Goal: Transaction & Acquisition: Purchase product/service

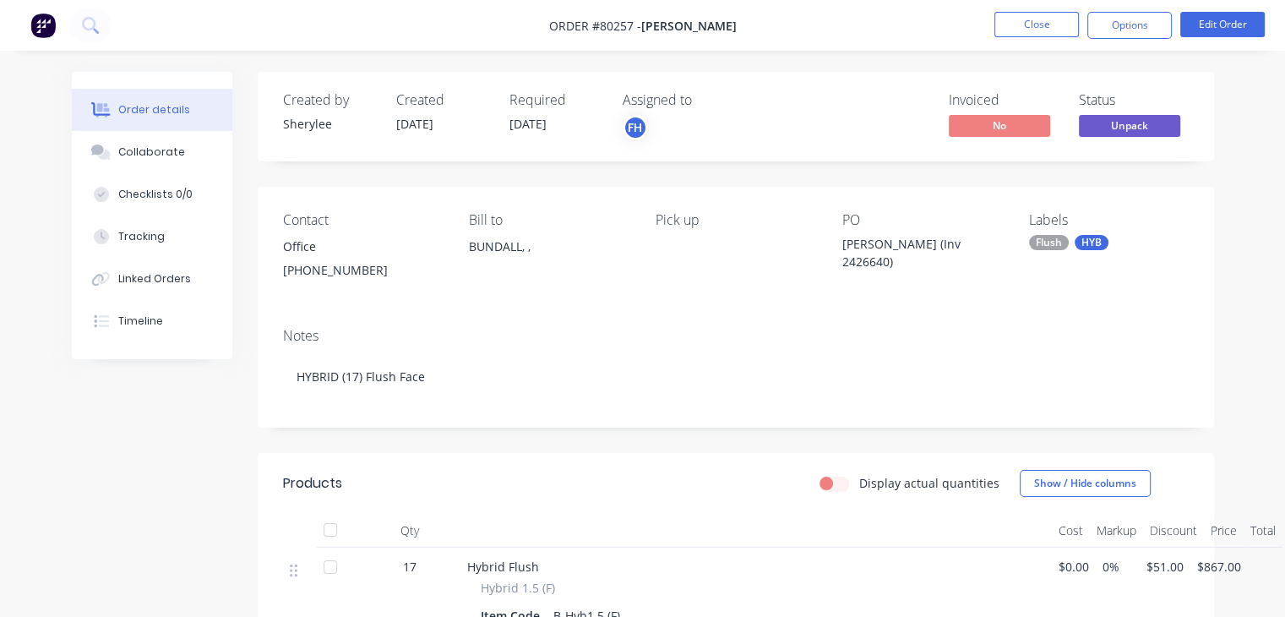
click at [44, 28] on img at bounding box center [42, 25] width 25 height 25
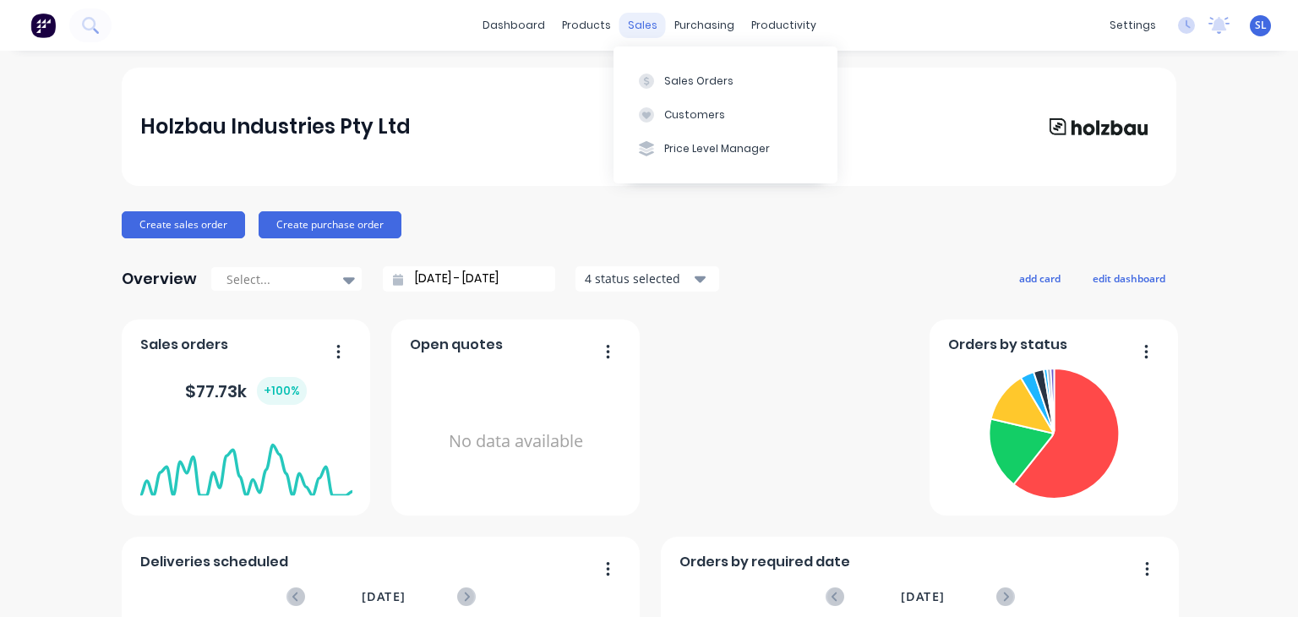
click at [638, 18] on div "sales" at bounding box center [642, 25] width 46 height 25
click at [671, 79] on div "Sales Orders" at bounding box center [698, 81] width 69 height 15
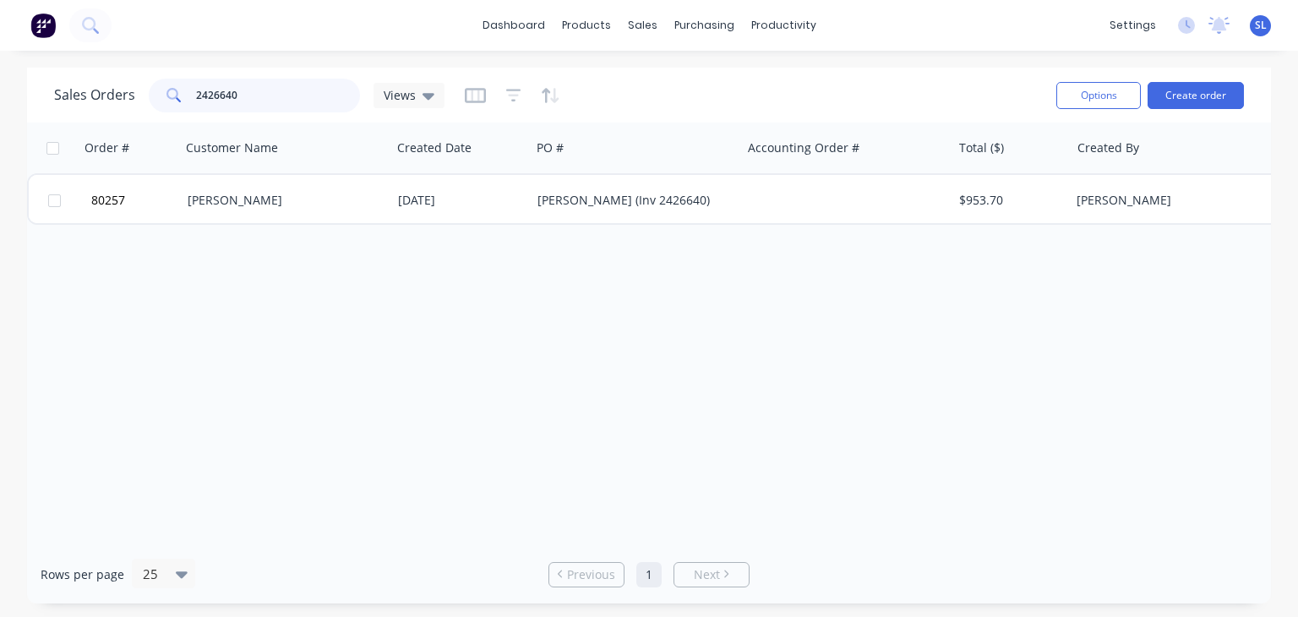
click at [243, 94] on input "2426640" at bounding box center [278, 96] width 165 height 34
type input "2"
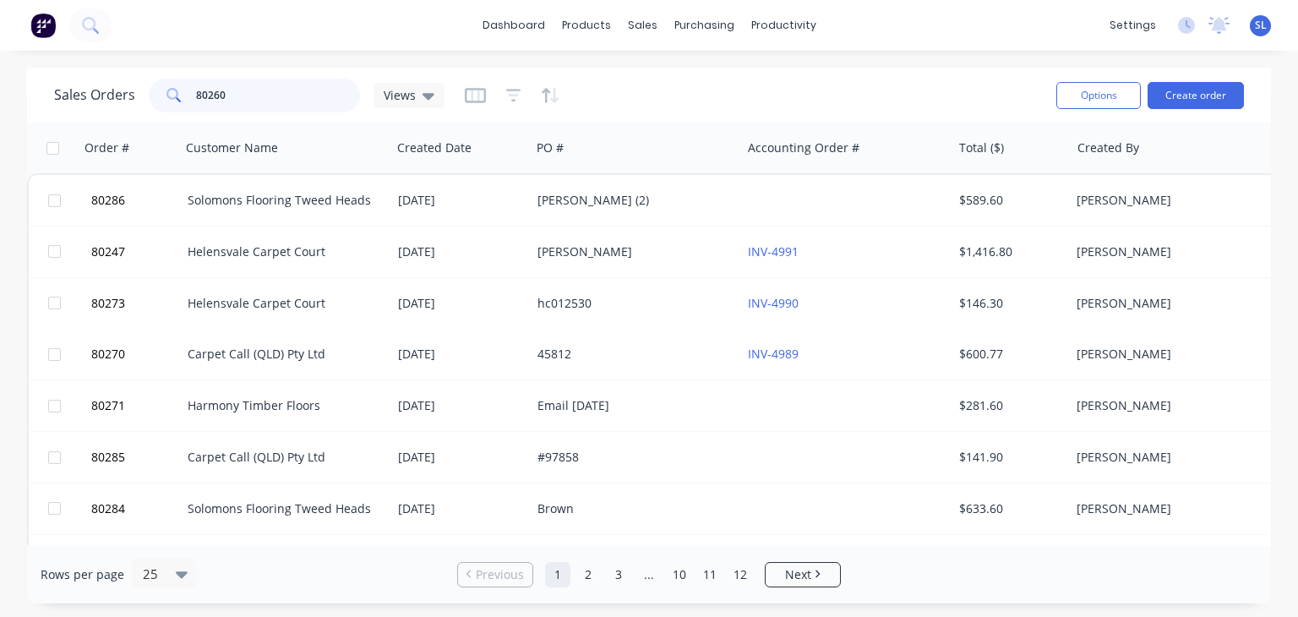
type input "80260"
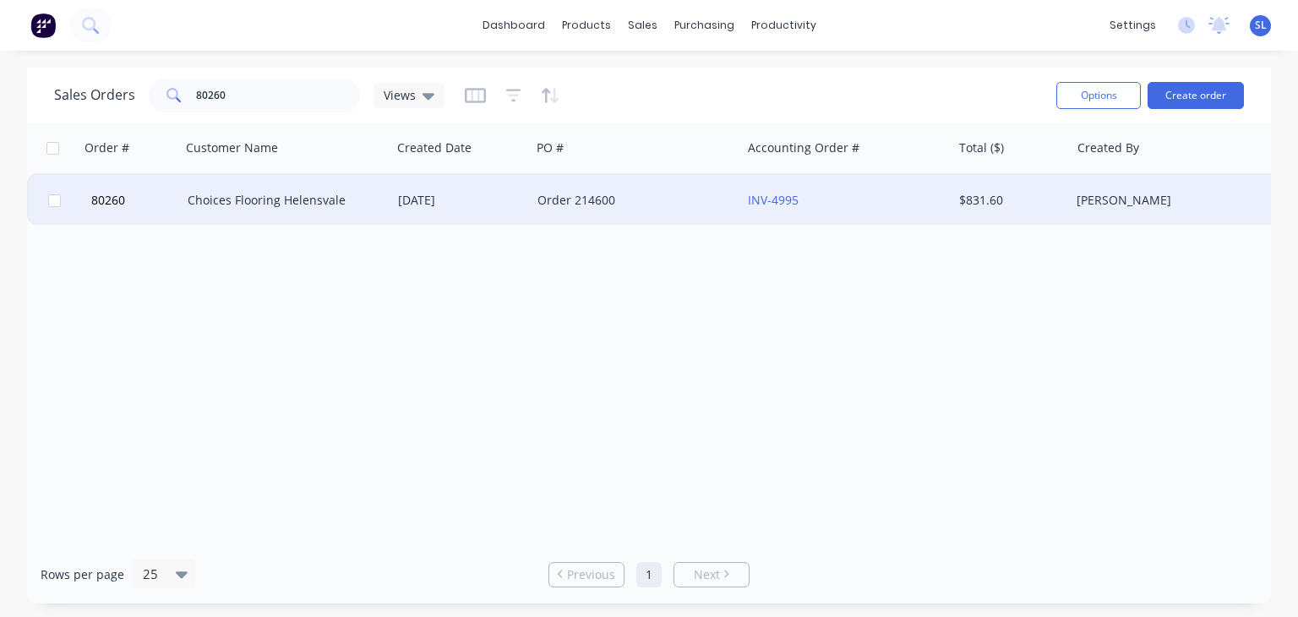
click at [1220, 192] on div "[PERSON_NAME]" at bounding box center [1171, 200] width 188 height 17
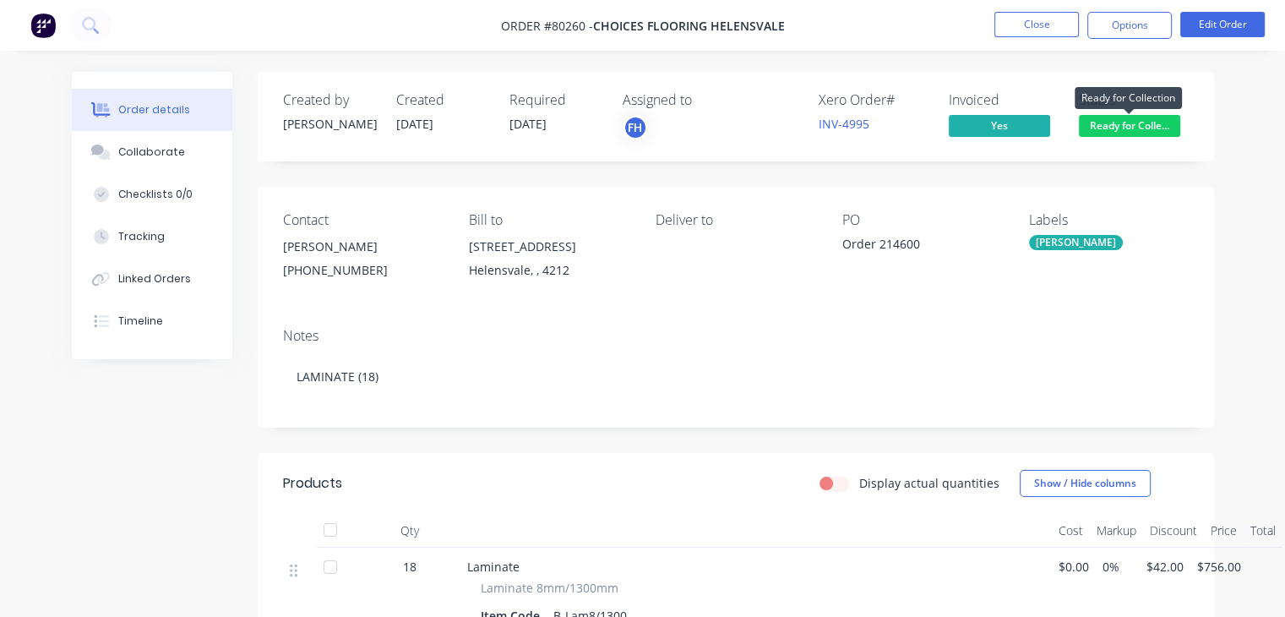
click at [1152, 132] on span "Ready for Colle..." at bounding box center [1129, 125] width 101 height 21
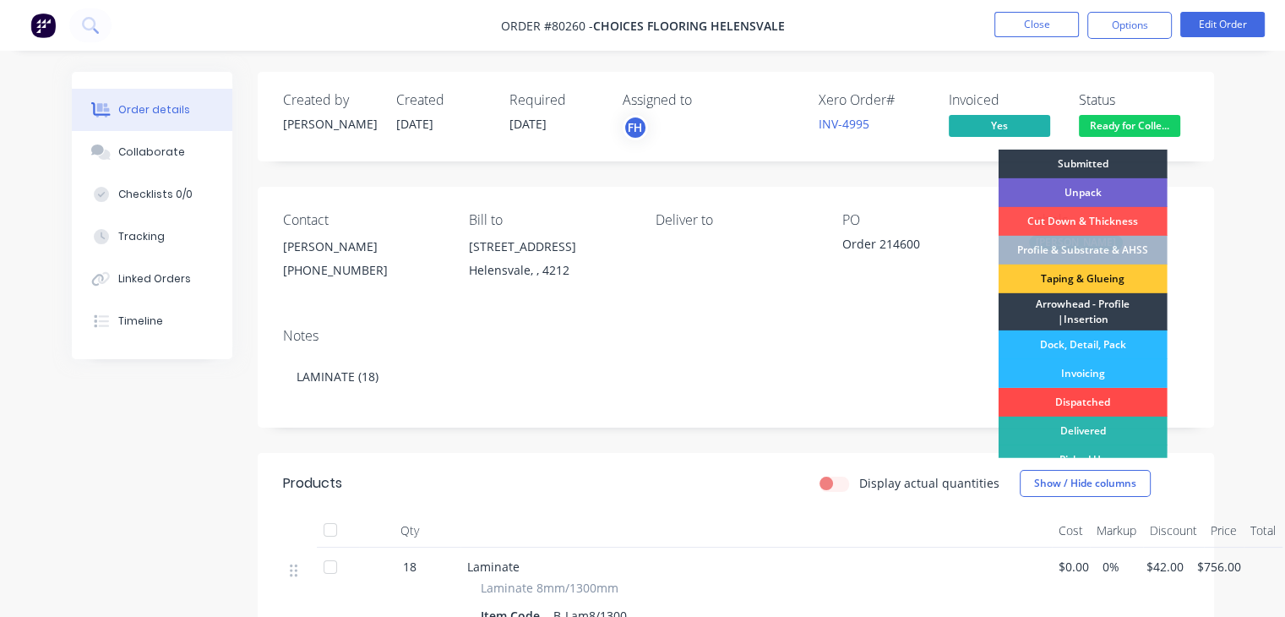
click at [1063, 399] on div "Dispatched" at bounding box center [1083, 402] width 169 height 29
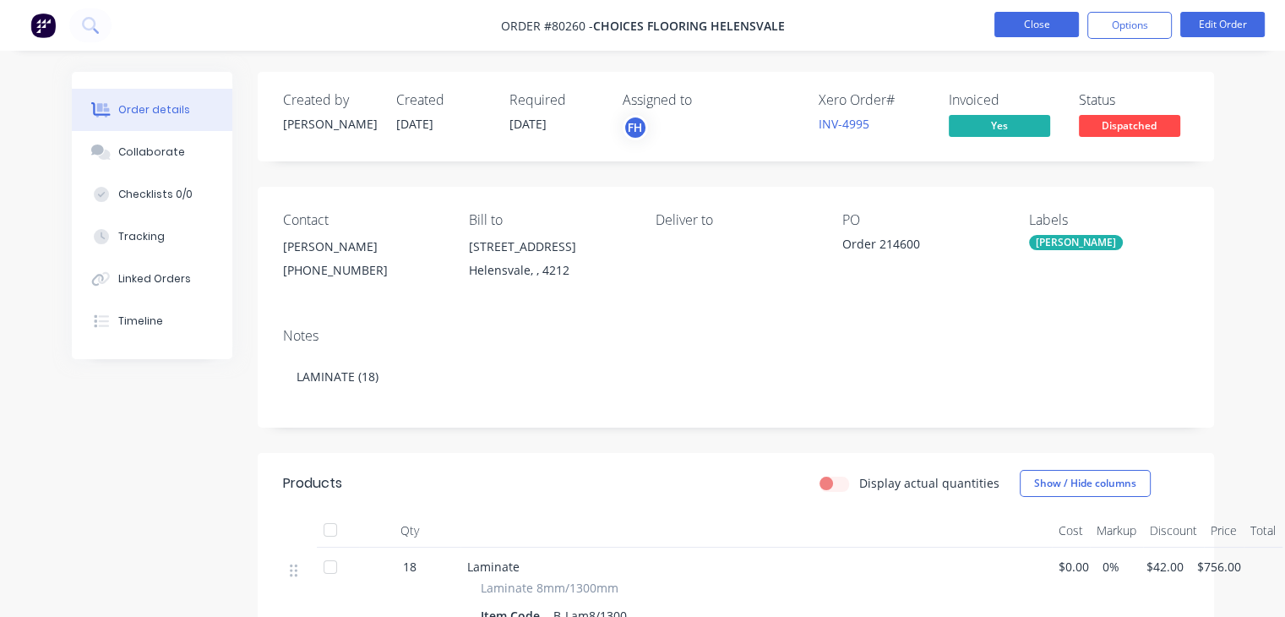
click at [1032, 22] on button "Close" at bounding box center [1037, 24] width 85 height 25
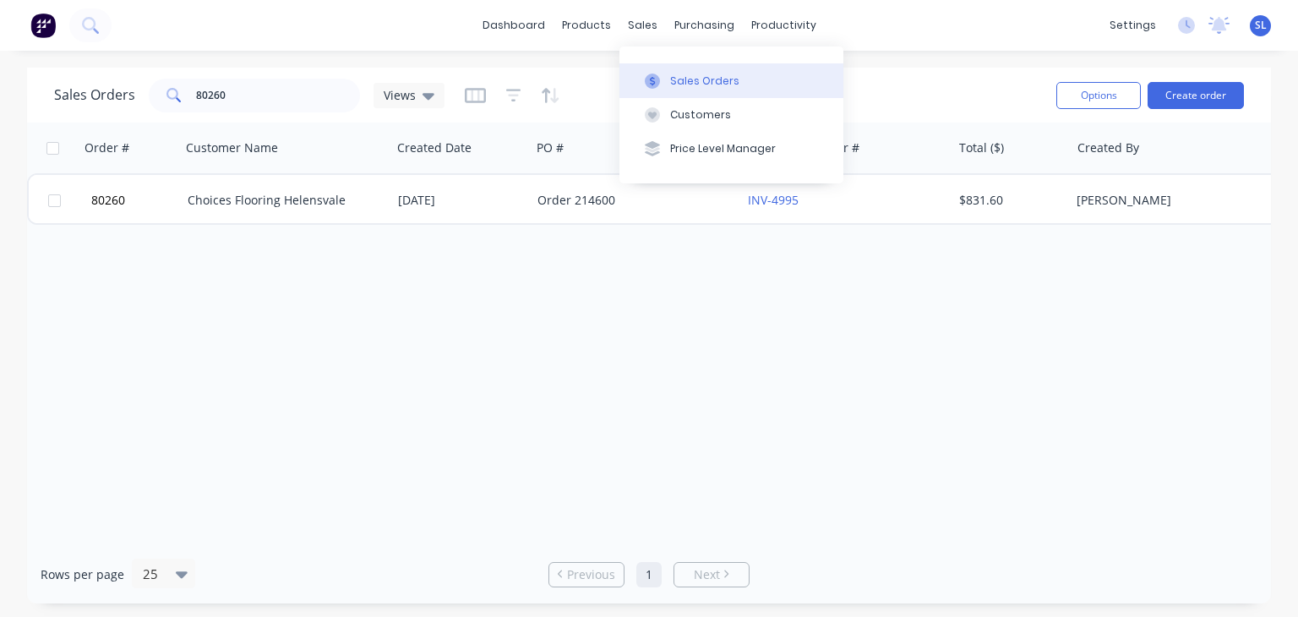
click at [652, 75] on icon at bounding box center [652, 81] width 15 height 15
click at [734, 79] on button "Sales Orders" at bounding box center [731, 80] width 224 height 34
click at [258, 93] on input "80260" at bounding box center [278, 96] width 165 height 34
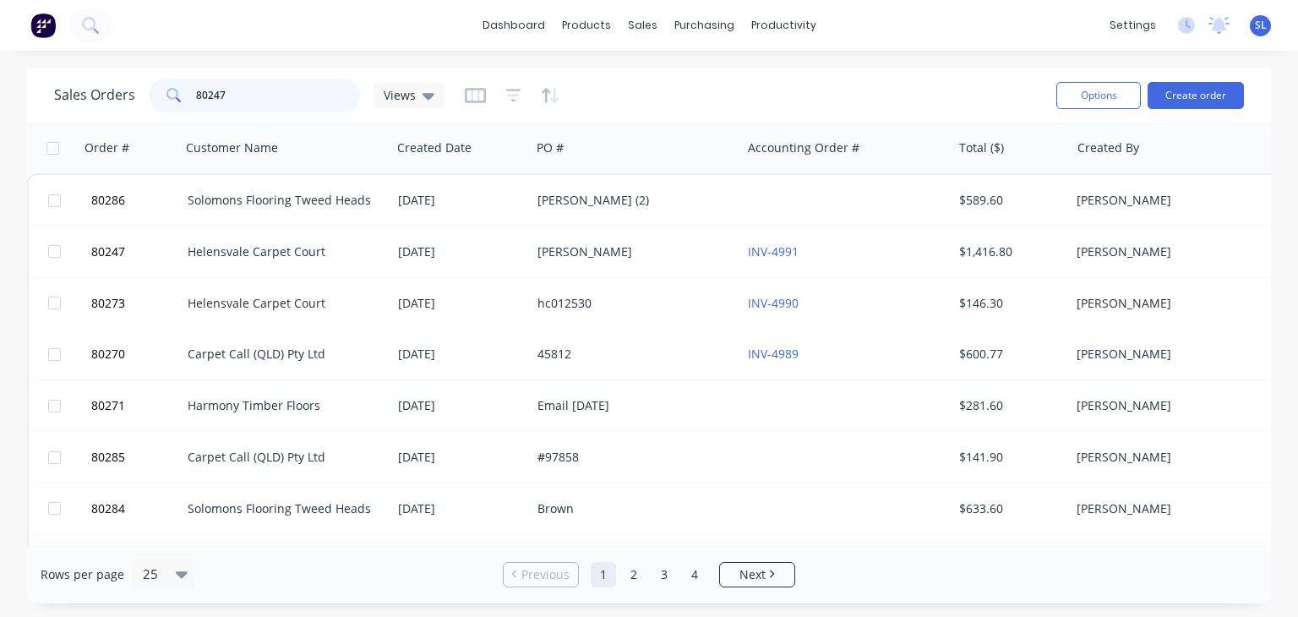
type input "80247"
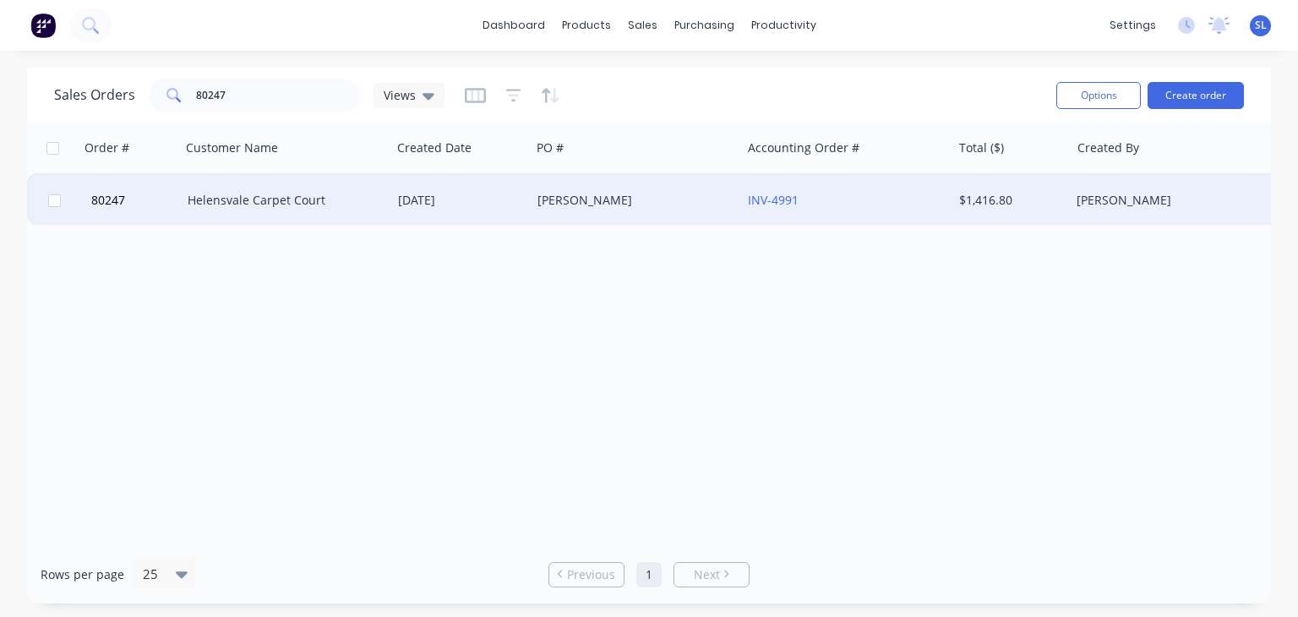
scroll to position [0, 340]
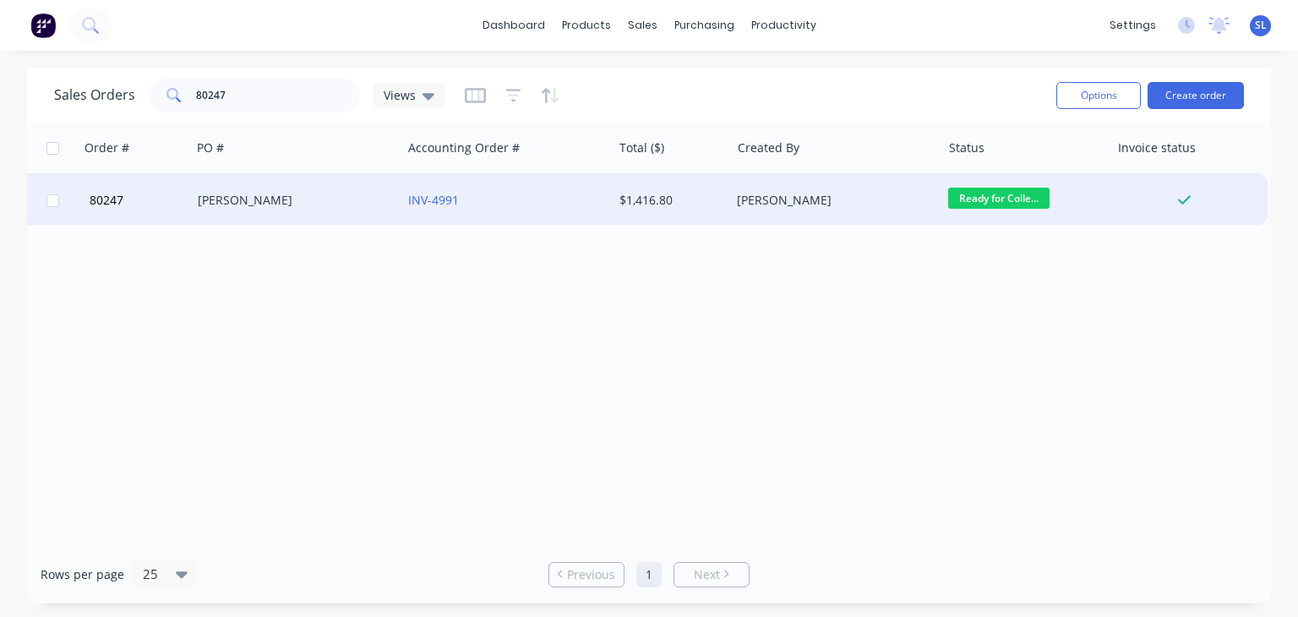
click at [1027, 200] on span "Ready for Colle..." at bounding box center [998, 198] width 101 height 21
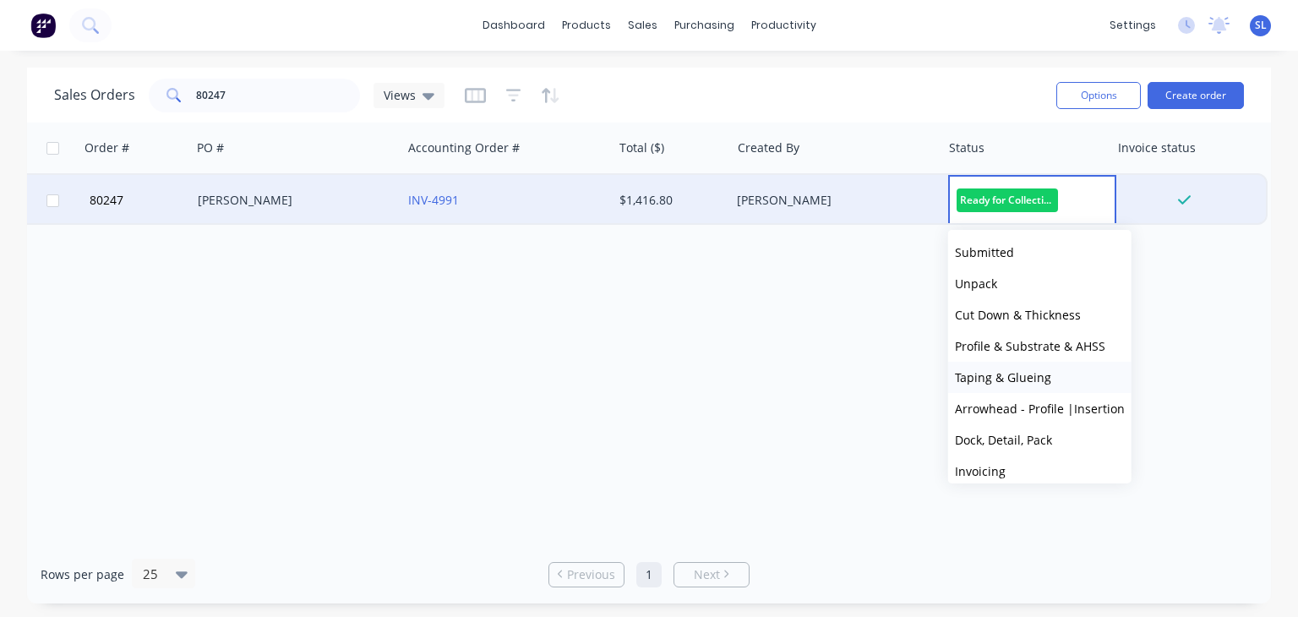
scroll to position [135, 0]
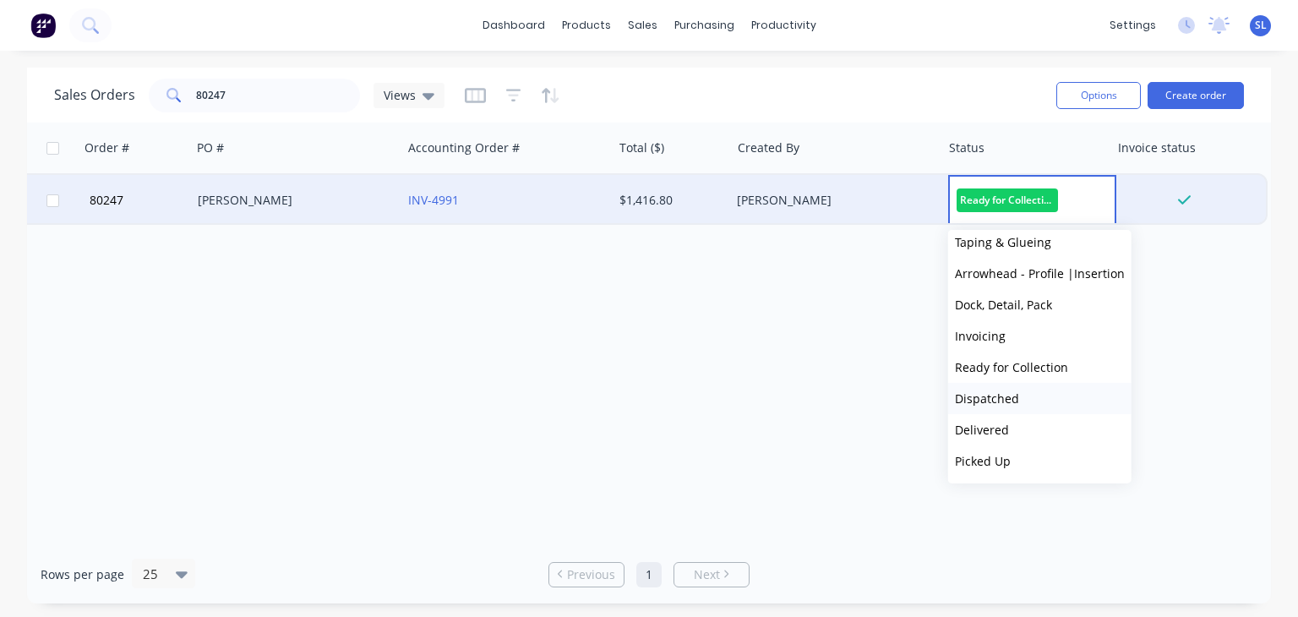
click at [1026, 407] on button "Dispatched" at bounding box center [1039, 398] width 183 height 31
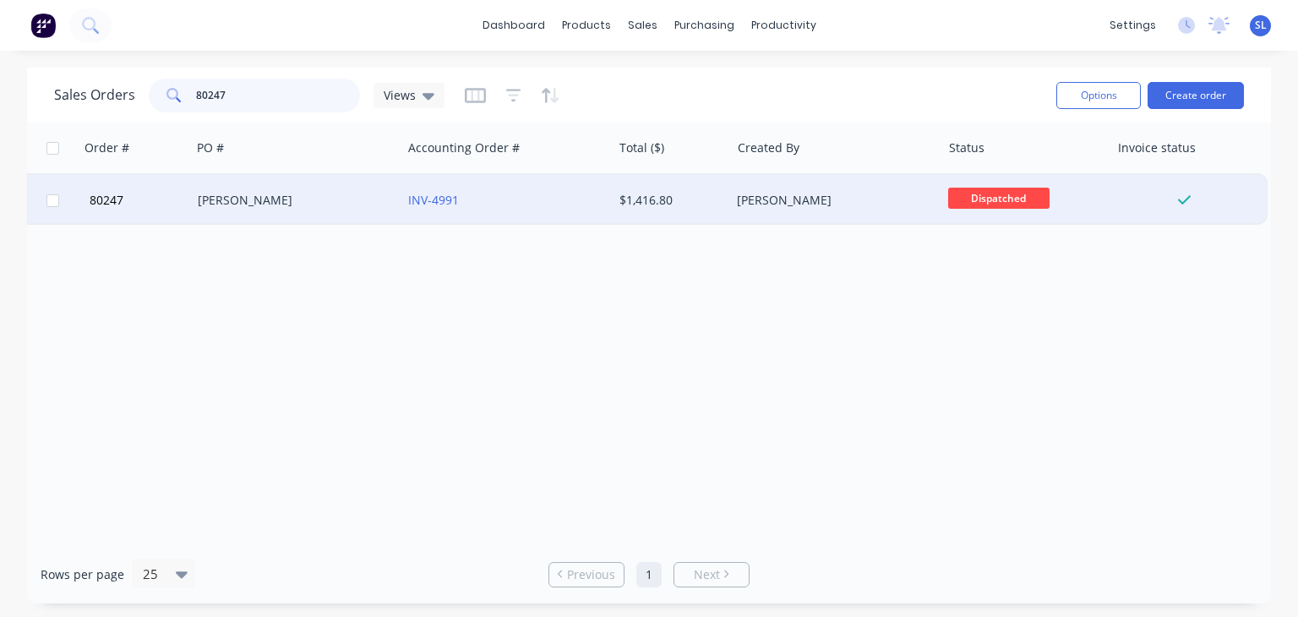
click at [277, 93] on input "80247" at bounding box center [278, 96] width 165 height 34
click at [983, 194] on span "Ready for Colle..." at bounding box center [998, 198] width 101 height 21
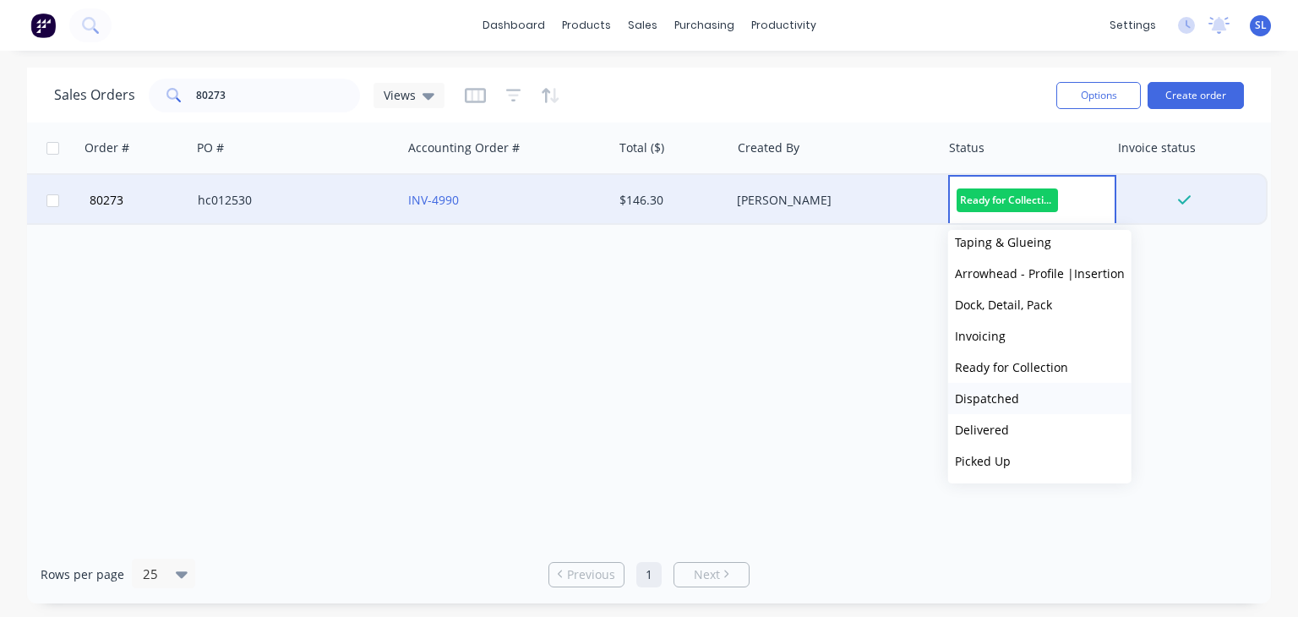
click at [1007, 402] on span "Dispatched" at bounding box center [987, 398] width 64 height 16
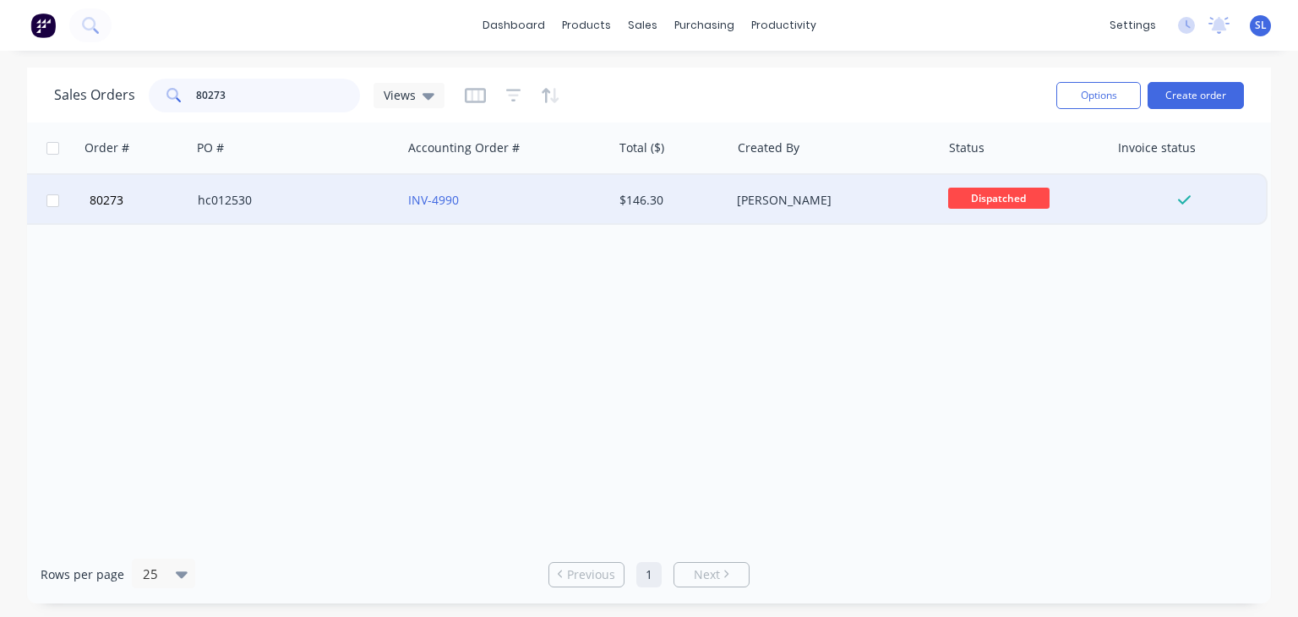
click at [264, 93] on input "80273" at bounding box center [278, 96] width 165 height 34
click at [1031, 194] on span "Ready for Colle..." at bounding box center [998, 198] width 101 height 21
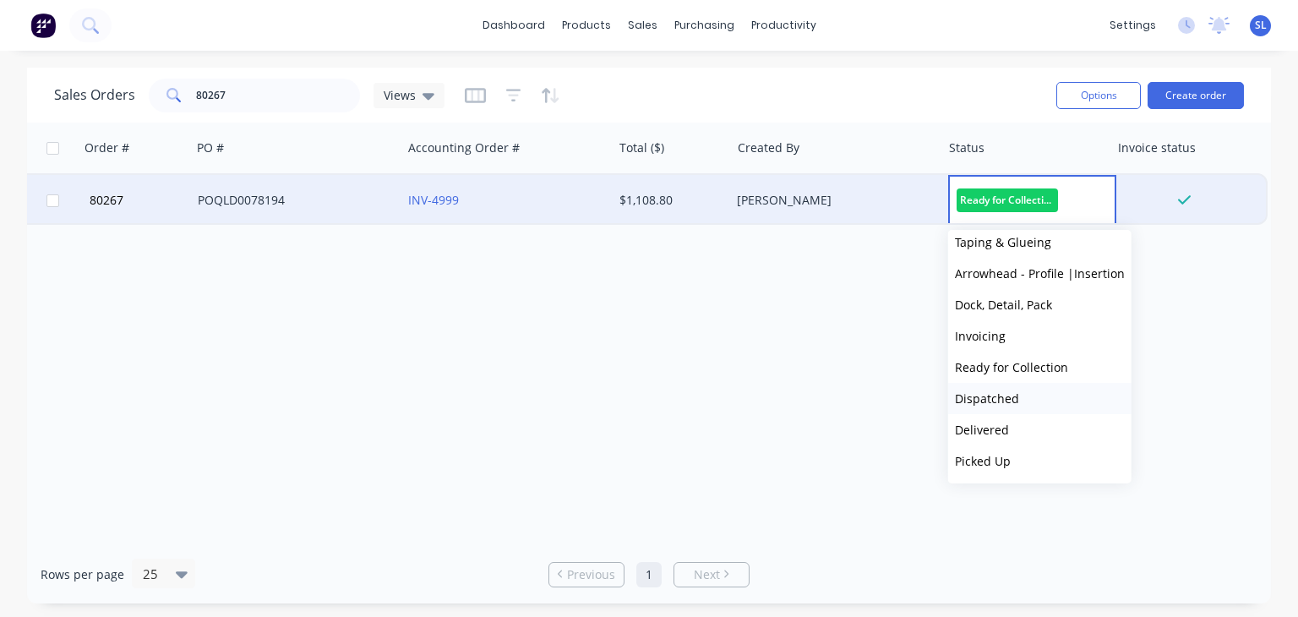
click at [988, 391] on span "Dispatched" at bounding box center [987, 398] width 64 height 16
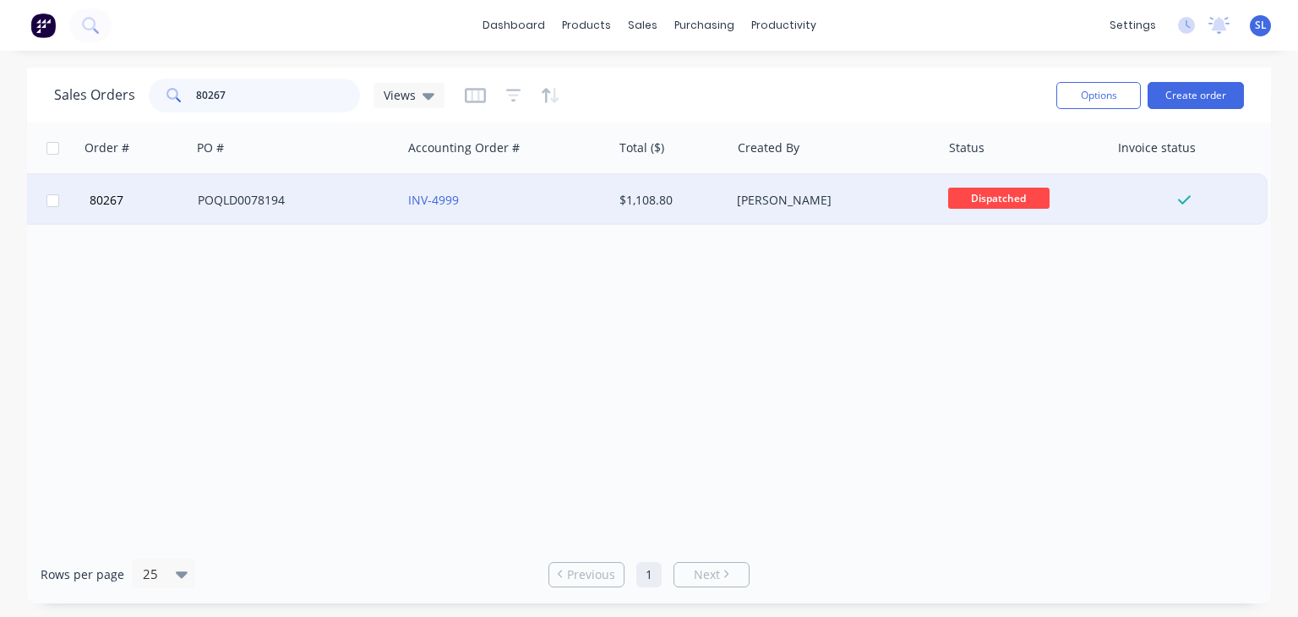
click at [277, 96] on input "80267" at bounding box center [278, 96] width 165 height 34
click at [1035, 198] on span "Ready for Colle..." at bounding box center [998, 198] width 101 height 21
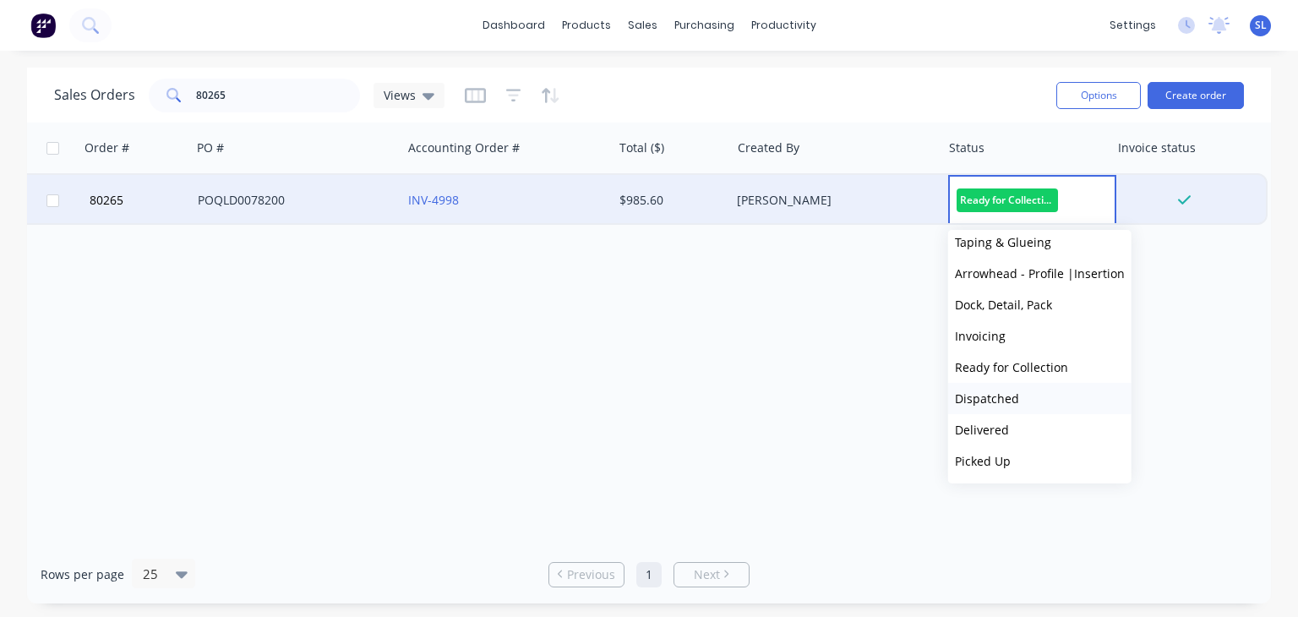
click at [994, 391] on span "Dispatched" at bounding box center [987, 398] width 64 height 16
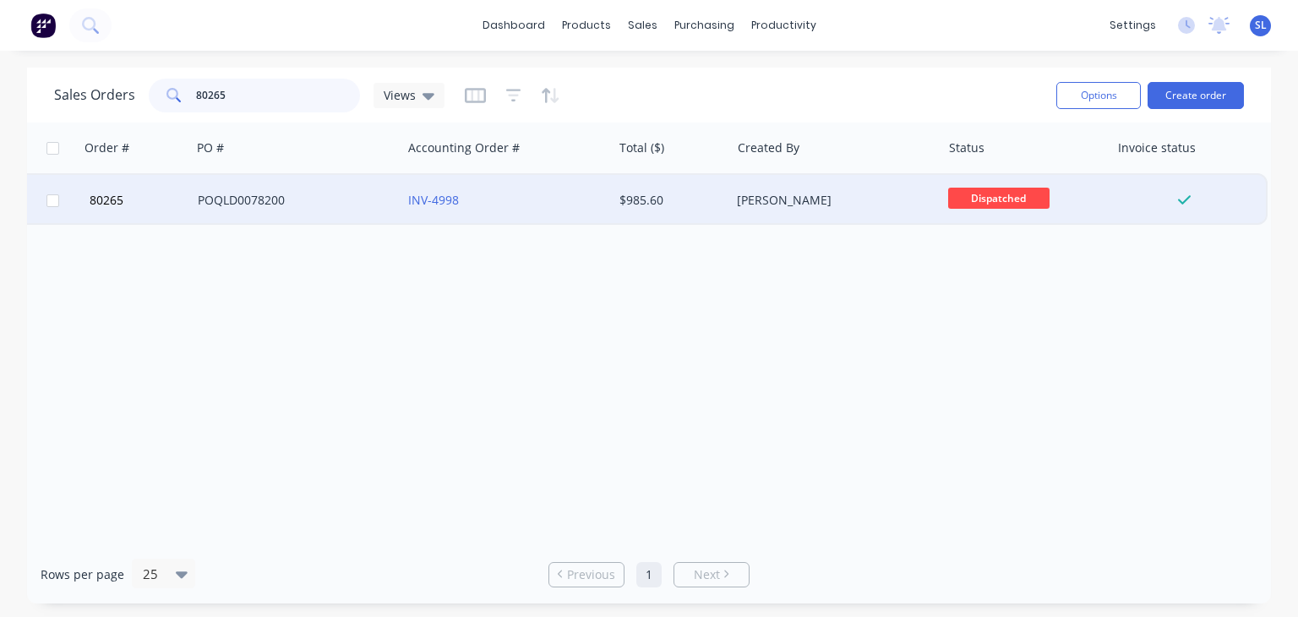
click at [309, 96] on input "80265" at bounding box center [278, 96] width 165 height 34
click at [980, 193] on span "Ready for Colle..." at bounding box center [998, 198] width 101 height 21
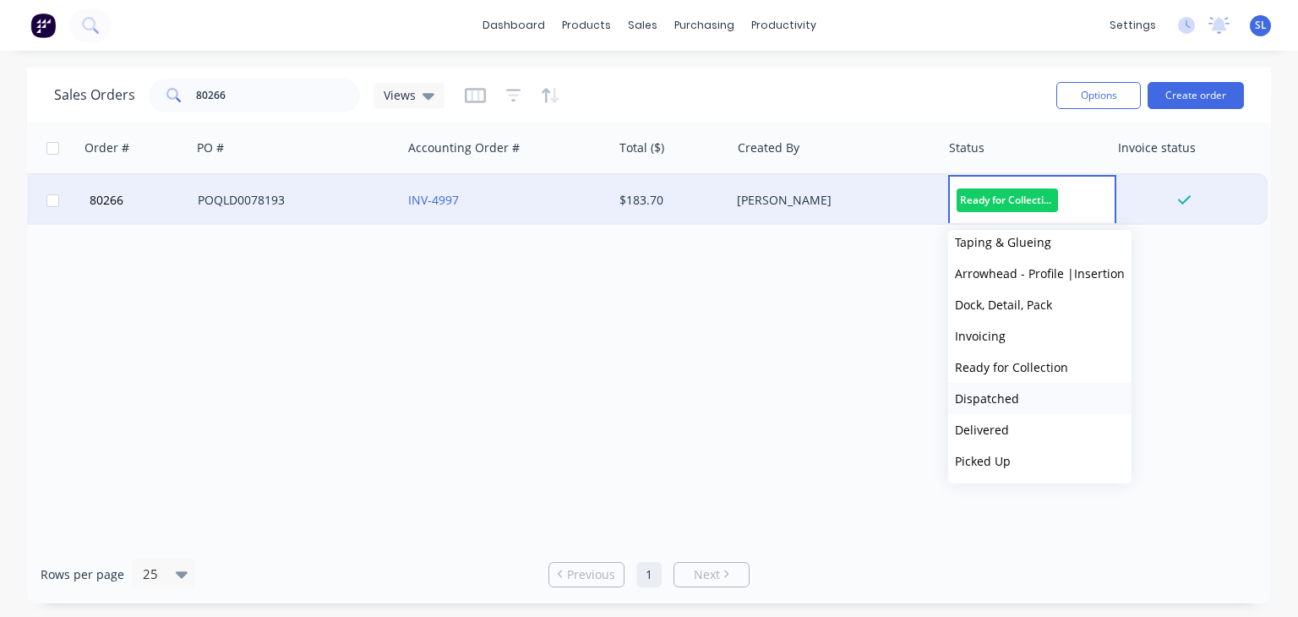
click at [980, 392] on span "Dispatched" at bounding box center [987, 398] width 64 height 16
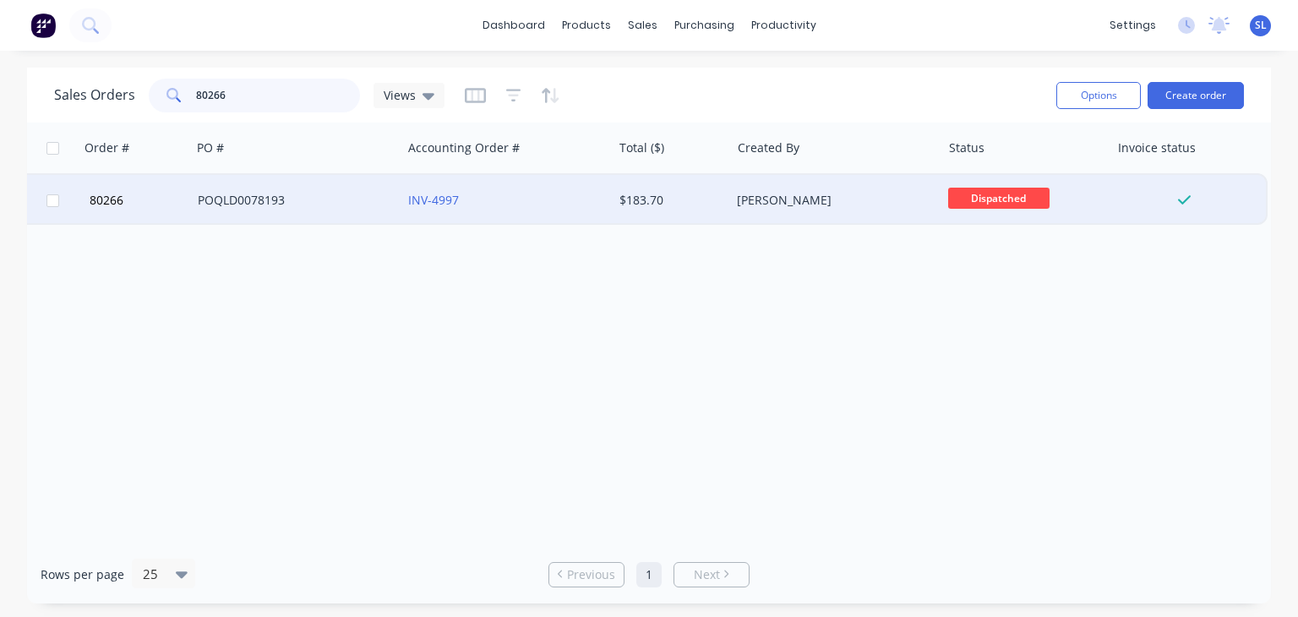
click at [244, 96] on input "80266" at bounding box center [278, 96] width 165 height 34
click at [1039, 194] on span "Ready for Colle..." at bounding box center [998, 198] width 101 height 21
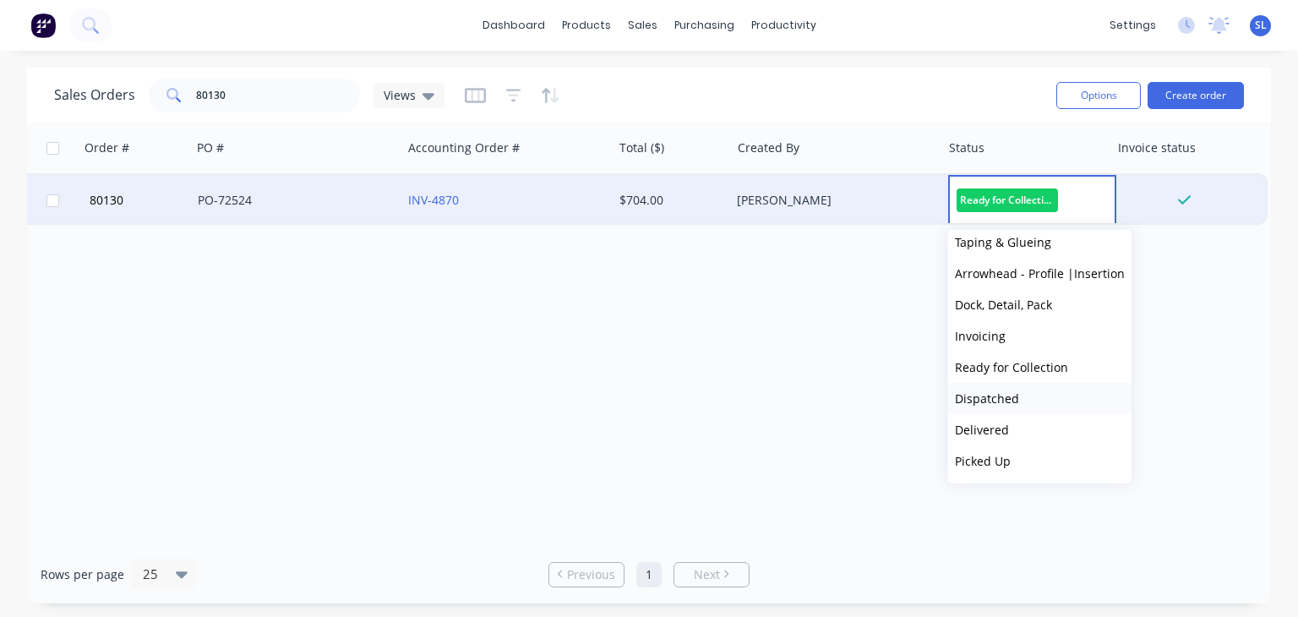
click at [975, 404] on span "Dispatched" at bounding box center [987, 398] width 64 height 16
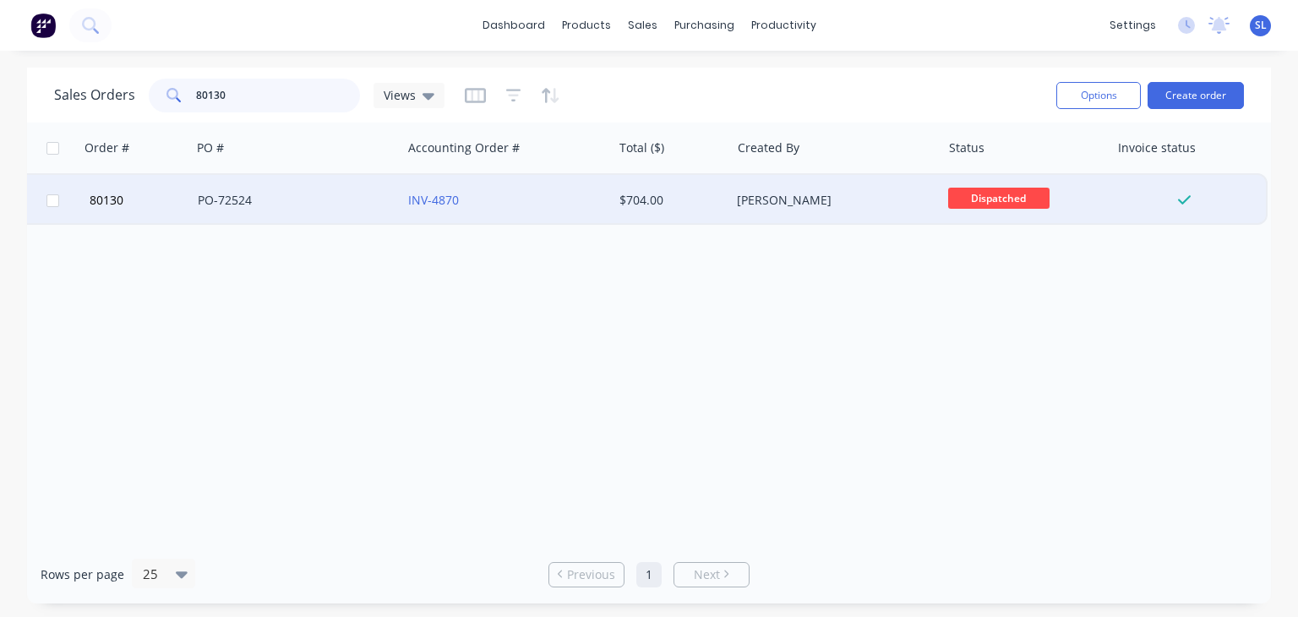
click at [250, 101] on input "80130" at bounding box center [278, 96] width 165 height 34
click at [1011, 195] on span "Ready for Colle..." at bounding box center [998, 198] width 101 height 21
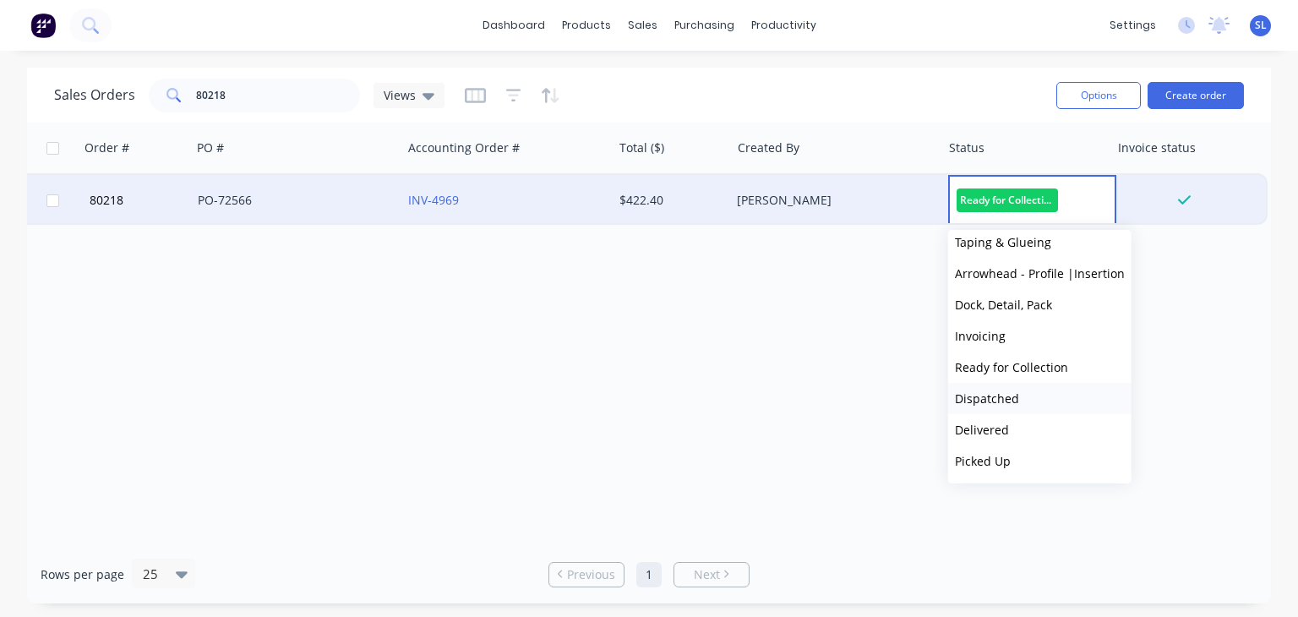
click at [1003, 391] on span "Dispatched" at bounding box center [987, 398] width 64 height 16
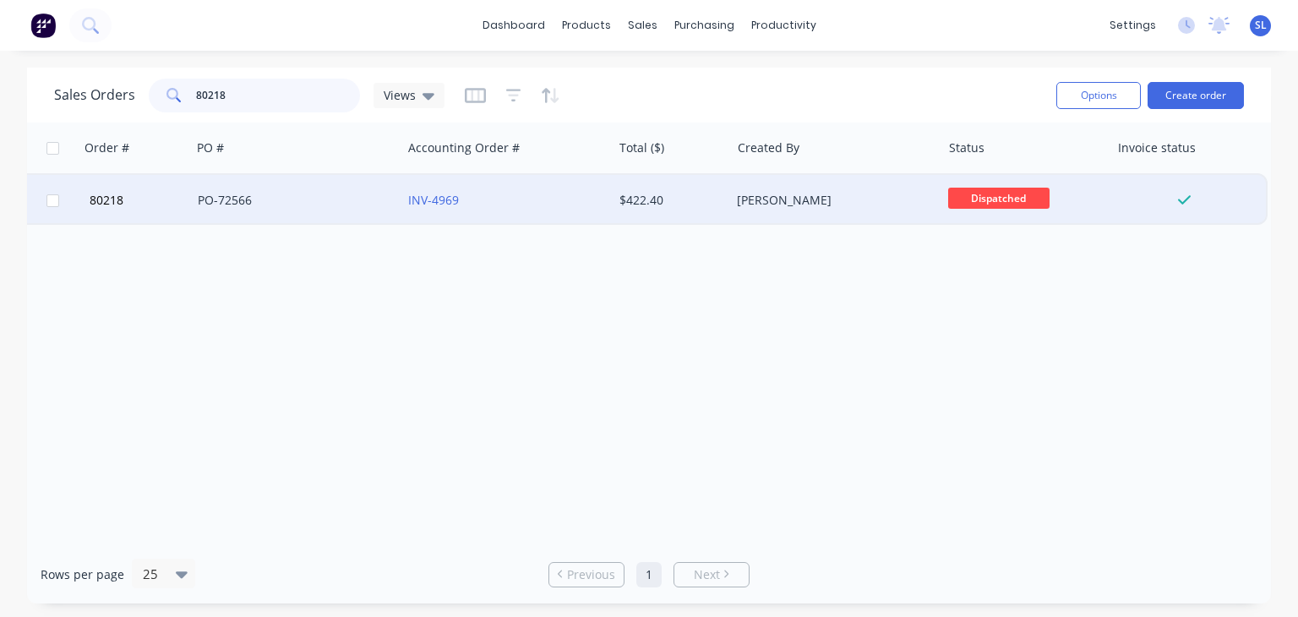
click at [287, 92] on input "80218" at bounding box center [278, 96] width 165 height 34
click at [979, 188] on span "Ready for Colle..." at bounding box center [998, 198] width 101 height 21
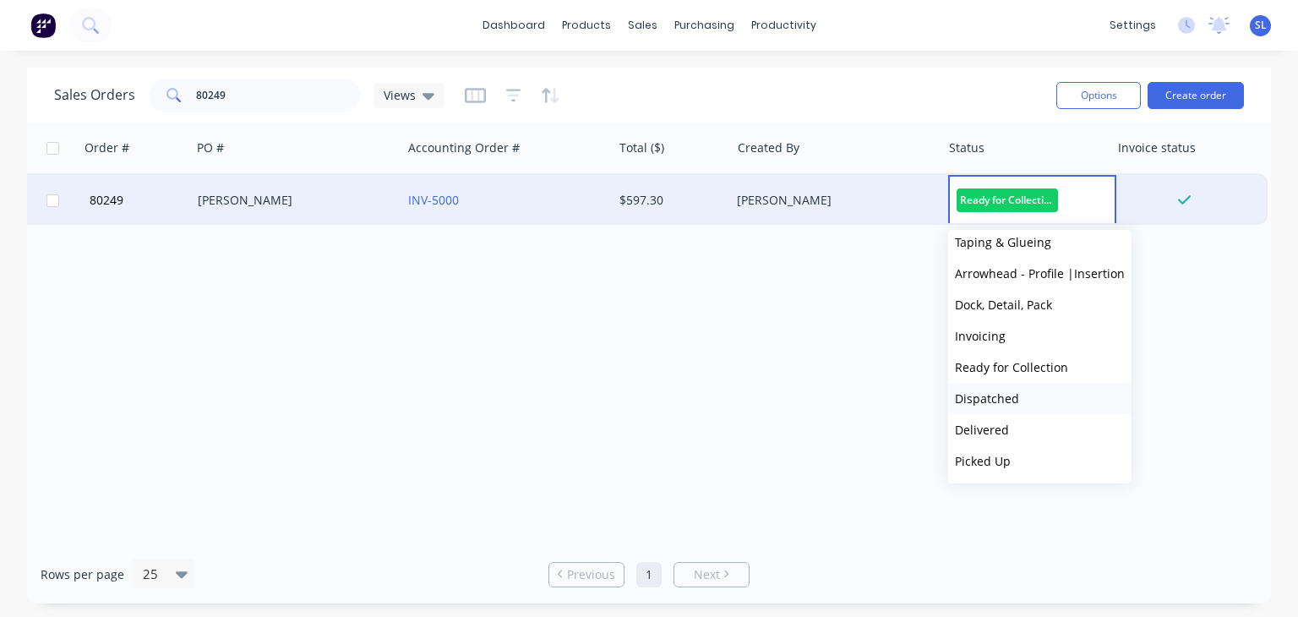
click at [969, 400] on span "Dispatched" at bounding box center [987, 398] width 64 height 16
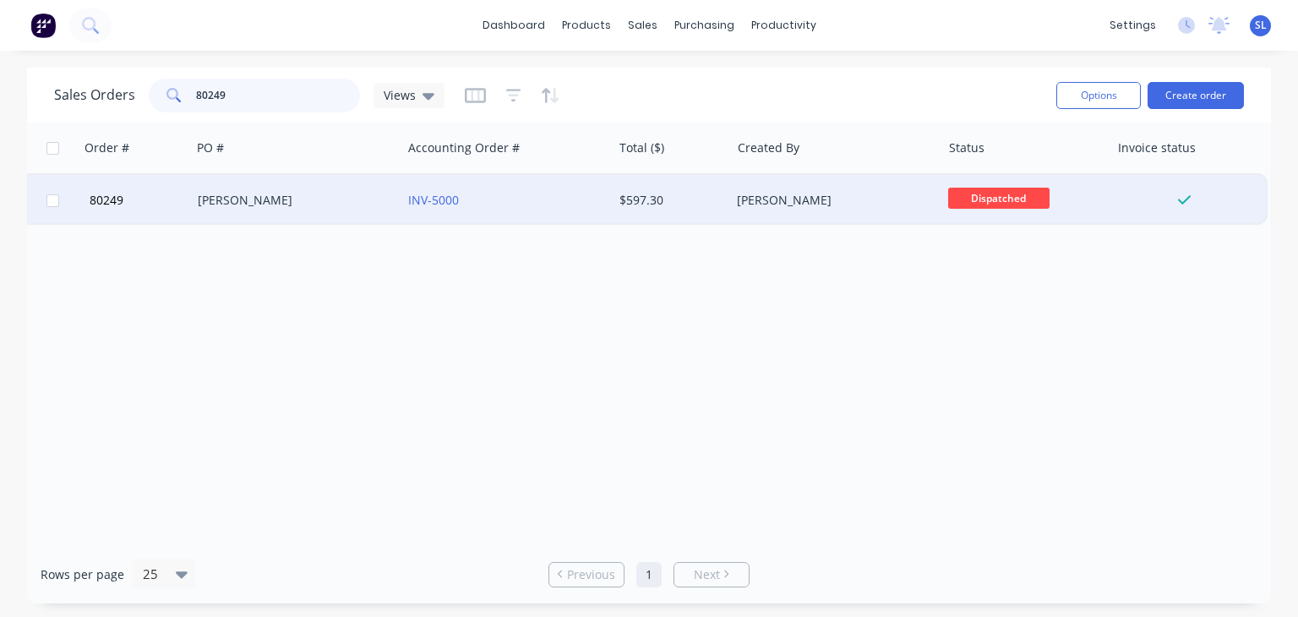
click at [228, 95] on input "80249" at bounding box center [278, 96] width 165 height 34
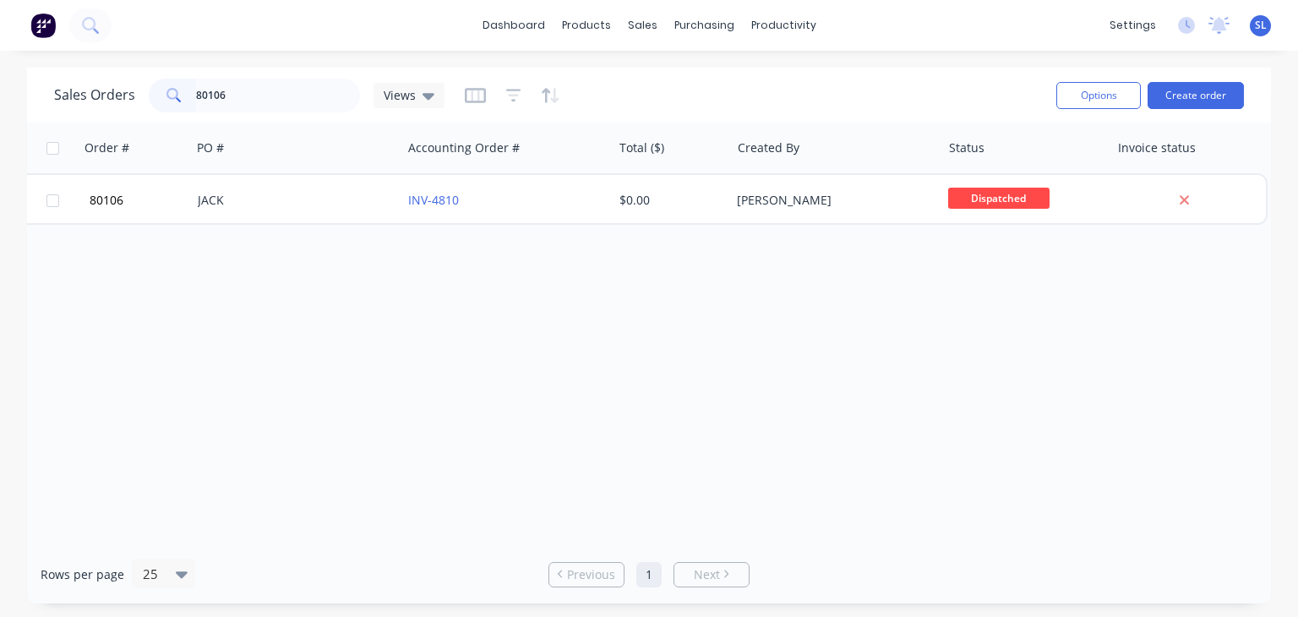
drag, startPoint x: 437, startPoint y: 297, endPoint x: 425, endPoint y: 304, distance: 13.6
click at [425, 304] on div "Order # Customer Name Created Date PO # Accounting Order # Total ($) Created By…" at bounding box center [649, 334] width 1244 height 423
click at [251, 91] on input "80106" at bounding box center [278, 96] width 165 height 34
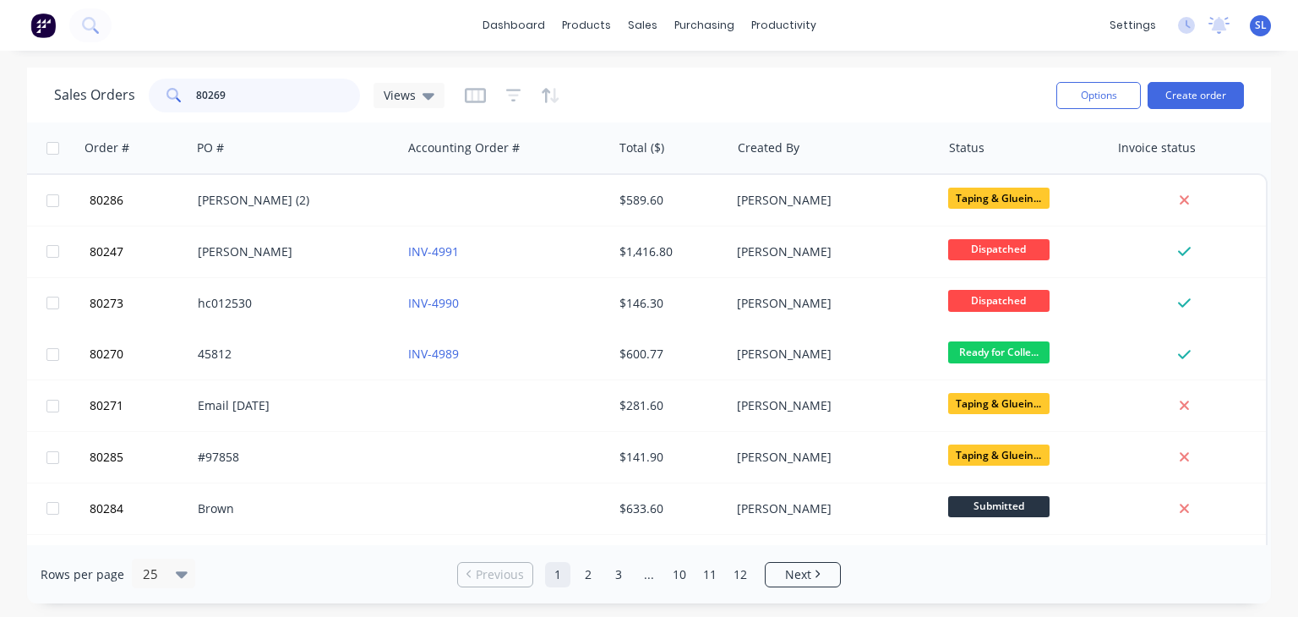
type input "80269"
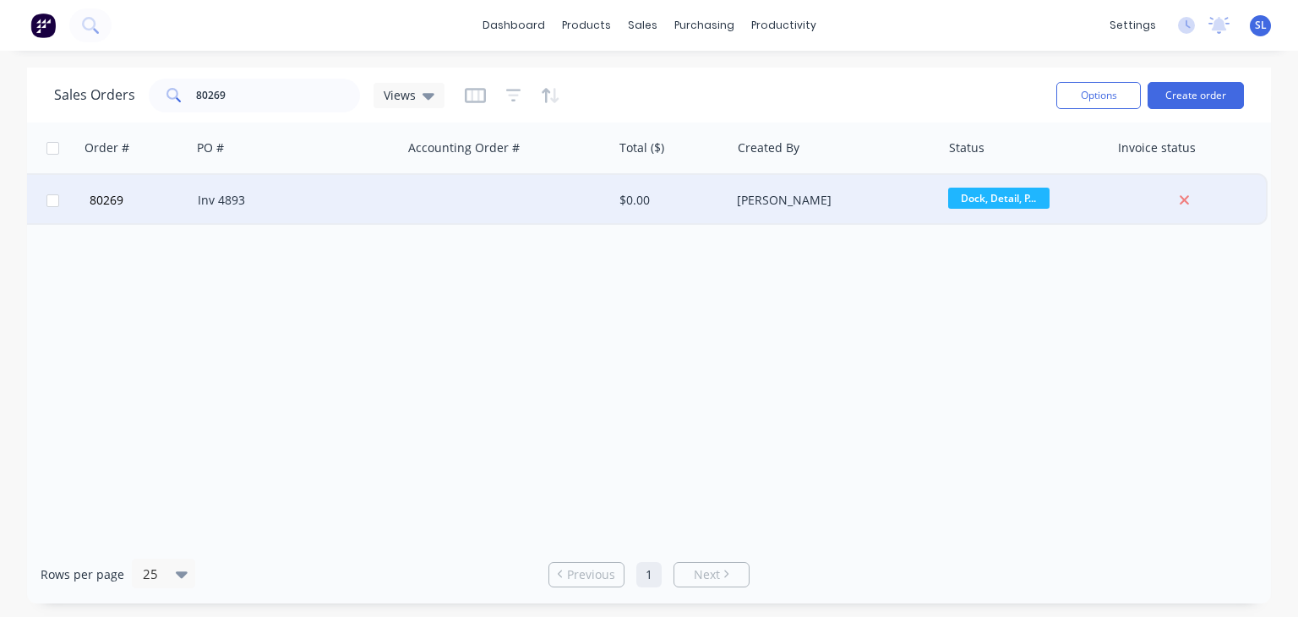
click at [301, 195] on div "Inv 4893" at bounding box center [292, 200] width 188 height 17
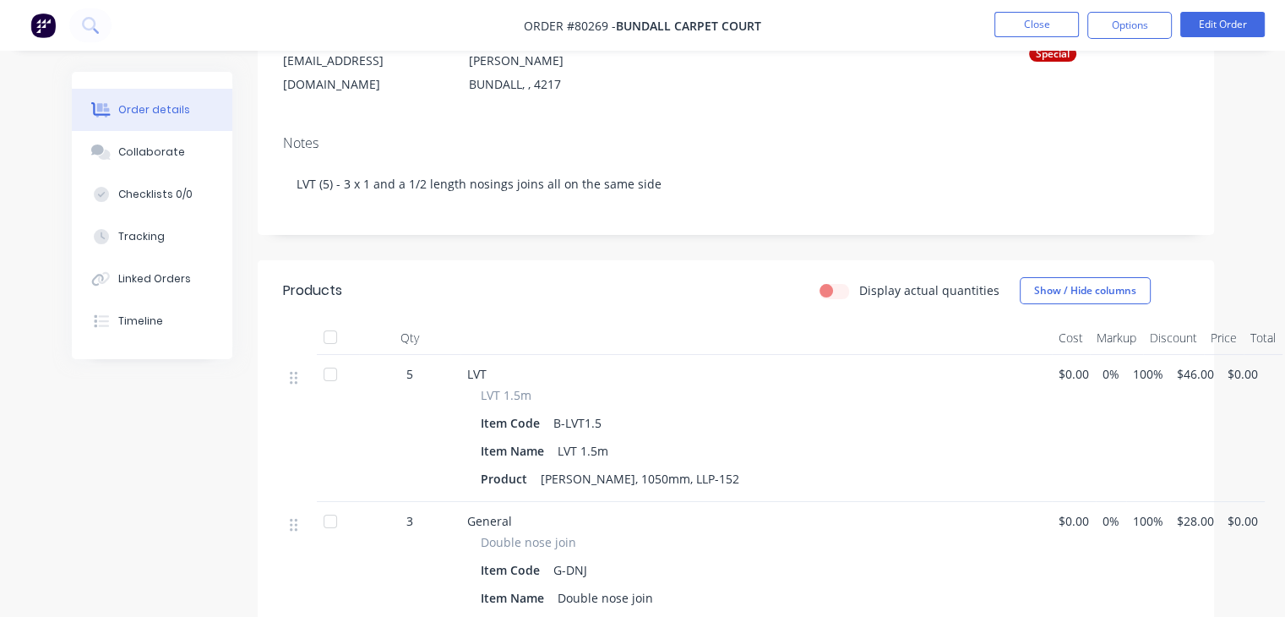
scroll to position [189, 0]
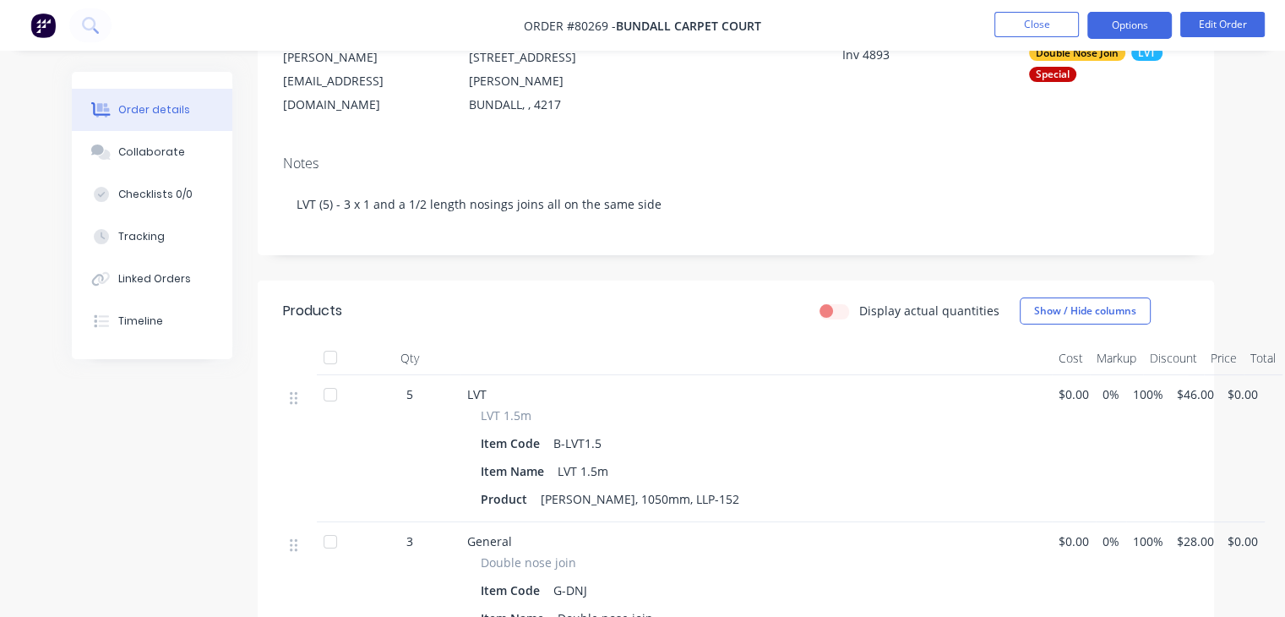
click at [1134, 25] on button "Options" at bounding box center [1130, 25] width 85 height 27
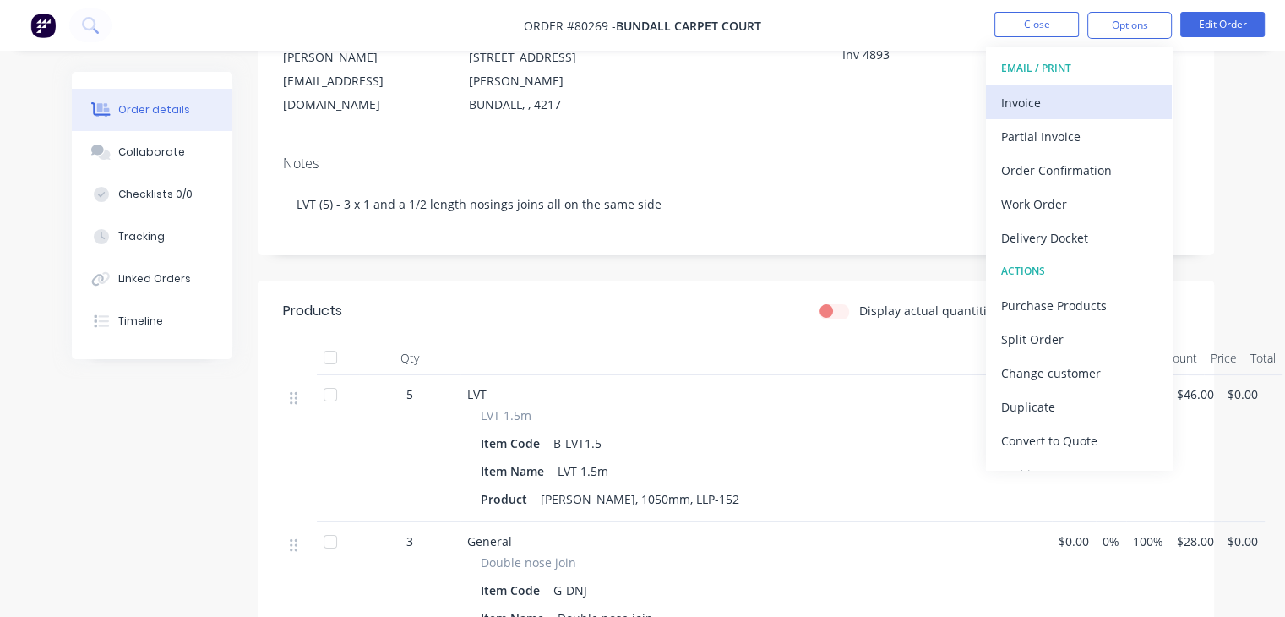
click at [1112, 97] on div "Invoice" at bounding box center [1080, 102] width 156 height 25
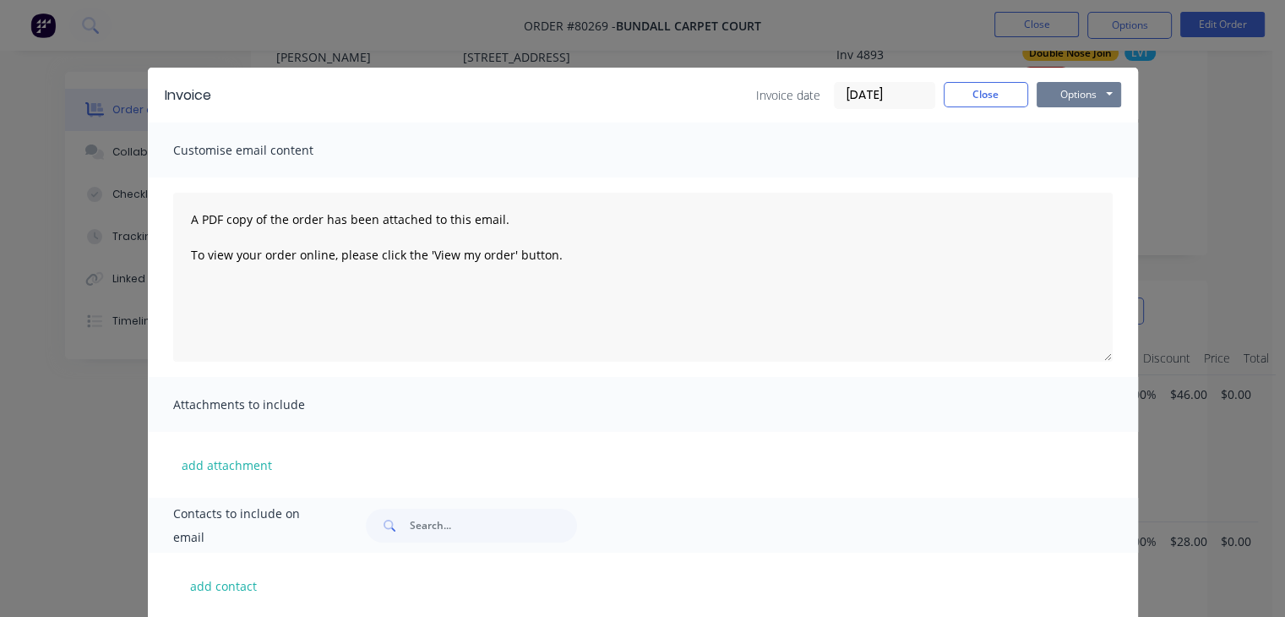
click at [1082, 101] on button "Options" at bounding box center [1079, 94] width 85 height 25
click at [1082, 154] on button "Print" at bounding box center [1091, 153] width 108 height 28
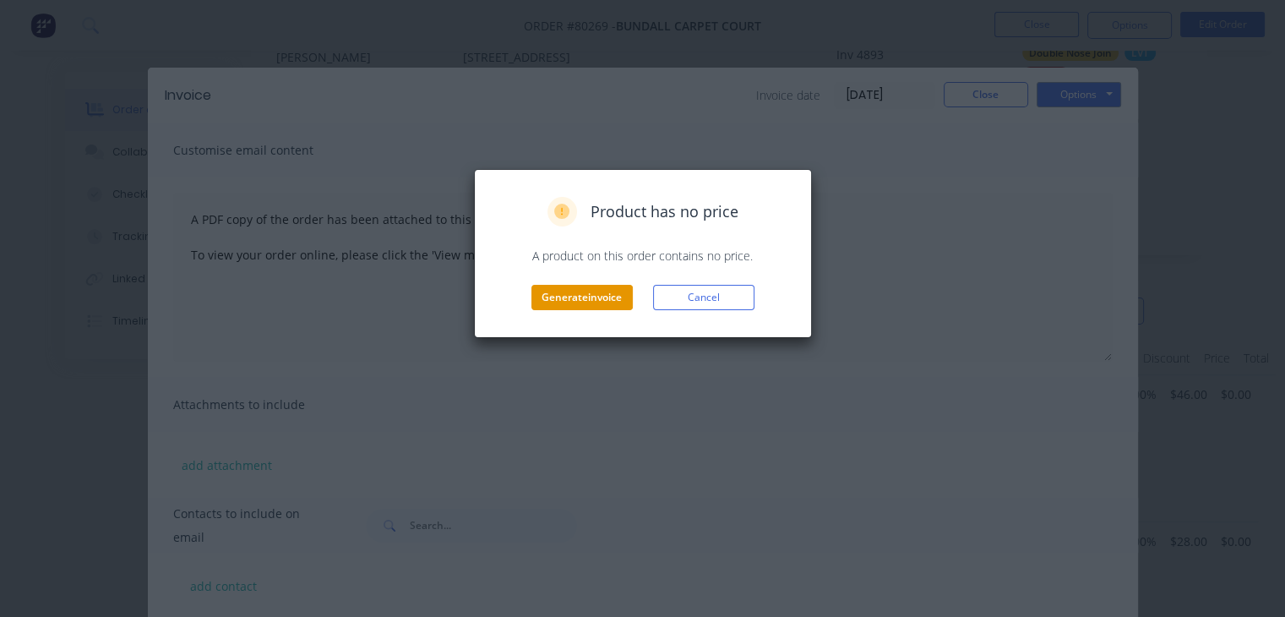
click at [577, 307] on button "Generate invoice" at bounding box center [582, 297] width 101 height 25
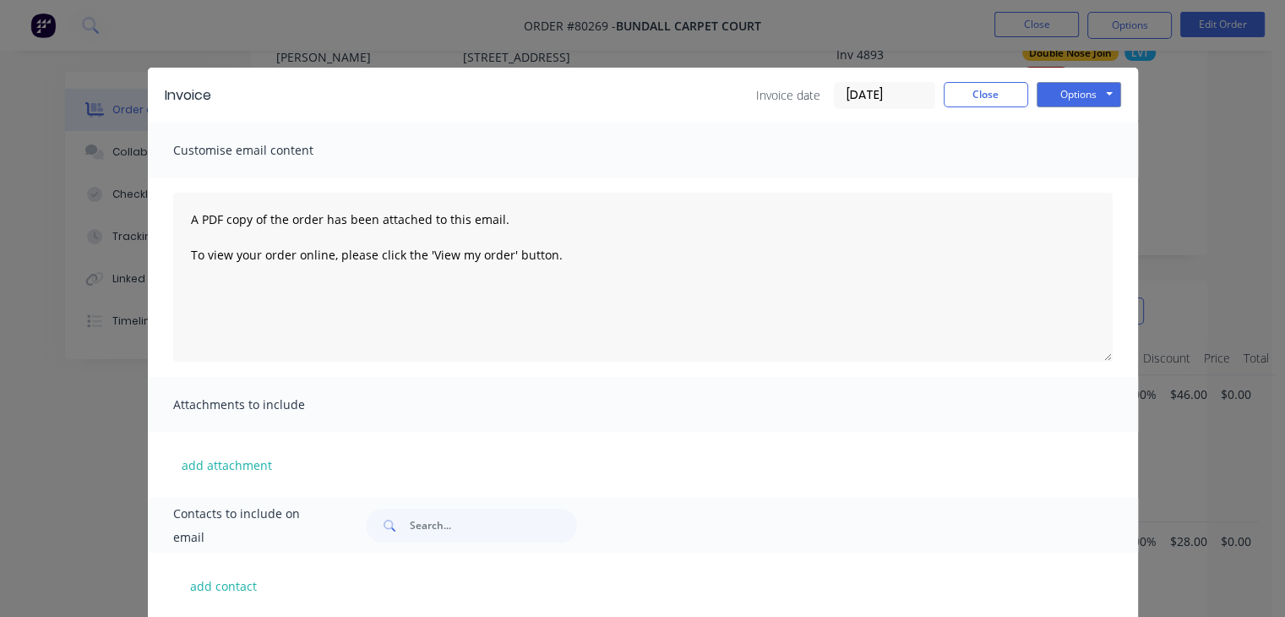
scroll to position [0, 0]
click at [974, 101] on button "Close" at bounding box center [986, 94] width 85 height 25
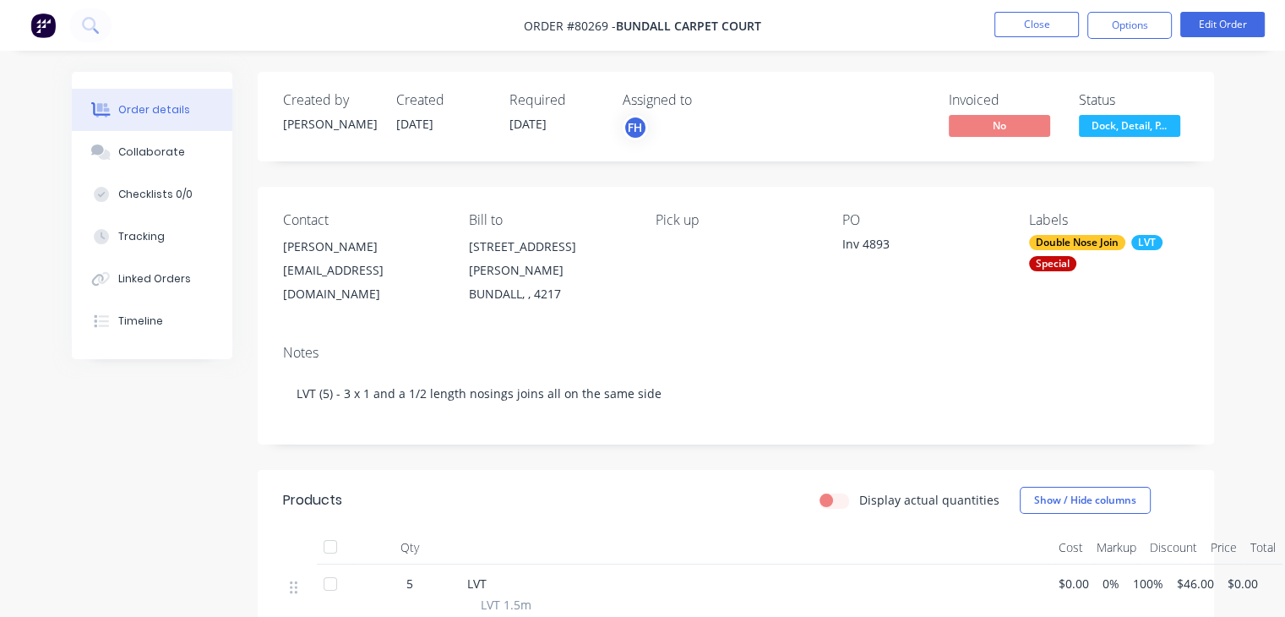
click at [880, 245] on div "Inv 4893" at bounding box center [923, 247] width 160 height 24
click at [1125, 25] on button "Options" at bounding box center [1130, 25] width 85 height 27
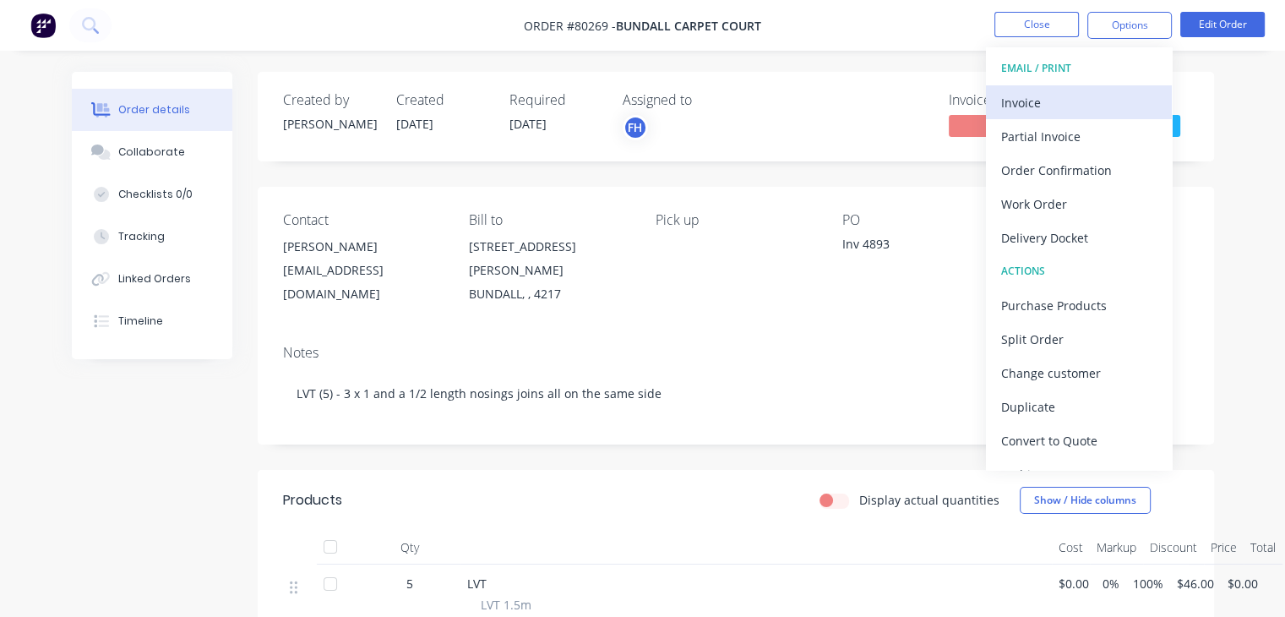
click at [1014, 94] on div "Invoice" at bounding box center [1080, 102] width 156 height 25
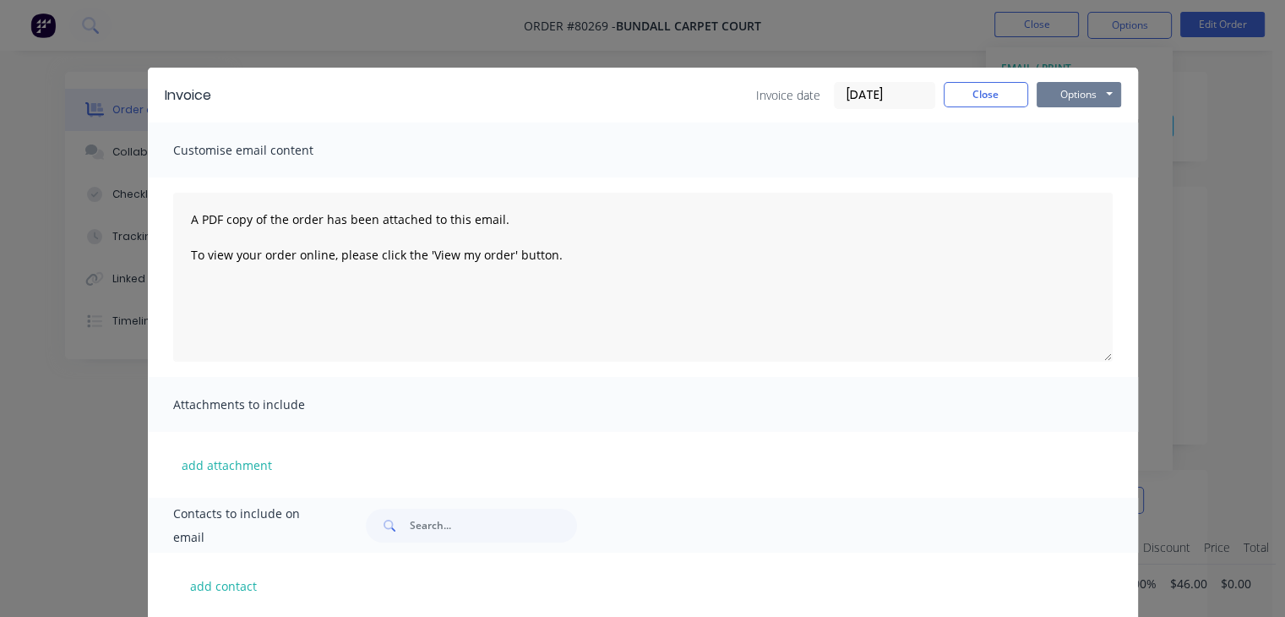
click at [1078, 97] on button "Options" at bounding box center [1079, 94] width 85 height 25
click at [1100, 129] on button "Preview" at bounding box center [1091, 125] width 108 height 28
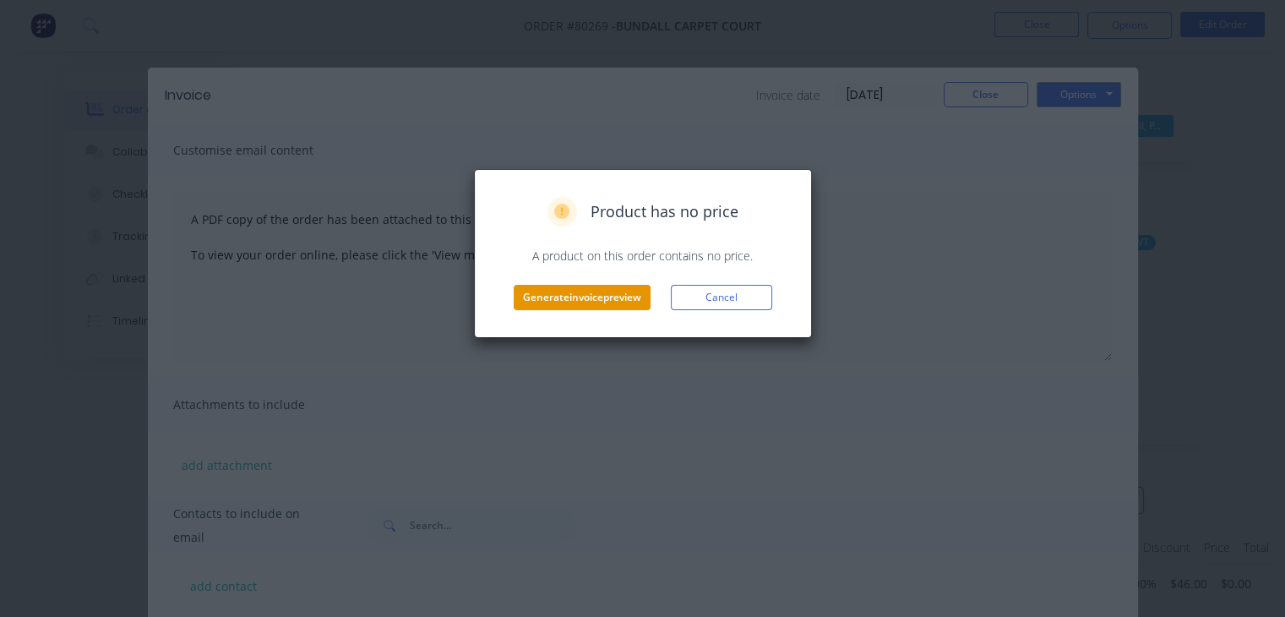
click at [621, 298] on button "Generate invoice preview" at bounding box center [582, 297] width 137 height 25
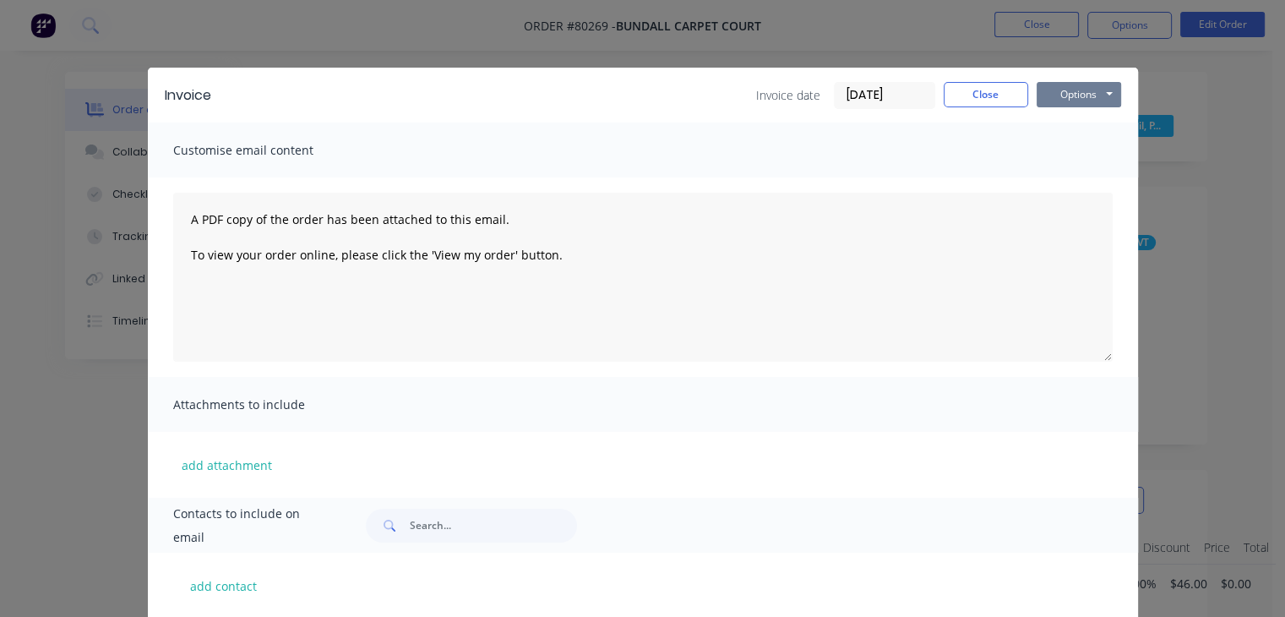
click at [1089, 90] on button "Options" at bounding box center [1079, 94] width 85 height 25
click at [1067, 151] on button "Print" at bounding box center [1091, 153] width 108 height 28
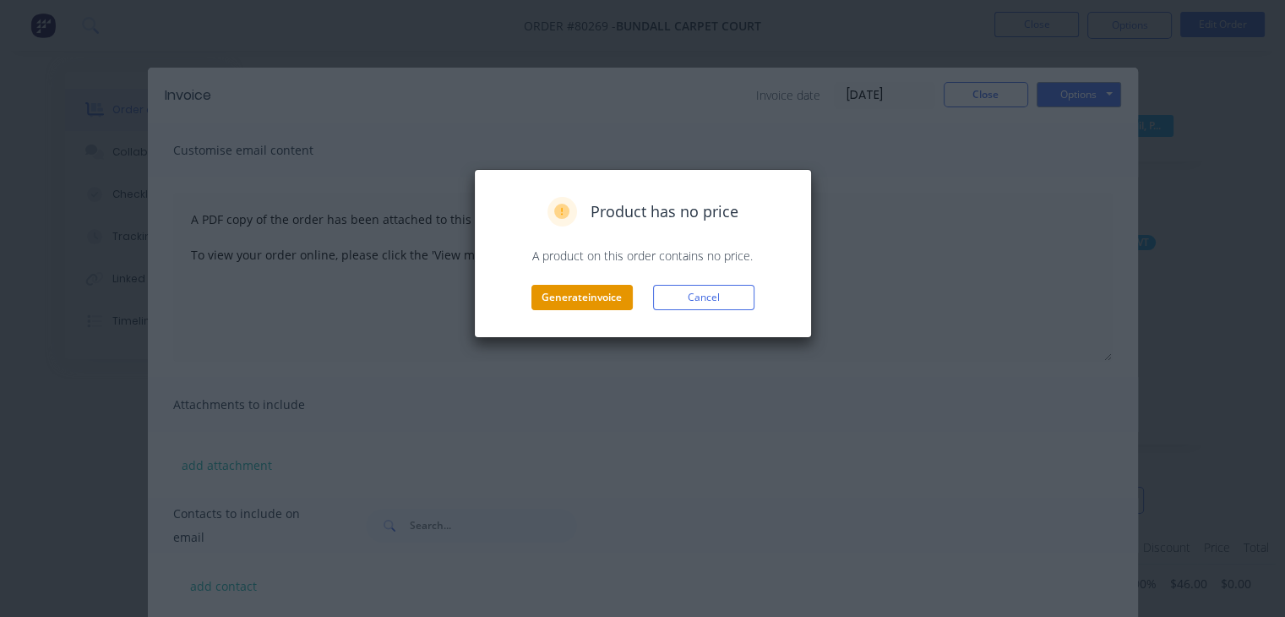
click at [587, 298] on button "Generate invoice" at bounding box center [582, 297] width 101 height 25
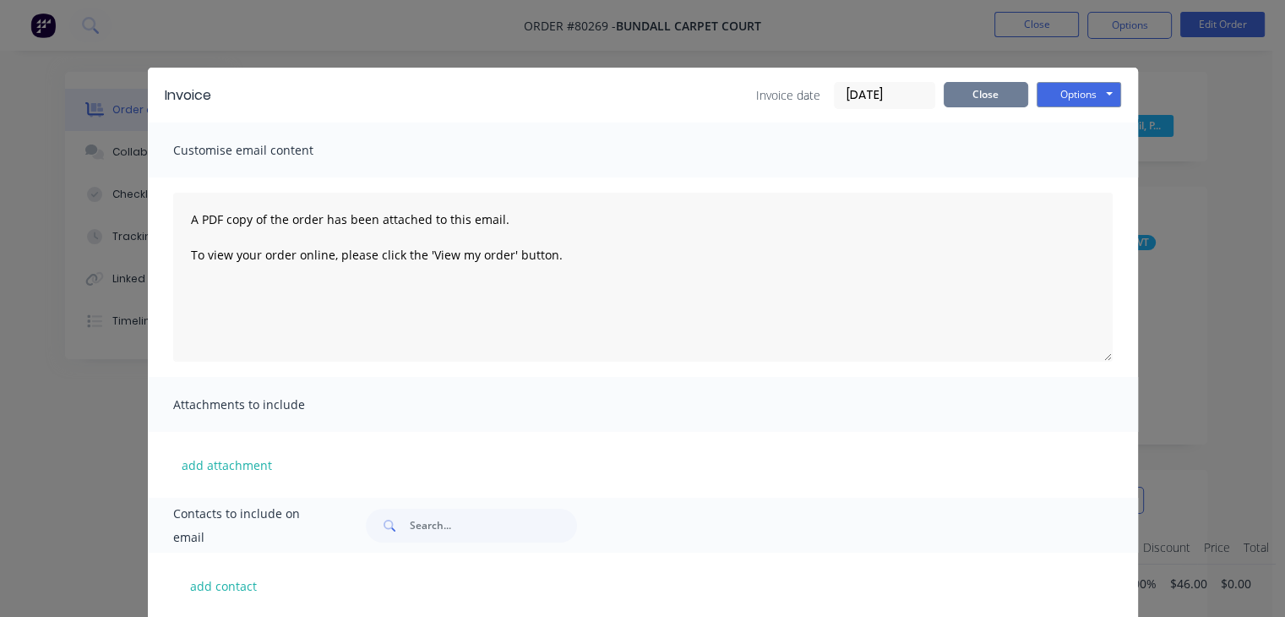
click at [982, 101] on button "Close" at bounding box center [986, 94] width 85 height 25
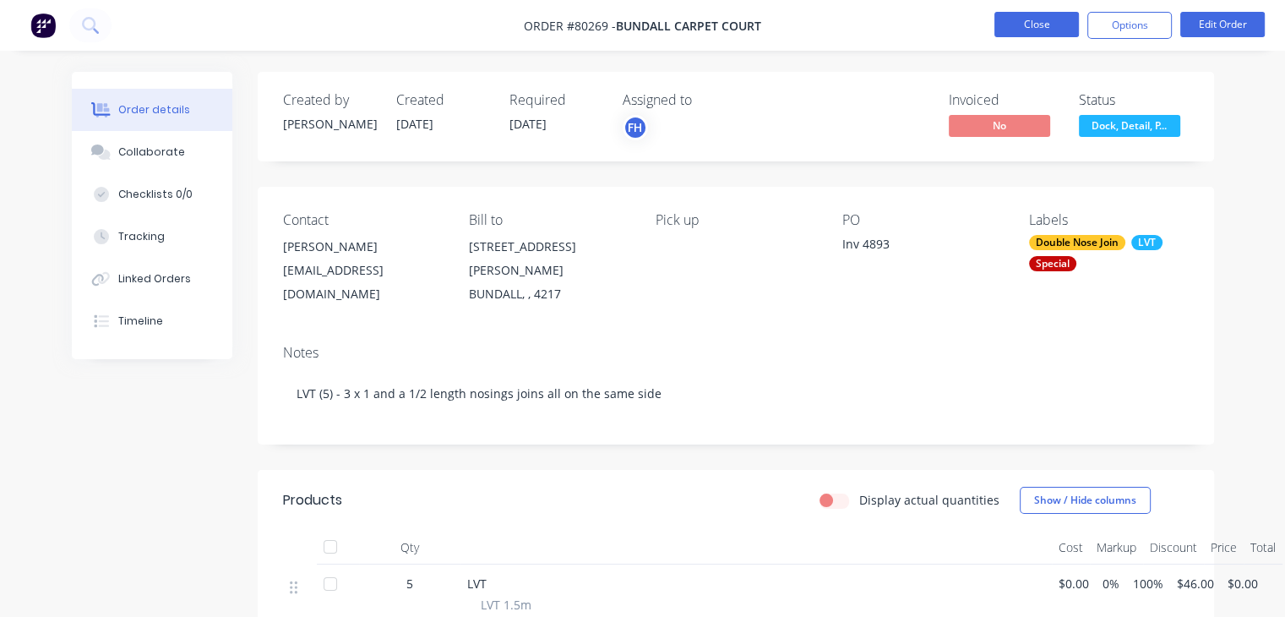
click at [1047, 19] on button "Close" at bounding box center [1037, 24] width 85 height 25
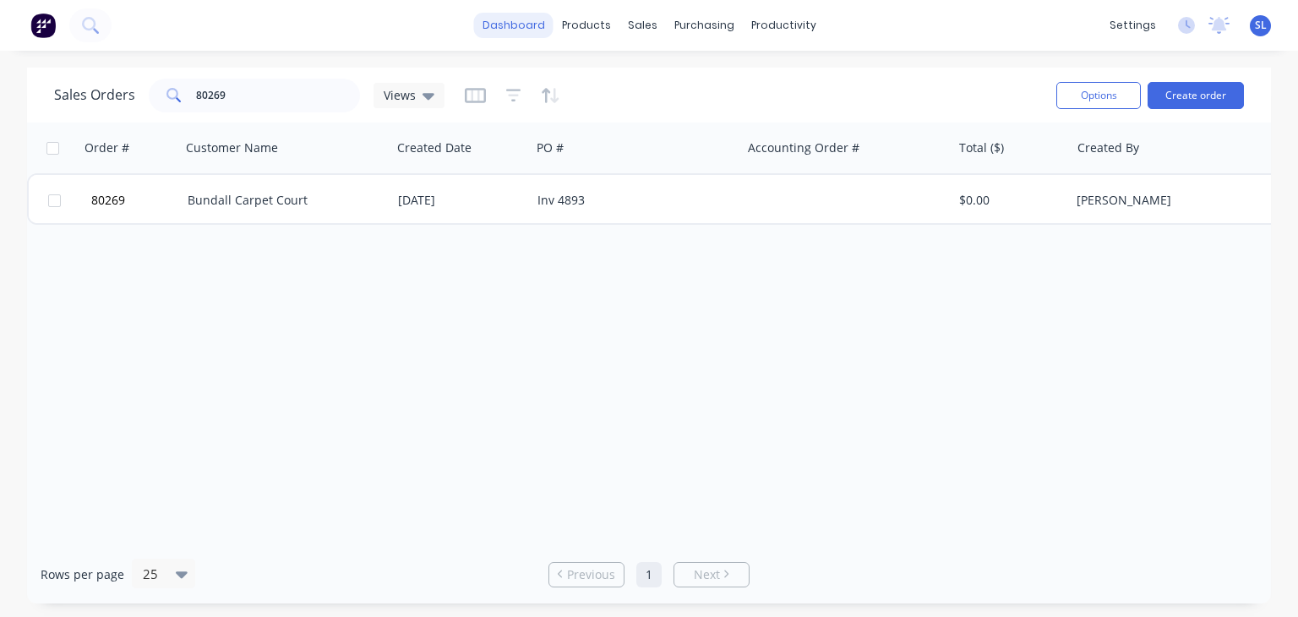
click at [515, 18] on link "dashboard" at bounding box center [513, 25] width 79 height 25
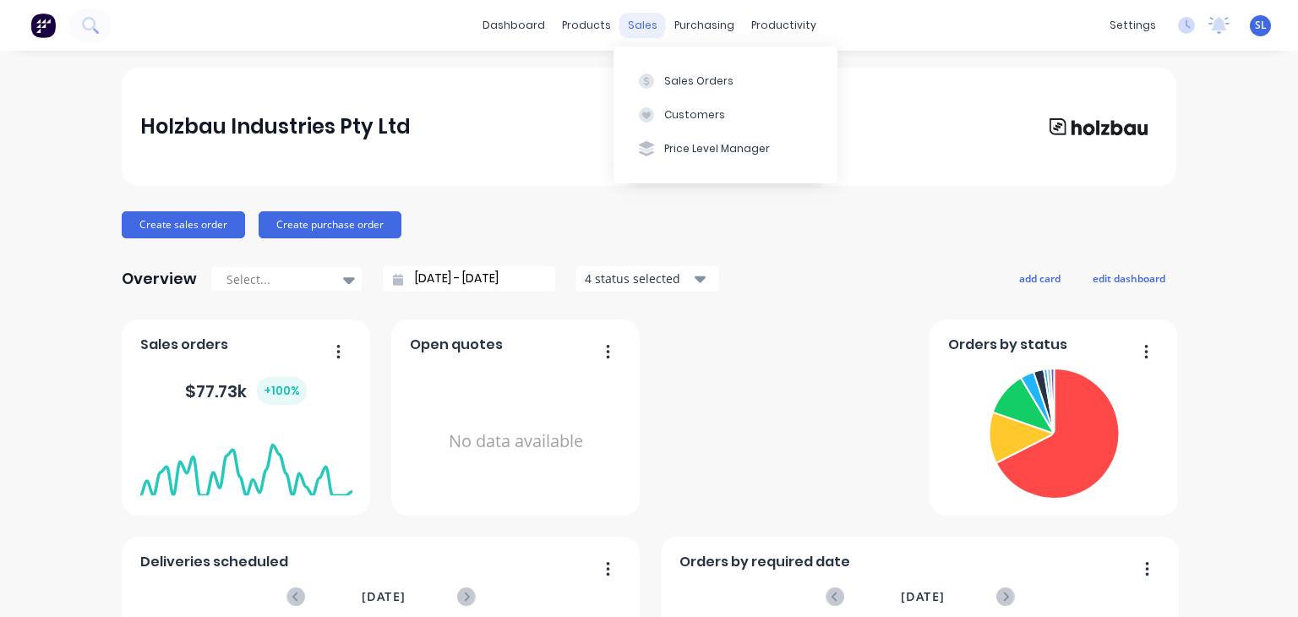
click at [629, 19] on div "sales" at bounding box center [642, 25] width 46 height 25
click at [667, 91] on button "Sales Orders" at bounding box center [726, 80] width 224 height 34
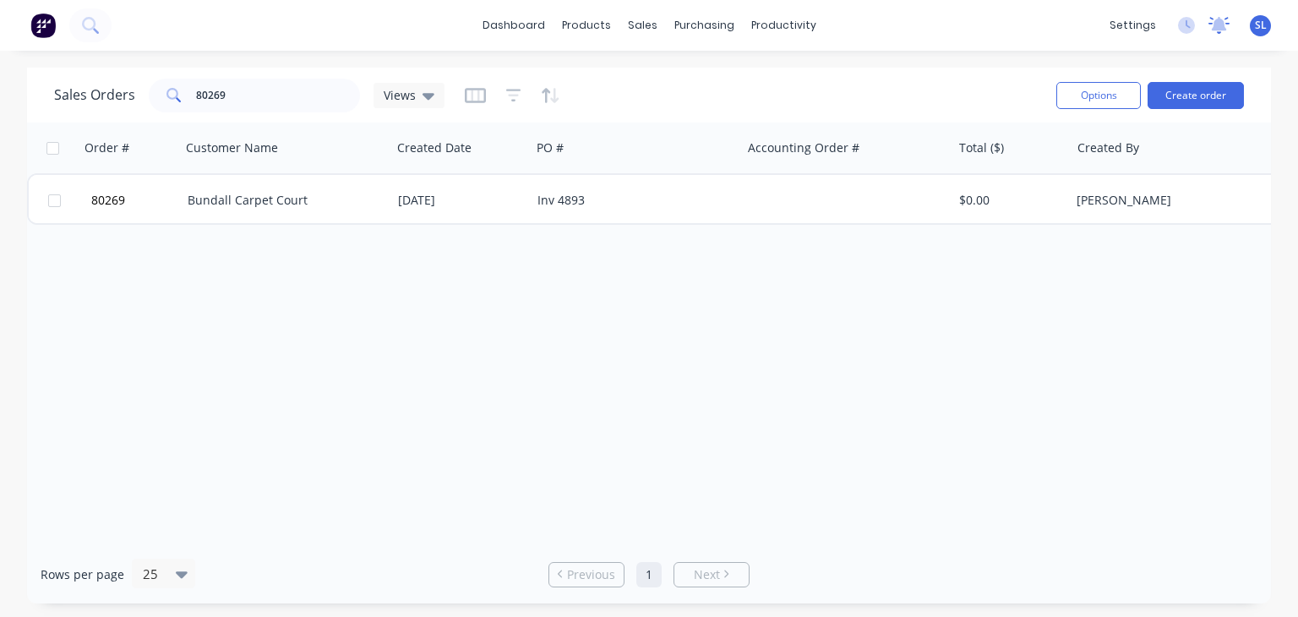
click at [1216, 20] on icon at bounding box center [1219, 24] width 15 height 14
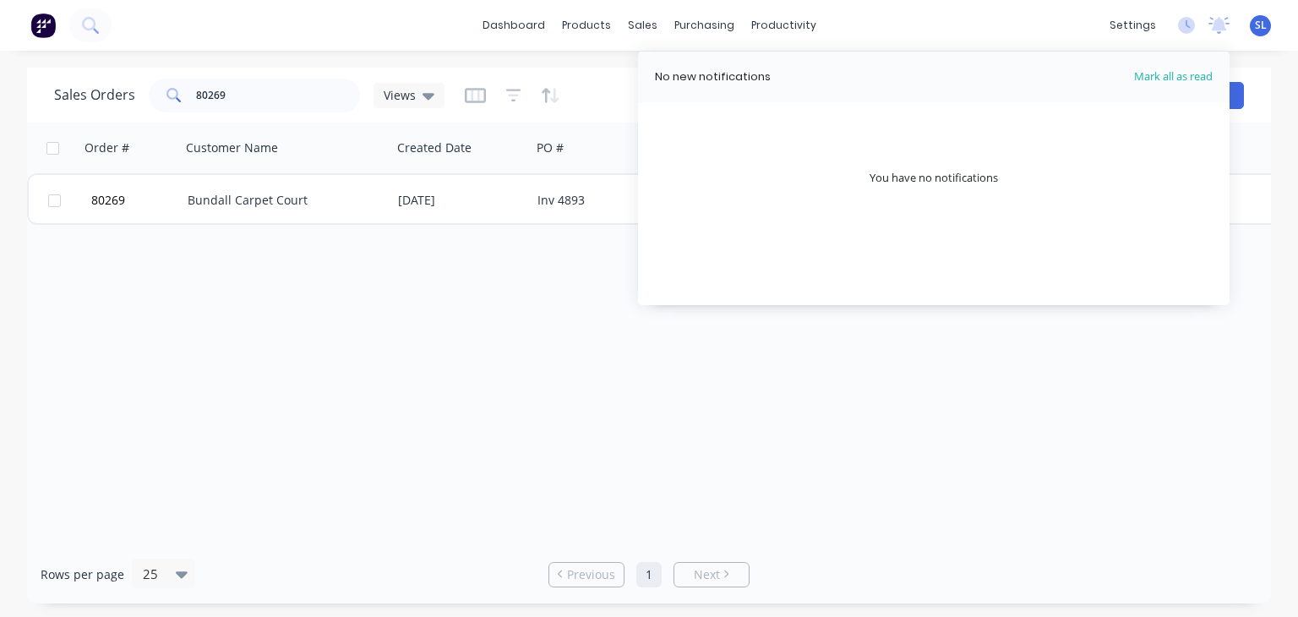
click at [1285, 262] on div "Sales Orders 80269 Views Options Create order Order # Customer Name Created Dat…" at bounding box center [649, 336] width 1298 height 536
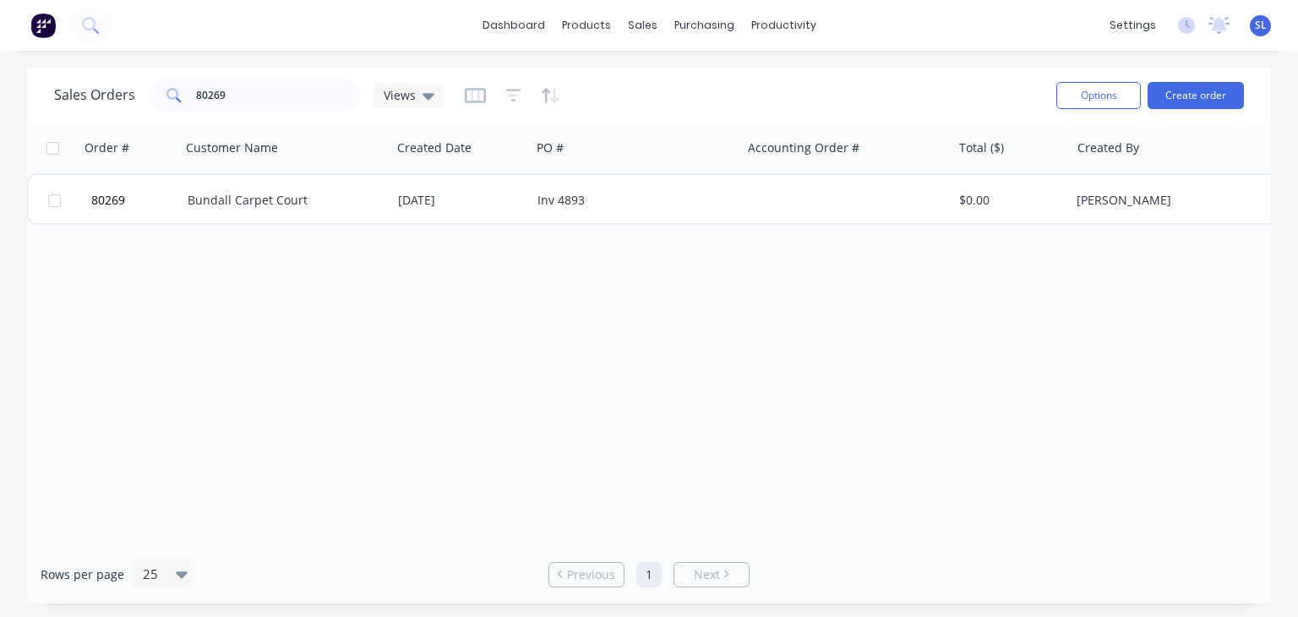
click at [1256, 24] on span "SL" at bounding box center [1261, 25] width 12 height 15
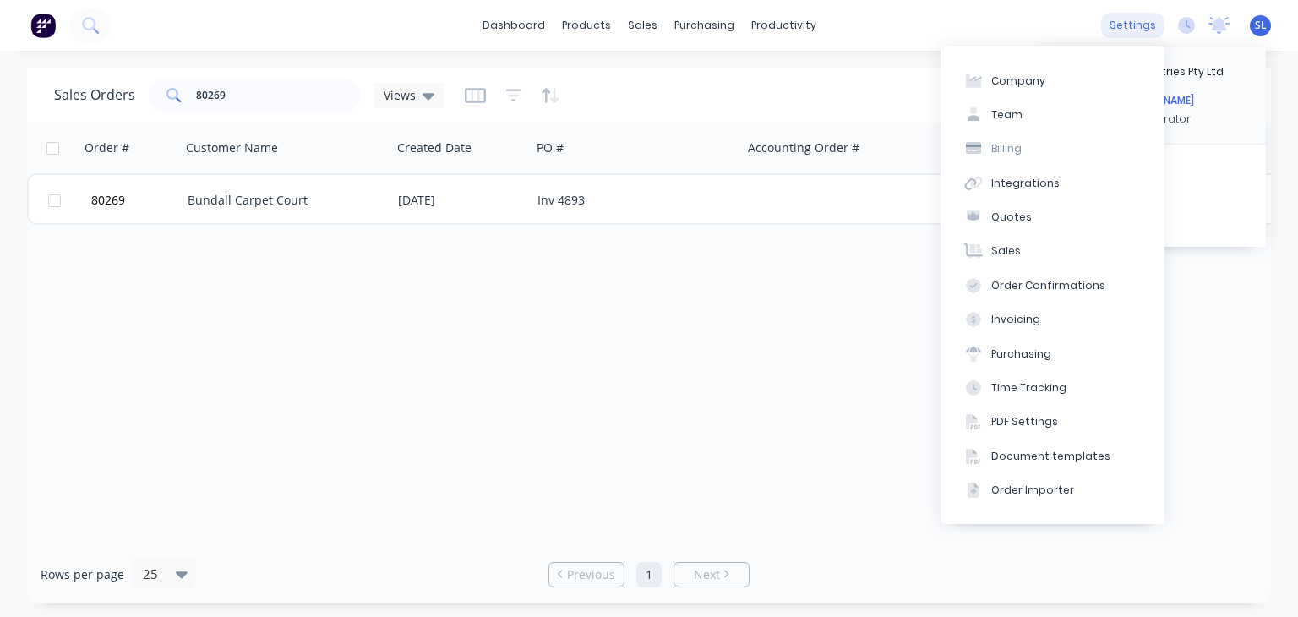
click at [1138, 22] on div "settings" at bounding box center [1132, 25] width 63 height 25
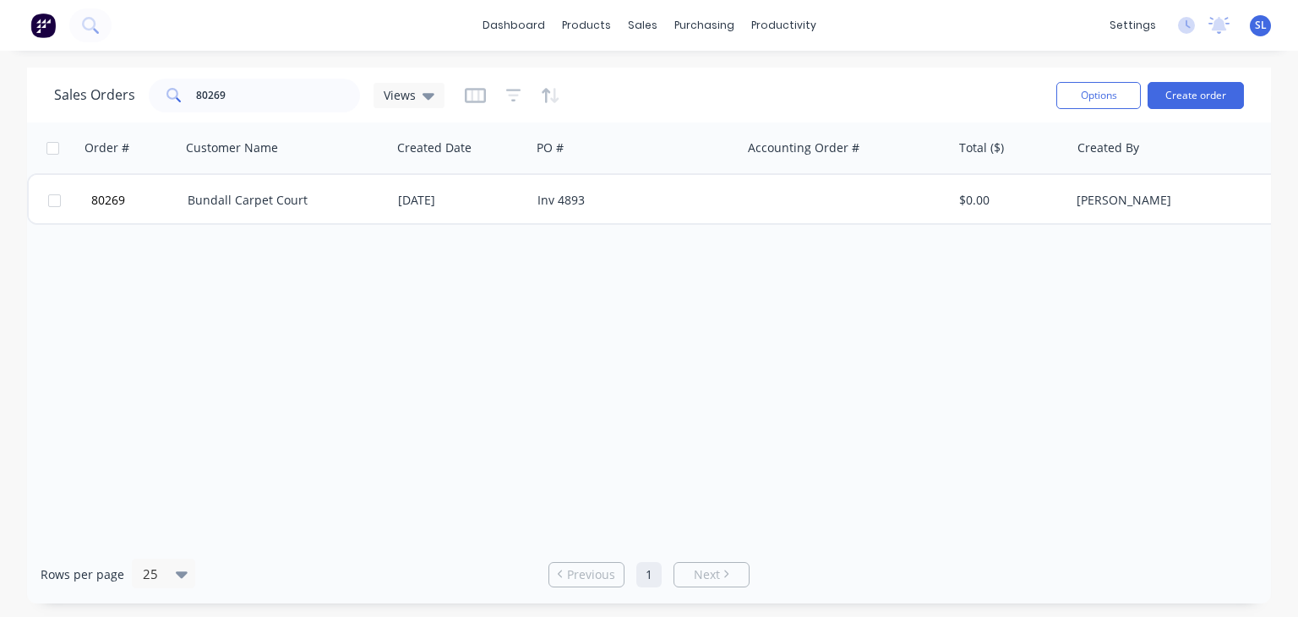
click at [1007, 34] on div "dashboard products sales purchasing productivity dashboard products Product Cat…" at bounding box center [649, 25] width 1298 height 51
click at [47, 21] on img at bounding box center [42, 25] width 25 height 25
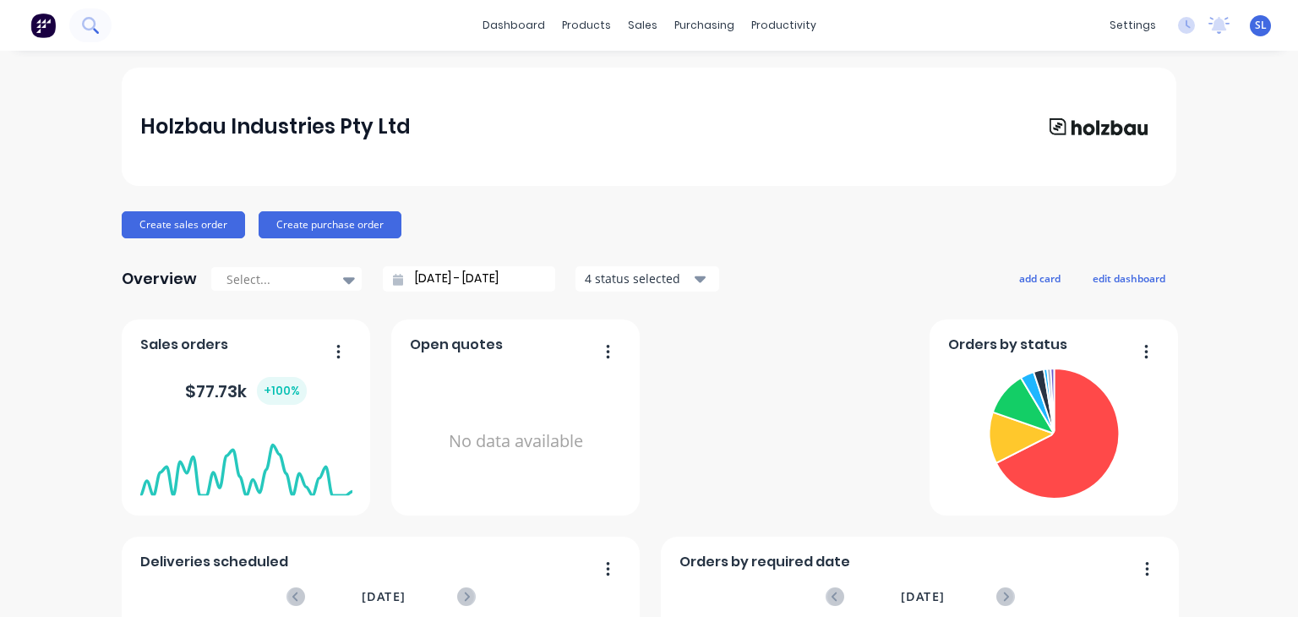
click at [82, 18] on icon at bounding box center [90, 25] width 16 height 16
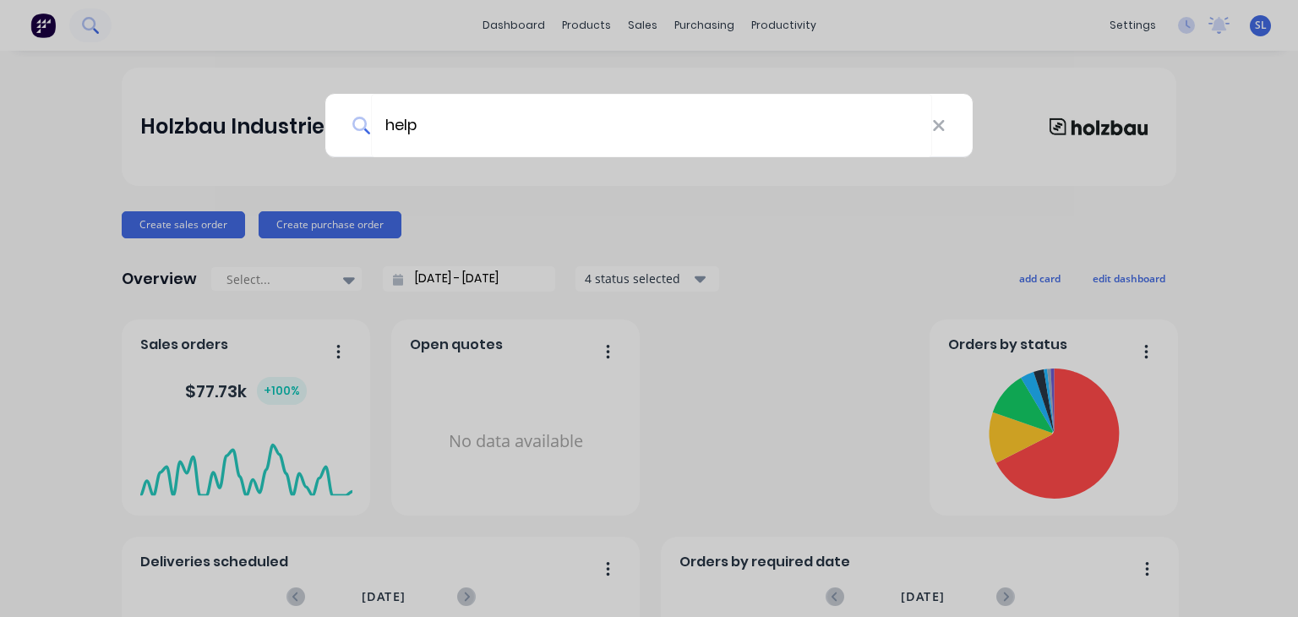
type input "help"
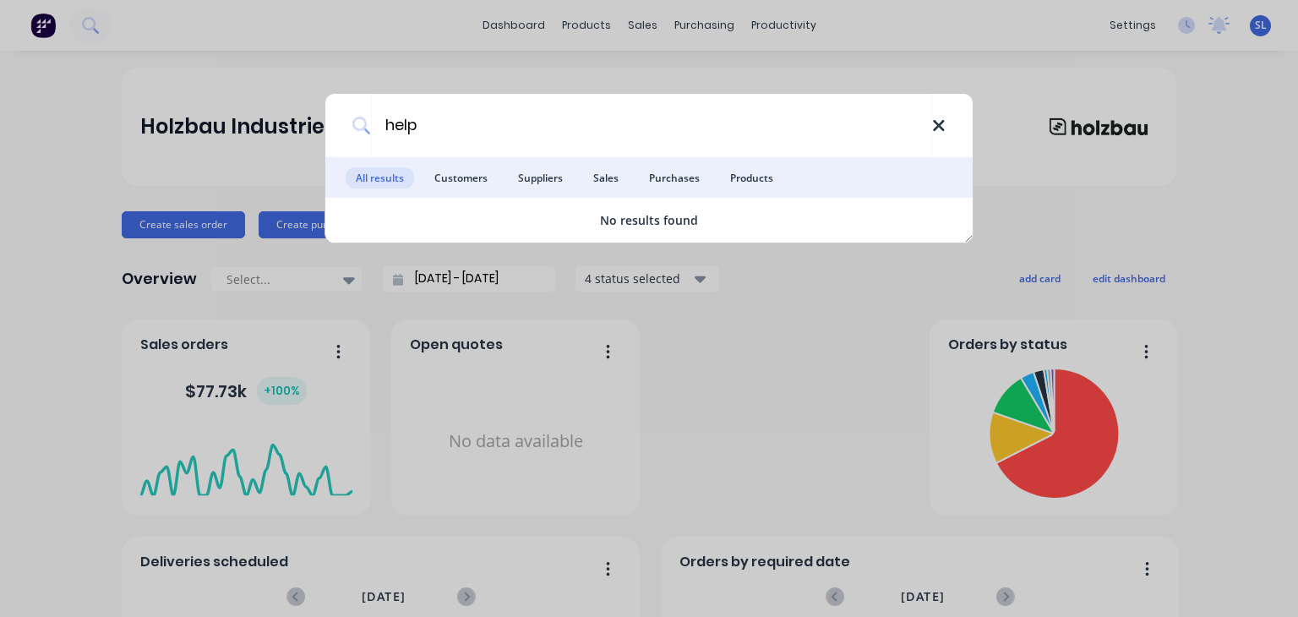
click at [937, 117] on icon at bounding box center [939, 126] width 14 height 19
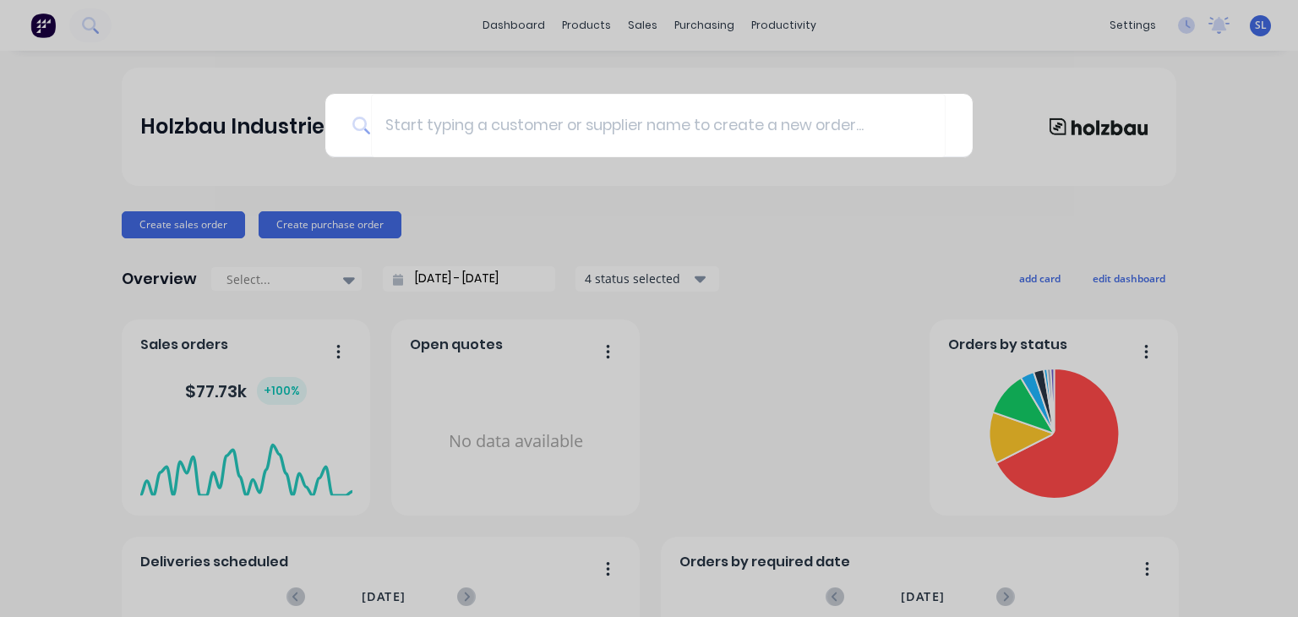
click at [518, 22] on div at bounding box center [649, 308] width 1298 height 617
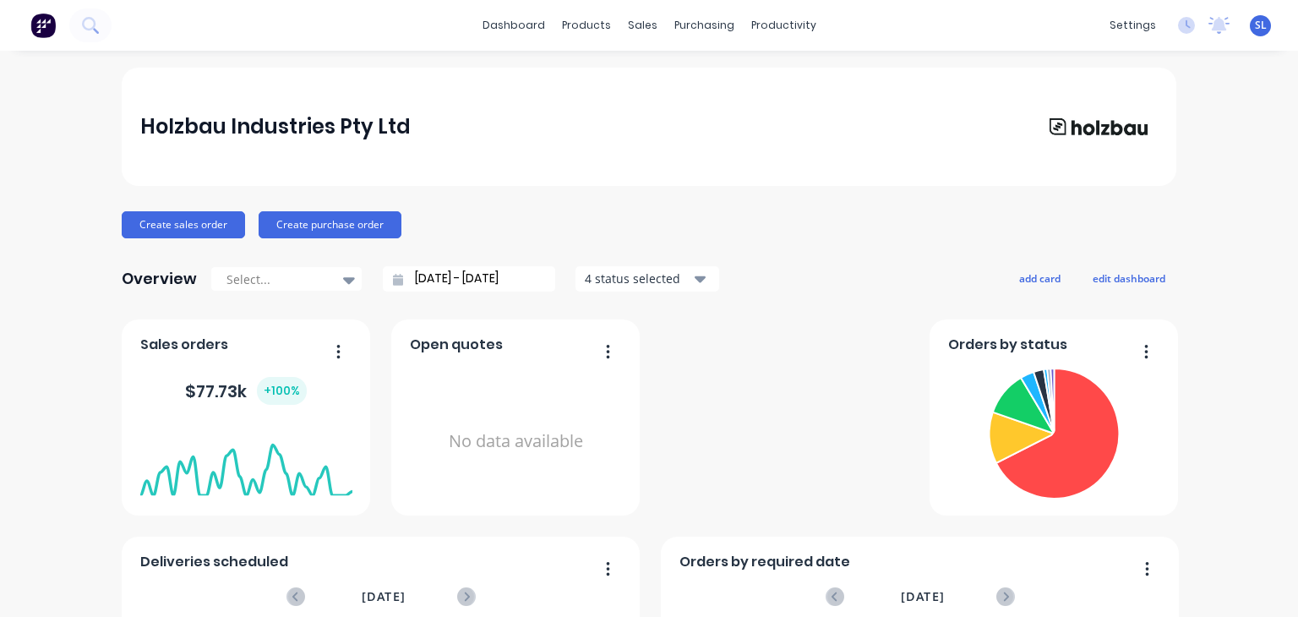
click at [1212, 27] on icon at bounding box center [1219, 24] width 15 height 14
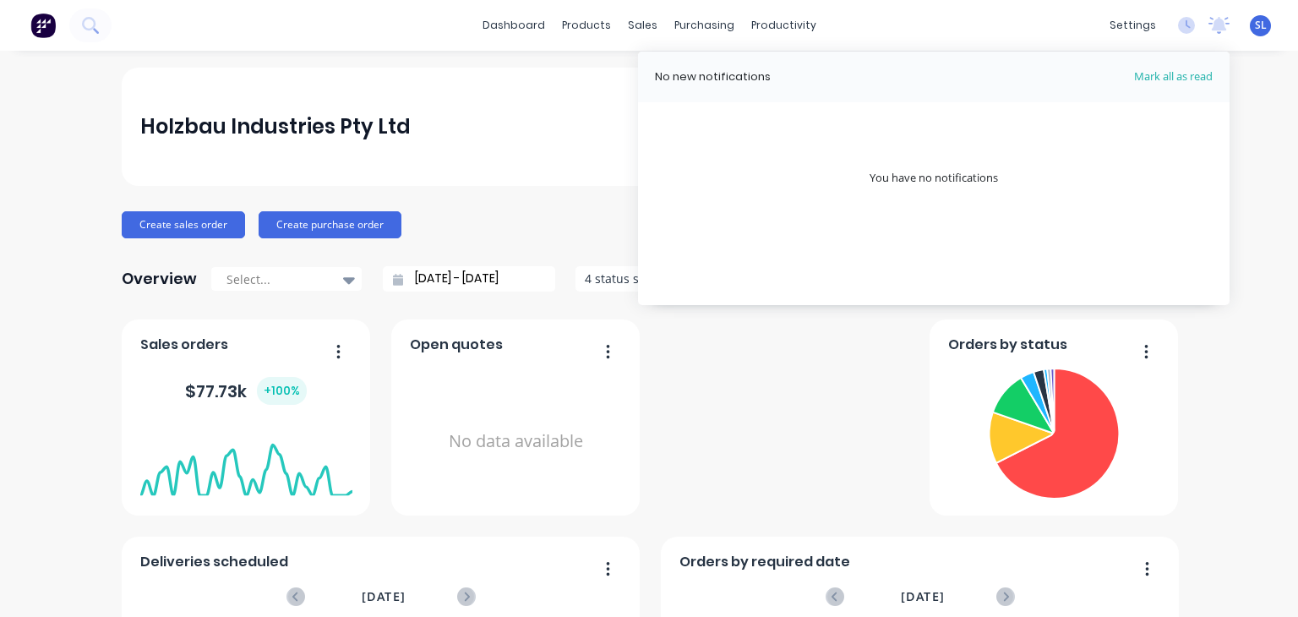
click at [1224, 90] on div "Holzbau Industries Pty Ltd Create sales order Create purchase order Overview Se…" at bounding box center [649, 618] width 1298 height 1100
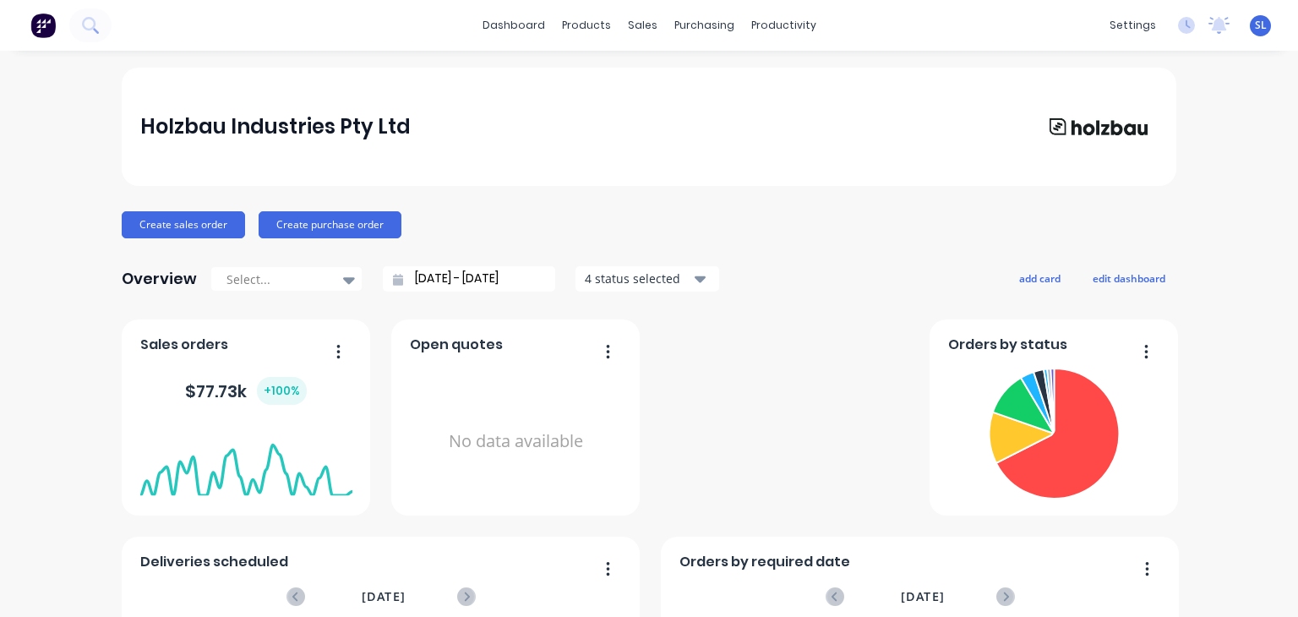
click at [1255, 23] on span "SL" at bounding box center [1261, 25] width 12 height 15
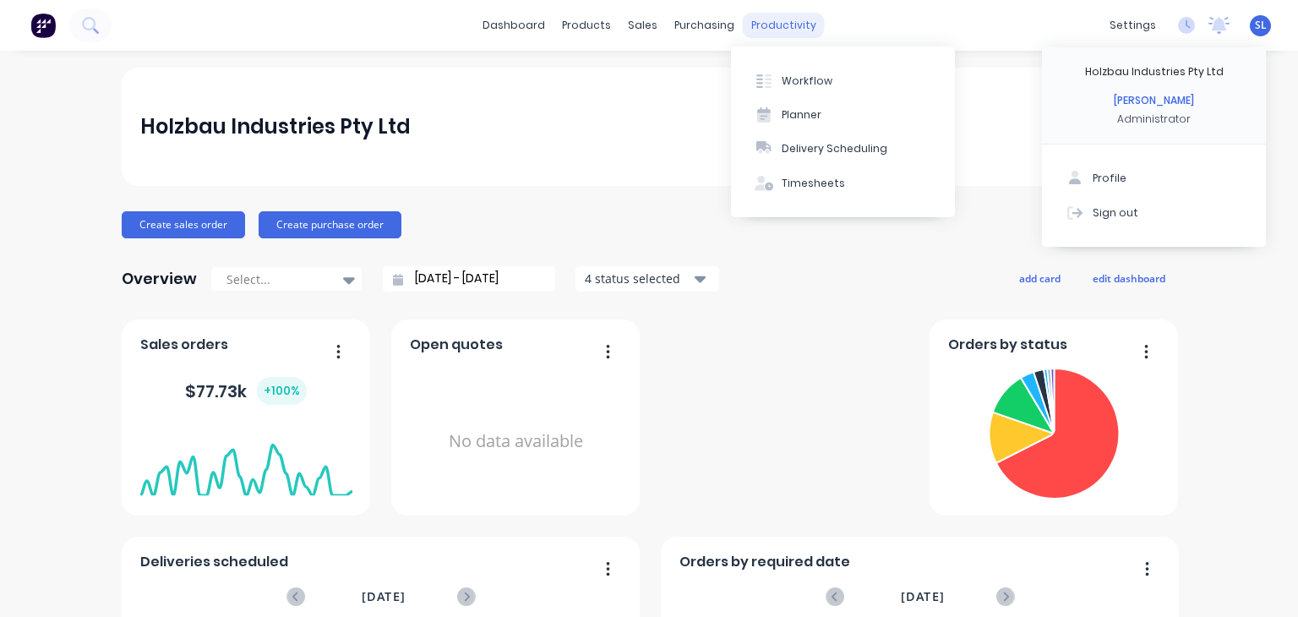
click at [767, 31] on div "productivity" at bounding box center [784, 25] width 82 height 25
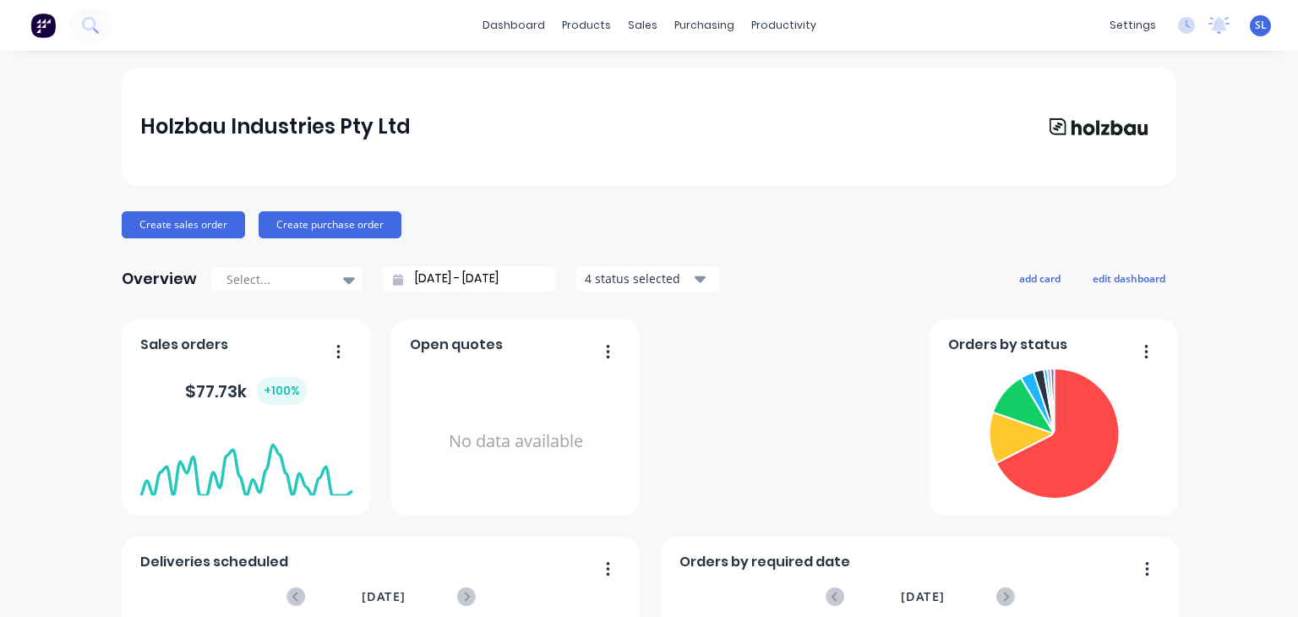
click at [40, 25] on img at bounding box center [42, 25] width 25 height 25
click at [521, 21] on link "dashboard" at bounding box center [513, 25] width 79 height 25
click at [668, 85] on div "Sales Orders" at bounding box center [698, 81] width 69 height 15
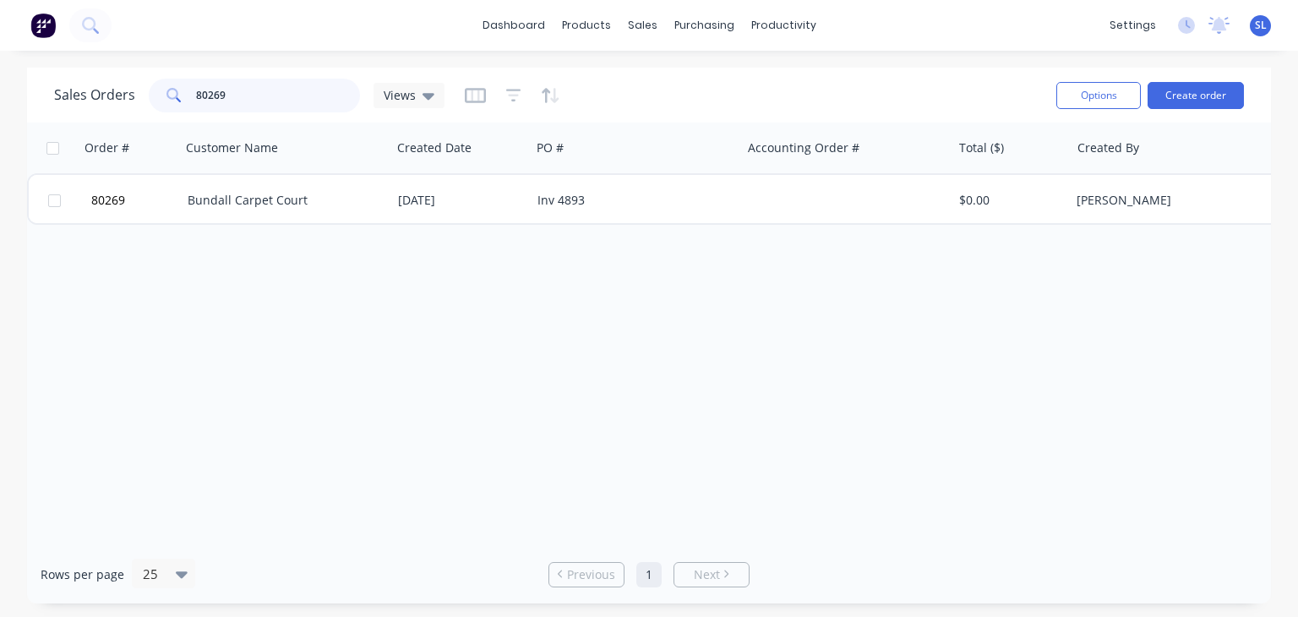
click at [240, 88] on input "80269" at bounding box center [278, 96] width 165 height 34
type input "80280"
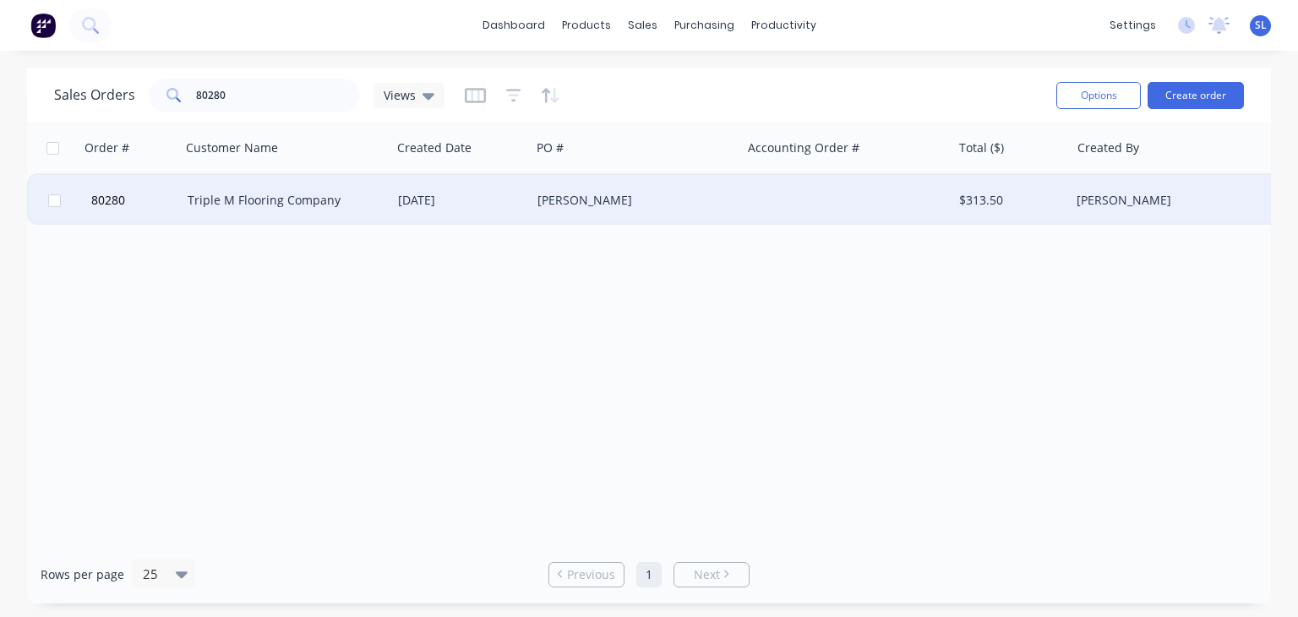
click at [262, 197] on div "Triple M Flooring Company" at bounding box center [282, 200] width 188 height 17
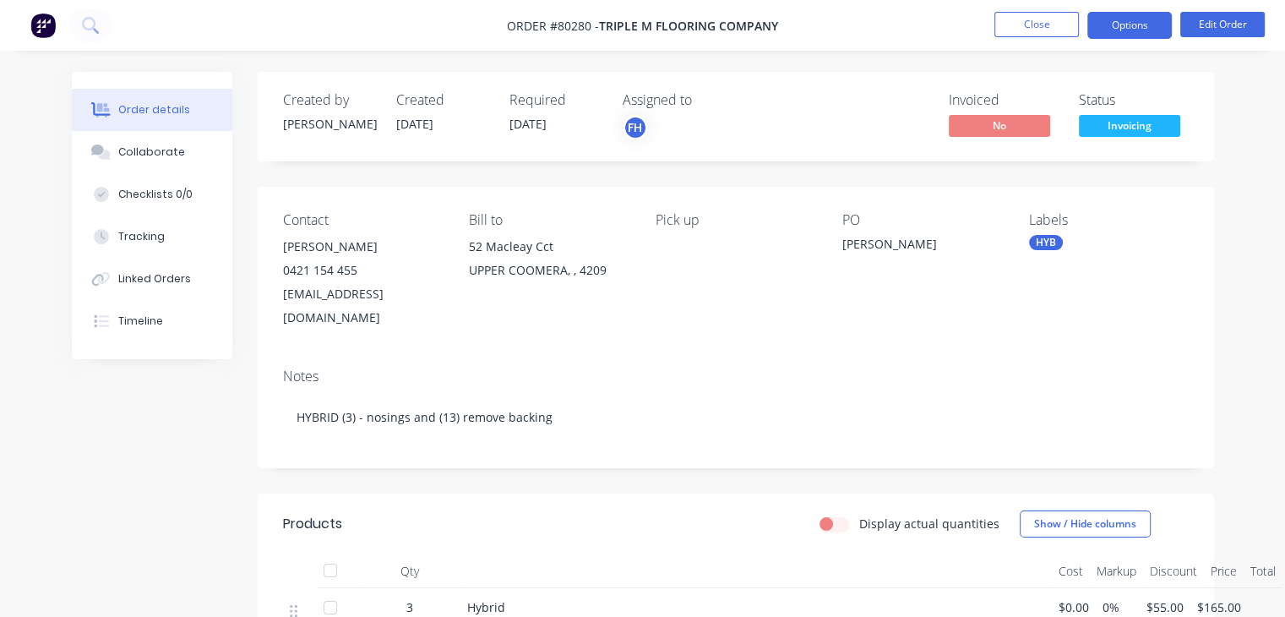
click at [1143, 25] on button "Options" at bounding box center [1130, 25] width 85 height 27
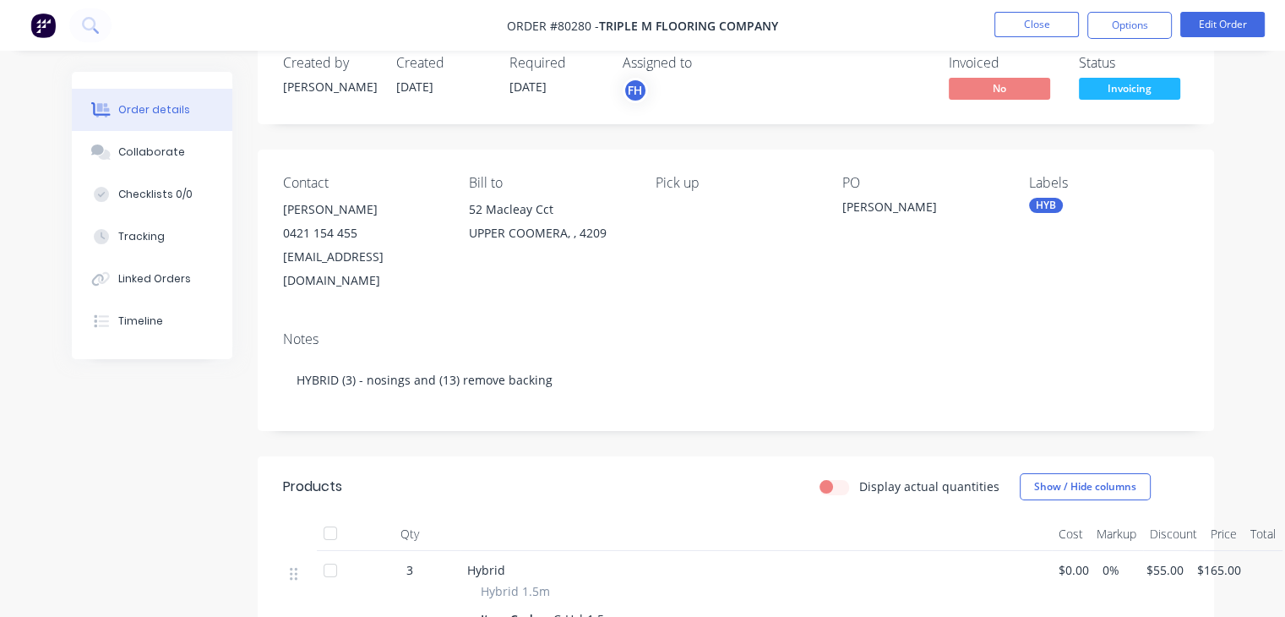
scroll to position [14, 0]
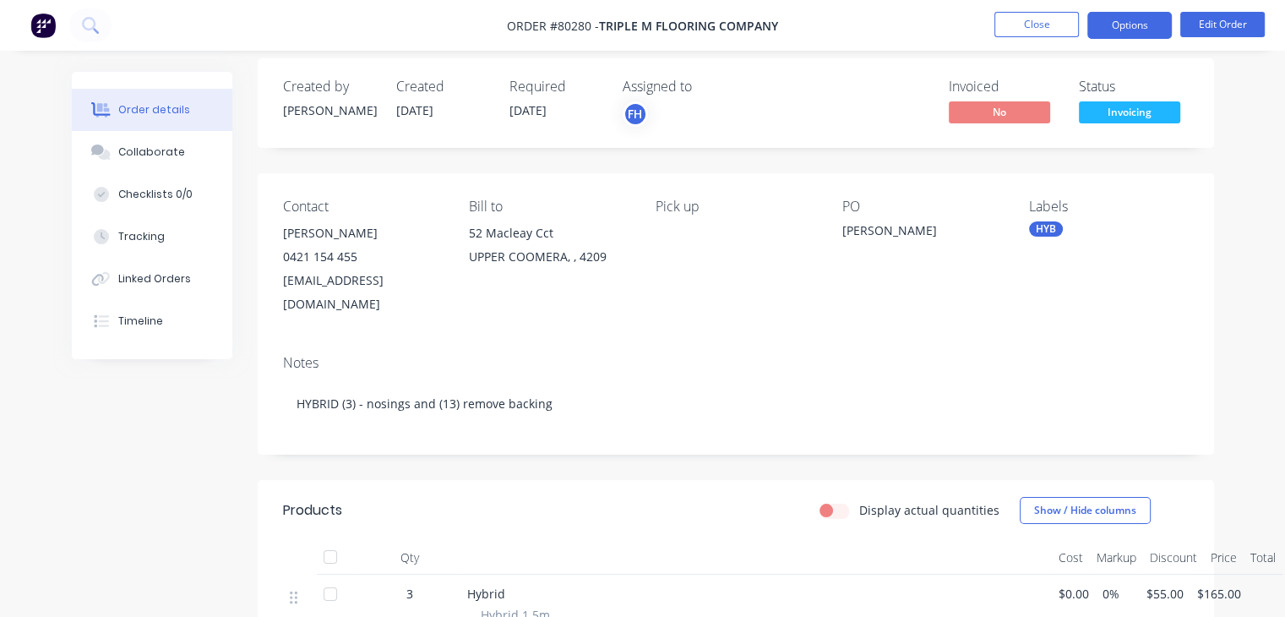
drag, startPoint x: 772, startPoint y: 235, endPoint x: 1141, endPoint y: 28, distance: 423.4
click at [1141, 28] on button "Options" at bounding box center [1130, 25] width 85 height 27
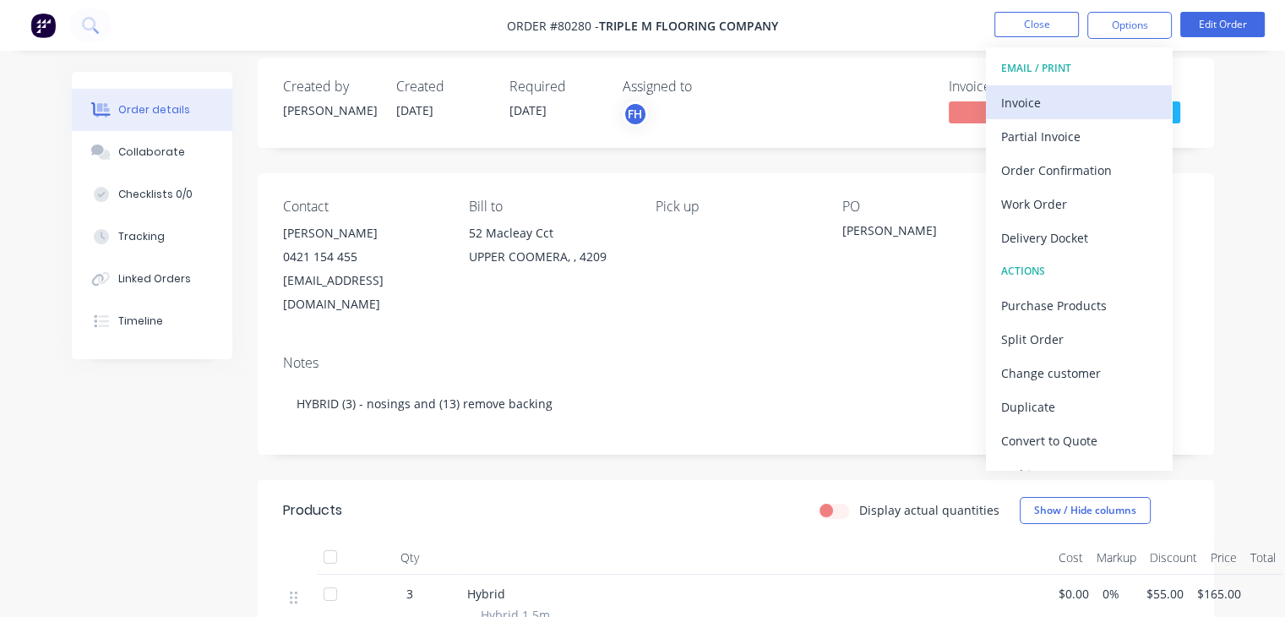
click at [1051, 102] on div "Invoice" at bounding box center [1080, 102] width 156 height 25
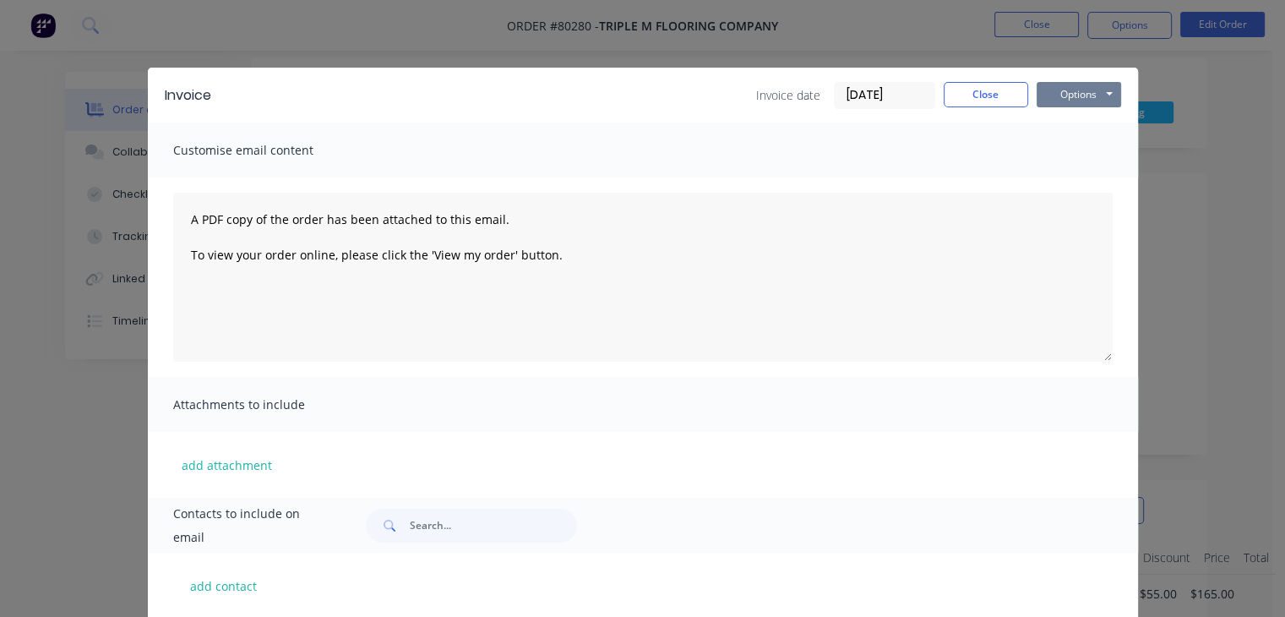
click at [1075, 96] on button "Options" at bounding box center [1079, 94] width 85 height 25
click at [1074, 150] on button "Print" at bounding box center [1091, 153] width 108 height 28
click at [1004, 90] on button "Close" at bounding box center [986, 94] width 85 height 25
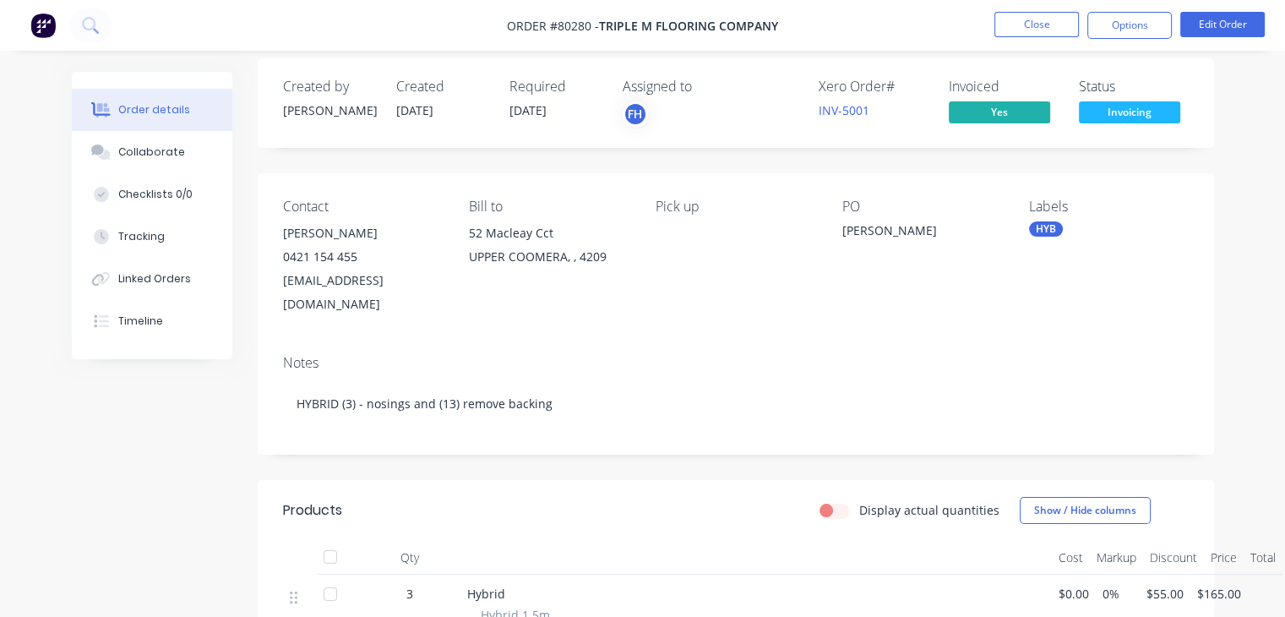
scroll to position [0, 0]
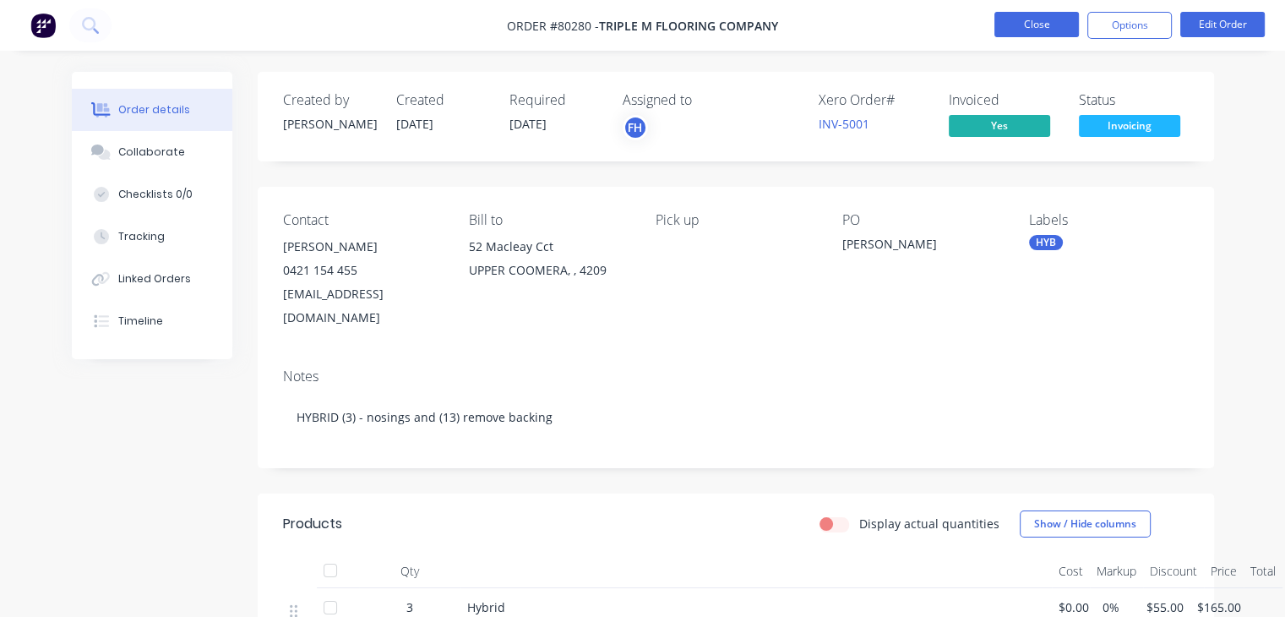
click at [1060, 20] on button "Close" at bounding box center [1037, 24] width 85 height 25
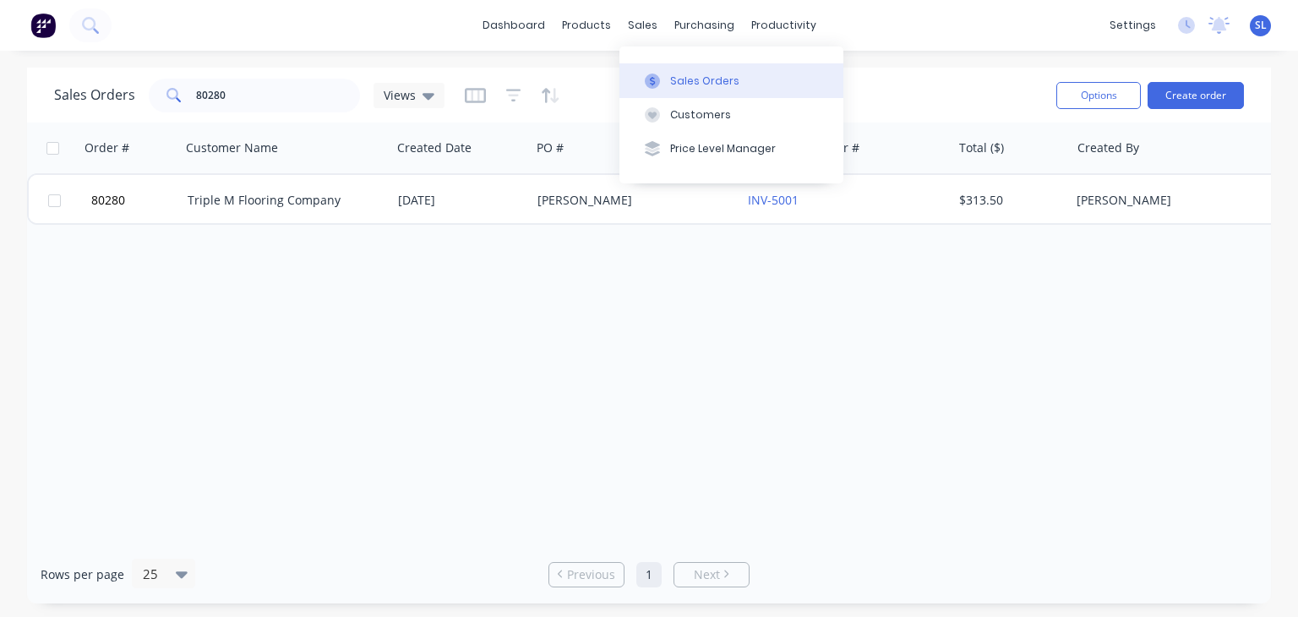
click at [670, 74] on div "Sales Orders" at bounding box center [704, 81] width 69 height 15
click at [675, 79] on div "Sales Orders" at bounding box center [704, 81] width 69 height 15
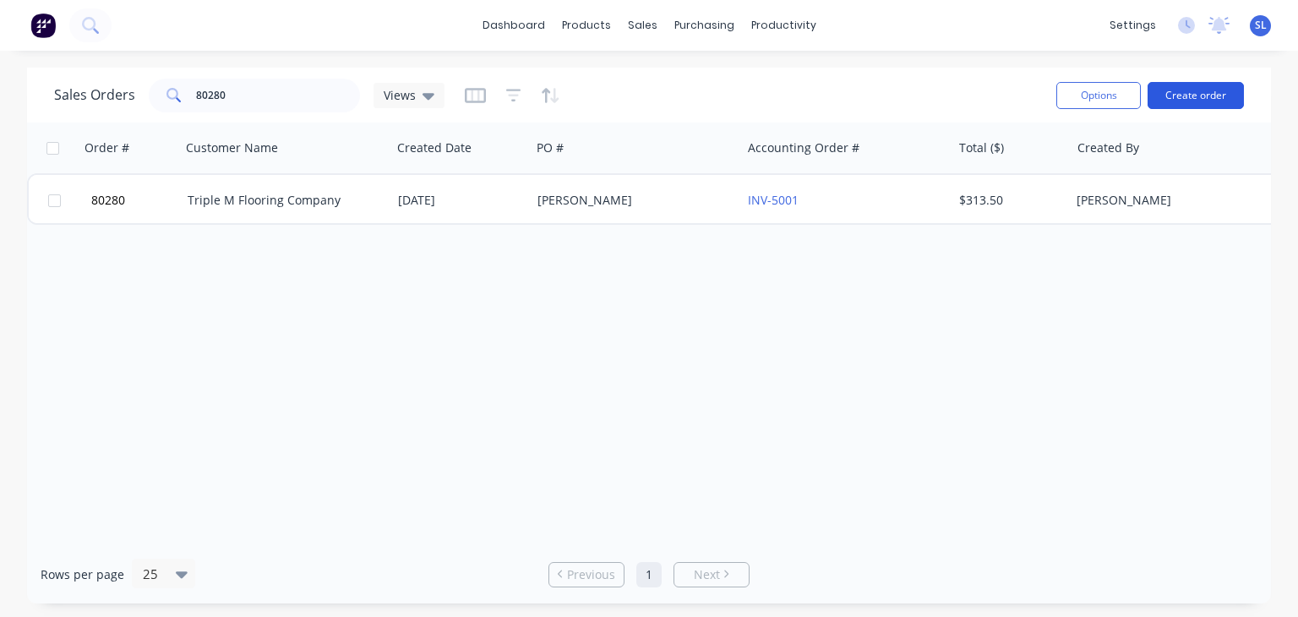
click at [1214, 96] on button "Create order" at bounding box center [1196, 95] width 96 height 27
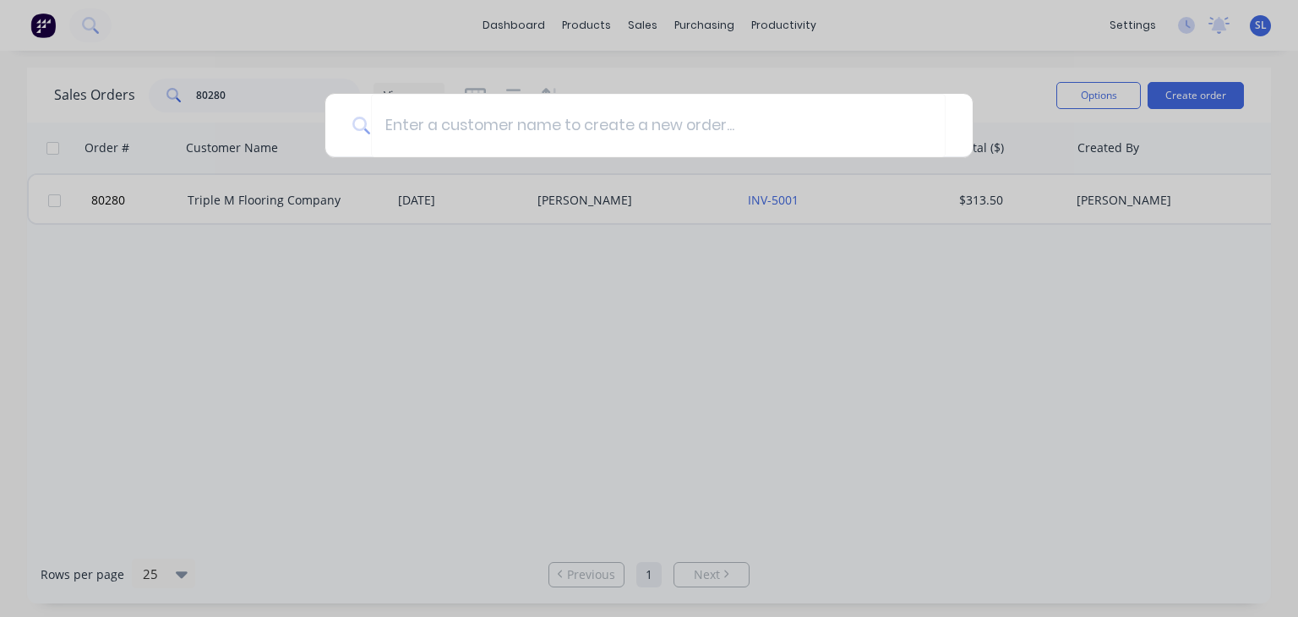
click at [236, 95] on div at bounding box center [649, 308] width 1298 height 617
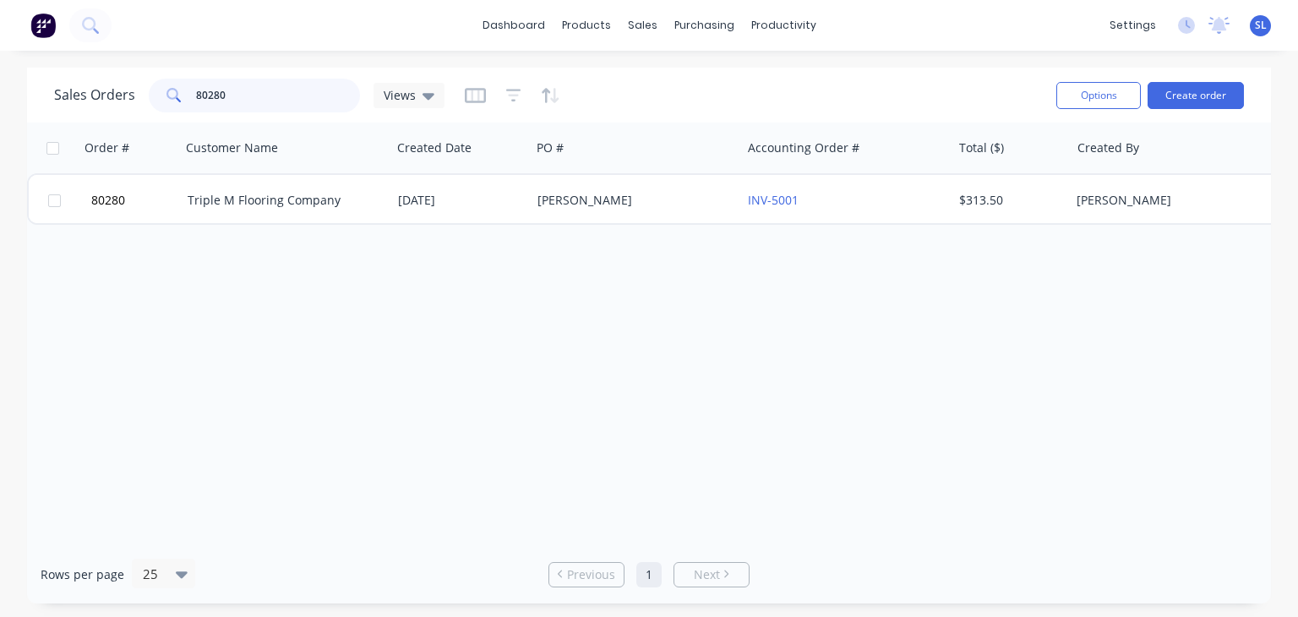
drag, startPoint x: 210, startPoint y: 97, endPoint x: 240, endPoint y: 96, distance: 29.6
click at [240, 96] on input "80280" at bounding box center [278, 96] width 165 height 34
type input "8"
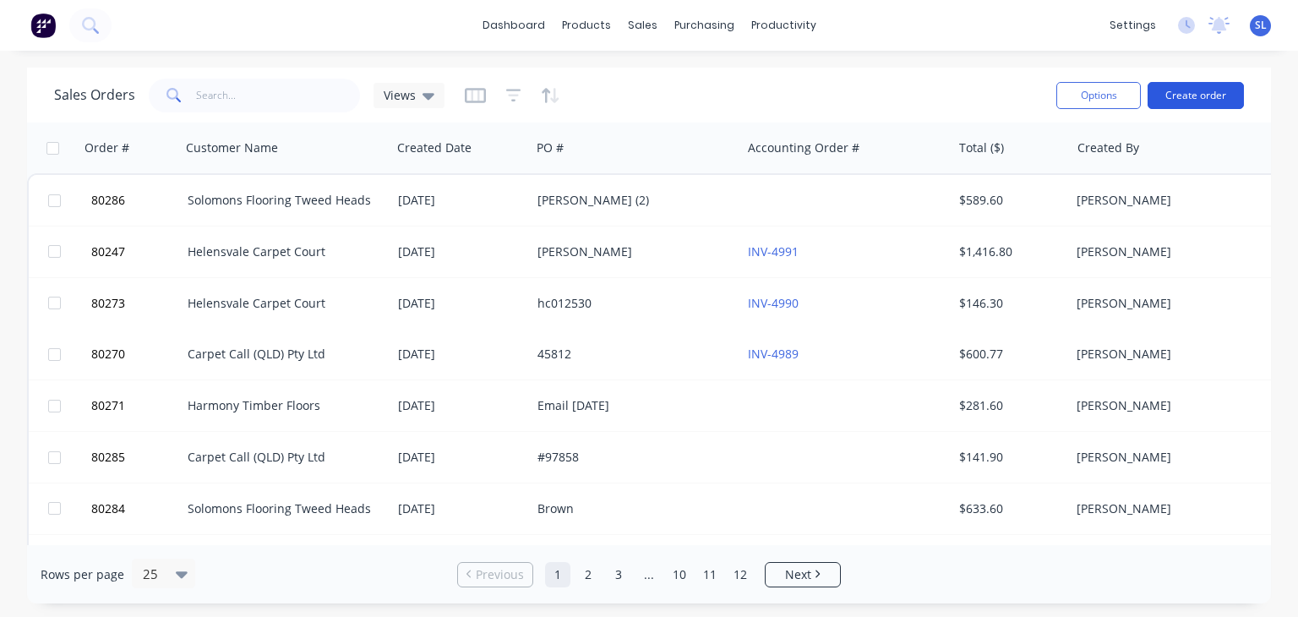
click at [1207, 86] on button "Create order" at bounding box center [1196, 95] width 96 height 27
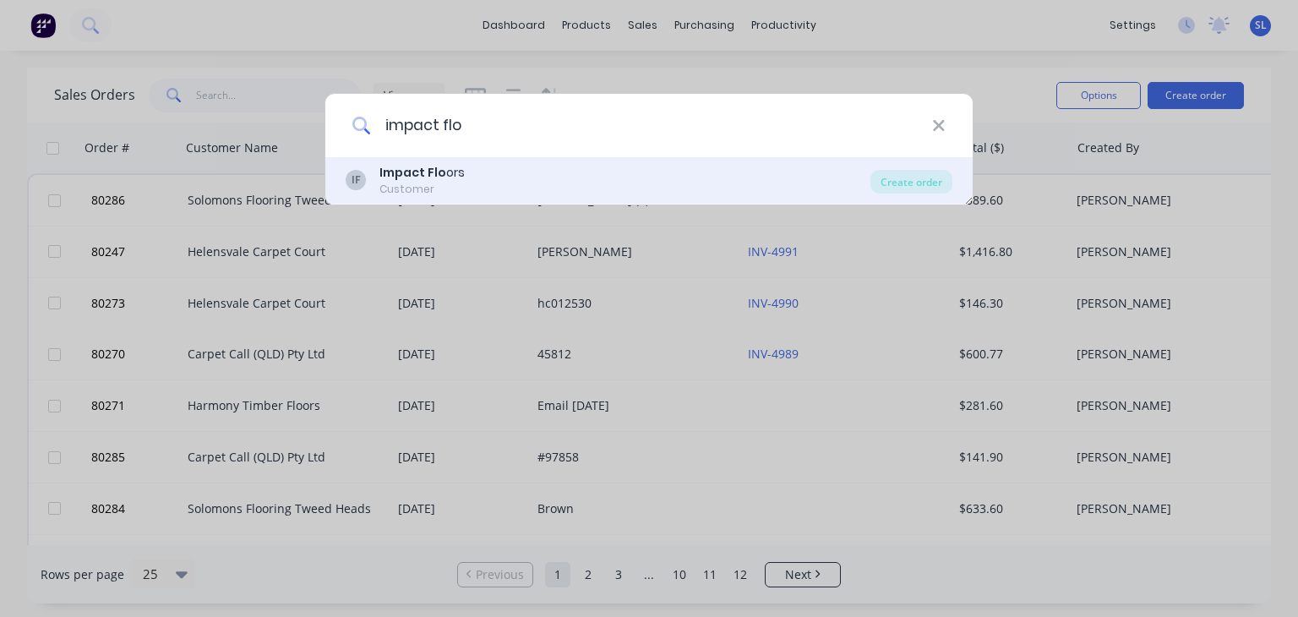
type input "impact flo"
click at [461, 190] on div "IF Impact Flo ors Customer" at bounding box center [608, 180] width 525 height 33
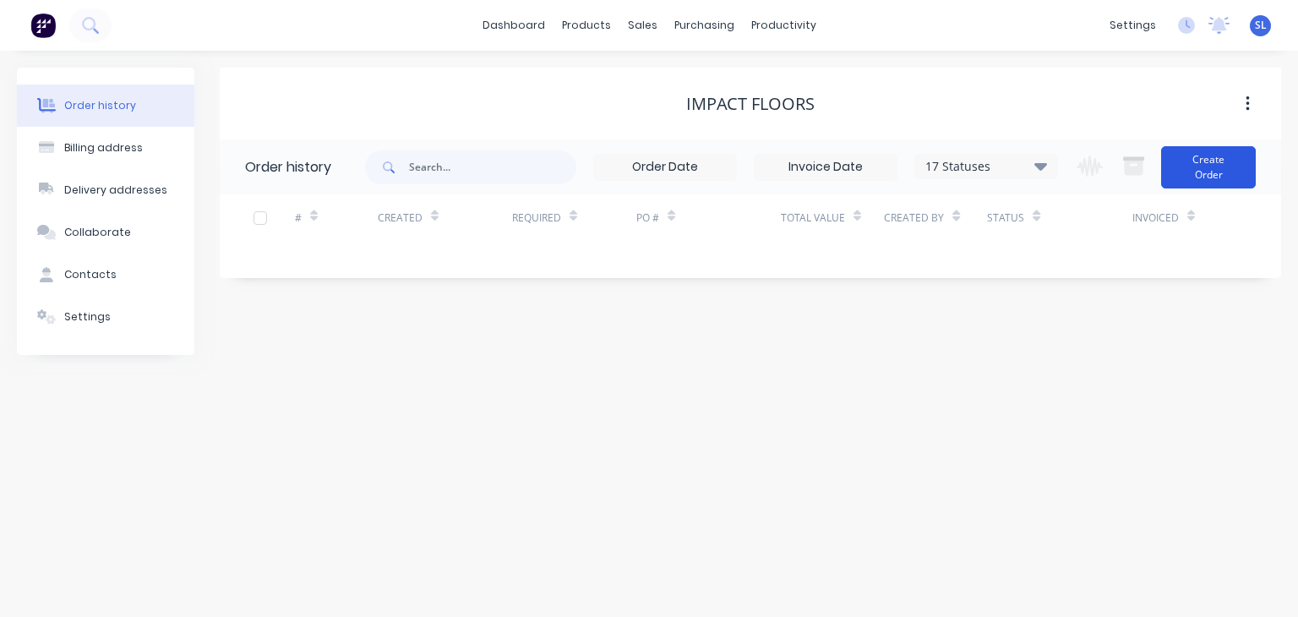
click at [1192, 157] on button "Create Order" at bounding box center [1208, 167] width 95 height 42
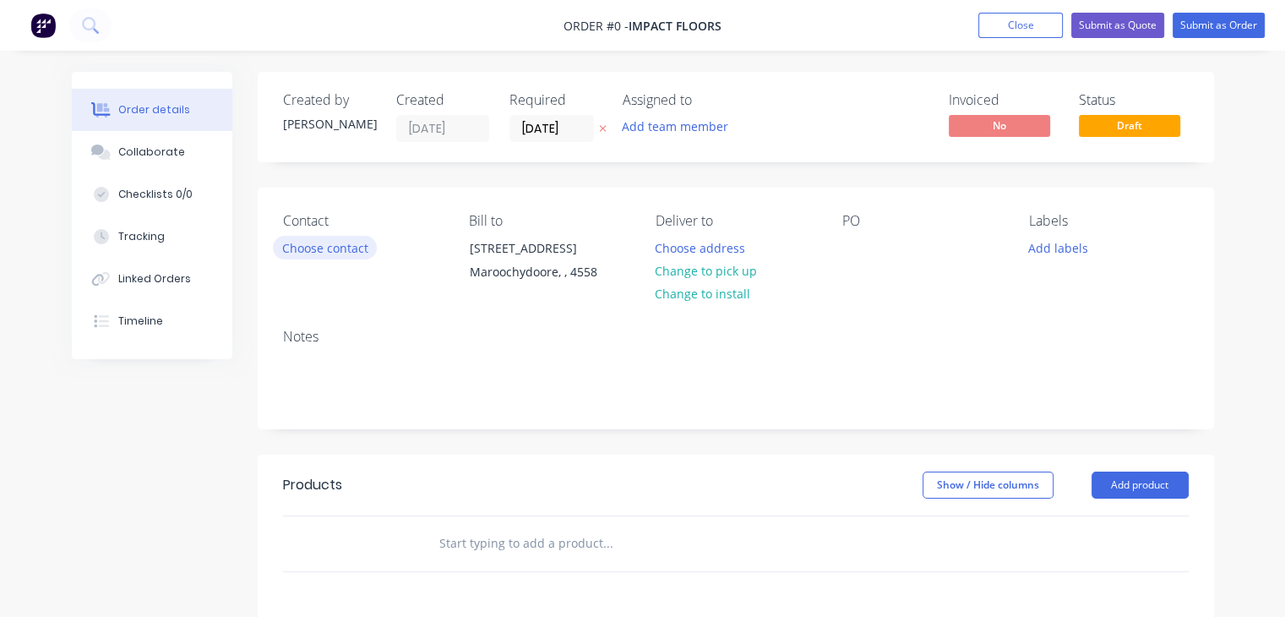
click at [365, 244] on button "Choose contact" at bounding box center [325, 247] width 104 height 23
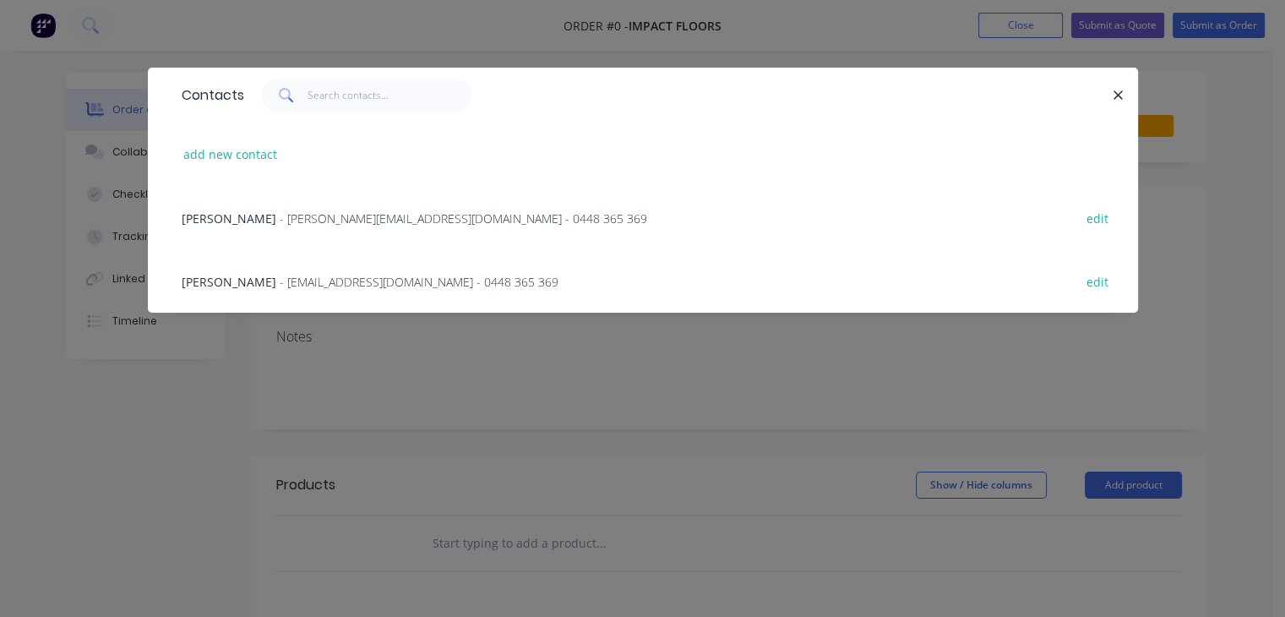
click at [336, 219] on span "- [PERSON_NAME][EMAIL_ADDRESS][DOMAIN_NAME] - 0448 365 369" at bounding box center [464, 218] width 368 height 16
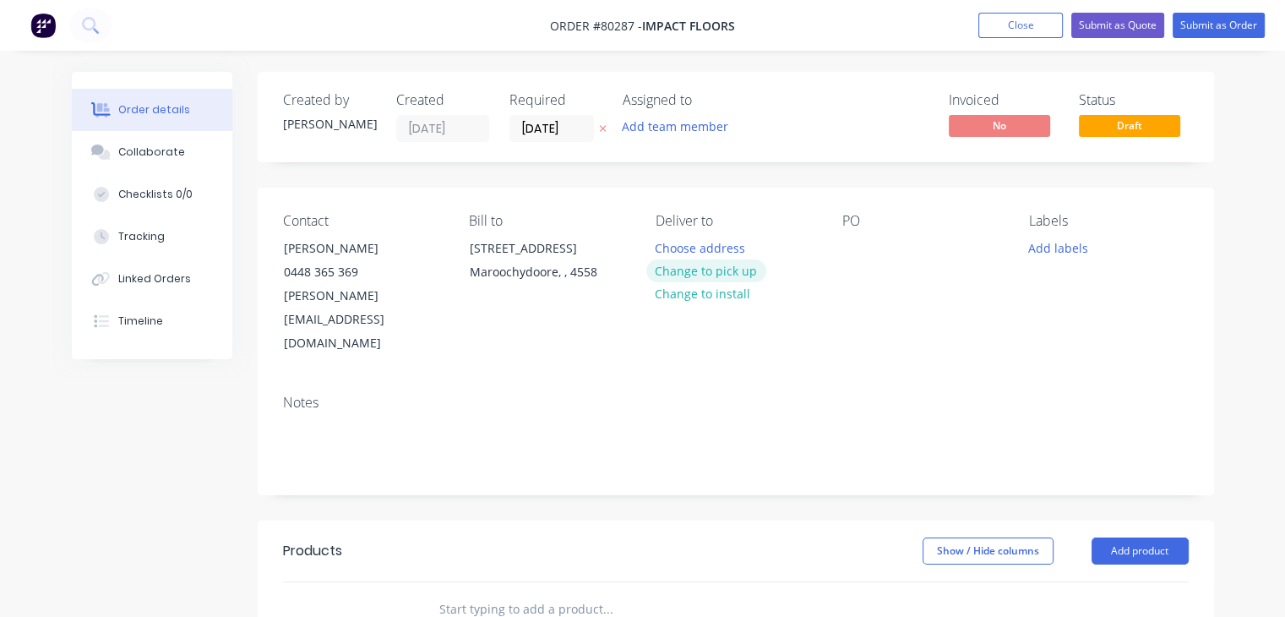
click at [701, 265] on button "Change to pick up" at bounding box center [707, 270] width 120 height 23
click at [696, 251] on div "Pick up Change to delivery Change to install" at bounding box center [736, 284] width 160 height 143
click at [674, 234] on div "Pick up Change to delivery Change to install" at bounding box center [736, 284] width 160 height 143
click at [672, 253] on div at bounding box center [669, 248] width 27 height 25
click at [865, 249] on div at bounding box center [856, 248] width 27 height 25
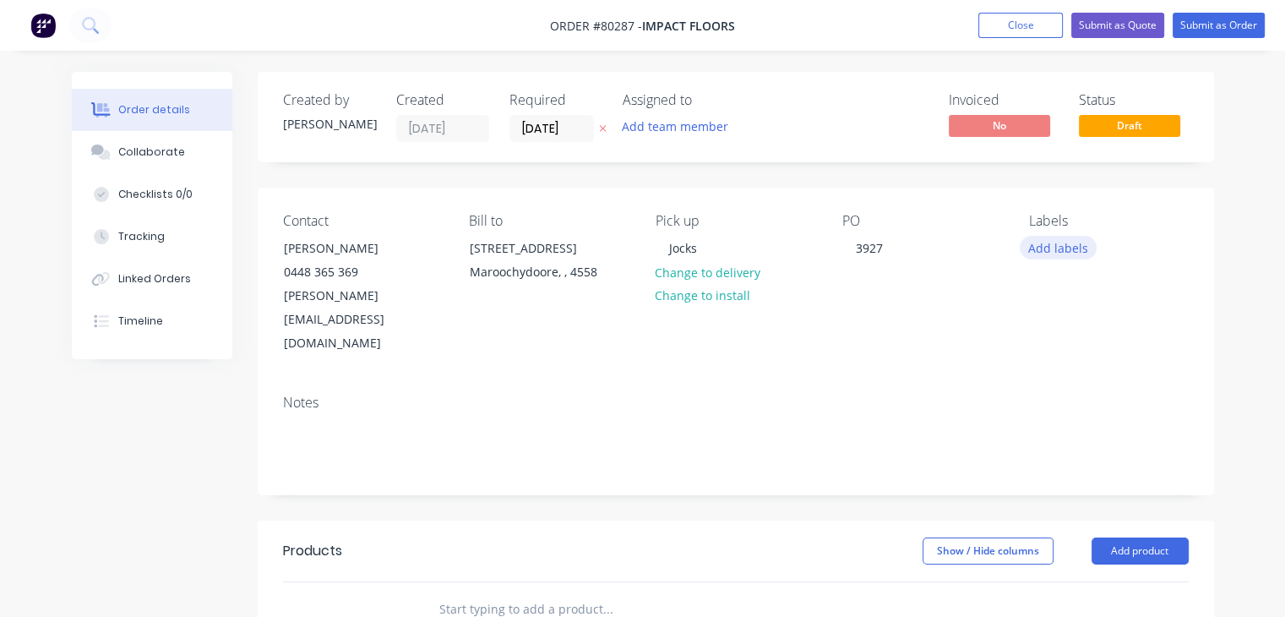
click at [1055, 249] on button "Add labels" at bounding box center [1059, 247] width 78 height 23
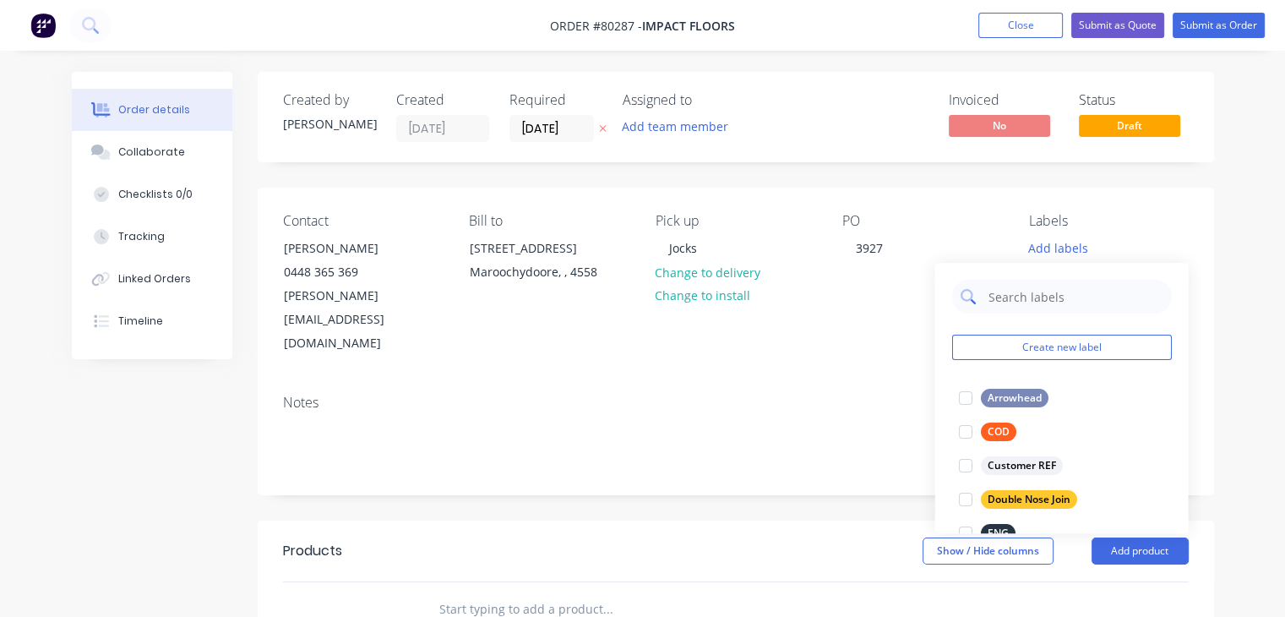
click at [1034, 293] on input "text" at bounding box center [1074, 297] width 177 height 34
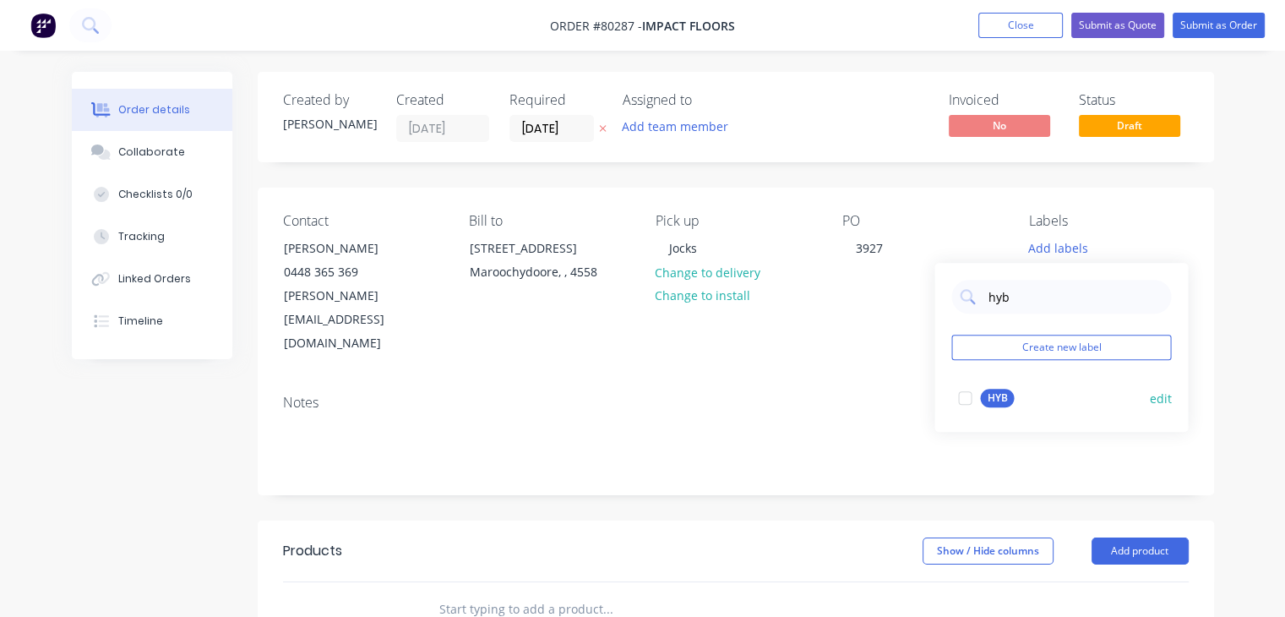
type input "hyb"
click at [988, 401] on div "HYB" at bounding box center [997, 398] width 34 height 19
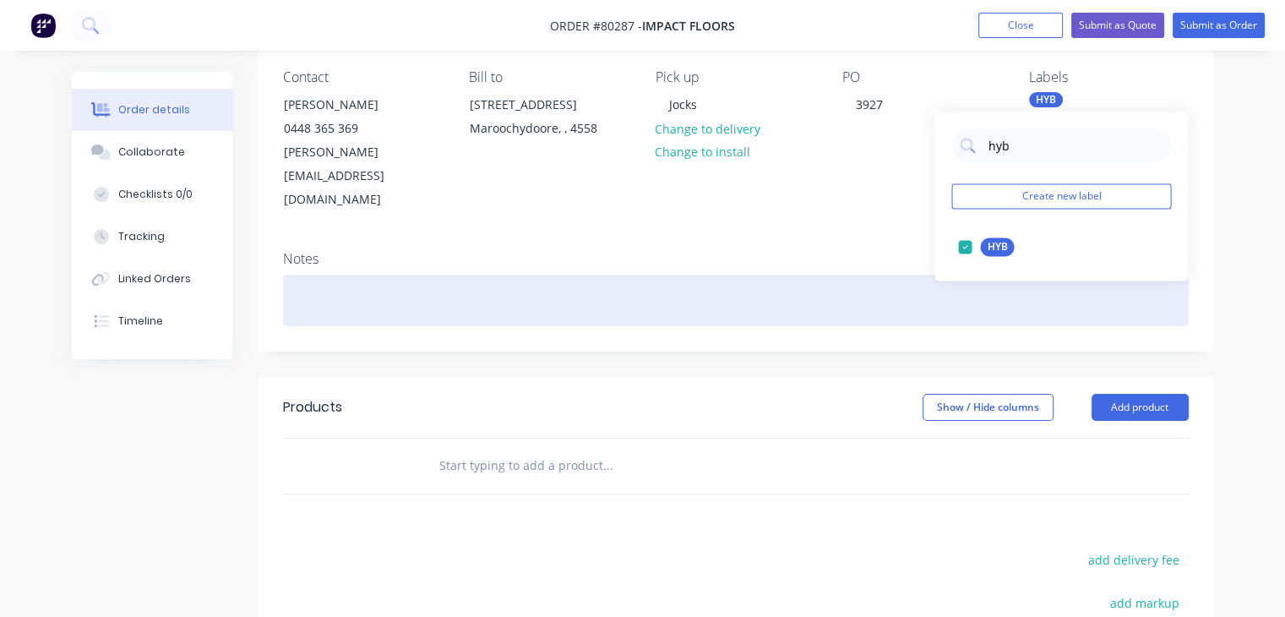
scroll to position [145, 0]
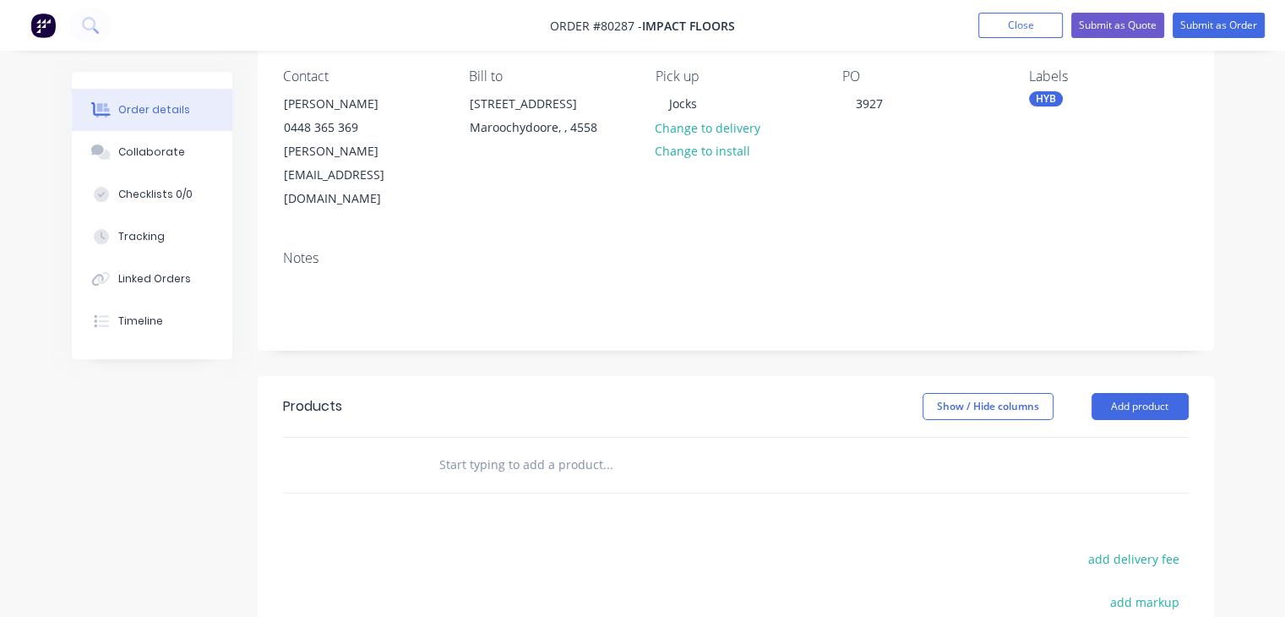
click at [548, 448] on input "text" at bounding box center [608, 465] width 338 height 34
type input "g"
type input "b"
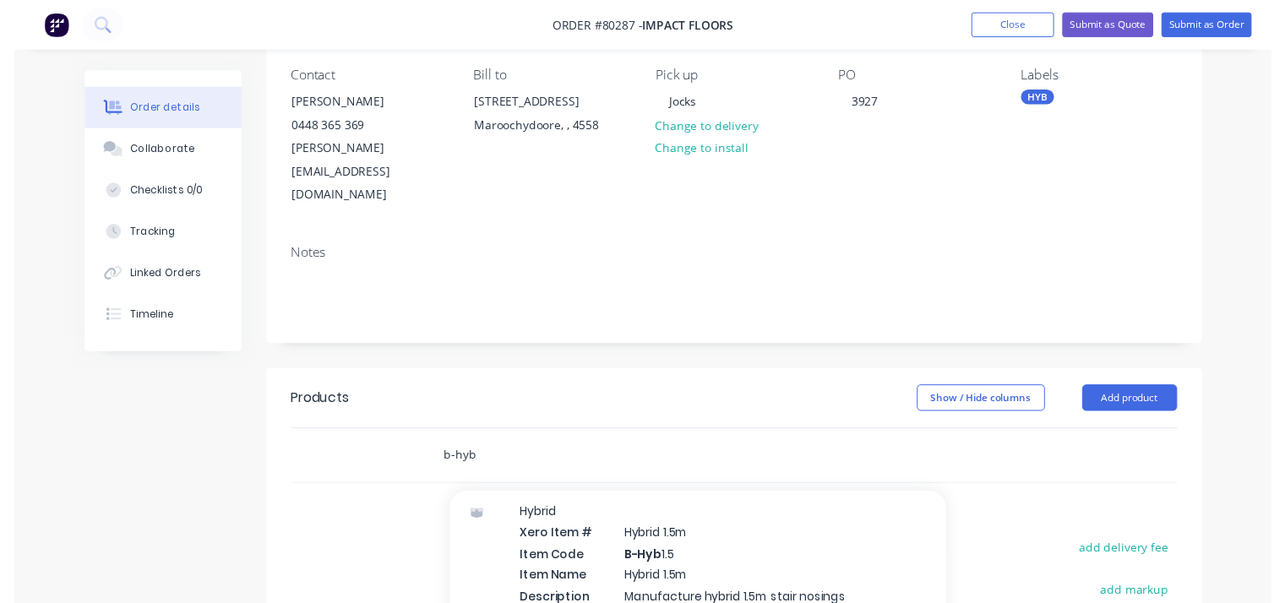
scroll to position [600, 0]
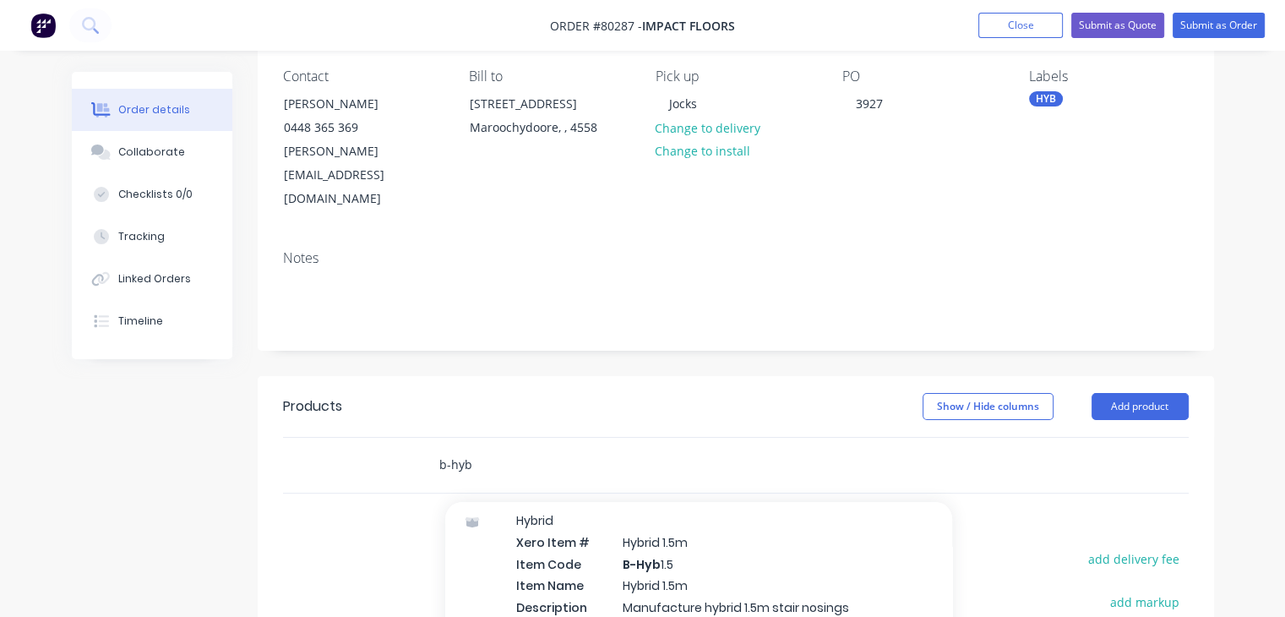
type input "b-hyb"
click at [629, 545] on div "Hybrid Xero Item # Hybrid 1.5m Item Code B-Hyb 1.5 Item Name Hybrid 1.5m Descri…" at bounding box center [698, 585] width 507 height 180
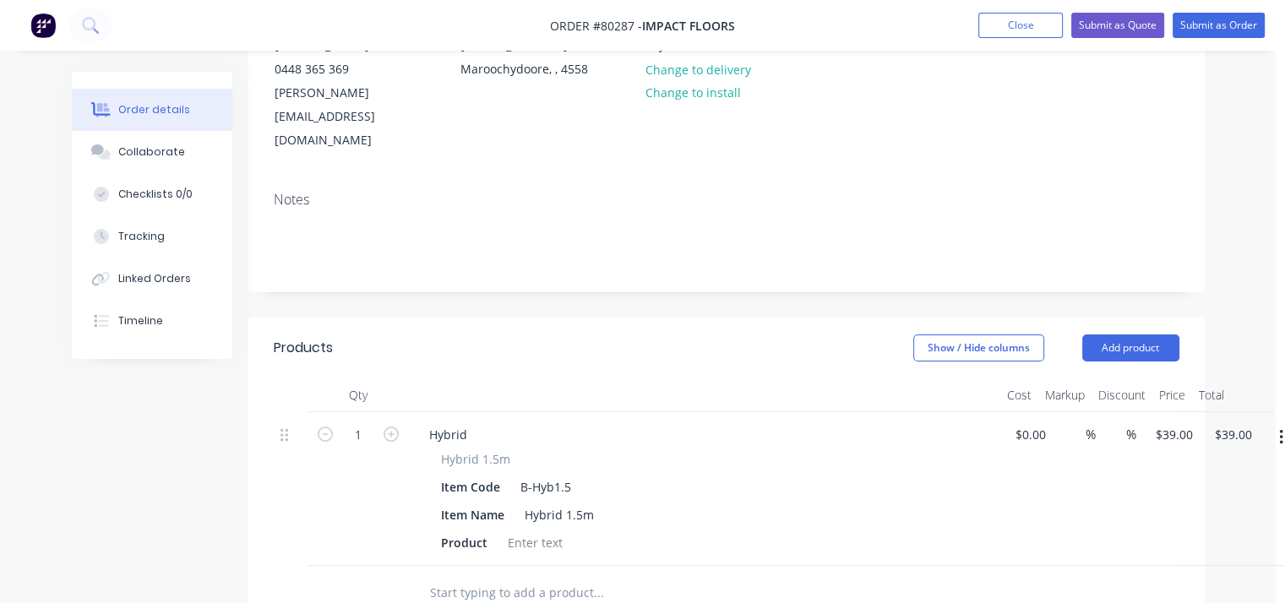
scroll to position [203, 9]
click at [362, 423] on input "1" at bounding box center [358, 435] width 44 height 25
type input "17"
type input "$663.00"
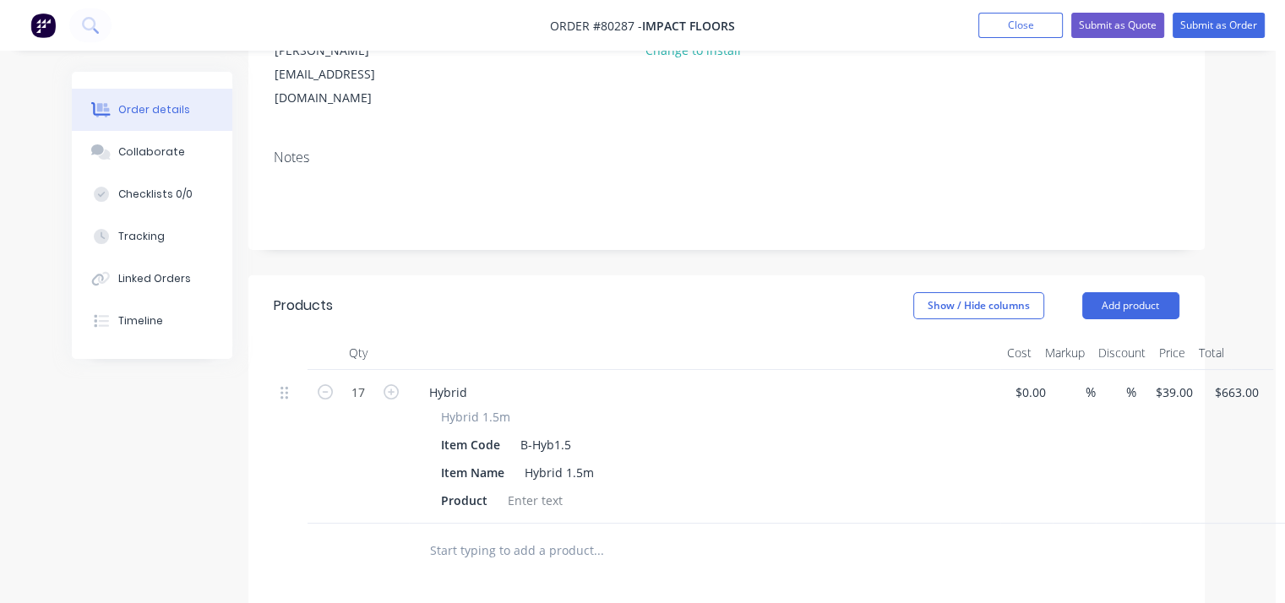
scroll to position [246, 9]
click at [533, 488] on div at bounding box center [535, 500] width 68 height 25
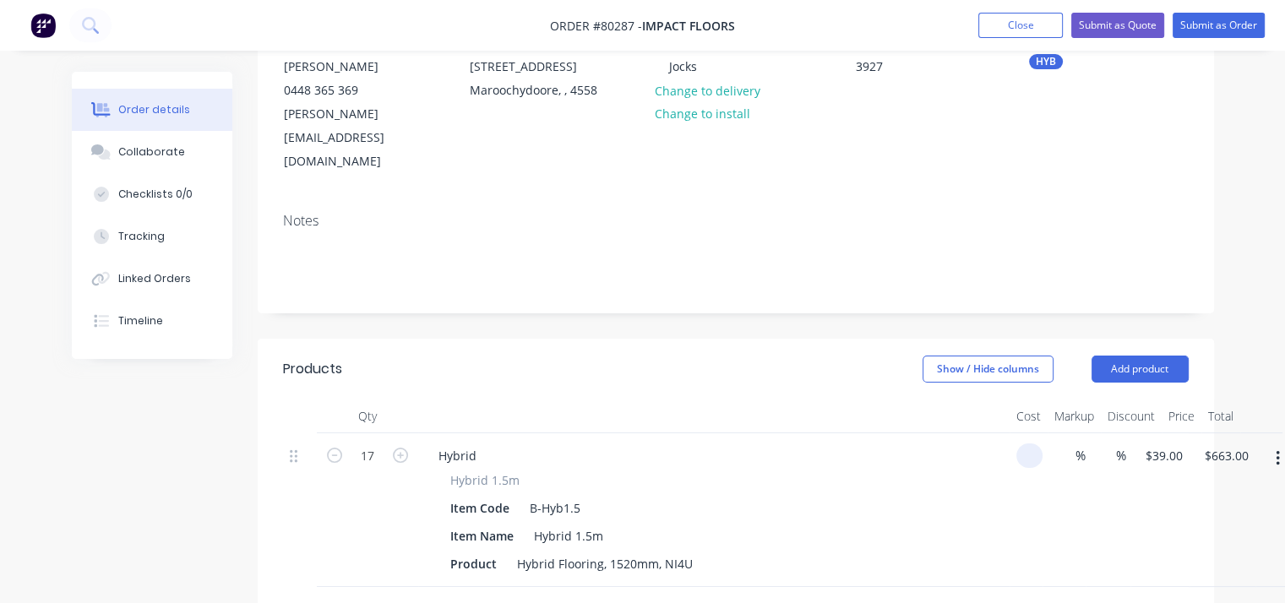
scroll to position [0, 0]
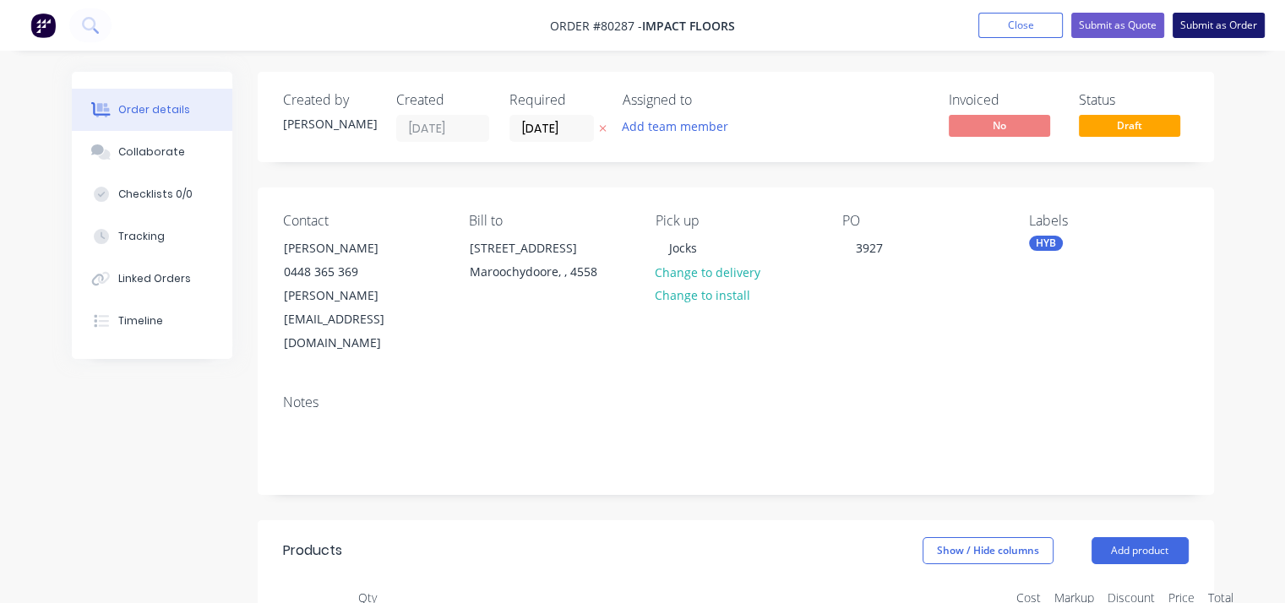
type input "$0.00"
click at [531, 120] on input "[DATE]" at bounding box center [551, 128] width 83 height 25
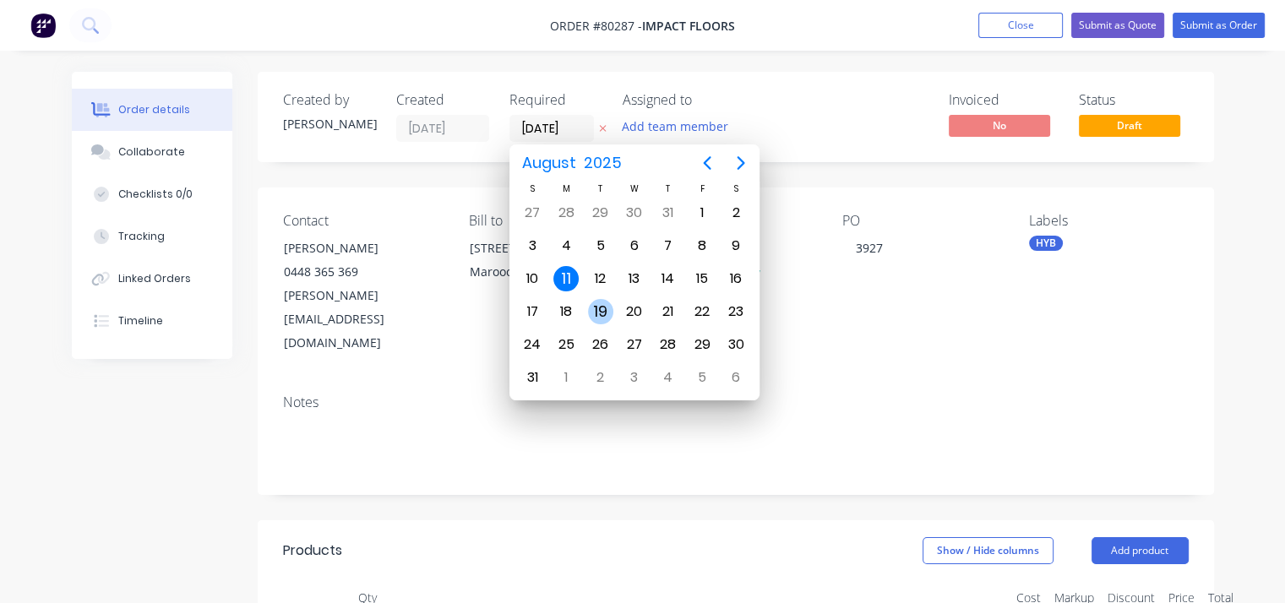
click at [601, 304] on div "19" at bounding box center [600, 311] width 25 height 25
type input "[DATE]"
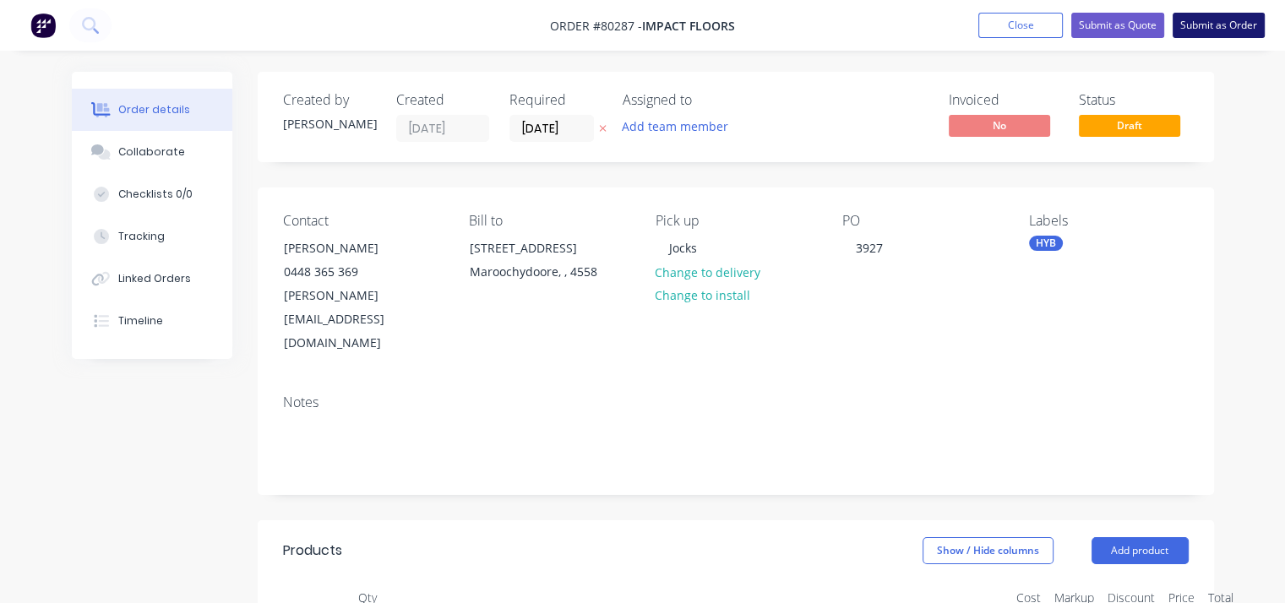
click at [1189, 28] on button "Submit as Order" at bounding box center [1219, 25] width 92 height 25
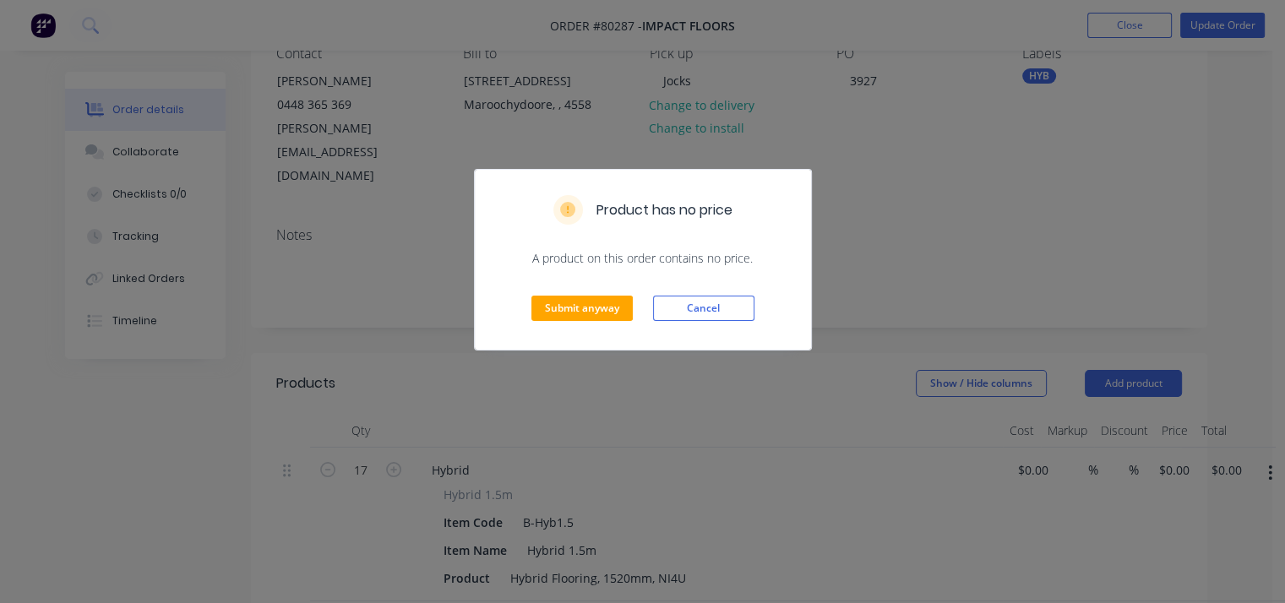
scroll to position [168, 0]
click at [710, 302] on button "Cancel" at bounding box center [703, 308] width 101 height 25
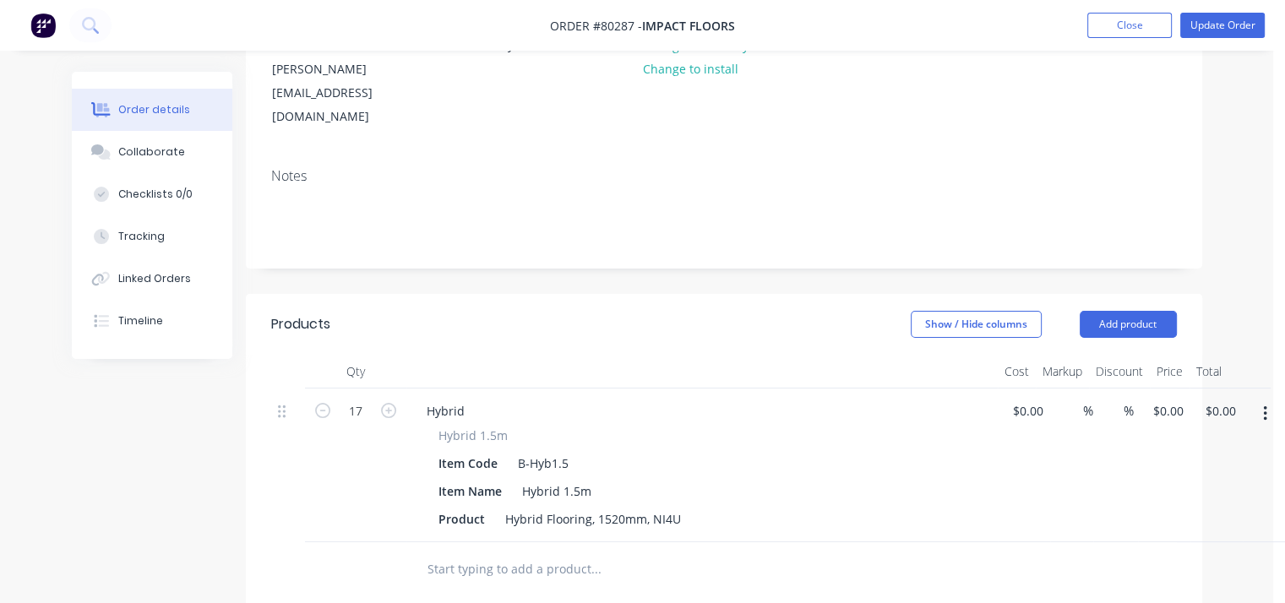
scroll to position [227, 13]
drag, startPoint x: 502, startPoint y: 471, endPoint x: 755, endPoint y: 458, distance: 253.0
click at [755, 507] on div "Product Hybrid Flooring, 1520mm, NI4U" at bounding box center [699, 519] width 534 height 25
copy div "Hybrid Flooring, 1520mm, NI4U"
click at [527, 553] on input "text" at bounding box center [596, 570] width 338 height 34
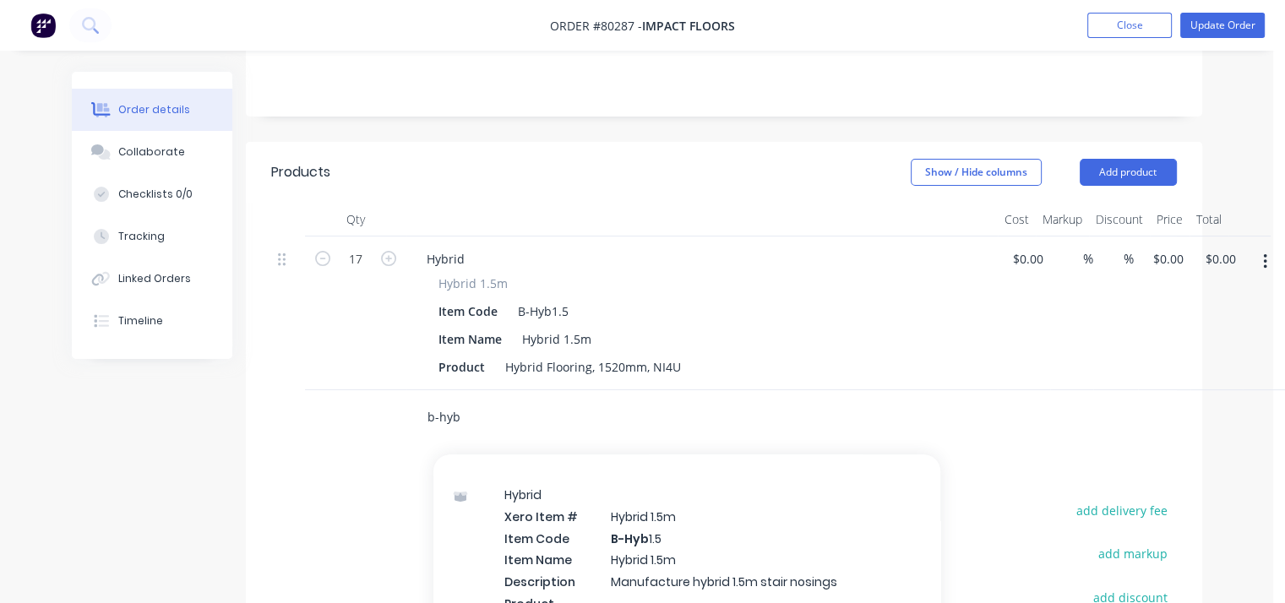
scroll to position [578, 0]
type input "b-hyb"
click at [519, 524] on div "Hybrid Xero Item # Hybrid 1.5m Item Code B-Hyb 1.5 Item Name Hybrid 1.5m Descri…" at bounding box center [687, 560] width 507 height 180
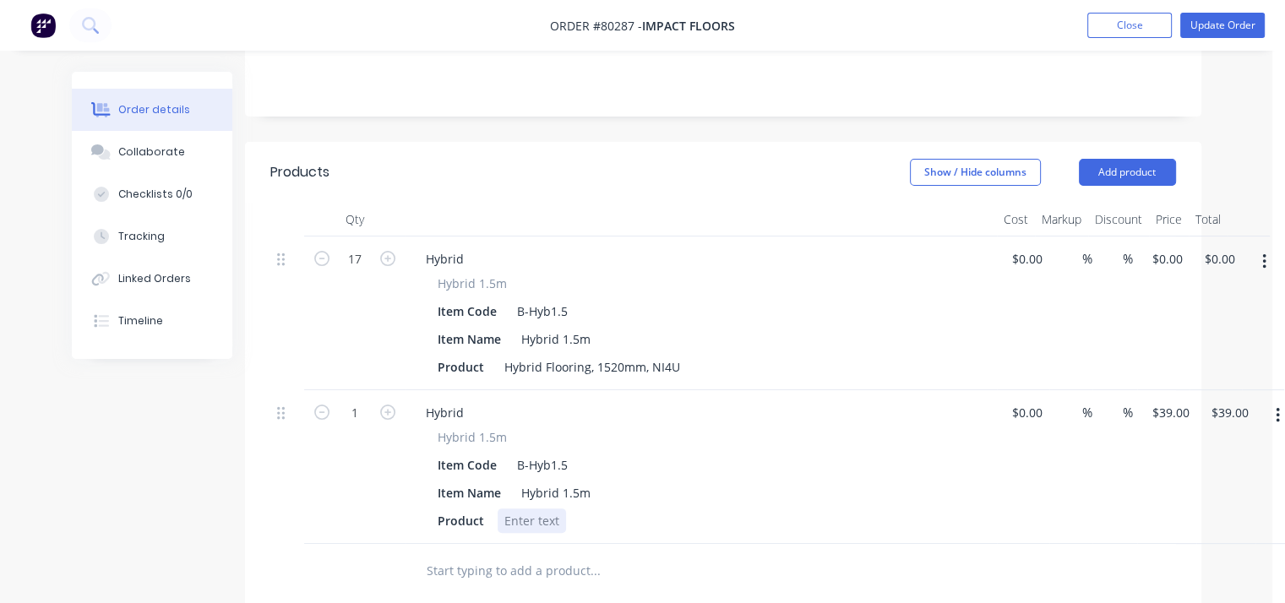
click at [535, 509] on div at bounding box center [532, 521] width 68 height 25
paste div
click at [387, 405] on icon "button" at bounding box center [387, 412] width 15 height 15
type input "2"
type input "$78.00"
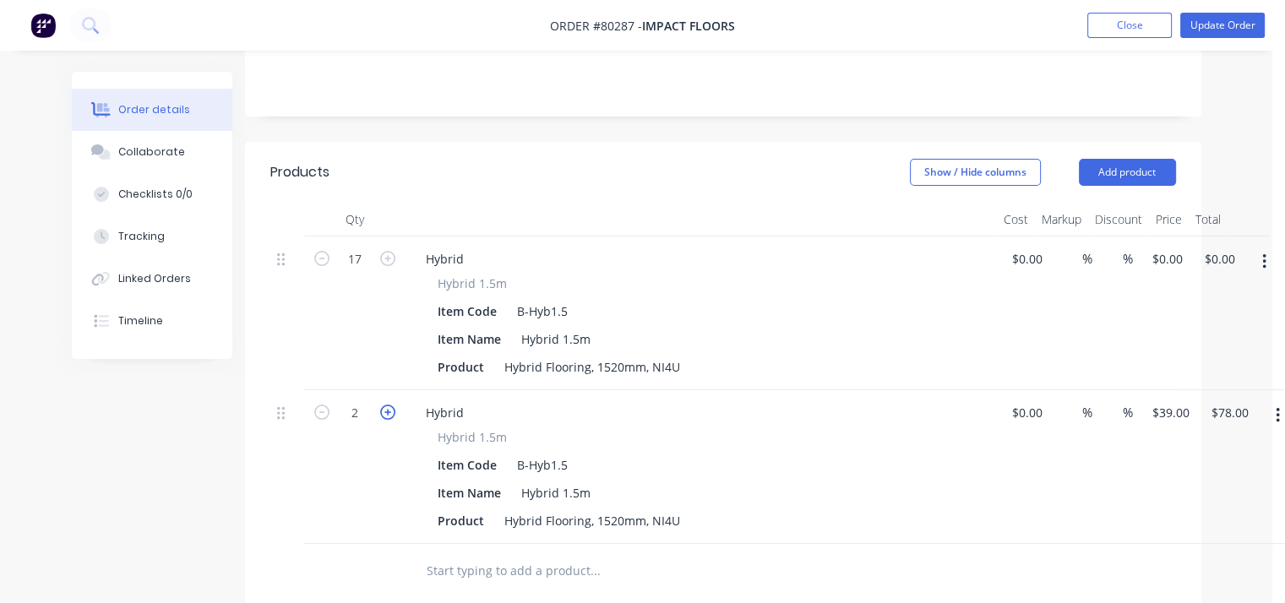
click at [387, 405] on icon "button" at bounding box center [387, 412] width 15 height 15
type input "3"
type input "$117.00"
click at [387, 405] on icon "button" at bounding box center [387, 412] width 15 height 15
type input "4"
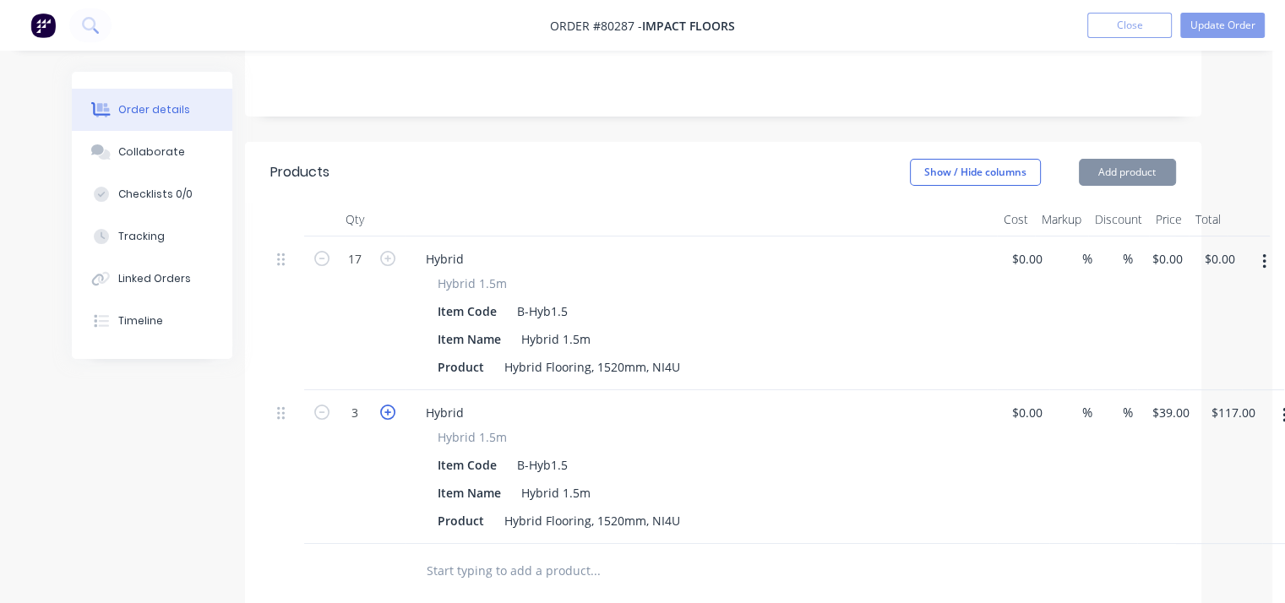
type input "$156.00"
click at [387, 405] on icon "button" at bounding box center [387, 412] width 15 height 15
type input "5"
type input "$195.00"
click at [387, 405] on icon "button" at bounding box center [387, 412] width 15 height 15
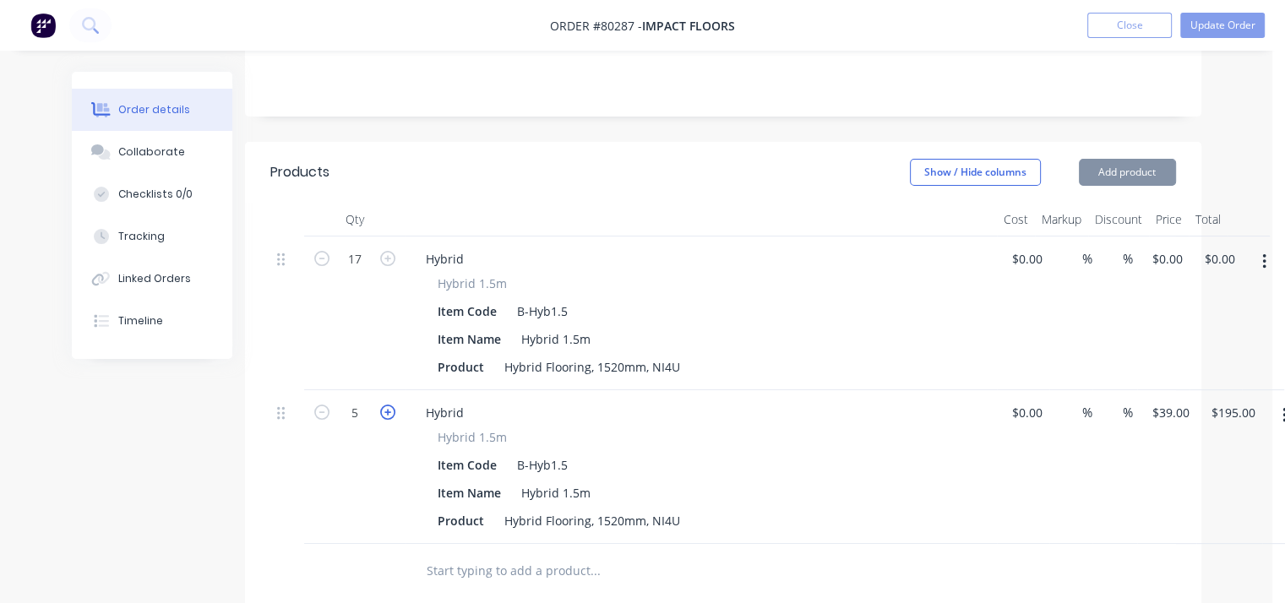
type input "6"
type input "$234.00"
click at [387, 405] on icon "button" at bounding box center [387, 412] width 15 height 15
type input "7"
type input "$273.00"
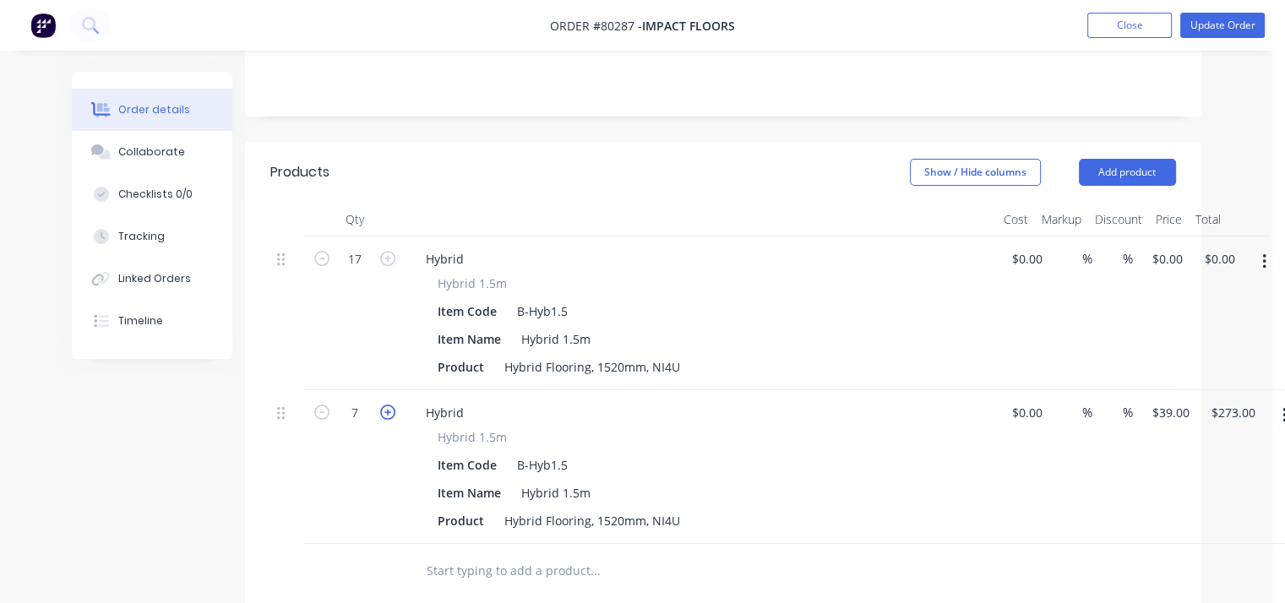
click at [387, 405] on icon "button" at bounding box center [387, 412] width 15 height 15
type input "8"
type input "$312.00"
click at [387, 405] on icon "button" at bounding box center [387, 412] width 15 height 15
type input "9"
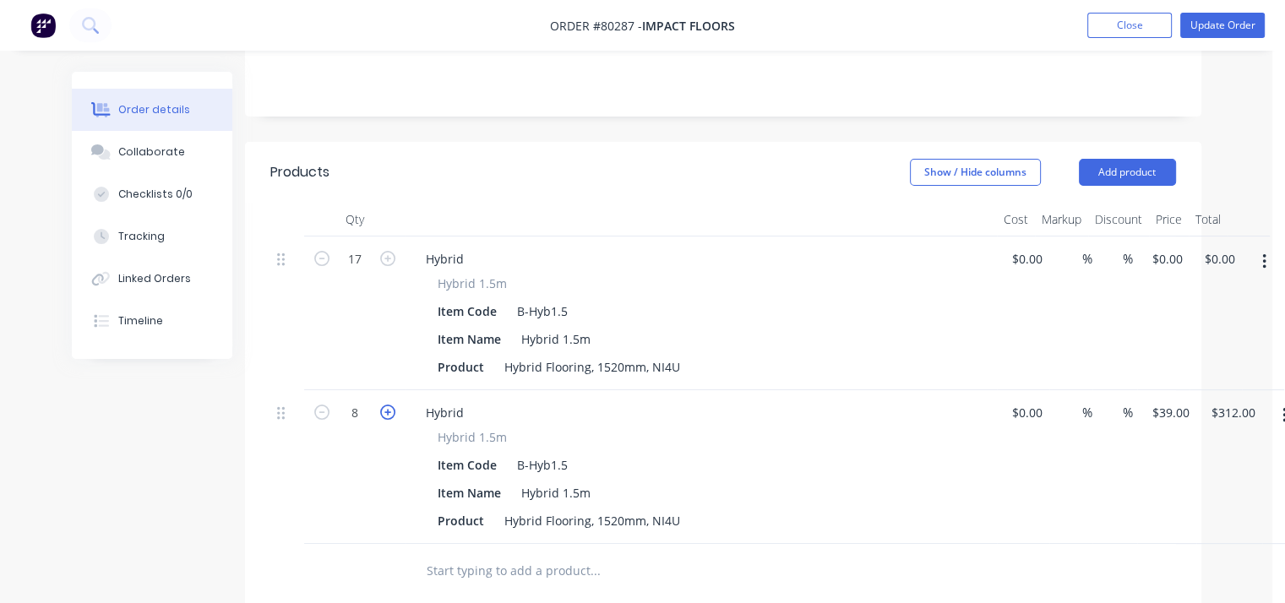
type input "$351.00"
click at [387, 405] on icon "button" at bounding box center [387, 412] width 15 height 15
type input "10"
type input "$390.00"
click at [387, 405] on icon "button" at bounding box center [387, 412] width 15 height 15
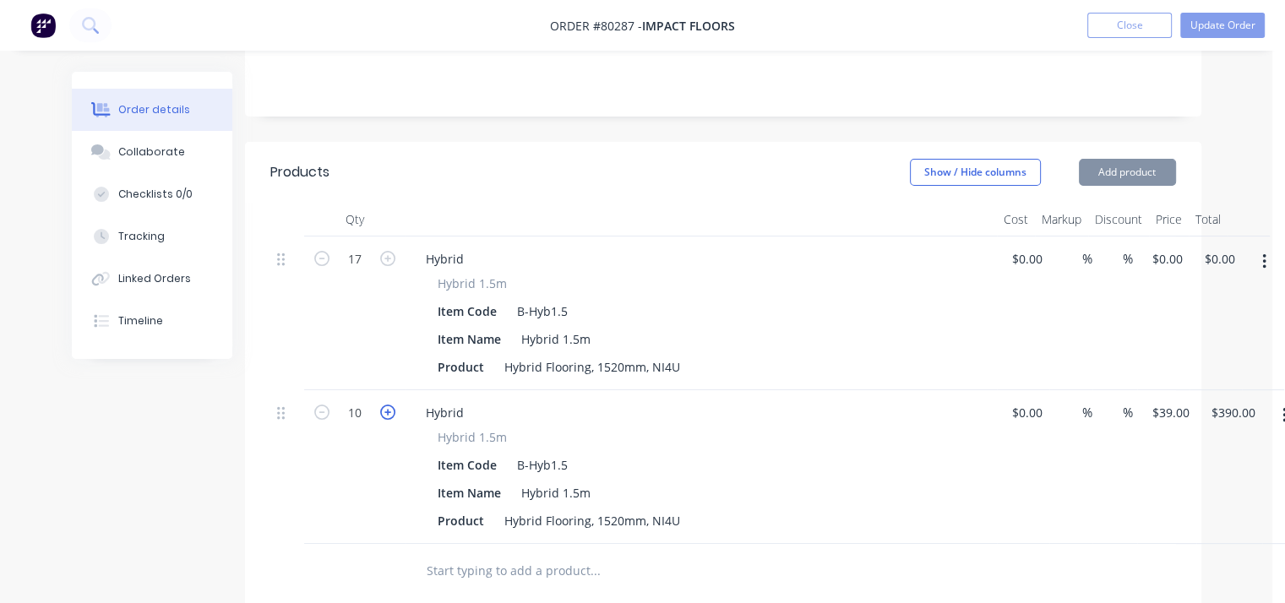
type input "11"
type input "$429.00"
click at [387, 405] on icon "button" at bounding box center [387, 412] width 15 height 15
type input "12"
type input "$468.00"
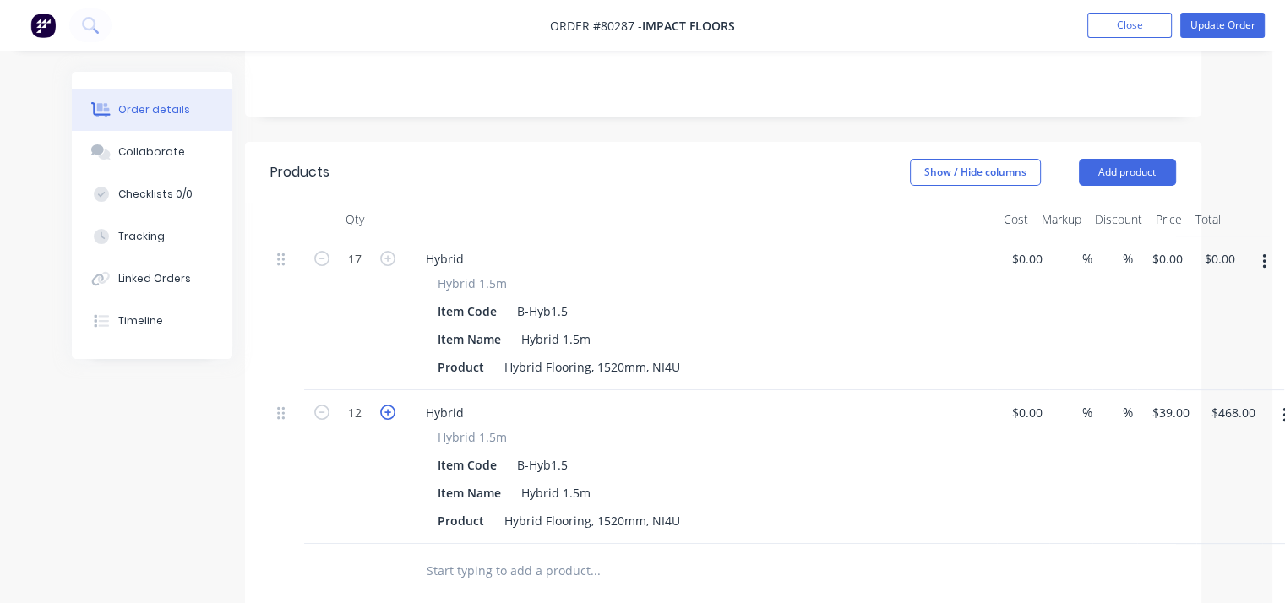
click at [387, 405] on icon "button" at bounding box center [387, 412] width 15 height 15
type input "13"
type input "$507.00"
click at [387, 405] on icon "button" at bounding box center [387, 412] width 15 height 15
type input "14"
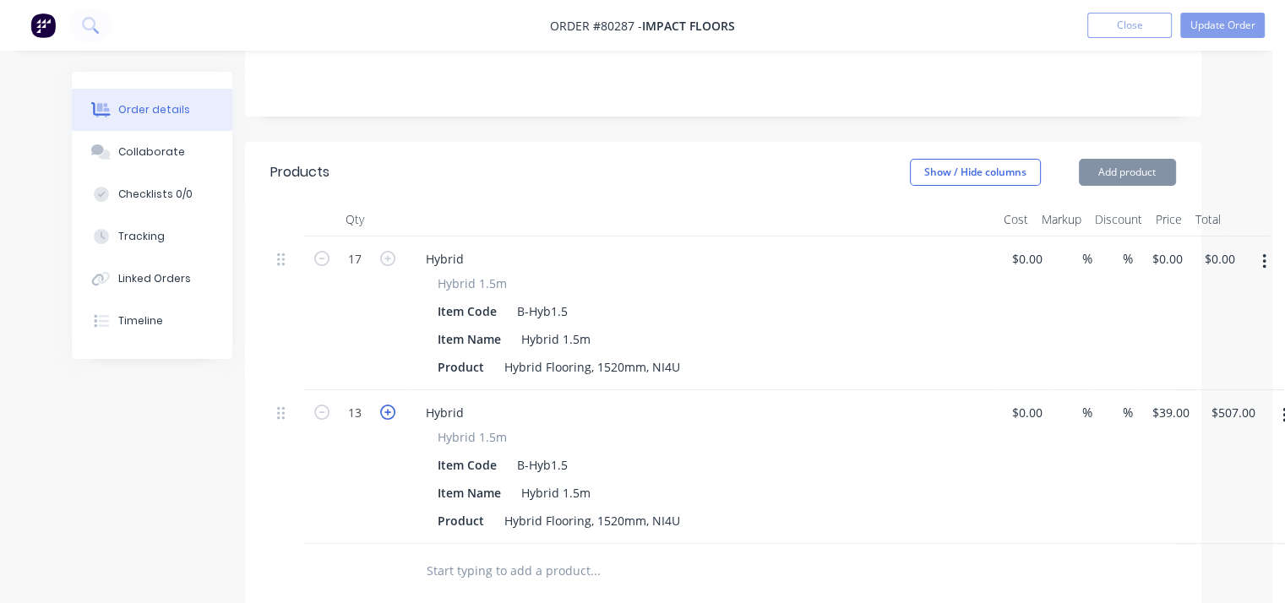
type input "$546.00"
click at [387, 405] on icon "button" at bounding box center [387, 412] width 15 height 15
type input "15"
type input "$585.00"
click at [387, 405] on icon "button" at bounding box center [387, 412] width 15 height 15
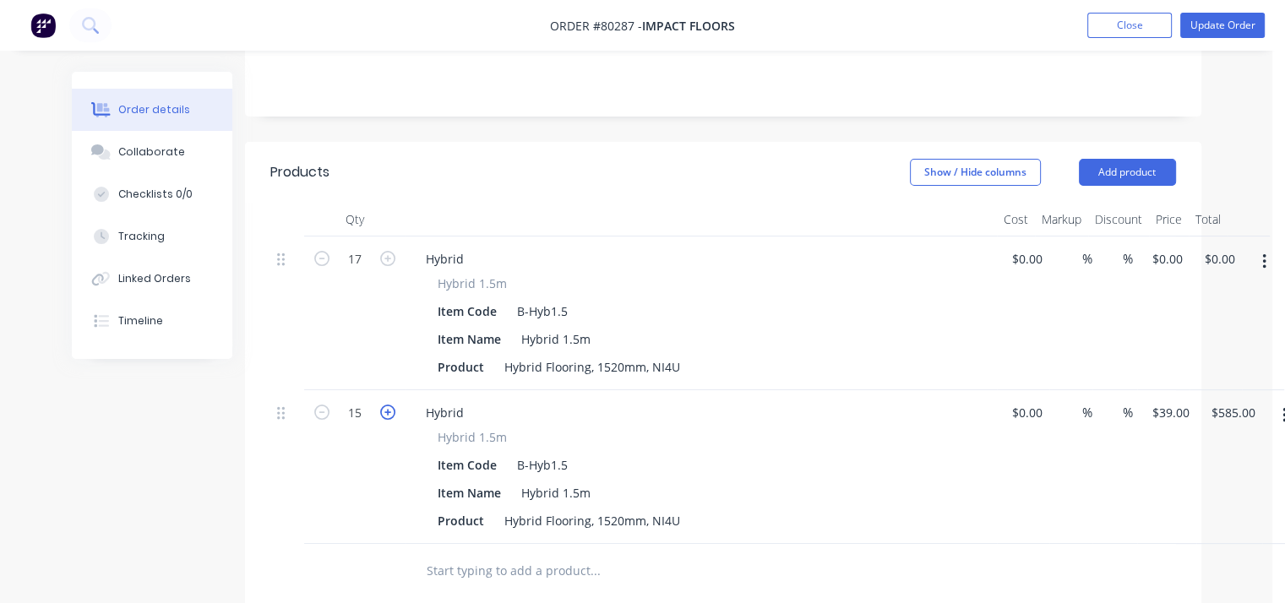
type input "16"
type input "$624.00"
click at [387, 405] on icon "button" at bounding box center [387, 412] width 15 height 15
type input "17"
type input "$663.00"
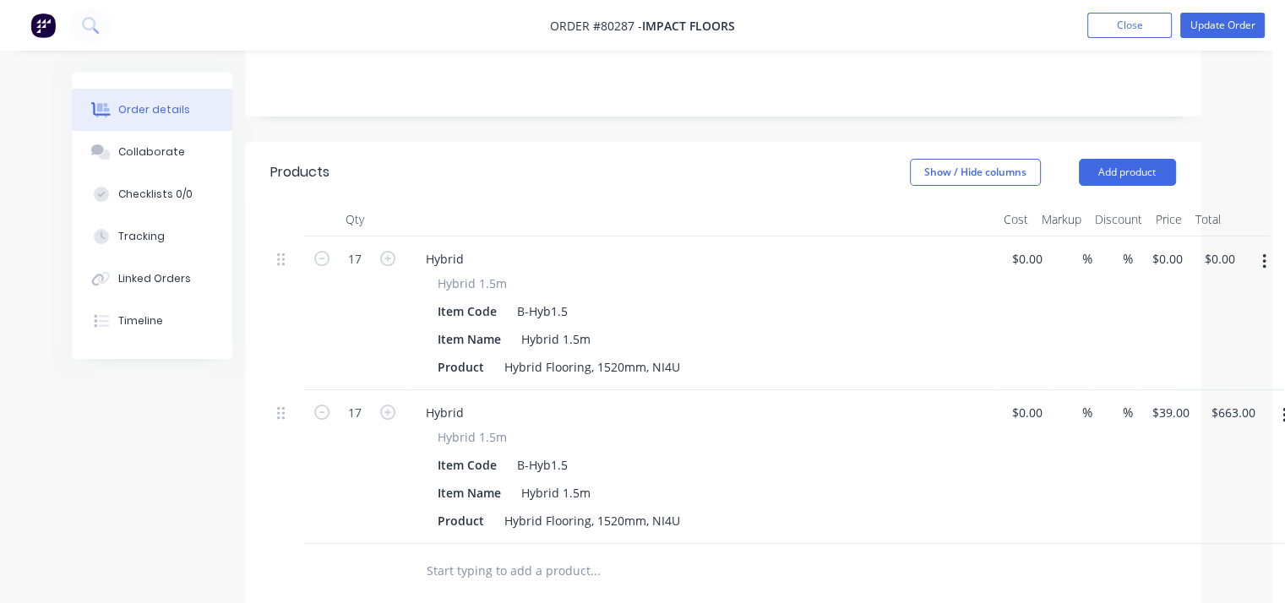
click at [902, 428] on div "Hybrid 1.5m" at bounding box center [701, 437] width 527 height 18
click at [1256, 247] on button "button" at bounding box center [1265, 262] width 40 height 30
click at [1165, 396] on div "Delete" at bounding box center [1204, 408] width 130 height 25
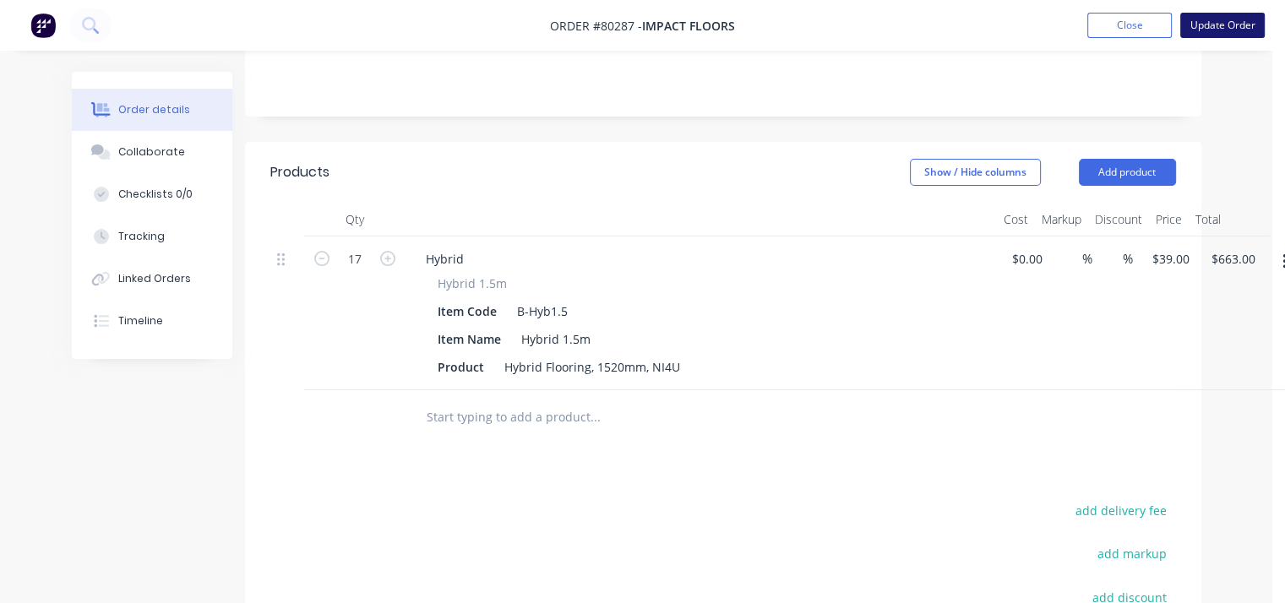
click at [1229, 28] on button "Update Order" at bounding box center [1223, 25] width 85 height 25
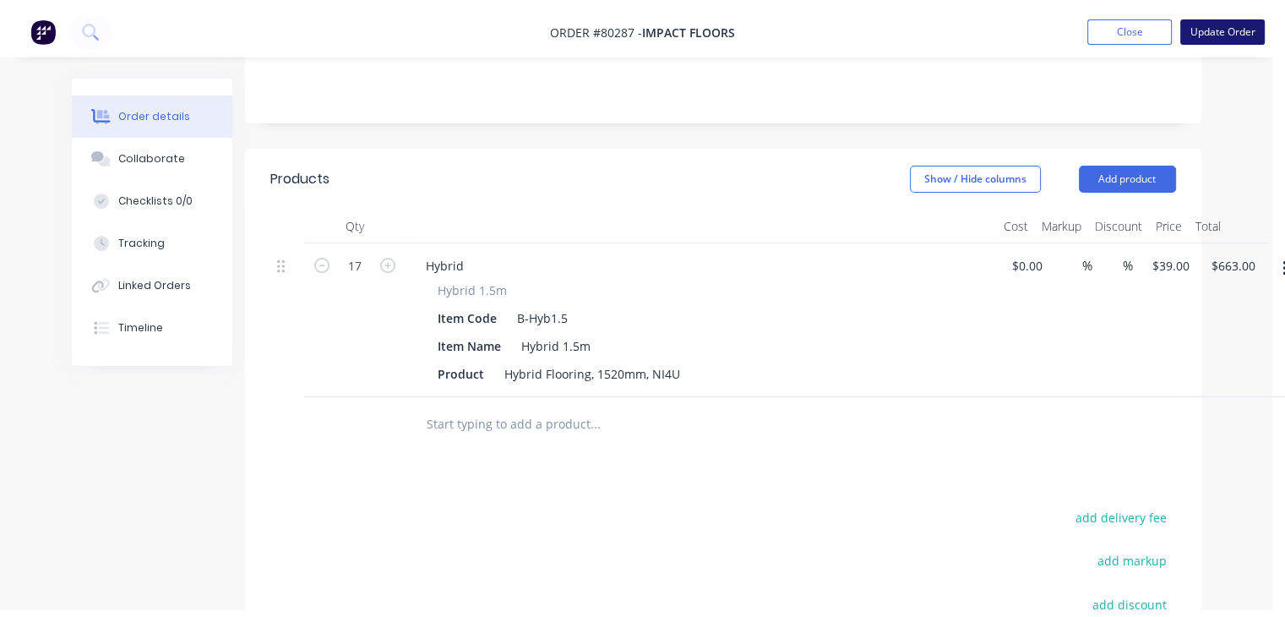
scroll to position [0, 0]
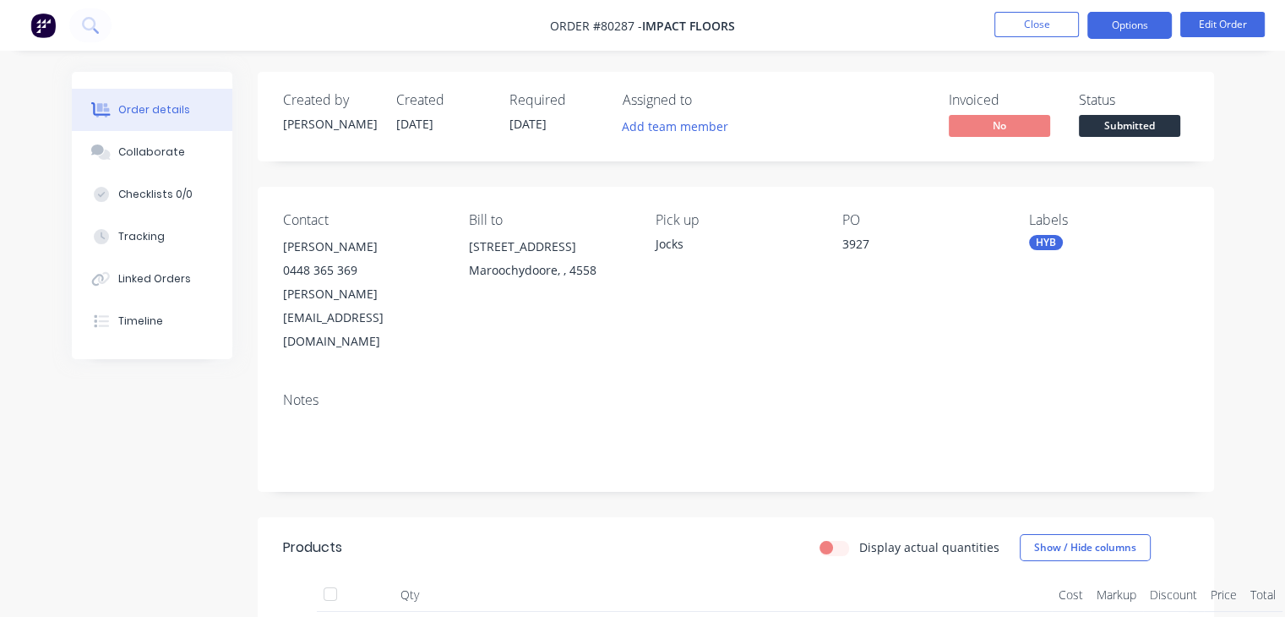
click at [1122, 23] on button "Options" at bounding box center [1130, 25] width 85 height 27
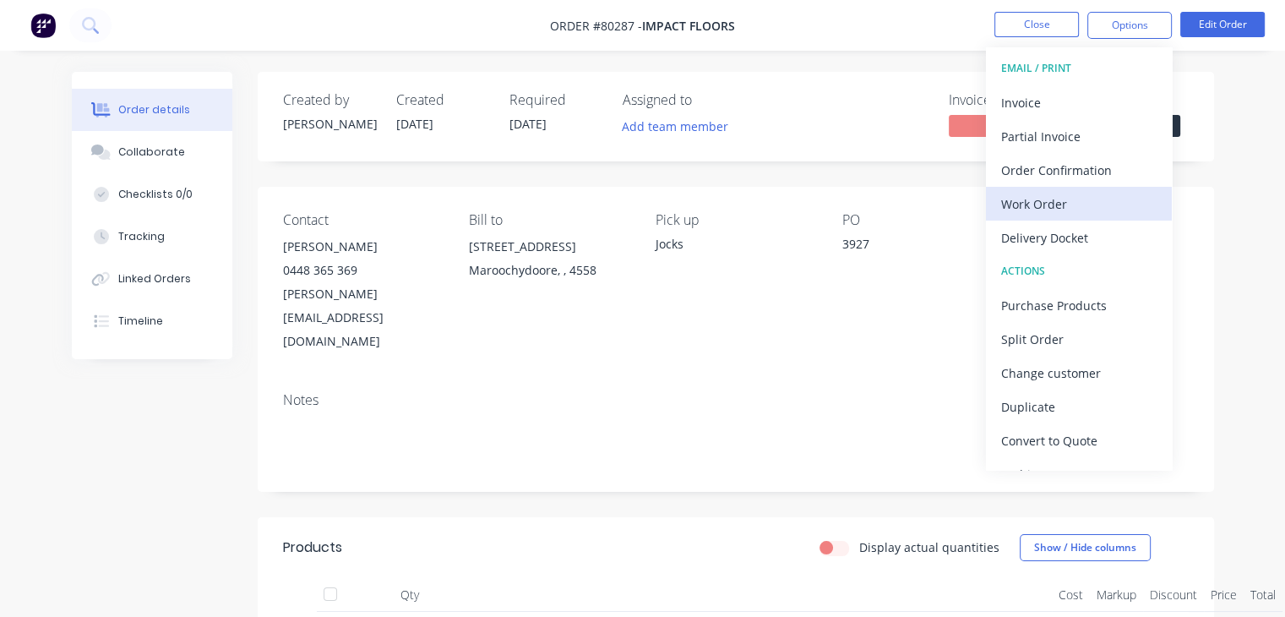
click at [1059, 194] on div "Work Order" at bounding box center [1080, 204] width 156 height 25
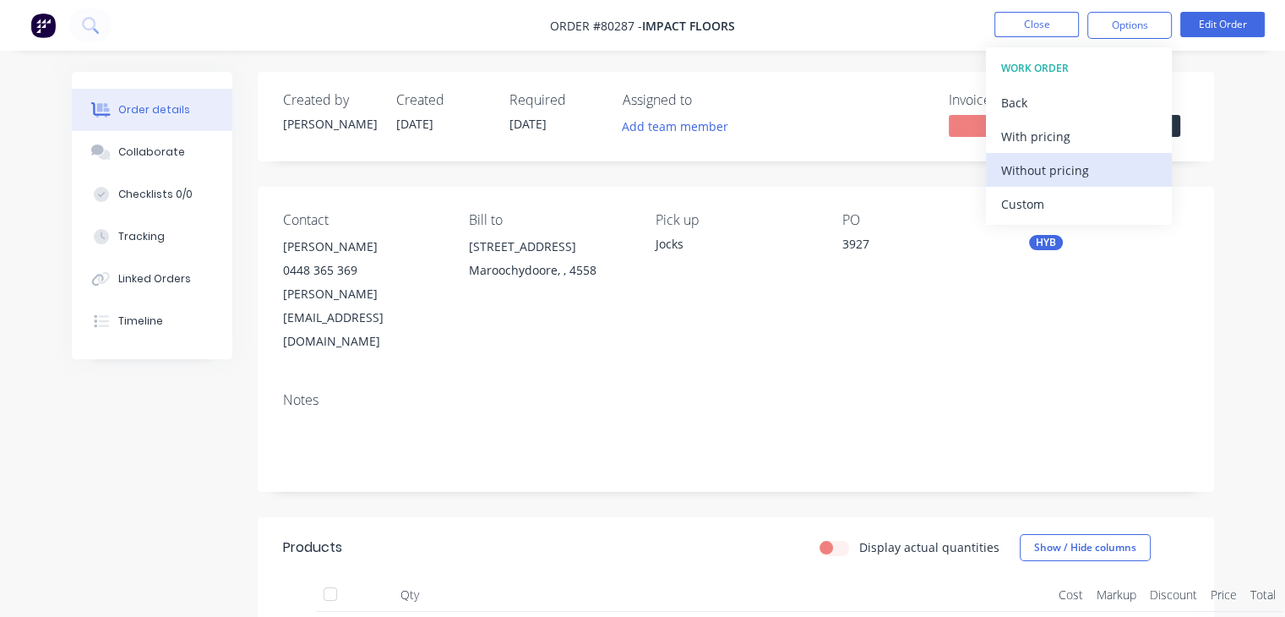
click at [1052, 166] on div "Without pricing" at bounding box center [1080, 170] width 156 height 25
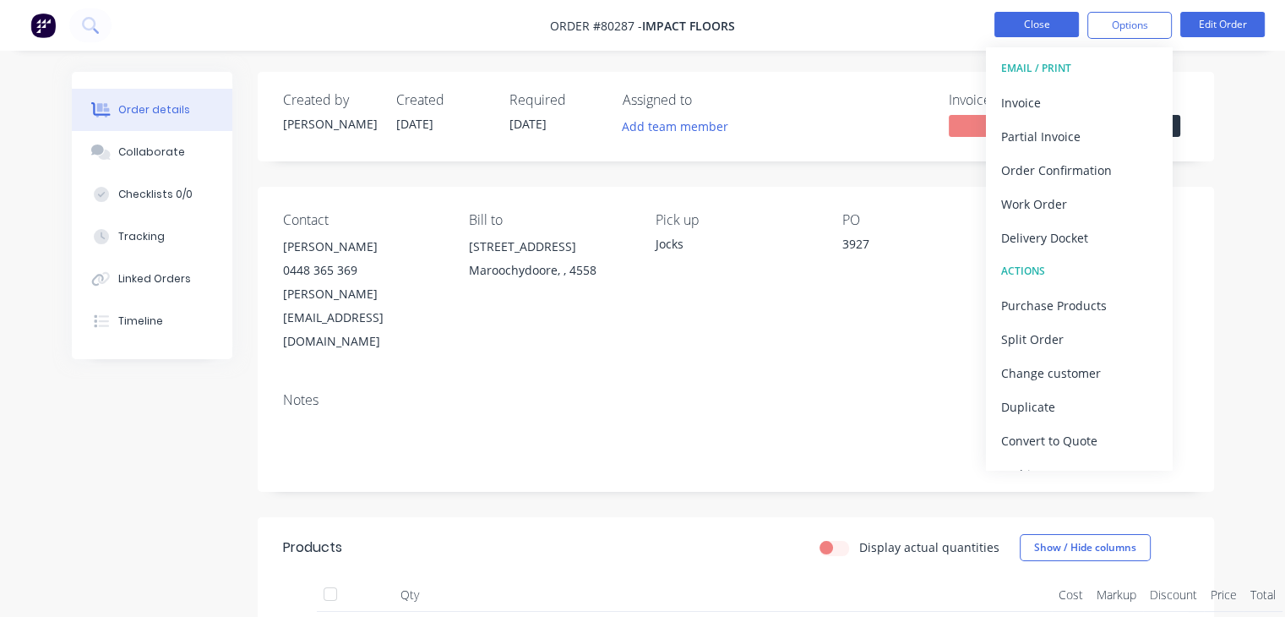
click at [1045, 25] on button "Close" at bounding box center [1037, 24] width 85 height 25
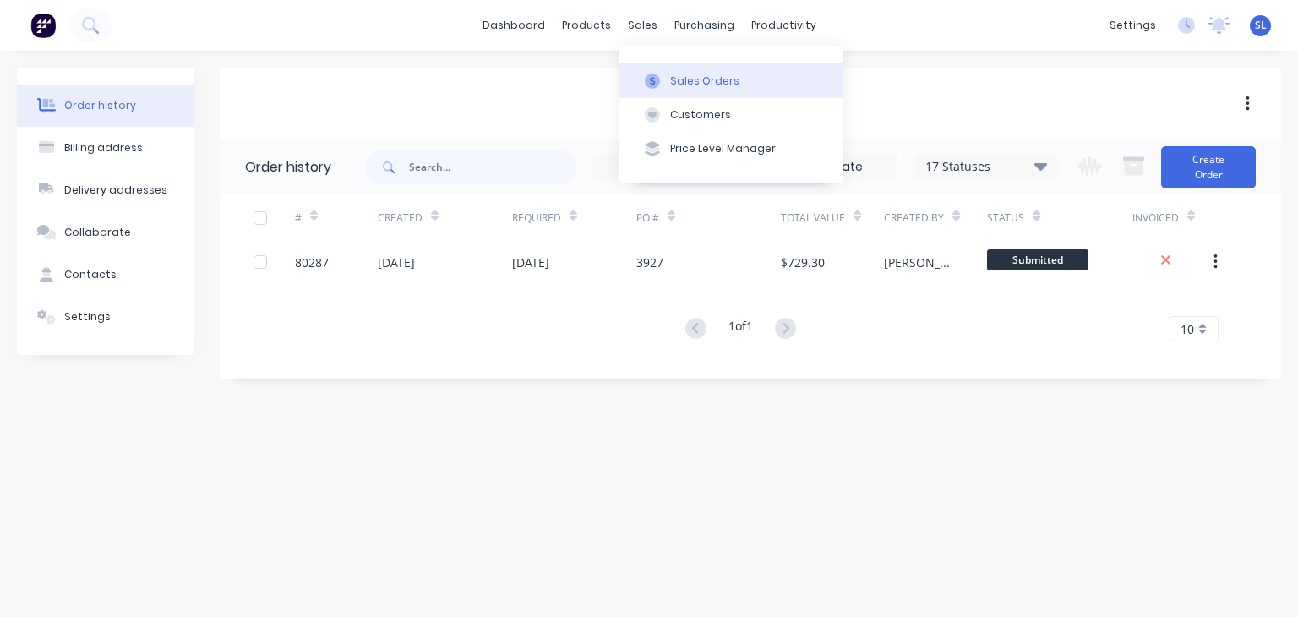
click at [663, 79] on div at bounding box center [652, 81] width 25 height 15
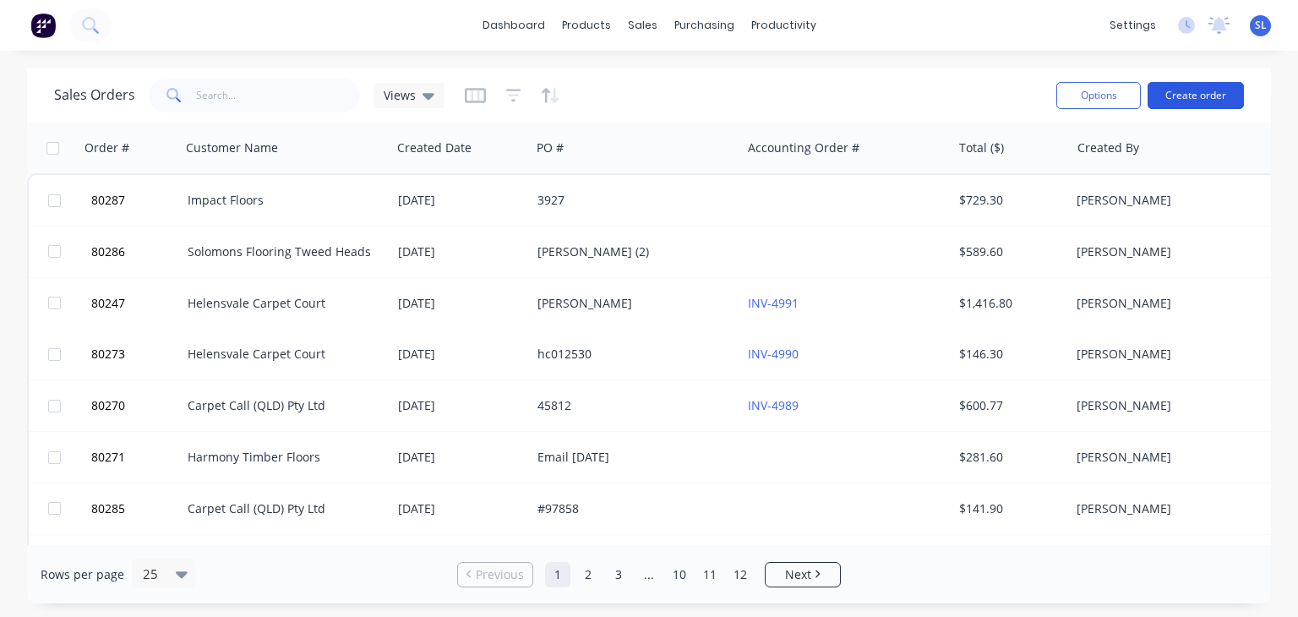
click at [1190, 89] on button "Create order" at bounding box center [1196, 95] width 96 height 27
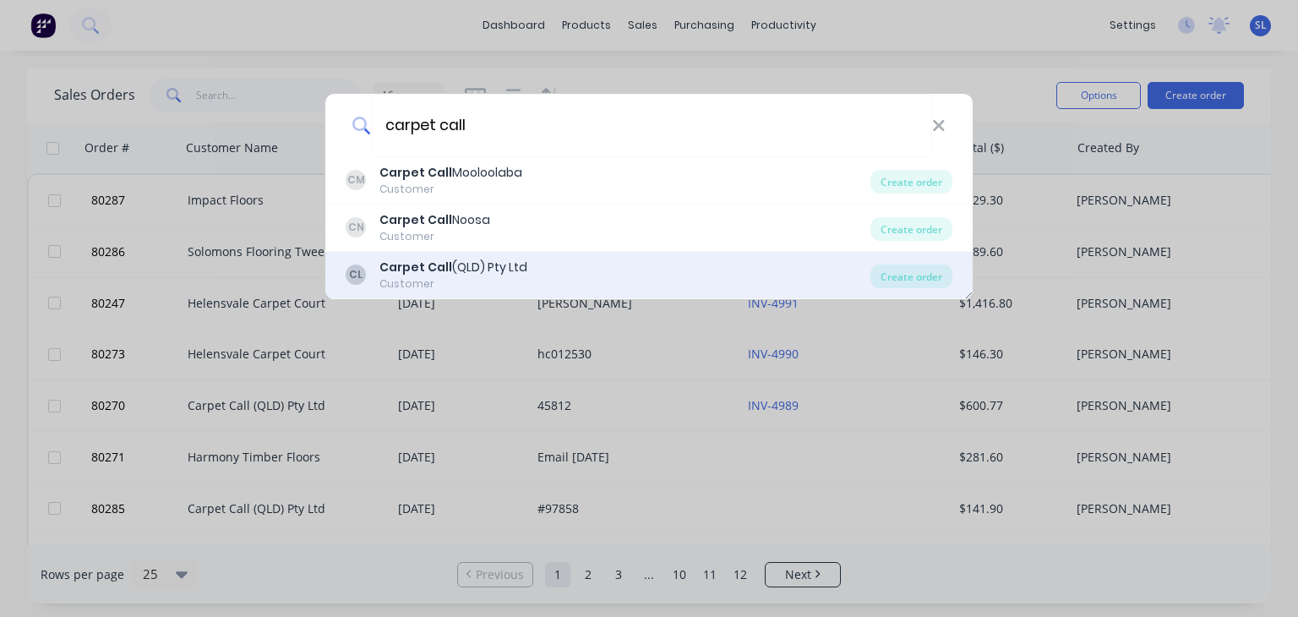
type input "carpet call"
click at [487, 273] on div "Carpet Call (QLD) Pty Ltd" at bounding box center [453, 268] width 148 height 18
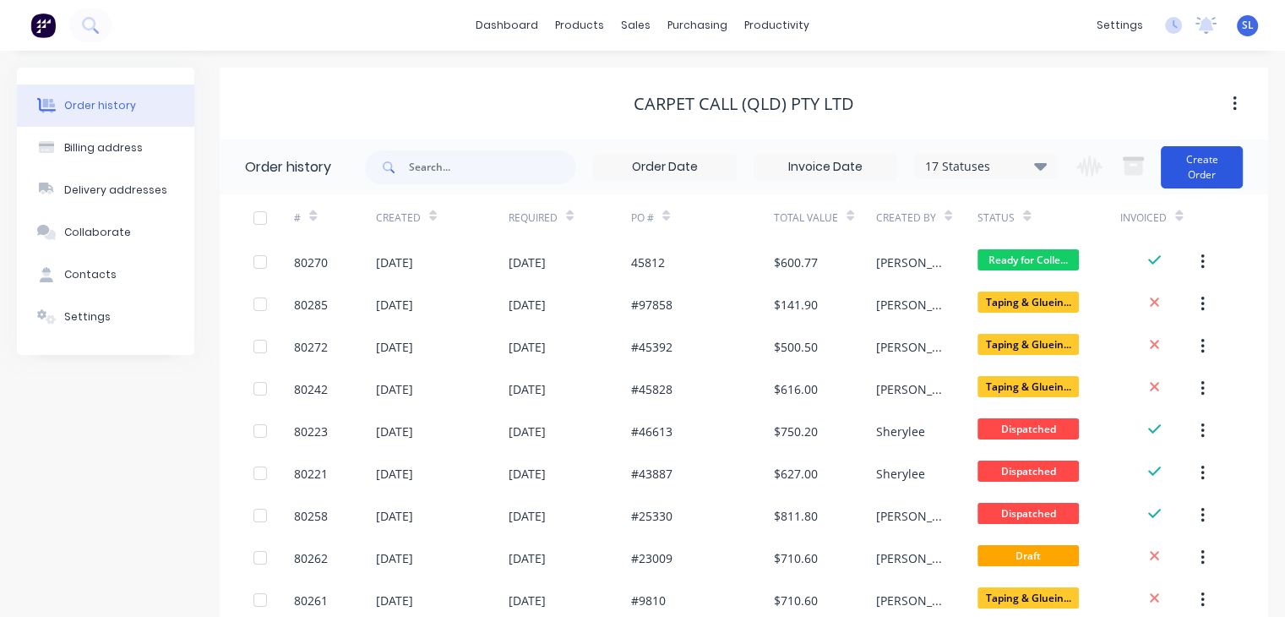
click at [1180, 166] on button "Create Order" at bounding box center [1202, 167] width 82 height 42
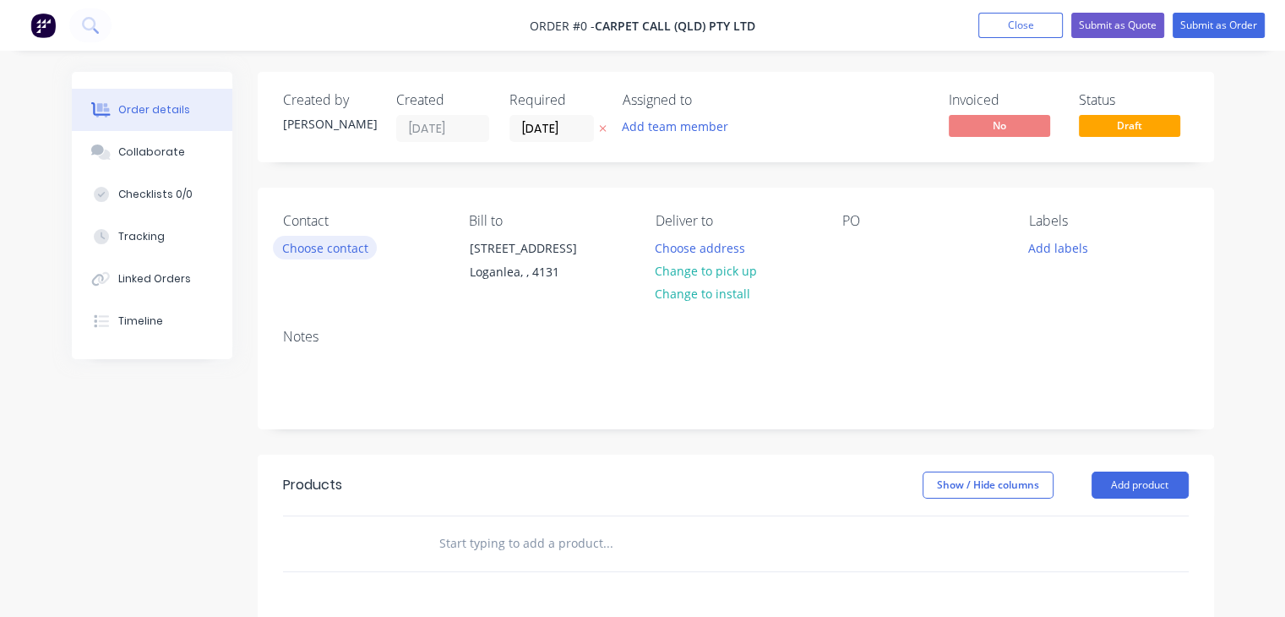
click at [341, 251] on button "Choose contact" at bounding box center [325, 247] width 104 height 23
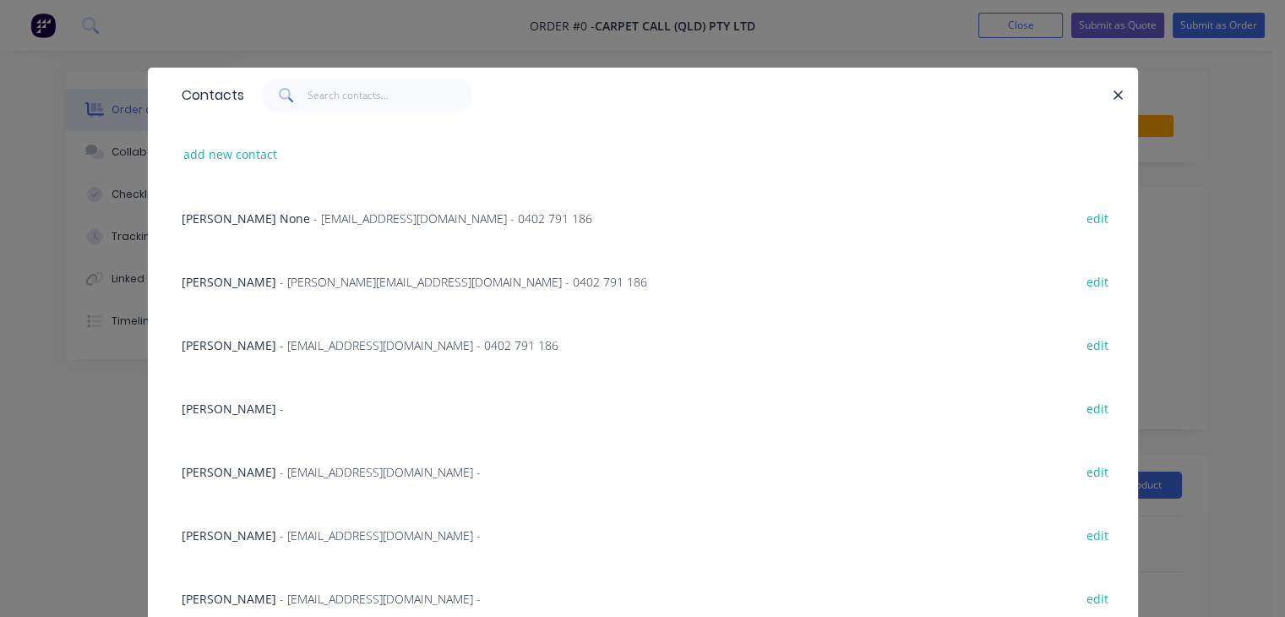
click at [341, 251] on div "[PERSON_NAME] - [PERSON_NAME][EMAIL_ADDRESS][DOMAIN_NAME] - 0402 791 186 edit" at bounding box center [643, 280] width 940 height 63
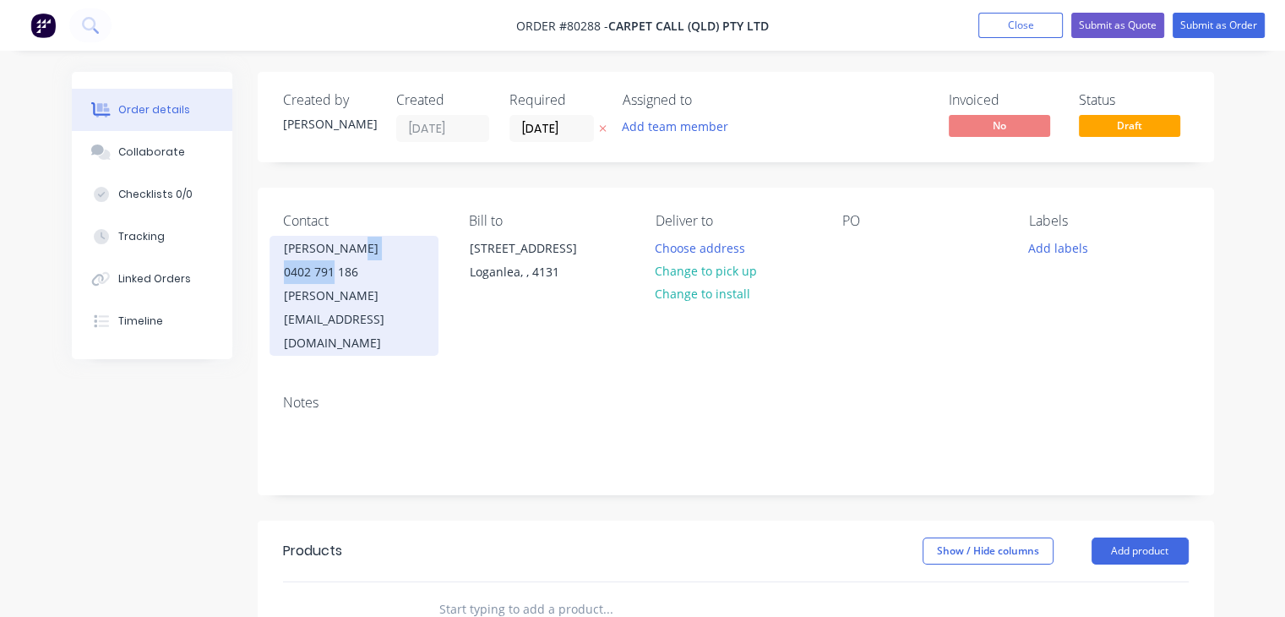
drag, startPoint x: 337, startPoint y: 232, endPoint x: 334, endPoint y: 270, distance: 39.0
click at [334, 270] on div "Contact [PERSON_NAME] 0402 791 186 [EMAIL_ADDRESS][DOMAIN_NAME]" at bounding box center [363, 284] width 160 height 143
click at [334, 270] on div "0402 791 186" at bounding box center [354, 272] width 140 height 24
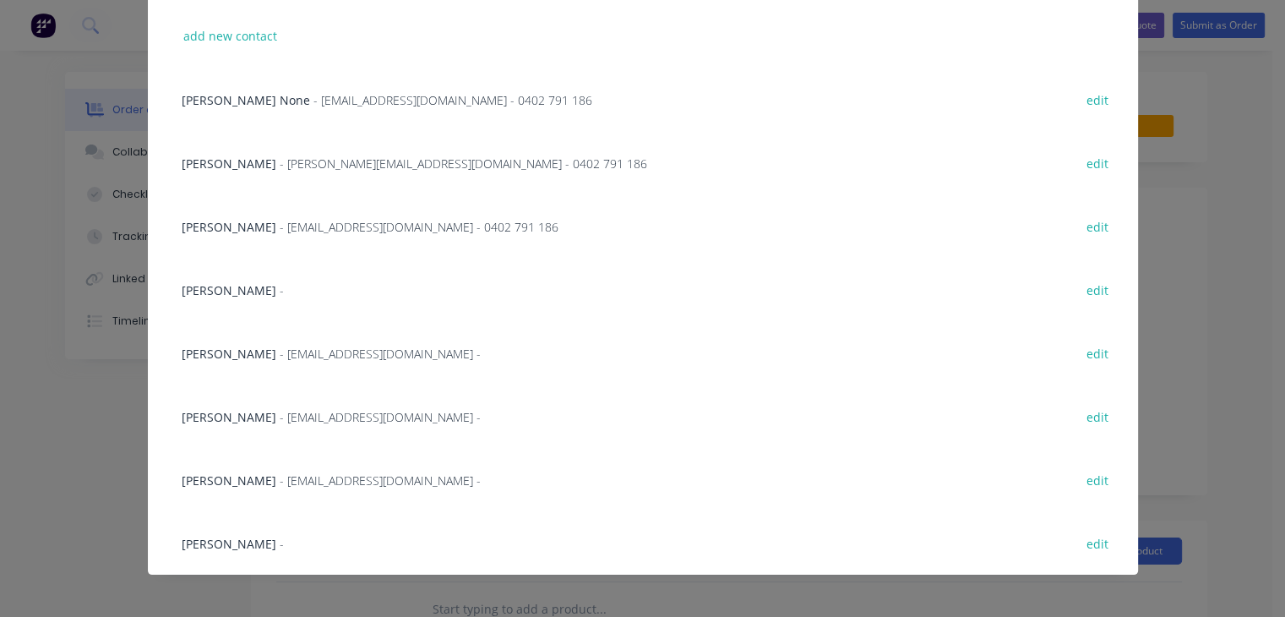
scroll to position [120, 0]
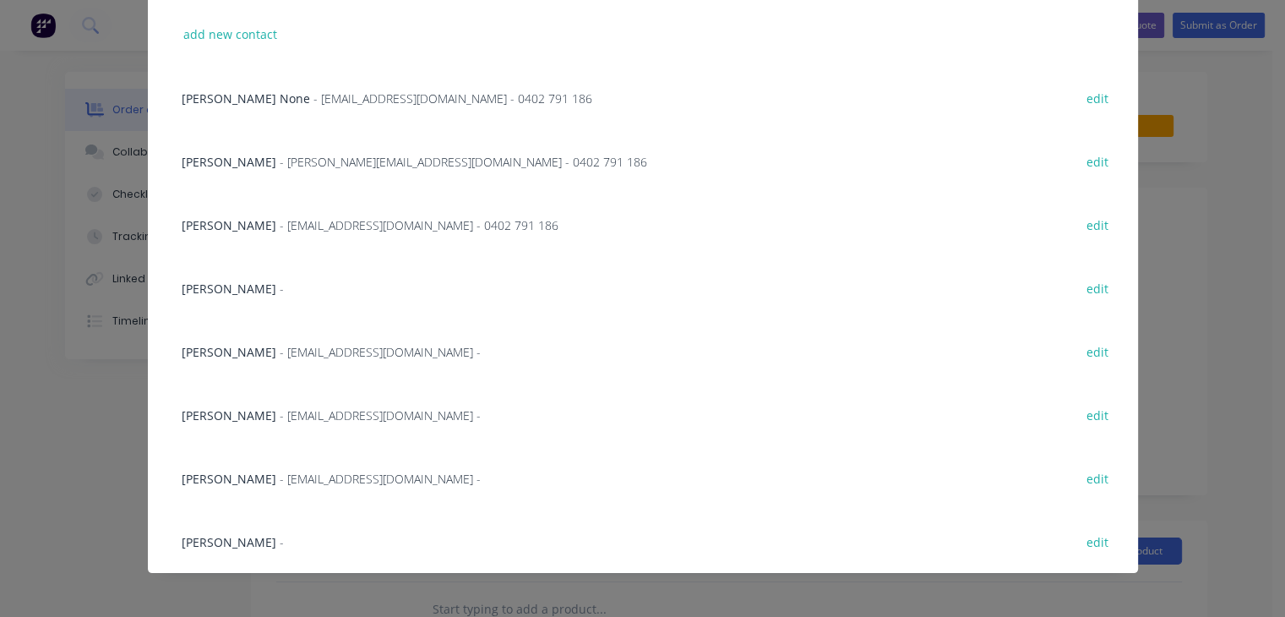
click at [285, 354] on span "- [EMAIL_ADDRESS][DOMAIN_NAME] -" at bounding box center [380, 352] width 201 height 16
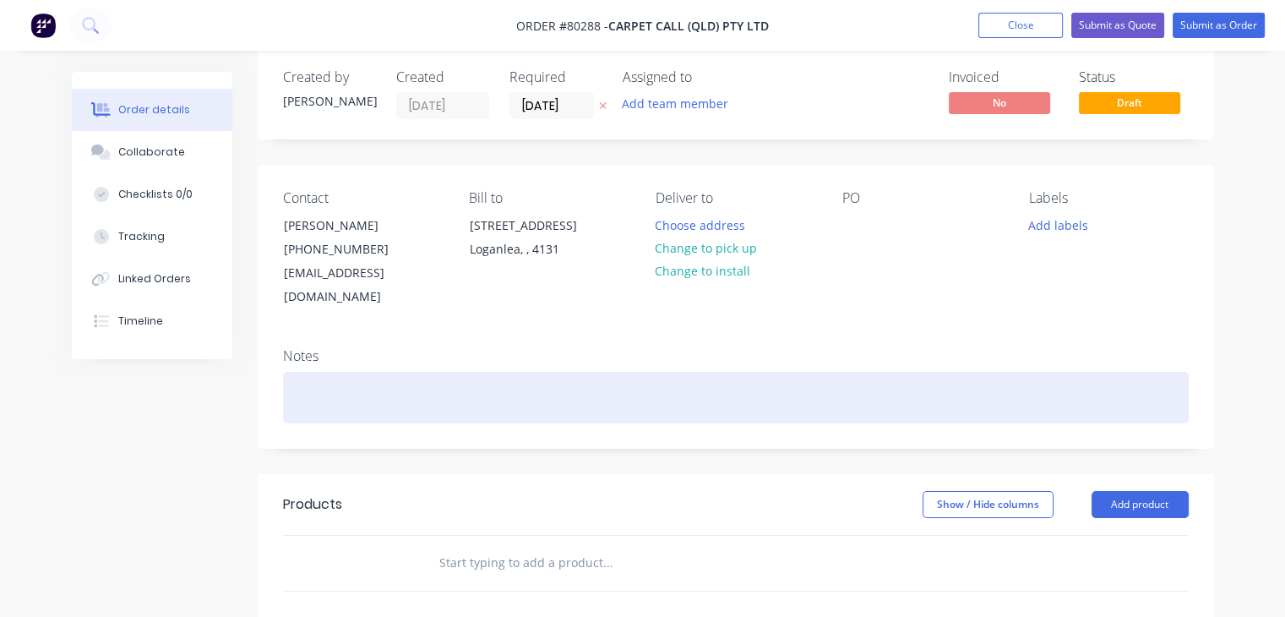
scroll to position [0, 0]
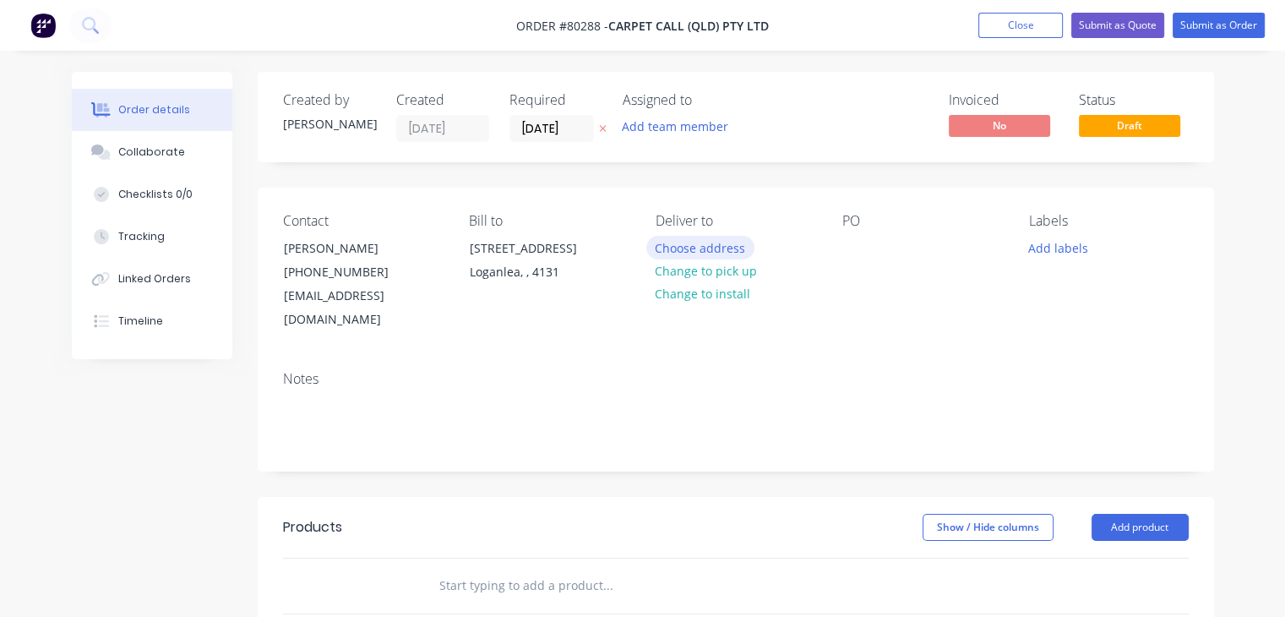
click at [696, 252] on button "Choose address" at bounding box center [701, 247] width 108 height 23
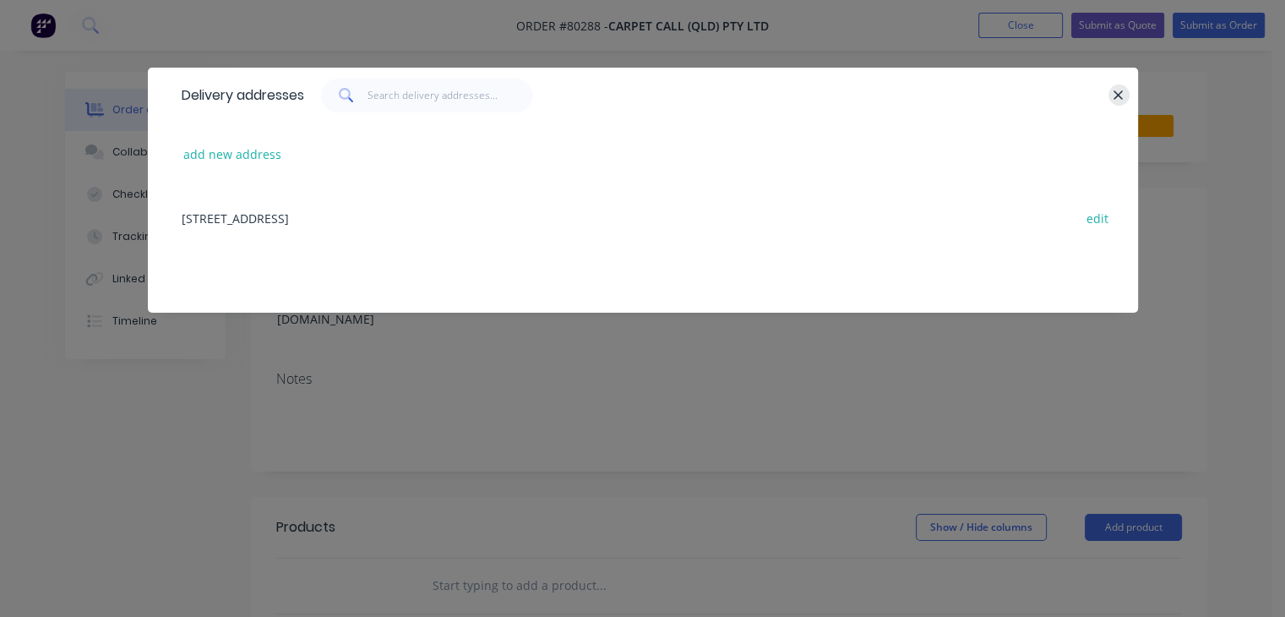
click at [1116, 92] on icon "button" at bounding box center [1119, 94] width 9 height 9
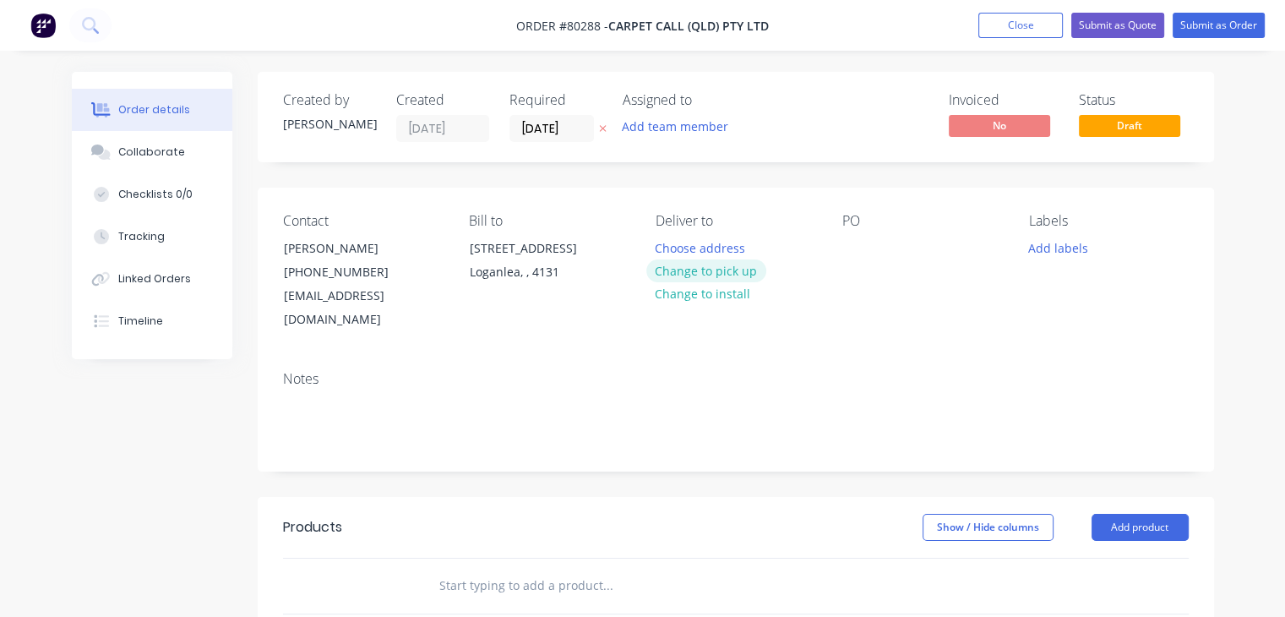
click at [727, 268] on button "Change to pick up" at bounding box center [707, 270] width 120 height 23
click at [702, 246] on div "Pick up Change to delivery Change to install" at bounding box center [736, 272] width 160 height 119
click at [676, 245] on div at bounding box center [669, 248] width 27 height 25
click at [849, 254] on div at bounding box center [856, 248] width 27 height 25
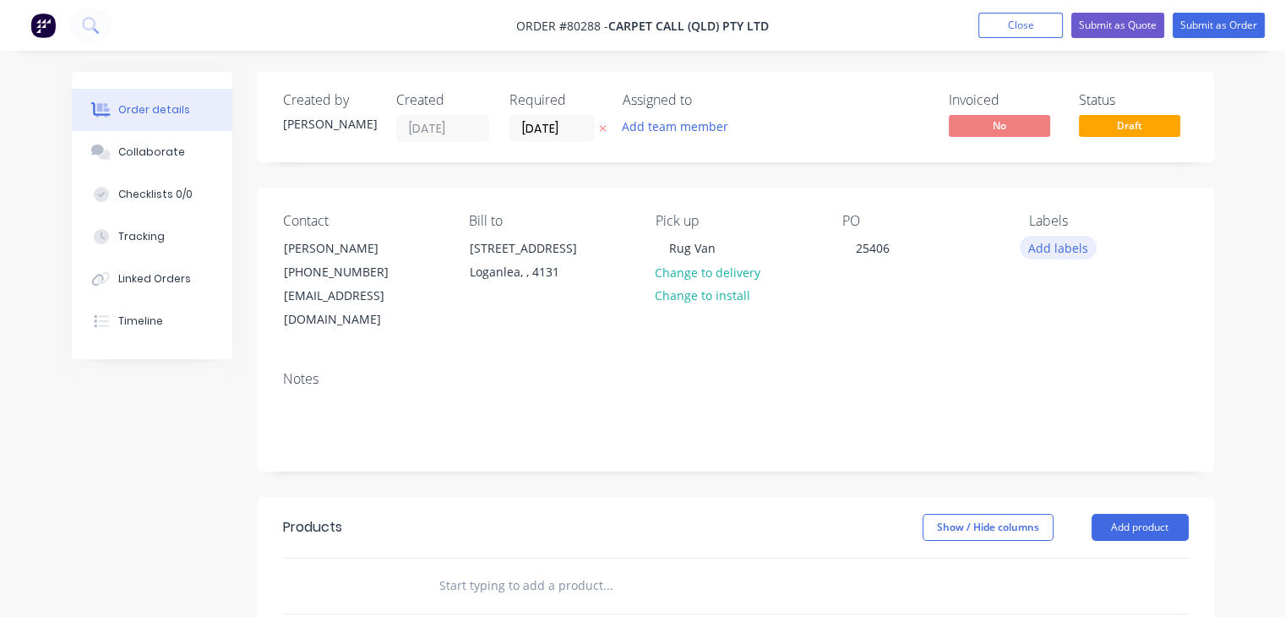
click at [1045, 251] on button "Add labels" at bounding box center [1059, 247] width 78 height 23
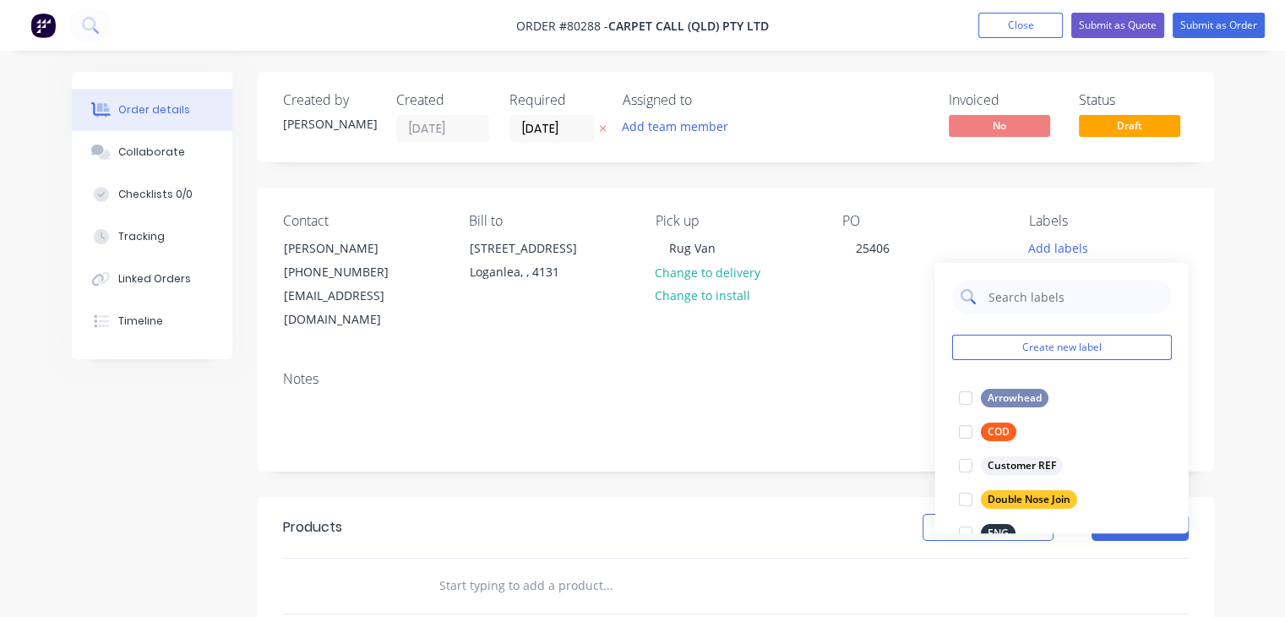
click at [1034, 297] on input "text" at bounding box center [1074, 297] width 177 height 34
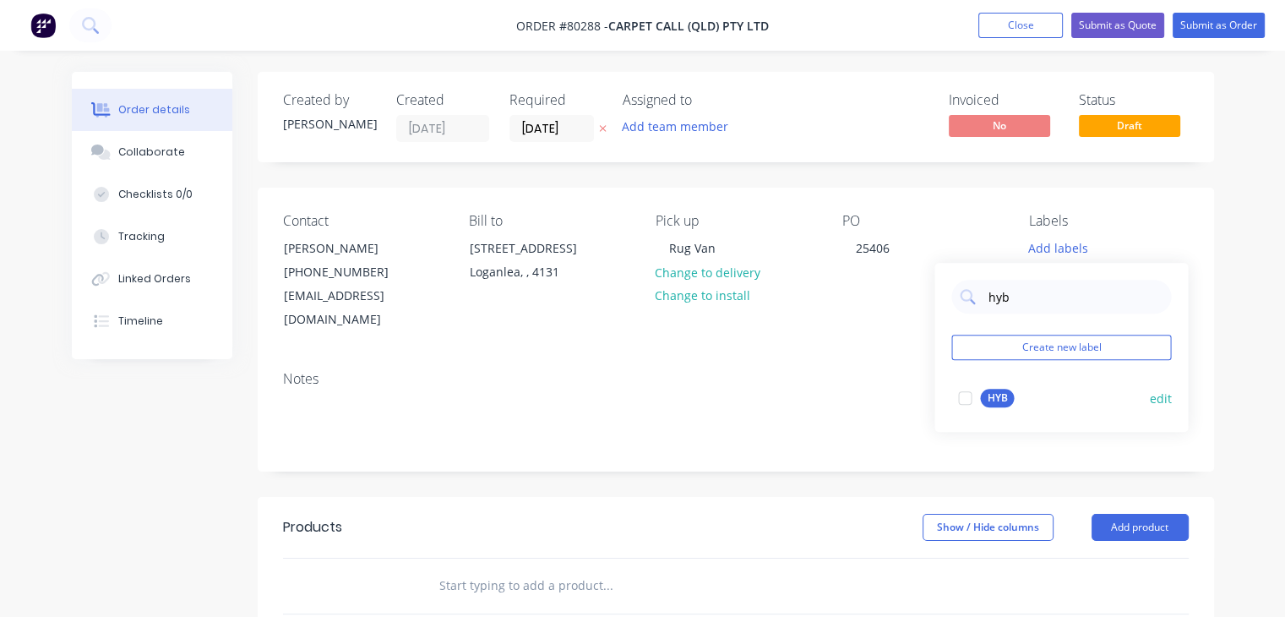
type input "hyb"
click at [997, 396] on div "HYB" at bounding box center [997, 398] width 34 height 19
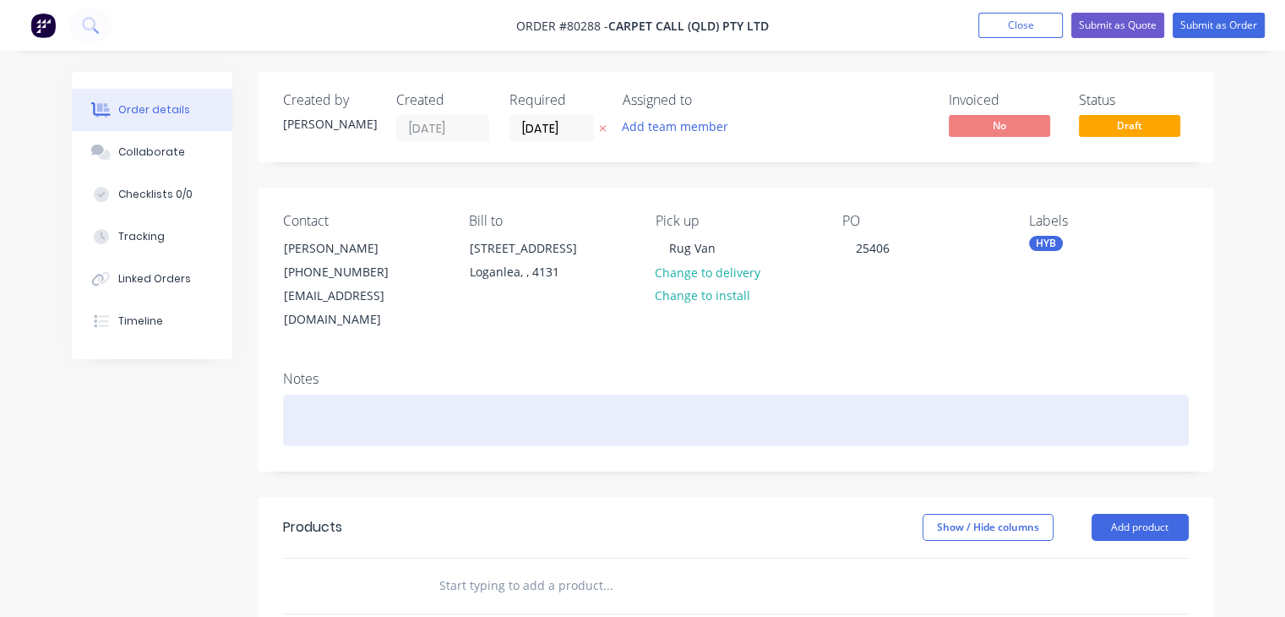
click at [703, 395] on div at bounding box center [736, 421] width 906 height 52
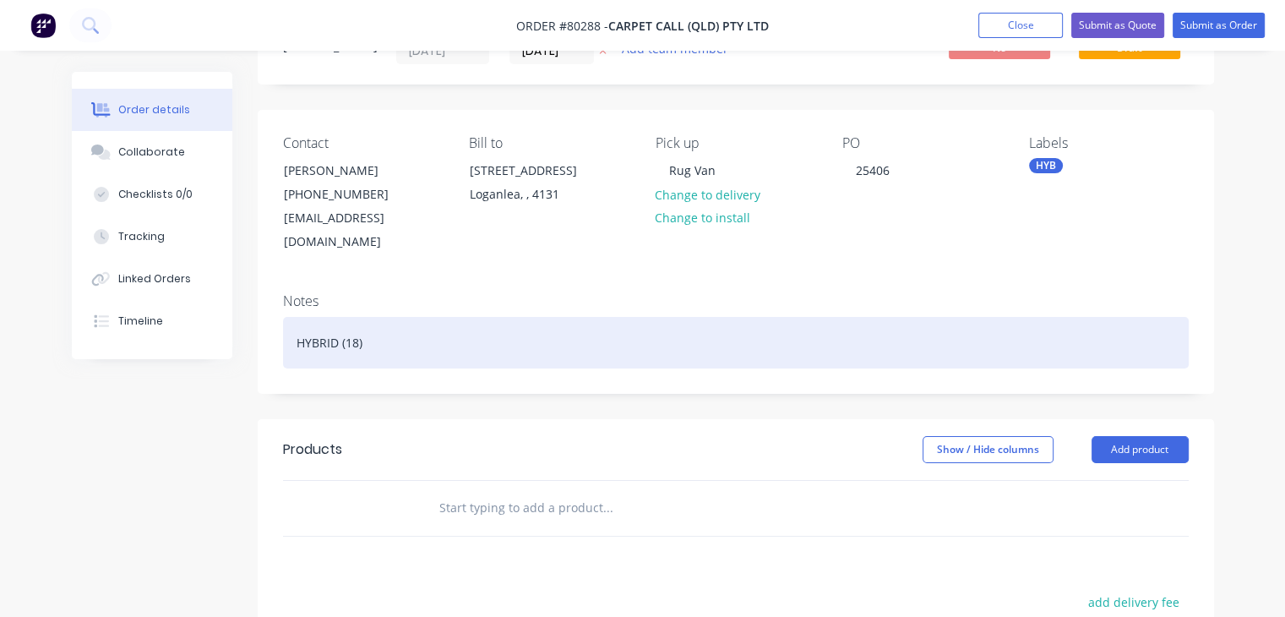
scroll to position [80, 0]
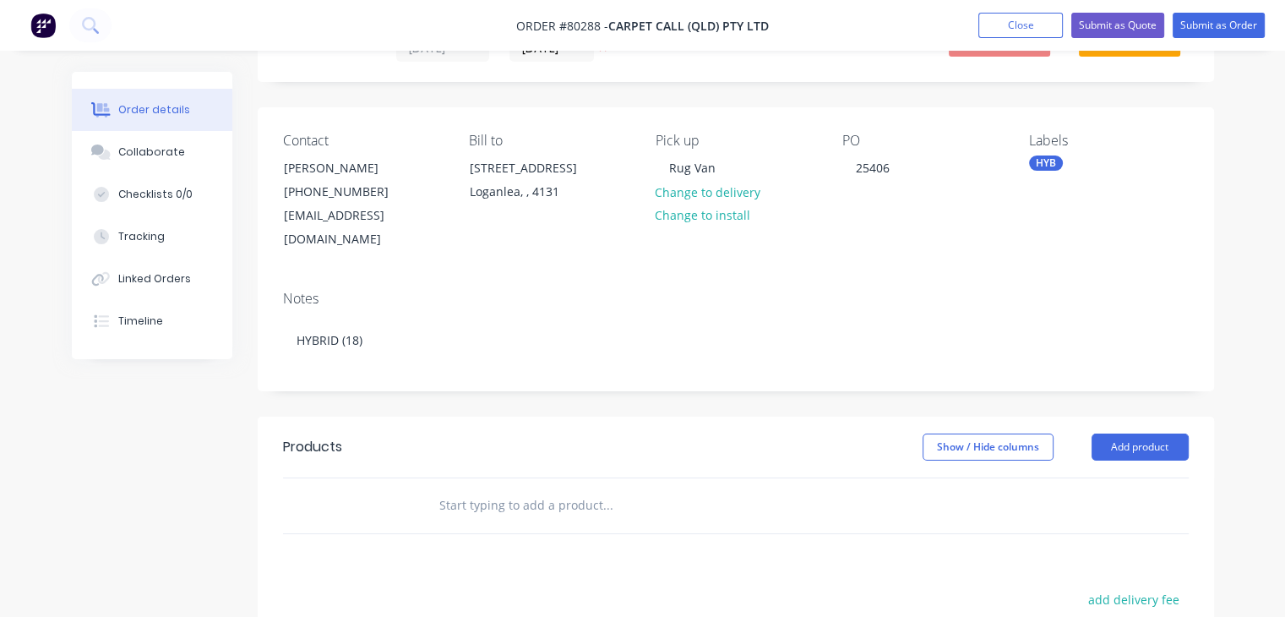
click at [527, 488] on input "text" at bounding box center [608, 505] width 338 height 34
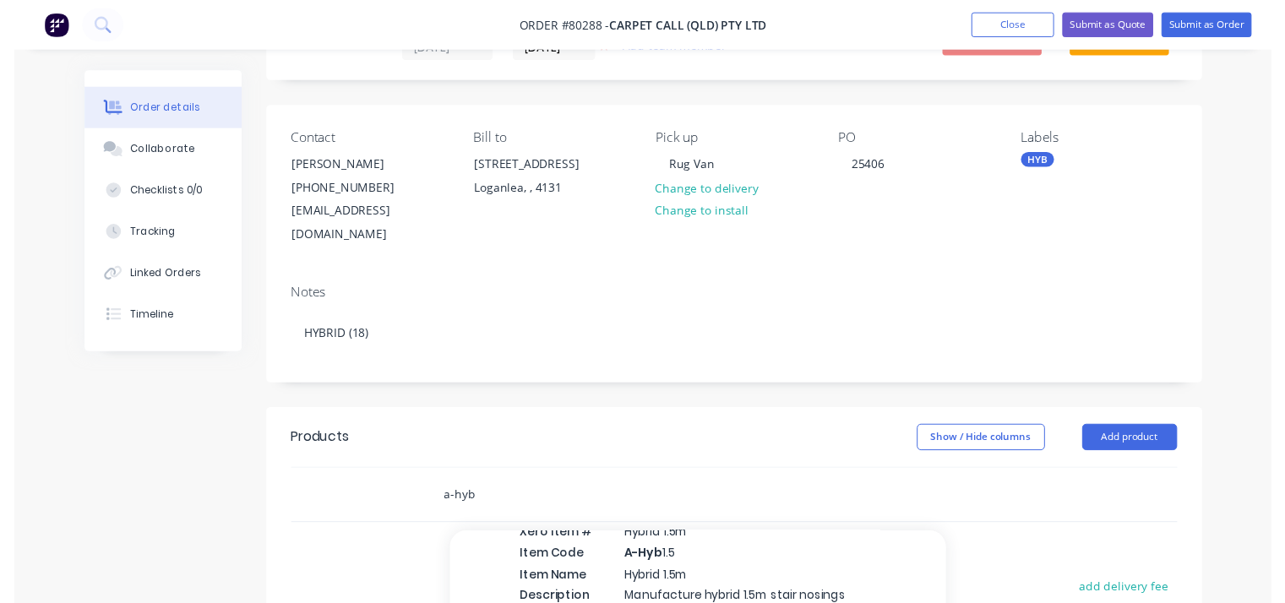
scroll to position [460, 0]
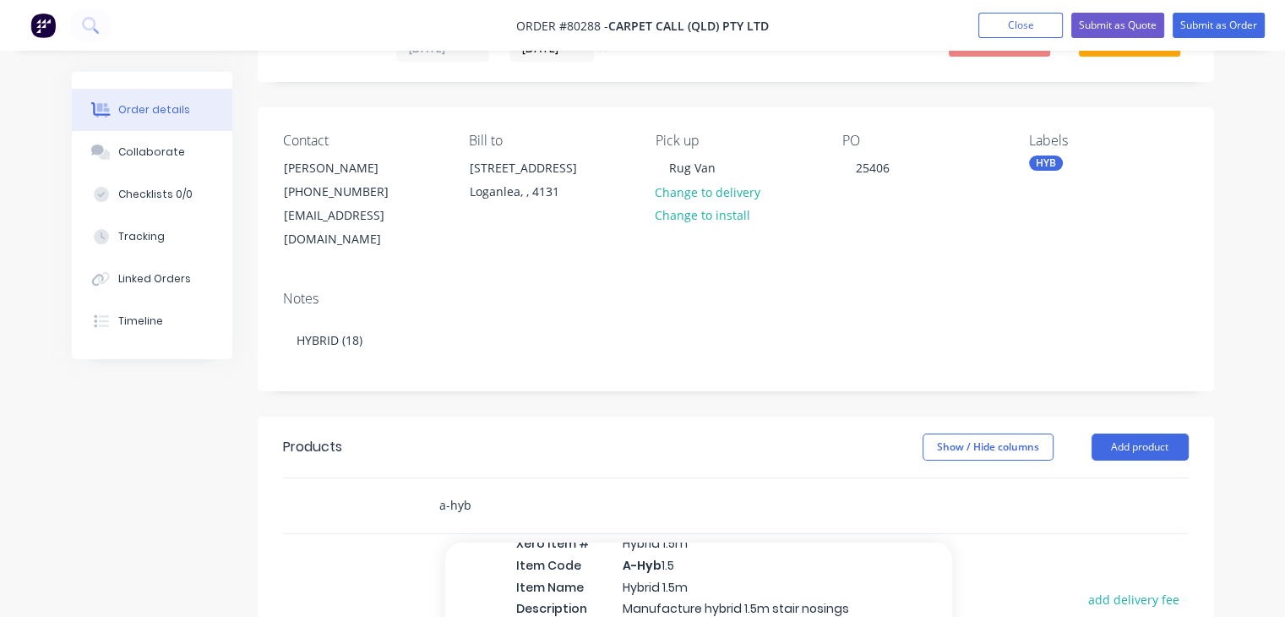
type input "a-hyb"
click at [609, 554] on div "Hybrid Xero Item # Hybrid 1.5m Item Code A-Hyb 1.5 Item Name Hybrid 1.5m Descri…" at bounding box center [698, 586] width 507 height 180
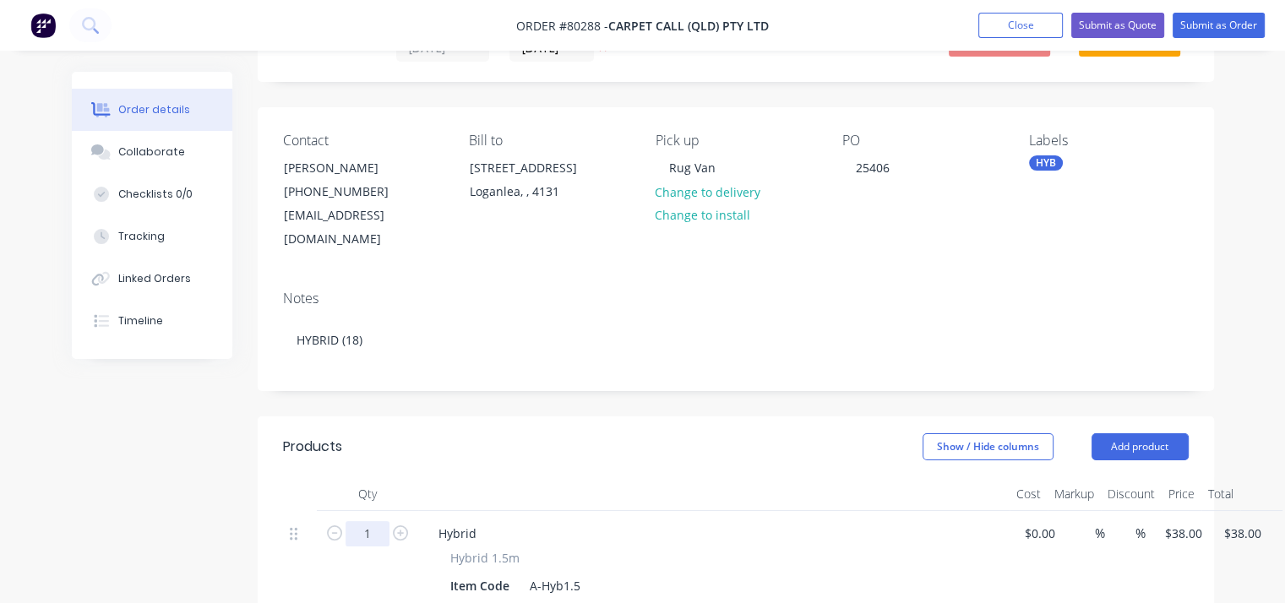
click at [386, 521] on input "1" at bounding box center [368, 533] width 44 height 25
type input "18"
type input "$684.00"
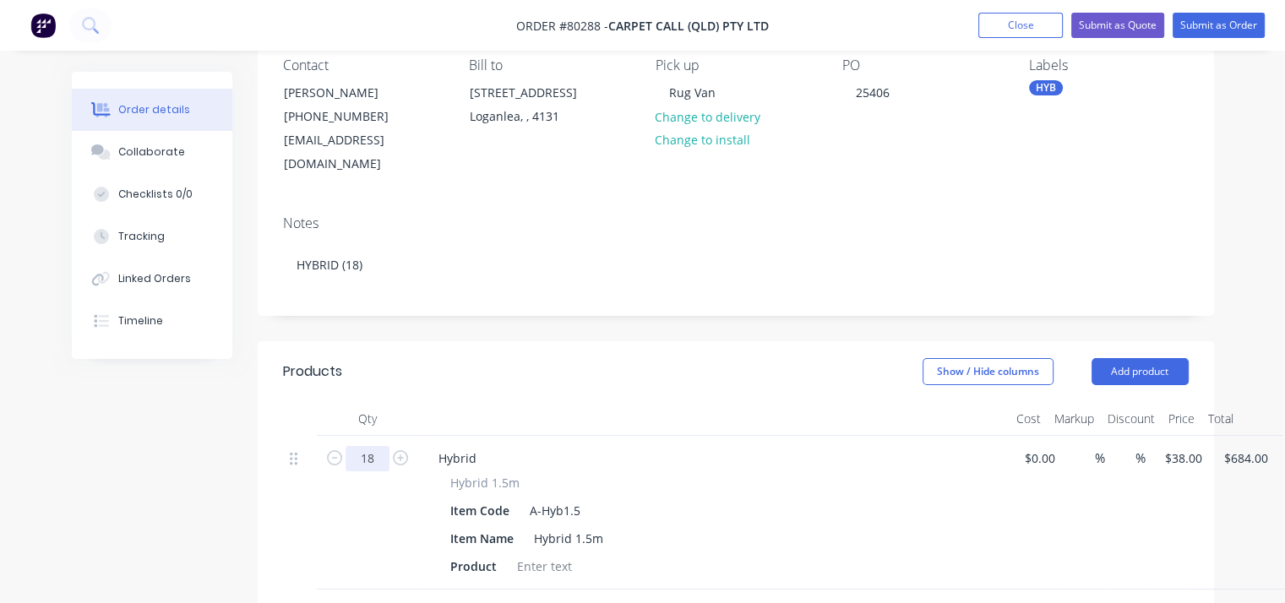
scroll to position [155, 0]
click at [553, 555] on div at bounding box center [544, 567] width 68 height 25
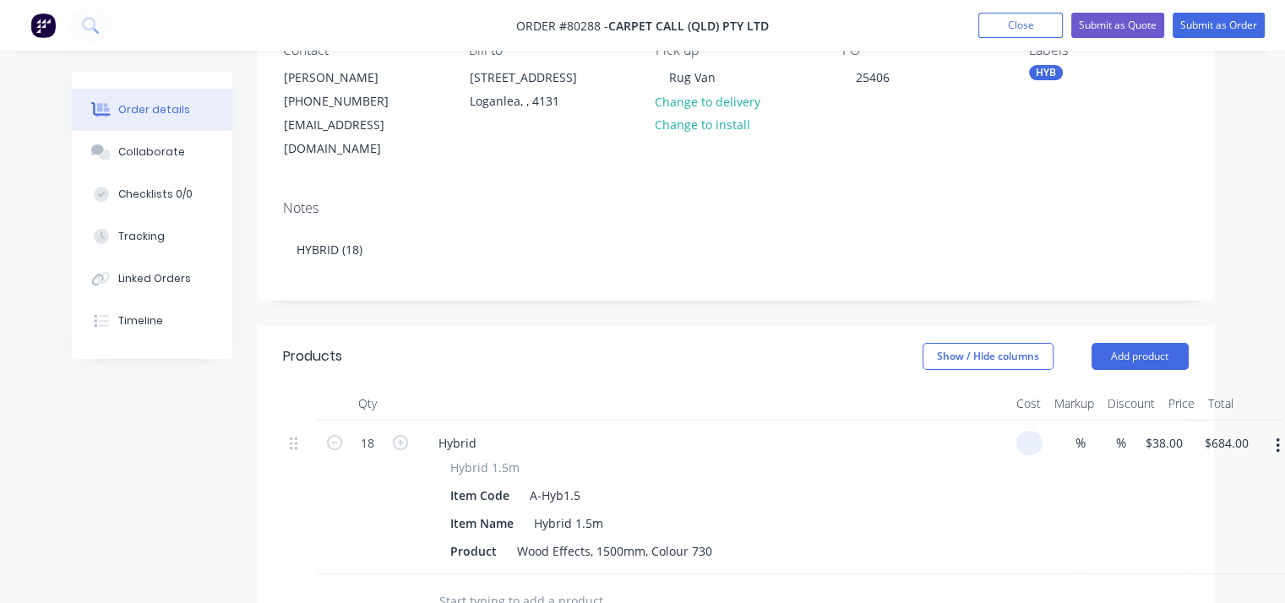
scroll to position [169, 0]
type input "$0.00"
click at [1237, 19] on button "Submit as Order" at bounding box center [1219, 25] width 92 height 25
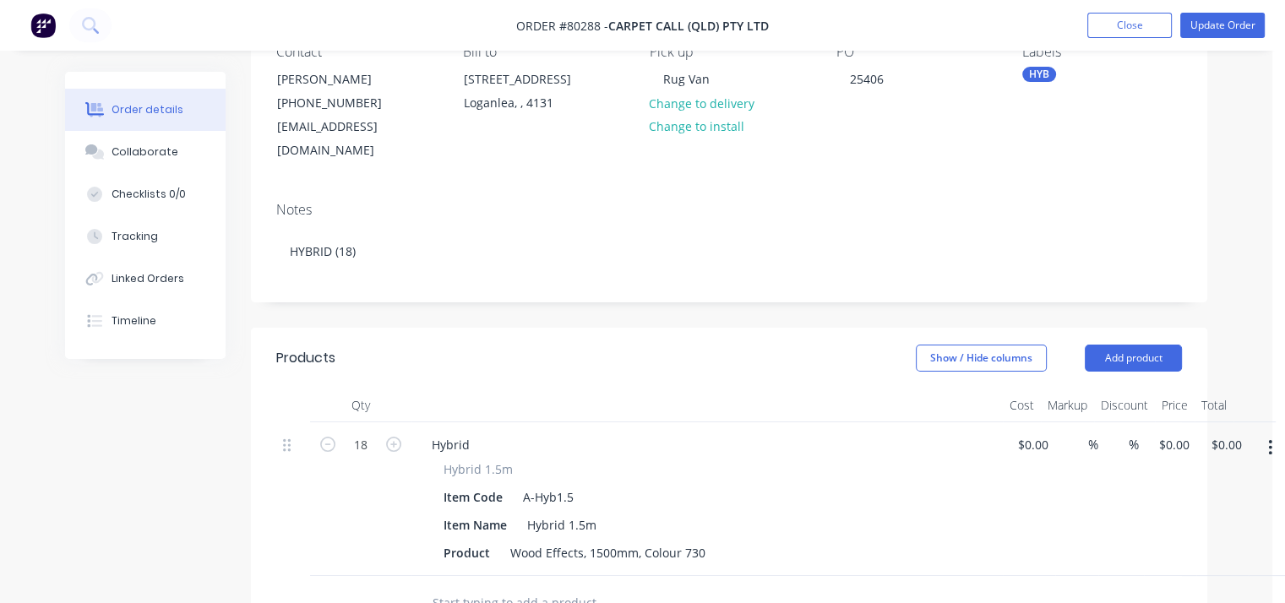
scroll to position [0, 0]
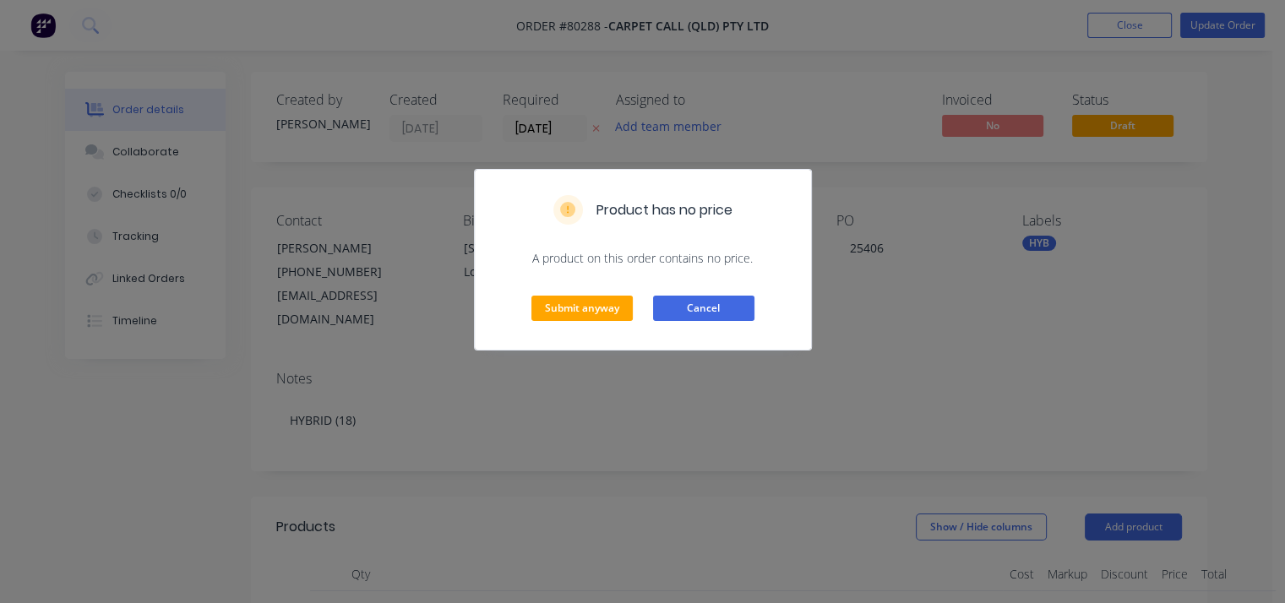
click at [732, 302] on button "Cancel" at bounding box center [703, 308] width 101 height 25
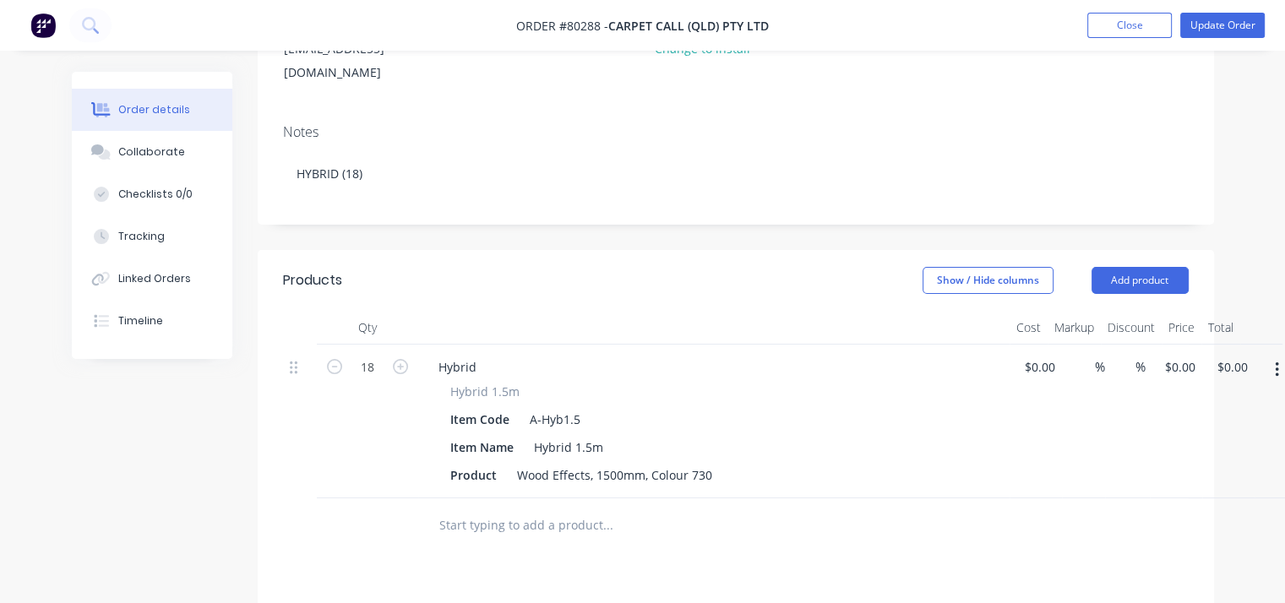
scroll to position [279, 0]
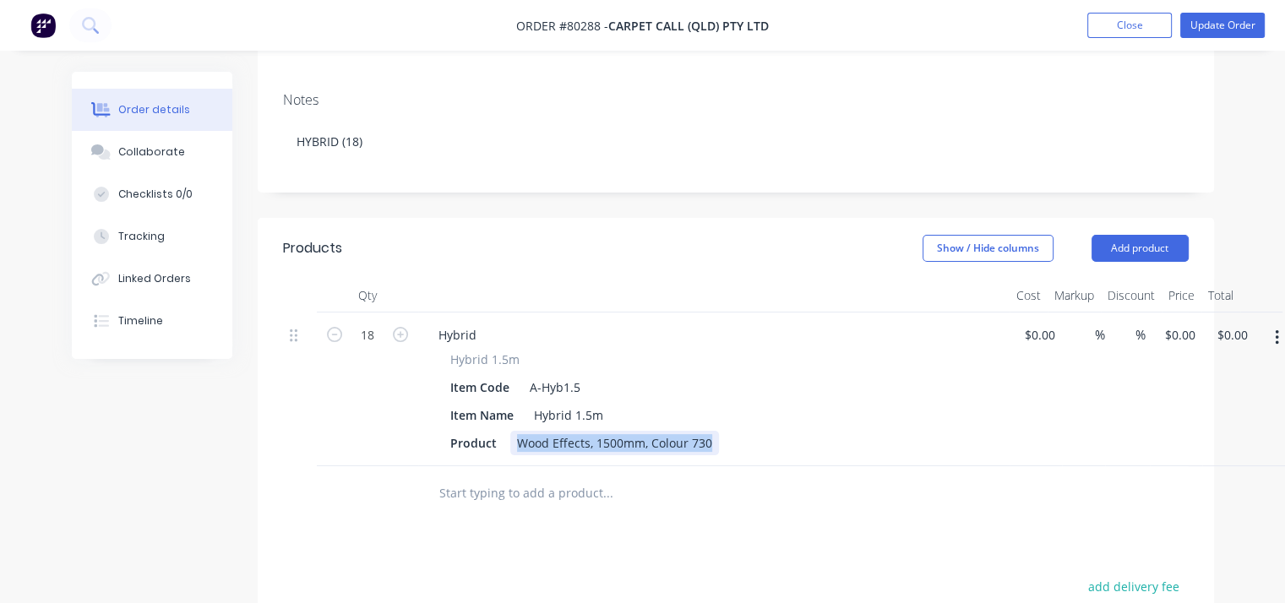
drag, startPoint x: 516, startPoint y: 417, endPoint x: 723, endPoint y: 419, distance: 207.1
click at [723, 431] on div "Product Wood Effects, 1500mm, Colour 730" at bounding box center [711, 443] width 534 height 25
copy div "Wood Effects, 1500mm, Colour 730"
click at [532, 477] on input "text" at bounding box center [608, 494] width 338 height 34
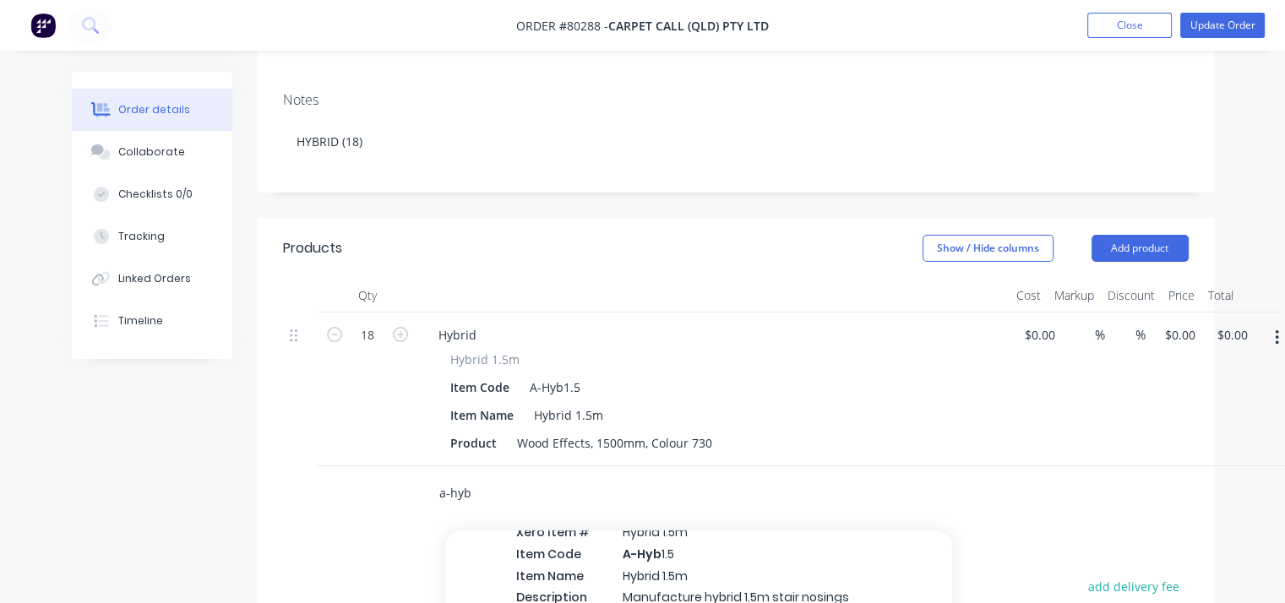
scroll to position [456, 0]
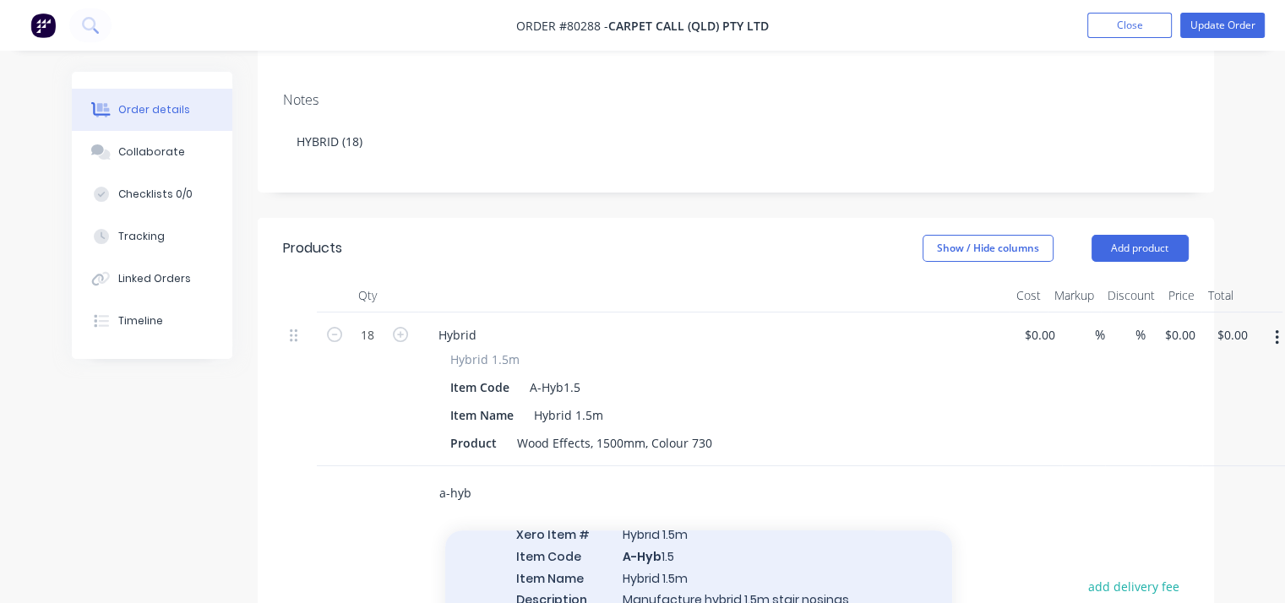
type input "a-hyb"
click at [615, 570] on div "Hybrid Xero Item # Hybrid 1.5m Item Code A-Hyb 1.5 Item Name Hybrid 1.5m Descri…" at bounding box center [698, 578] width 507 height 180
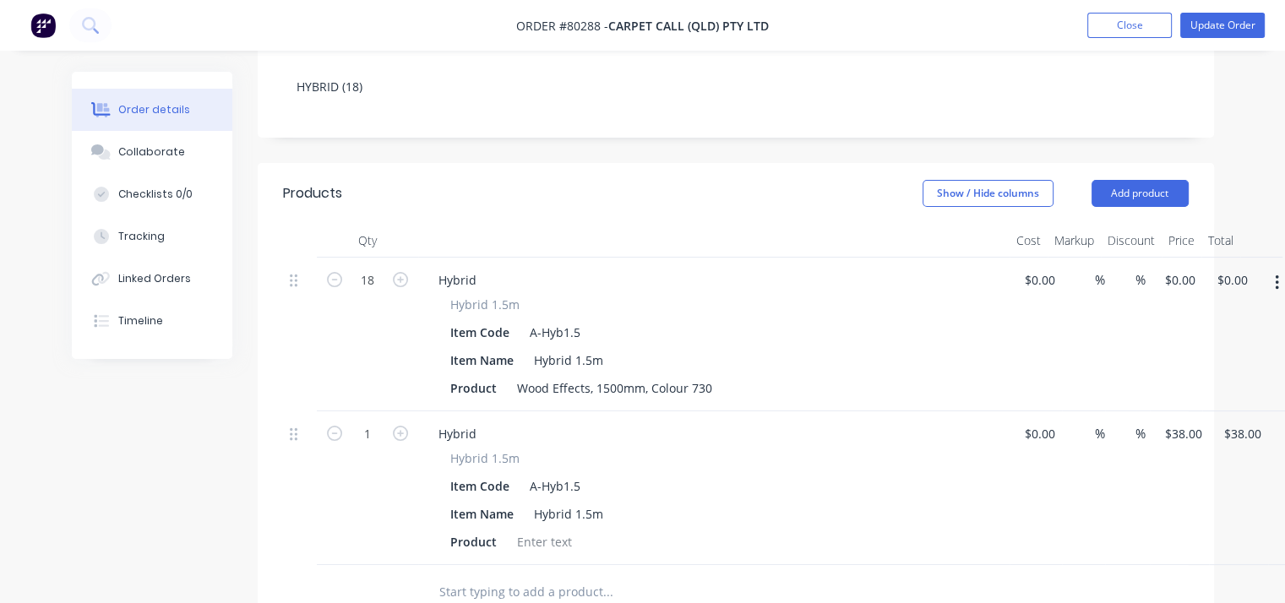
scroll to position [335, 0]
drag, startPoint x: 517, startPoint y: 359, endPoint x: 736, endPoint y: 365, distance: 219.0
click at [736, 375] on div "Product Wood Effects, 1500mm, Colour 730" at bounding box center [711, 387] width 534 height 25
copy div "Wood Effects, 1500mm, Colour 730"
click at [575, 529] on div at bounding box center [544, 541] width 68 height 25
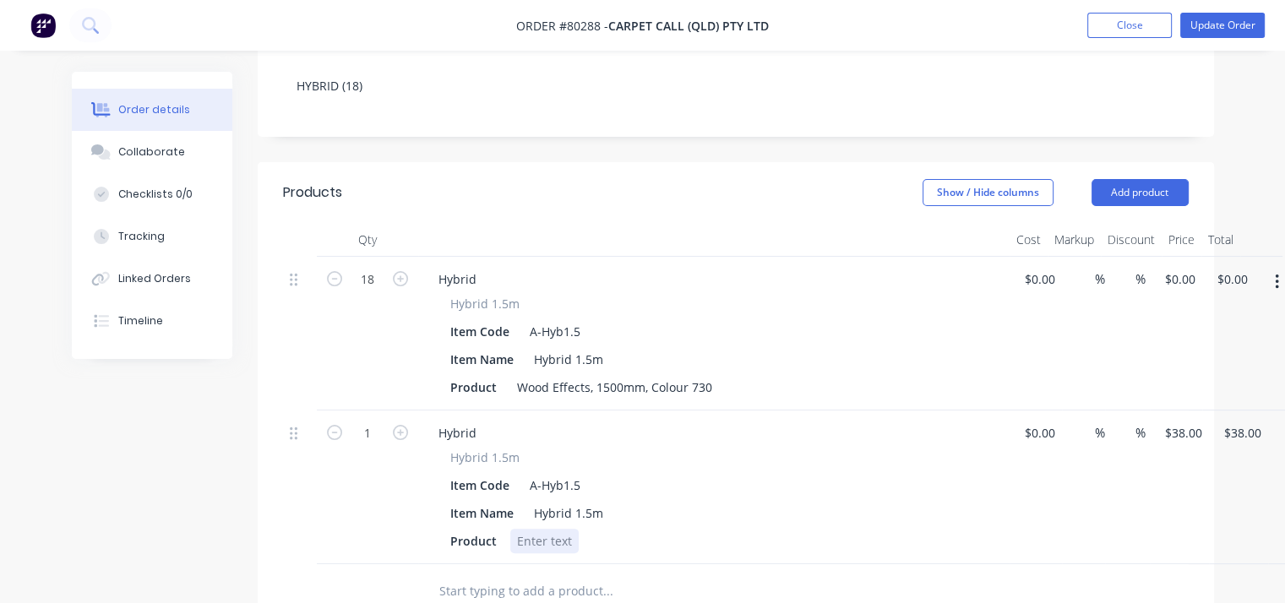
paste div
type input "$0.00"
click at [370, 292] on input "1" at bounding box center [368, 279] width 44 height 25
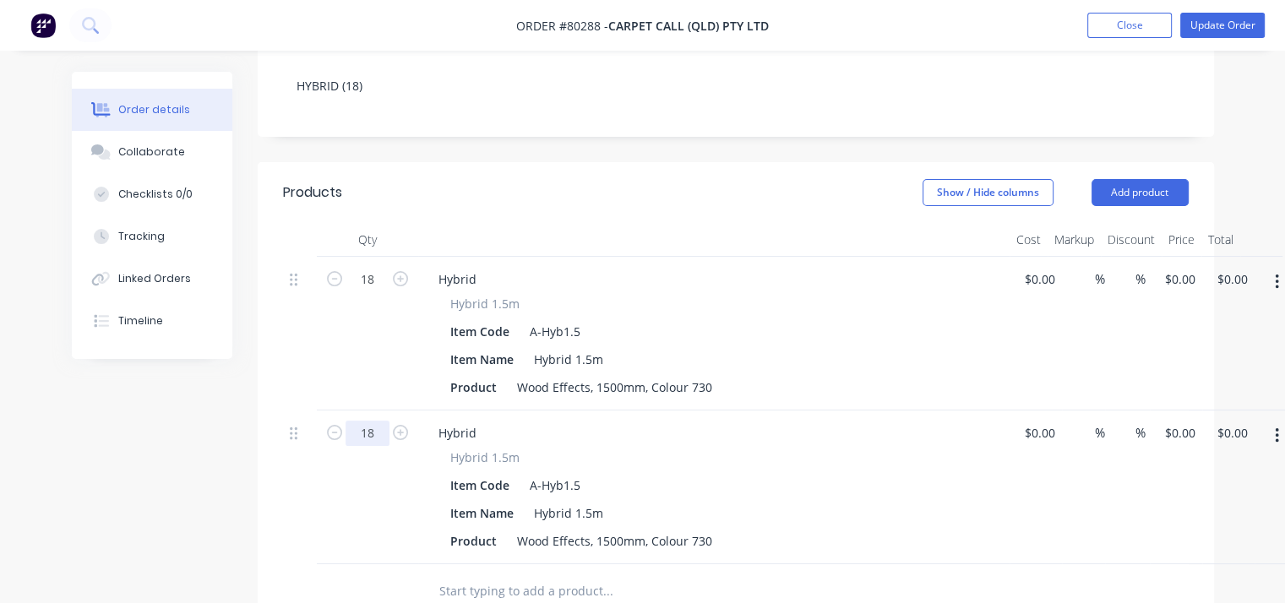
type input "18"
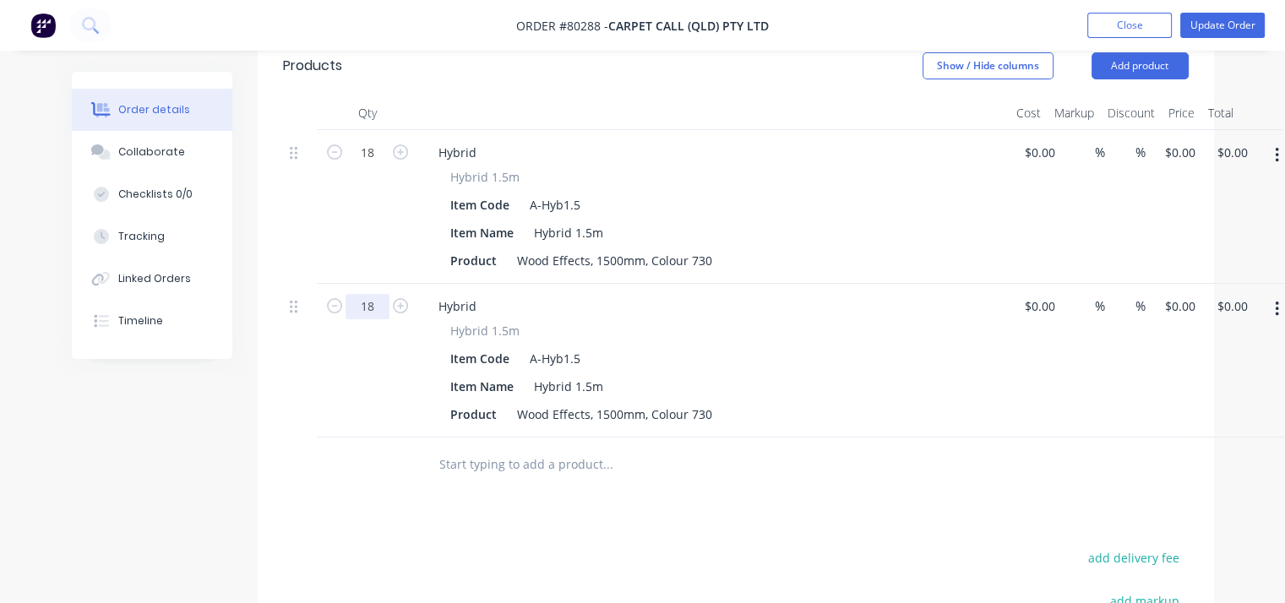
scroll to position [462, 0]
click at [480, 447] on input "text" at bounding box center [608, 464] width 338 height 34
type input "-"
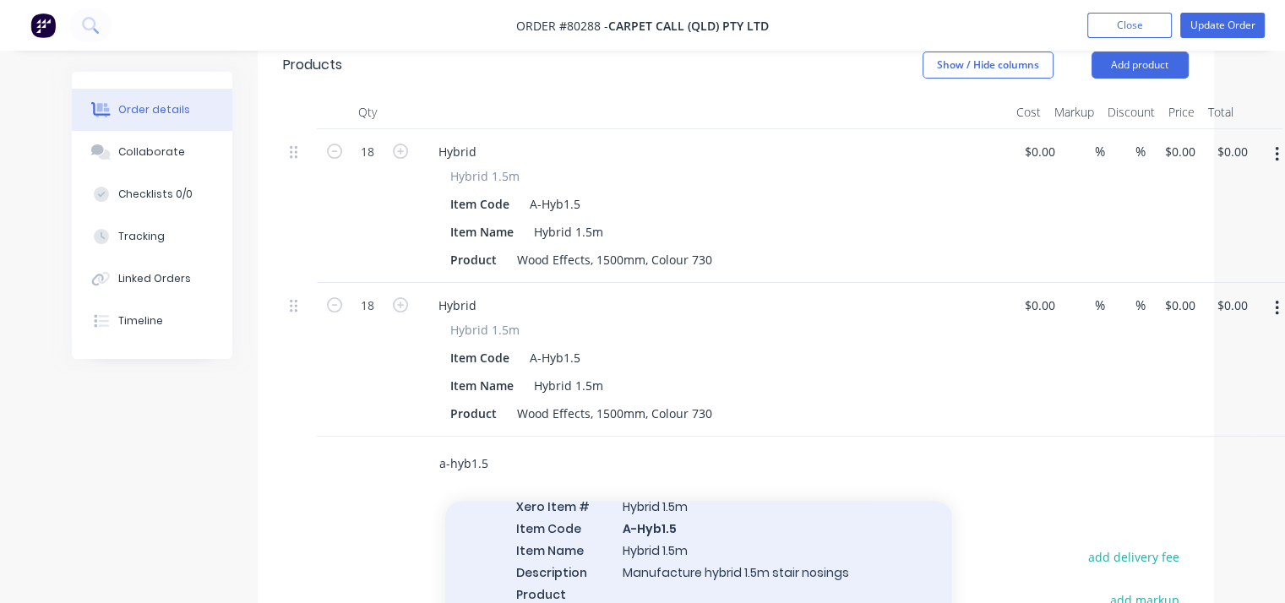
scroll to position [95, 0]
type input "a-hyb1.5"
click at [672, 552] on div "Hybrid Xero Item # Hybrid 1.5m Item Code A-Hyb1.5 Item Name Hybrid 1.5m Descrip…" at bounding box center [698, 551] width 507 height 180
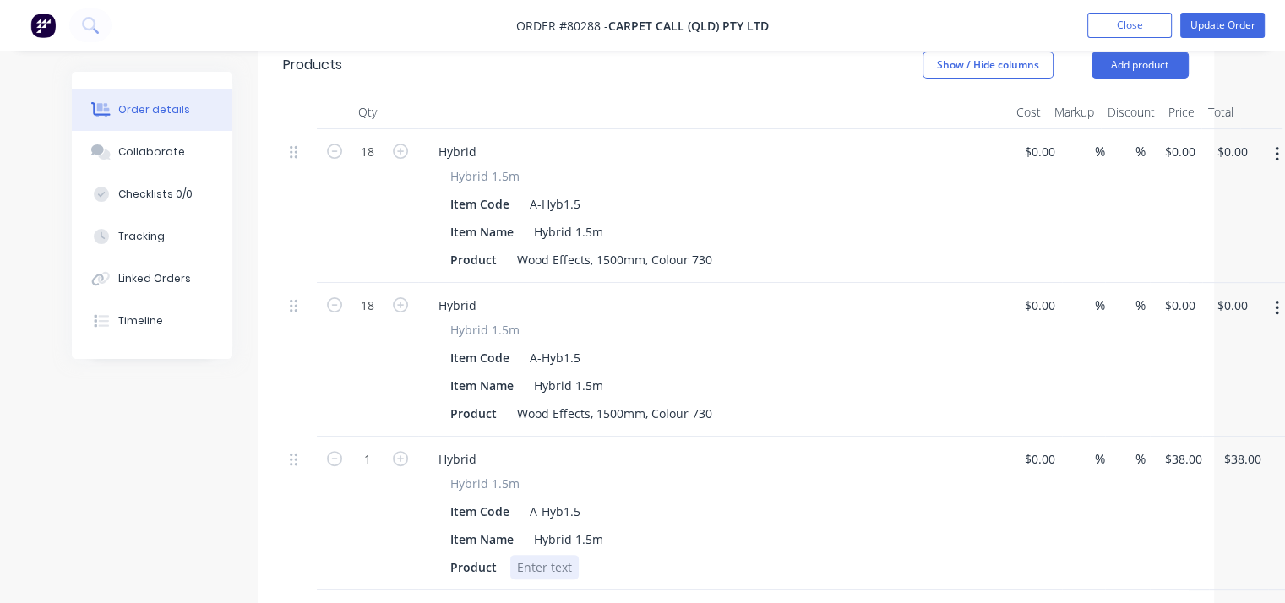
click at [552, 555] on div at bounding box center [544, 567] width 68 height 25
paste div
type input "$0.00"
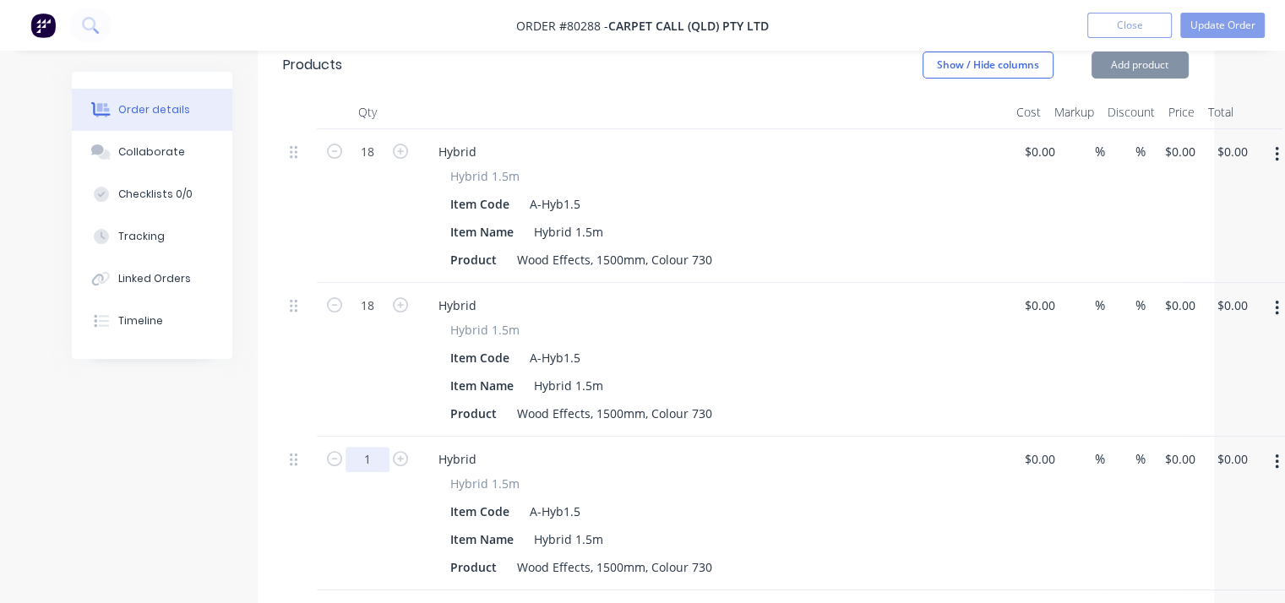
click at [372, 165] on input "1" at bounding box center [368, 151] width 44 height 25
type input "18"
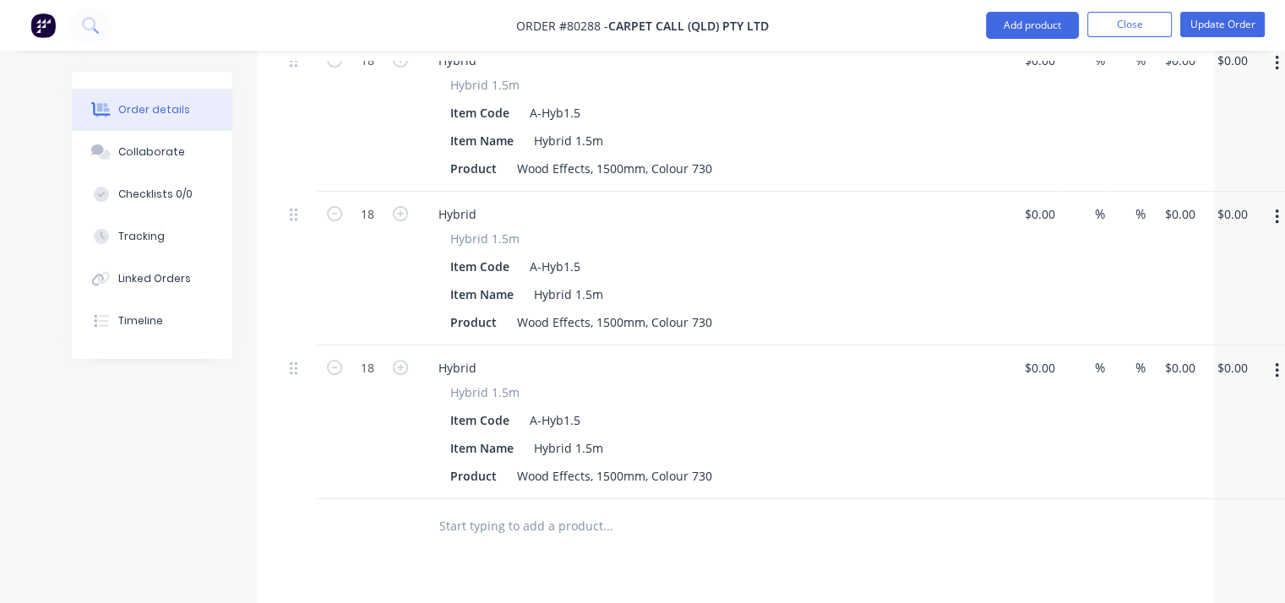
scroll to position [557, 0]
click at [507, 506] on input "text" at bounding box center [608, 523] width 338 height 34
type input "1"
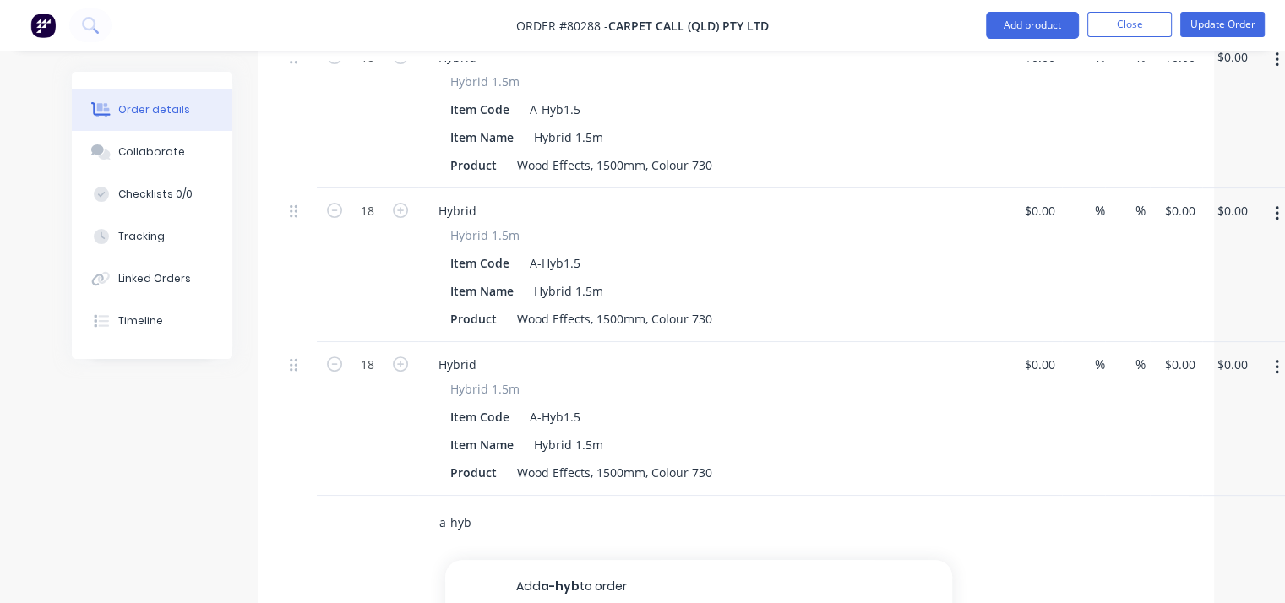
scroll to position [679, 0]
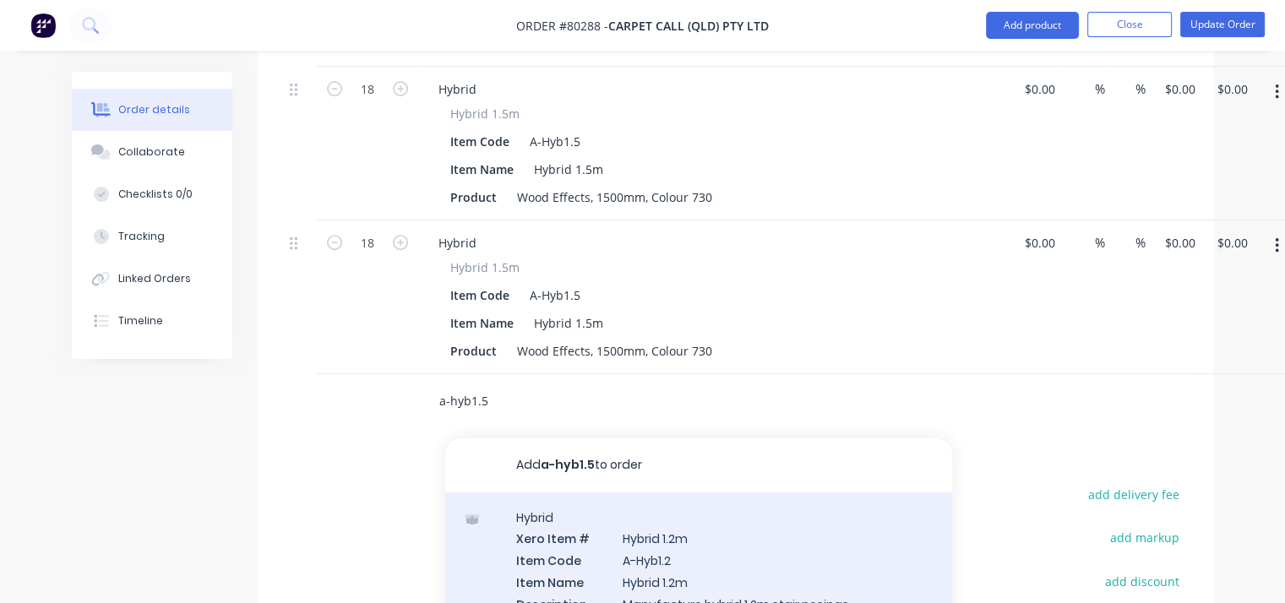
type input "a-hyb1.5"
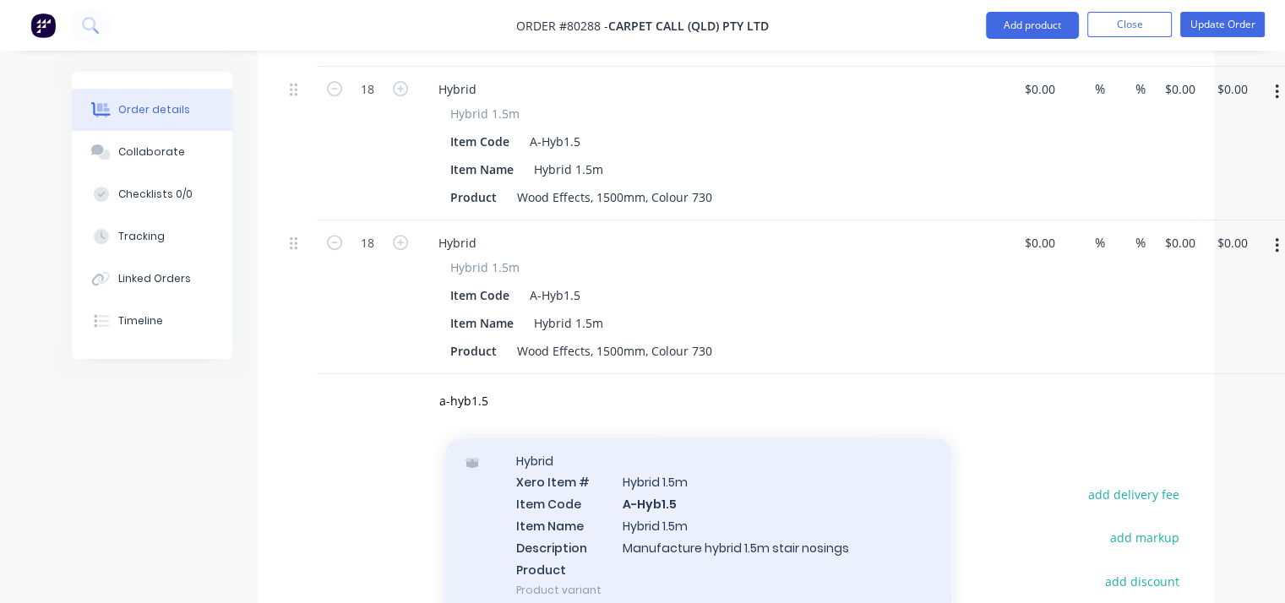
scroll to position [61, 0]
click at [674, 523] on div "Hybrid Xero Item # Hybrid 1.5m Item Code A-Hyb1.5 Item Name Hybrid 1.5m Descrip…" at bounding box center [698, 522] width 507 height 180
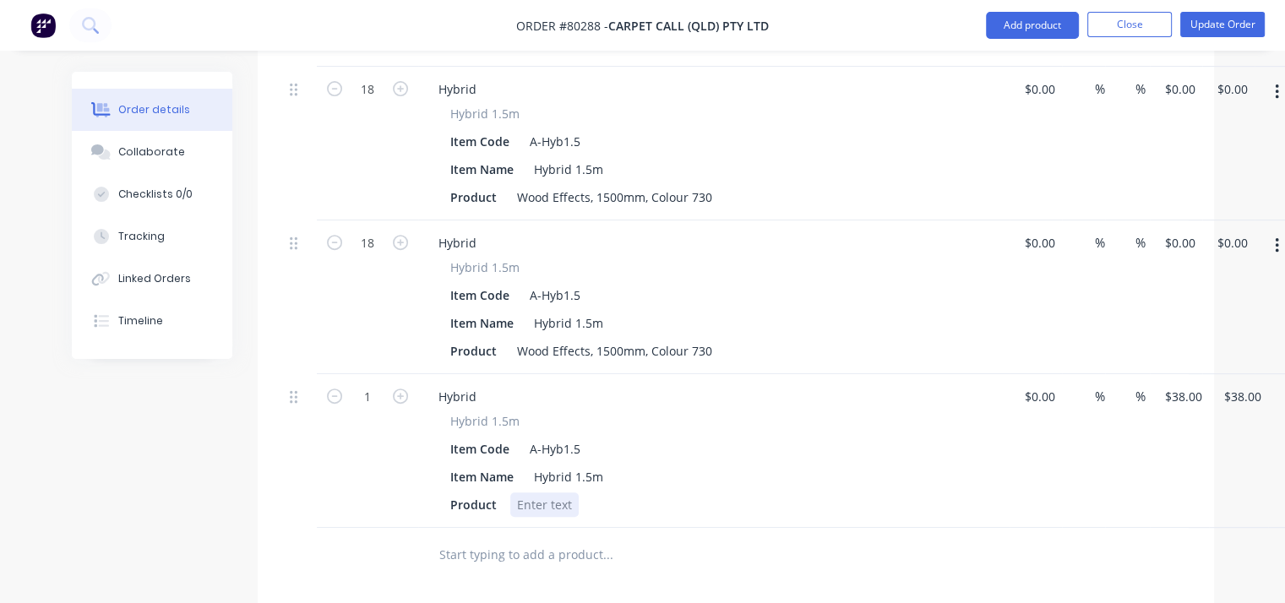
click at [545, 493] on div at bounding box center [544, 505] width 68 height 25
paste div
type input "18"
type input "$684.00"
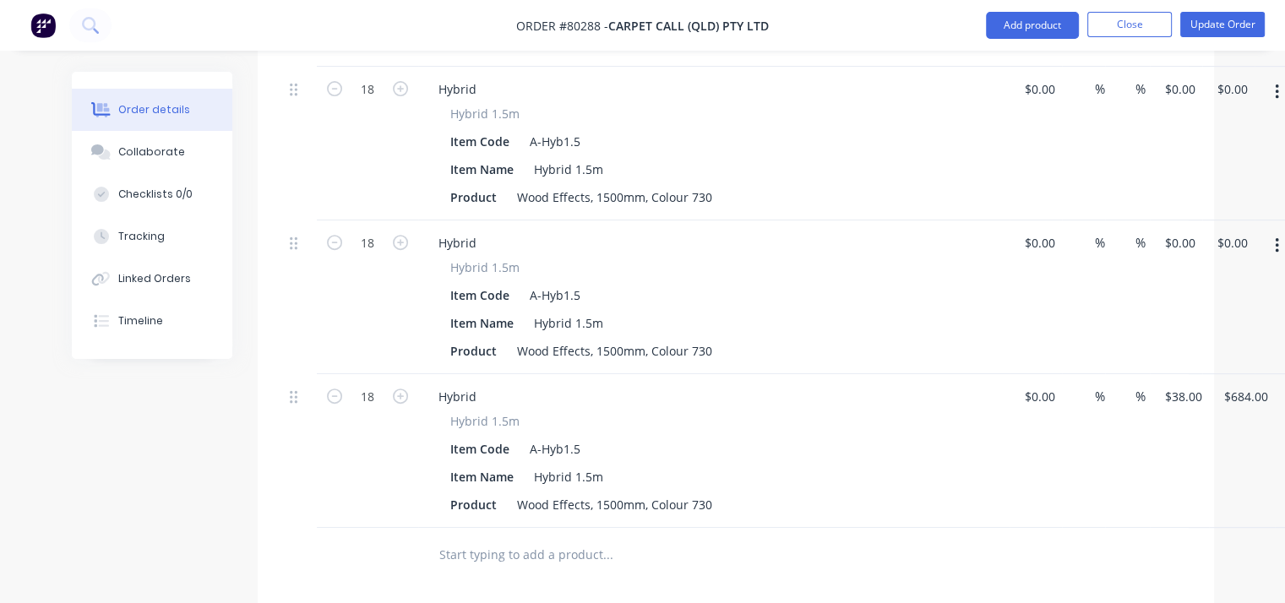
click at [1275, 237] on icon "button" at bounding box center [1277, 246] width 4 height 19
click at [1184, 379] on div "Delete" at bounding box center [1217, 391] width 130 height 25
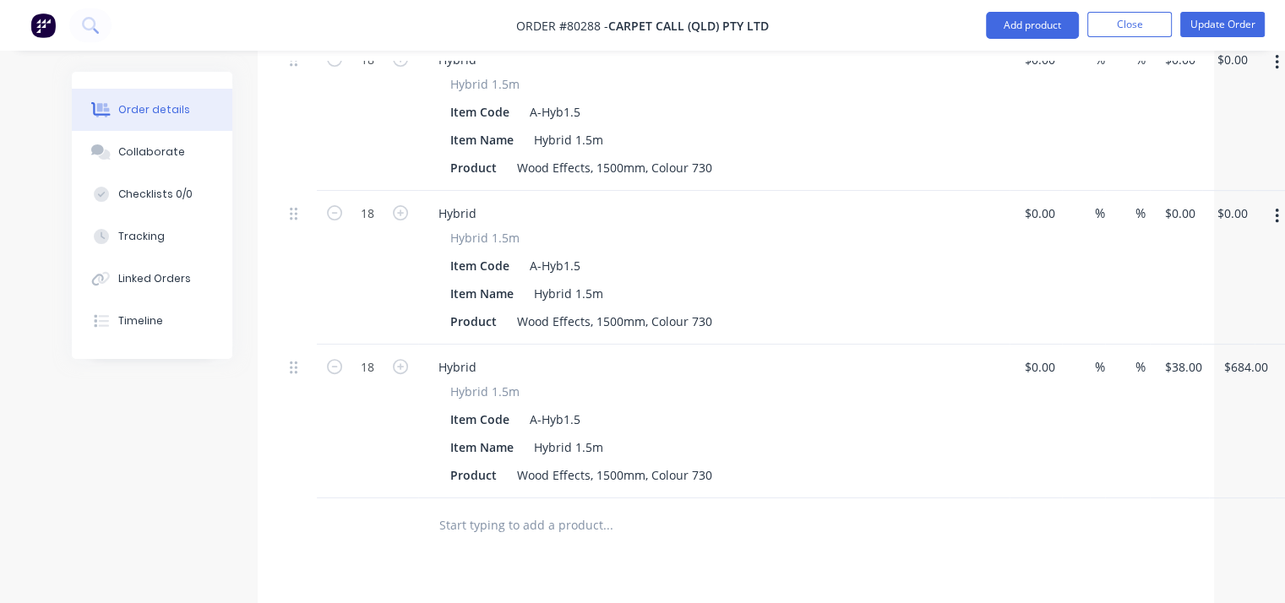
scroll to position [524, 0]
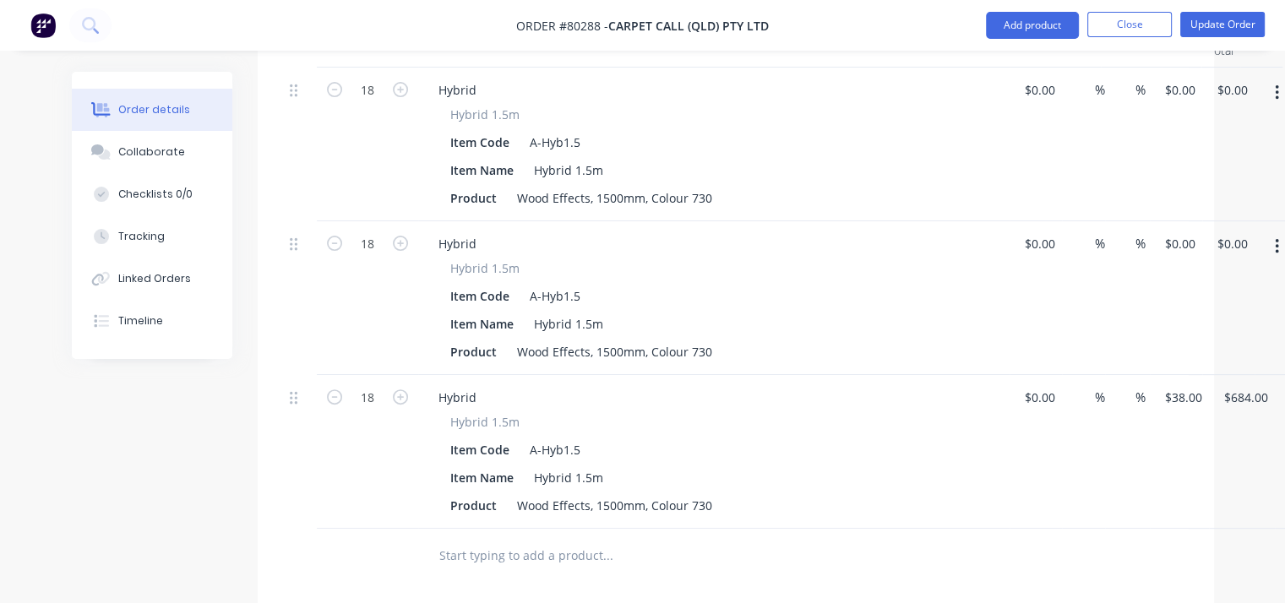
click at [1274, 232] on button "button" at bounding box center [1278, 247] width 40 height 30
click at [1183, 380] on div "Delete" at bounding box center [1217, 392] width 130 height 25
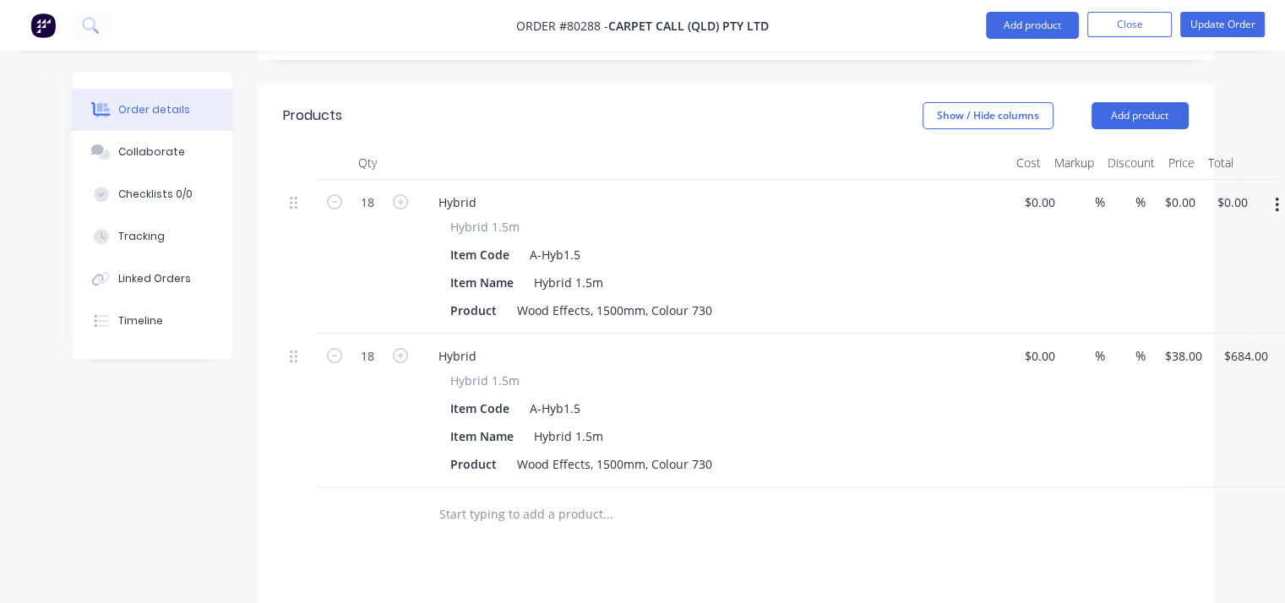
scroll to position [394, 0]
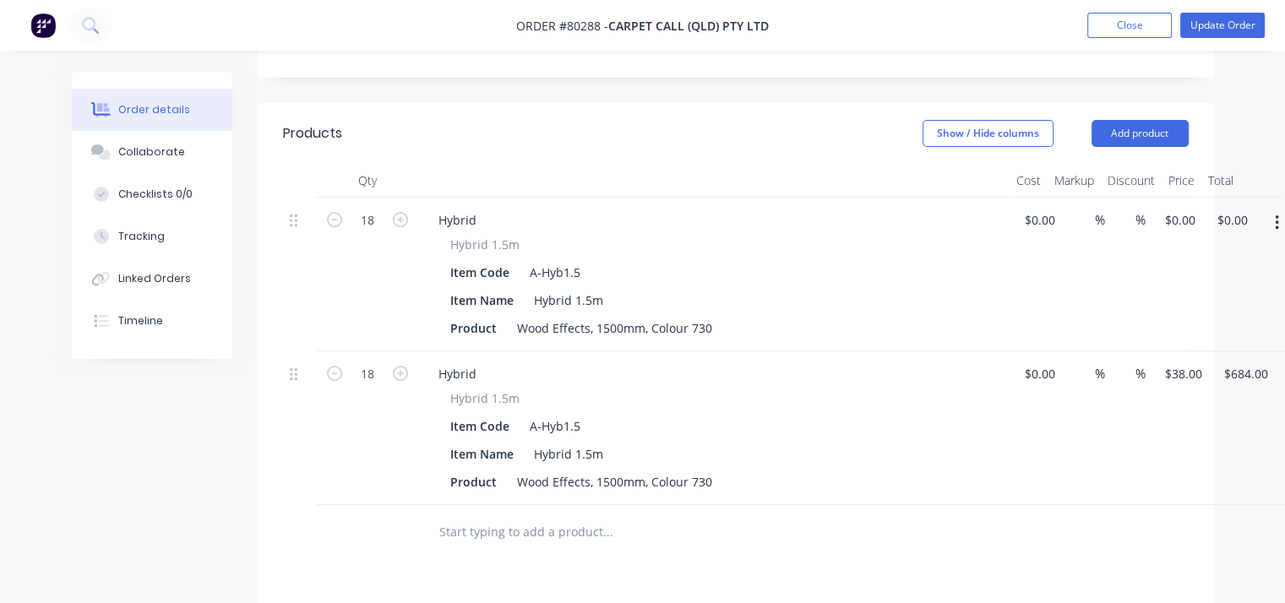
click at [1278, 214] on icon "button" at bounding box center [1277, 223] width 4 height 19
click at [1179, 357] on div "Delete" at bounding box center [1217, 369] width 130 height 25
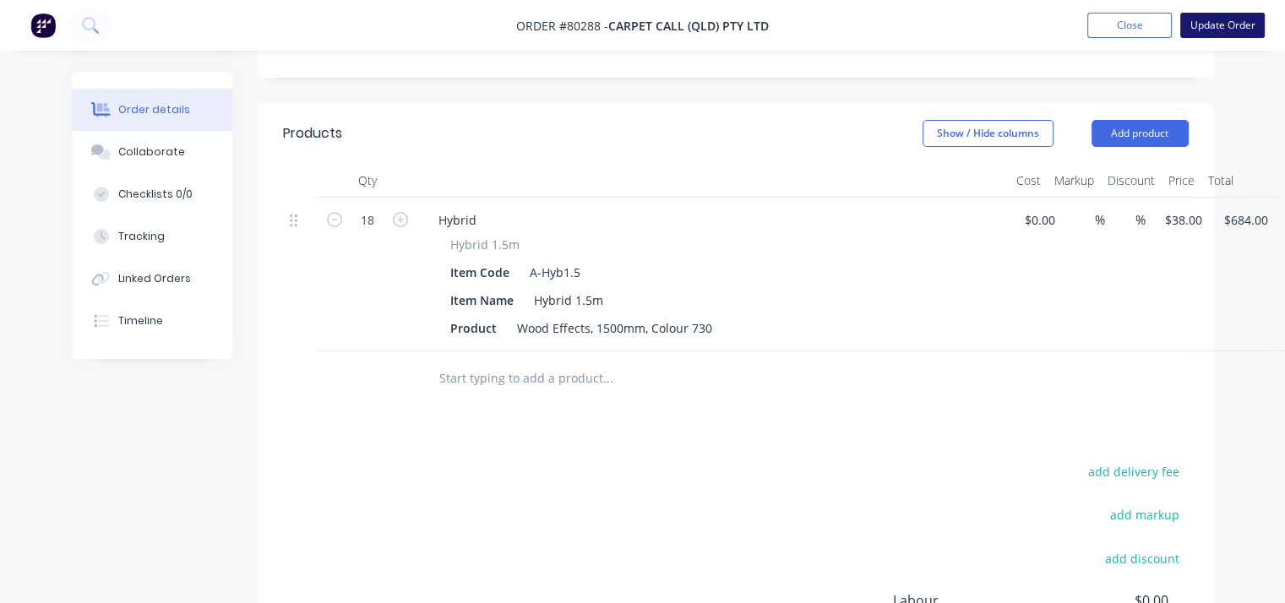
click at [1219, 25] on button "Update Order" at bounding box center [1223, 25] width 85 height 25
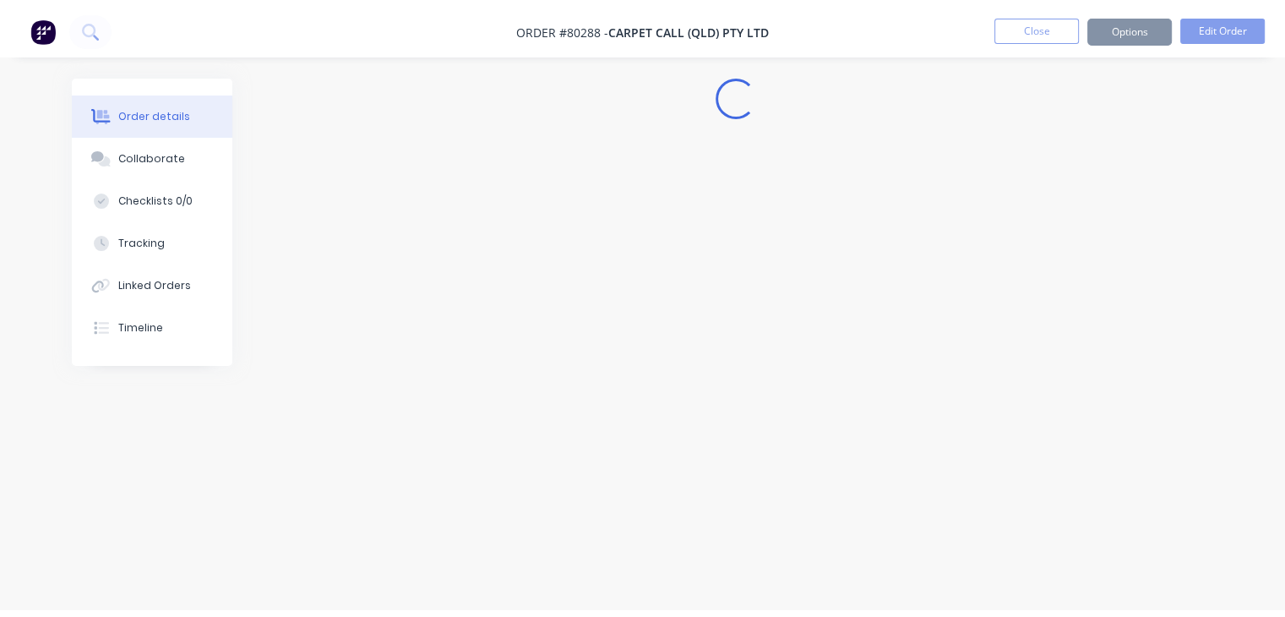
scroll to position [0, 0]
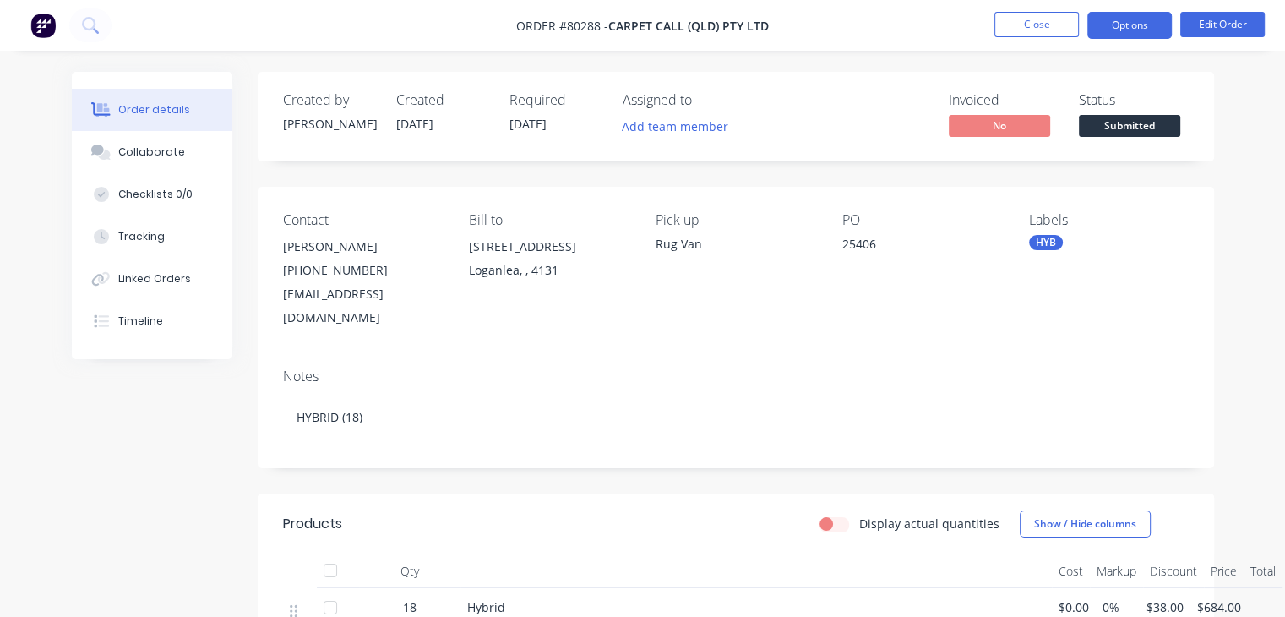
click at [1149, 15] on button "Options" at bounding box center [1130, 25] width 85 height 27
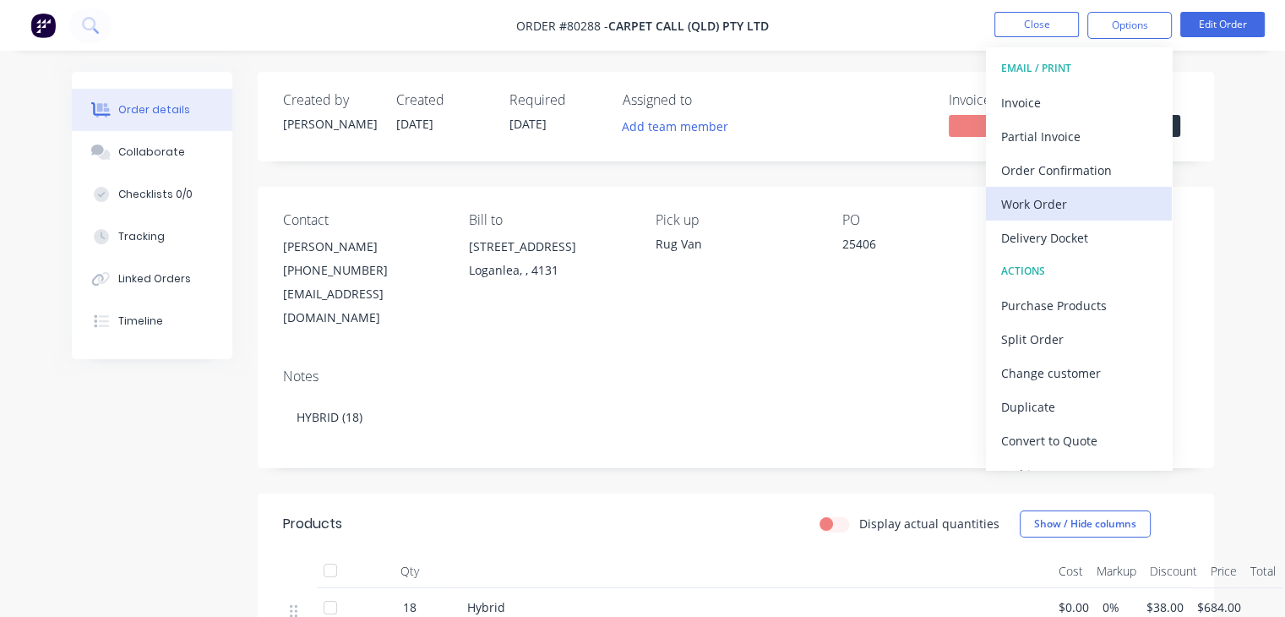
click at [1058, 206] on div "Work Order" at bounding box center [1080, 204] width 156 height 25
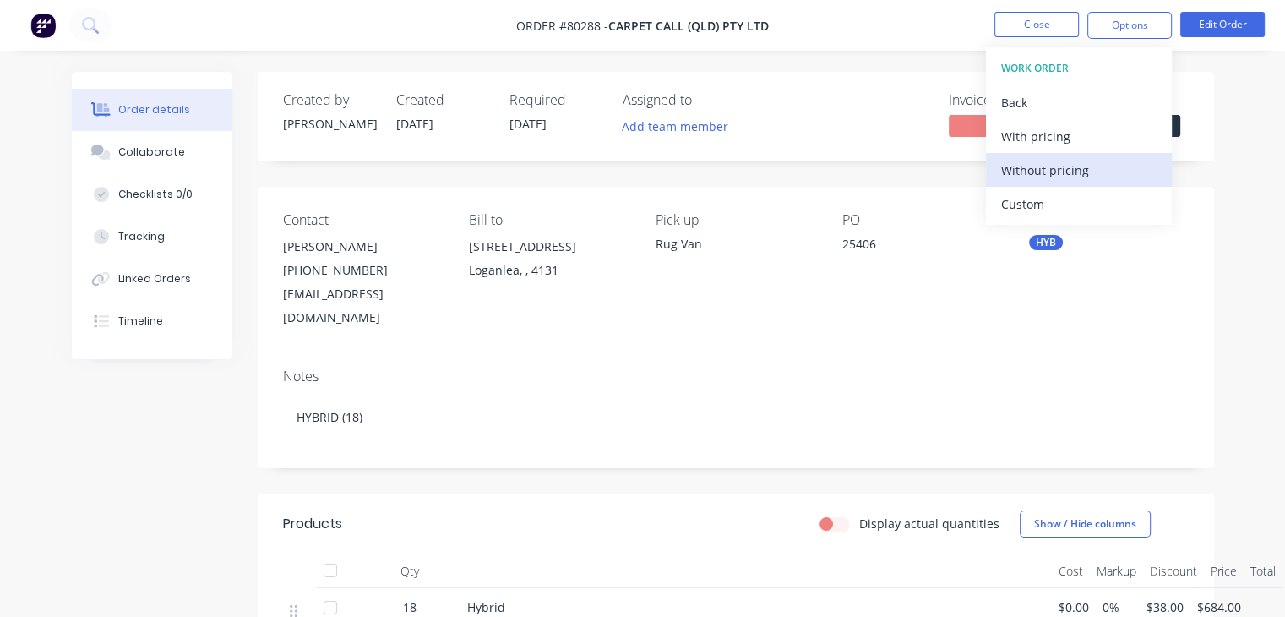
click at [1056, 175] on div "Without pricing" at bounding box center [1080, 170] width 156 height 25
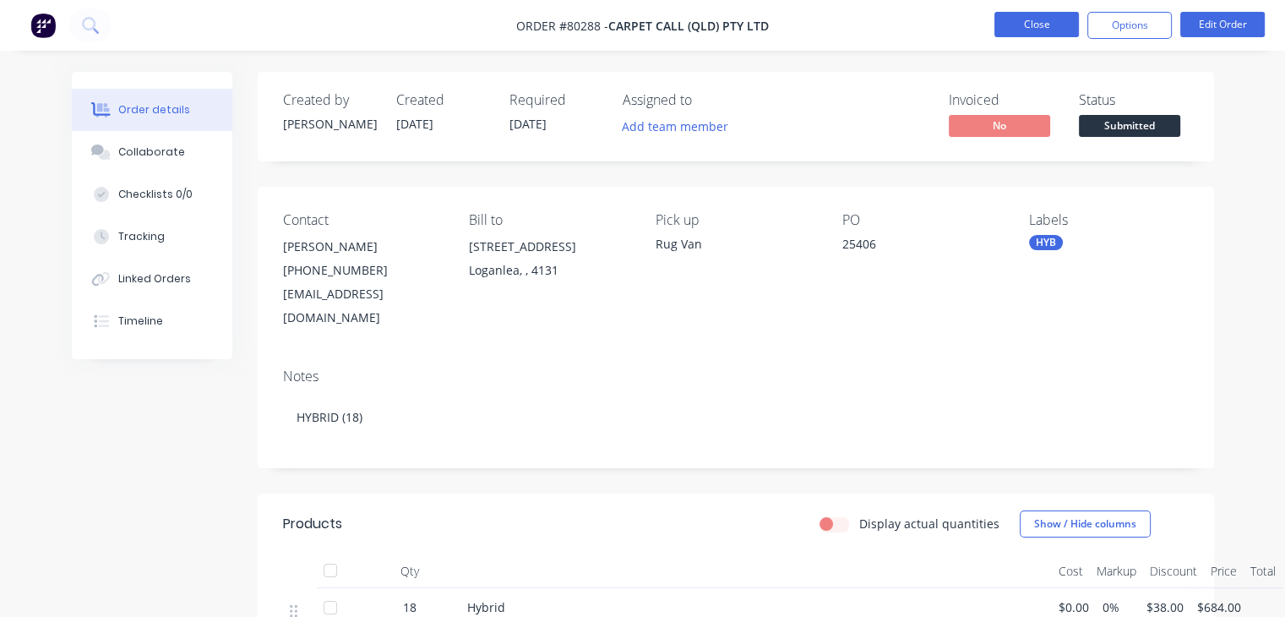
click at [1027, 18] on button "Close" at bounding box center [1037, 24] width 85 height 25
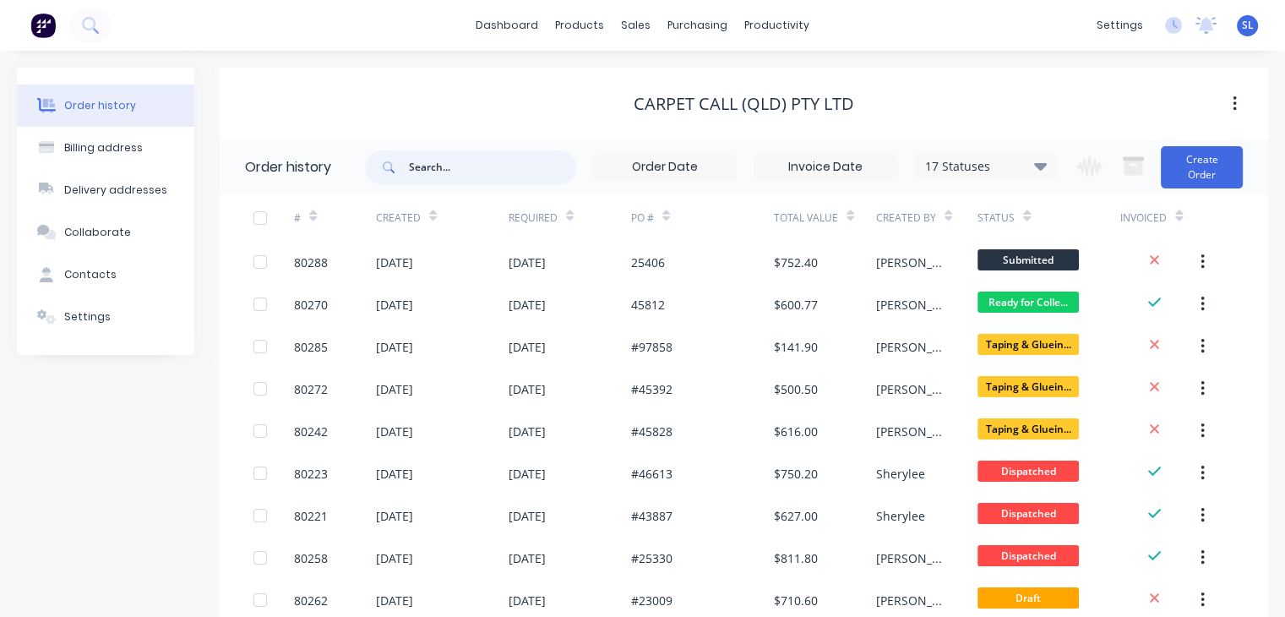
click at [446, 166] on input "text" at bounding box center [492, 167] width 167 height 34
type input "80287"
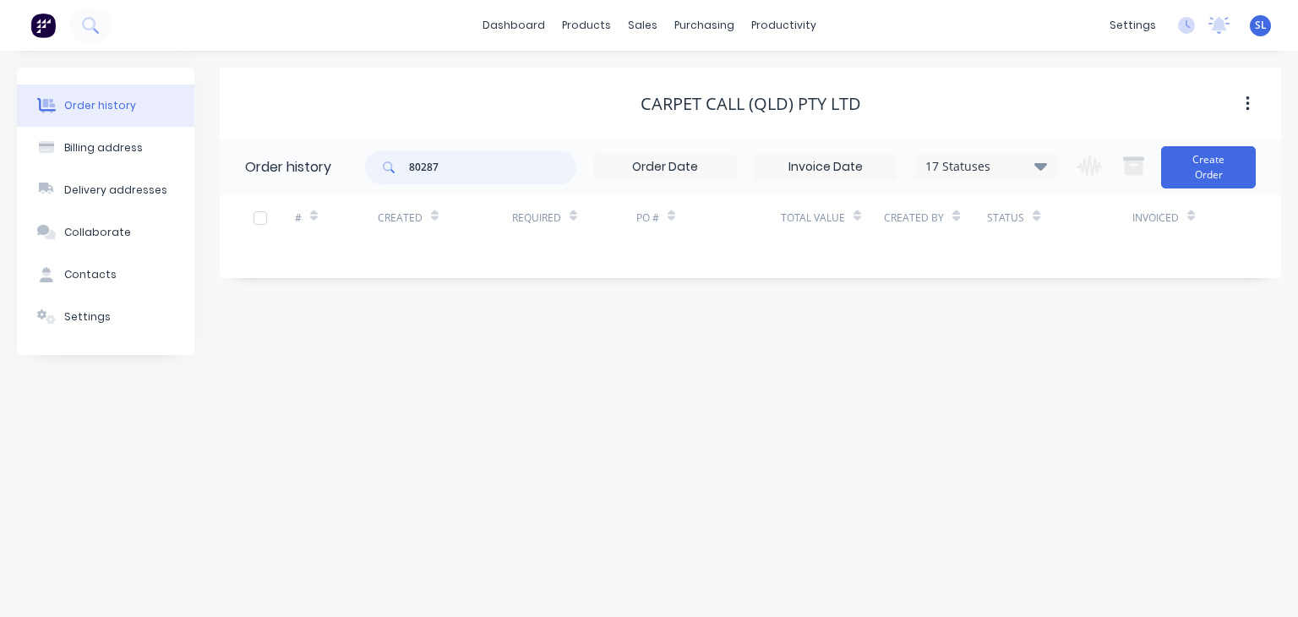
click at [484, 180] on input "80287" at bounding box center [492, 167] width 167 height 34
type input "80288"
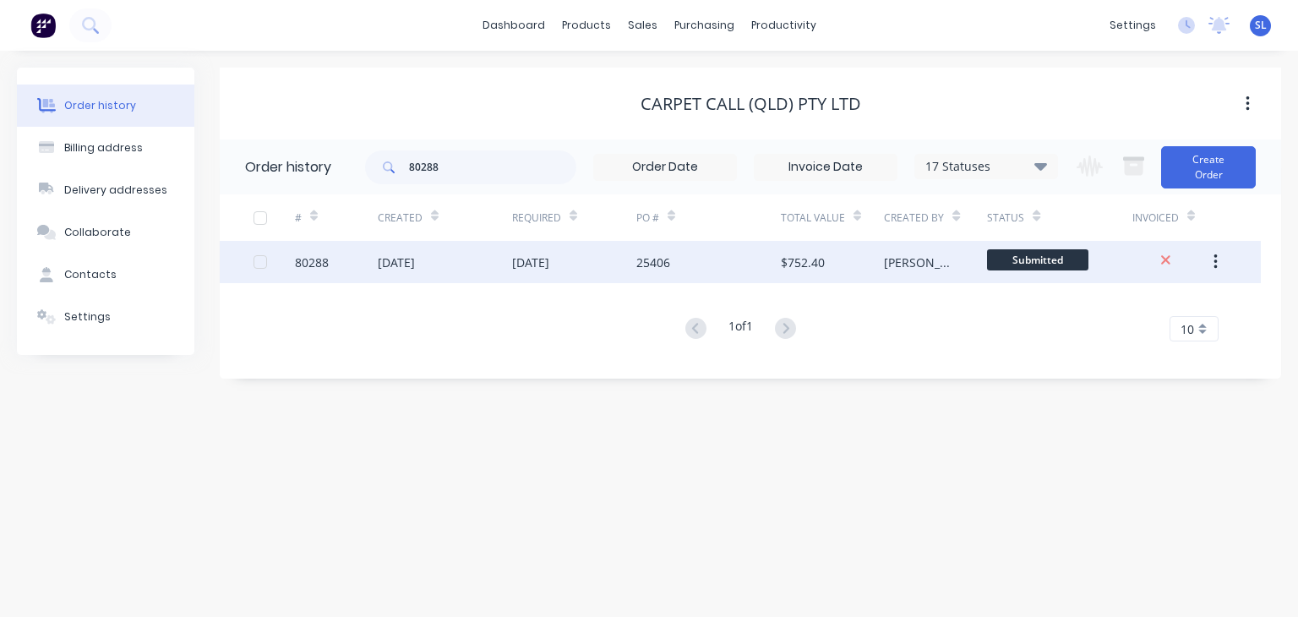
click at [453, 261] on div "[DATE]" at bounding box center [445, 262] width 134 height 42
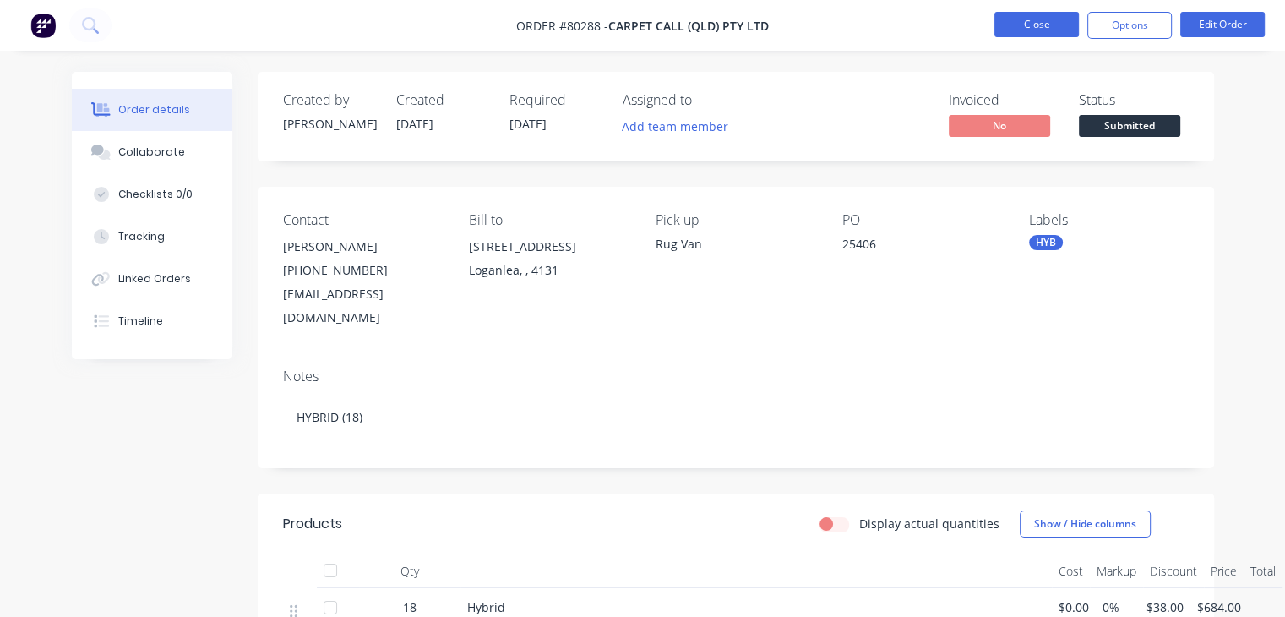
click at [1027, 24] on button "Close" at bounding box center [1037, 24] width 85 height 25
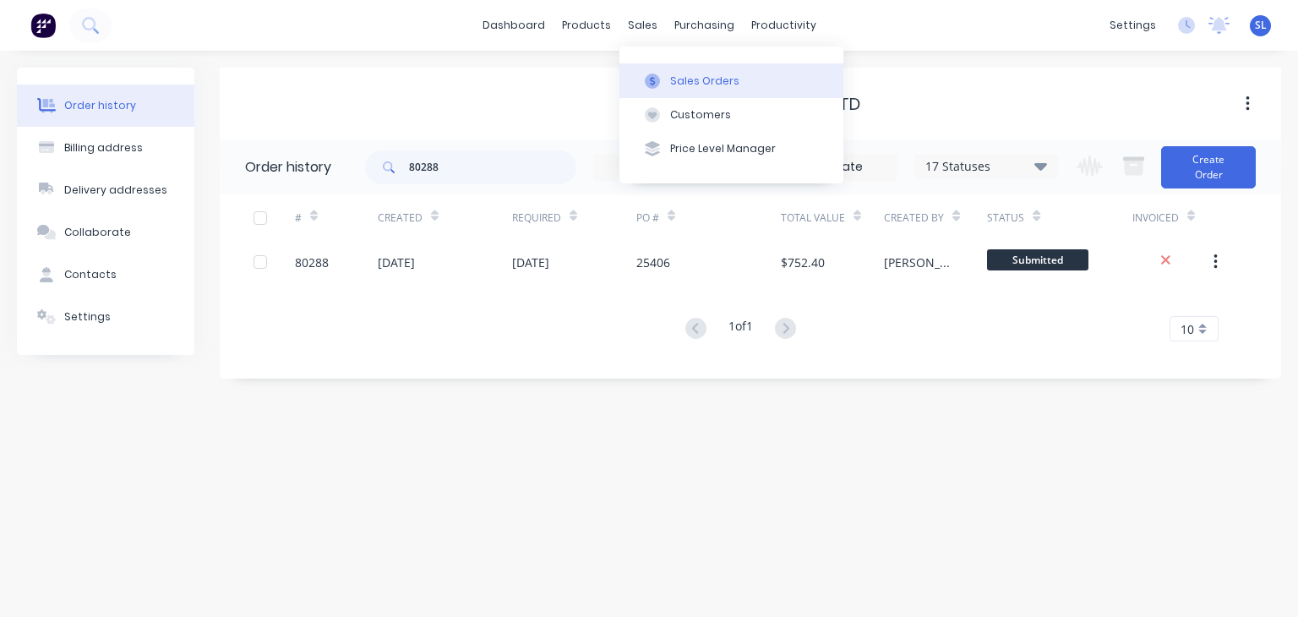
click at [671, 76] on div "Sales Orders" at bounding box center [704, 81] width 69 height 15
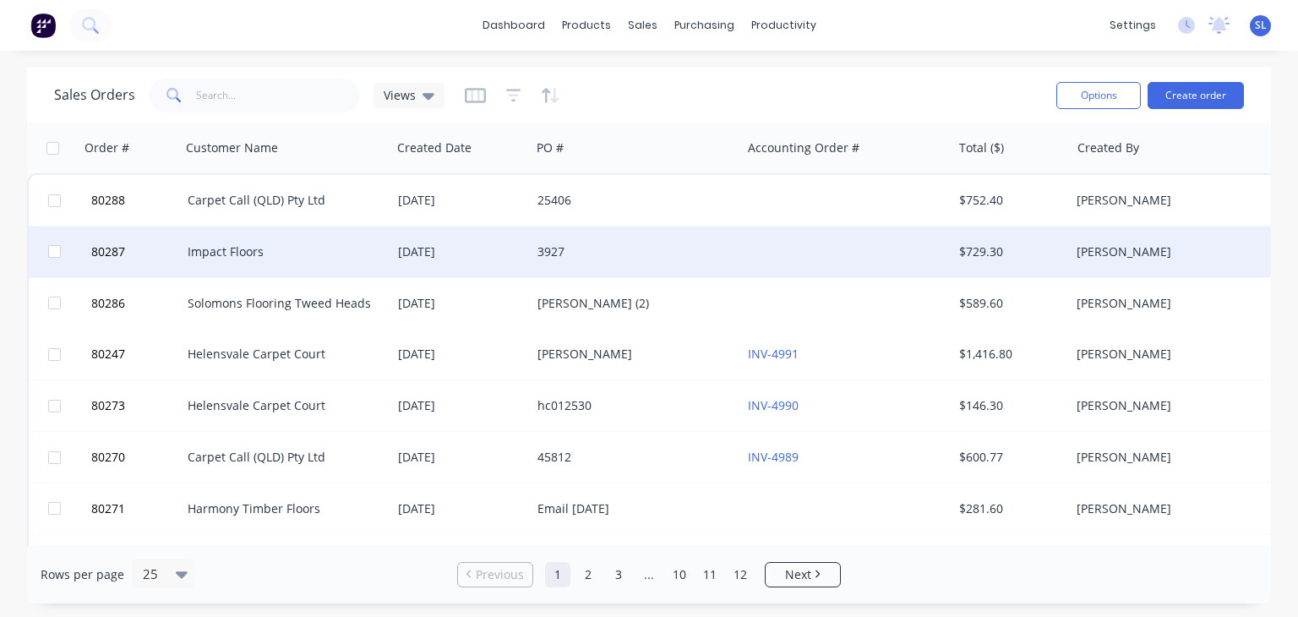
click at [436, 256] on div "[DATE]" at bounding box center [461, 251] width 126 height 17
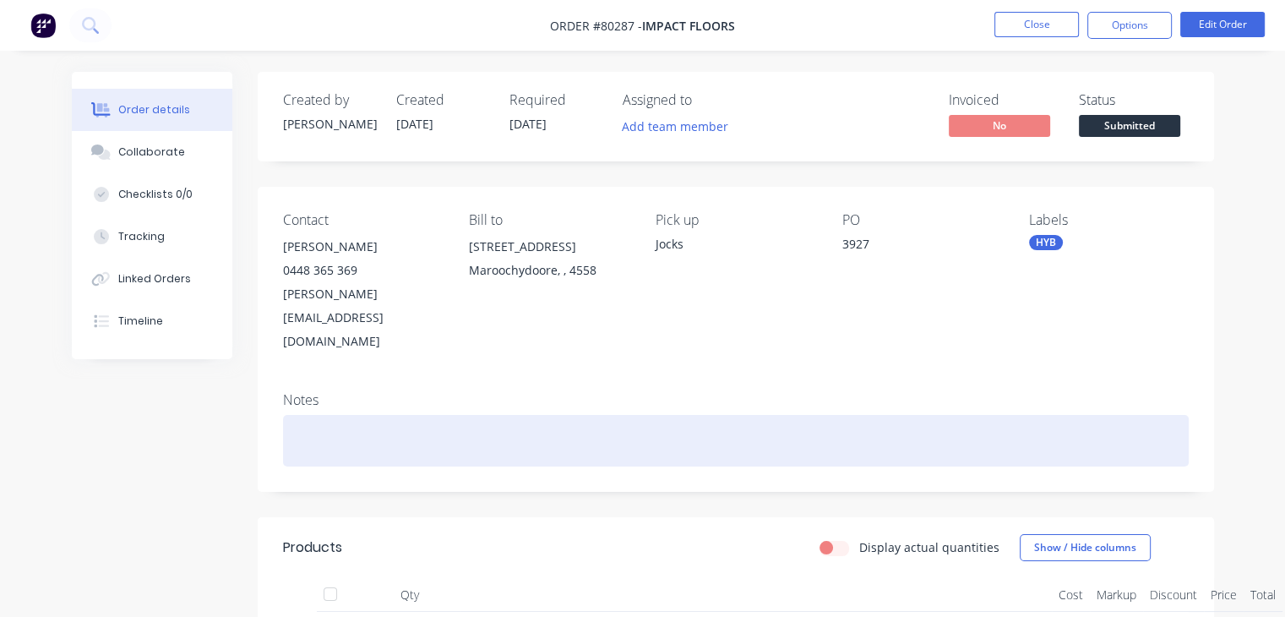
click at [421, 415] on div at bounding box center [736, 441] width 906 height 52
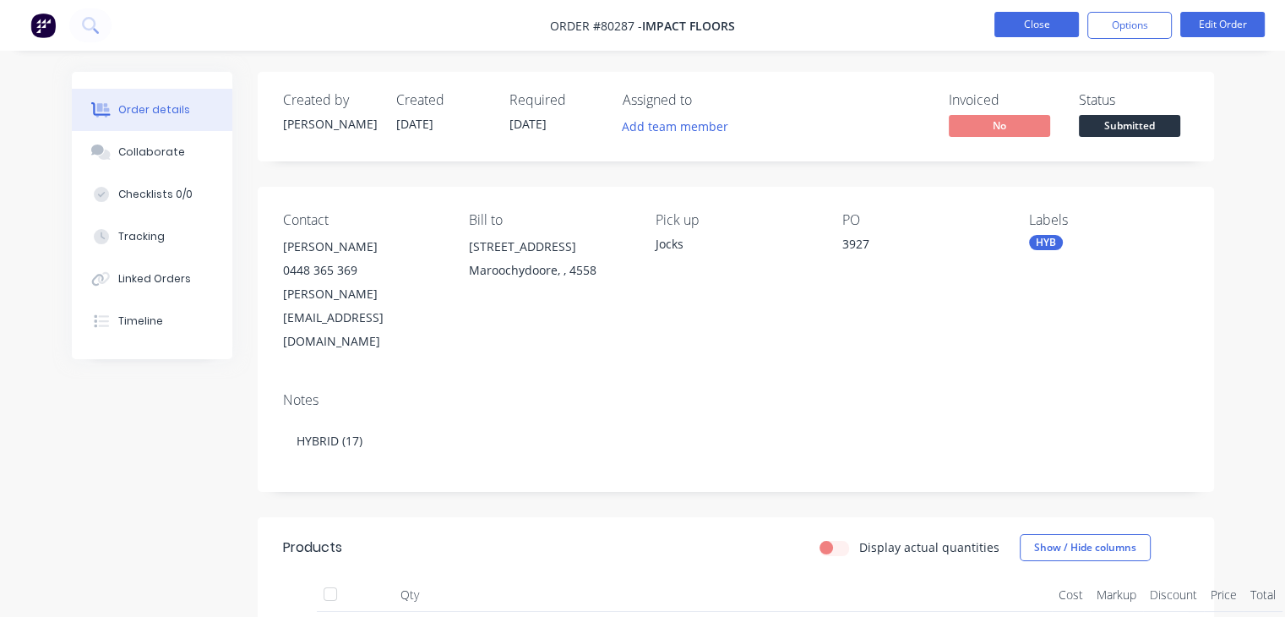
click at [1026, 19] on button "Close" at bounding box center [1037, 24] width 85 height 25
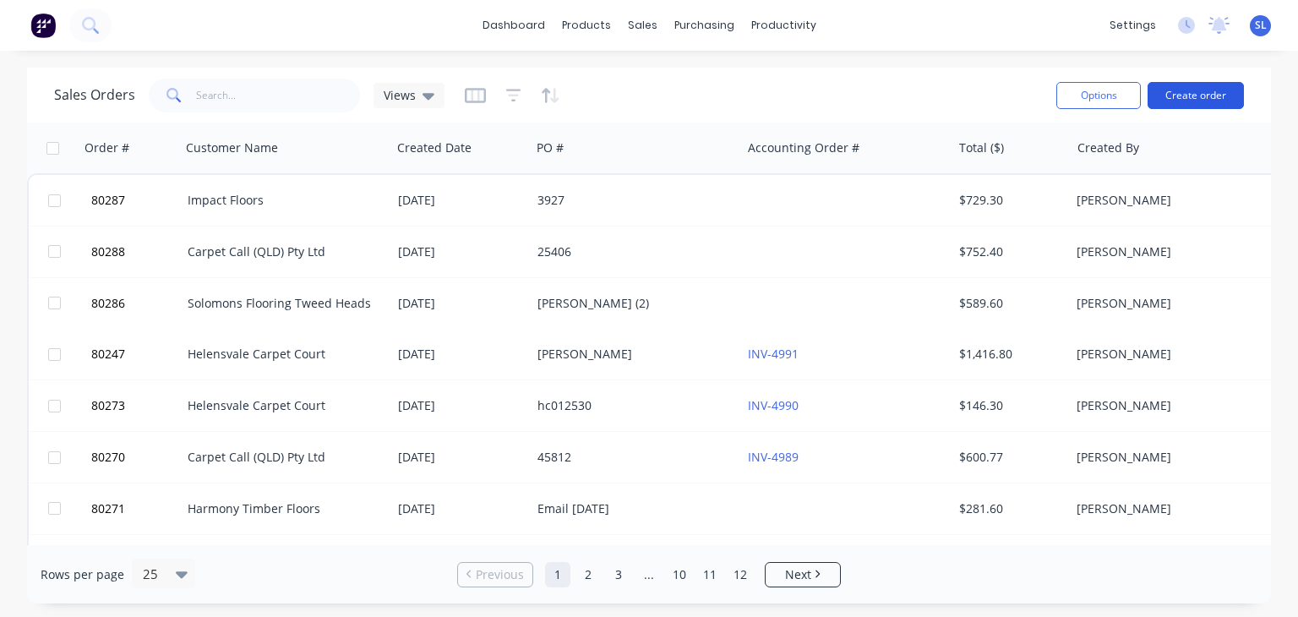
click at [1215, 91] on button "Create order" at bounding box center [1196, 95] width 96 height 27
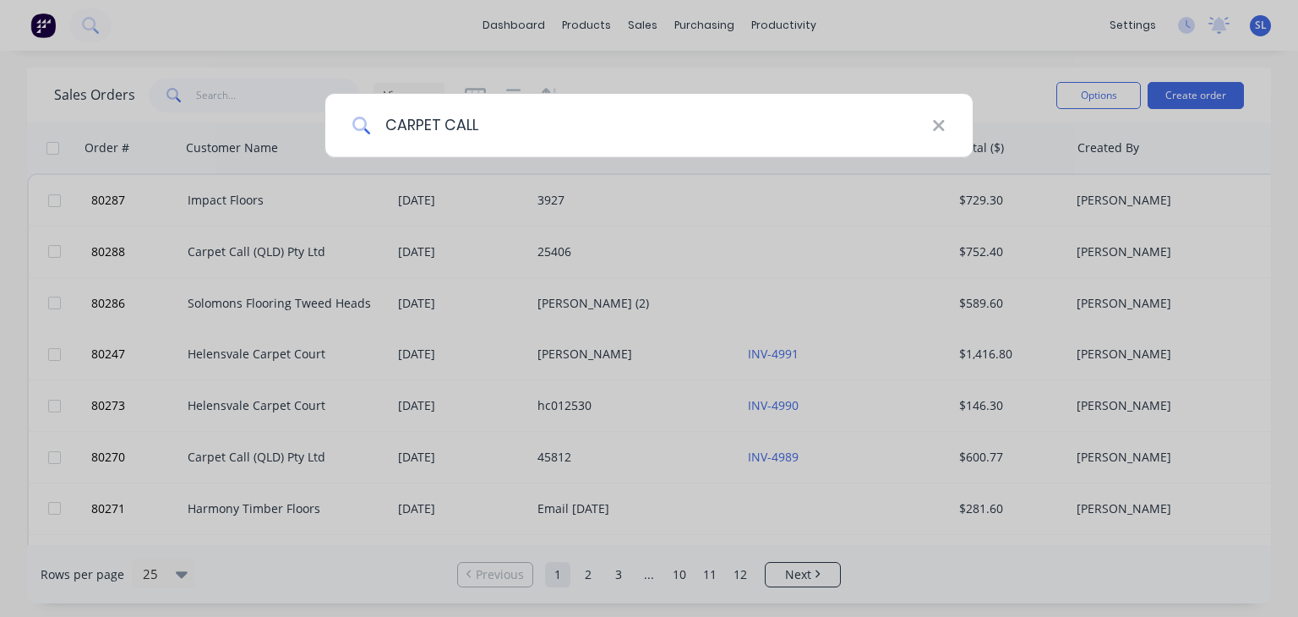
type input "CARPET CALL"
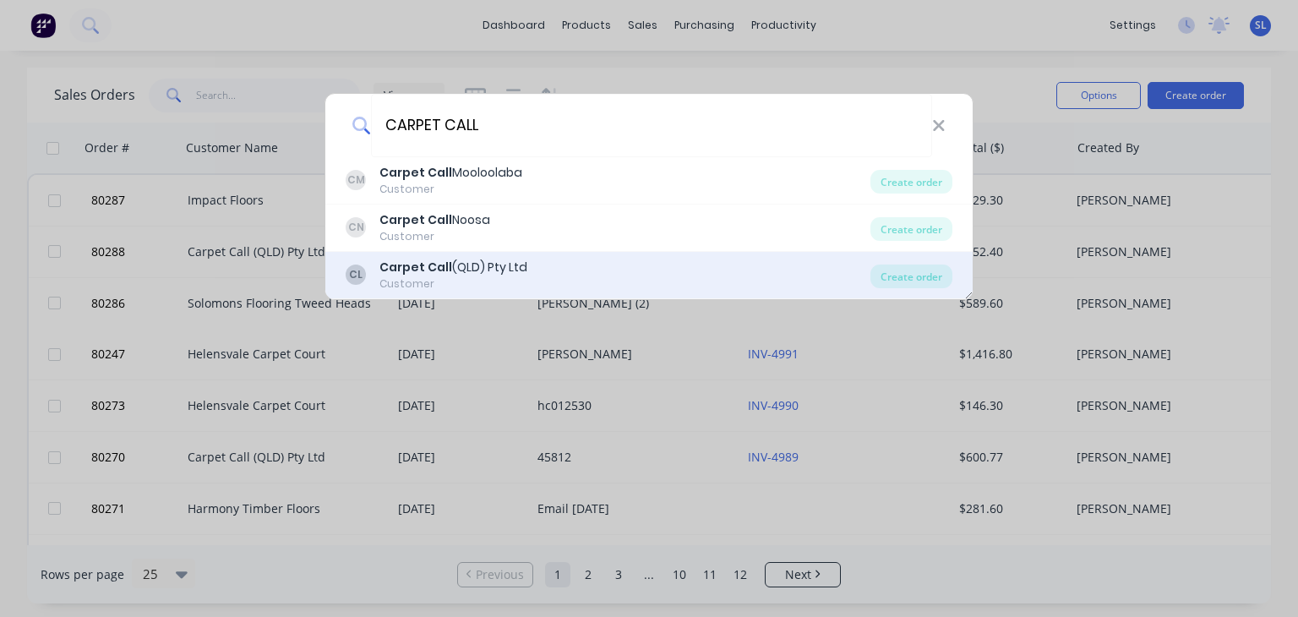
click at [430, 260] on b "Carpet Call" at bounding box center [415, 267] width 73 height 17
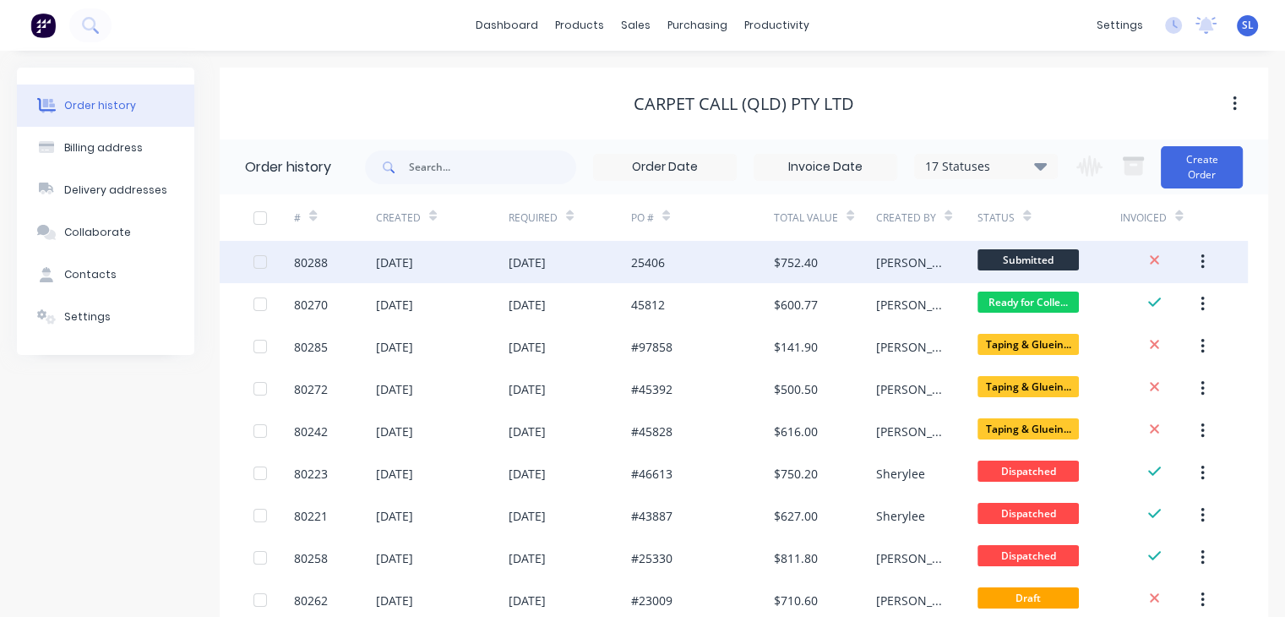
click at [318, 269] on div "80288" at bounding box center [311, 263] width 34 height 18
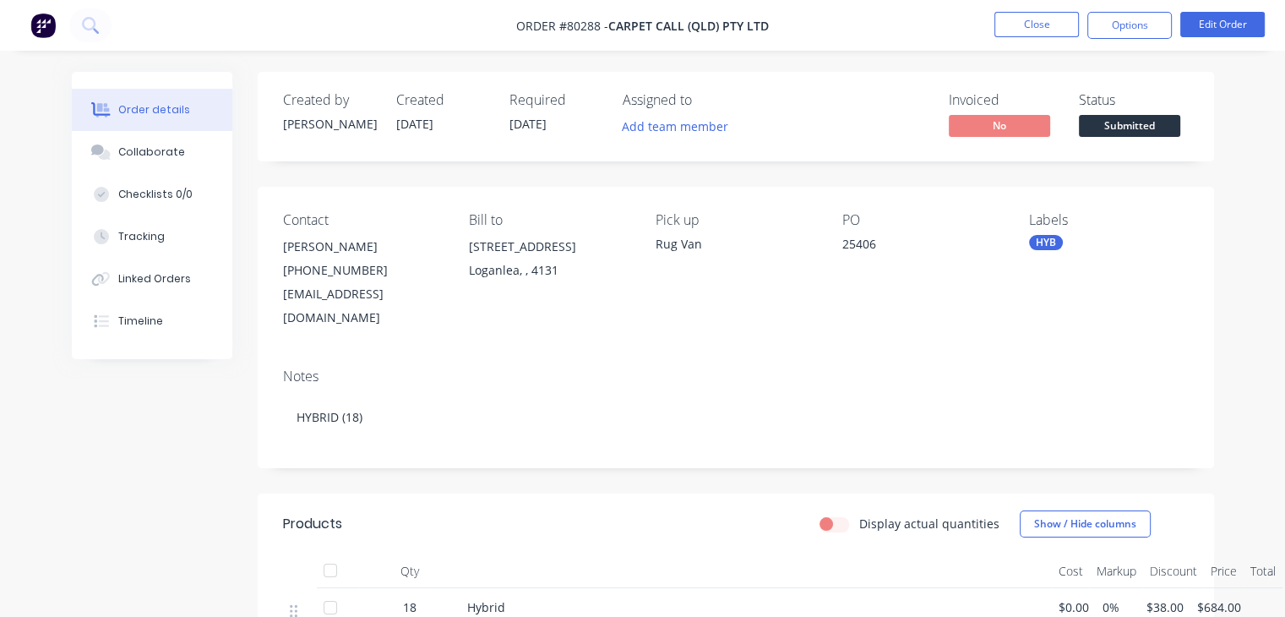
click at [429, 120] on span "[DATE]" at bounding box center [414, 124] width 37 height 16
click at [527, 124] on span "[DATE]" at bounding box center [528, 124] width 37 height 16
click at [1240, 25] on button "Edit Order" at bounding box center [1223, 24] width 85 height 25
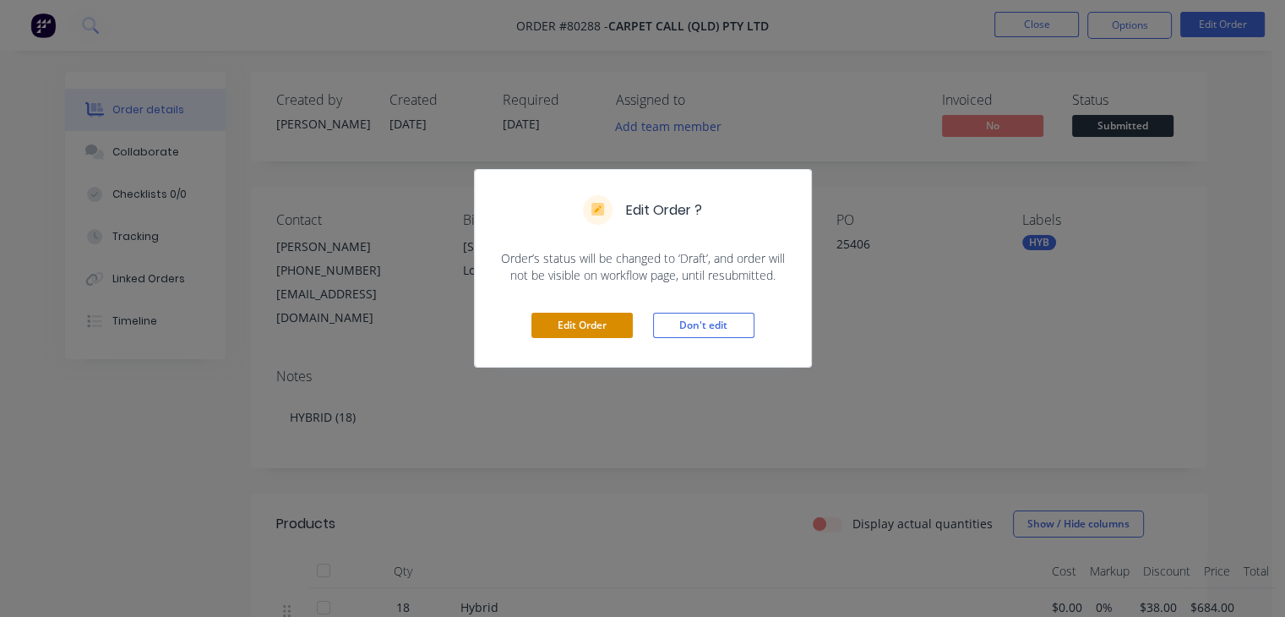
click at [595, 325] on button "Edit Order" at bounding box center [582, 325] width 101 height 25
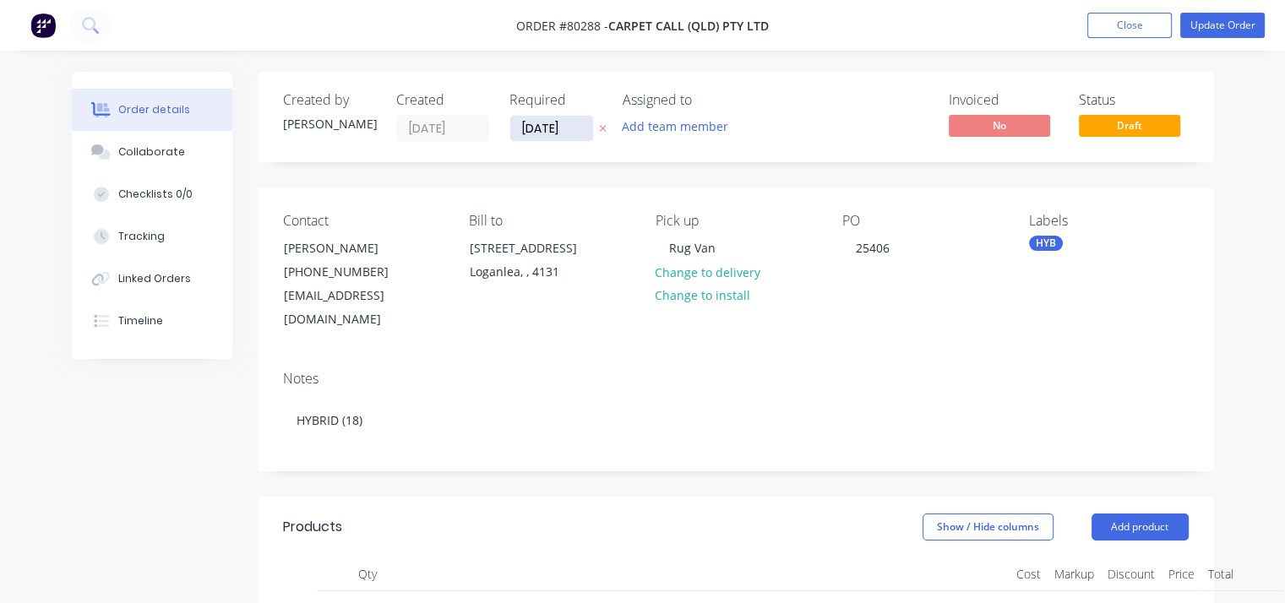
click at [527, 129] on input "[DATE]" at bounding box center [551, 128] width 83 height 25
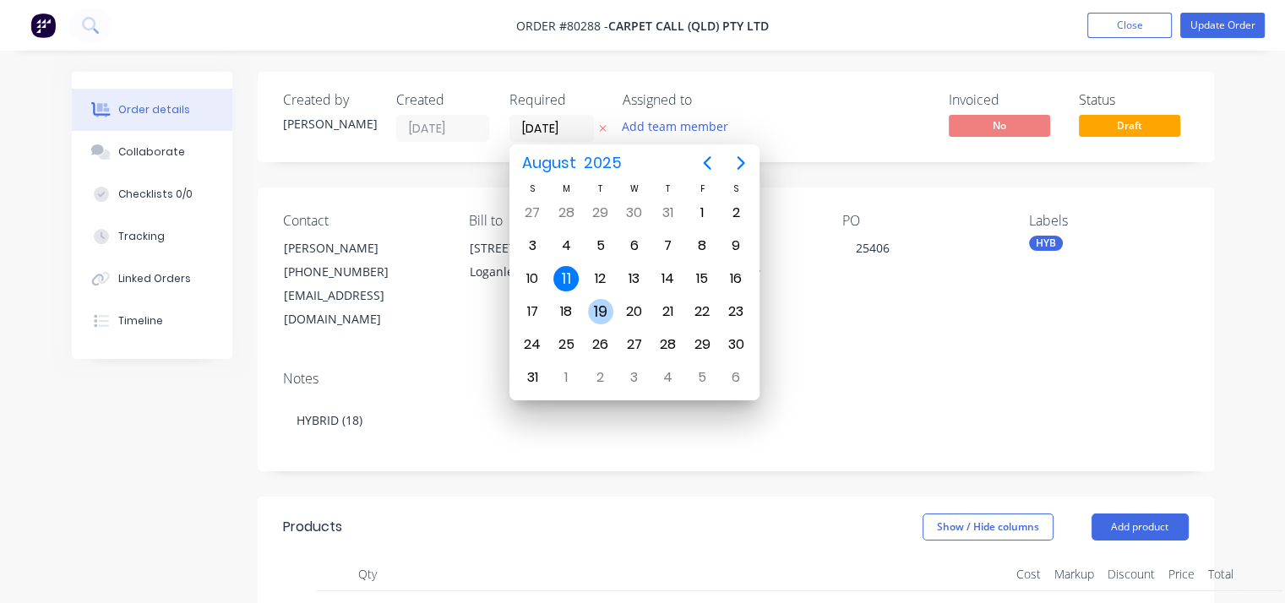
click at [593, 300] on div "19" at bounding box center [600, 311] width 25 height 25
type input "[DATE]"
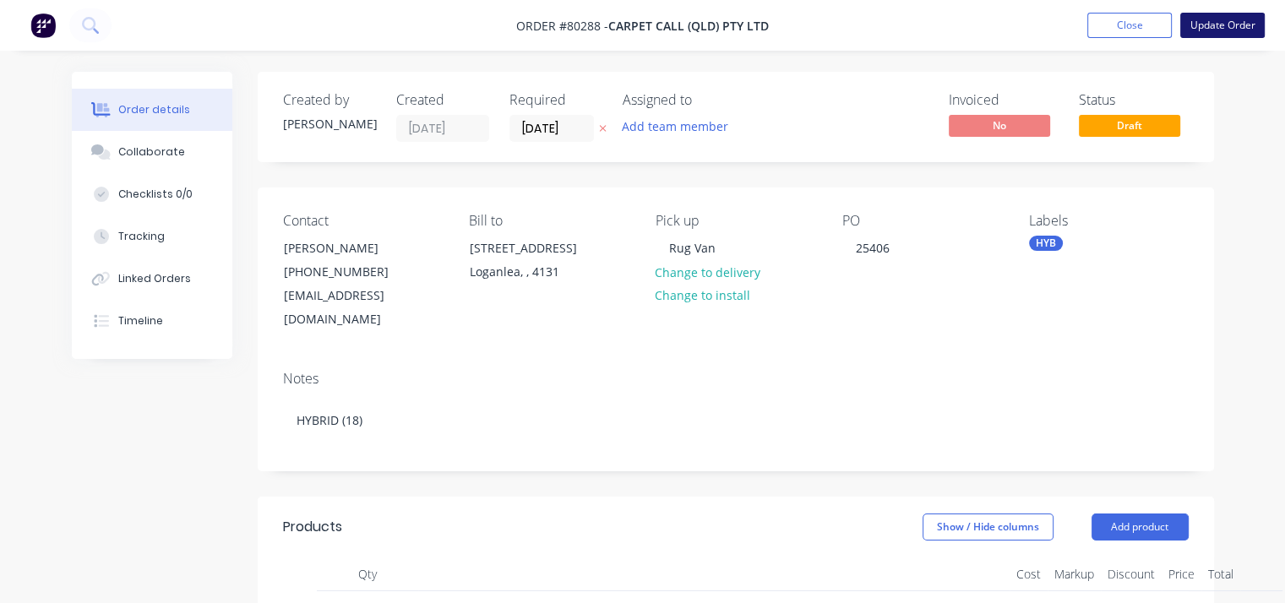
click at [1240, 24] on button "Update Order" at bounding box center [1223, 25] width 85 height 25
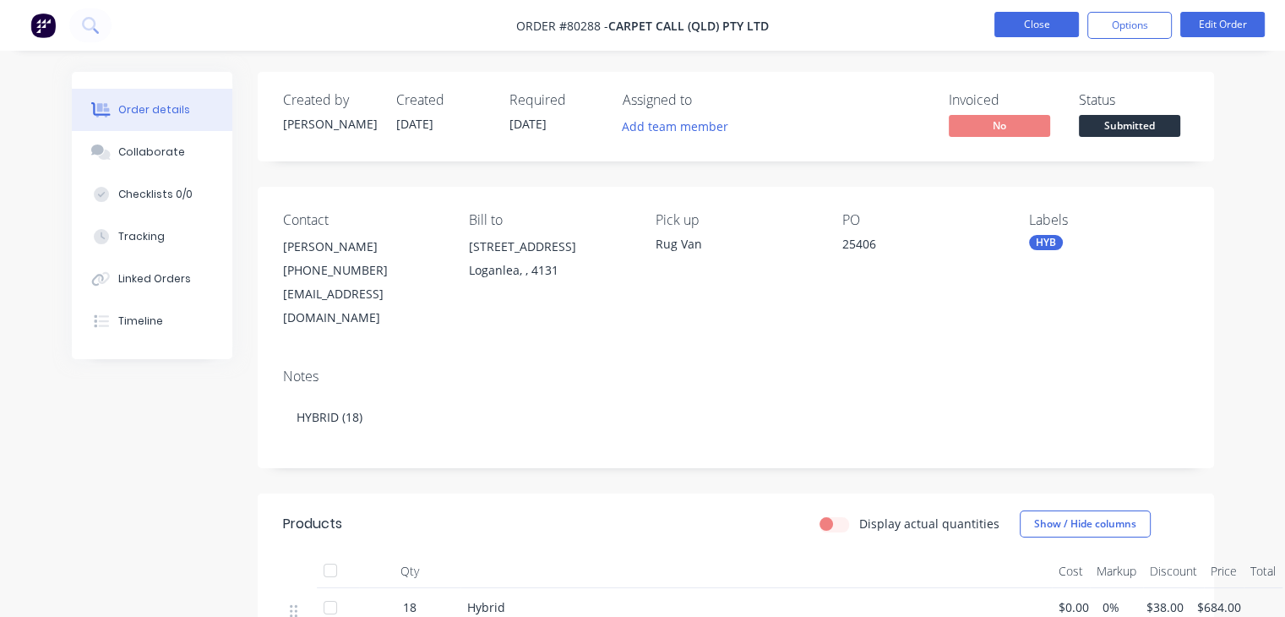
click at [1034, 25] on button "Close" at bounding box center [1037, 24] width 85 height 25
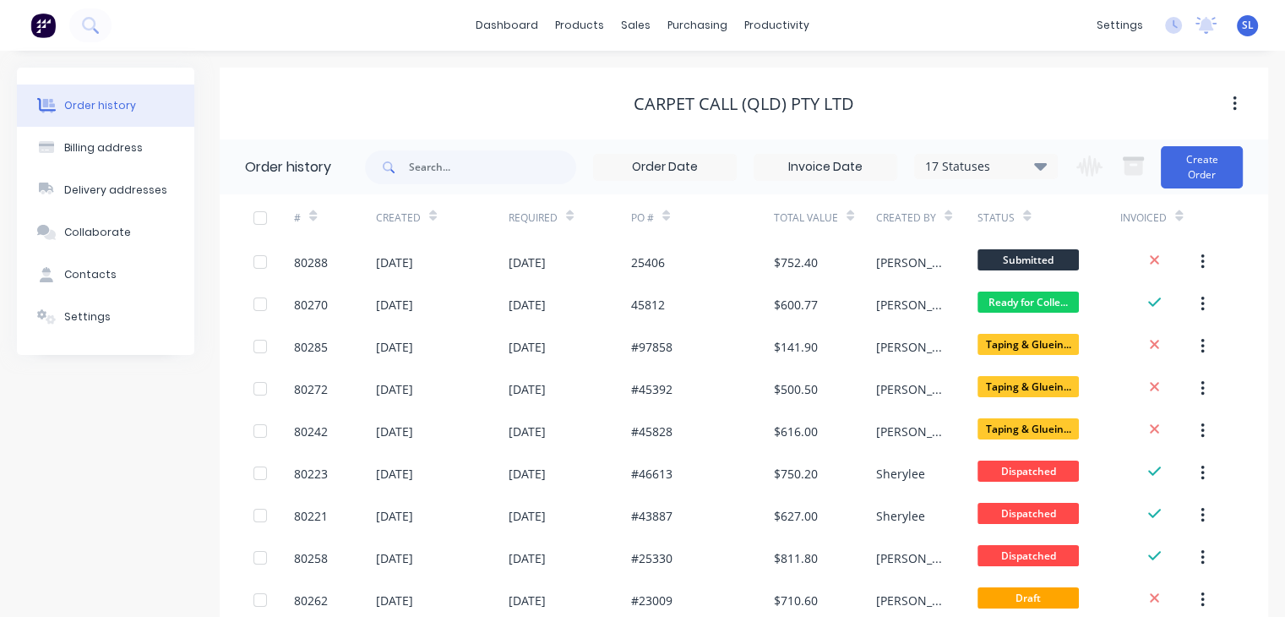
click at [33, 9] on button at bounding box center [42, 25] width 35 height 34
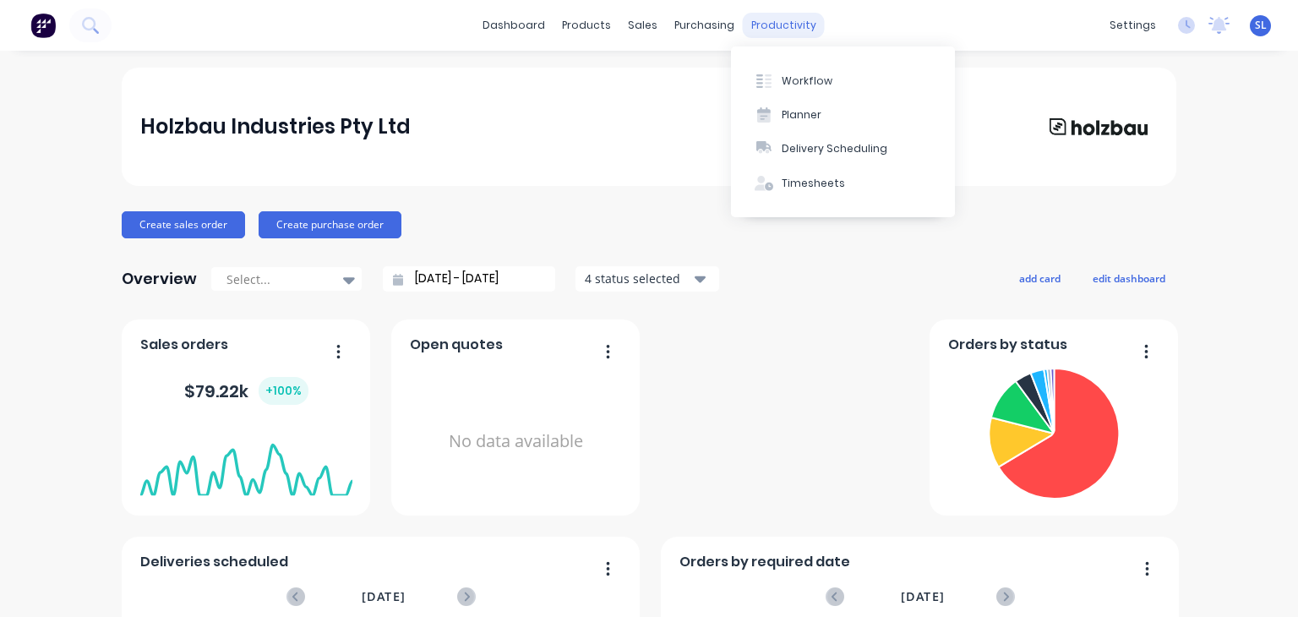
click at [777, 34] on div "productivity" at bounding box center [784, 25] width 82 height 25
click at [810, 82] on div "Workflow" at bounding box center [807, 81] width 51 height 15
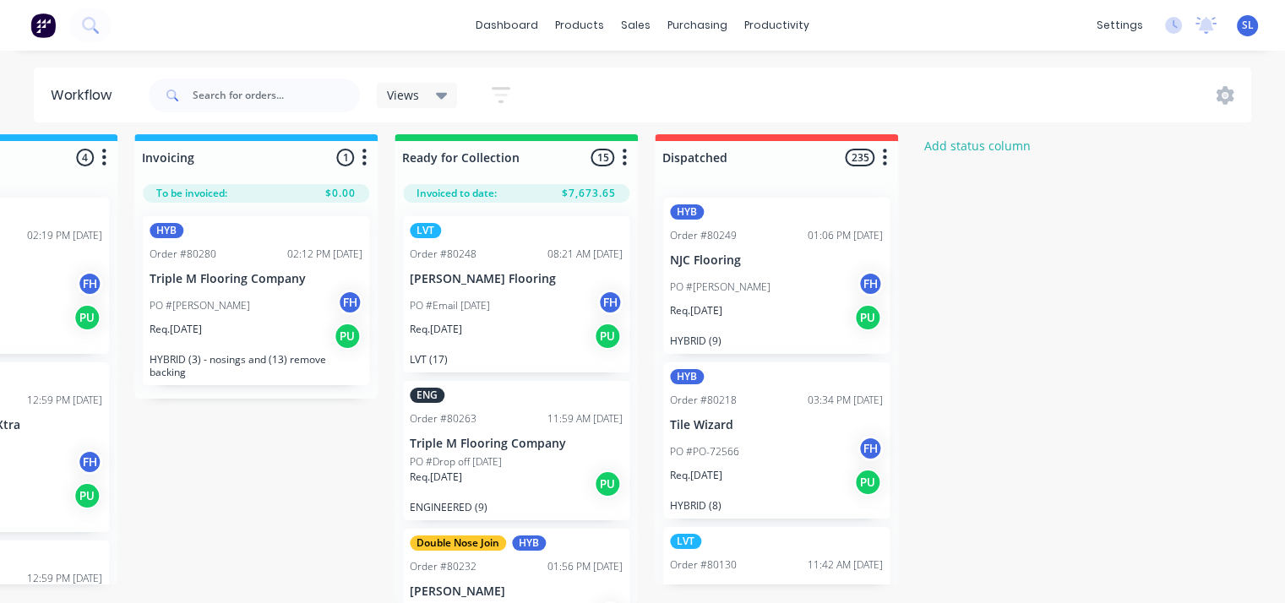
scroll to position [21, 1778]
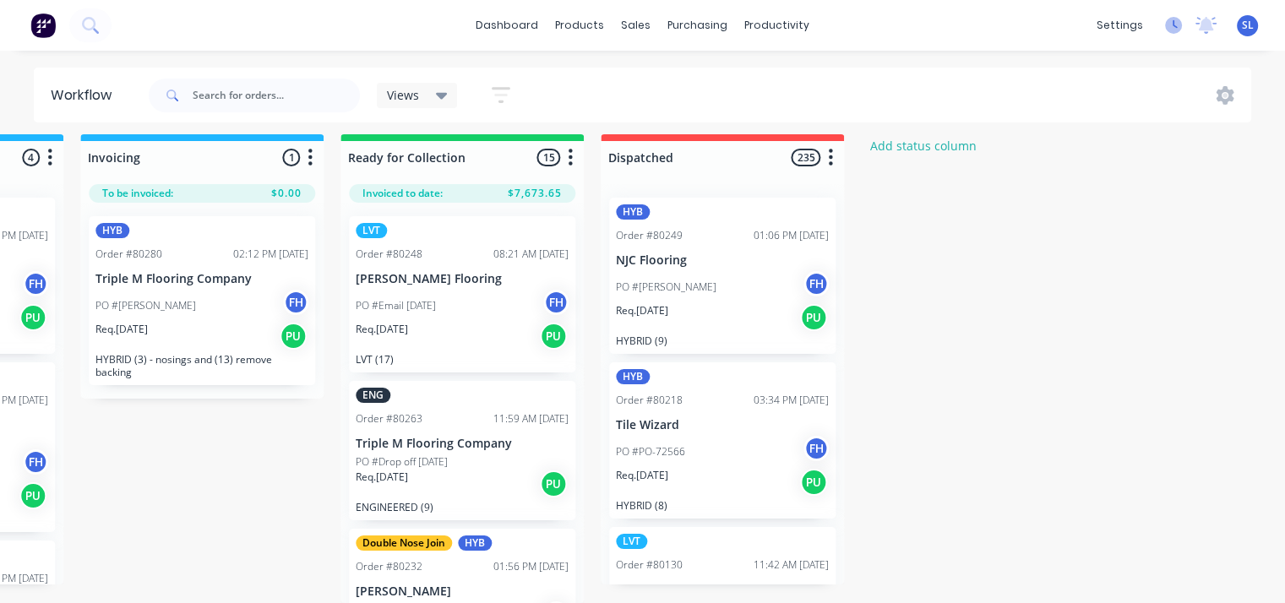
click at [1182, 25] on icon at bounding box center [1173, 25] width 17 height 17
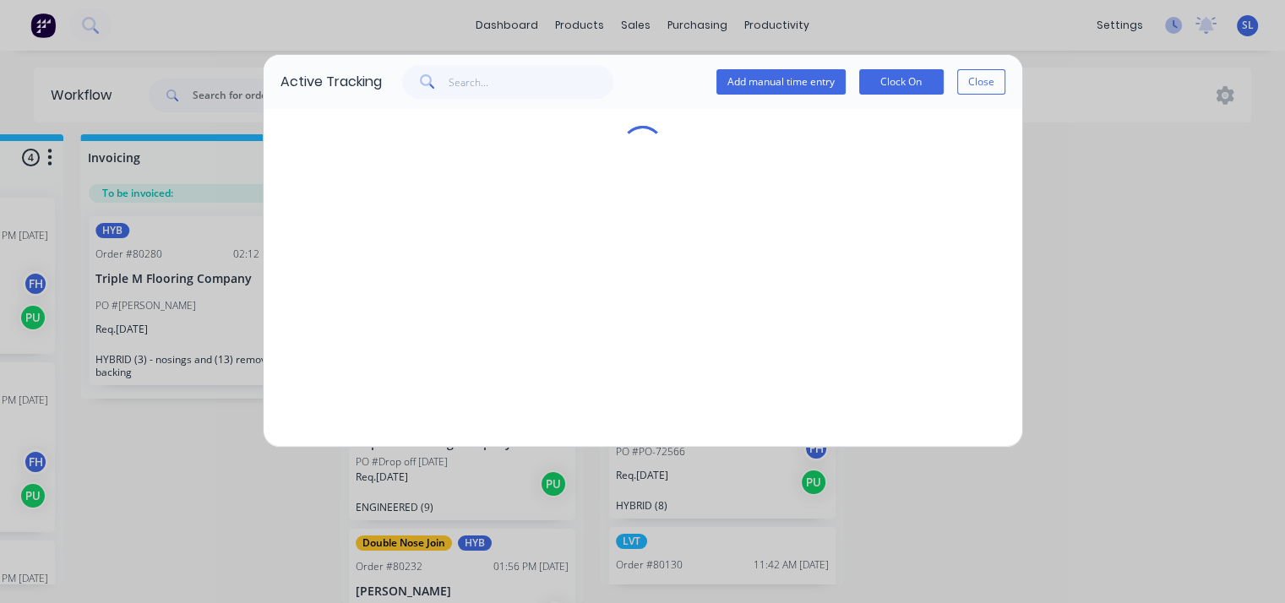
scroll to position [8, 1765]
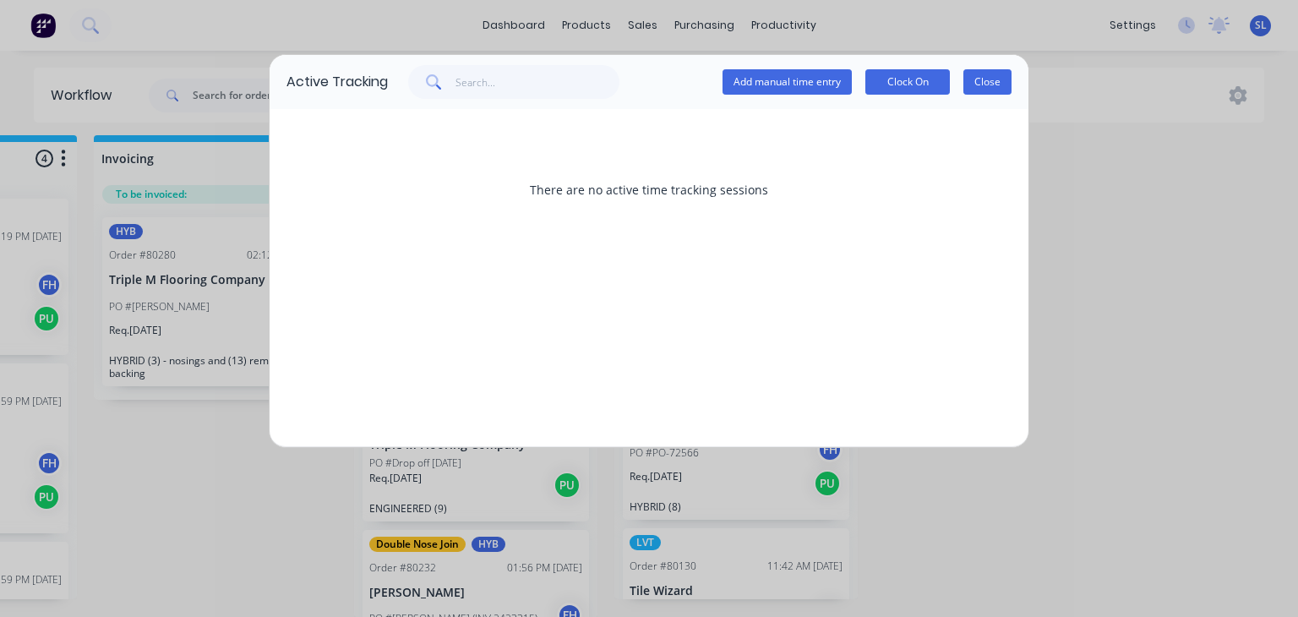
click at [986, 77] on button "Close" at bounding box center [987, 81] width 48 height 25
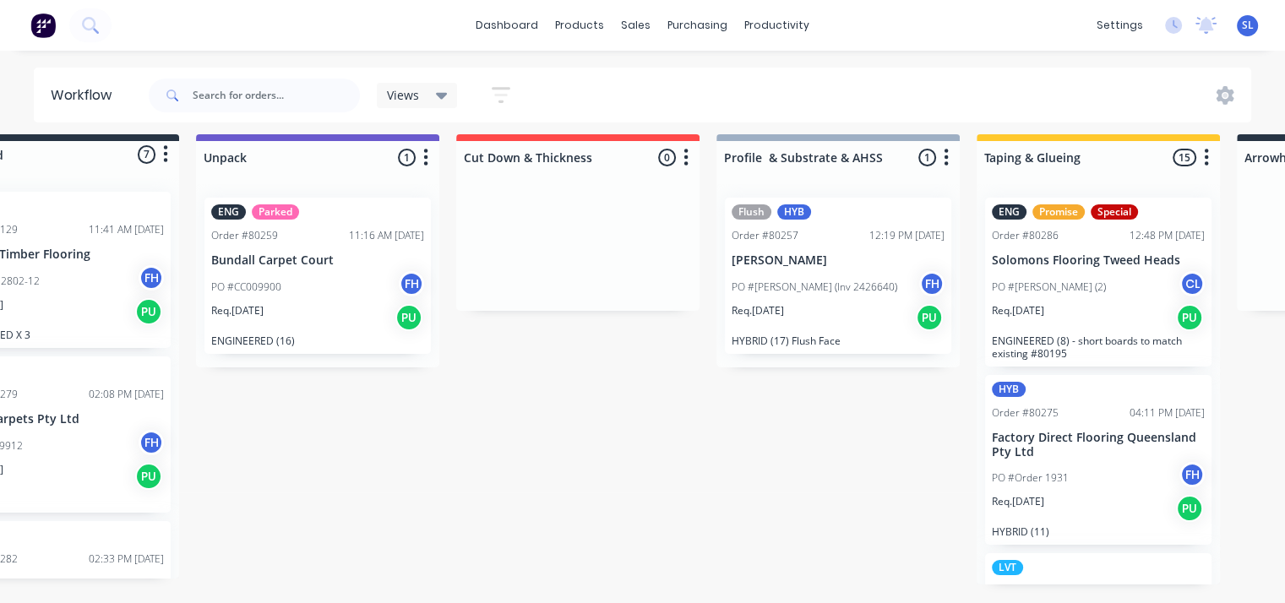
scroll to position [21, 74]
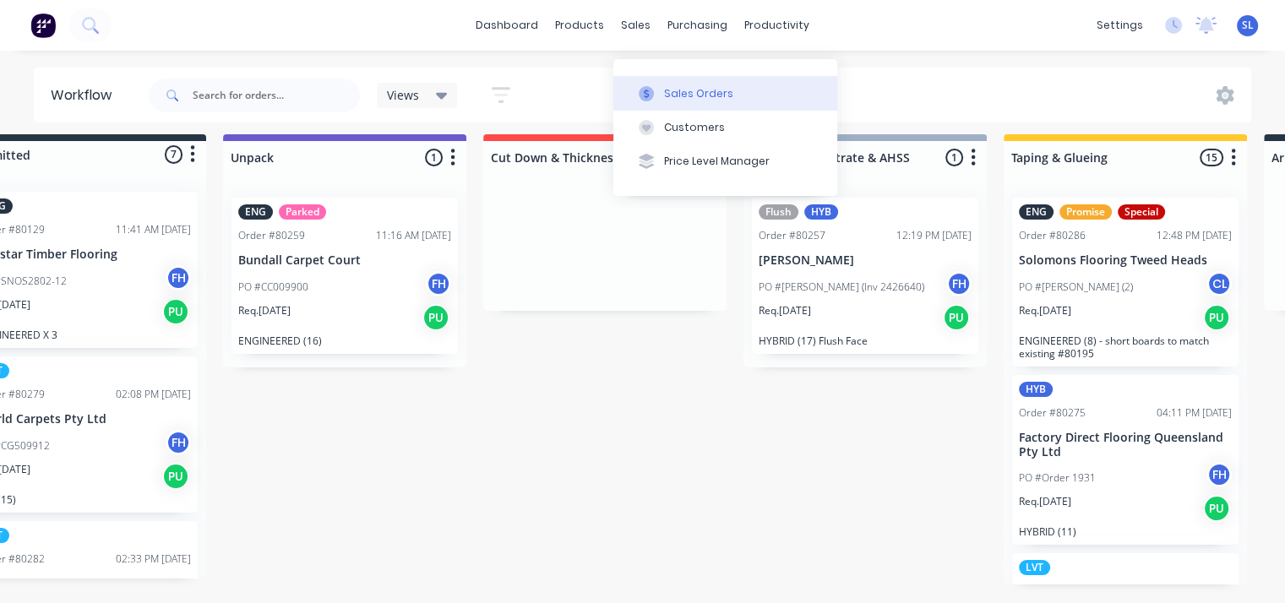
click at [674, 86] on div "Sales Orders" at bounding box center [698, 93] width 69 height 15
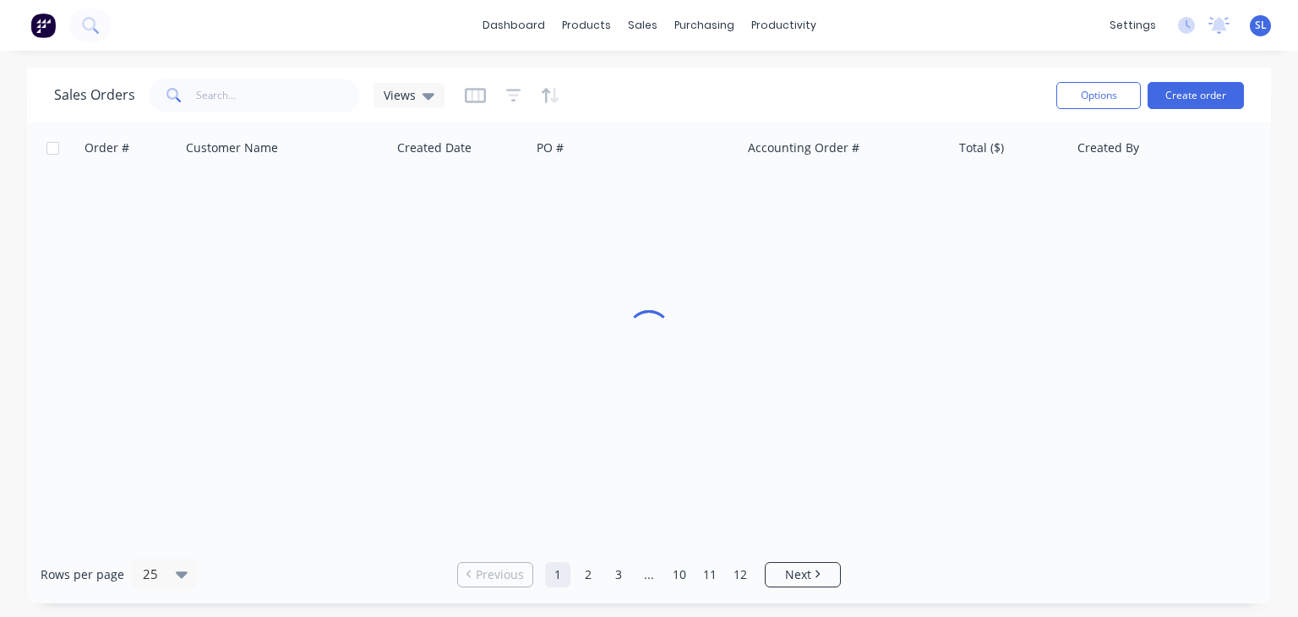
click at [674, 79] on div "Sales Orders Views" at bounding box center [548, 94] width 989 height 41
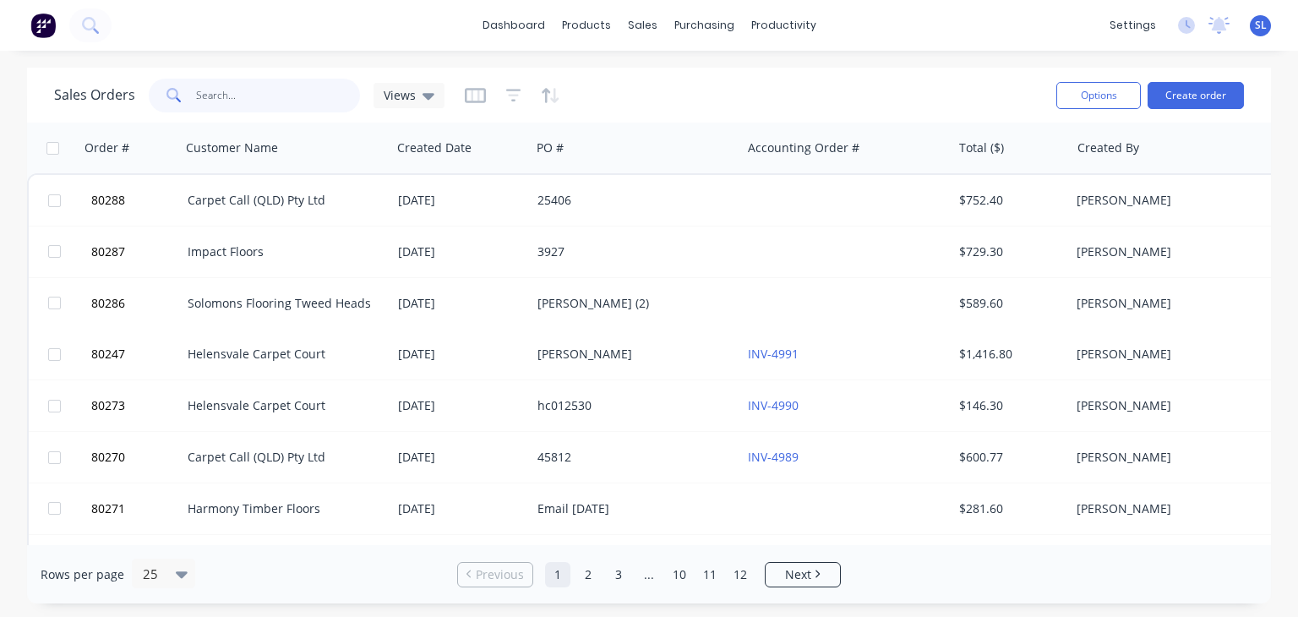
click at [325, 98] on input "text" at bounding box center [278, 96] width 165 height 34
type input "brynie"
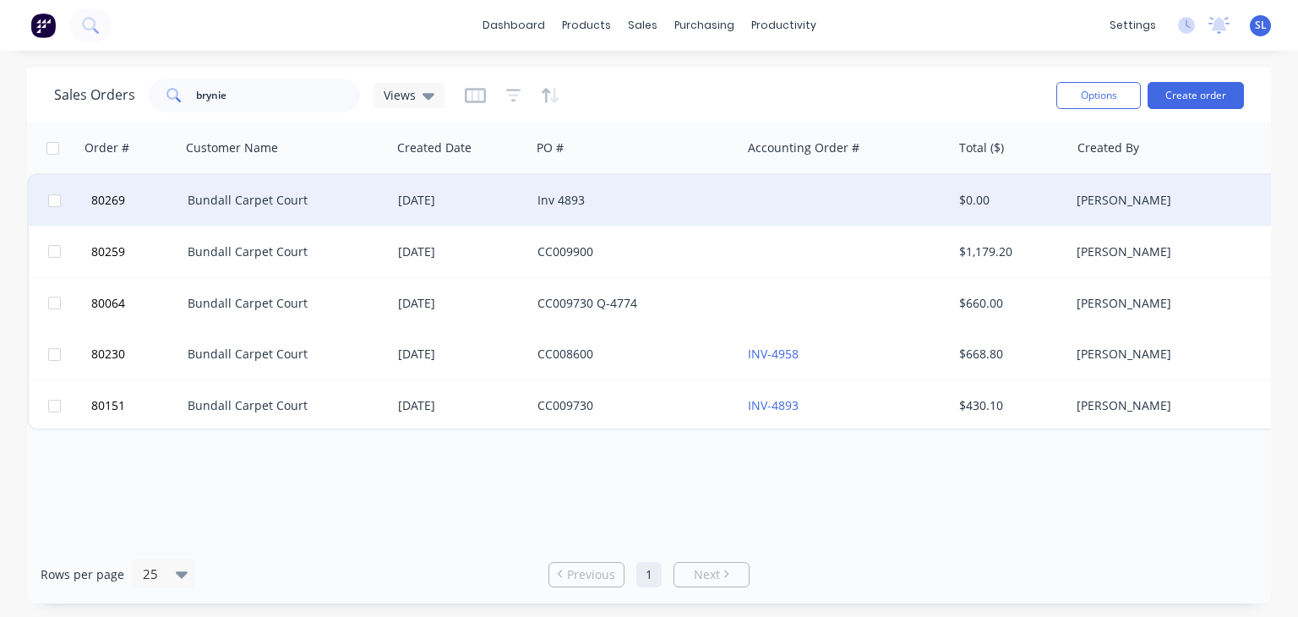
click at [343, 214] on div "Bundall Carpet Court" at bounding box center [286, 200] width 210 height 51
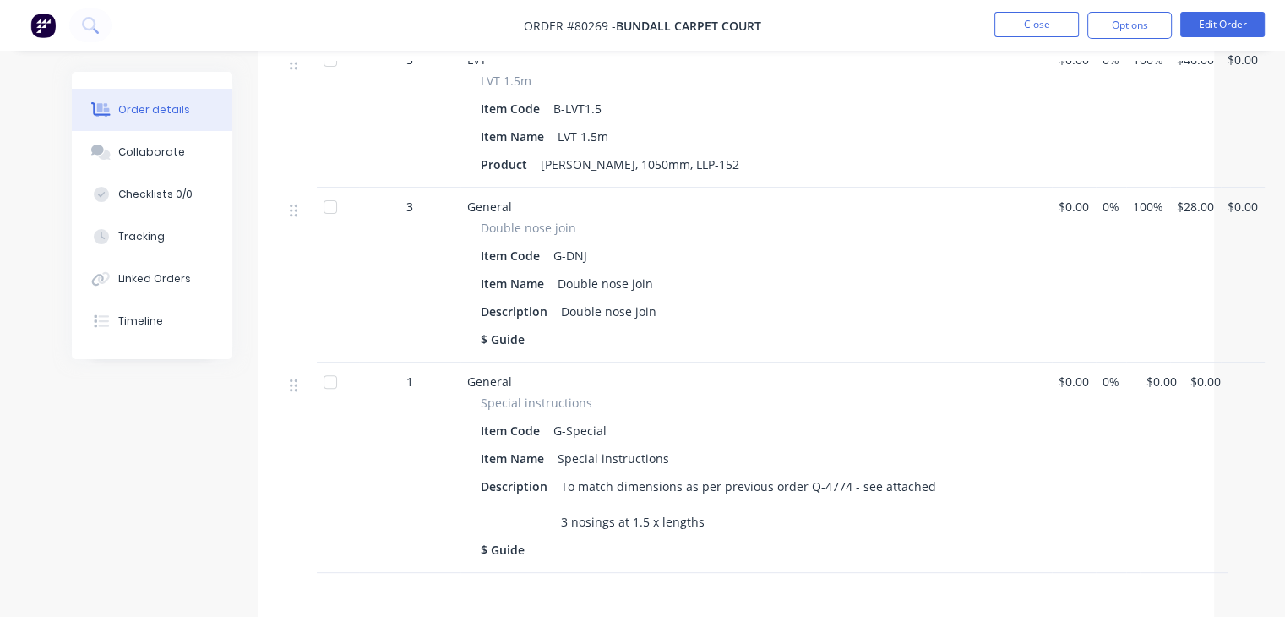
scroll to position [523, 0]
click at [674, 300] on div "Description Double nose join" at bounding box center [756, 312] width 551 height 25
click at [668, 305] on div "Description Double nose join" at bounding box center [756, 312] width 551 height 25
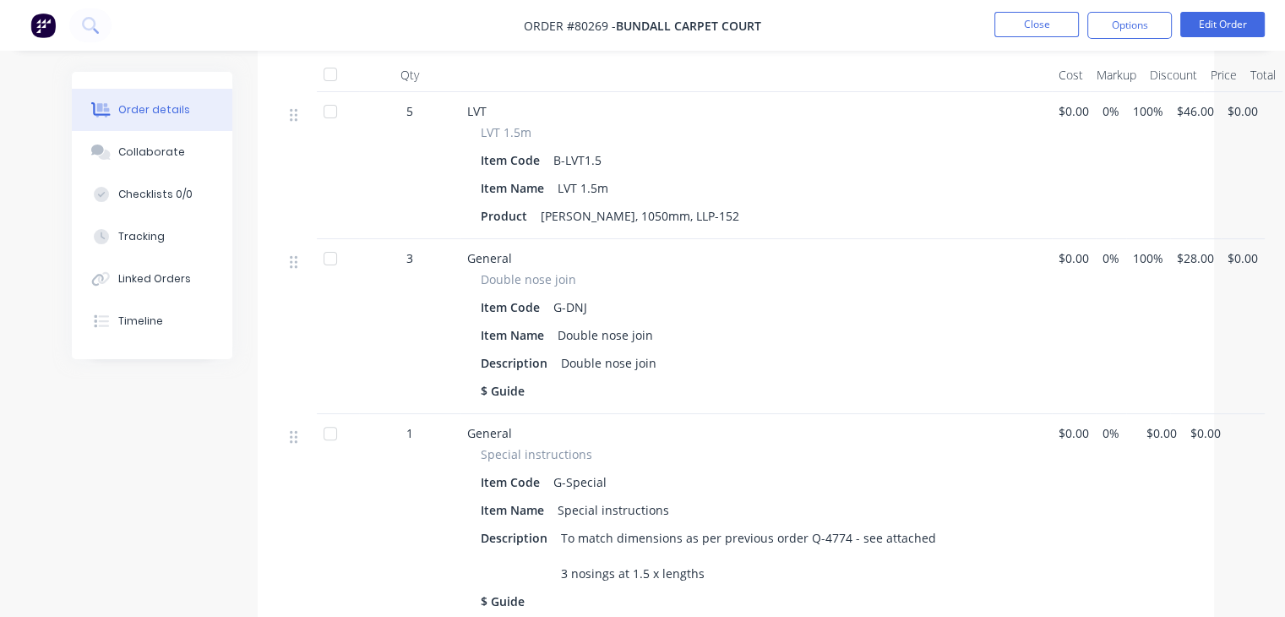
scroll to position [469, 0]
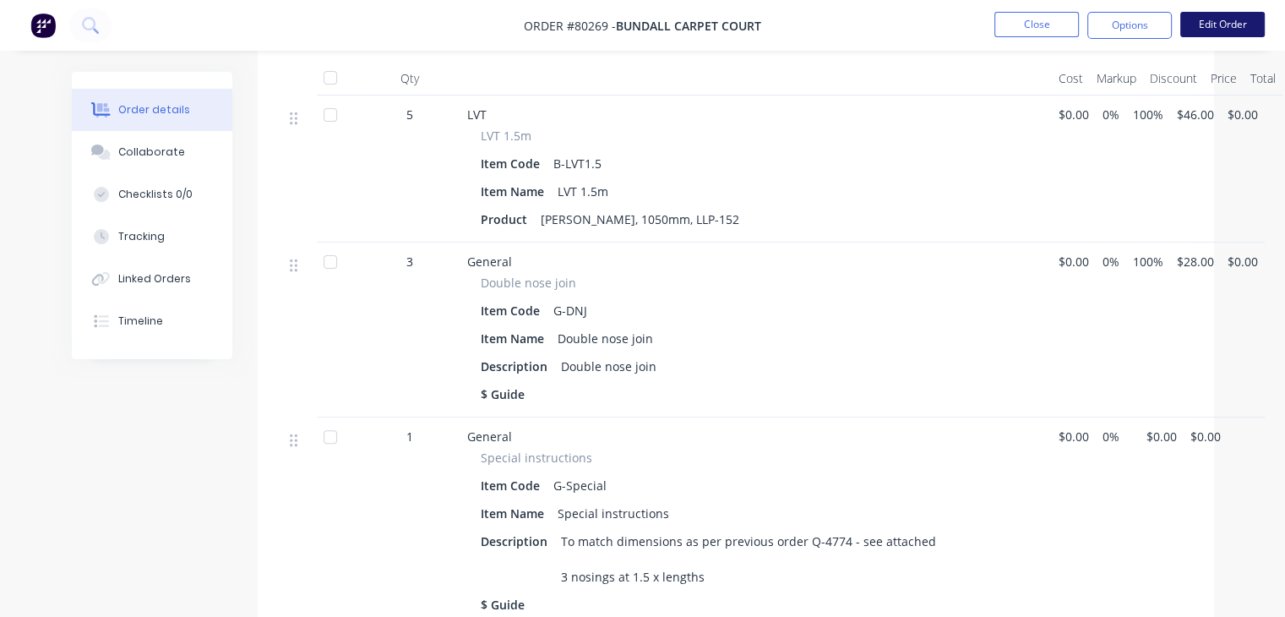
click at [1217, 14] on button "Edit Order" at bounding box center [1223, 24] width 85 height 25
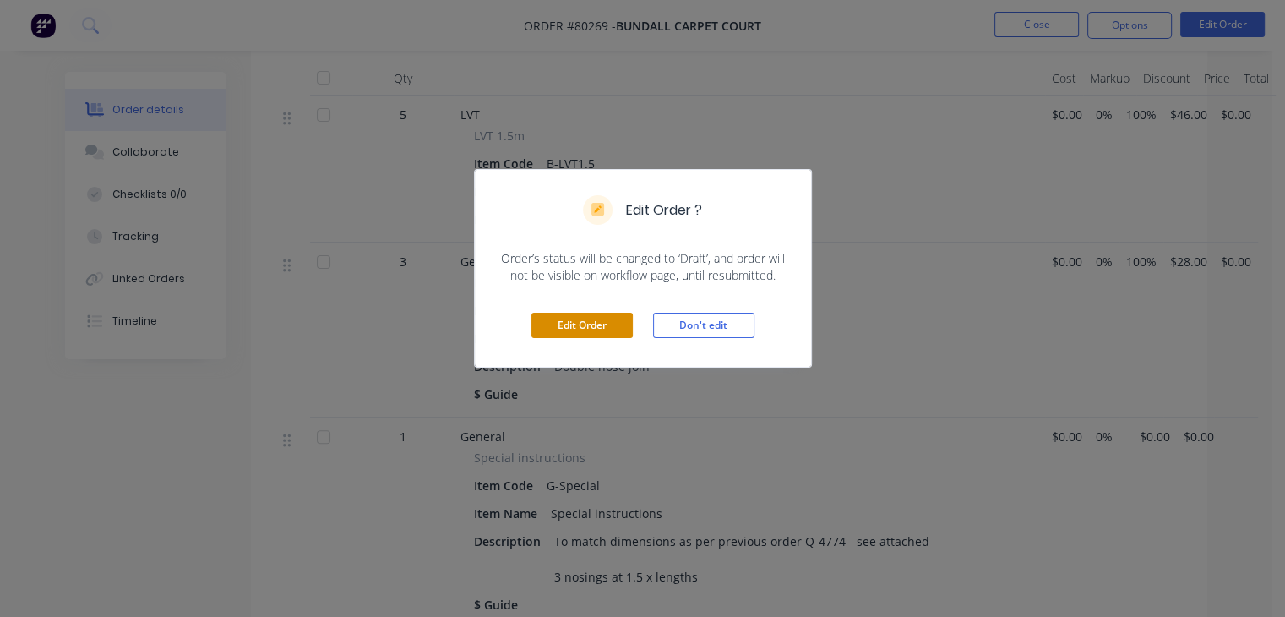
click at [622, 324] on button "Edit Order" at bounding box center [582, 325] width 101 height 25
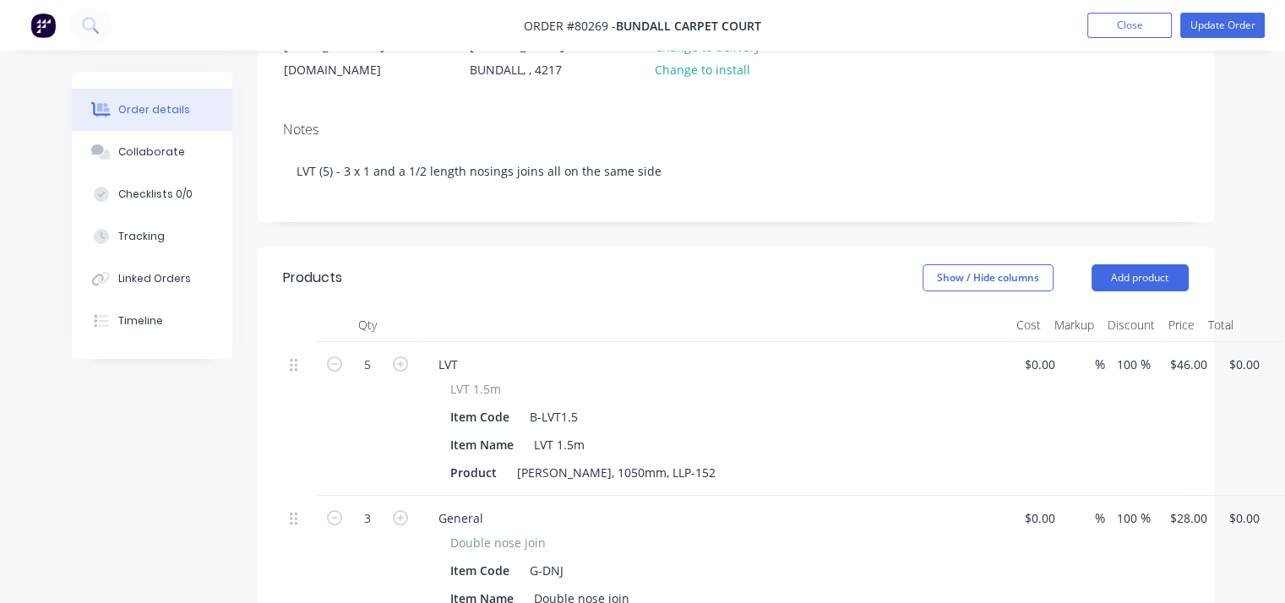
scroll to position [227, 0]
click at [733, 461] on div "Product Karndean Looselay, 1050mm, LLP-152" at bounding box center [711, 472] width 534 height 25
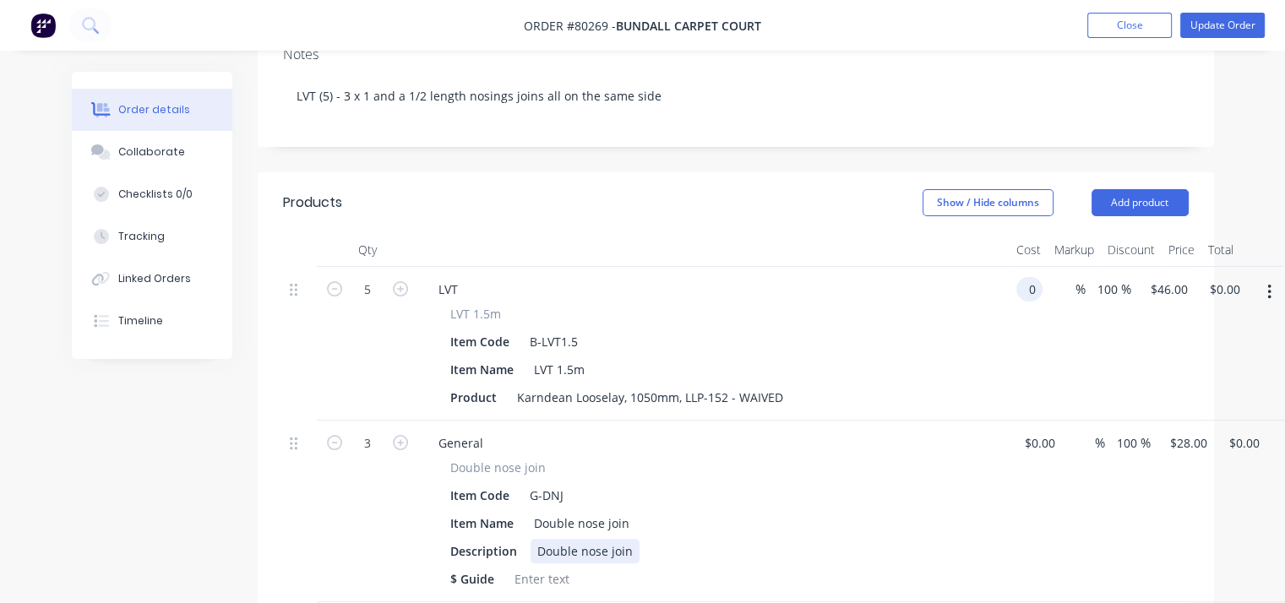
type input "$0.00"
click at [626, 539] on div "Double nose join" at bounding box center [585, 551] width 109 height 25
click at [1242, 30] on button "Update Order" at bounding box center [1223, 25] width 85 height 25
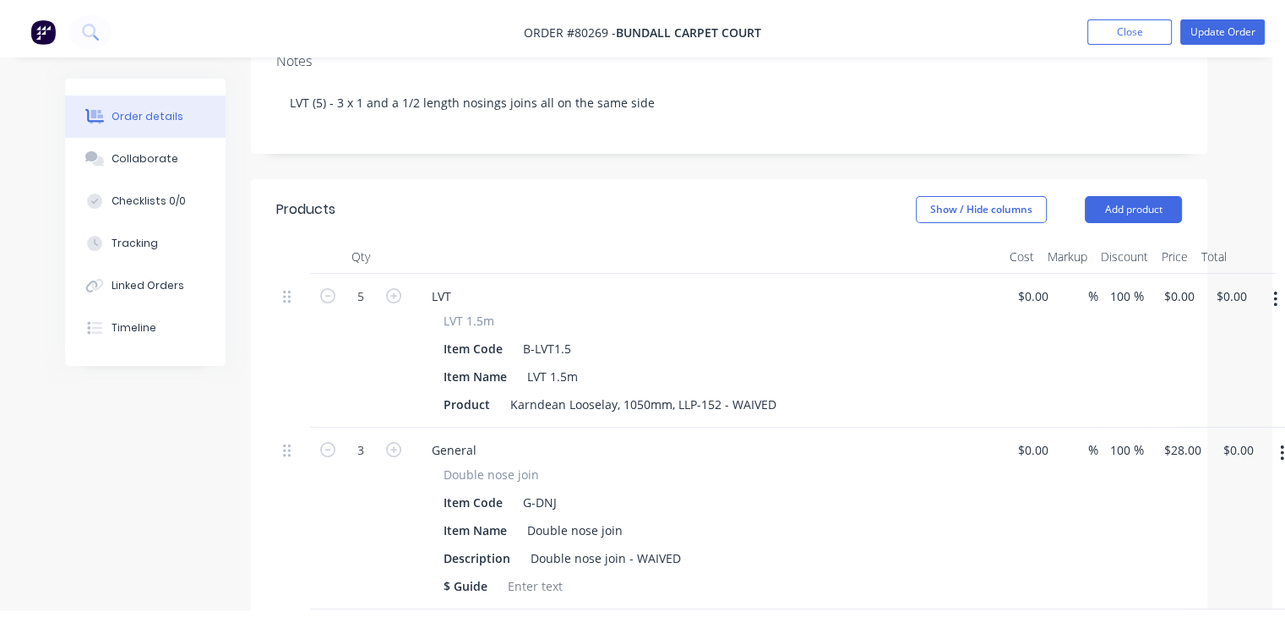
scroll to position [0, 0]
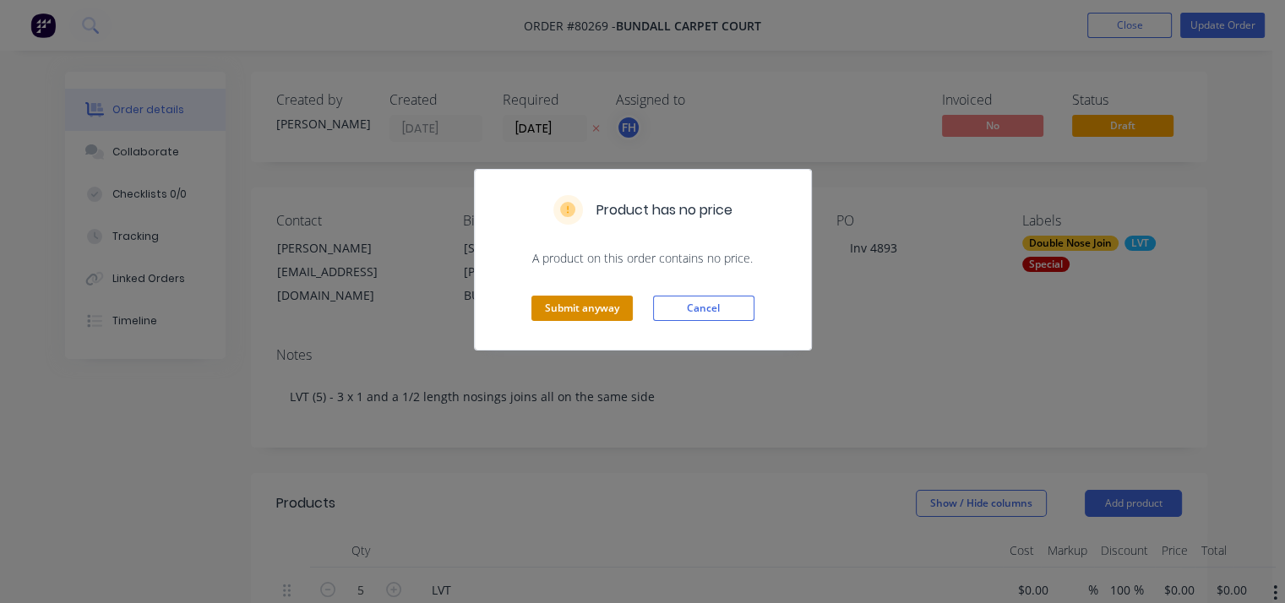
click at [611, 302] on button "Submit anyway" at bounding box center [582, 308] width 101 height 25
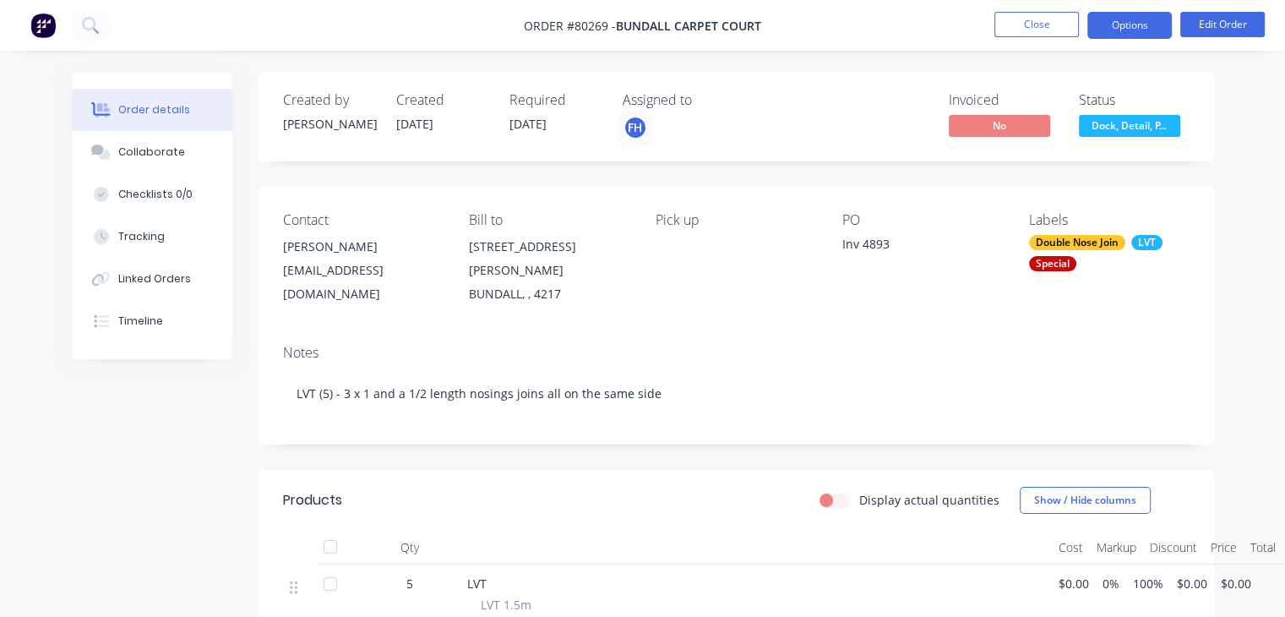
click at [1122, 30] on button "Options" at bounding box center [1130, 25] width 85 height 27
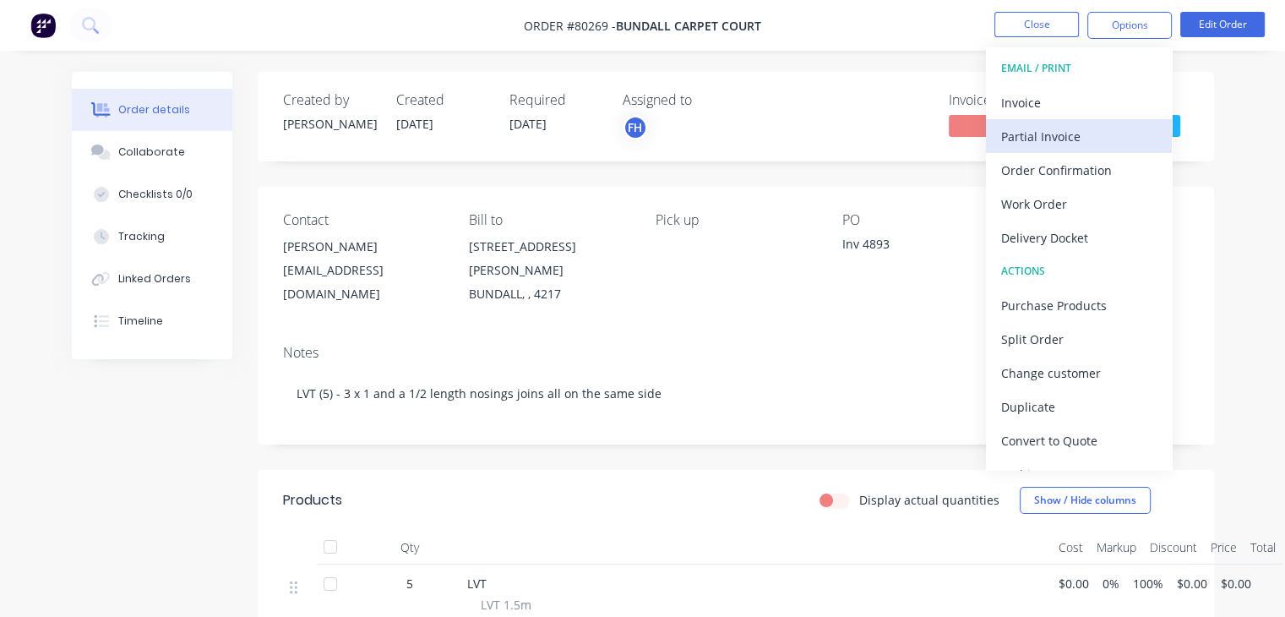
click at [1027, 133] on div "Partial Invoice" at bounding box center [1080, 136] width 156 height 25
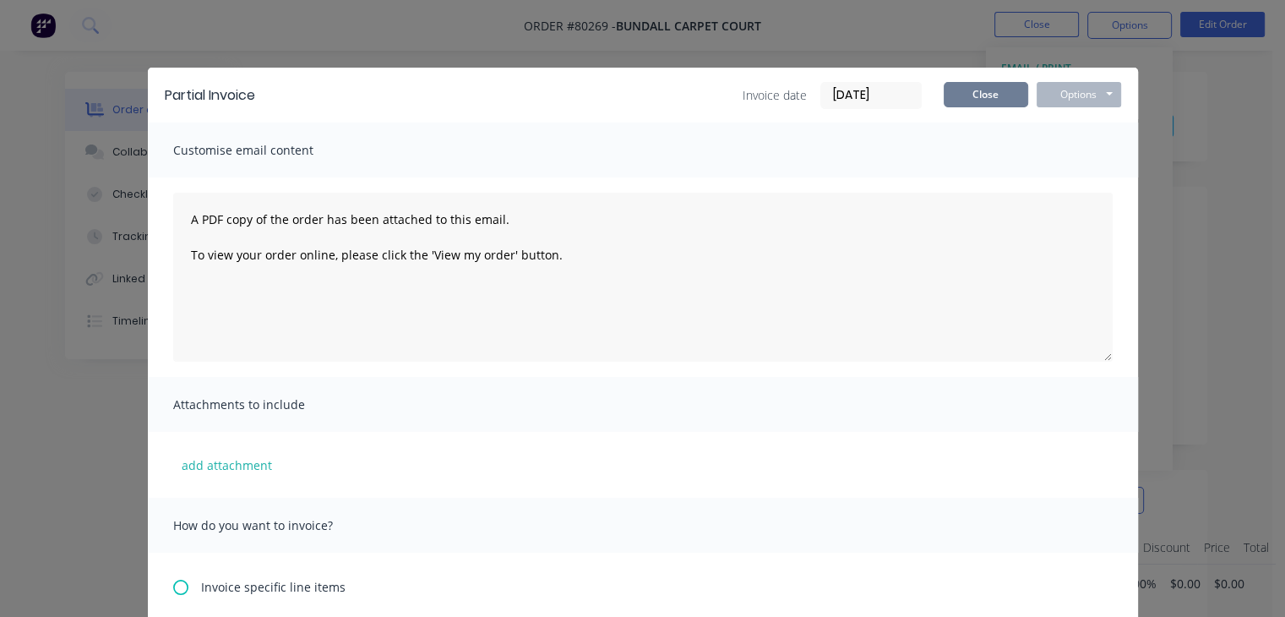
click at [970, 87] on div "Invoice date [DATE] Close Options Preview Print Email" at bounding box center [932, 95] width 379 height 27
click at [966, 91] on button "Close" at bounding box center [986, 94] width 85 height 25
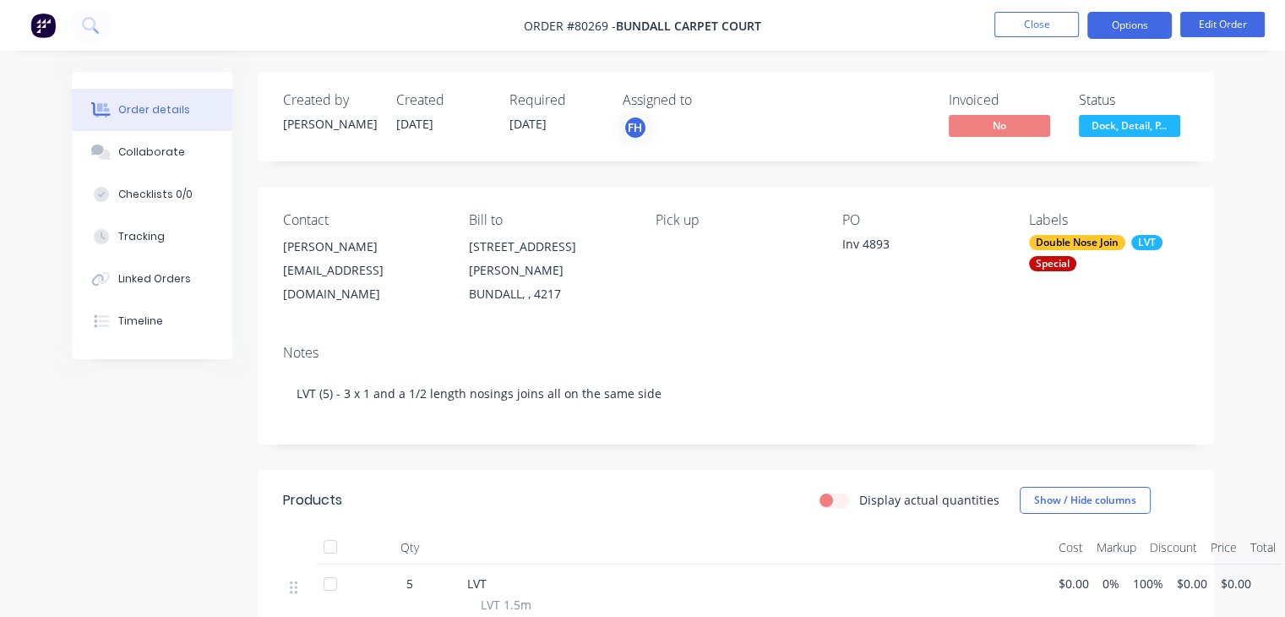
click at [1134, 27] on button "Options" at bounding box center [1130, 25] width 85 height 27
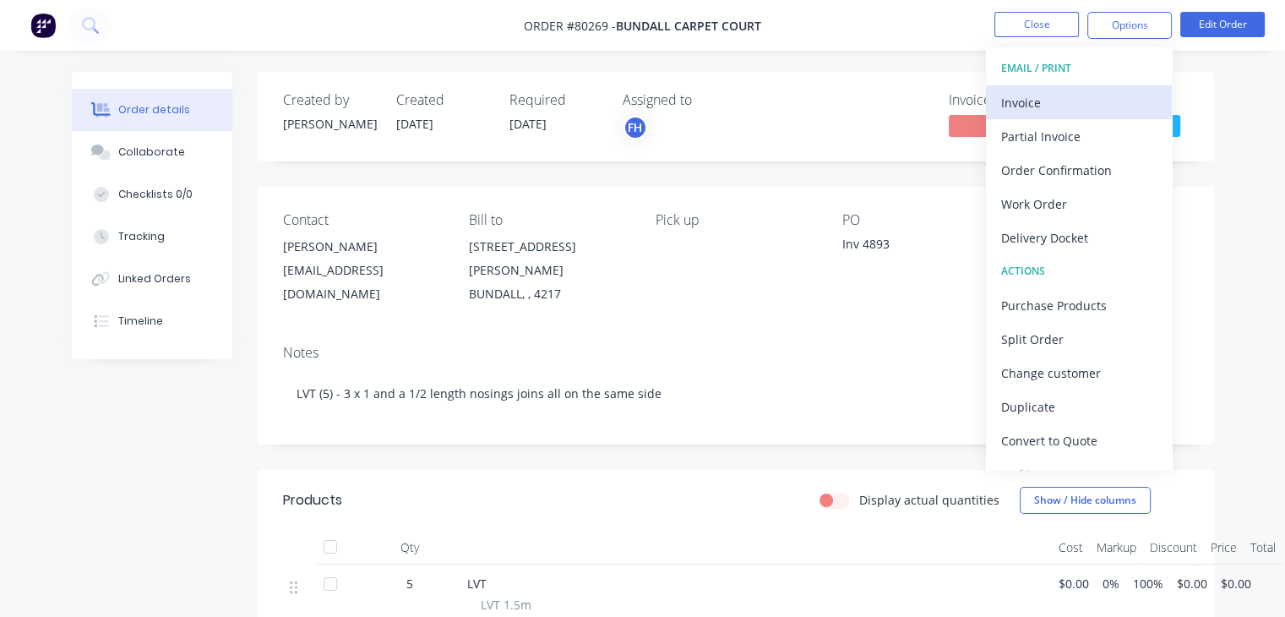
click at [1028, 97] on div "Invoice" at bounding box center [1080, 102] width 156 height 25
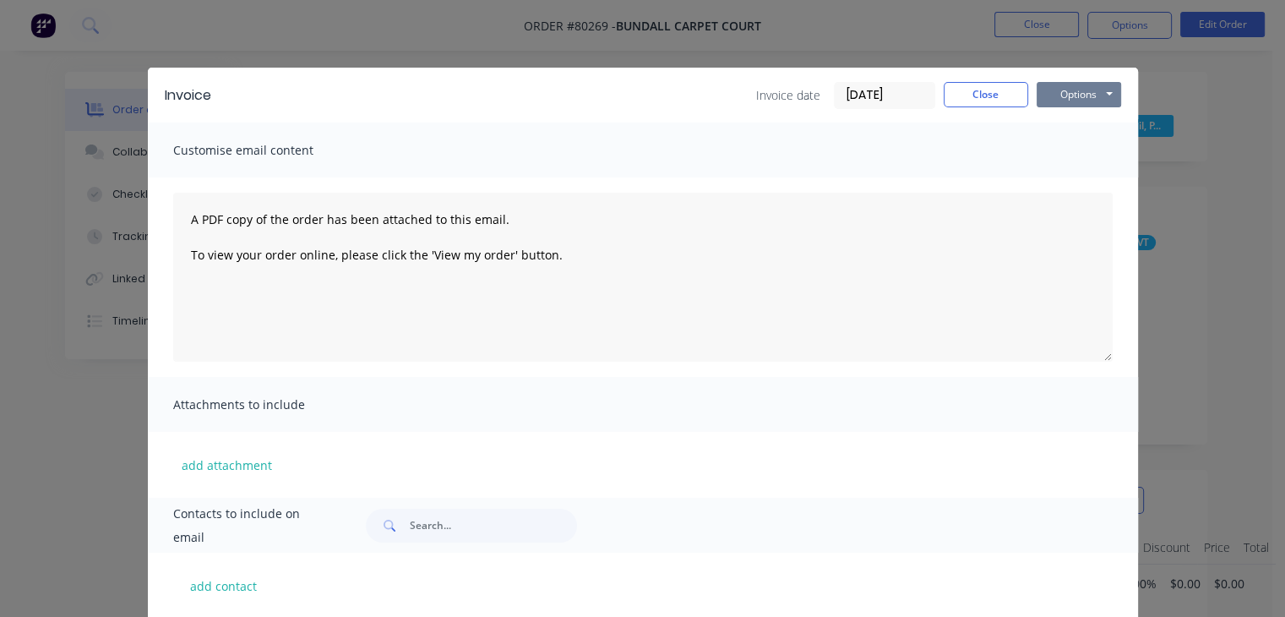
click at [1068, 96] on button "Options" at bounding box center [1079, 94] width 85 height 25
click at [1068, 154] on button "Print" at bounding box center [1091, 153] width 108 height 28
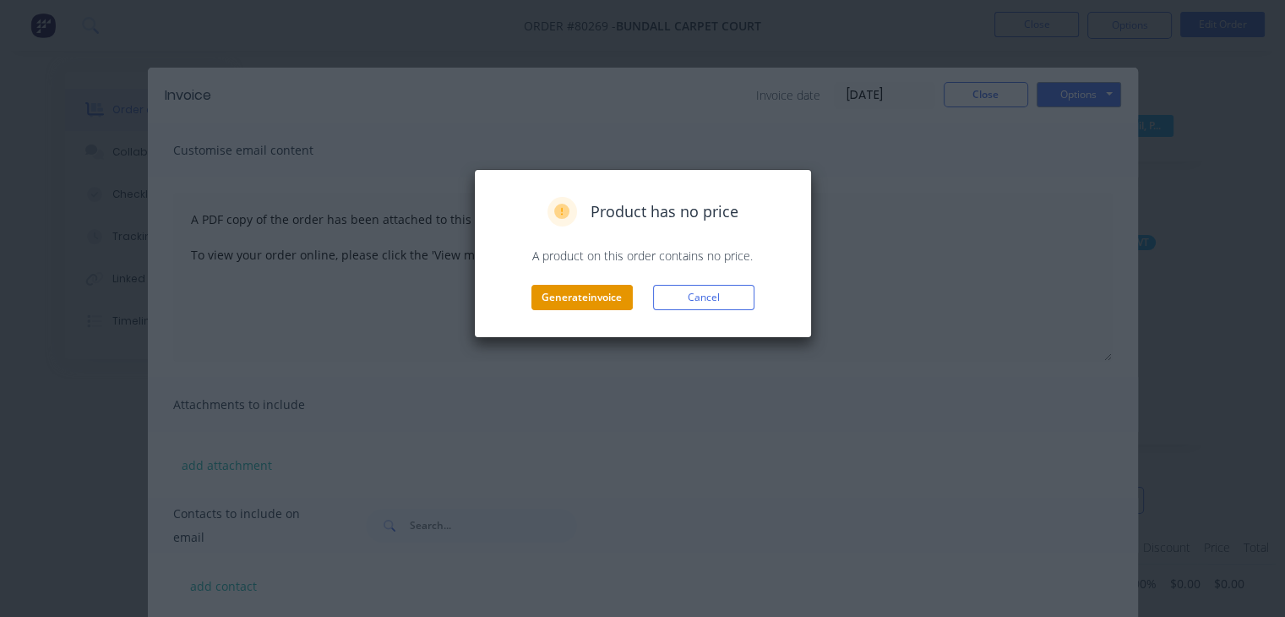
click at [590, 298] on button "Generate invoice" at bounding box center [582, 297] width 101 height 25
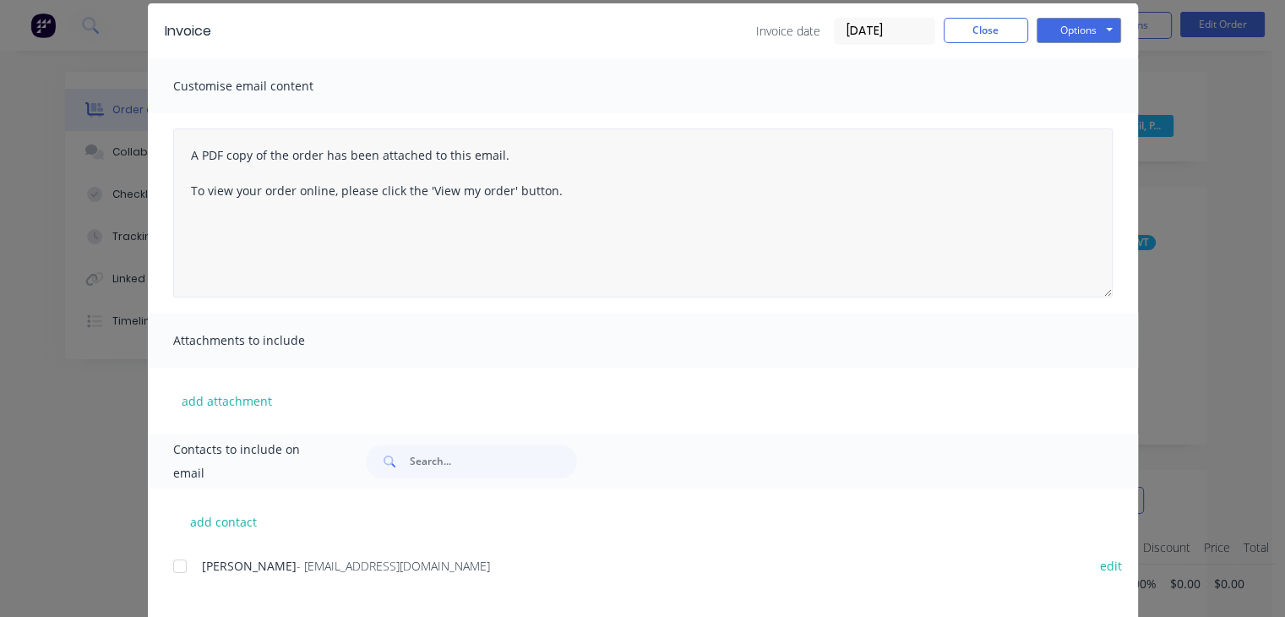
scroll to position [30, 0]
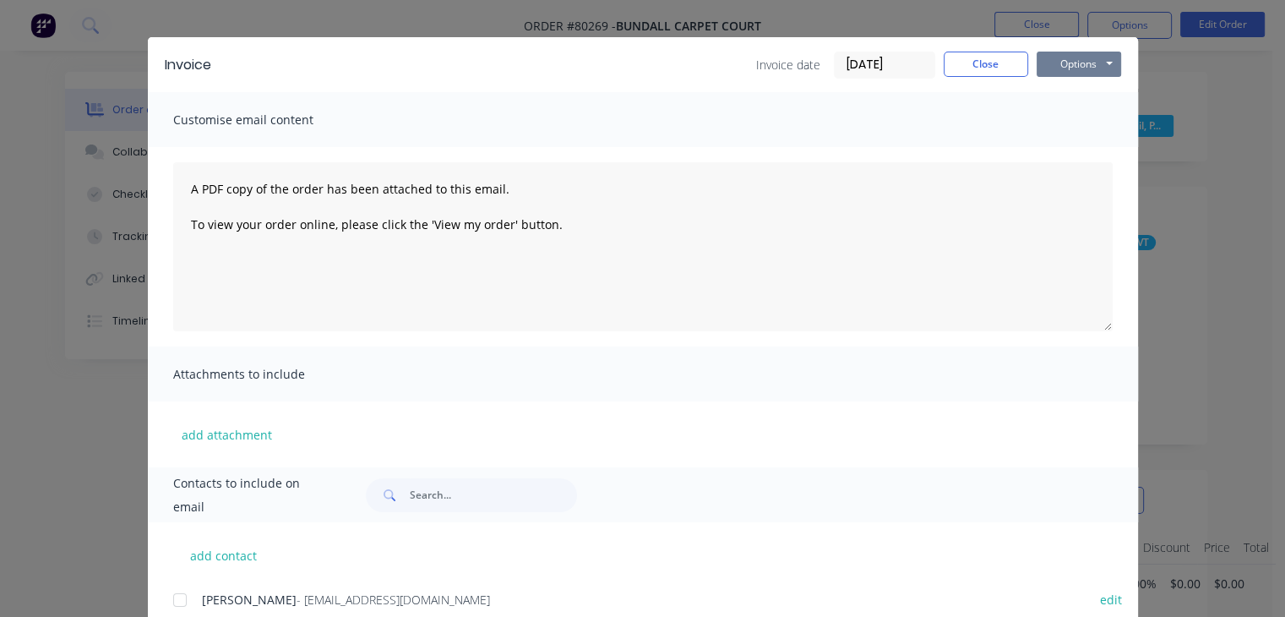
click at [1085, 60] on button "Options" at bounding box center [1079, 64] width 85 height 25
click at [1076, 121] on button "Print" at bounding box center [1091, 122] width 108 height 28
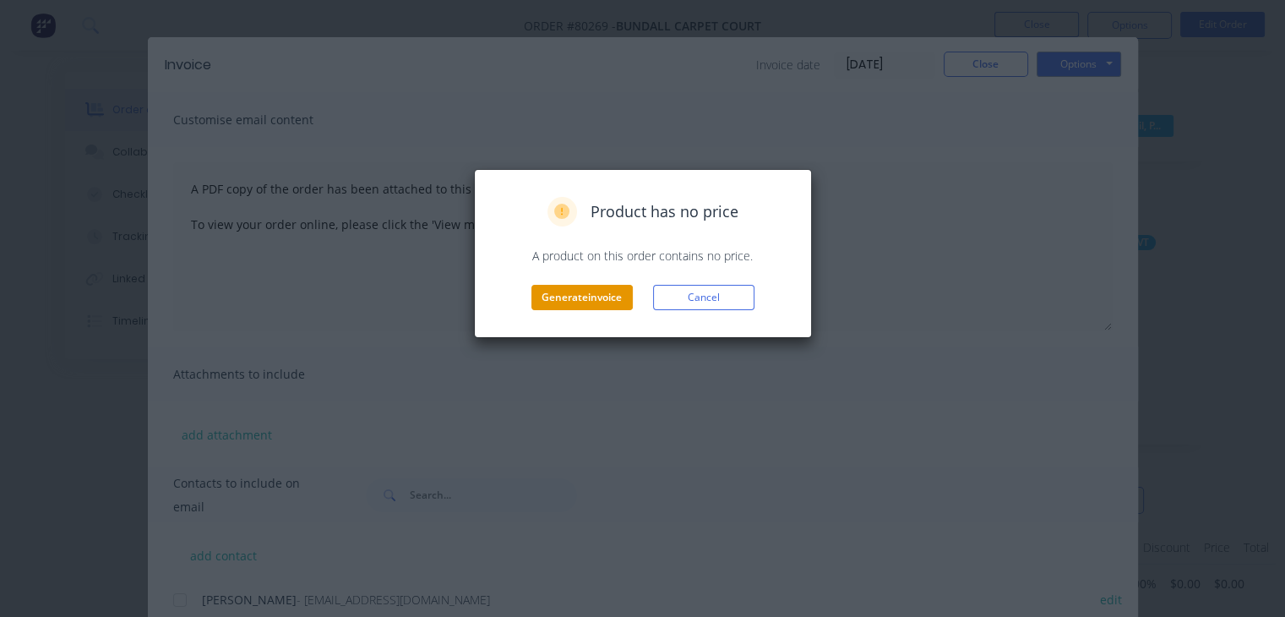
click at [575, 303] on button "Generate invoice" at bounding box center [582, 297] width 101 height 25
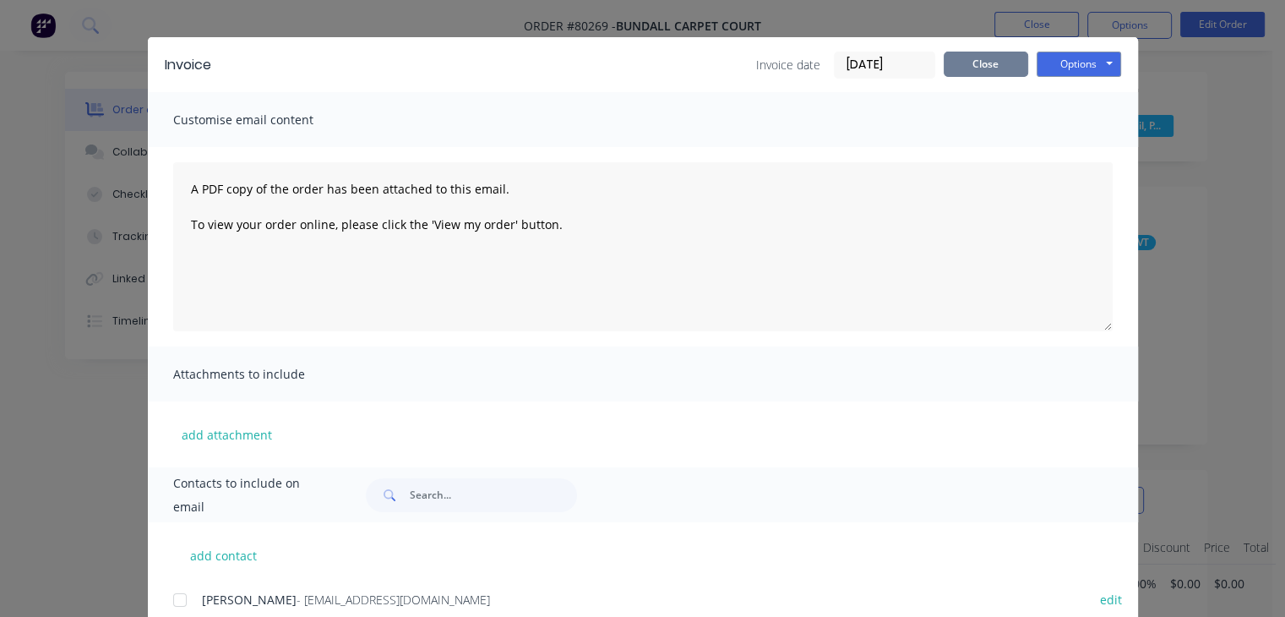
click at [1005, 57] on button "Close" at bounding box center [986, 64] width 85 height 25
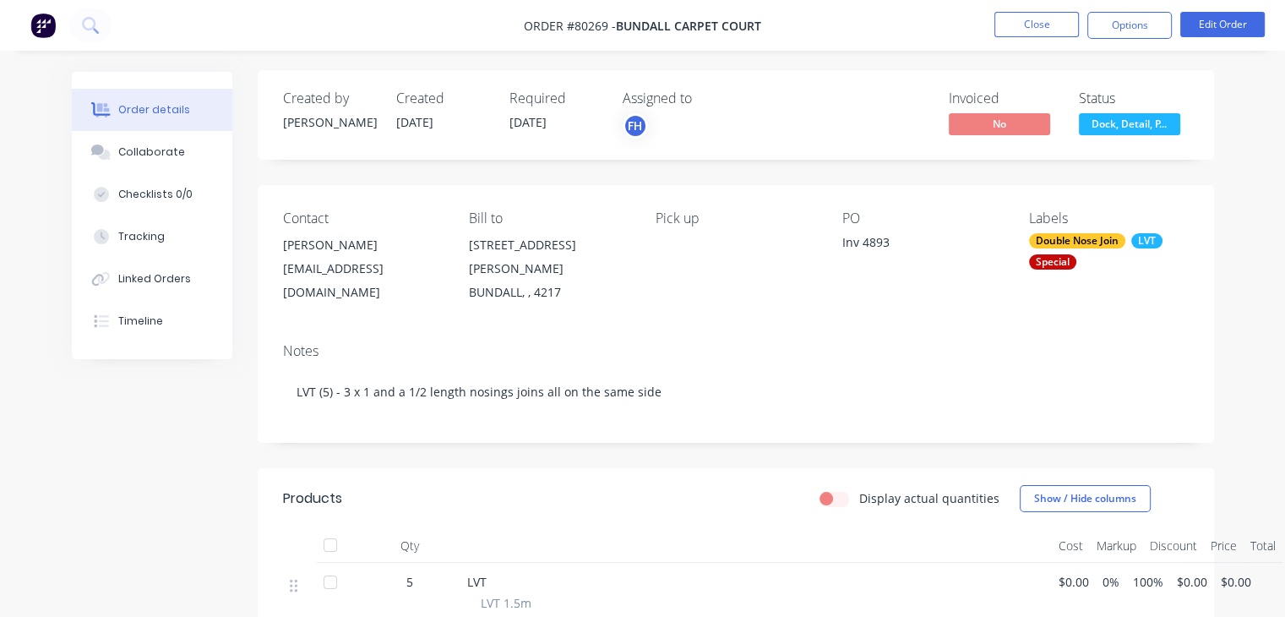
scroll to position [0, 0]
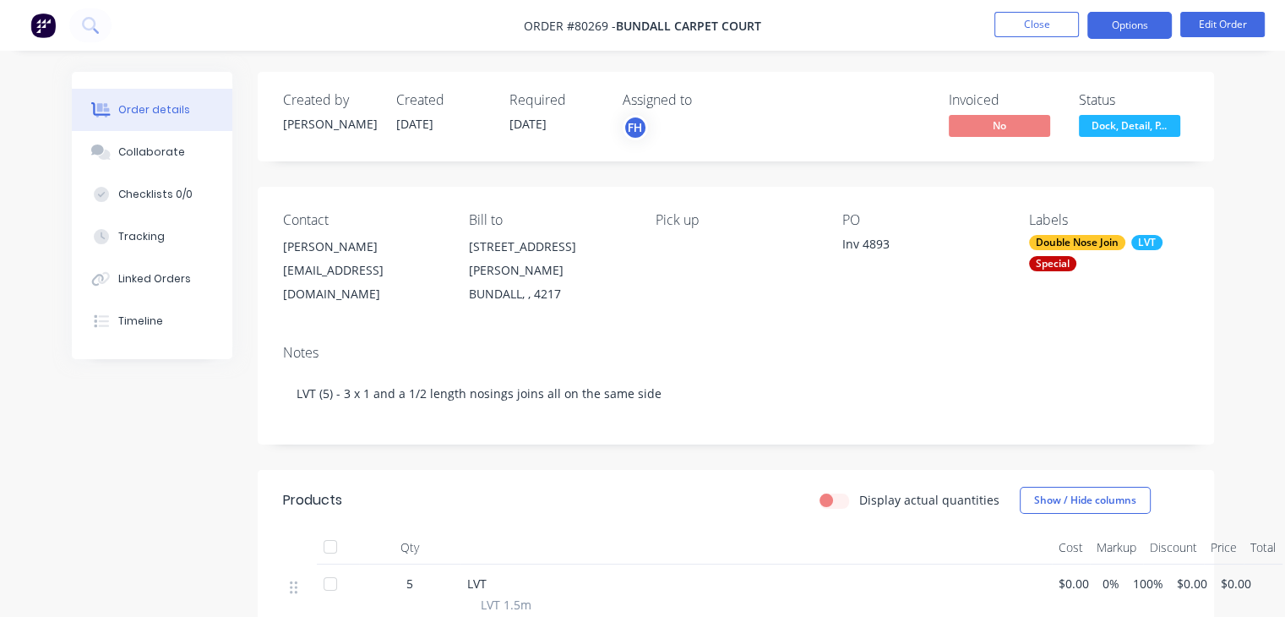
click at [1149, 30] on button "Options" at bounding box center [1130, 25] width 85 height 27
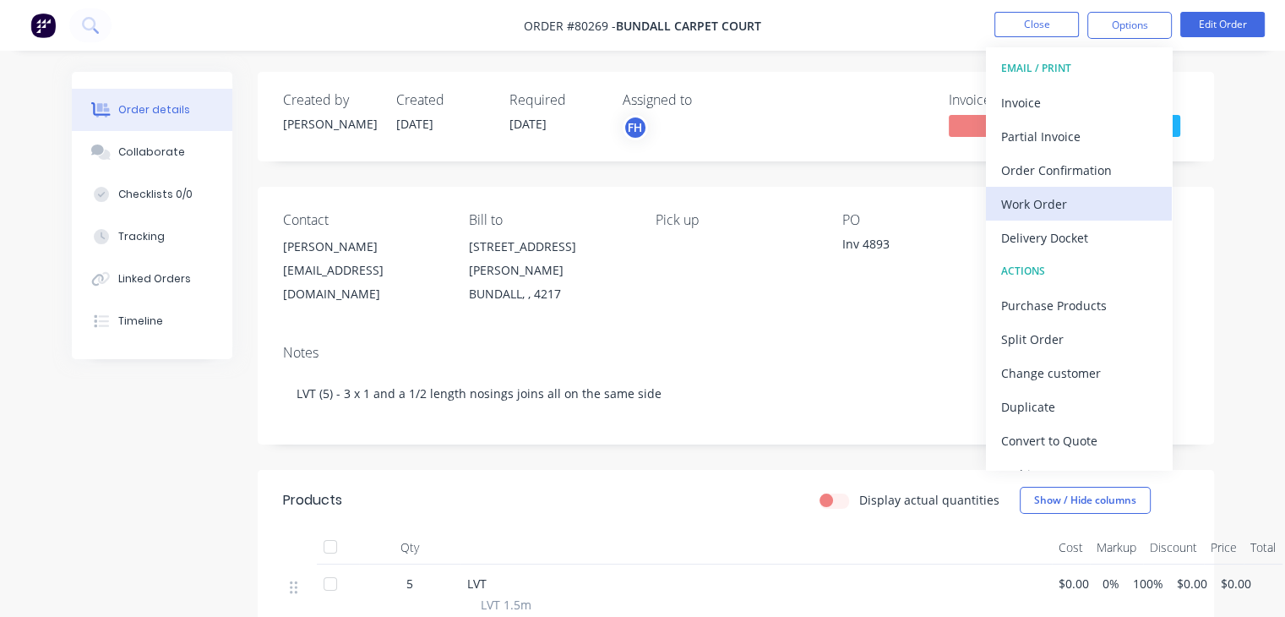
click at [1056, 194] on div "Work Order" at bounding box center [1080, 204] width 156 height 25
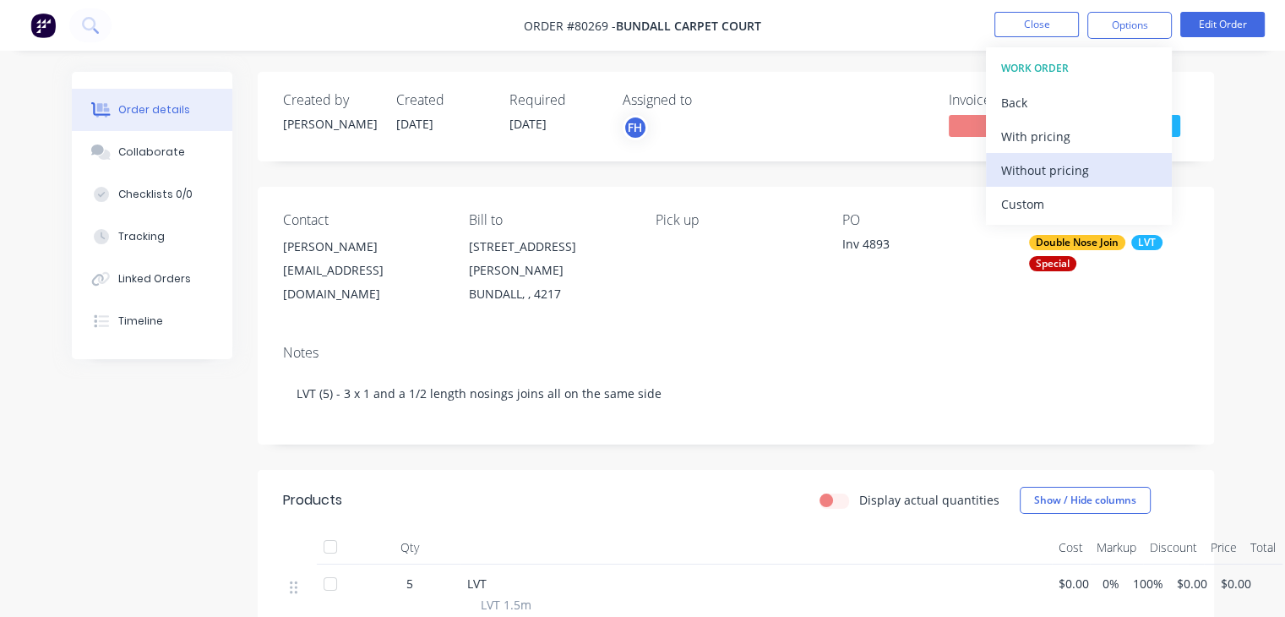
click at [1045, 174] on div "Without pricing" at bounding box center [1080, 170] width 156 height 25
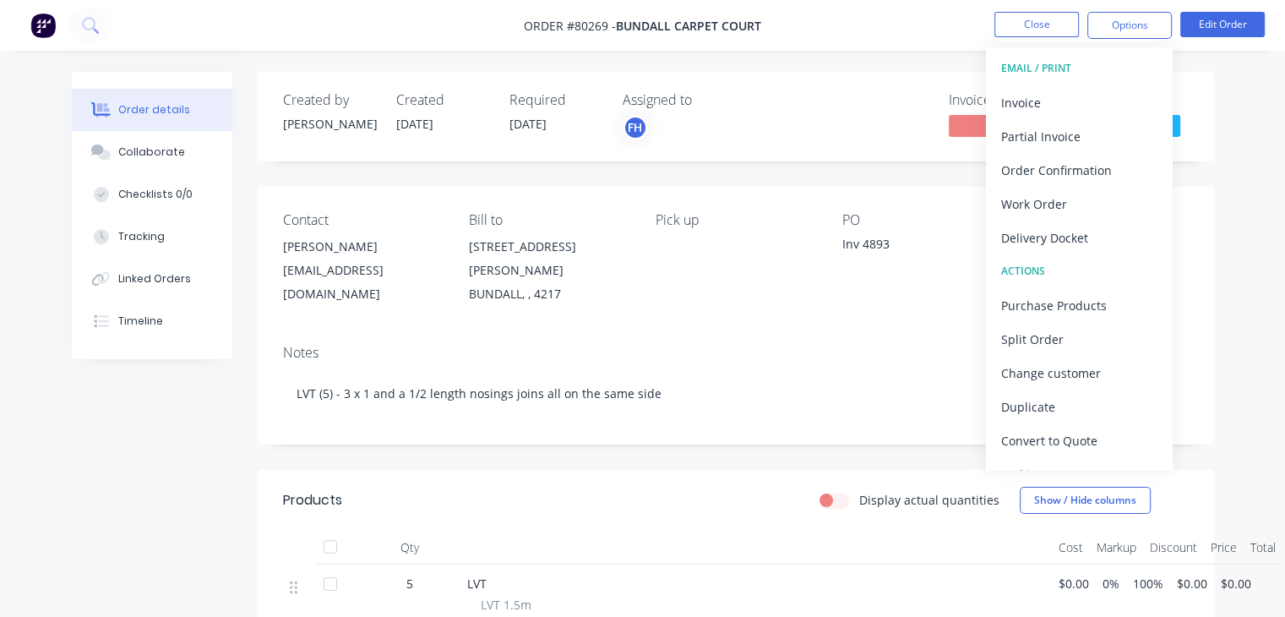
scroll to position [10, 0]
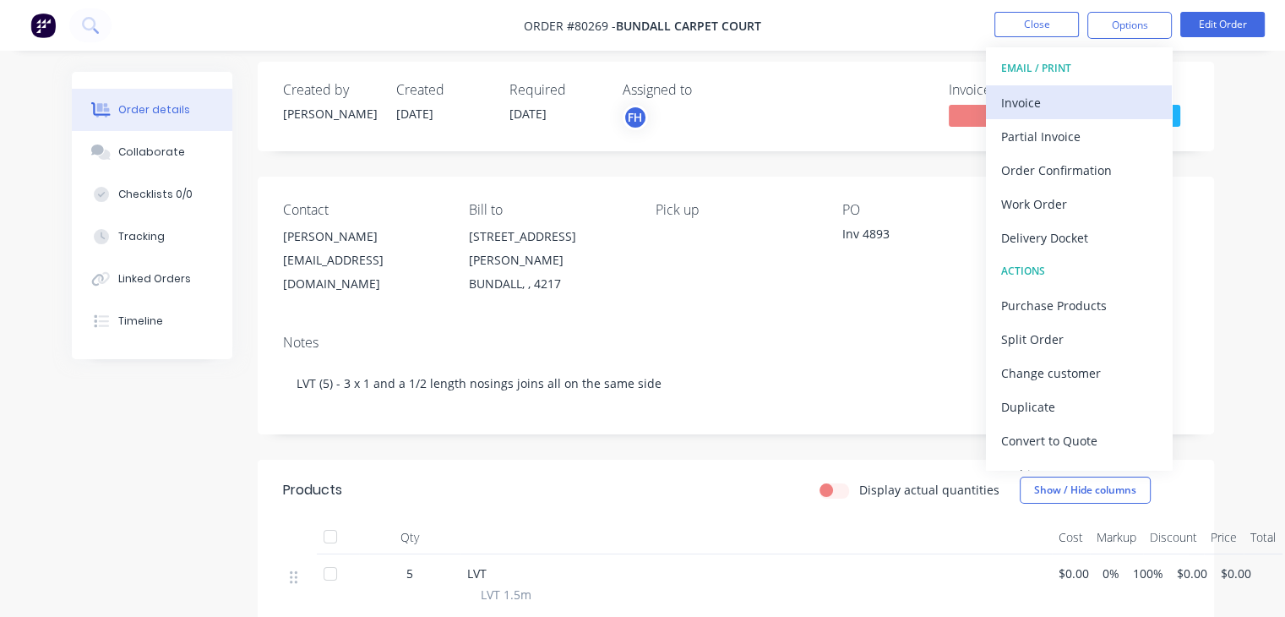
click at [1071, 103] on div "Invoice" at bounding box center [1080, 102] width 156 height 25
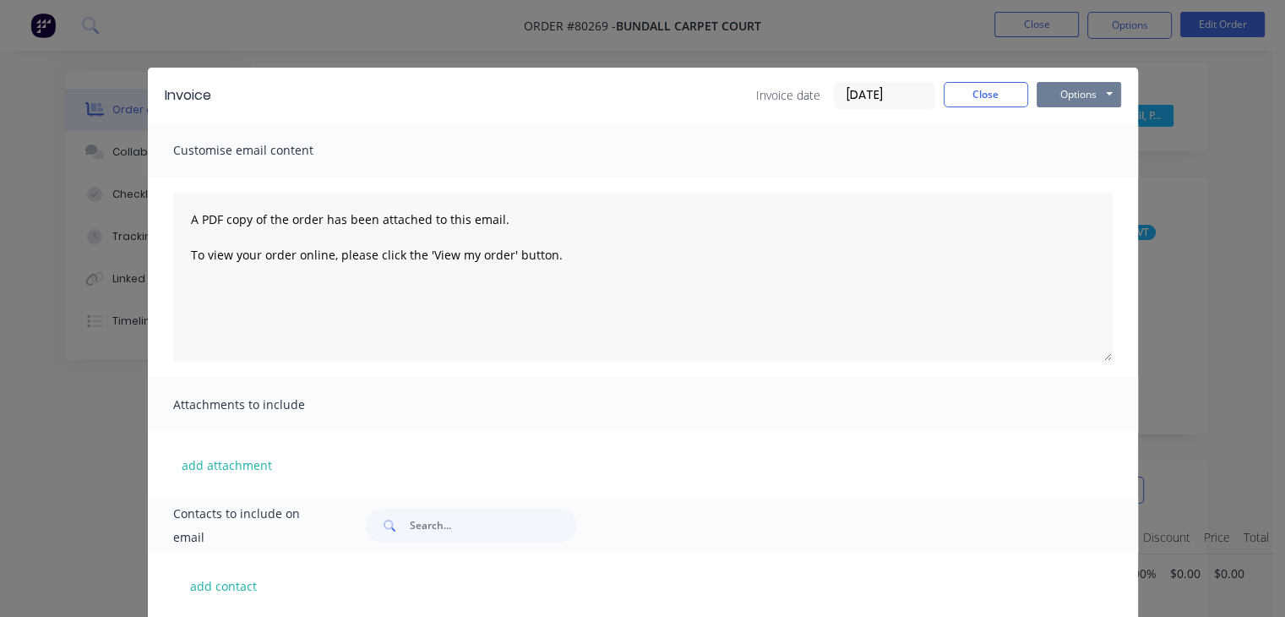
click at [1053, 95] on button "Options" at bounding box center [1079, 94] width 85 height 25
click at [1071, 156] on button "Print" at bounding box center [1091, 153] width 108 height 28
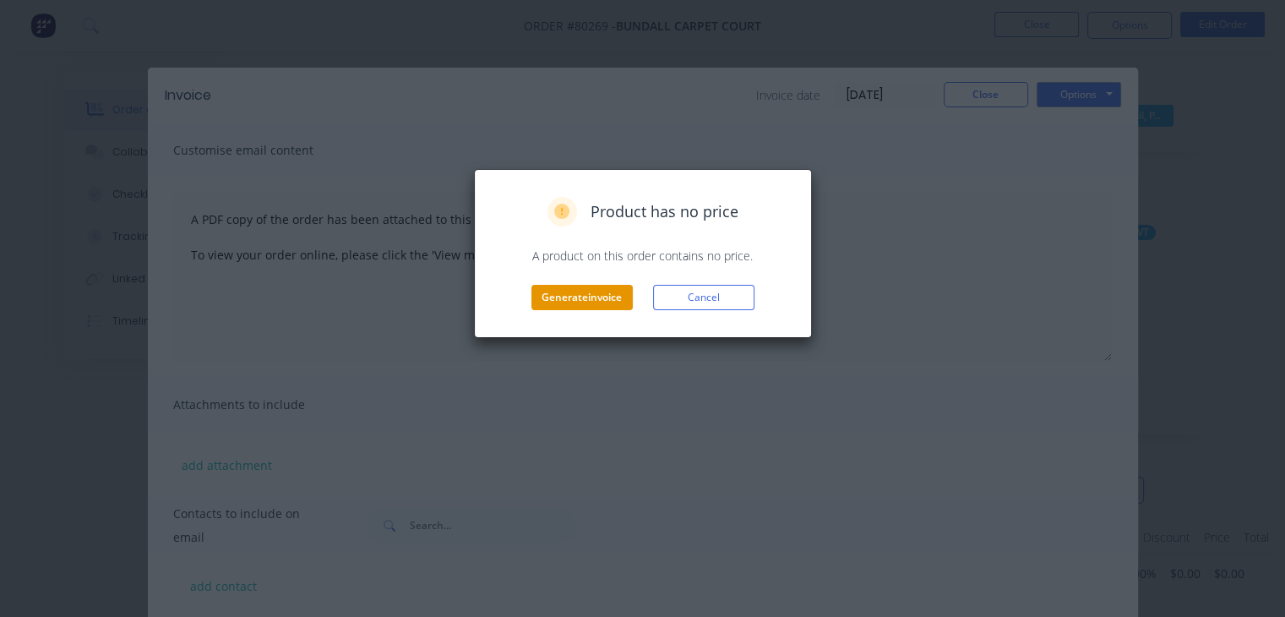
click at [614, 287] on button "Generate invoice" at bounding box center [582, 297] width 101 height 25
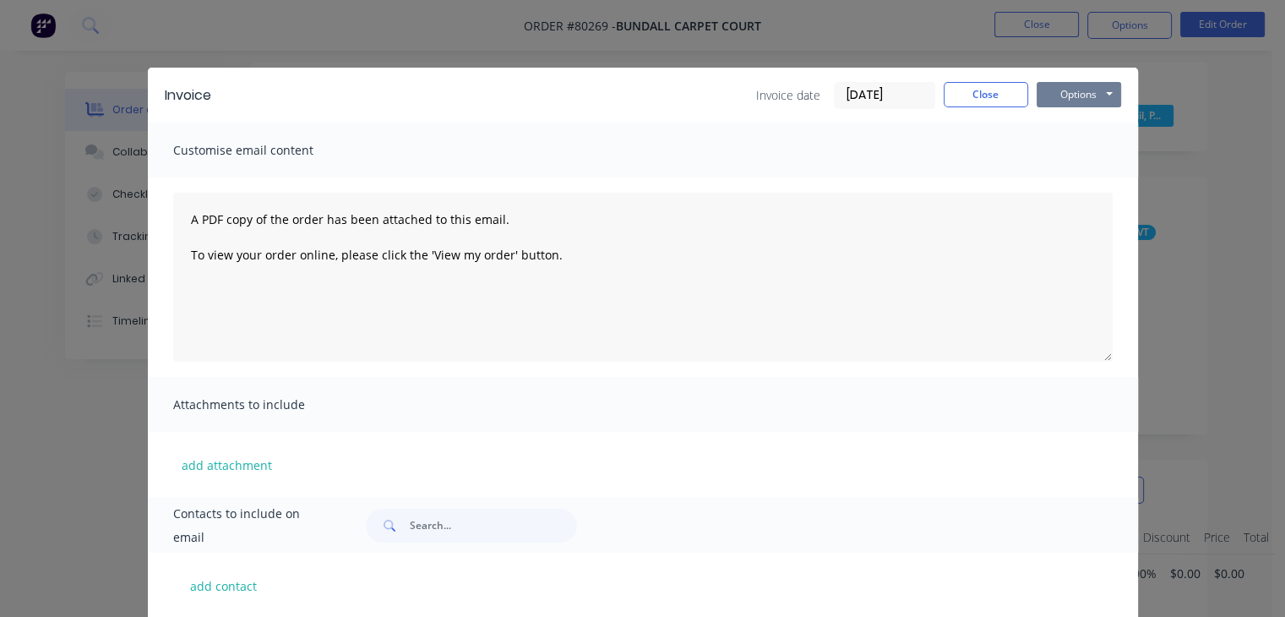
click at [1074, 84] on button "Options" at bounding box center [1079, 94] width 85 height 25
click at [1065, 155] on button "Print" at bounding box center [1091, 153] width 108 height 28
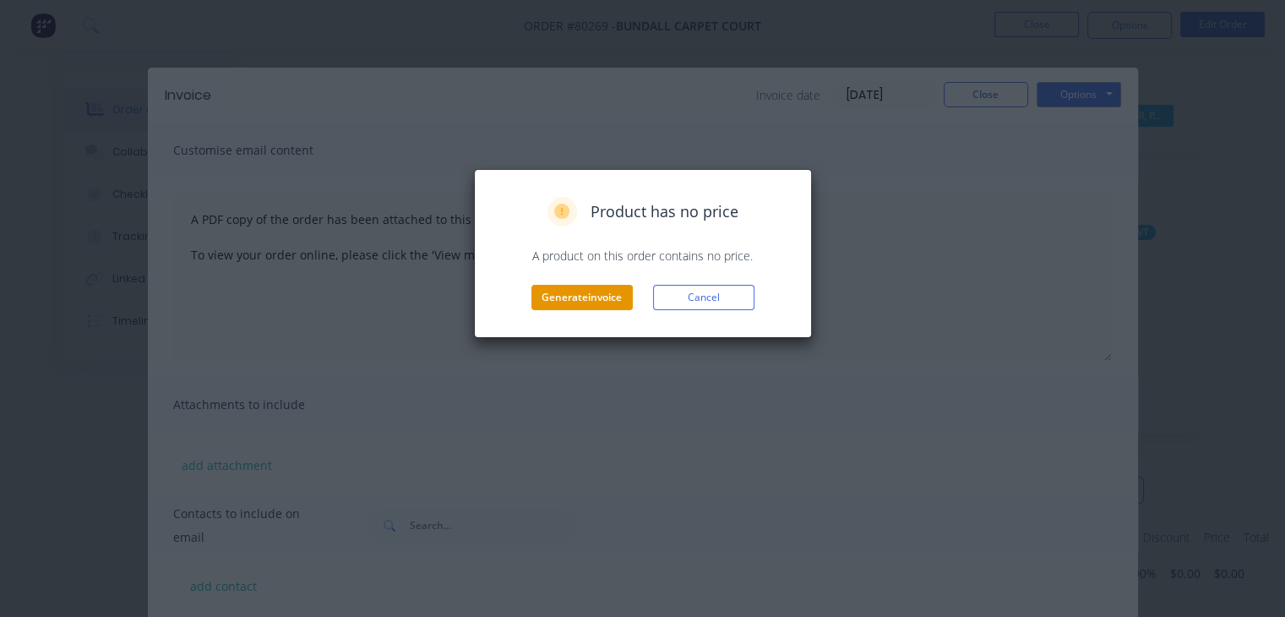
click at [590, 289] on button "Generate invoice" at bounding box center [582, 297] width 101 height 25
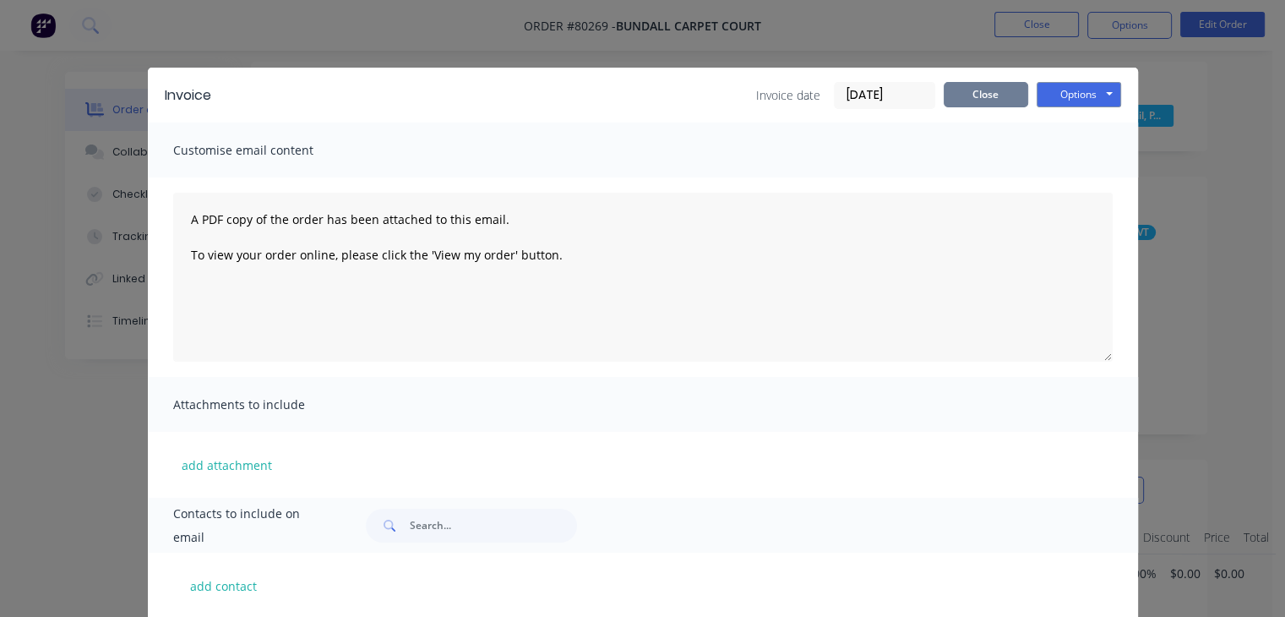
click at [1000, 85] on button "Close" at bounding box center [986, 94] width 85 height 25
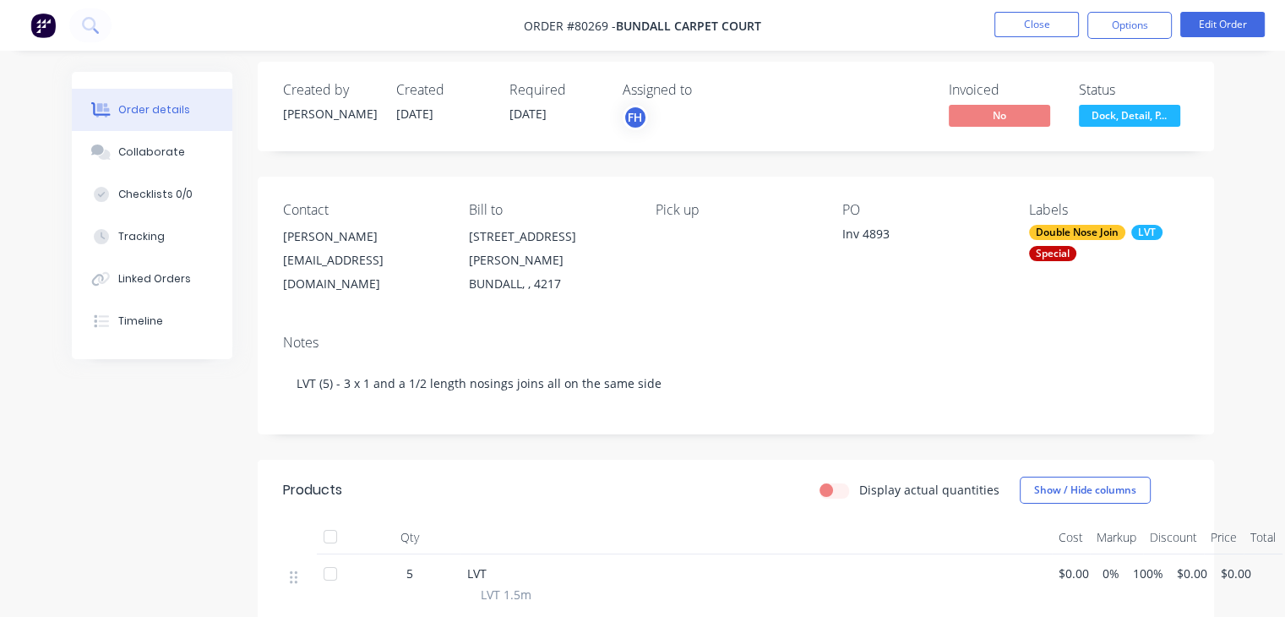
scroll to position [0, 0]
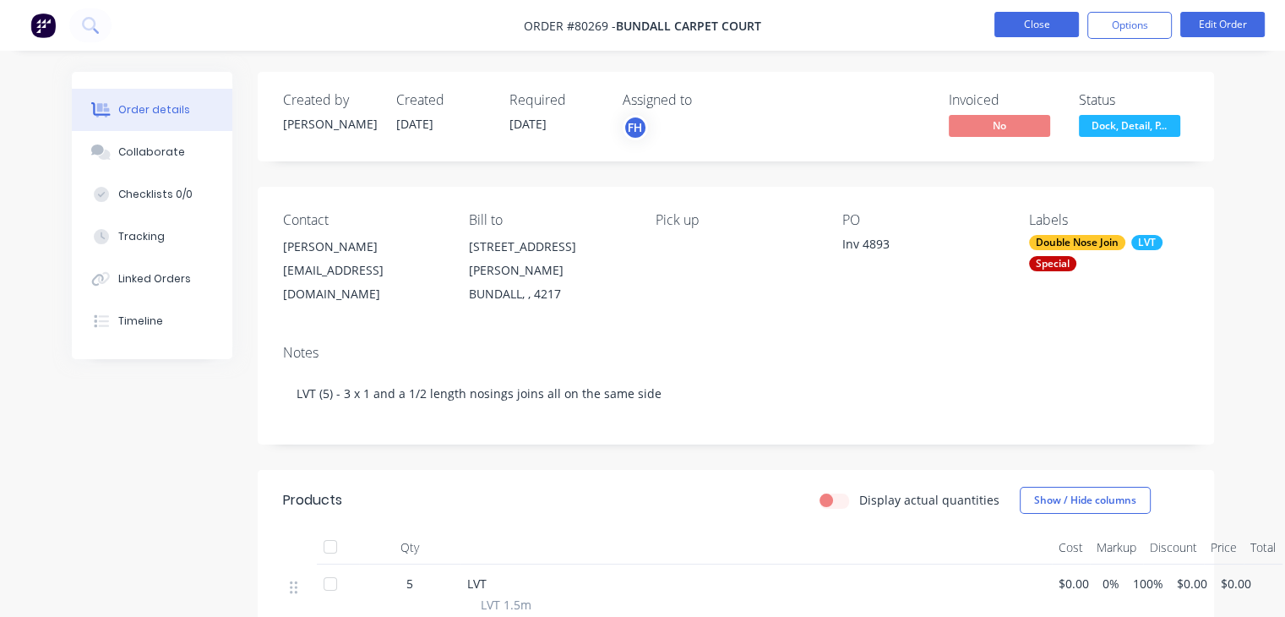
click at [1015, 24] on button "Close" at bounding box center [1037, 24] width 85 height 25
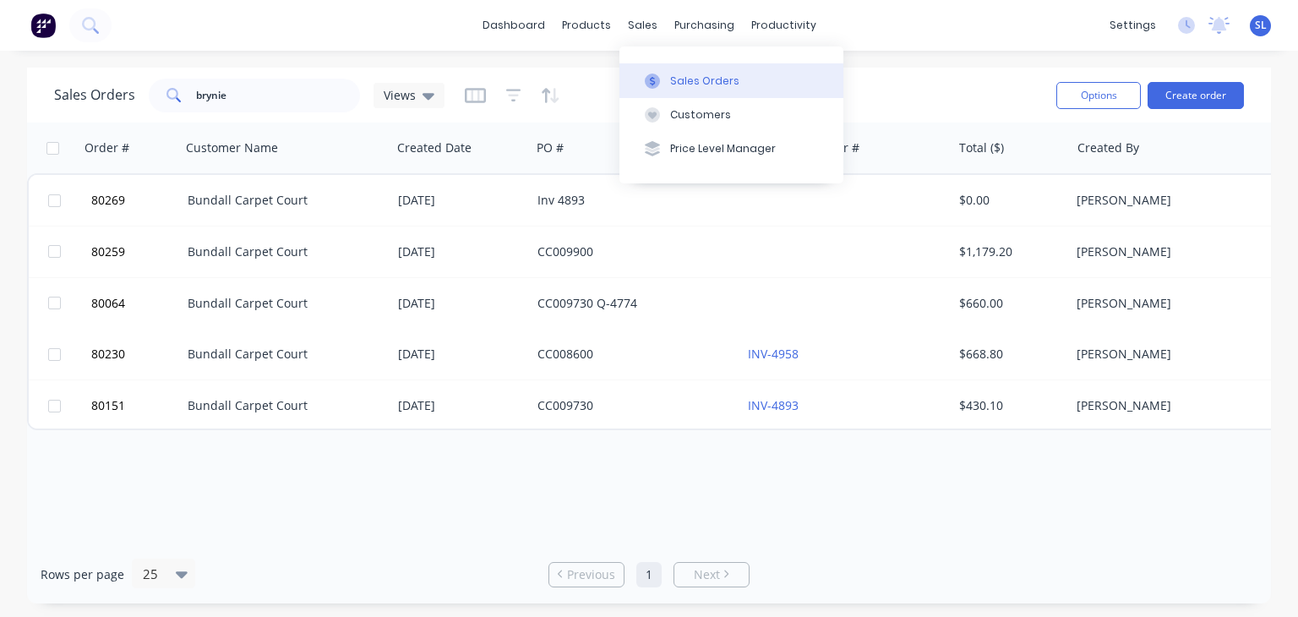
click at [664, 92] on button "Sales Orders" at bounding box center [731, 80] width 224 height 34
click at [676, 90] on button "Sales Orders" at bounding box center [731, 80] width 224 height 34
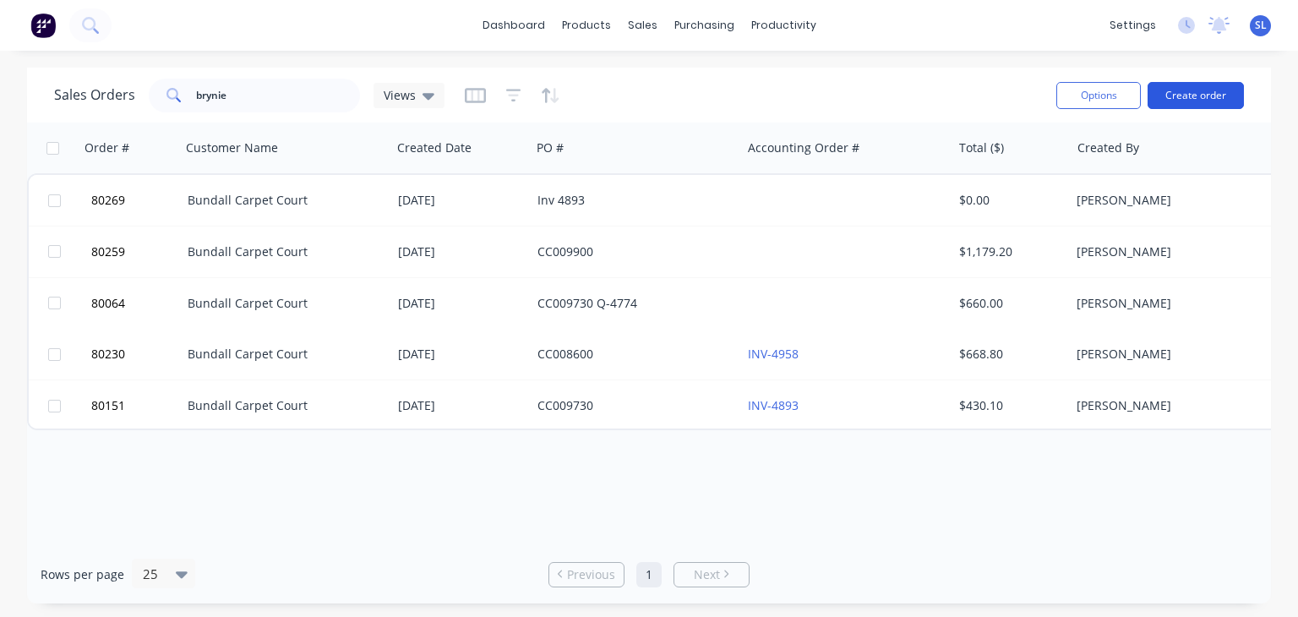
click at [1209, 97] on button "Create order" at bounding box center [1196, 95] width 96 height 27
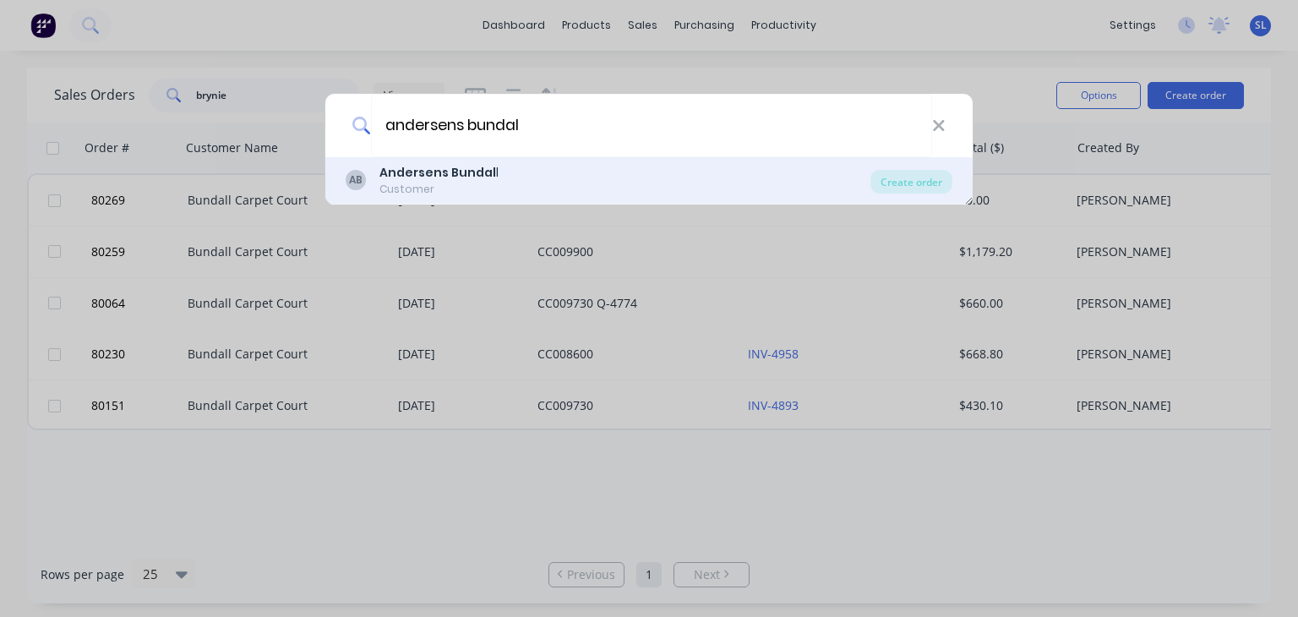
type input "andersens bundal"
click at [472, 180] on div "Andersens Bundal l" at bounding box center [438, 173] width 119 height 18
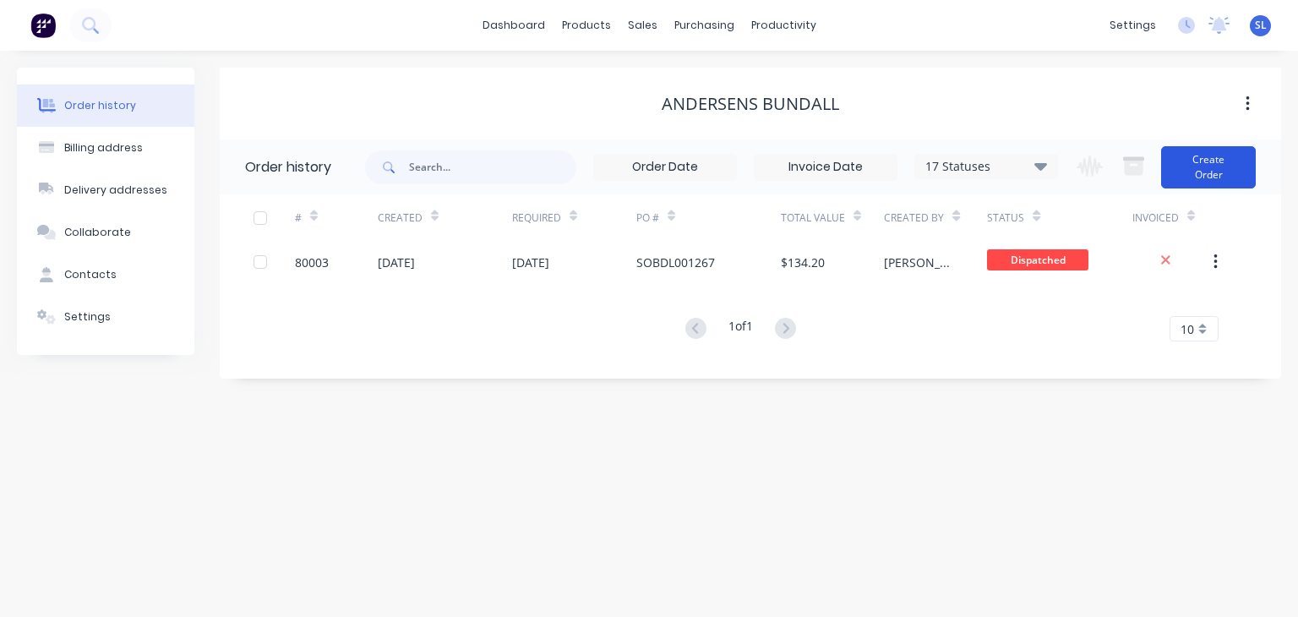
click at [1187, 170] on button "Create Order" at bounding box center [1208, 167] width 95 height 42
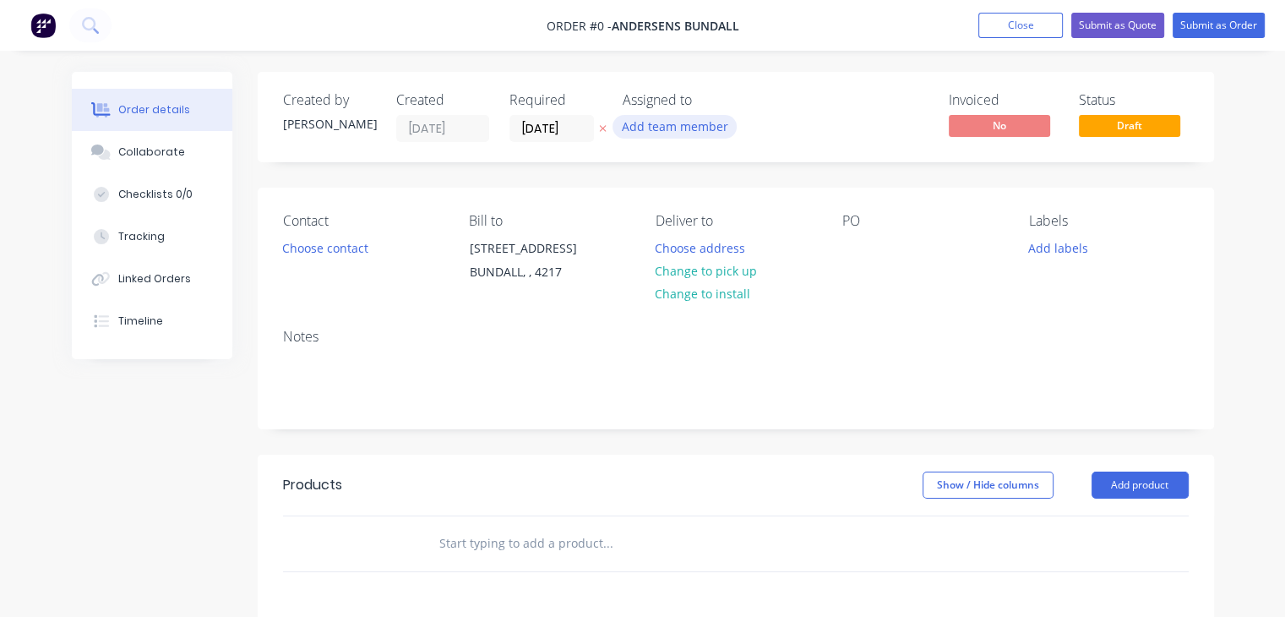
click at [685, 126] on button "Add team member" at bounding box center [675, 126] width 124 height 23
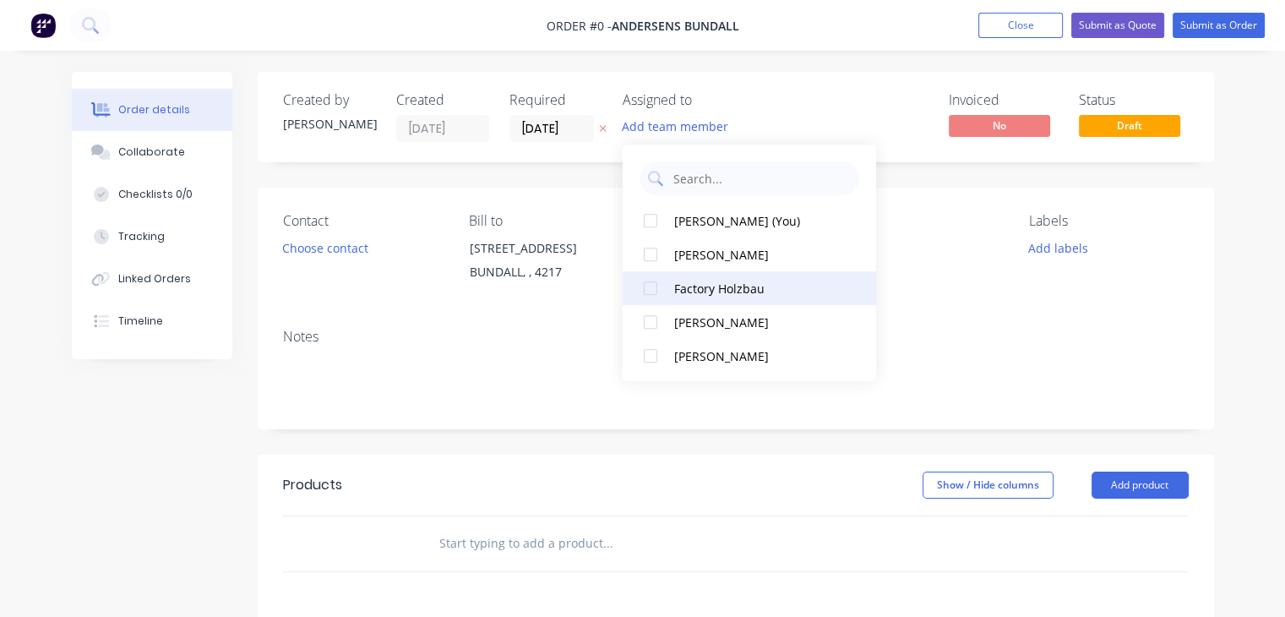
click at [690, 284] on div "Factory Holzbau" at bounding box center [758, 289] width 169 height 18
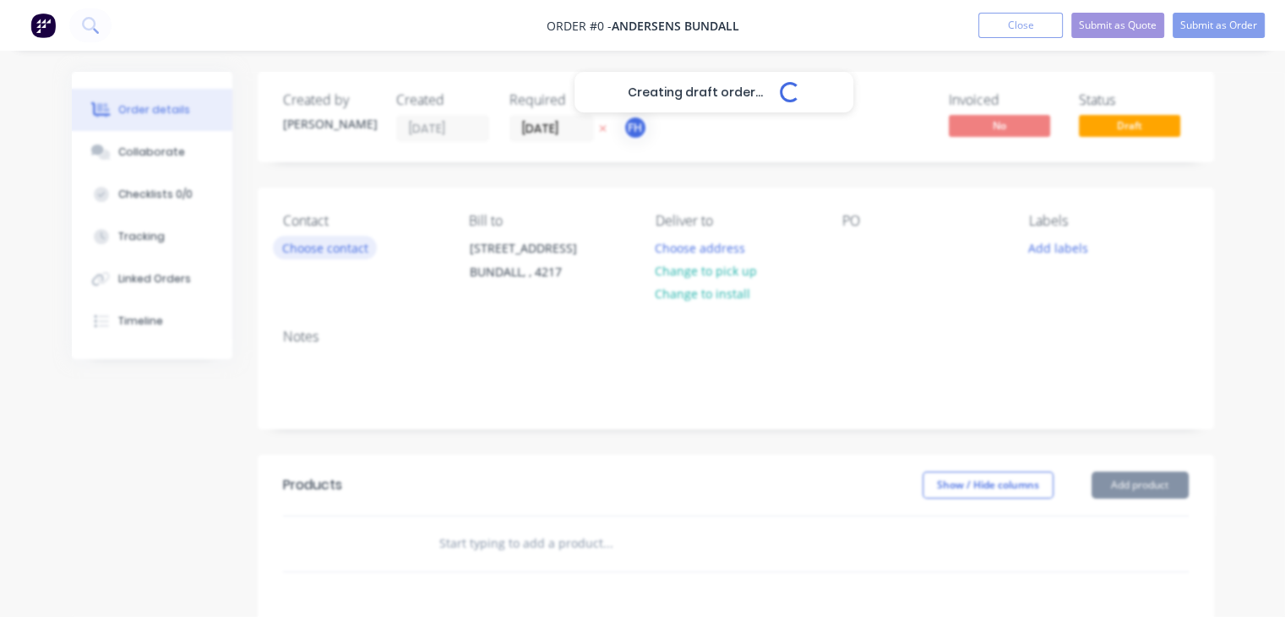
click at [308, 250] on div "Creating draft order... Loading... Order details Collaborate Checklists 0/0 Tra…" at bounding box center [643, 537] width 1176 height 931
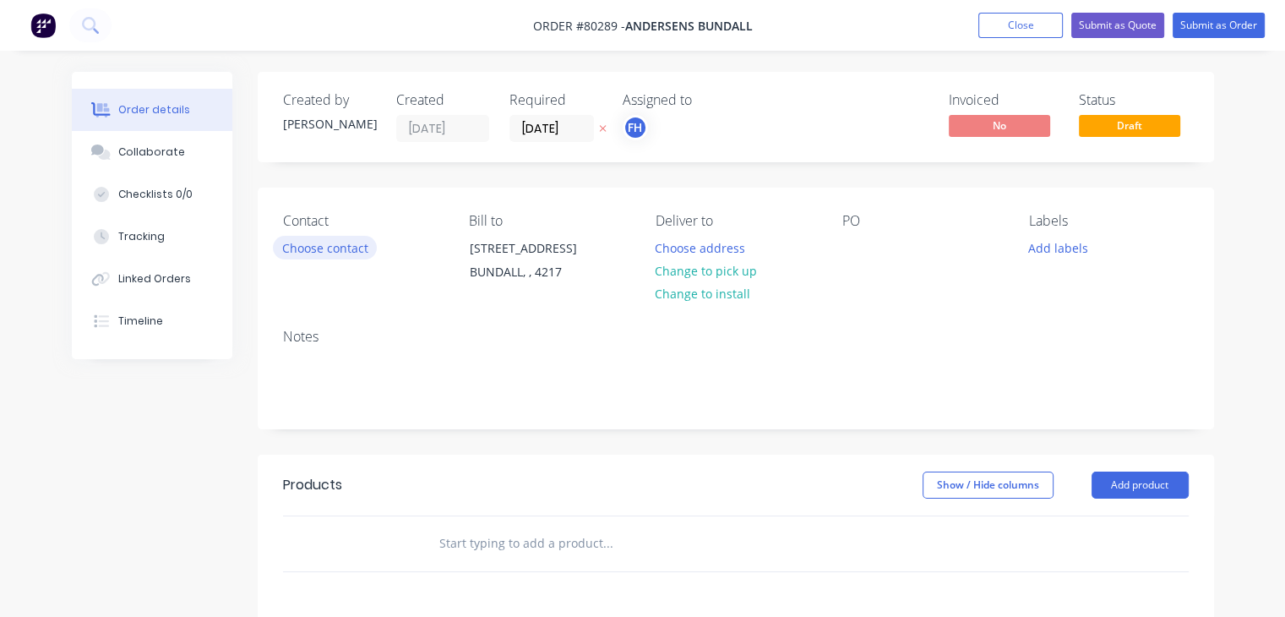
click at [337, 241] on button "Choose contact" at bounding box center [325, 247] width 104 height 23
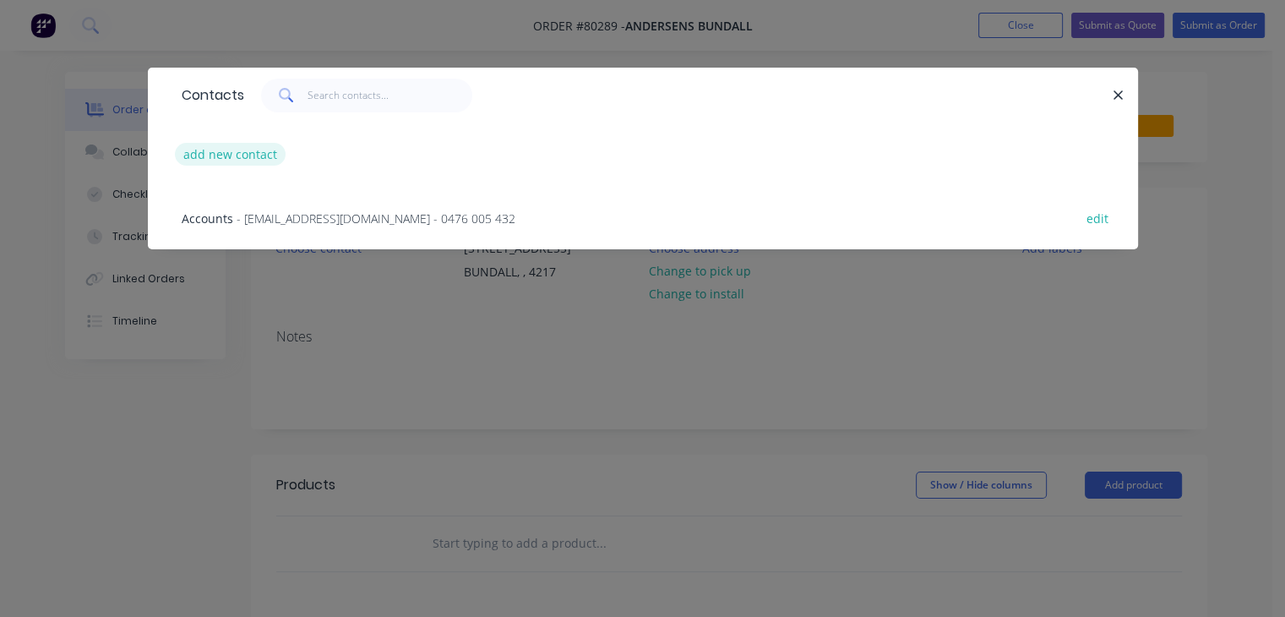
click at [261, 153] on button "add new contact" at bounding box center [231, 154] width 112 height 23
select select "AU"
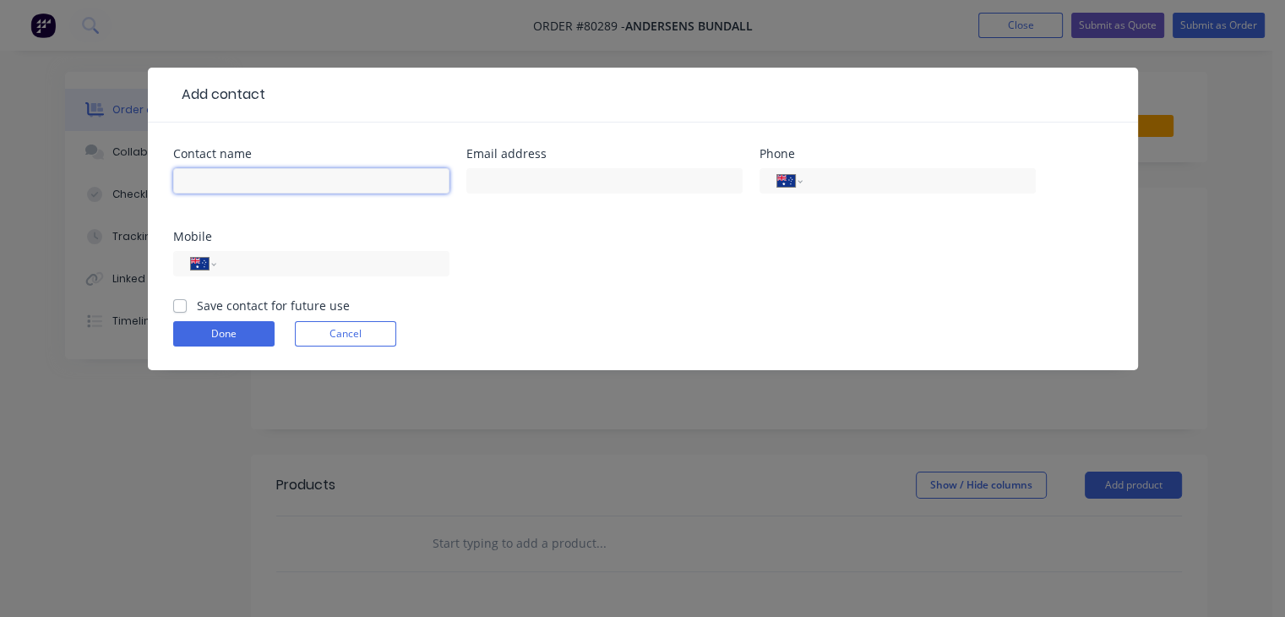
click at [264, 177] on input "text" at bounding box center [311, 180] width 276 height 25
type input "[PERSON_NAME]"
click at [859, 178] on input "tel" at bounding box center [912, 181] width 194 height 19
type input "5"
type input "[PHONE_NUMBER]"
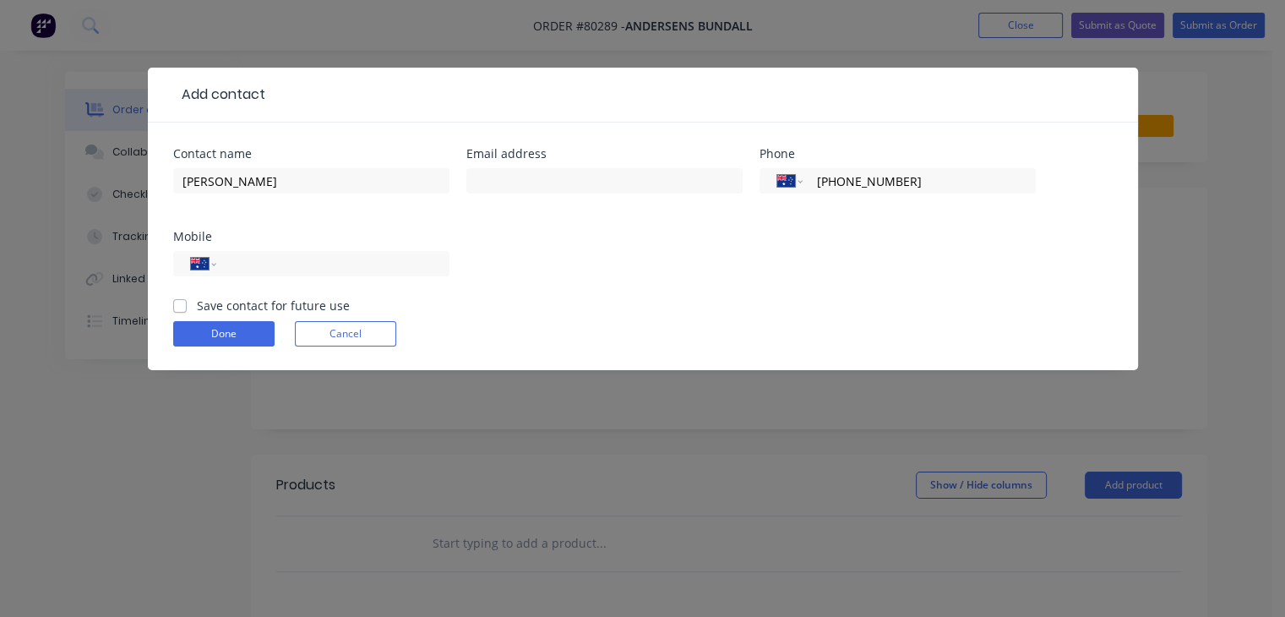
click at [197, 305] on label "Save contact for future use" at bounding box center [273, 306] width 153 height 18
click at [182, 305] on input "Save contact for future use" at bounding box center [180, 305] width 14 height 16
checkbox input "true"
click at [237, 336] on button "Done" at bounding box center [223, 333] width 101 height 25
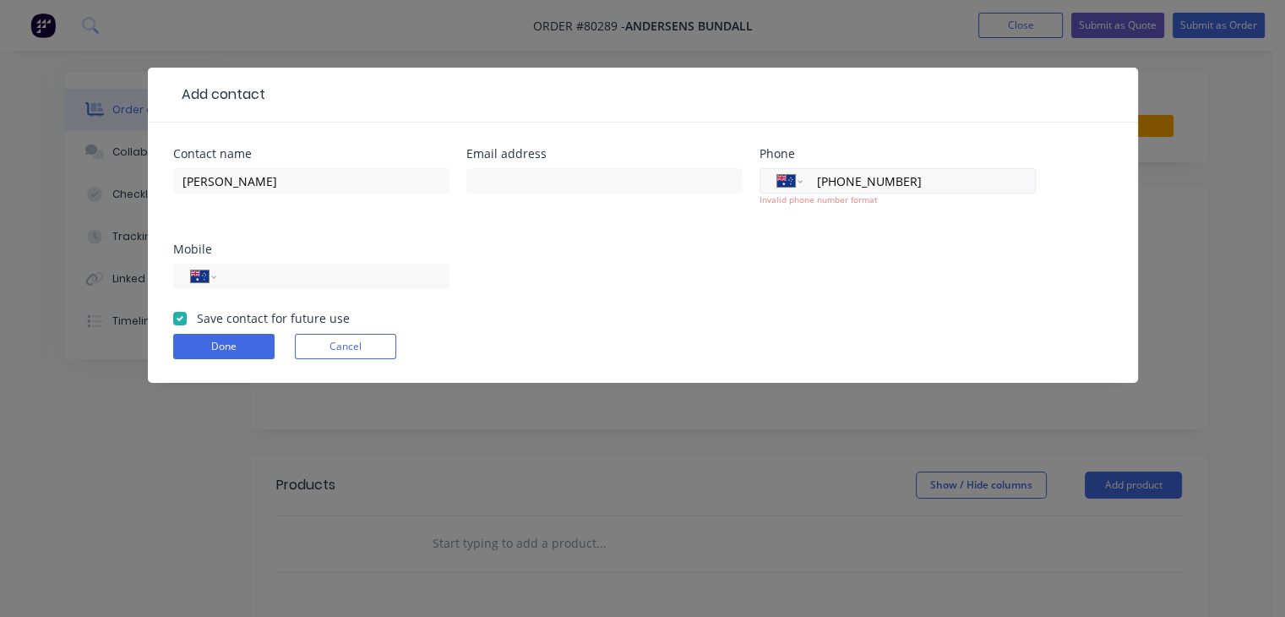
click at [912, 189] on input "[PHONE_NUMBER]" at bounding box center [912, 181] width 194 height 19
type input "0"
click at [936, 188] on input "(07)" at bounding box center [912, 181] width 194 height 19
type input "[PHONE_NUMBER]"
click button "Done" at bounding box center [223, 346] width 101 height 25
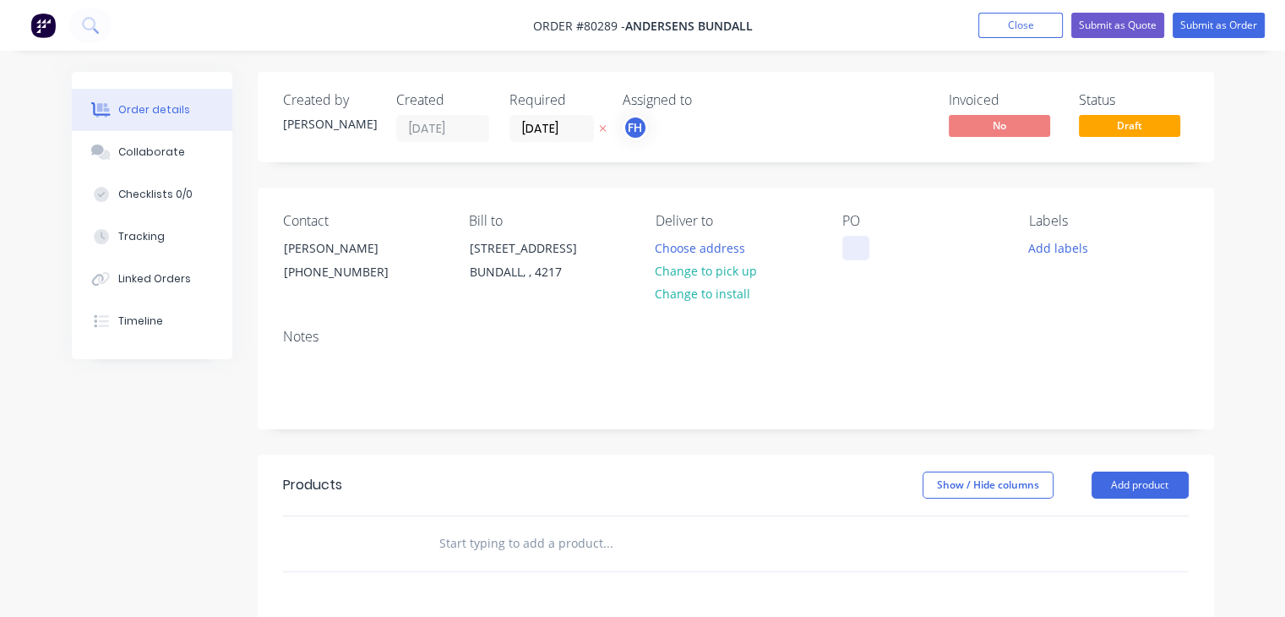
click at [854, 253] on div at bounding box center [856, 248] width 27 height 25
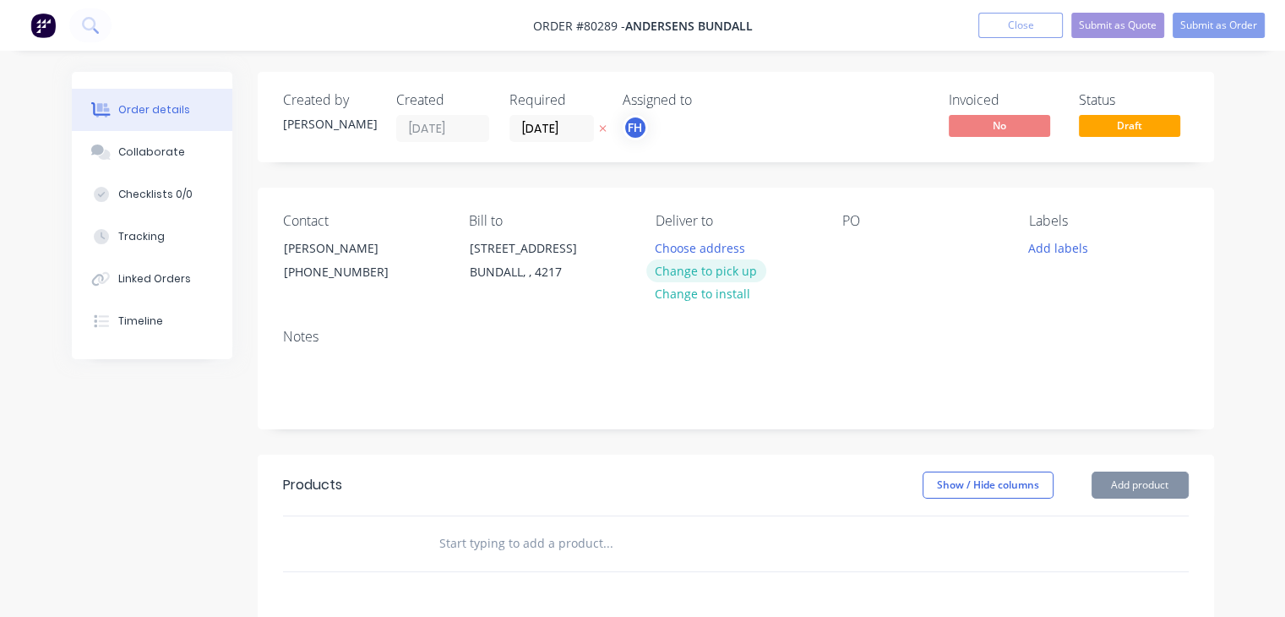
click at [690, 270] on button "Change to pick up" at bounding box center [707, 270] width 120 height 23
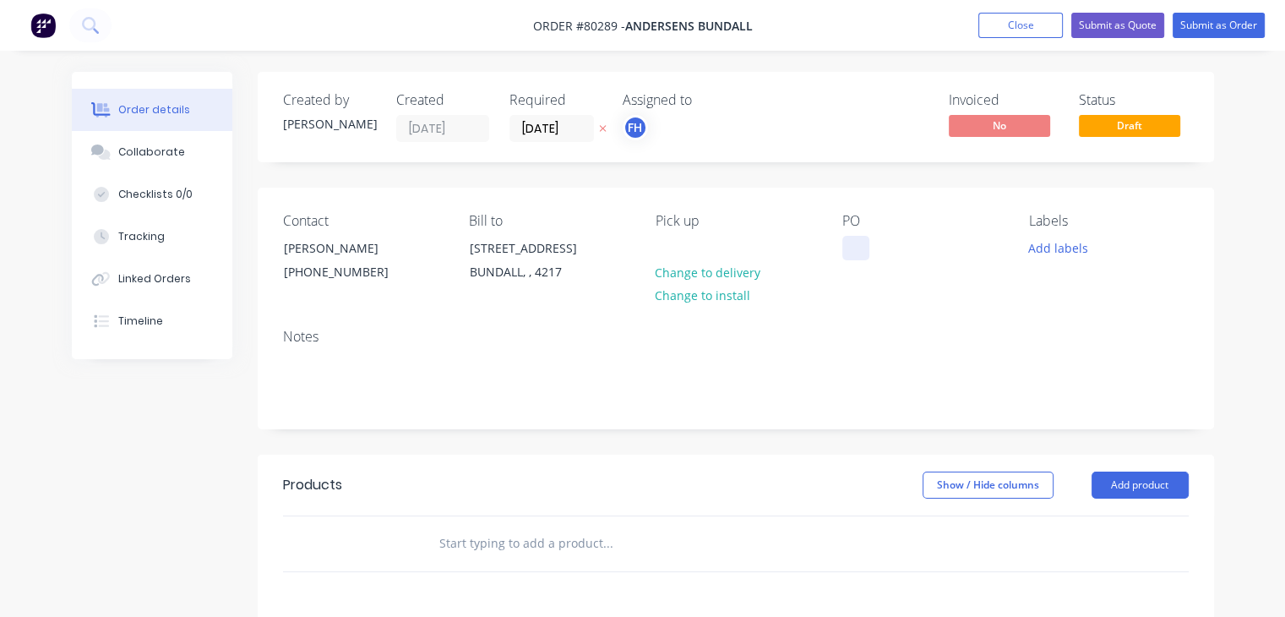
click at [843, 247] on div at bounding box center [856, 248] width 27 height 25
click at [1070, 258] on button "Add labels" at bounding box center [1059, 247] width 78 height 23
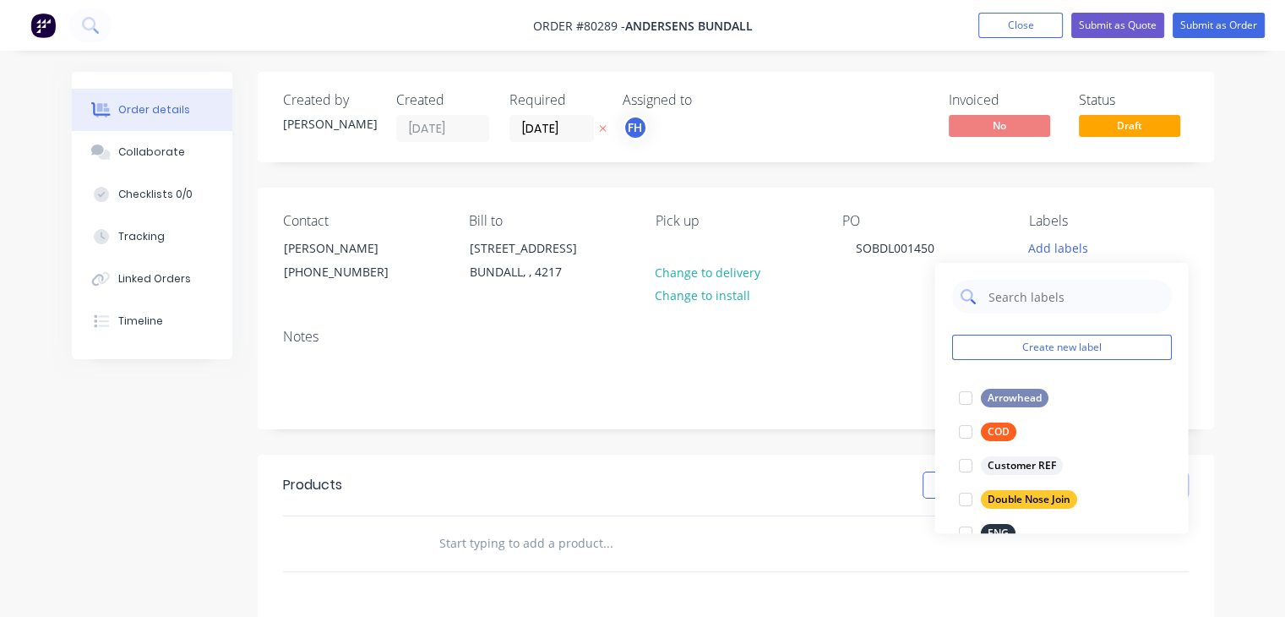
click at [1030, 289] on input "text" at bounding box center [1074, 297] width 177 height 34
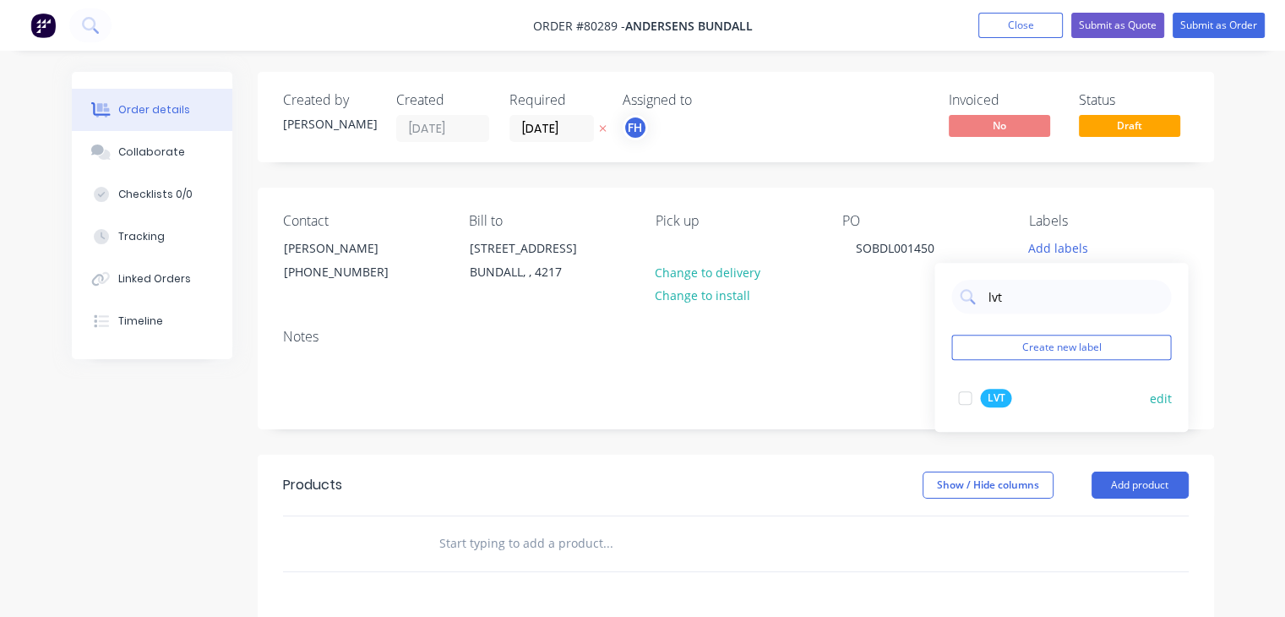
type input "lvt"
click at [1000, 403] on div "LVT" at bounding box center [995, 398] width 31 height 19
click at [797, 461] on header "Products Show / Hide columns Add product" at bounding box center [736, 485] width 957 height 61
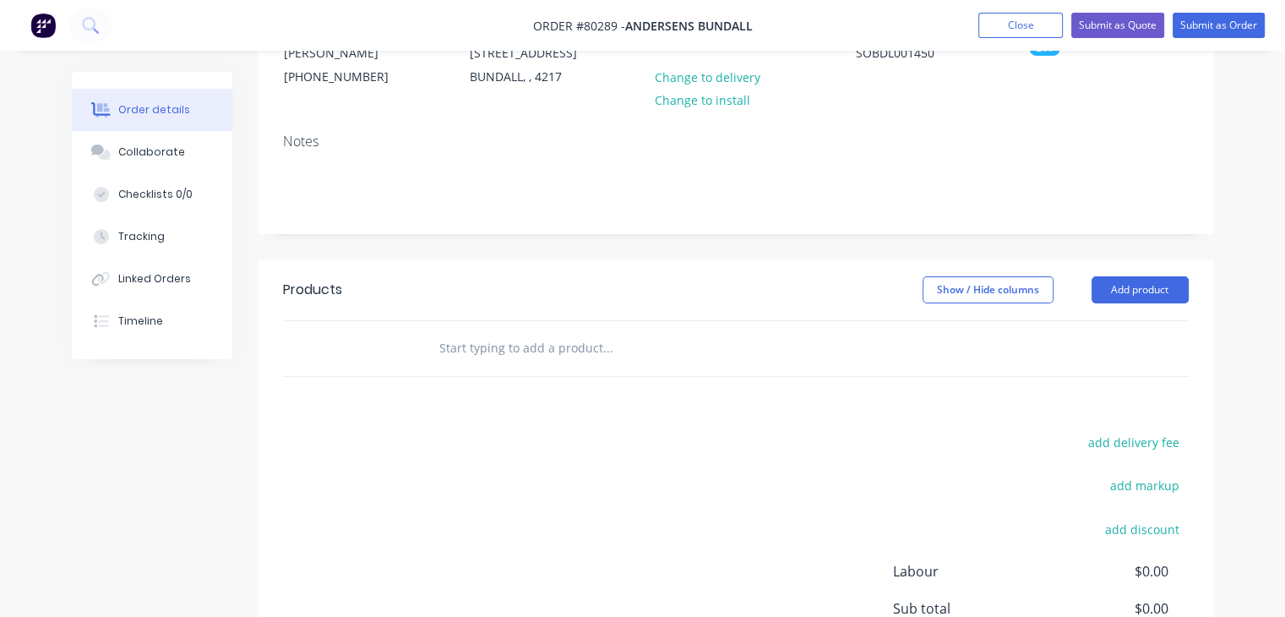
scroll to position [202, 0]
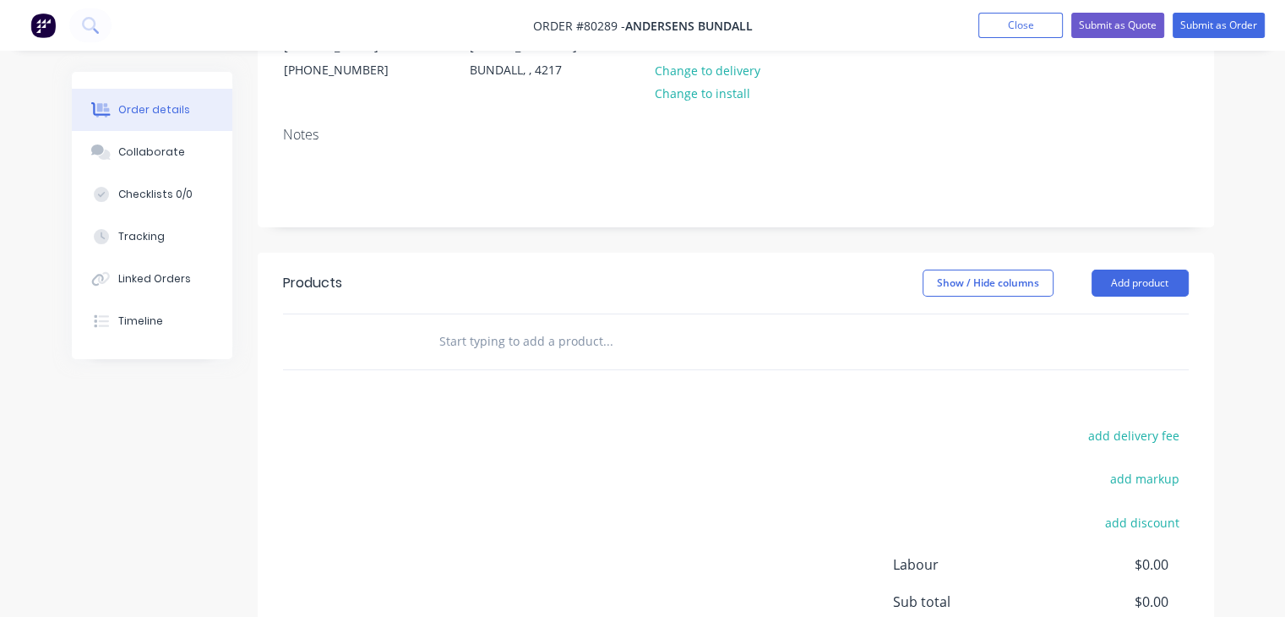
click at [479, 329] on input "text" at bounding box center [608, 342] width 338 height 34
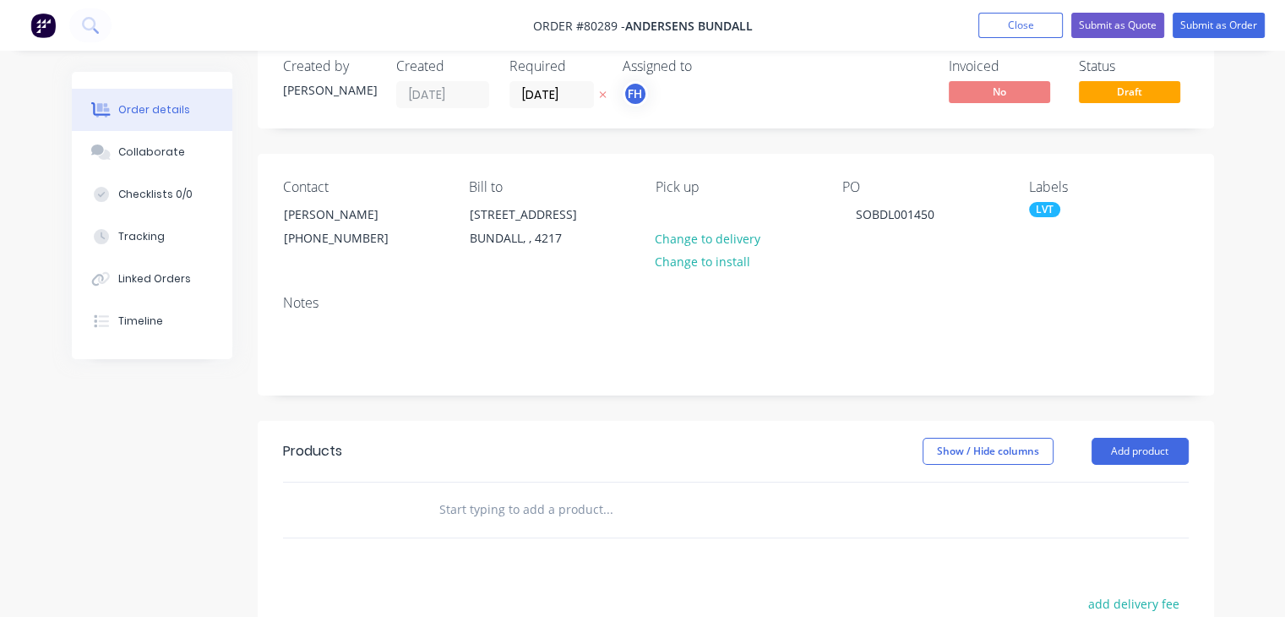
scroll to position [0, 0]
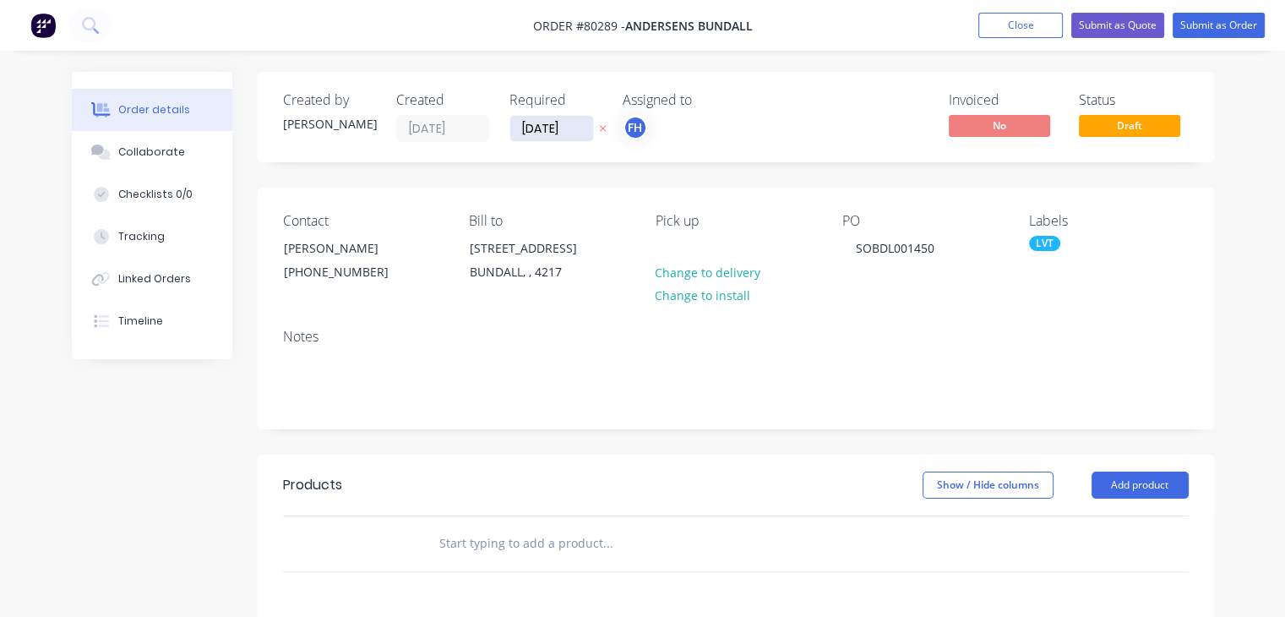
click at [525, 128] on input "[DATE]" at bounding box center [551, 128] width 83 height 25
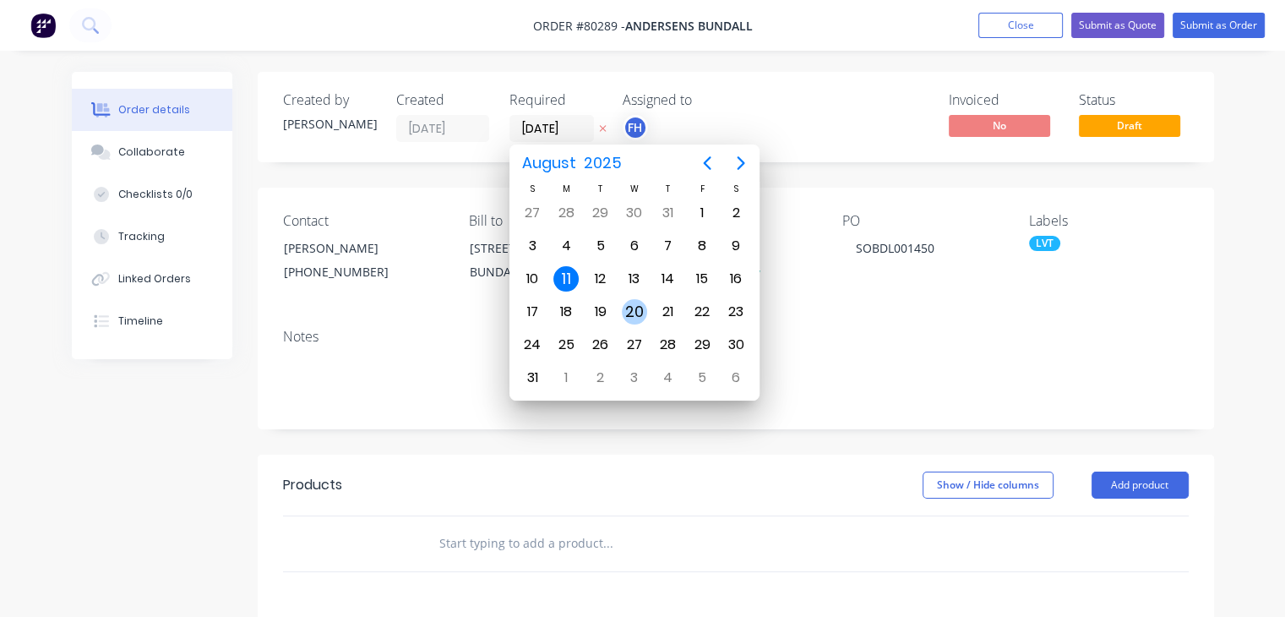
click at [638, 302] on div "20" at bounding box center [634, 311] width 25 height 25
type input "[DATE]"
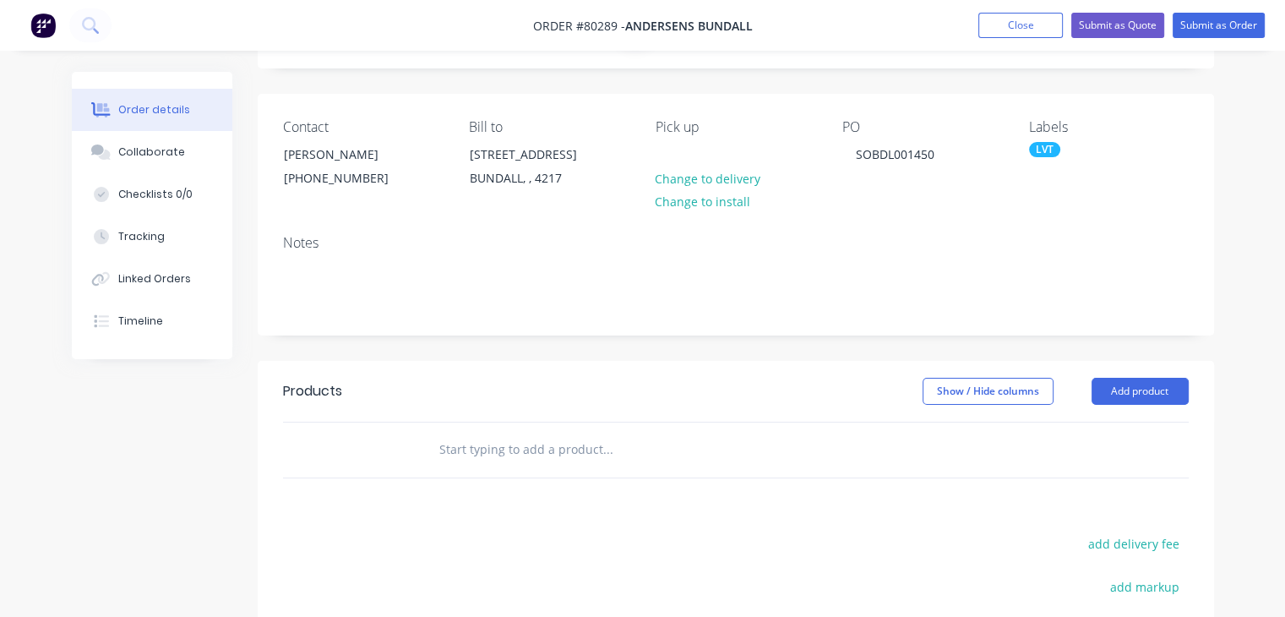
scroll to position [150, 0]
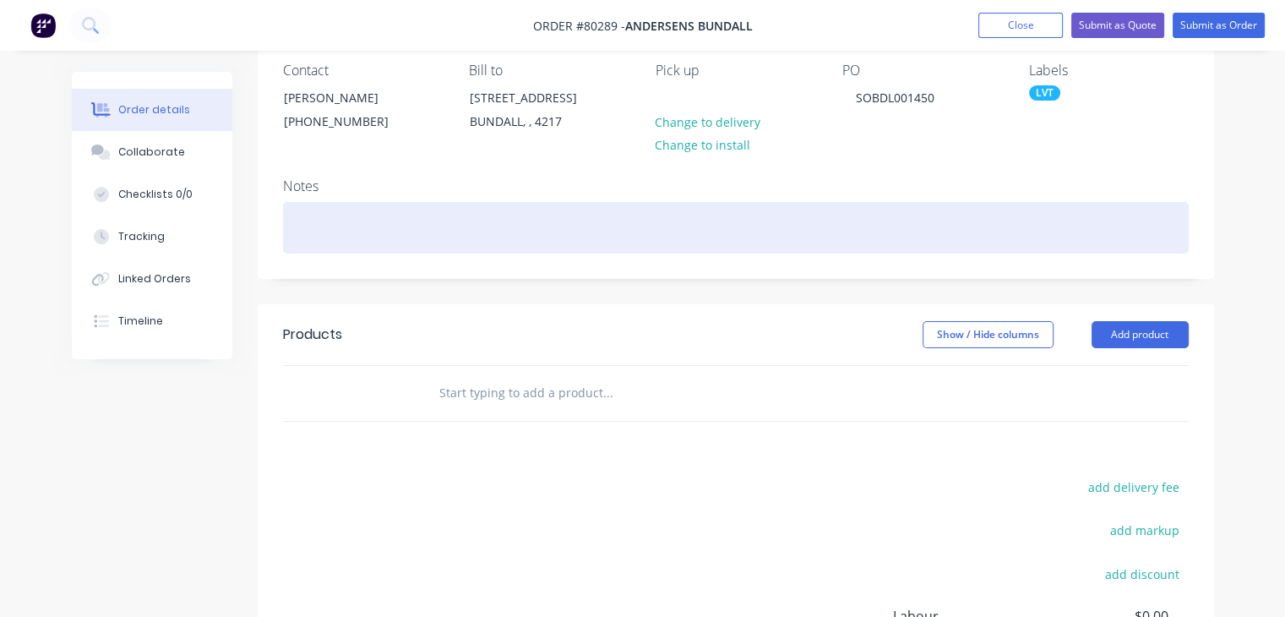
click at [401, 202] on div at bounding box center [736, 228] width 906 height 52
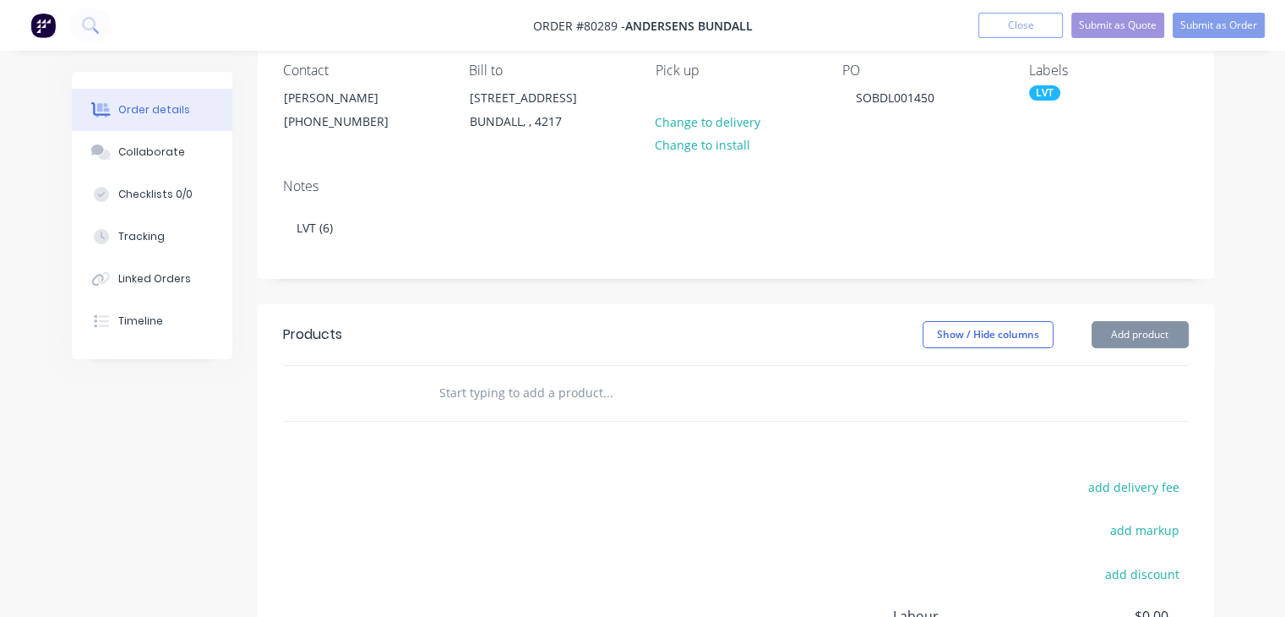
click at [495, 393] on input "text" at bounding box center [608, 393] width 338 height 34
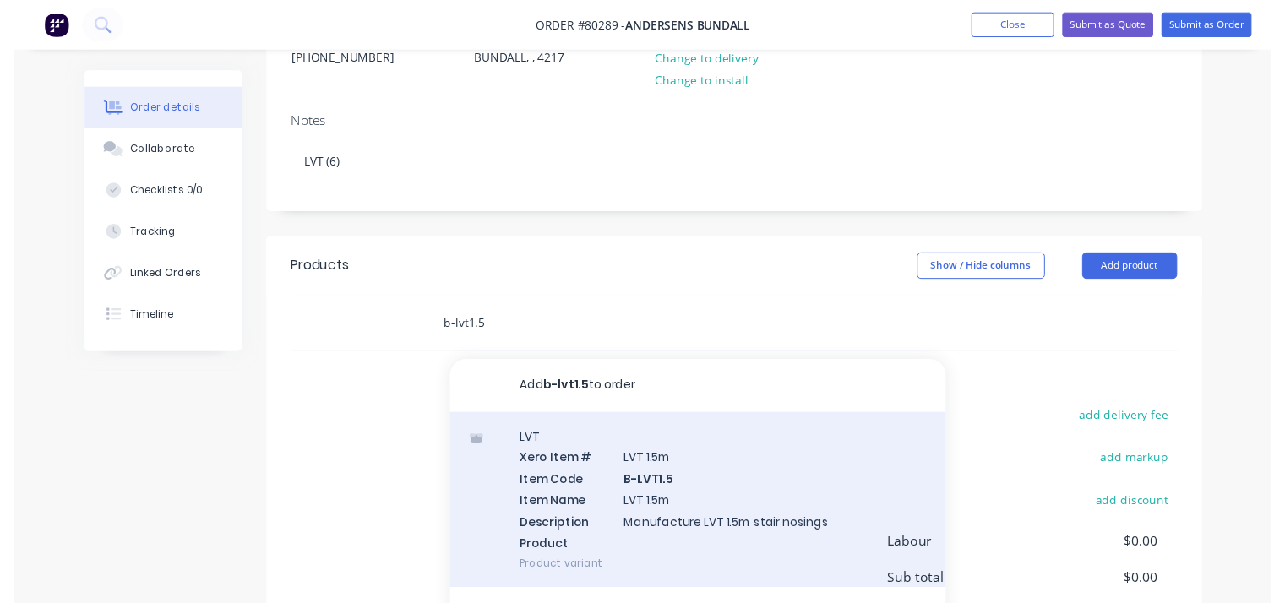
scroll to position [218, 0]
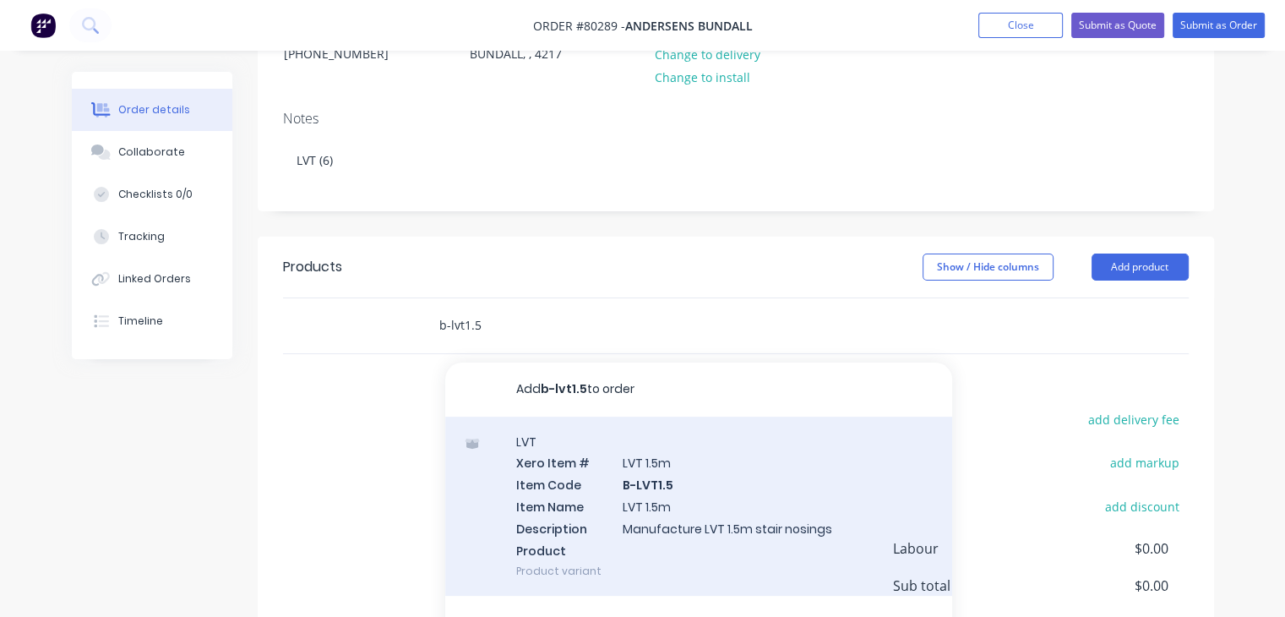
type input "b-lvt1.5"
click at [636, 542] on div "LVT Xero Item # LVT 1.5m Item Code B-LVT1.5 Item Name LVT 1.5m Description Manu…" at bounding box center [698, 507] width 507 height 180
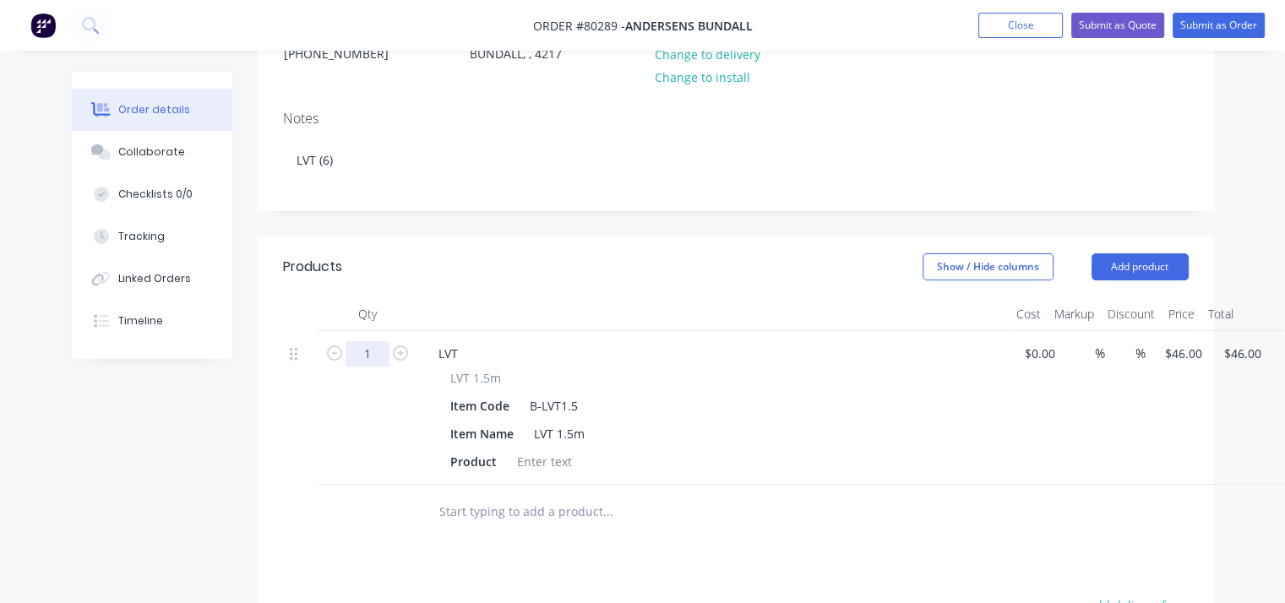
click at [370, 356] on input "1" at bounding box center [368, 353] width 44 height 25
type input "5"
type input "$230.00"
click at [561, 467] on div at bounding box center [544, 462] width 68 height 25
type input "$0.00"
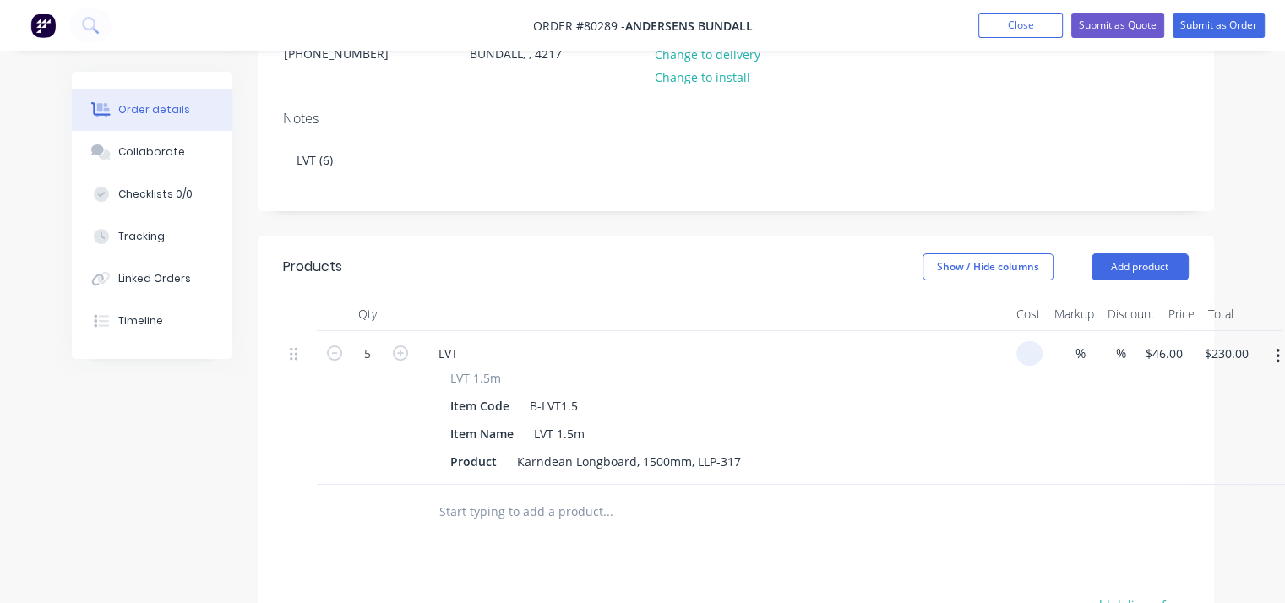
type input "$0.00"
click at [521, 506] on input "text" at bounding box center [608, 512] width 338 height 34
type input "G-moq"
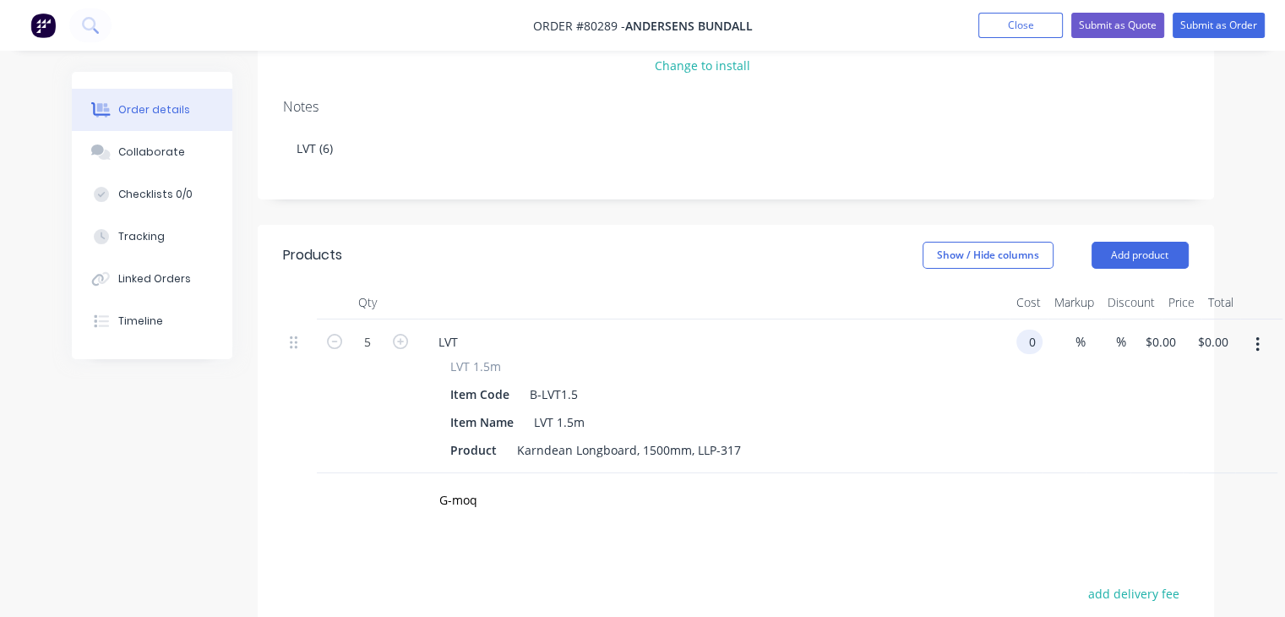
click at [1049, 341] on div "5 LVT LVT 1.5m Item Code B-LVT1.5 Item Name LVT 1.5m Product Karndean Longboard…" at bounding box center [736, 396] width 906 height 154
type input "$0.00"
click at [1163, 346] on div "0 0" at bounding box center [1170, 342] width 26 height 25
type input "$46.00"
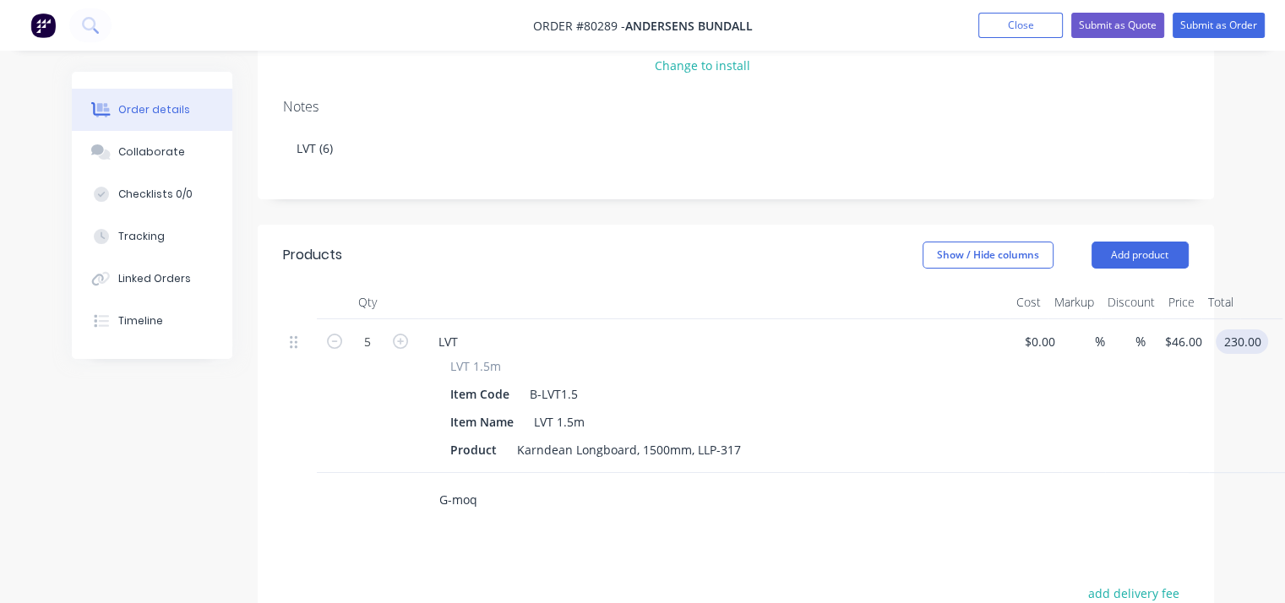
click at [644, 499] on input "G-moq" at bounding box center [608, 500] width 338 height 34
type input "$230.00"
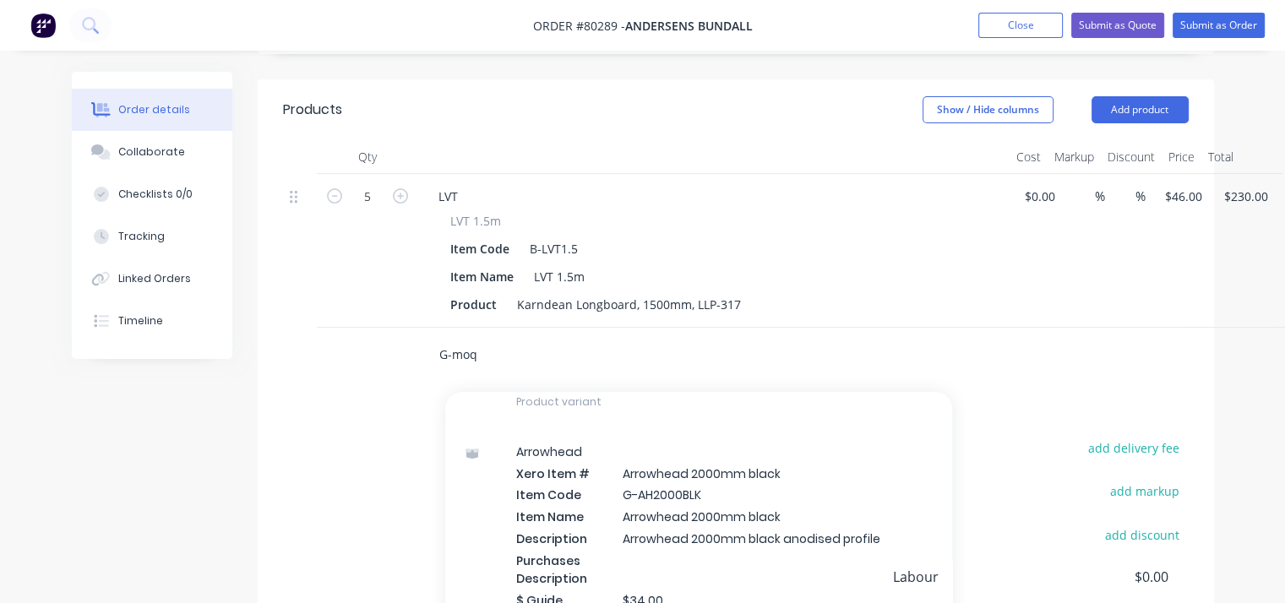
scroll to position [477, 0]
click at [530, 352] on input "G-moq" at bounding box center [608, 355] width 338 height 34
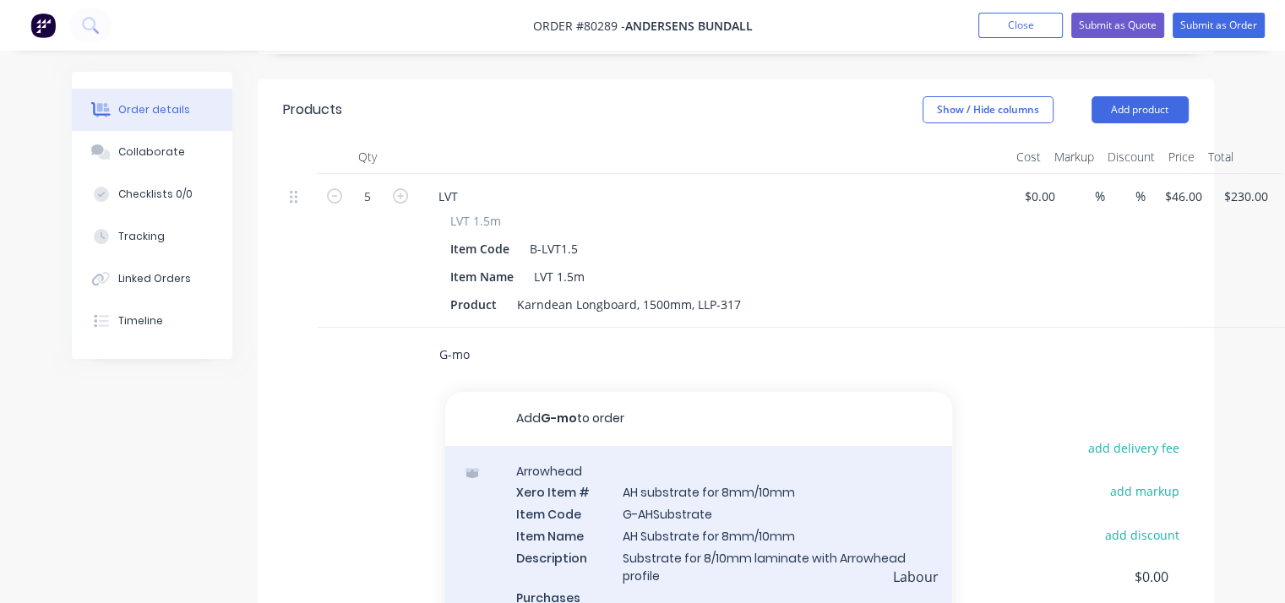
type input "G-moq"
click at [676, 529] on div "General Xero Item # Small order surcharge (10) Item Code G-MOQ S Item Name Smal…" at bounding box center [698, 544] width 507 height 198
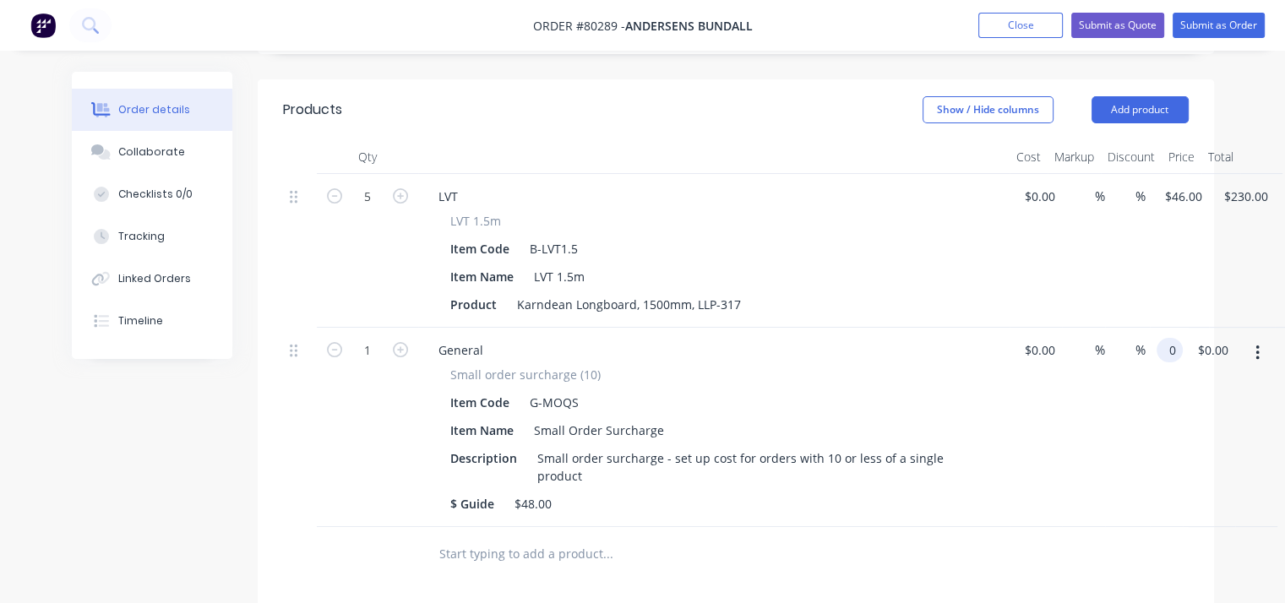
click at [1187, 341] on div "1 General Small order surcharge (10) Item Code G-MOQS Item Name Small Order Sur…" at bounding box center [736, 427] width 906 height 199
type input "$48.00"
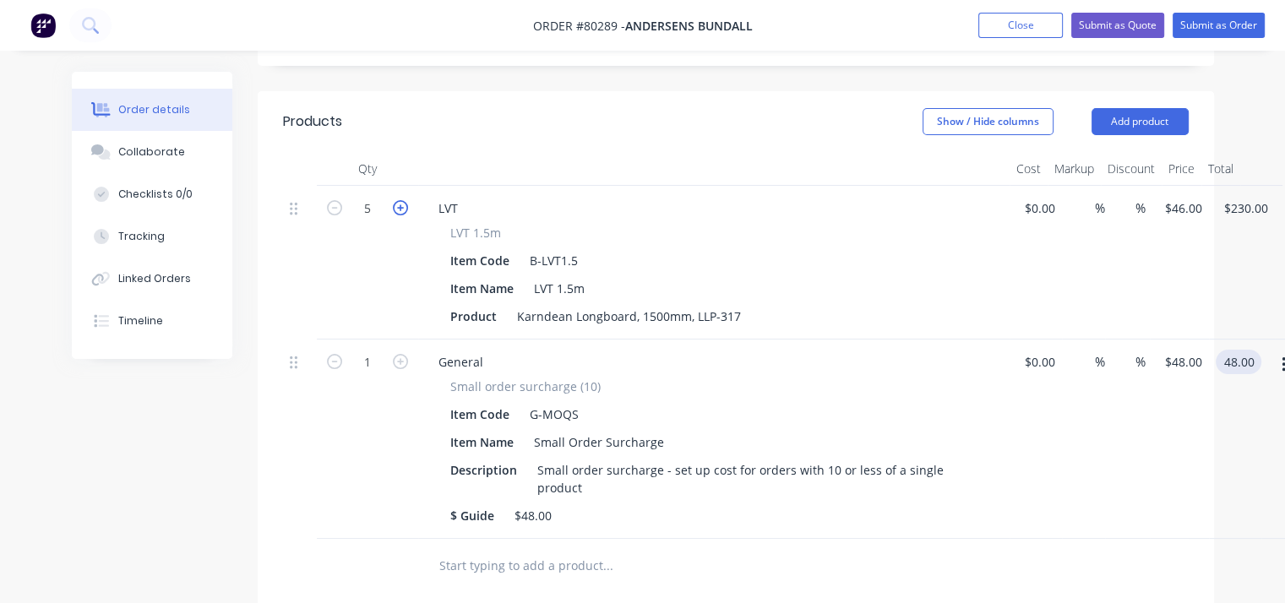
type input "$48.00"
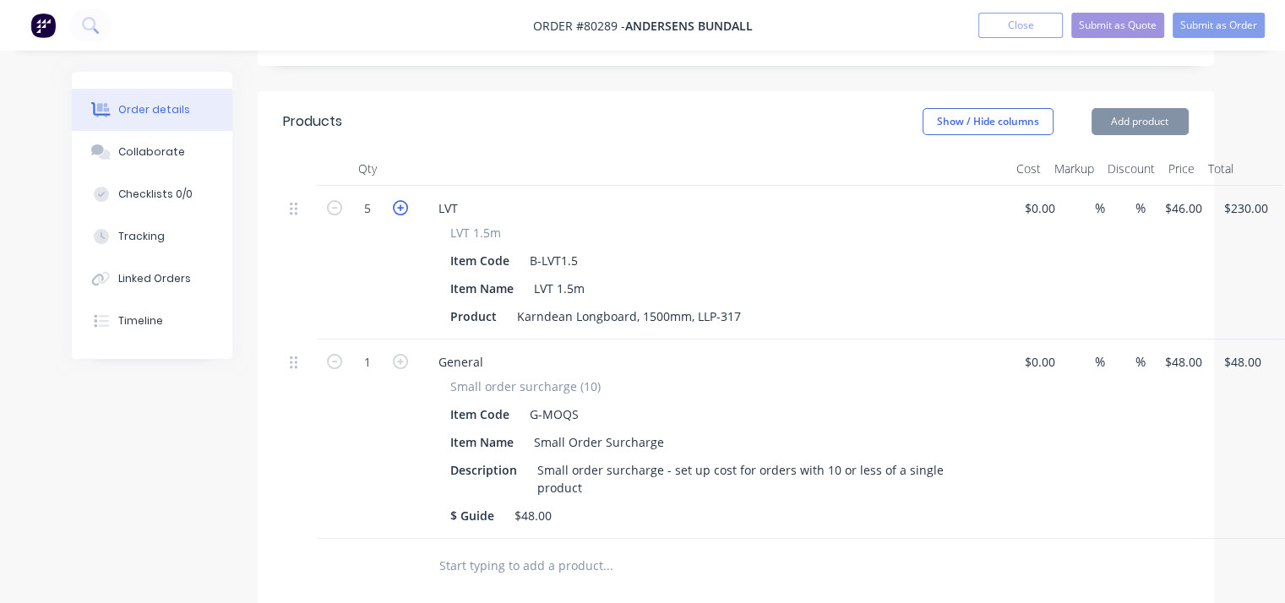
click at [401, 205] on icon "button" at bounding box center [400, 207] width 15 height 15
type input "6"
type input "$276.00"
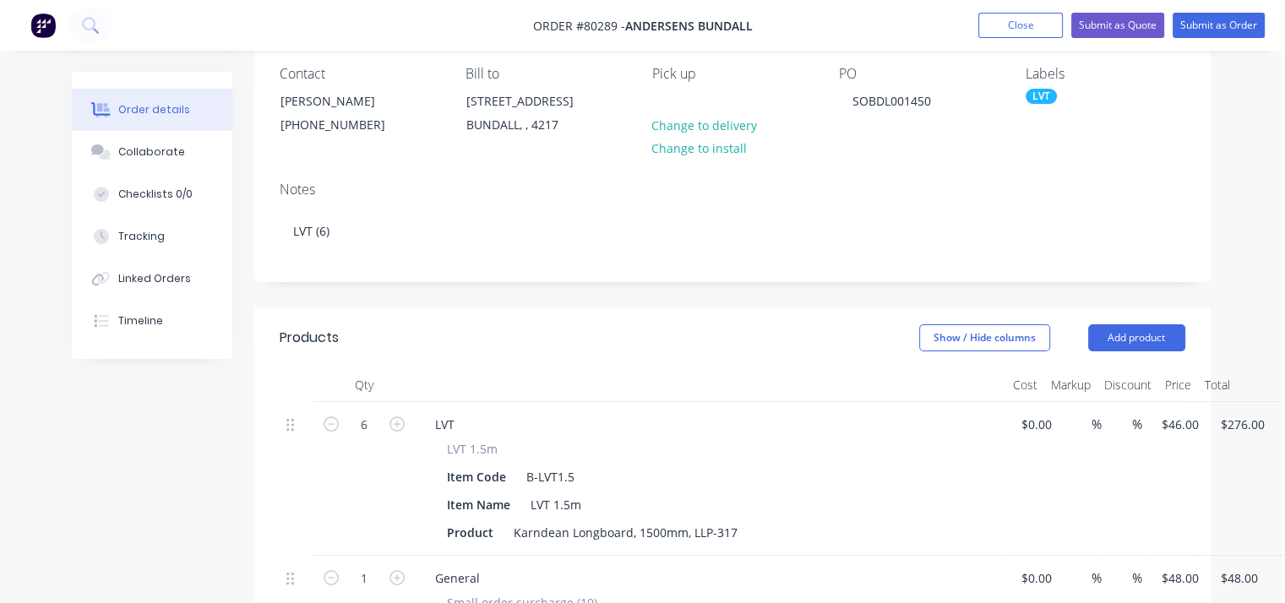
scroll to position [157, 3]
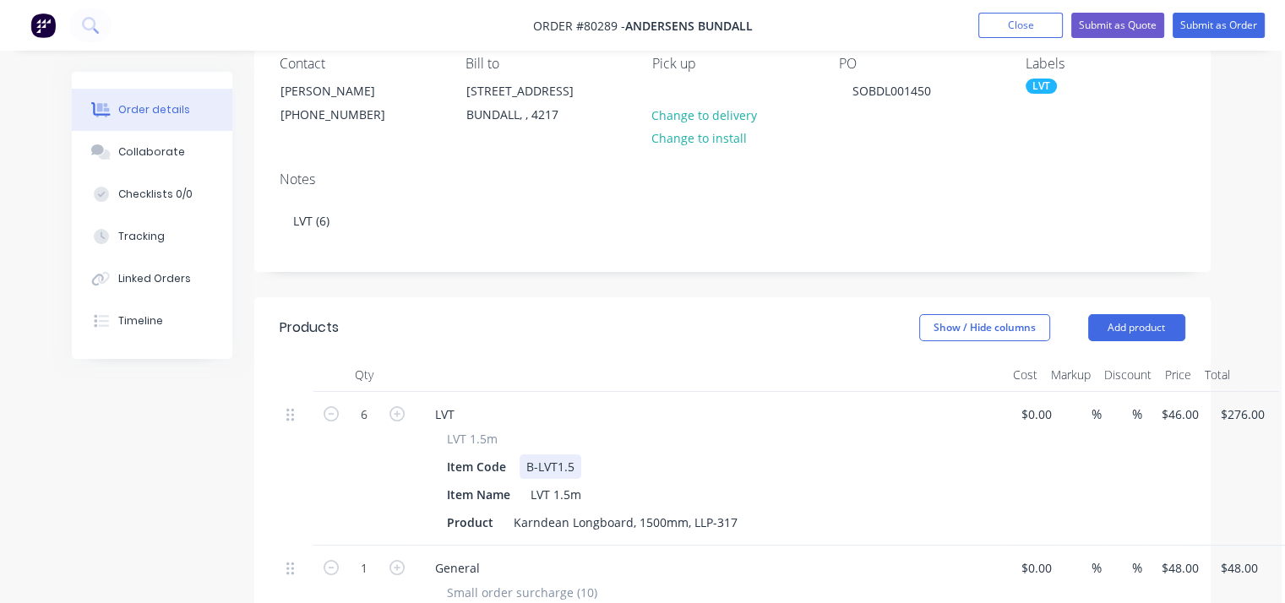
click at [560, 468] on div "B-LVT1.5" at bounding box center [551, 467] width 62 height 25
click at [575, 473] on div "B-LVT1.5" at bounding box center [551, 467] width 62 height 25
click at [543, 467] on div "B-LVT1.8" at bounding box center [551, 467] width 62 height 25
click at [488, 441] on span "LVT 1.5m" at bounding box center [472, 439] width 51 height 18
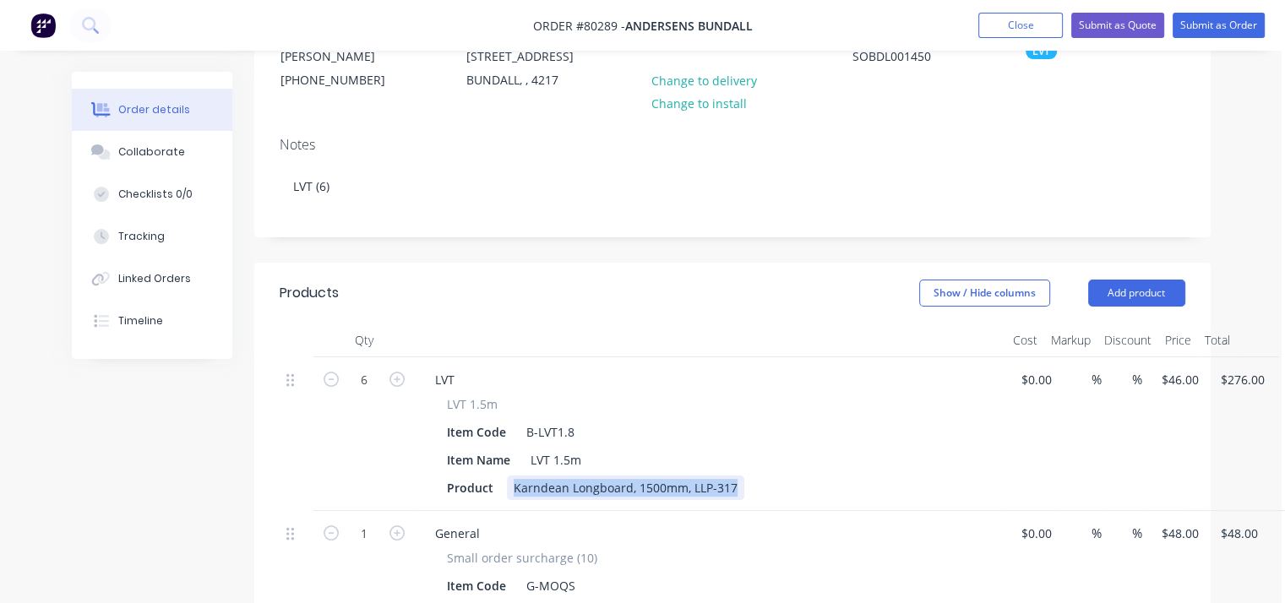
drag, startPoint x: 513, startPoint y: 484, endPoint x: 757, endPoint y: 486, distance: 244.3
click at [757, 486] on div "Product Karndean Longboard, 1500mm, LLP-317" at bounding box center [707, 488] width 534 height 25
copy div "Karndean Longboard, 1500mm, LLP-317"
click at [422, 431] on div "LVT 1.5m Item Code B-LVT1.8 Item Name LVT 1.5m Product Karndean Longboard, 1500…" at bounding box center [711, 448] width 578 height 105
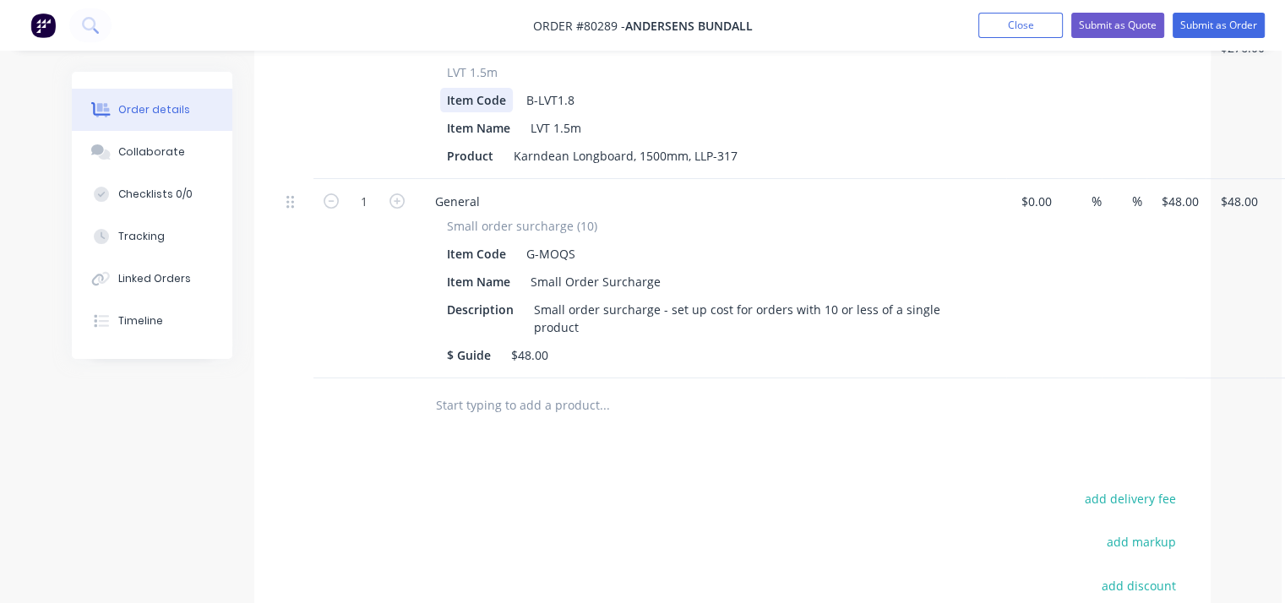
scroll to position [531, 3]
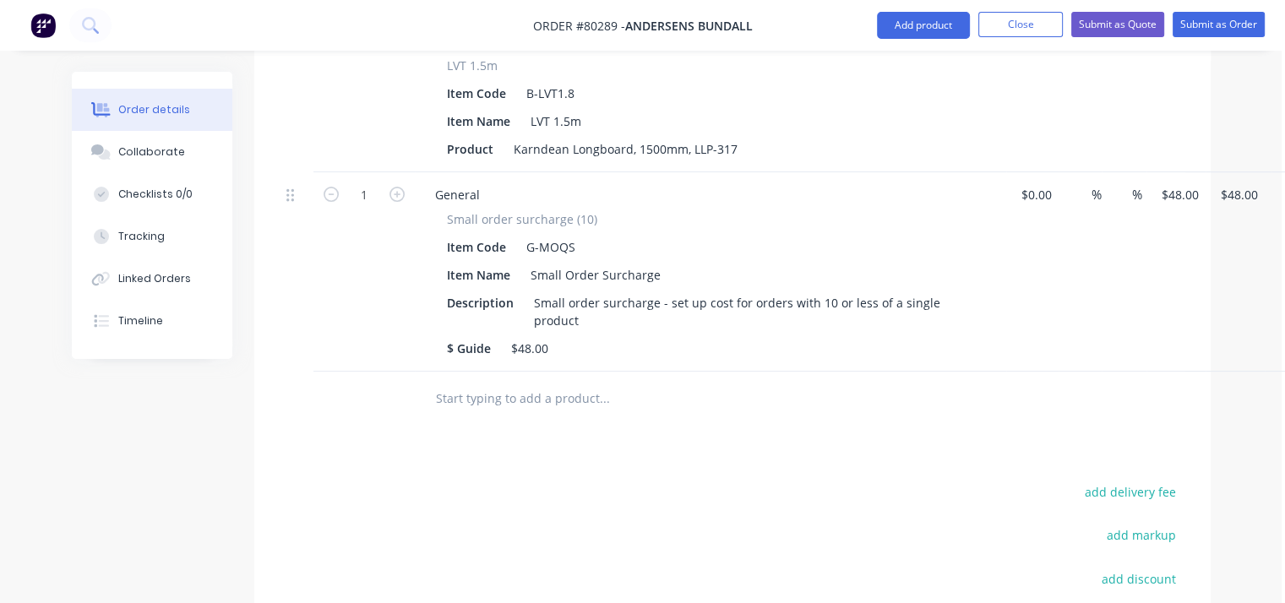
click at [473, 399] on input "text" at bounding box center [604, 399] width 338 height 34
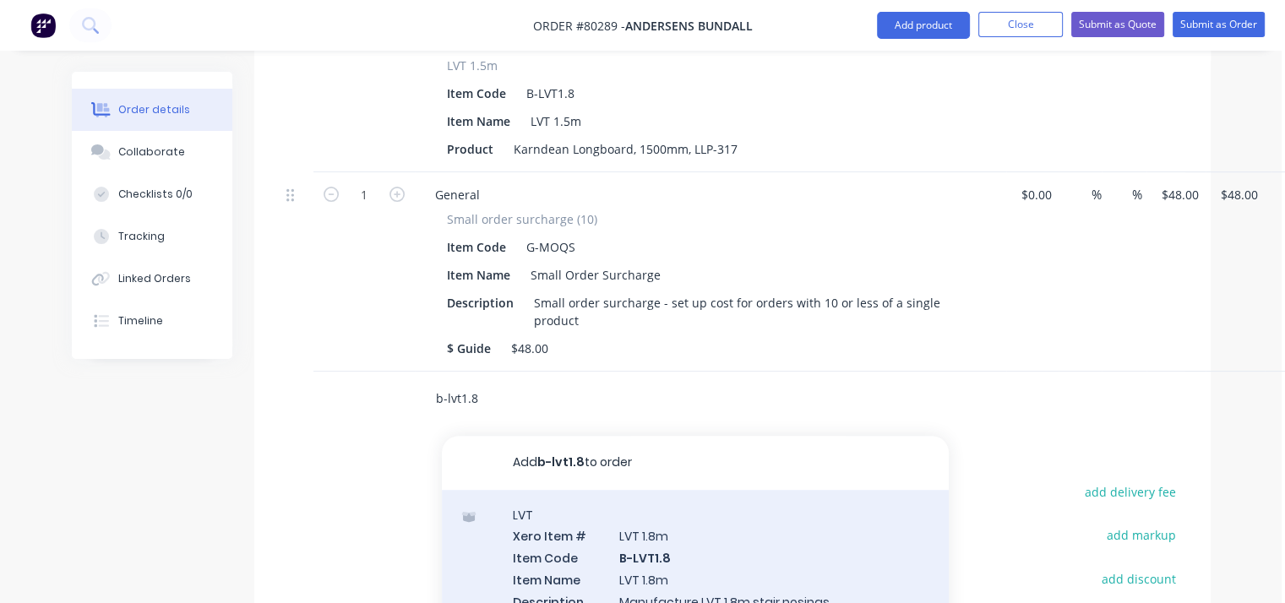
type input "b-lvt1.8"
click at [598, 555] on div "LVT Xero Item # LVT 1.8m Item Code B-LVT1.8 Item Name LVT 1.8m Description Manu…" at bounding box center [695, 580] width 507 height 180
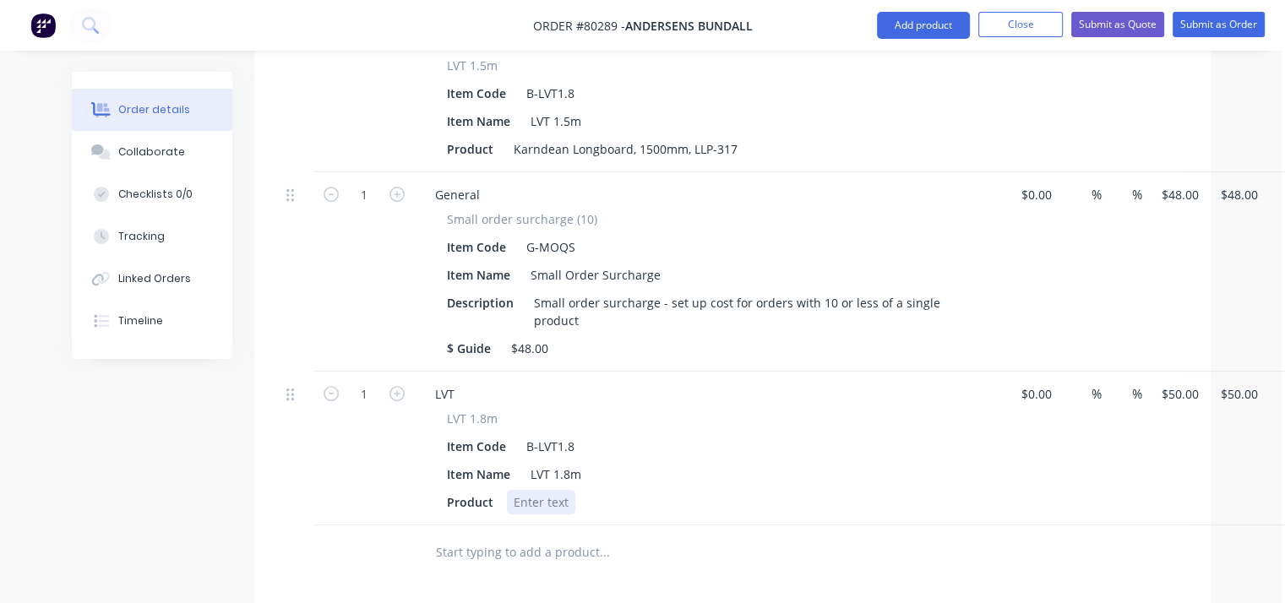
click at [540, 508] on div at bounding box center [541, 502] width 68 height 25
paste div
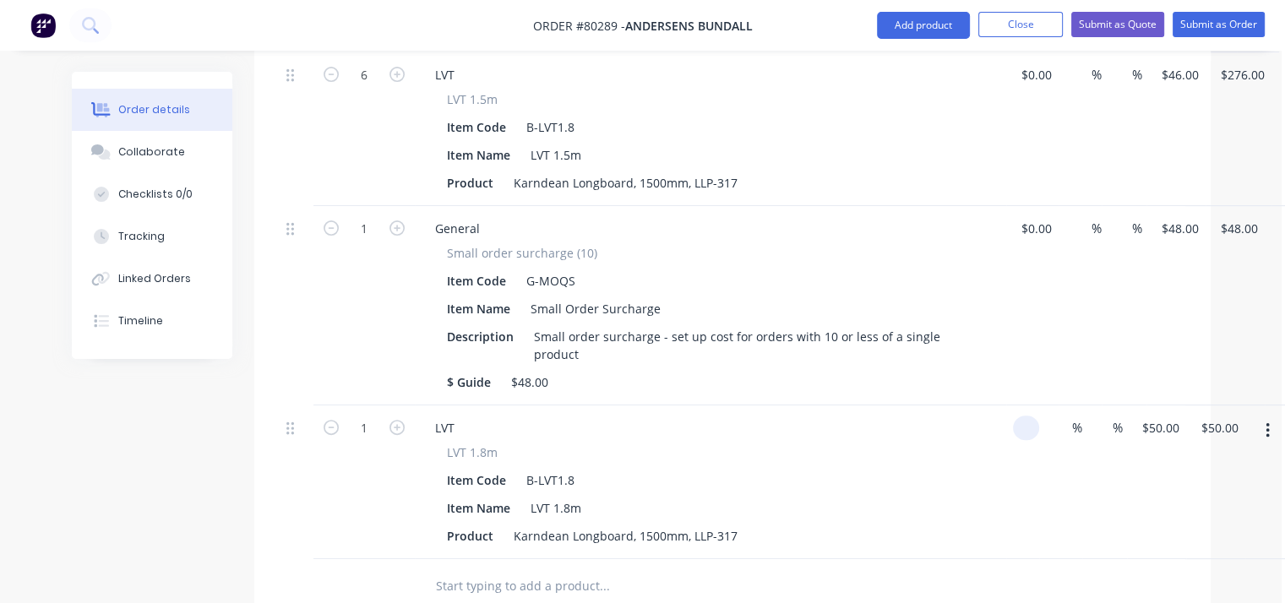
scroll to position [495, 3]
type input "$0.00"
click at [374, 416] on div "1" at bounding box center [364, 428] width 44 height 25
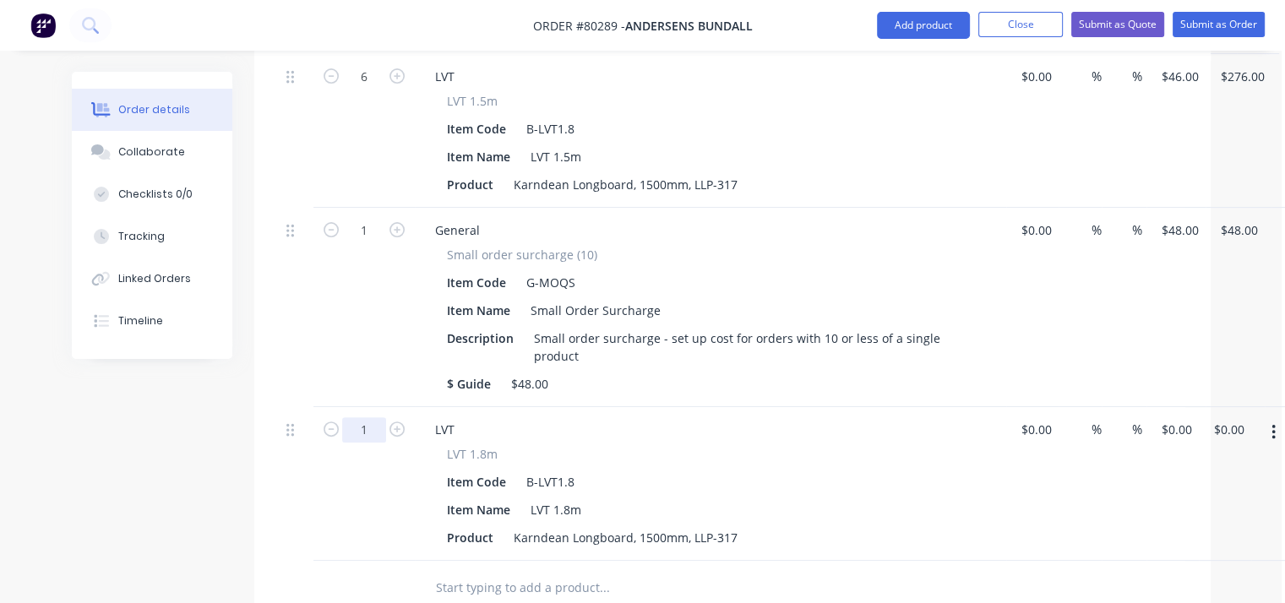
click at [374, 90] on input "1" at bounding box center [364, 76] width 44 height 25
type input "3"
click at [374, 90] on input "3" at bounding box center [364, 76] width 44 height 25
type input "6"
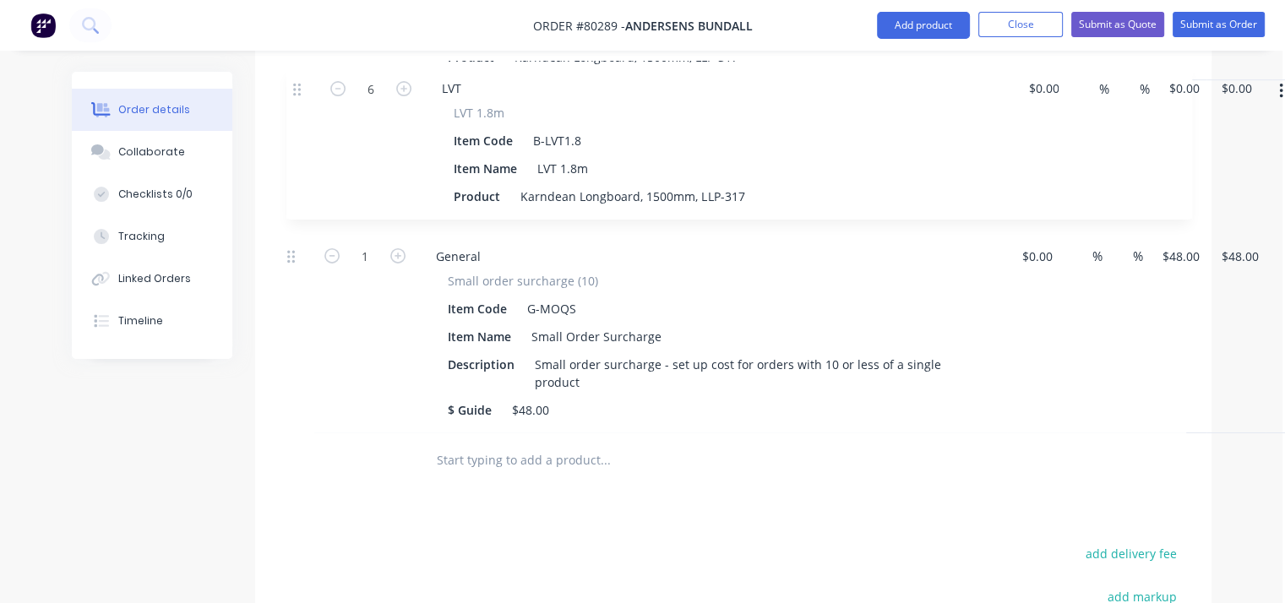
scroll to position [619, 3]
drag, startPoint x: 290, startPoint y: 288, endPoint x: 299, endPoint y: 85, distance: 203.9
click at [299, 85] on div "6 LVT LVT 1.5m Item Code B-LVT1.8 Item Name LVT 1.5m Product Karndean Longboard…" at bounding box center [734, 184] width 906 height 507
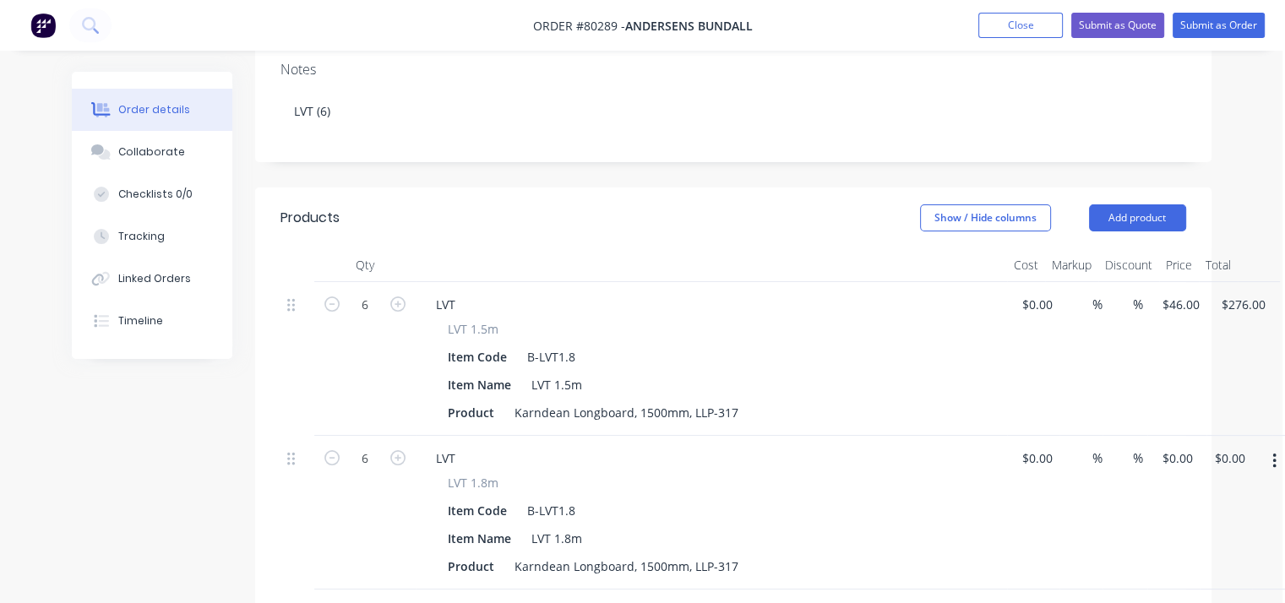
scroll to position [258, 3]
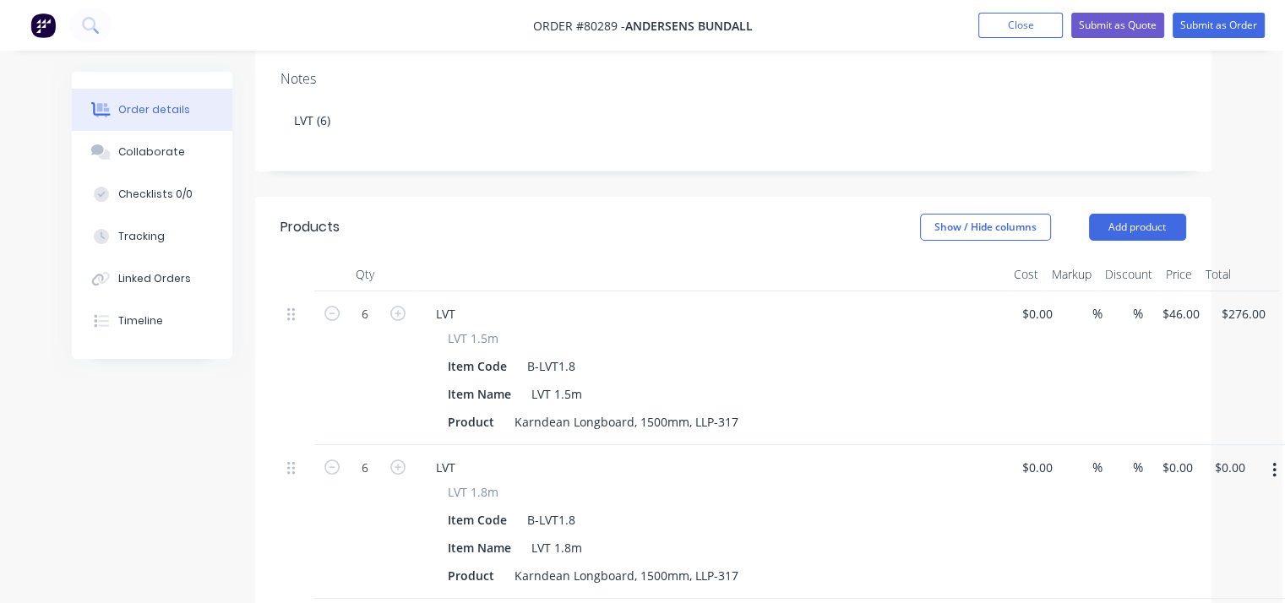
click at [876, 330] on div "LVT 1.5m" at bounding box center [711, 339] width 527 height 18
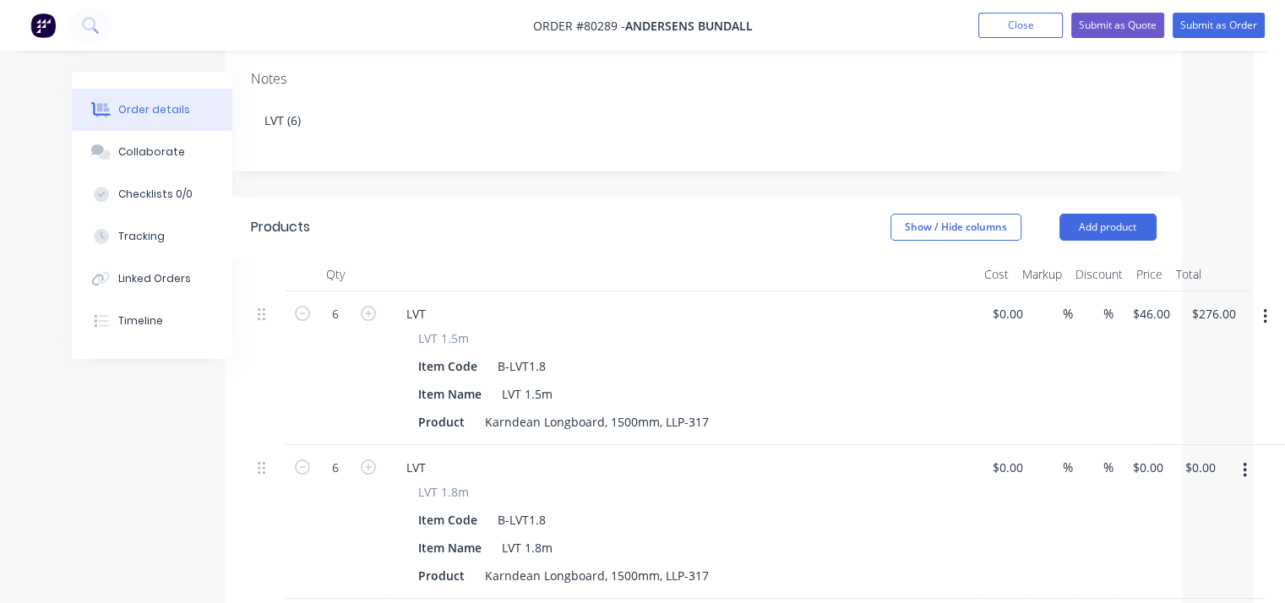
click at [1263, 313] on icon "button" at bounding box center [1265, 317] width 4 height 19
click at [1188, 456] on div "Delete" at bounding box center [1205, 462] width 130 height 25
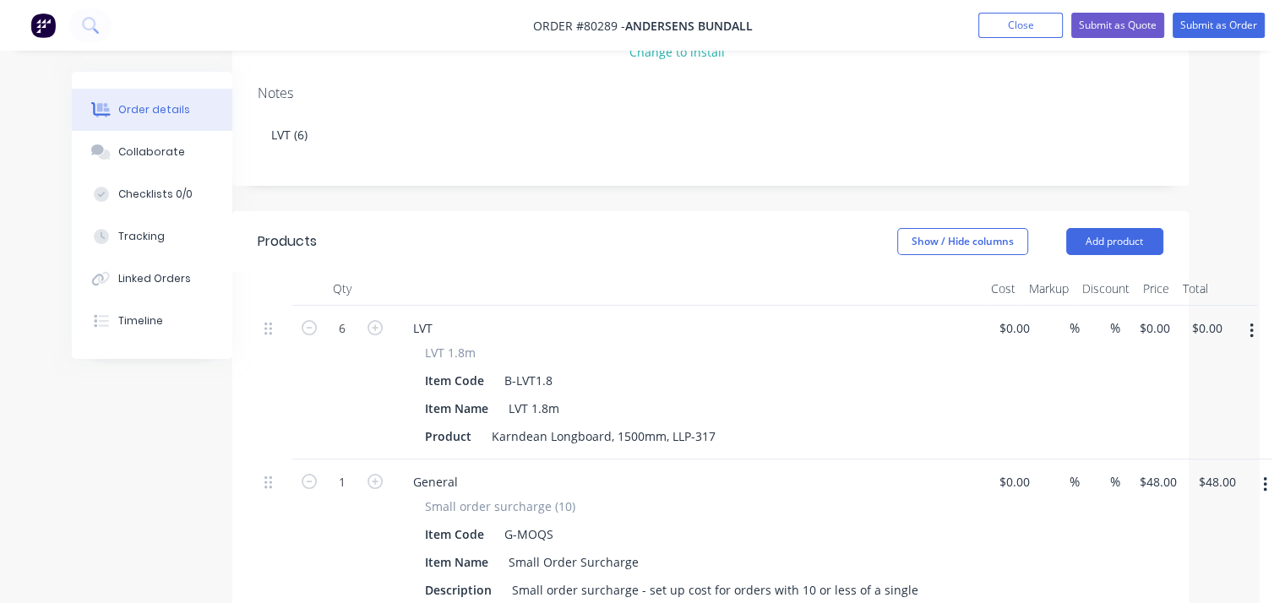
scroll to position [243, 26]
click at [1023, 342] on div "$0.00 $0.00" at bounding box center [1011, 383] width 52 height 154
click at [1143, 316] on div "0 0" at bounding box center [1147, 328] width 19 height 25
type input "$50.00"
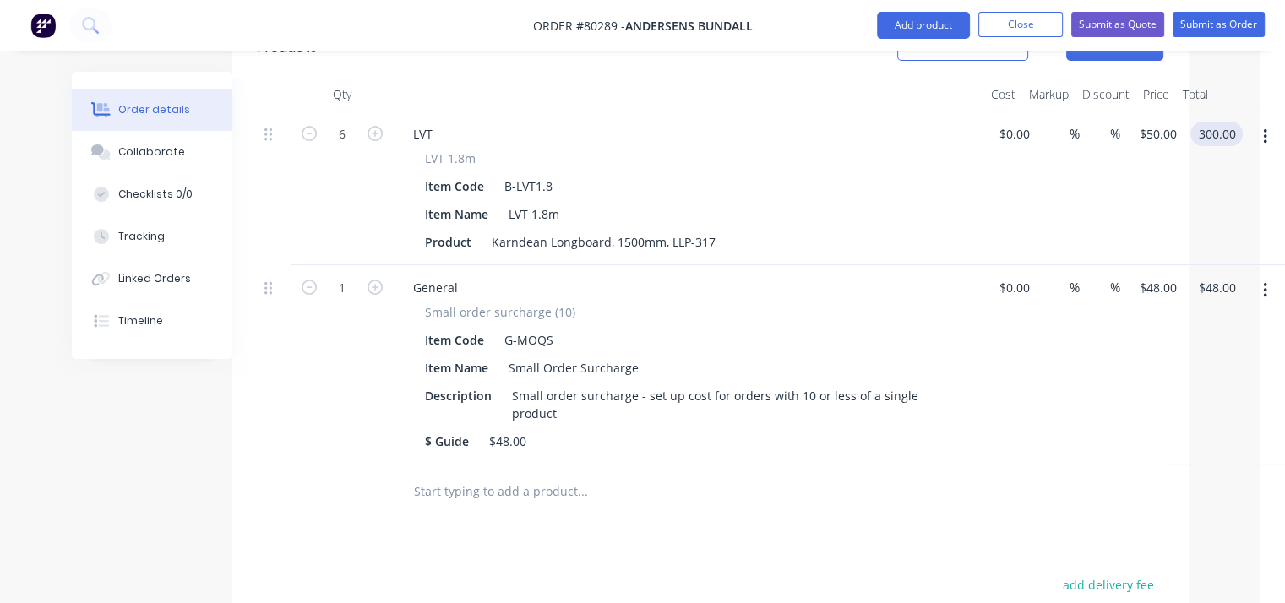
scroll to position [553, 26]
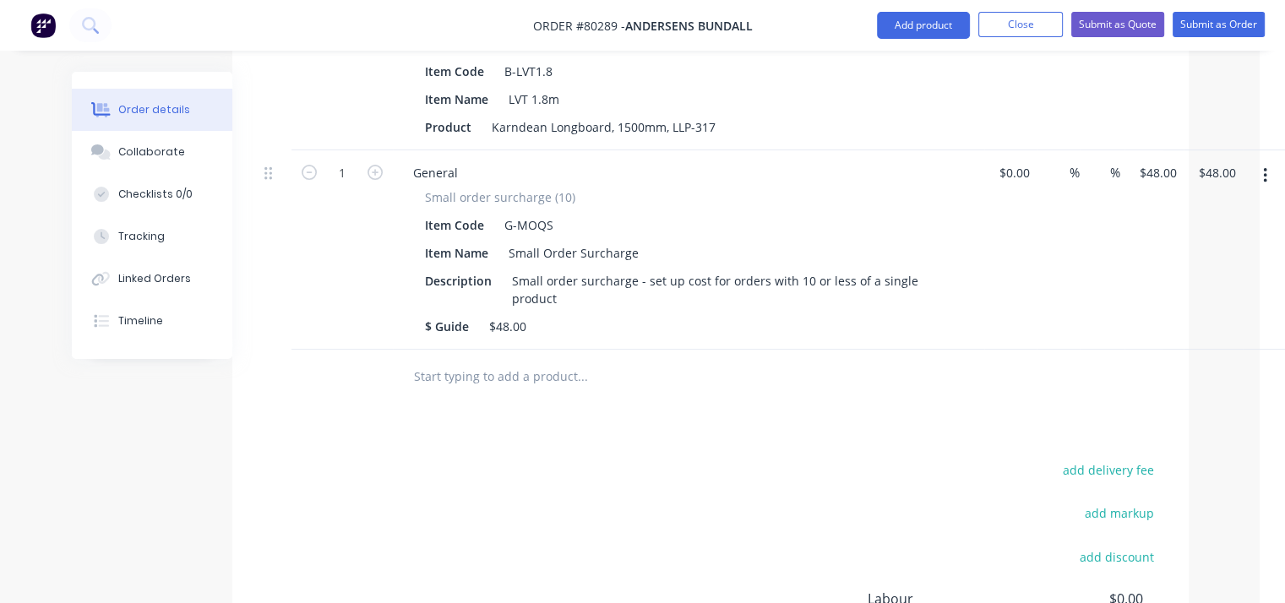
type input "$300.00"
click at [575, 363] on input "text" at bounding box center [582, 377] width 338 height 34
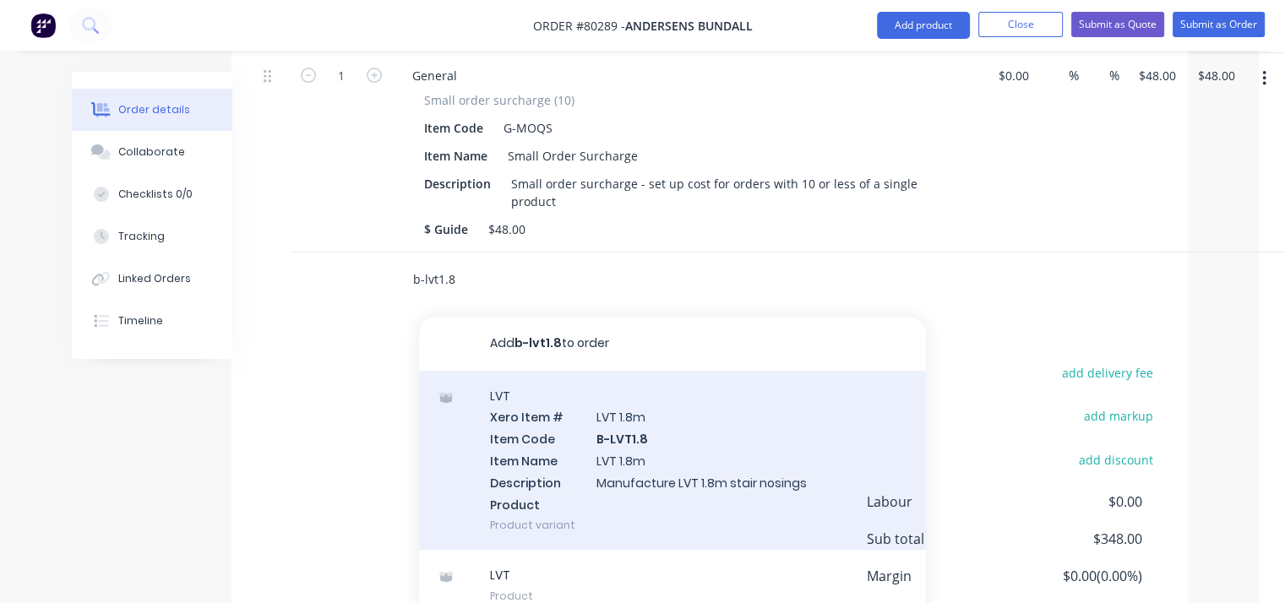
scroll to position [651, 26]
type input "b-lvt1.8"
click at [610, 498] on div "LVT Xero Item # LVT 1.8m Item Code B-LVT1.8 Item Name LVT 1.8m Description Manu…" at bounding box center [672, 460] width 507 height 180
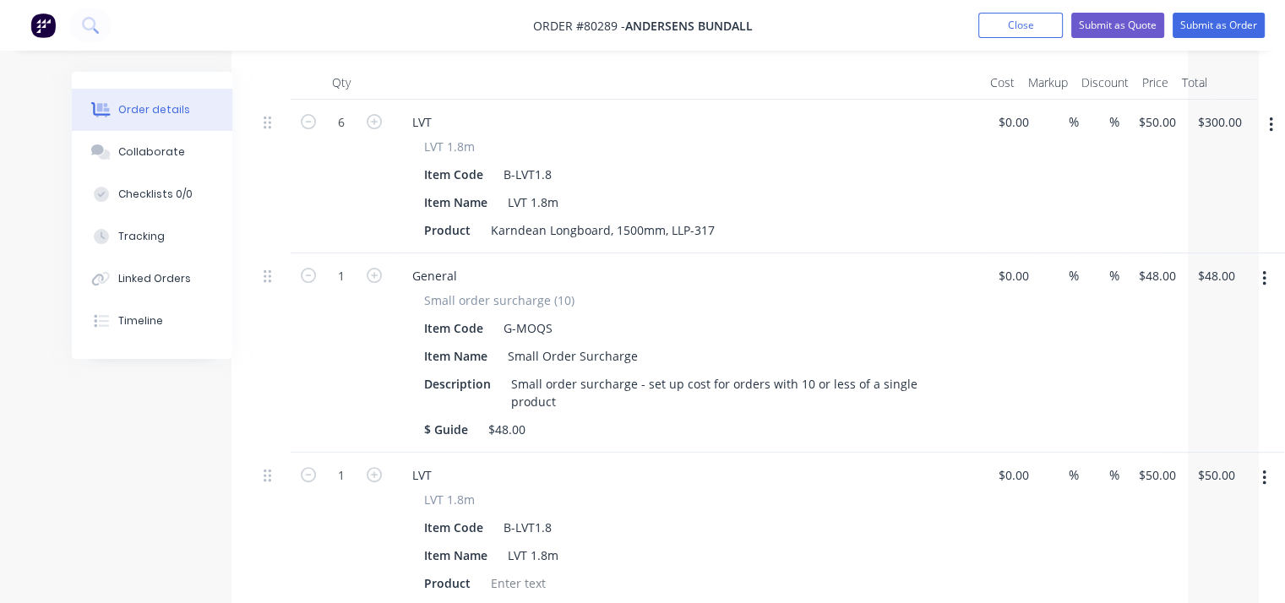
scroll to position [450, 26]
click at [1268, 484] on button "button" at bounding box center [1265, 478] width 40 height 30
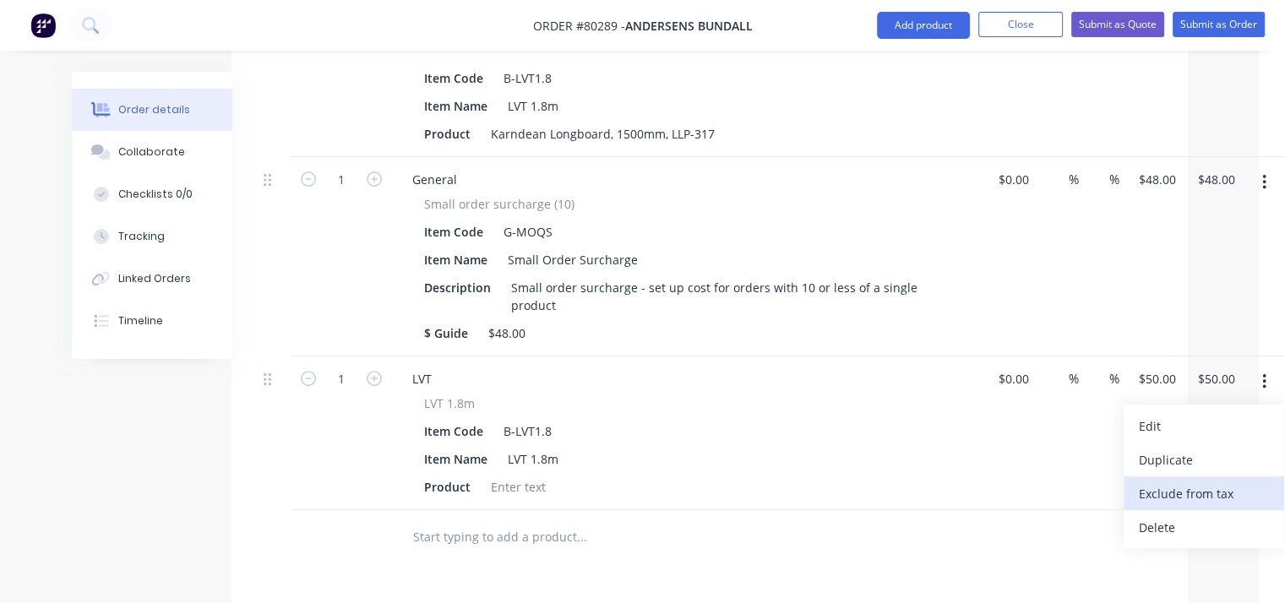
scroll to position [549, 26]
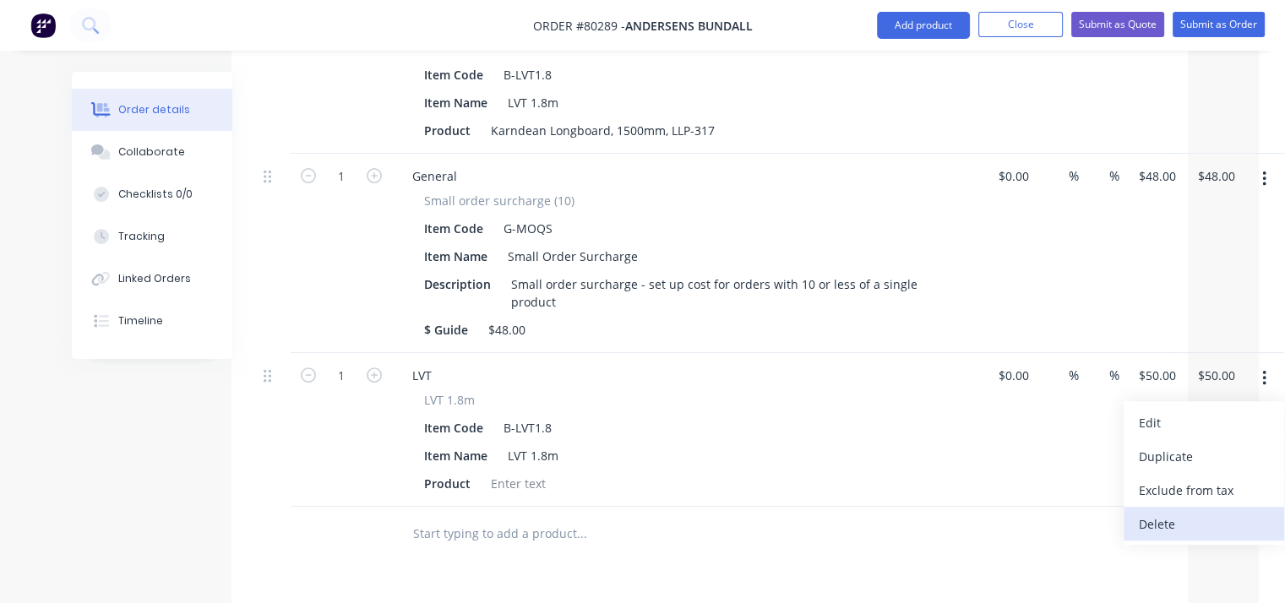
click at [1171, 516] on div "Delete" at bounding box center [1204, 524] width 130 height 25
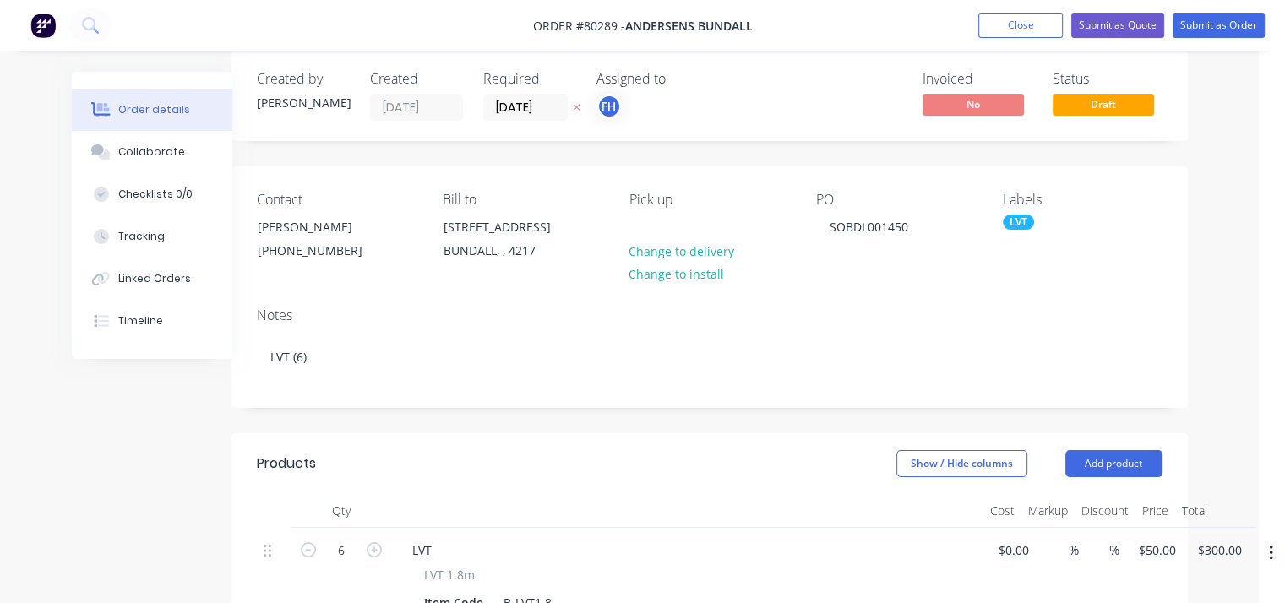
scroll to position [0, 26]
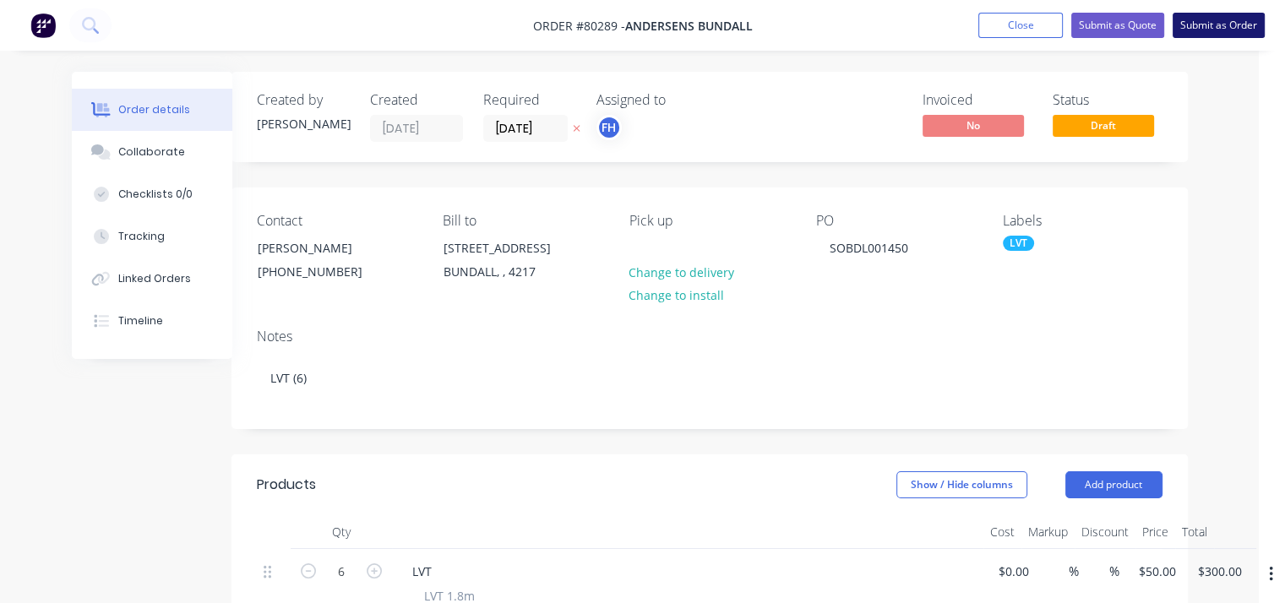
click at [1215, 24] on button "Submit as Order" at bounding box center [1219, 25] width 92 height 25
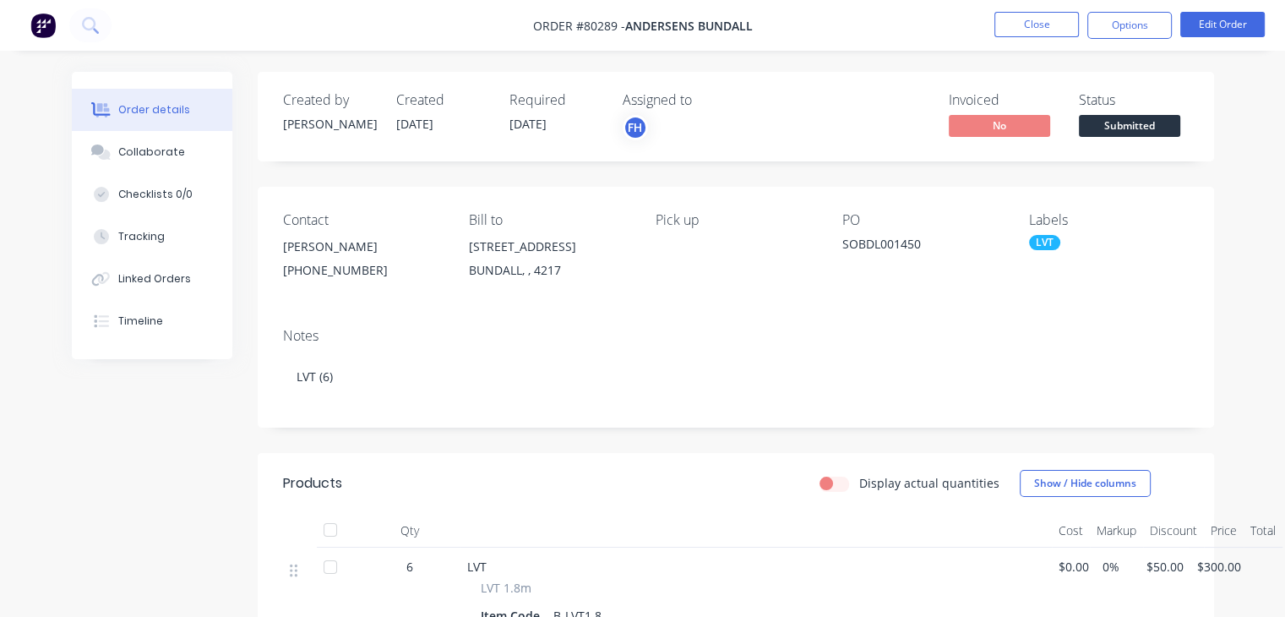
scroll to position [0, 0]
click at [1139, 27] on button "Options" at bounding box center [1130, 25] width 85 height 27
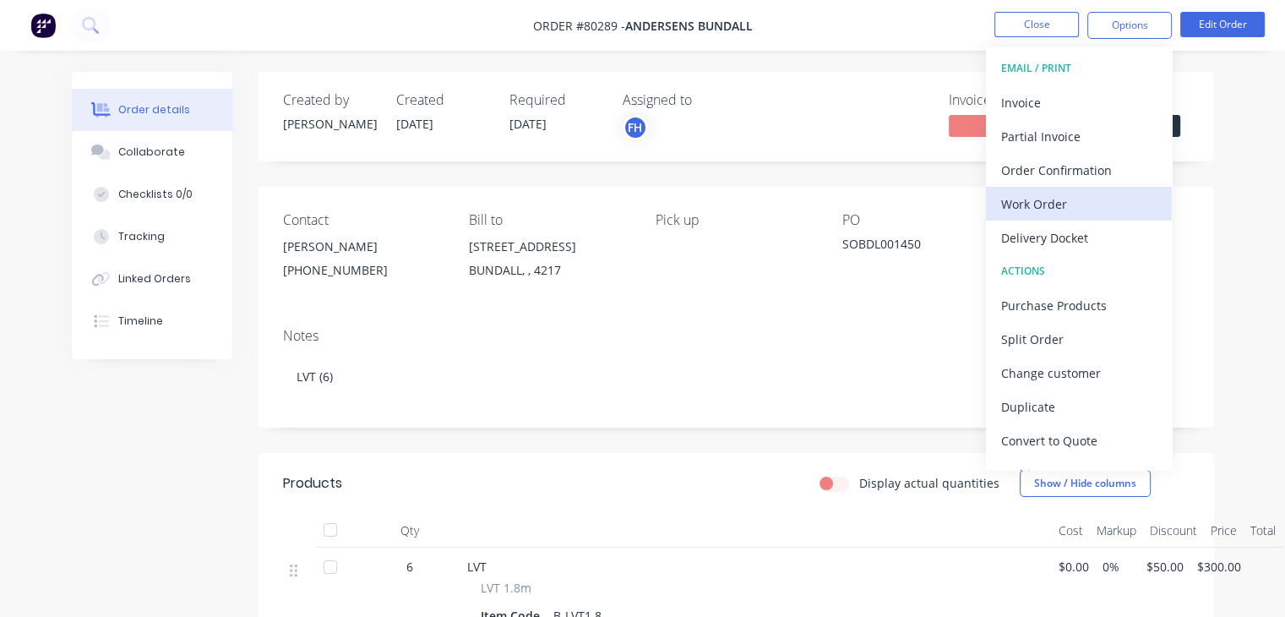
click at [1082, 199] on div "Work Order" at bounding box center [1080, 204] width 156 height 25
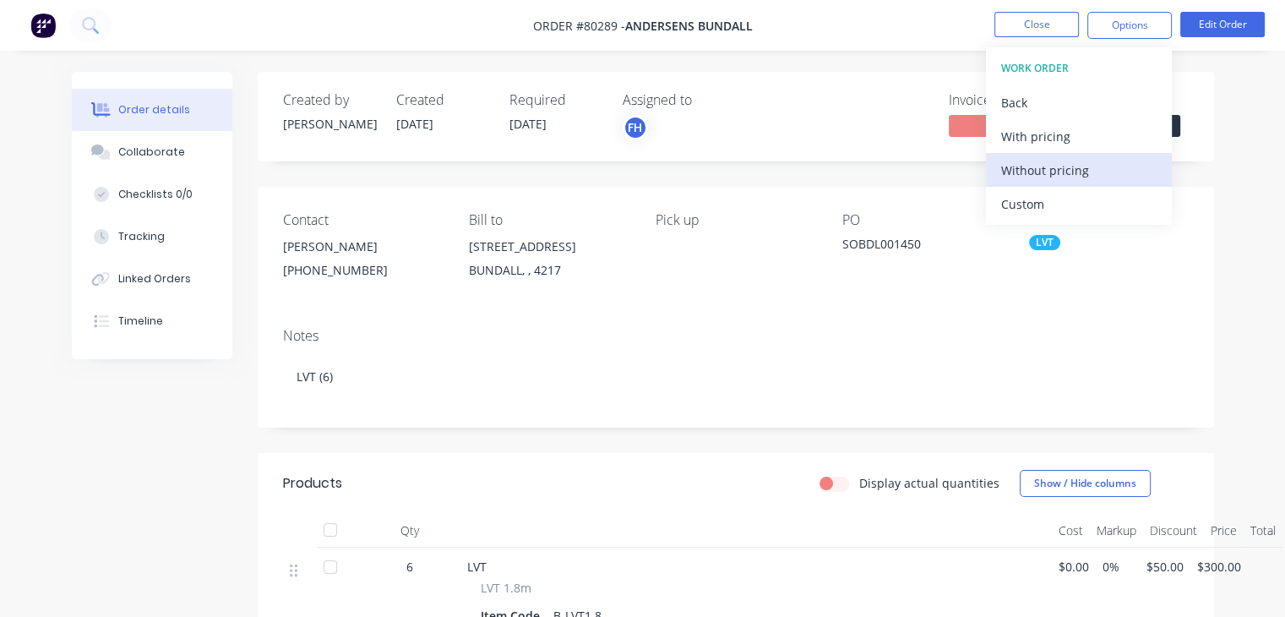
click at [1064, 177] on div "Without pricing" at bounding box center [1080, 170] width 156 height 25
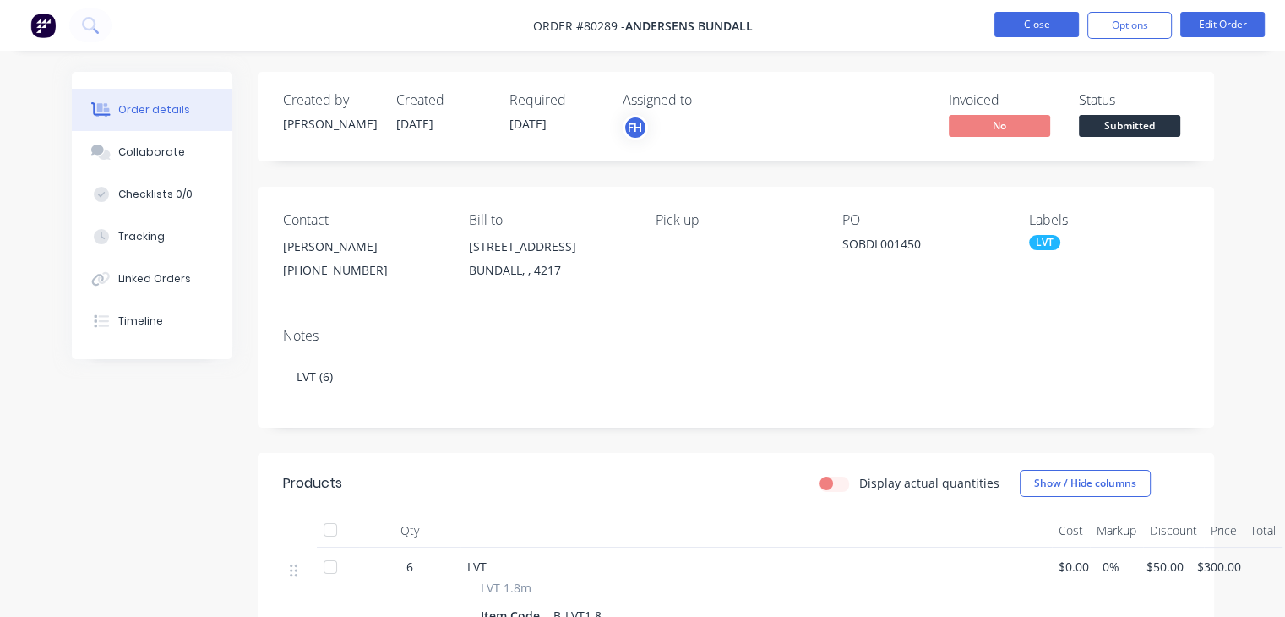
click at [1058, 21] on button "Close" at bounding box center [1037, 24] width 85 height 25
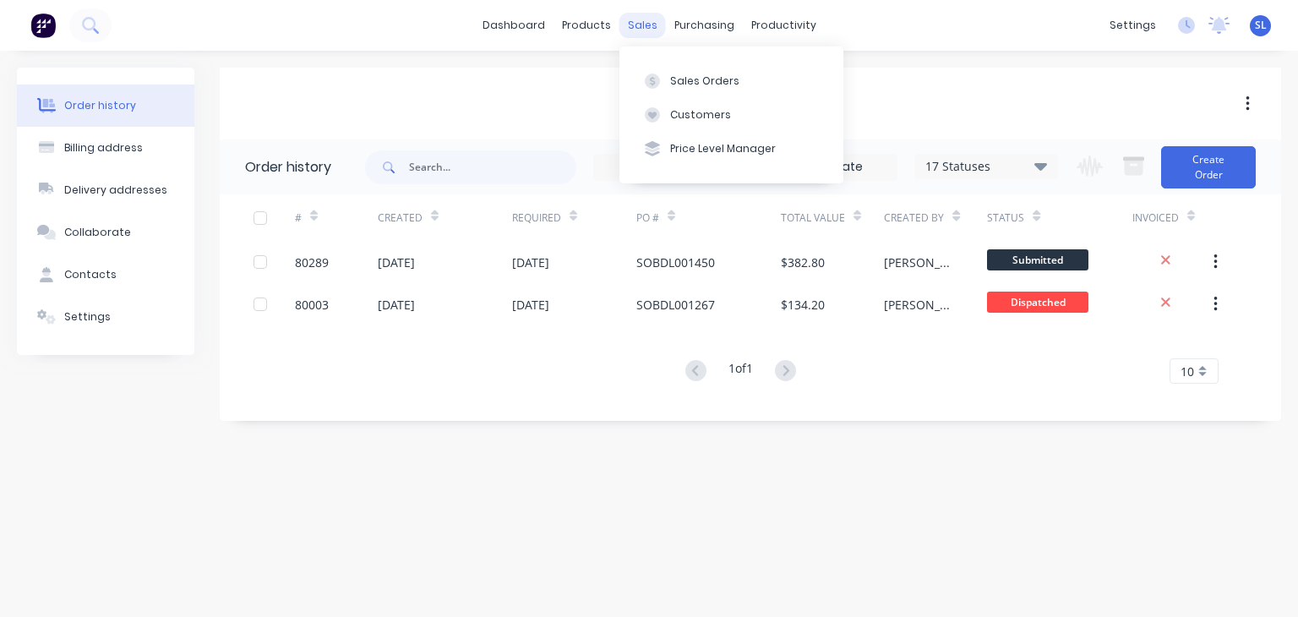
click at [640, 19] on div "sales" at bounding box center [642, 25] width 46 height 25
click at [693, 80] on div "Sales Orders" at bounding box center [704, 81] width 69 height 15
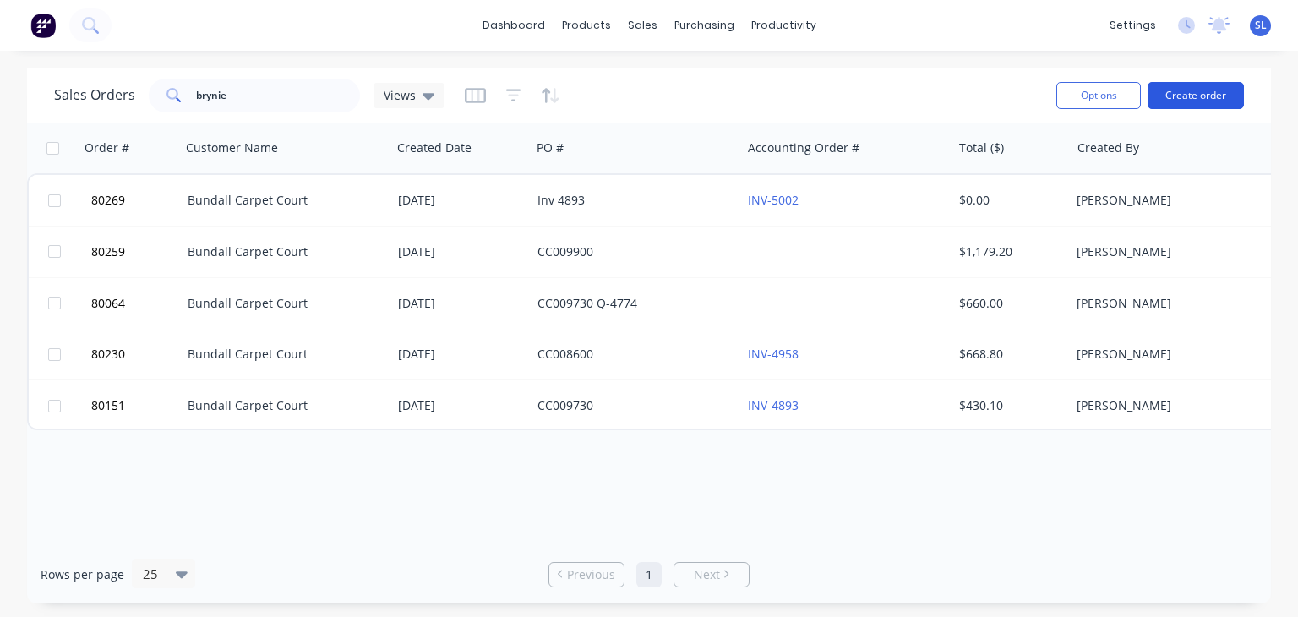
click at [1209, 93] on button "Create order" at bounding box center [1196, 95] width 96 height 27
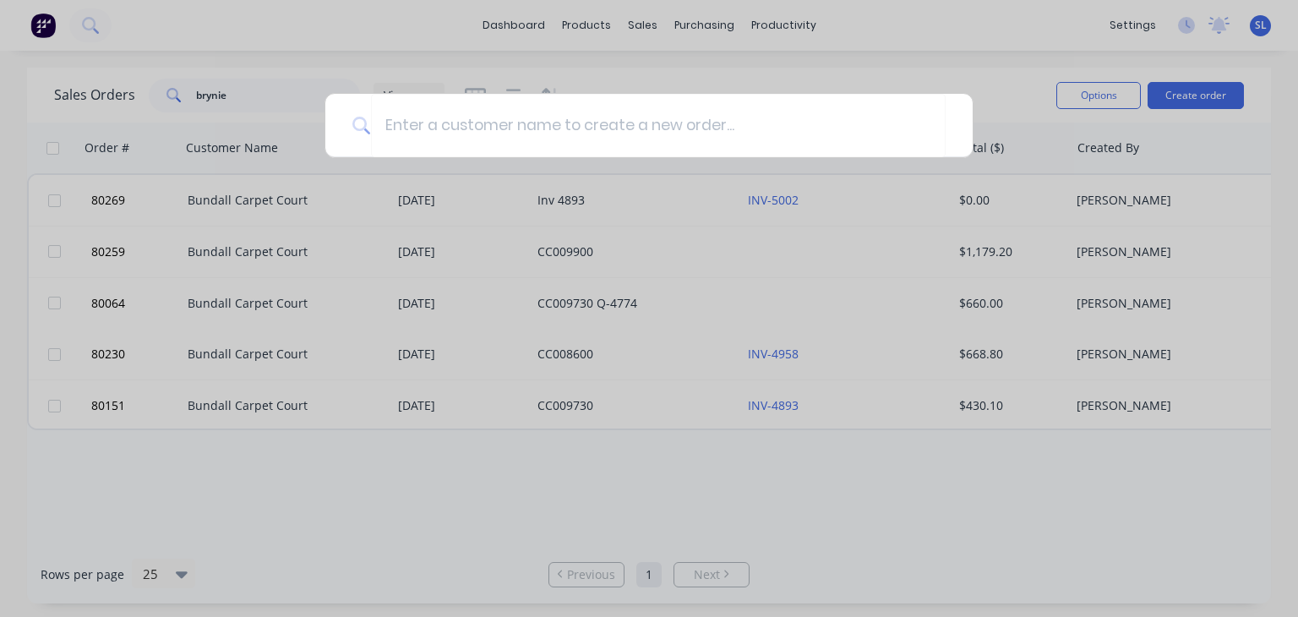
click at [816, 170] on div at bounding box center [649, 308] width 1298 height 617
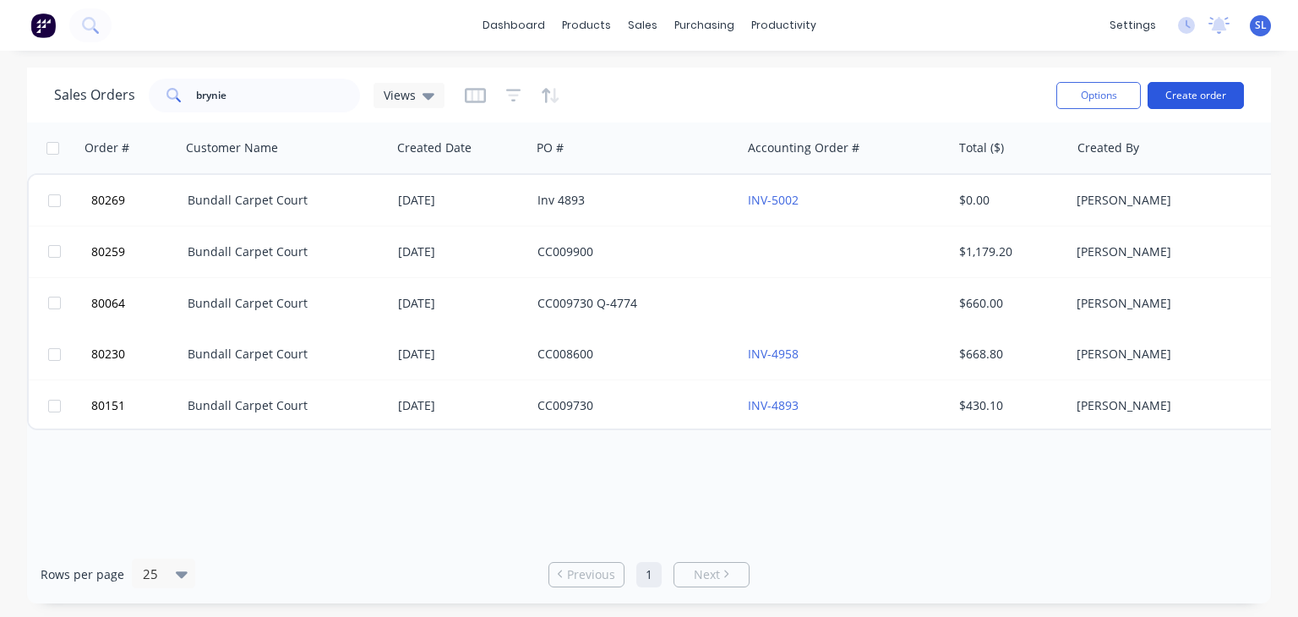
click at [1200, 89] on button "Create order" at bounding box center [1196, 95] width 96 height 27
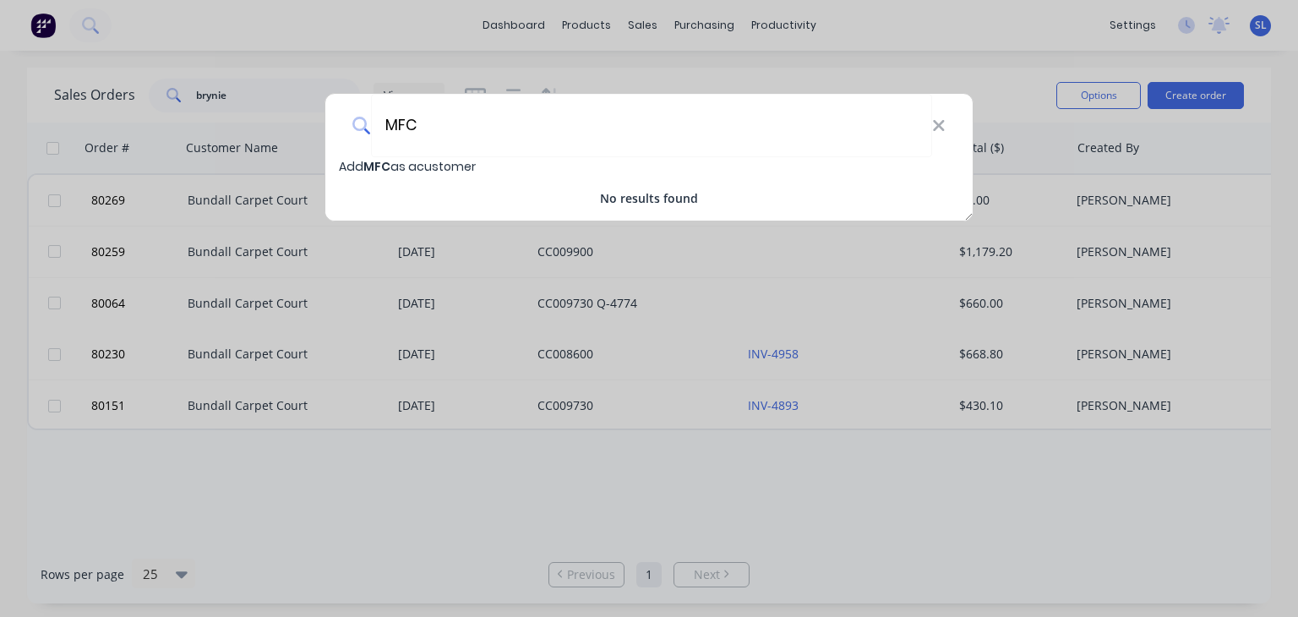
type input "MFC"
click at [439, 182] on div "Add MFC as a customer No results found" at bounding box center [648, 182] width 647 height 50
click at [937, 123] on icon at bounding box center [938, 125] width 11 height 11
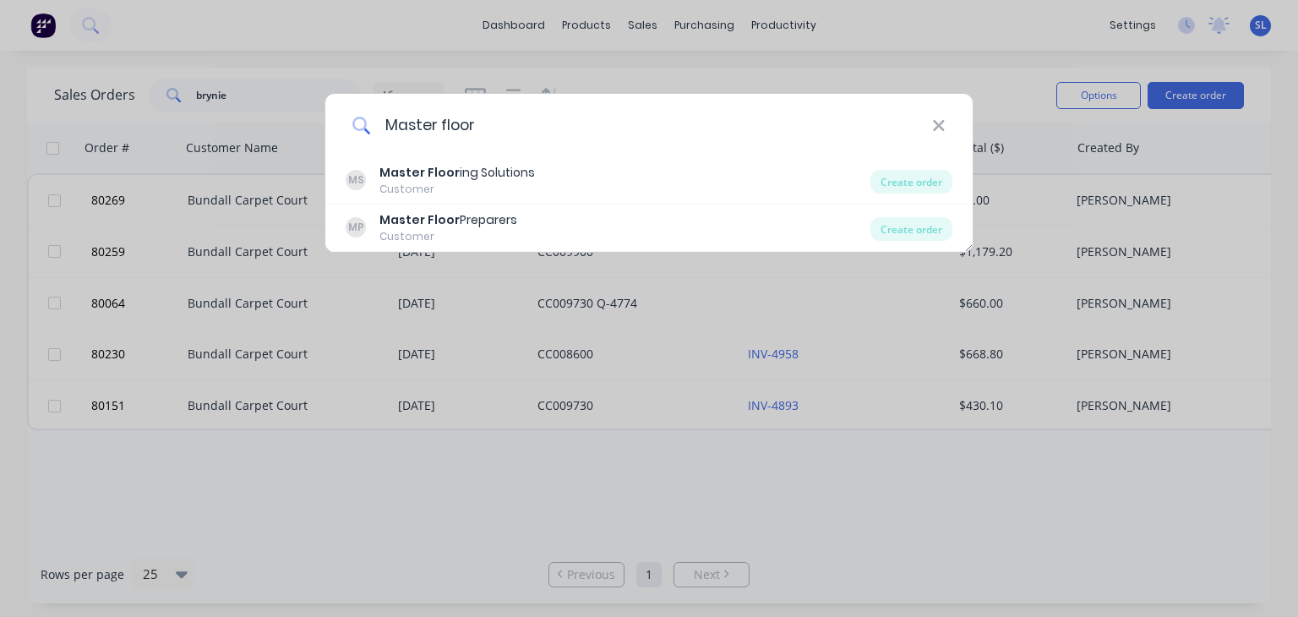
type input "Master floor"
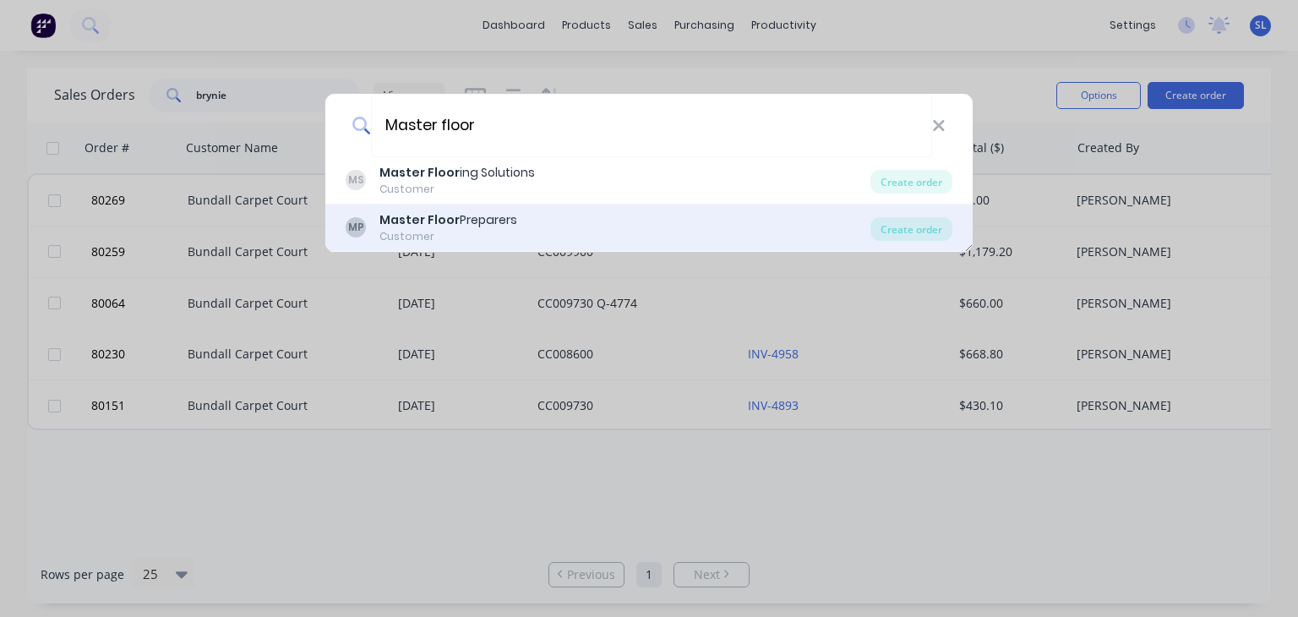
click at [478, 221] on div "Master Floor Preparers" at bounding box center [448, 220] width 138 height 18
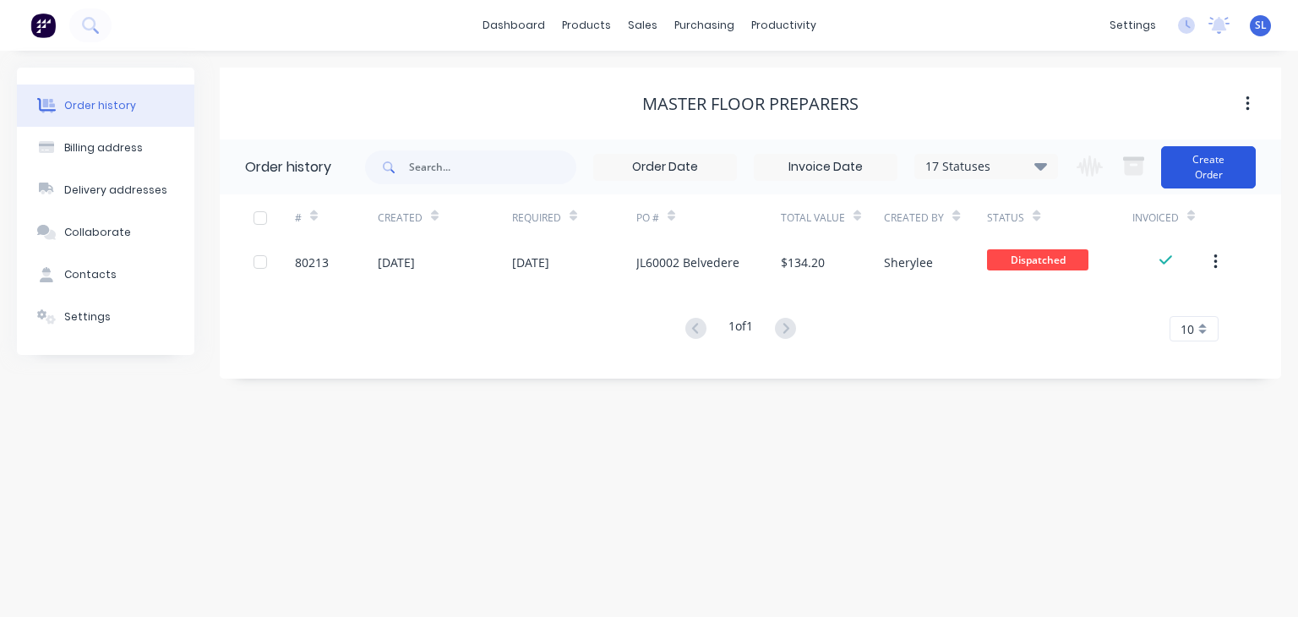
click at [1205, 177] on button "Create Order" at bounding box center [1208, 167] width 95 height 42
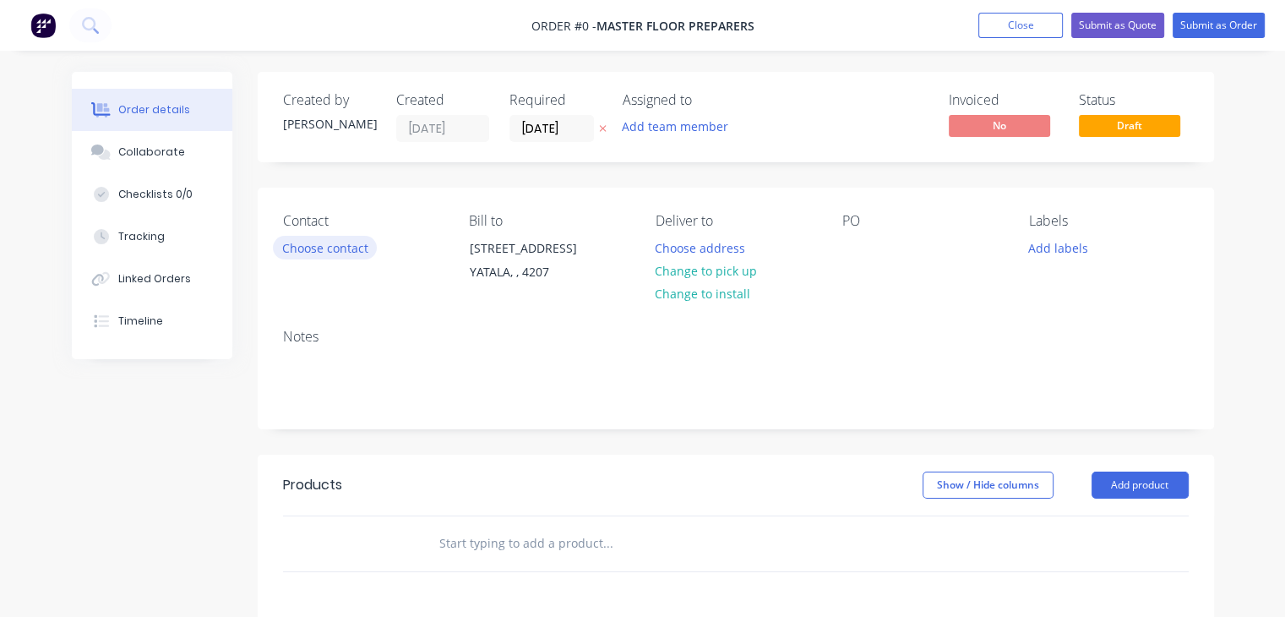
click at [356, 256] on button "Choose contact" at bounding box center [325, 247] width 104 height 23
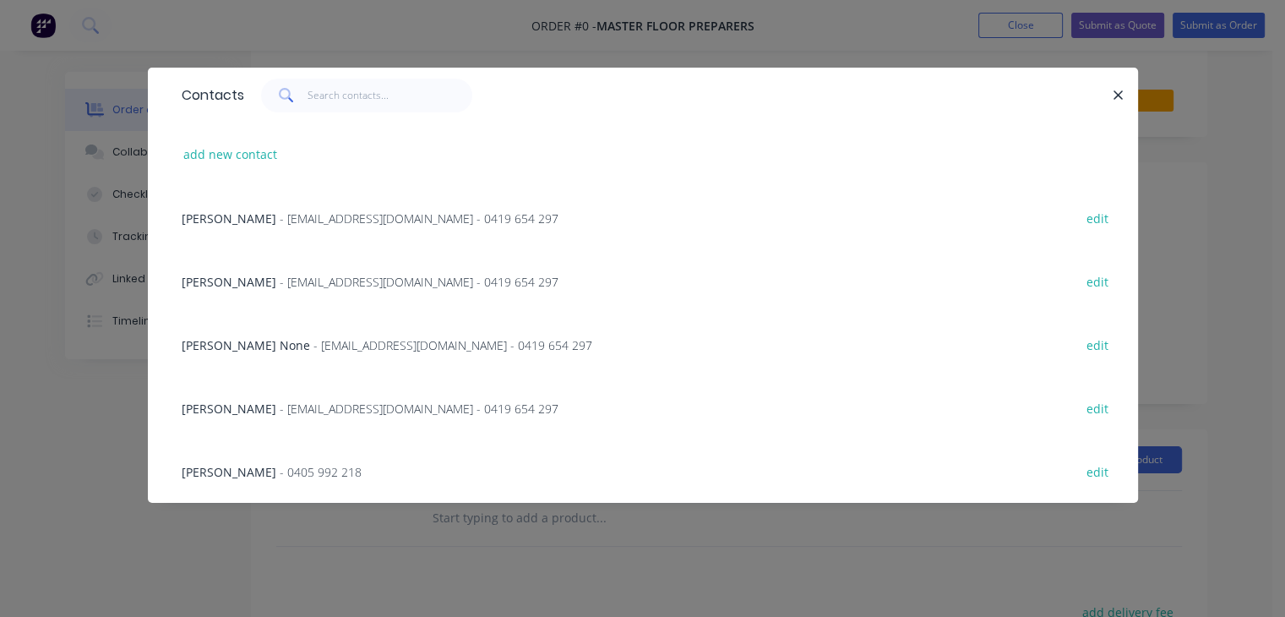
scroll to position [22, 0]
click at [243, 160] on button "add new contact" at bounding box center [231, 154] width 112 height 23
select select "AU"
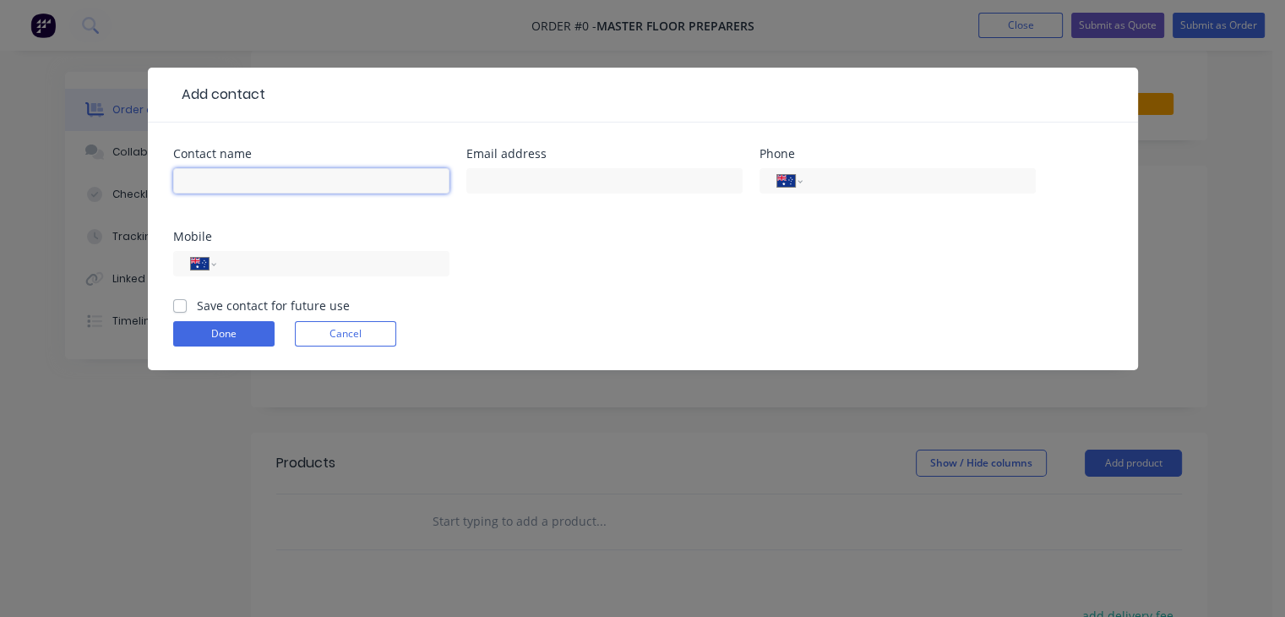
click at [244, 178] on input "text" at bounding box center [311, 180] width 276 height 25
type input "[PERSON_NAME]"
click at [842, 181] on input "tel" at bounding box center [912, 181] width 194 height 19
type input "0477 701 277"
click at [329, 268] on input "tel" at bounding box center [329, 263] width 203 height 19
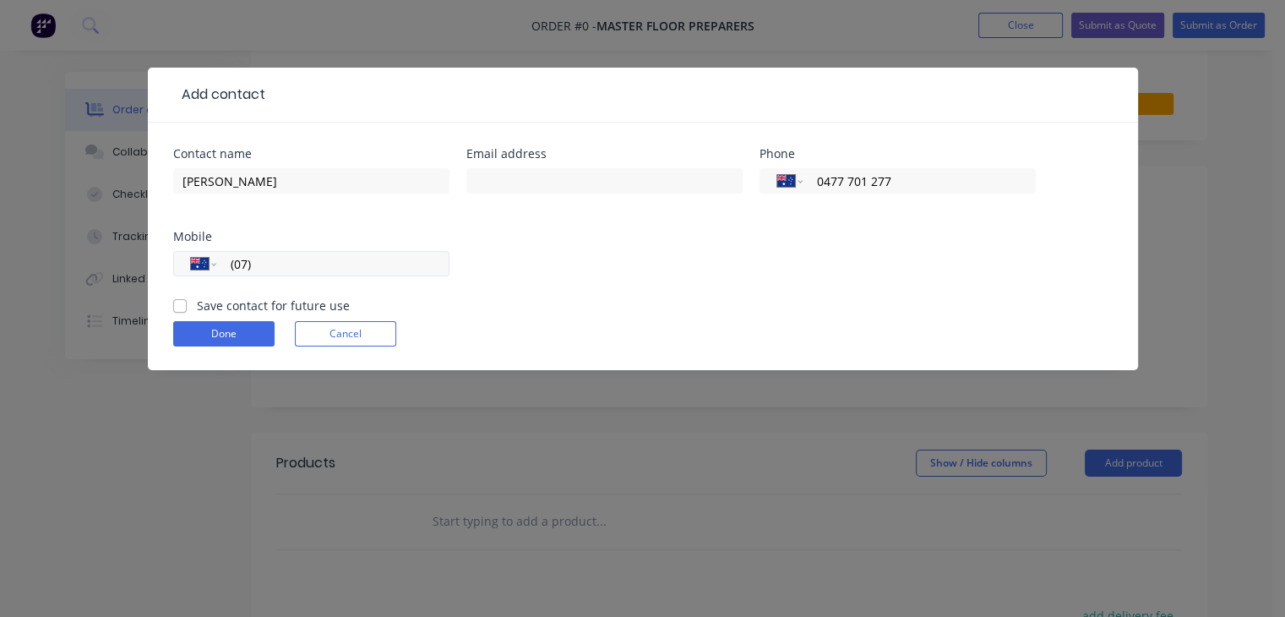
type input "0"
type input "0477 701 277"
click at [918, 187] on input "0477 701 277" at bounding box center [912, 181] width 194 height 19
type input "0"
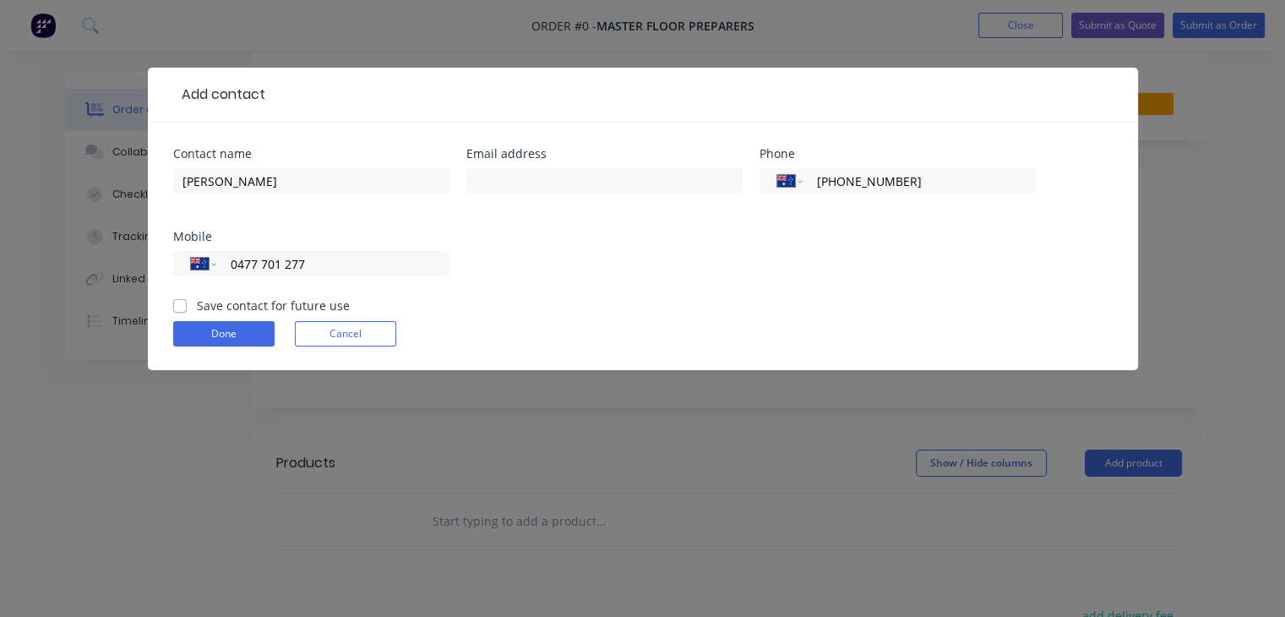
type input "[PHONE_NUMBER]"
click at [197, 308] on label "Save contact for future use" at bounding box center [273, 306] width 153 height 18
click at [183, 308] on input "Save contact for future use" at bounding box center [180, 305] width 14 height 16
checkbox input "true"
click at [206, 332] on button "Done" at bounding box center [223, 333] width 101 height 25
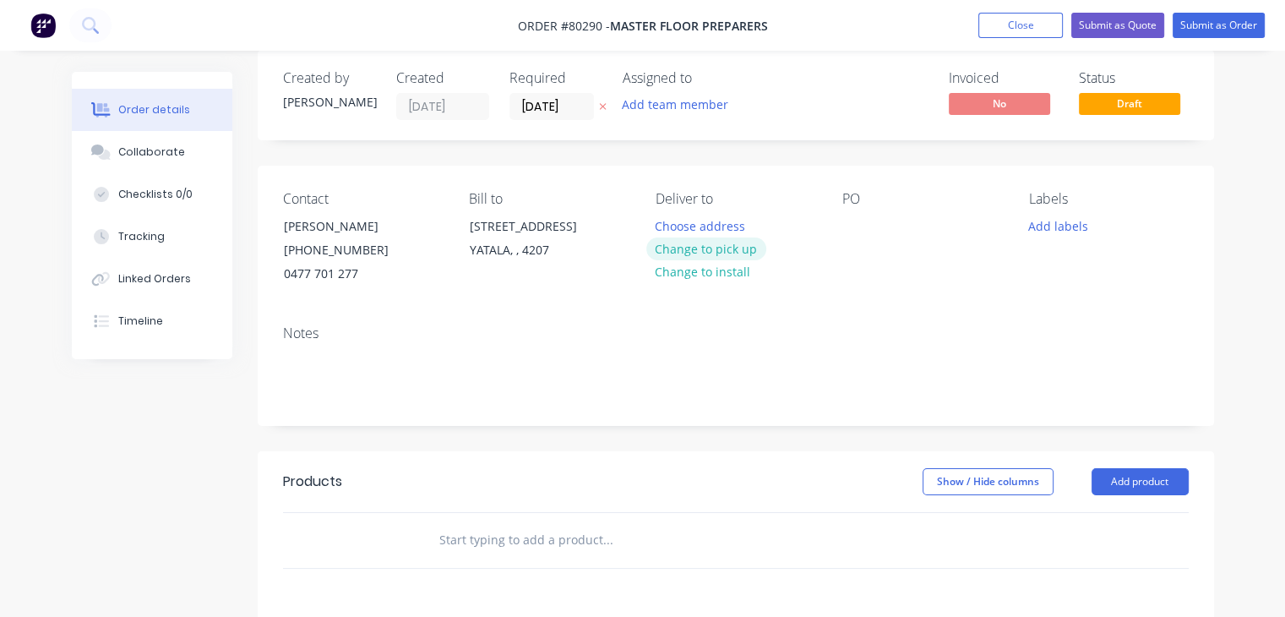
click at [718, 245] on button "Change to pick up" at bounding box center [707, 248] width 120 height 23
click at [694, 221] on div "Pick up Change to delivery Change to install" at bounding box center [736, 239] width 160 height 96
click at [680, 217] on div at bounding box center [669, 226] width 27 height 25
click at [861, 227] on div at bounding box center [856, 226] width 27 height 25
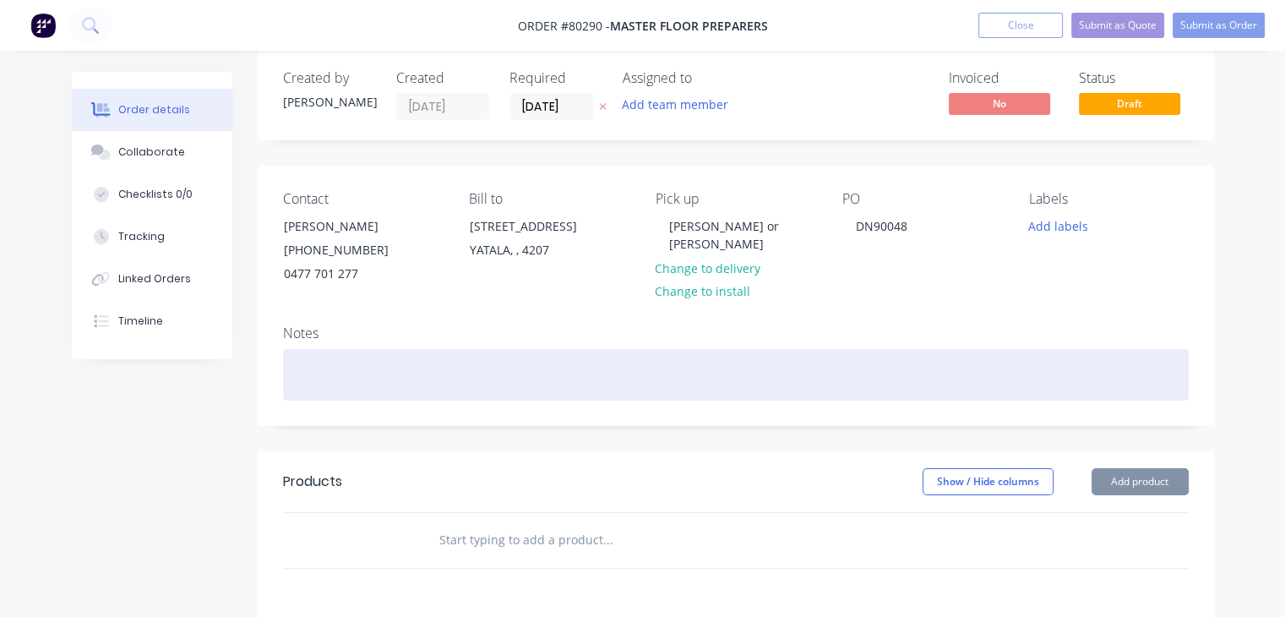
click at [375, 379] on div at bounding box center [736, 375] width 906 height 52
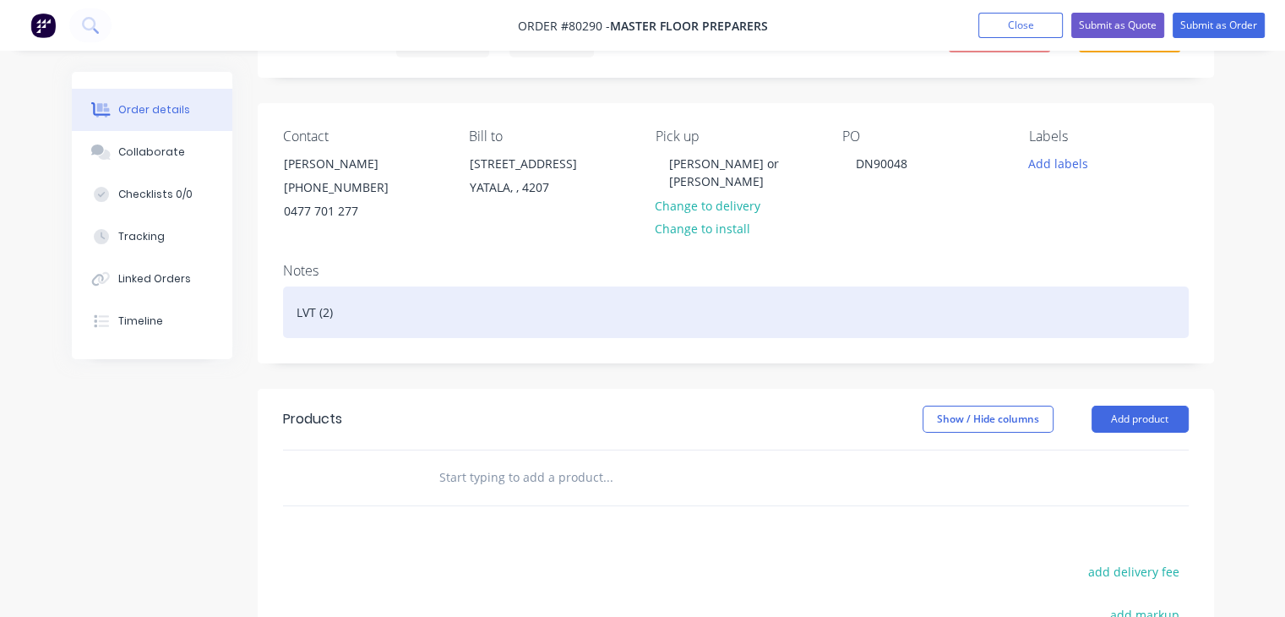
scroll to position [86, 0]
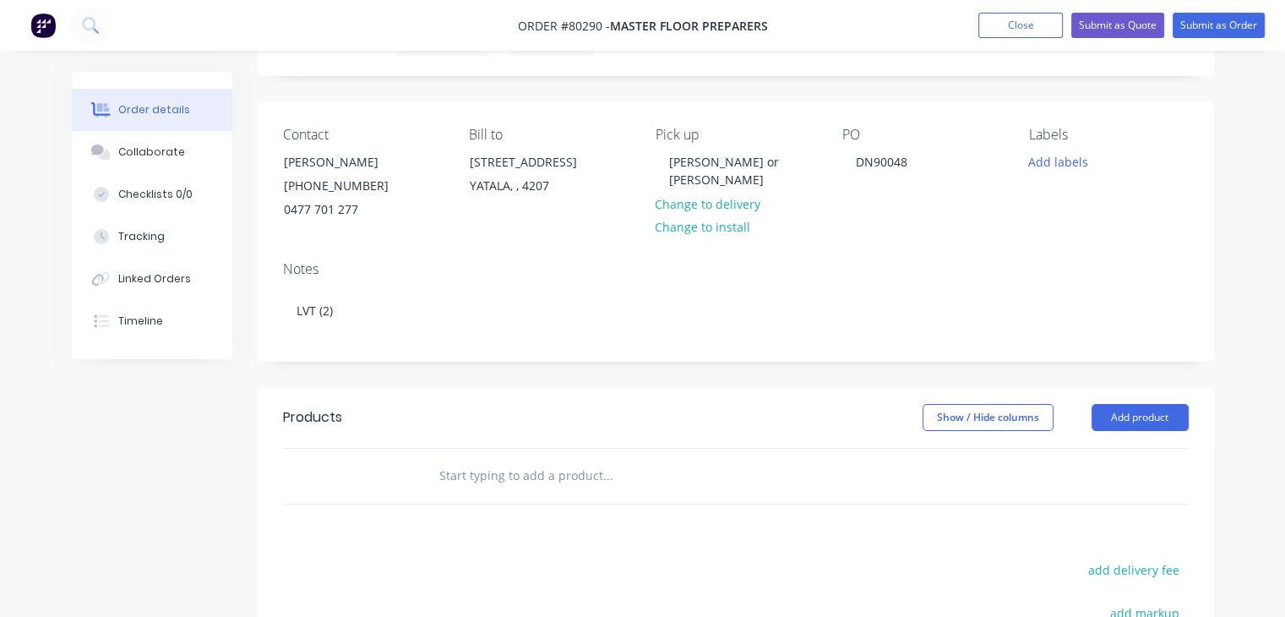
drag, startPoint x: 451, startPoint y: 495, endPoint x: 463, endPoint y: 475, distance: 23.5
click at [463, 475] on div at bounding box center [722, 476] width 609 height 55
click at [463, 475] on input "text" at bounding box center [608, 476] width 338 height 34
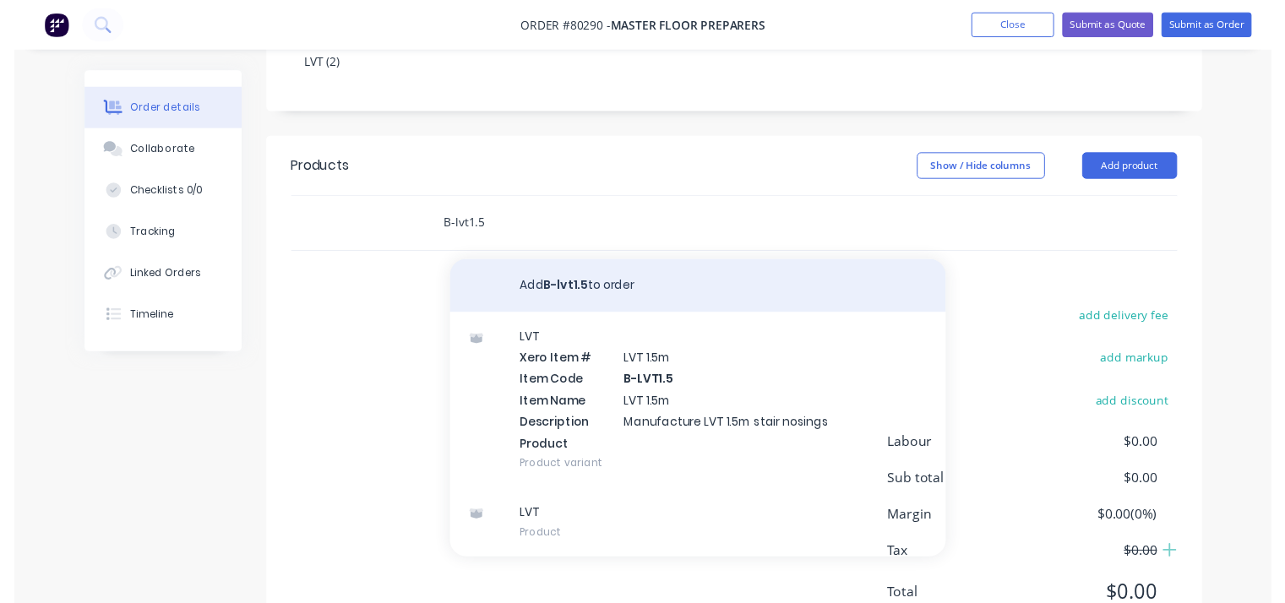
scroll to position [335, 0]
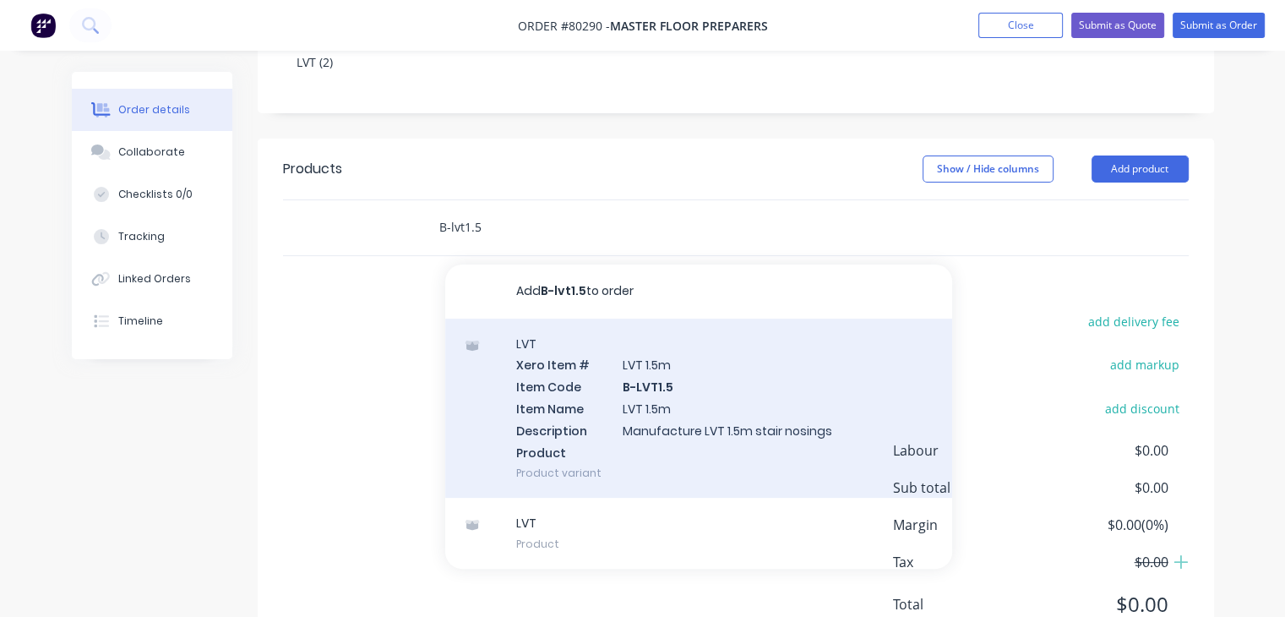
type input "B-lvt1.5"
click at [574, 423] on div "LVT Xero Item # LVT 1.5m Item Code B-LVT1.5 Item Name LVT 1.5m Description Manu…" at bounding box center [698, 409] width 507 height 180
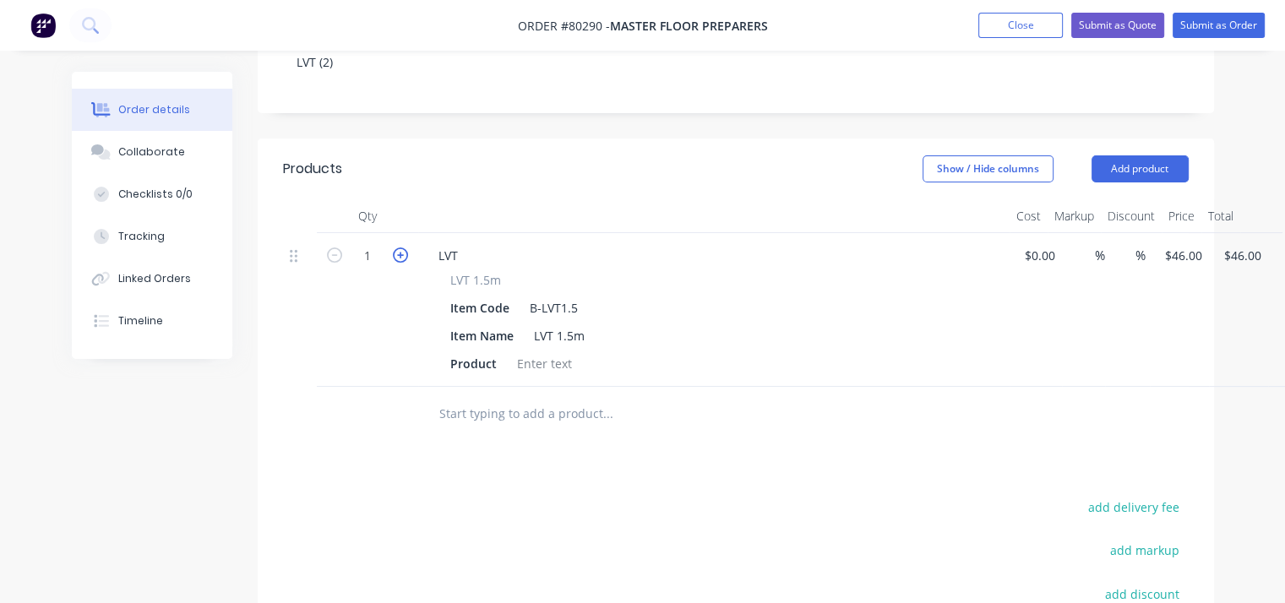
click at [403, 250] on icon "button" at bounding box center [400, 255] width 15 height 15
type input "2"
type input "$92.00"
drag, startPoint x: 534, startPoint y: 378, endPoint x: 543, endPoint y: 363, distance: 17.4
click at [543, 363] on div "LVT LVT 1.5m Item Code B-LVT1.5 Item Name LVT 1.5m Product" at bounding box center [714, 310] width 592 height 154
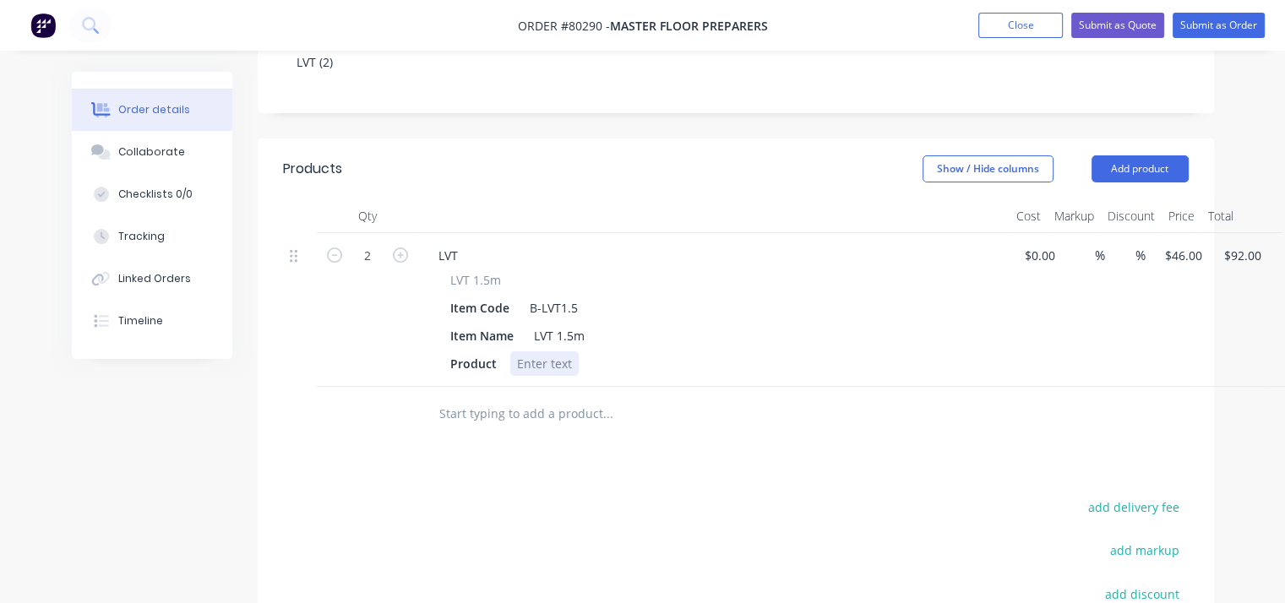
click at [543, 363] on div at bounding box center [544, 364] width 68 height 25
click at [591, 412] on input "text" at bounding box center [608, 414] width 338 height 34
click at [585, 414] on input "text" at bounding box center [608, 414] width 338 height 34
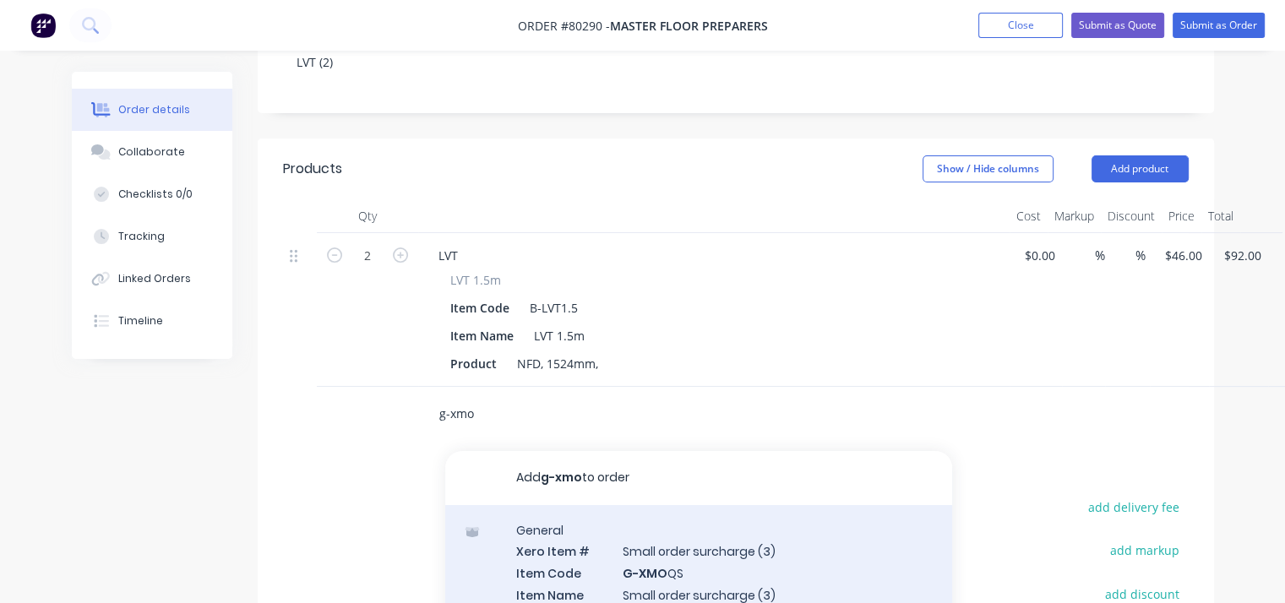
type input "g-xmo"
click at [645, 566] on div "General Xero Item # Small order surcharge (3) Item Code G-XMO QS Item Name Smal…" at bounding box center [698, 604] width 507 height 198
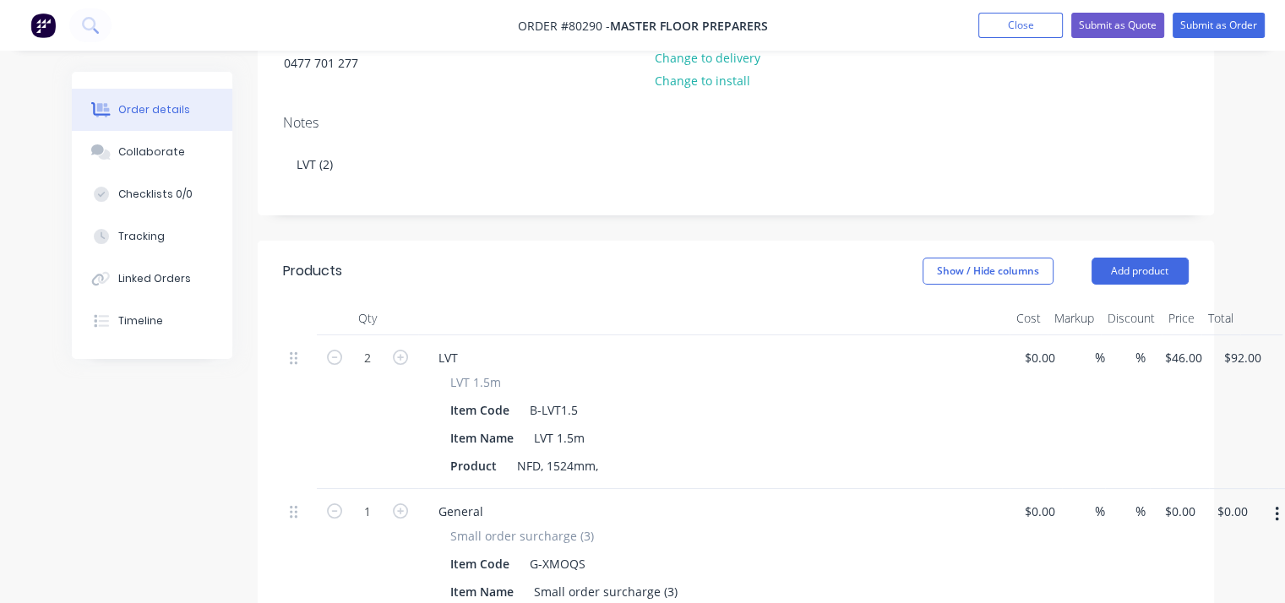
scroll to position [246, 0]
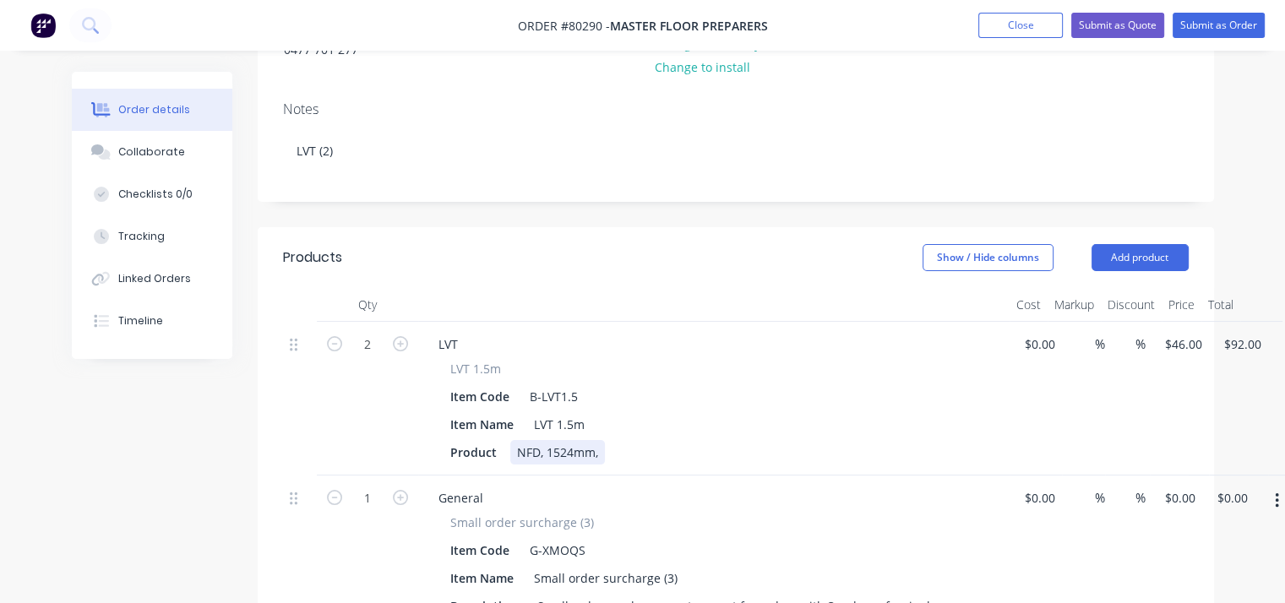
click at [613, 448] on div "Product NFD, 1524mm," at bounding box center [711, 452] width 534 height 25
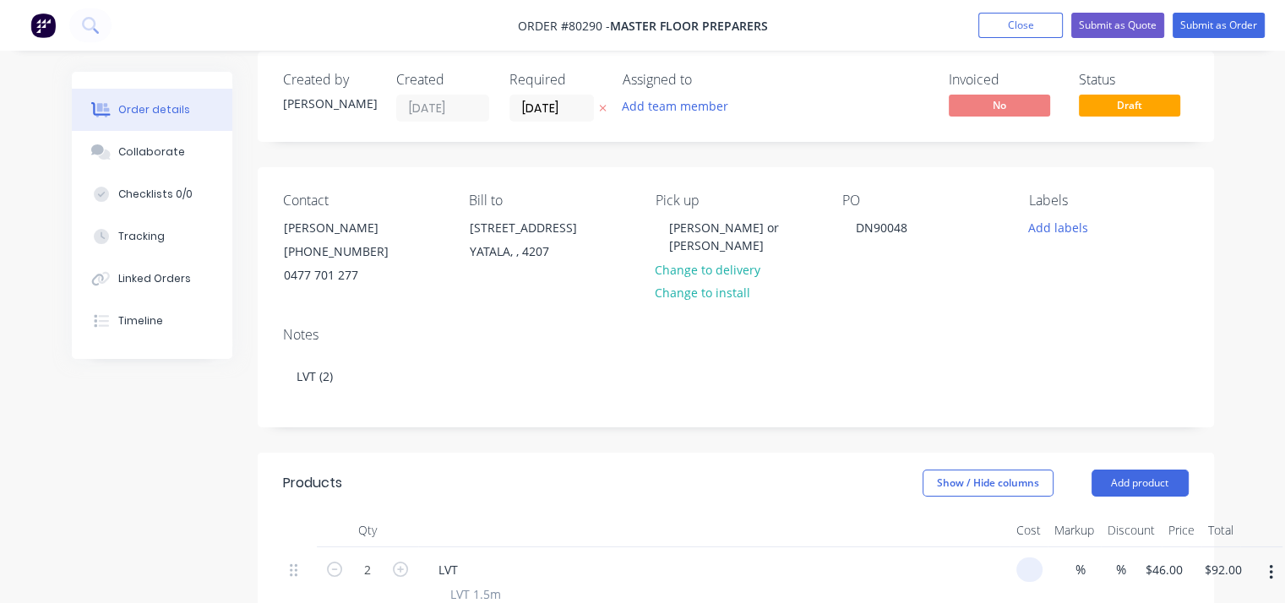
scroll to position [16, 0]
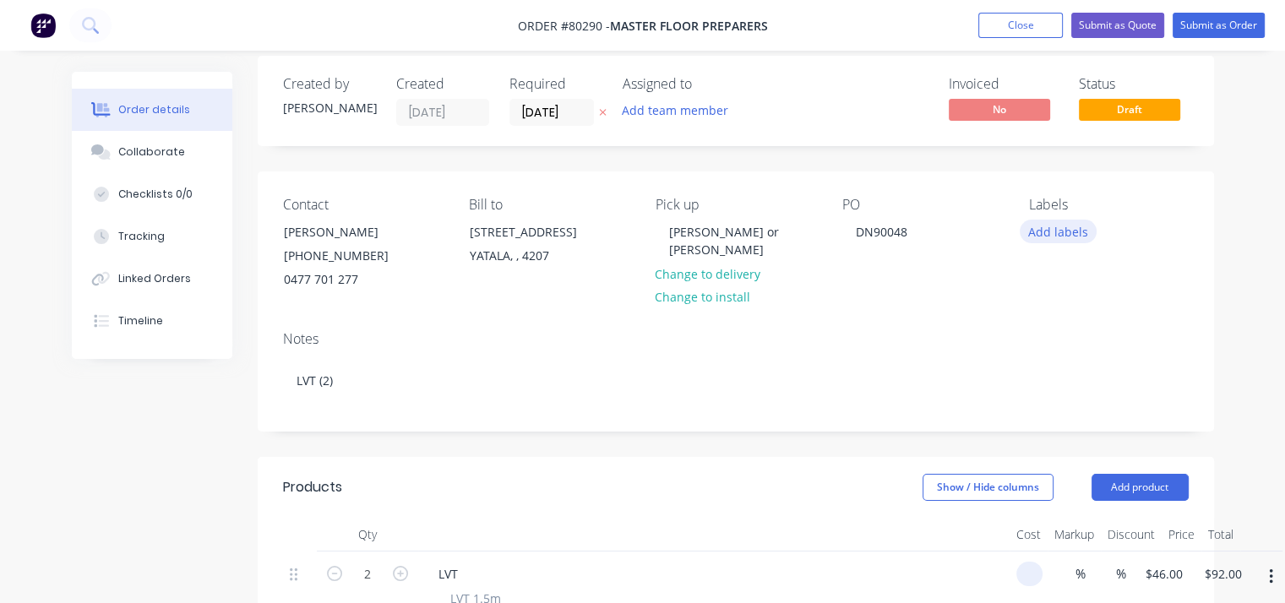
type input "$0.00"
click at [1067, 237] on button "Add labels" at bounding box center [1059, 231] width 78 height 23
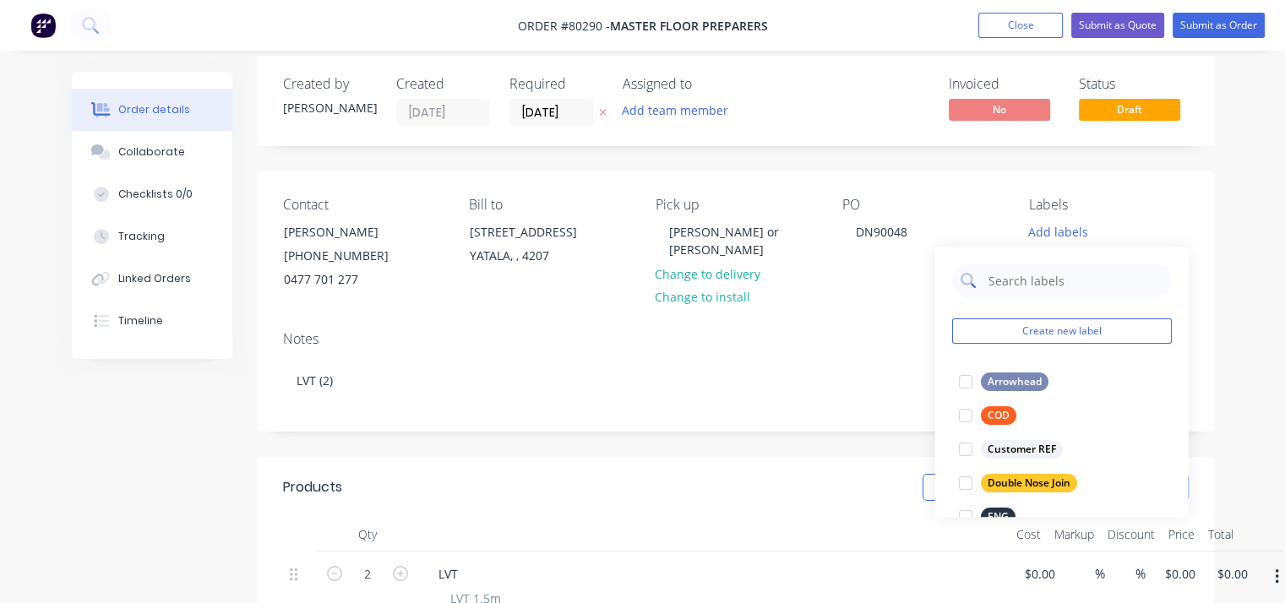
click at [1056, 288] on input "text" at bounding box center [1074, 281] width 177 height 34
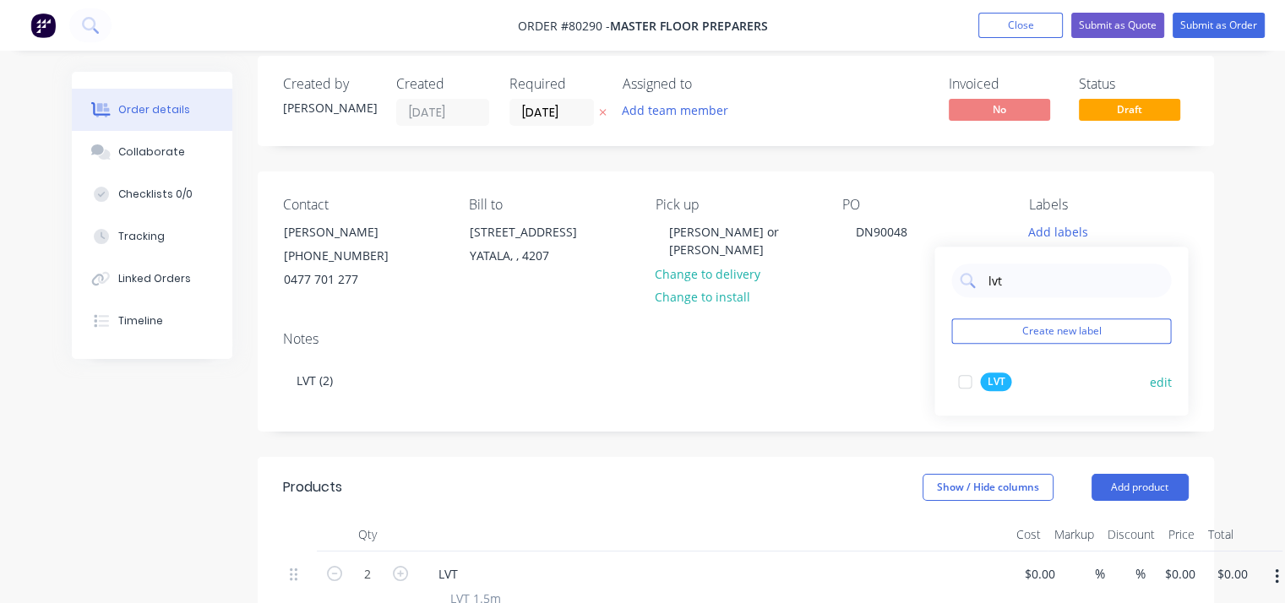
type input "lvt"
click at [991, 383] on div "LVT" at bounding box center [995, 382] width 31 height 19
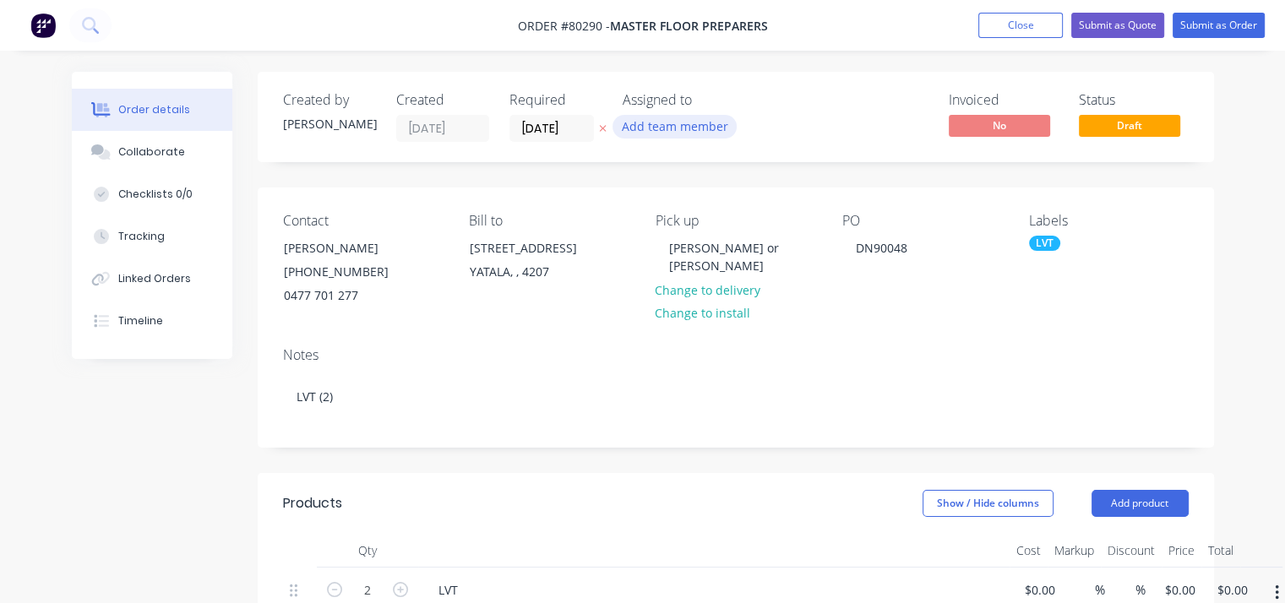
click at [640, 120] on button "Add team member" at bounding box center [675, 126] width 124 height 23
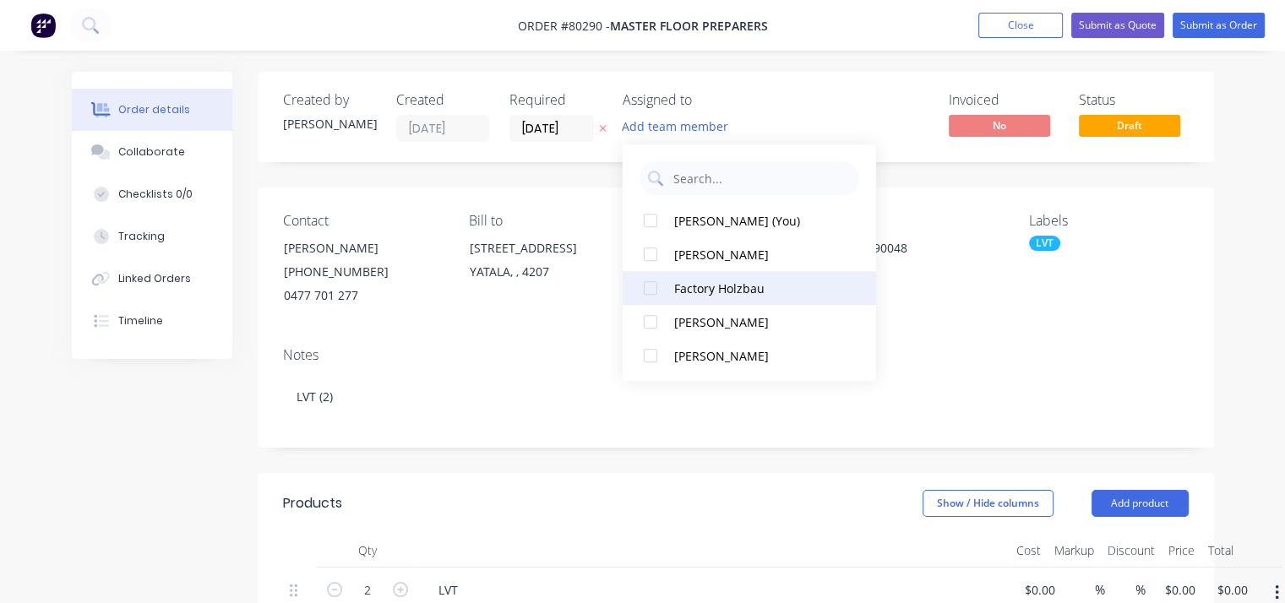
click at [659, 295] on div at bounding box center [651, 288] width 34 height 34
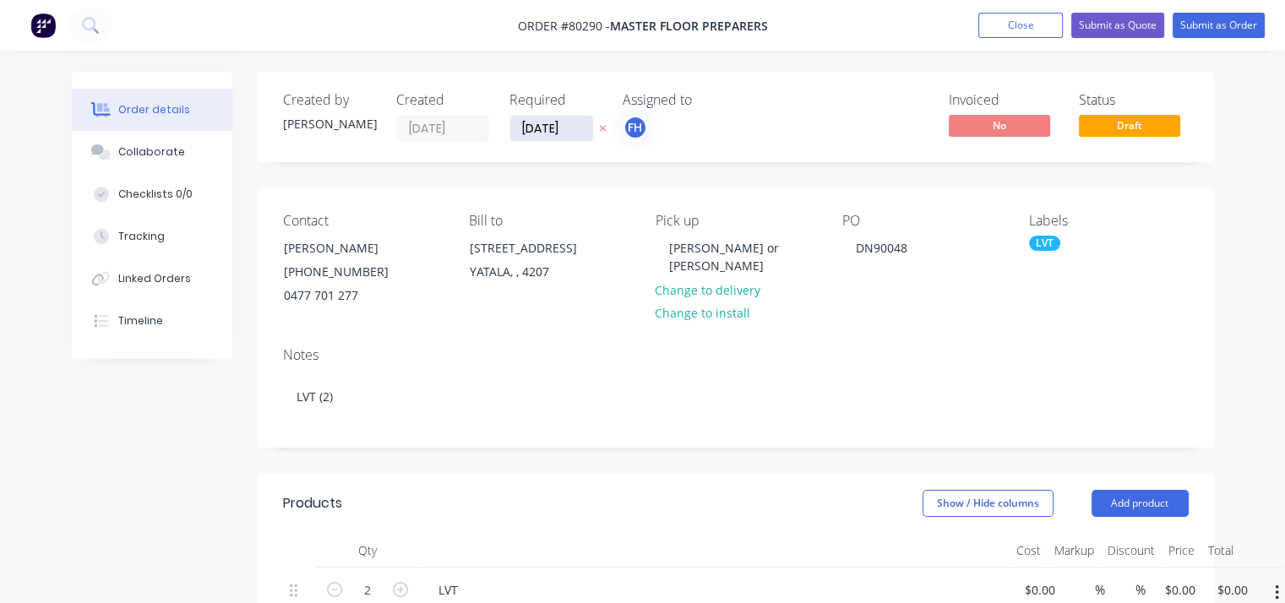
click at [525, 119] on input "[DATE]" at bounding box center [551, 128] width 83 height 25
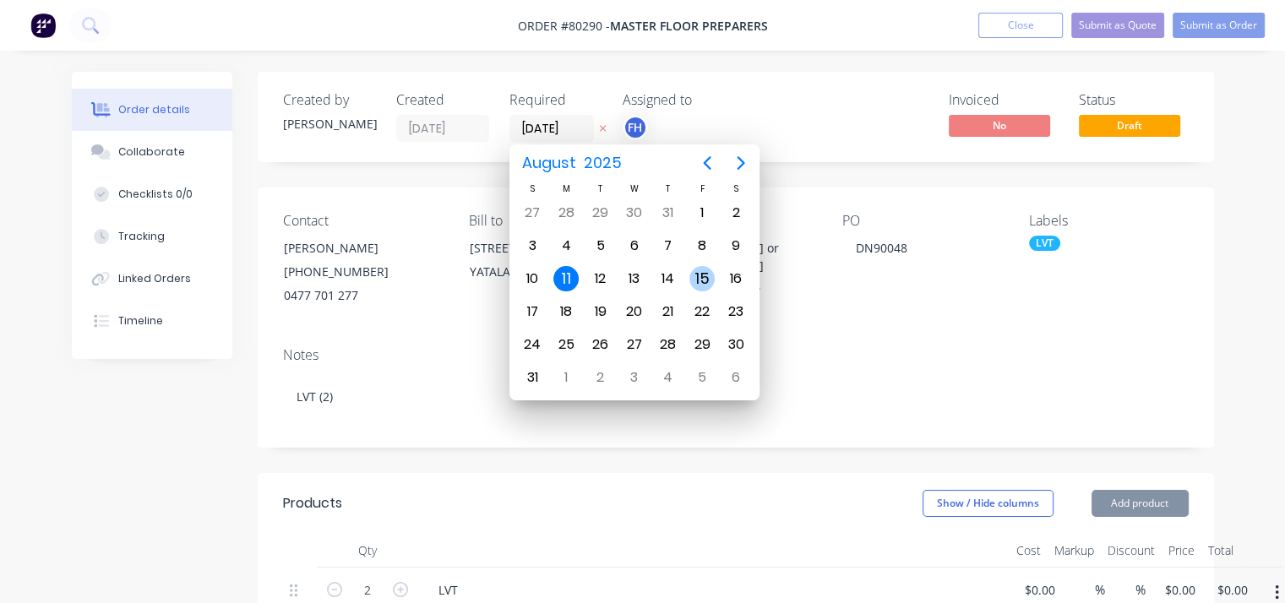
click at [695, 274] on div "15" at bounding box center [702, 278] width 25 height 25
type input "[DATE]"
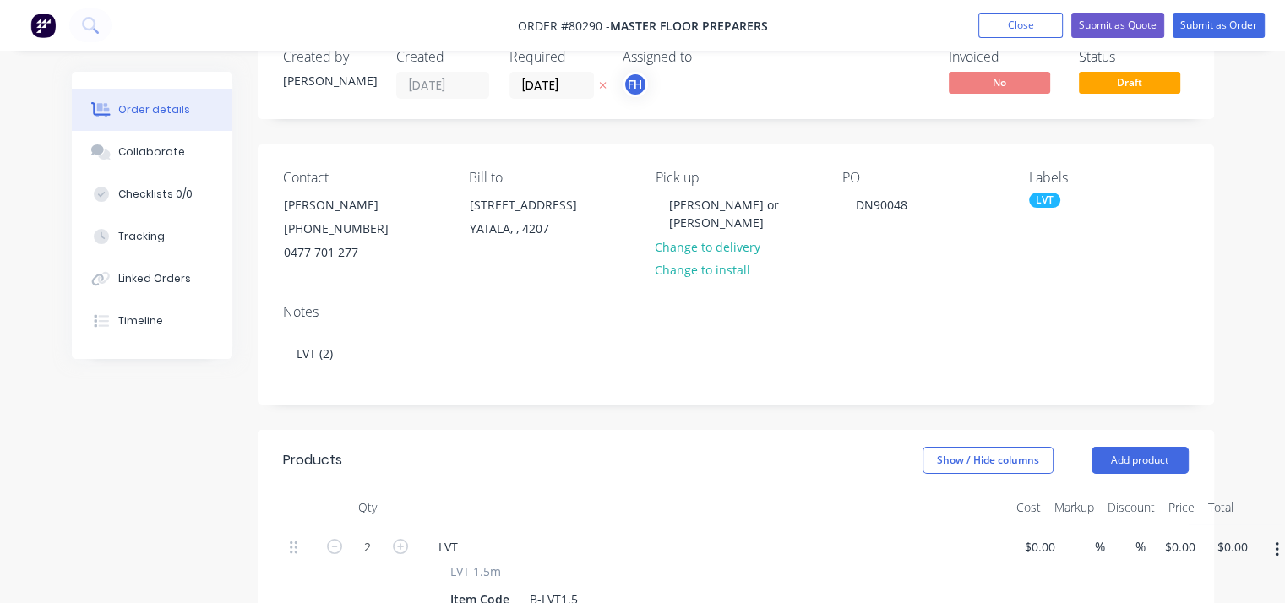
scroll to position [30, 0]
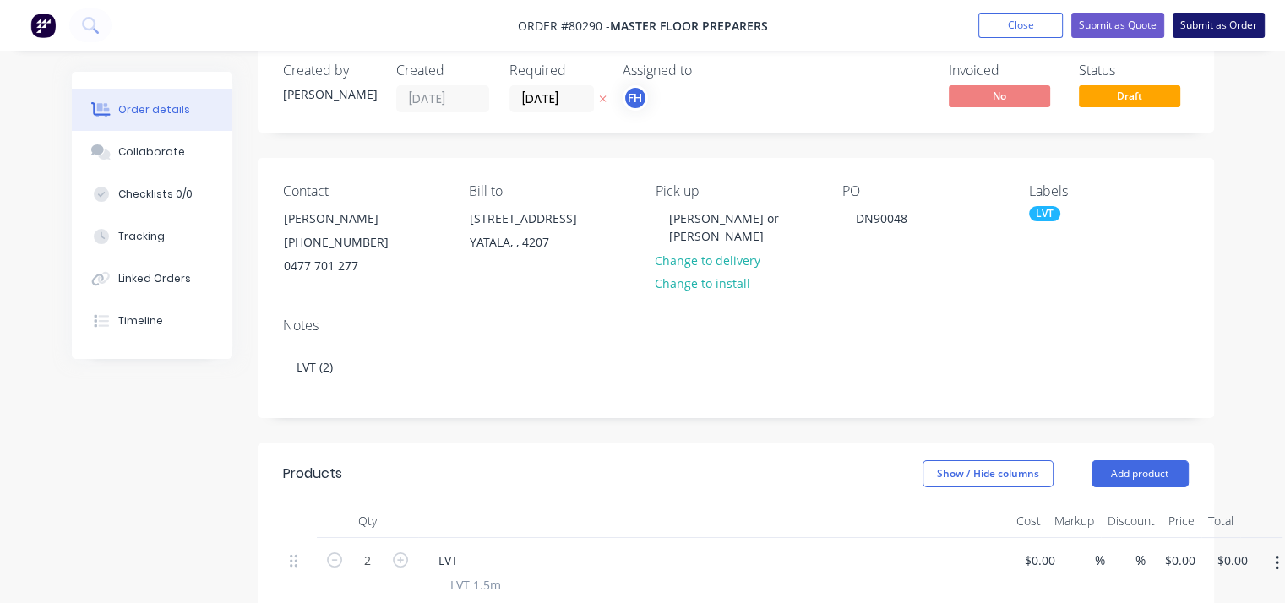
click at [1242, 25] on button "Submit as Order" at bounding box center [1219, 25] width 92 height 25
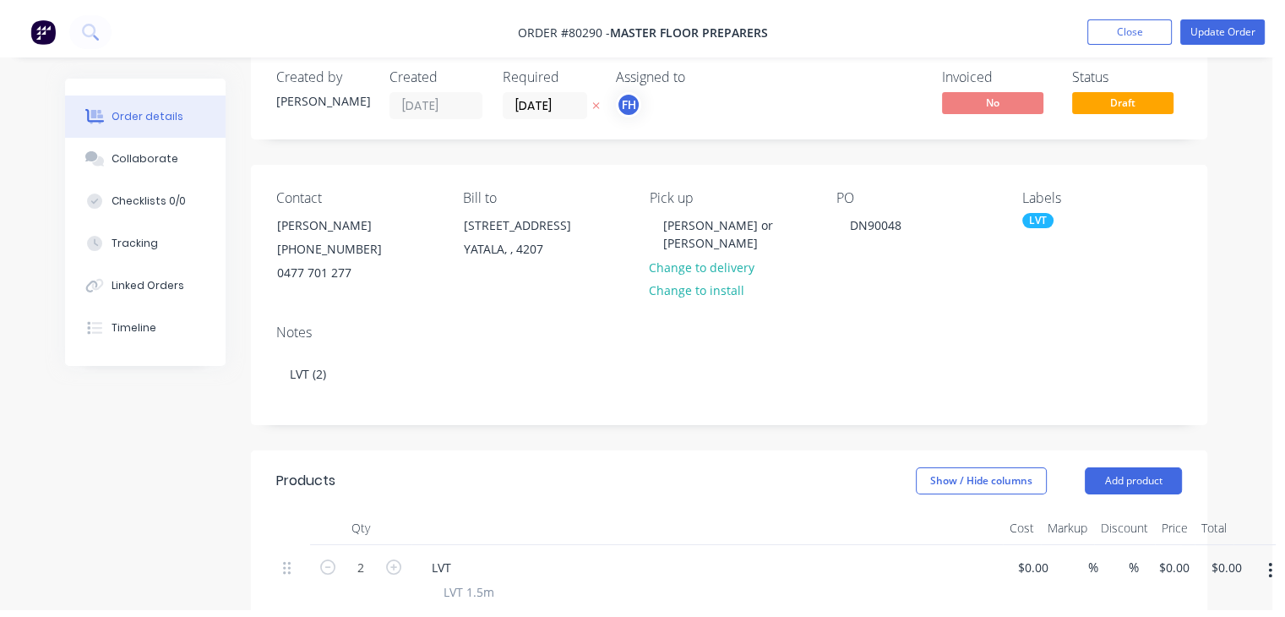
scroll to position [0, 0]
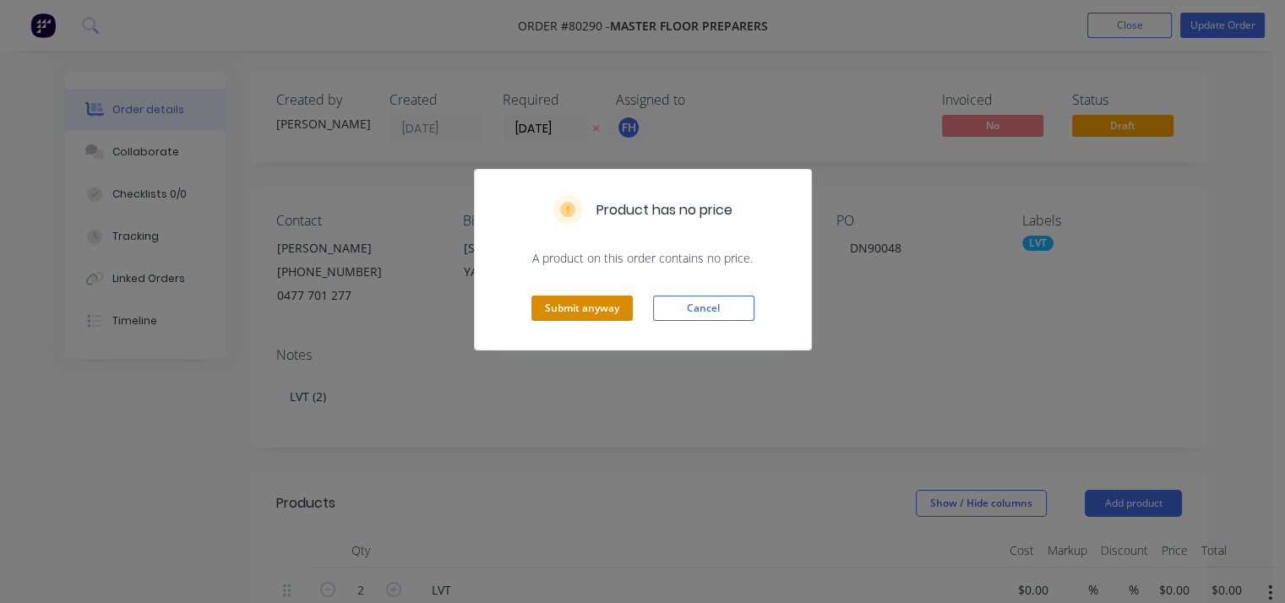
click at [580, 308] on button "Submit anyway" at bounding box center [582, 308] width 101 height 25
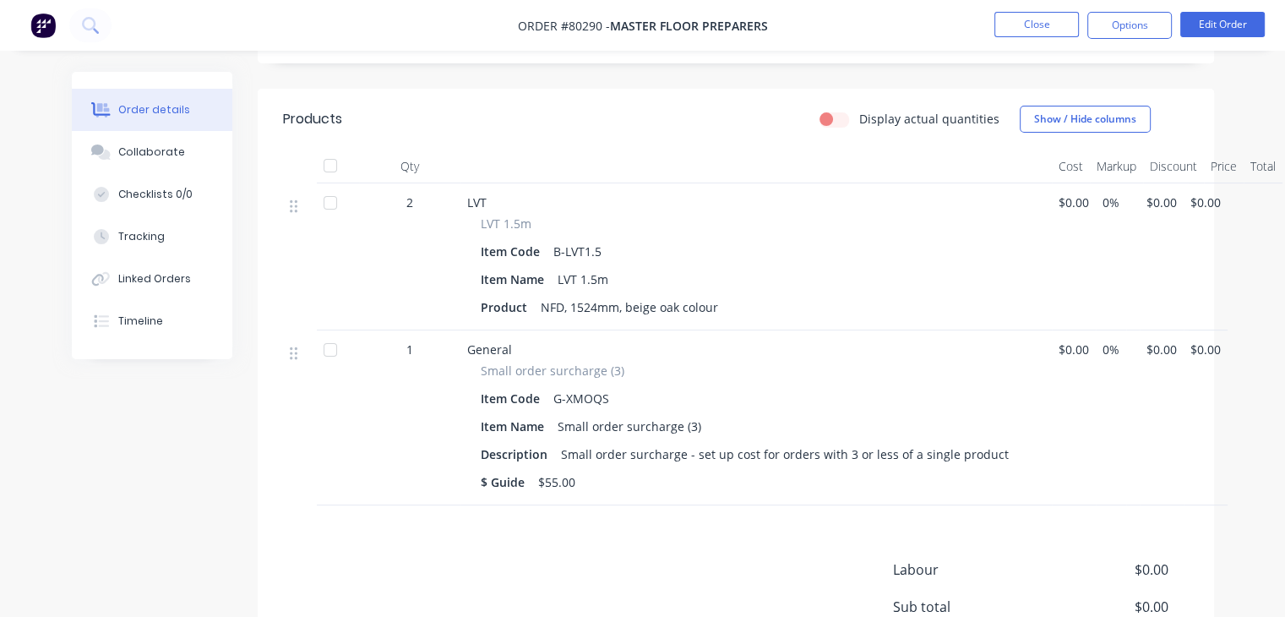
scroll to position [370, 0]
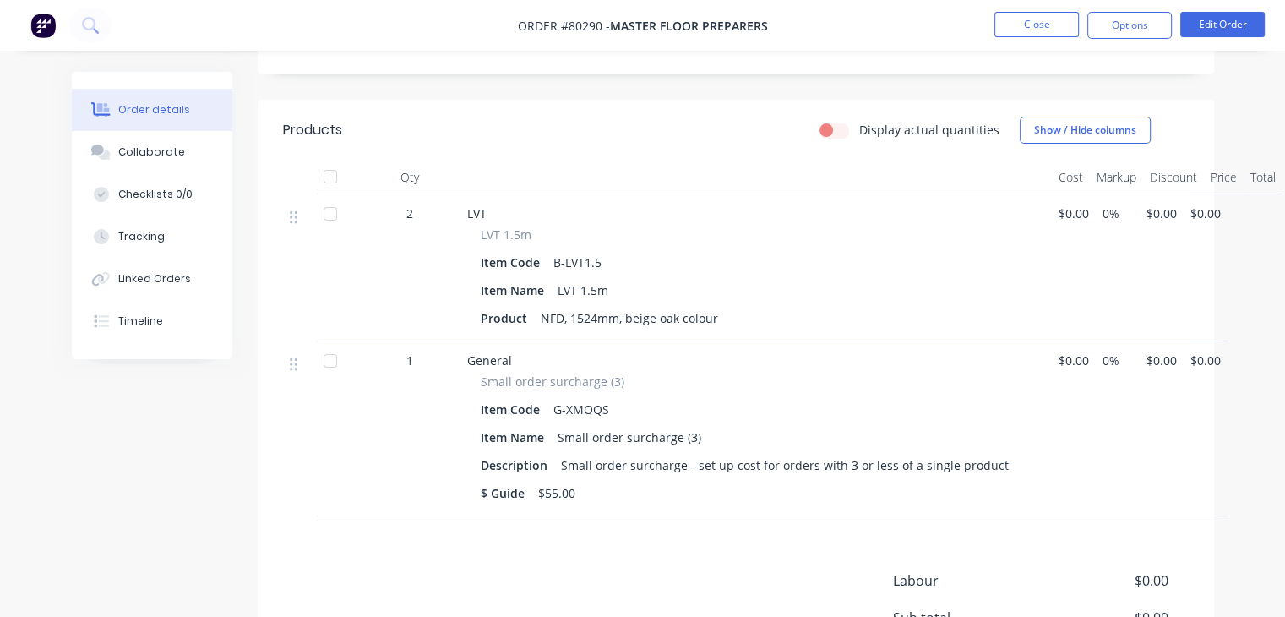
click at [1158, 209] on span "$0.00" at bounding box center [1162, 214] width 30 height 18
click at [1201, 210] on span "$0.00" at bounding box center [1206, 214] width 30 height 18
click at [1238, 28] on button "Edit Order" at bounding box center [1223, 24] width 85 height 25
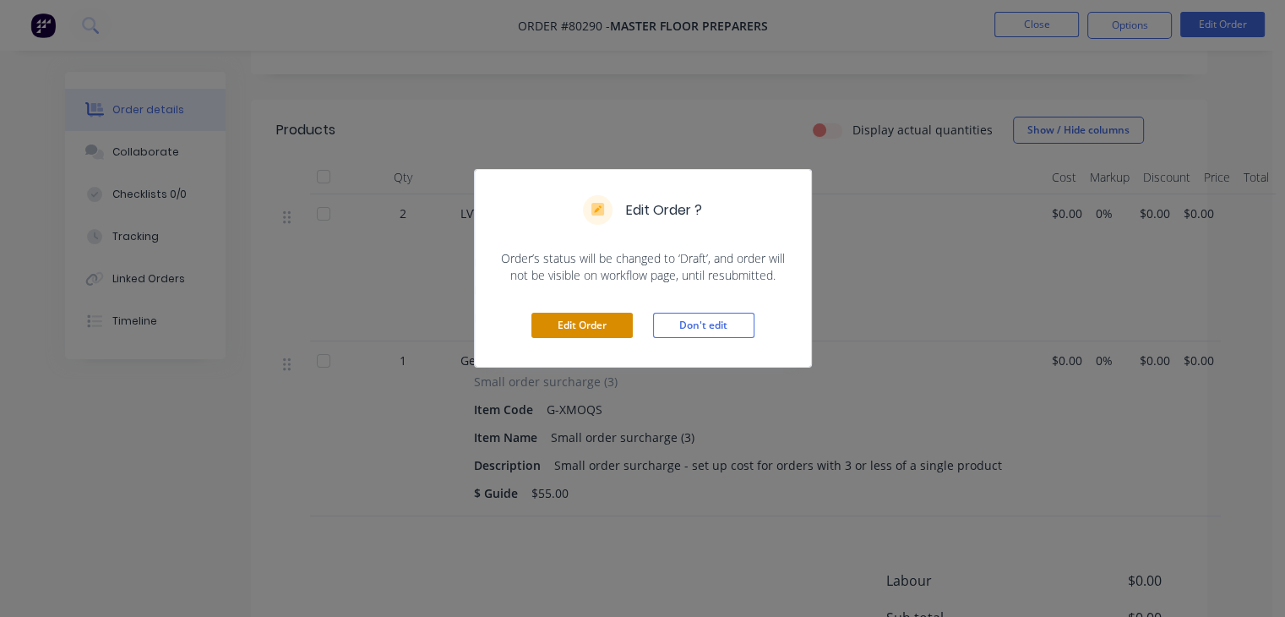
click at [605, 319] on button "Edit Order" at bounding box center [582, 325] width 101 height 25
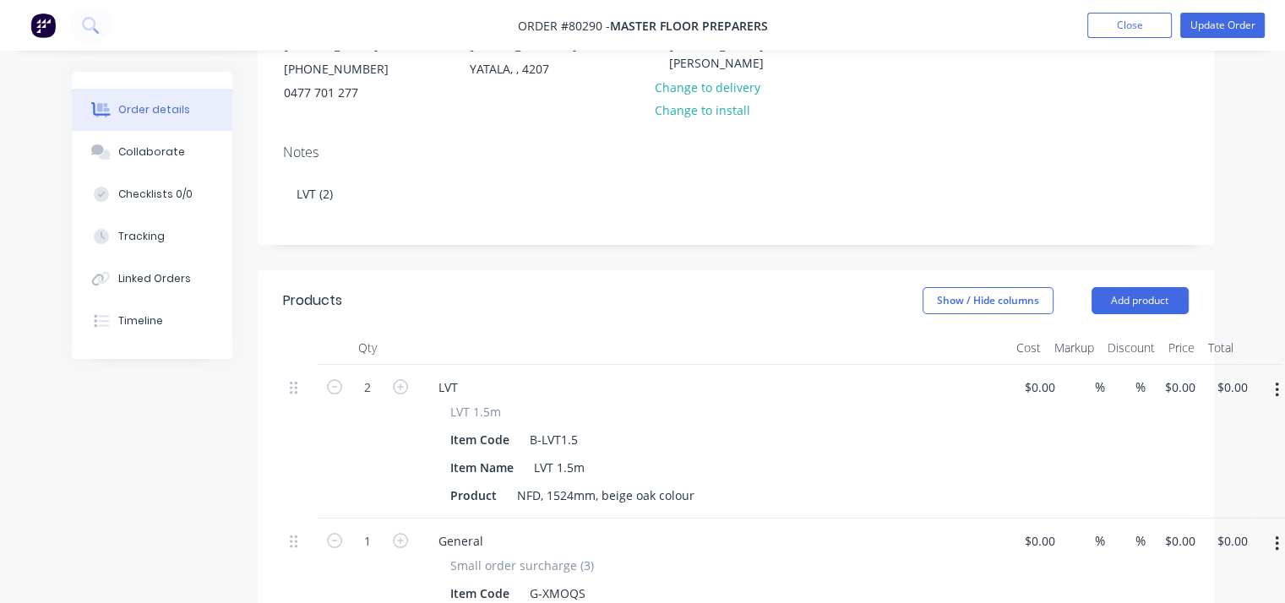
scroll to position [246, 0]
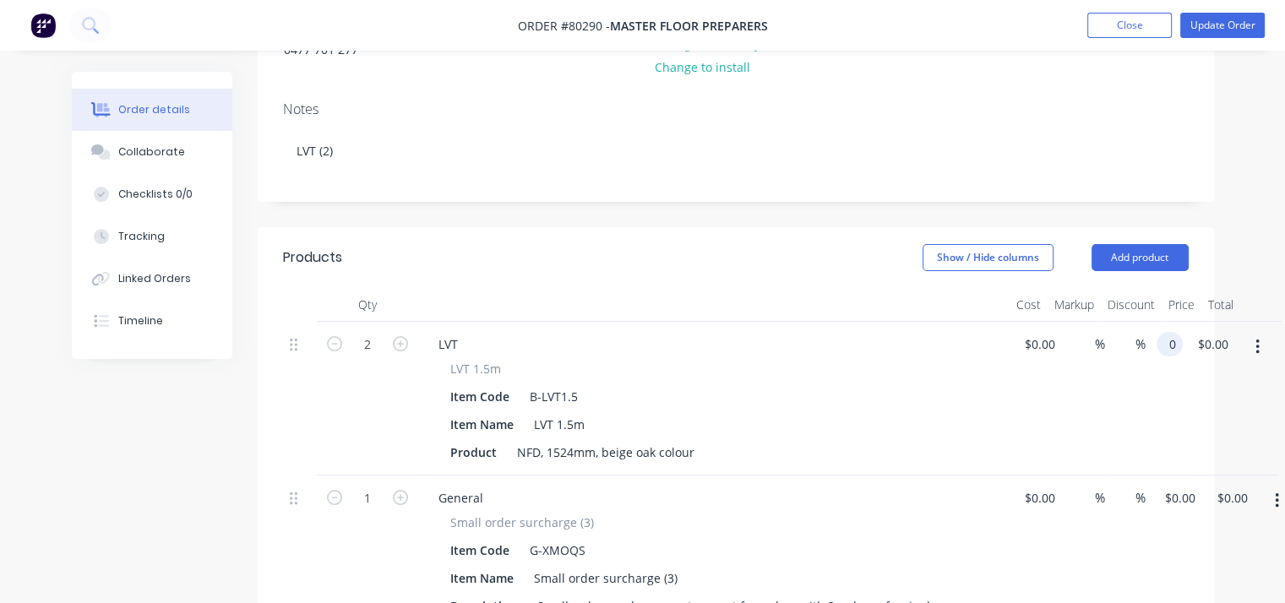
click at [1168, 339] on input "0" at bounding box center [1173, 344] width 19 height 25
type input "$46.00"
type input "$92.00"
click at [1186, 503] on div "1 General Small order surcharge (3) Item Code G-XMOQS Item Name Small order sur…" at bounding box center [736, 575] width 906 height 199
type input "4"
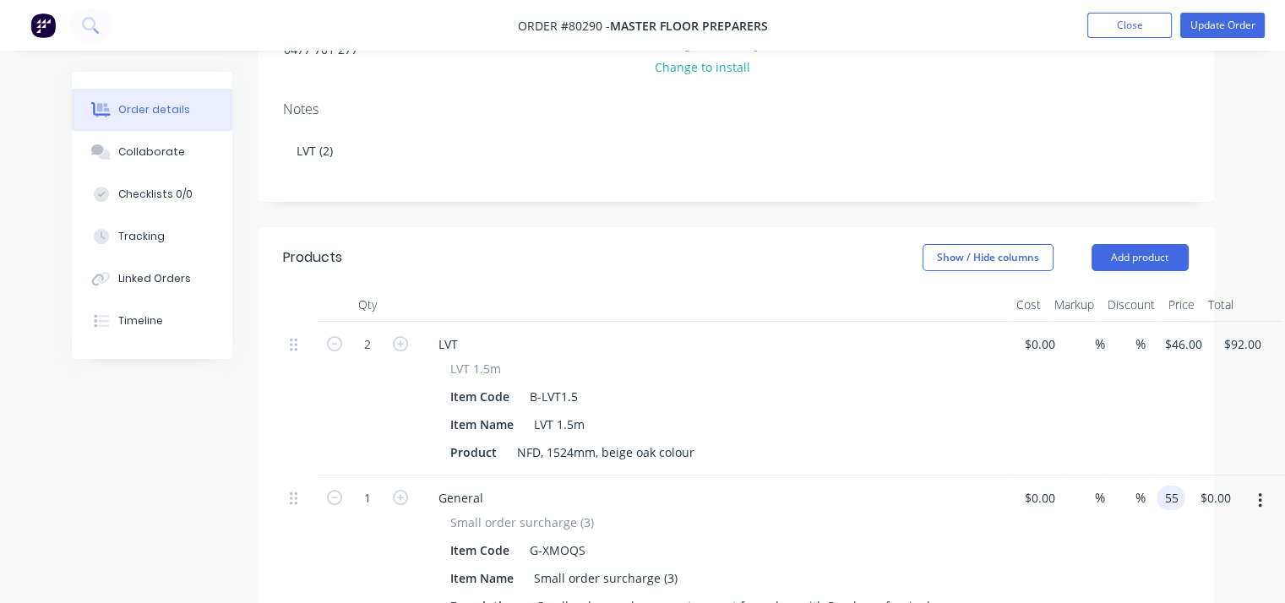
type input "$55.00"
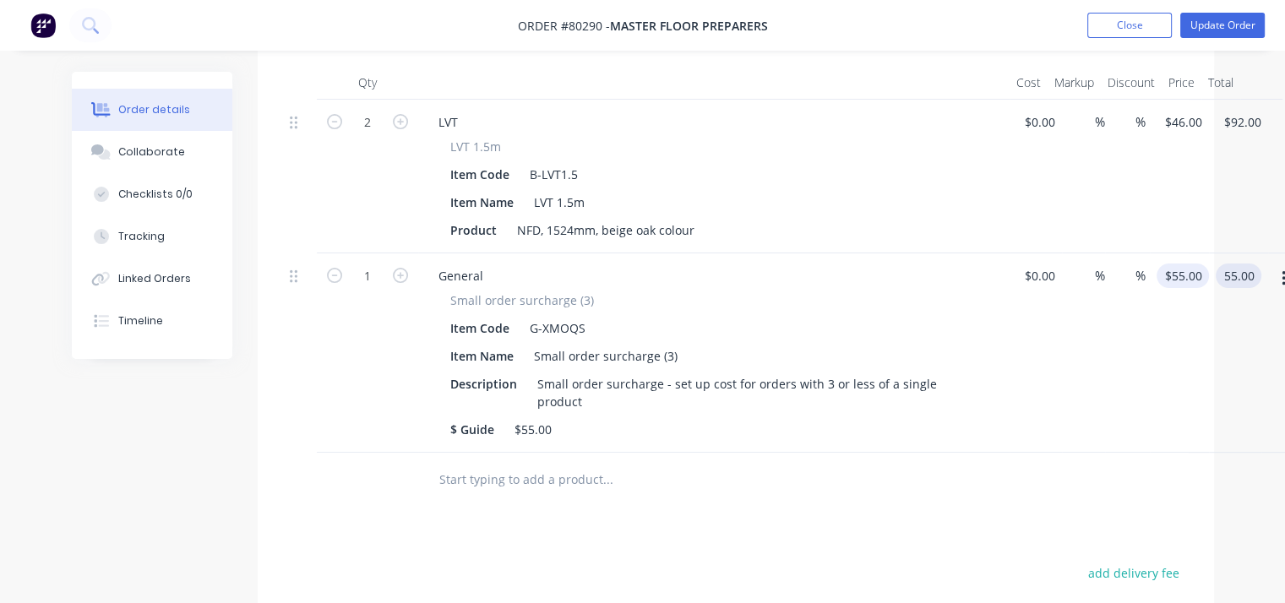
scroll to position [467, 0]
type input "$55.00"
click at [1236, 25] on button "Update Order" at bounding box center [1223, 25] width 85 height 25
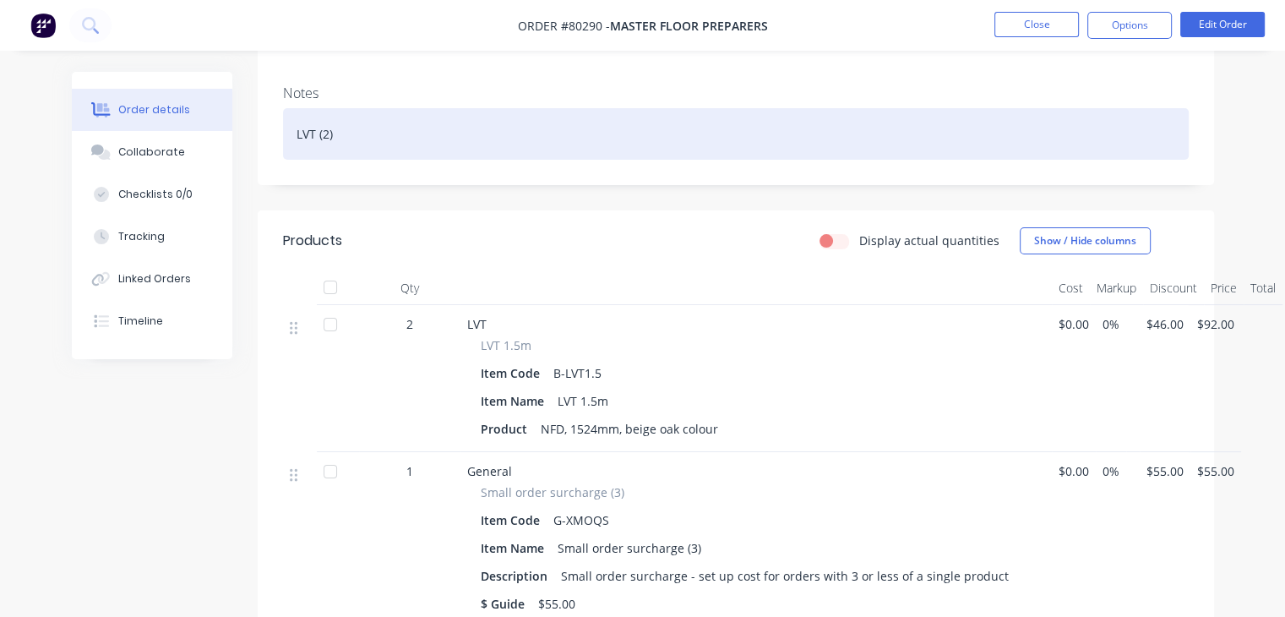
scroll to position [221, 0]
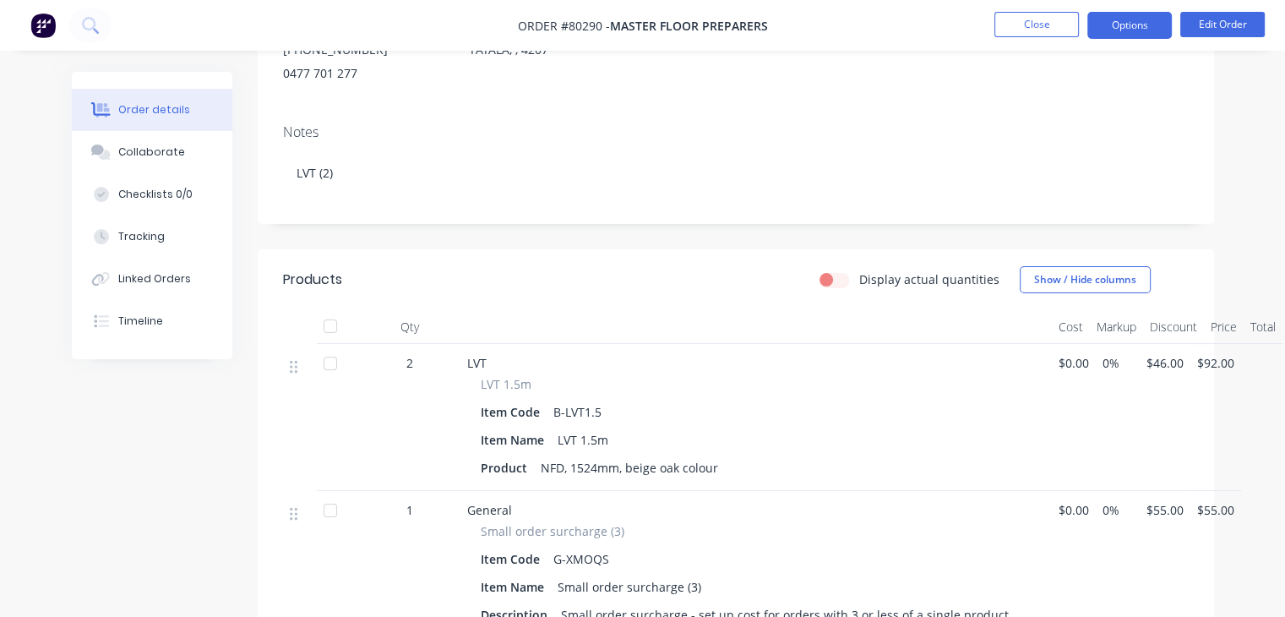
click at [1133, 25] on button "Options" at bounding box center [1130, 25] width 85 height 27
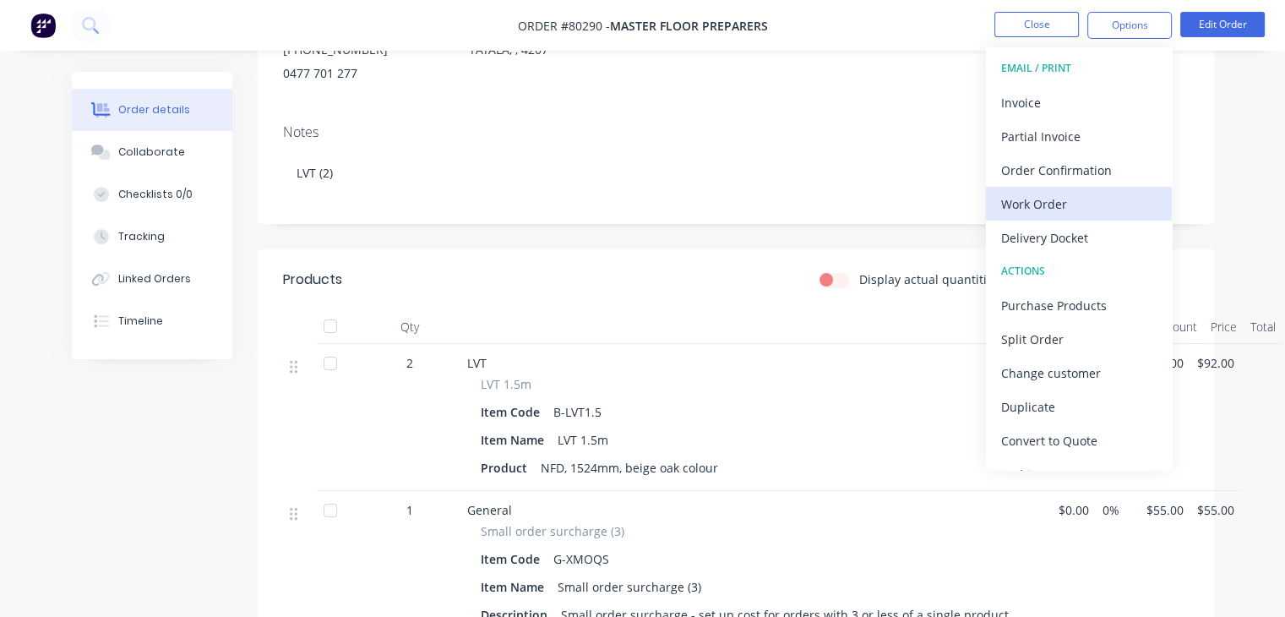
click at [1048, 194] on div "Work Order" at bounding box center [1080, 204] width 156 height 25
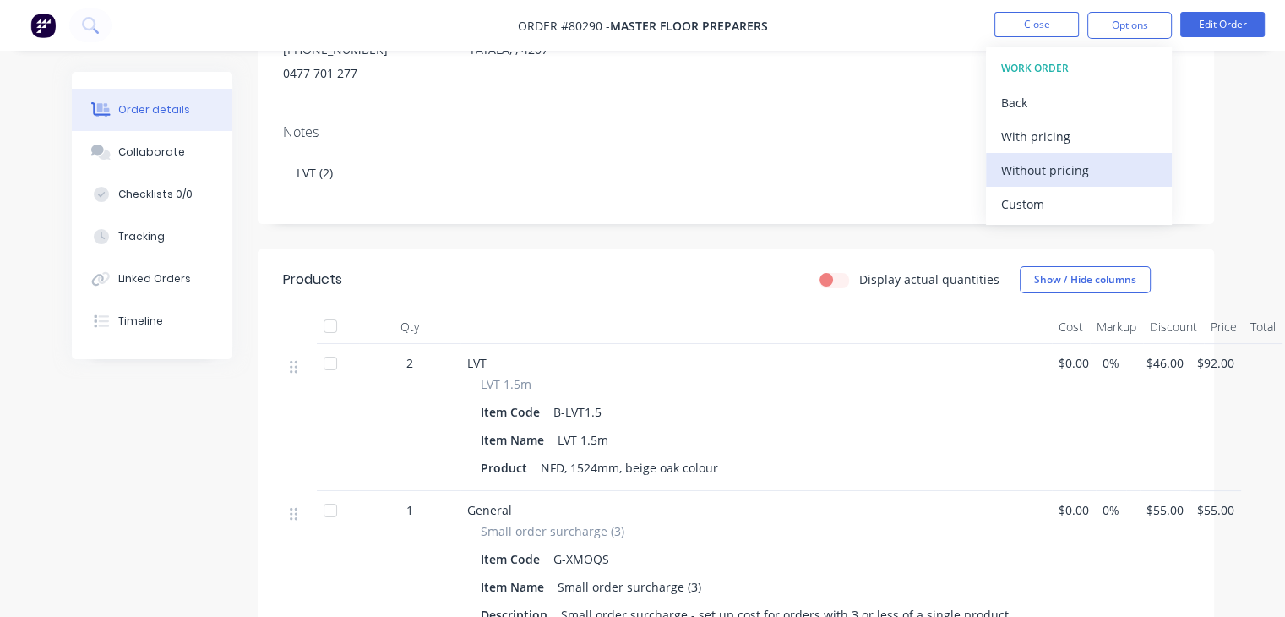
click at [1054, 162] on div "Without pricing" at bounding box center [1080, 170] width 156 height 25
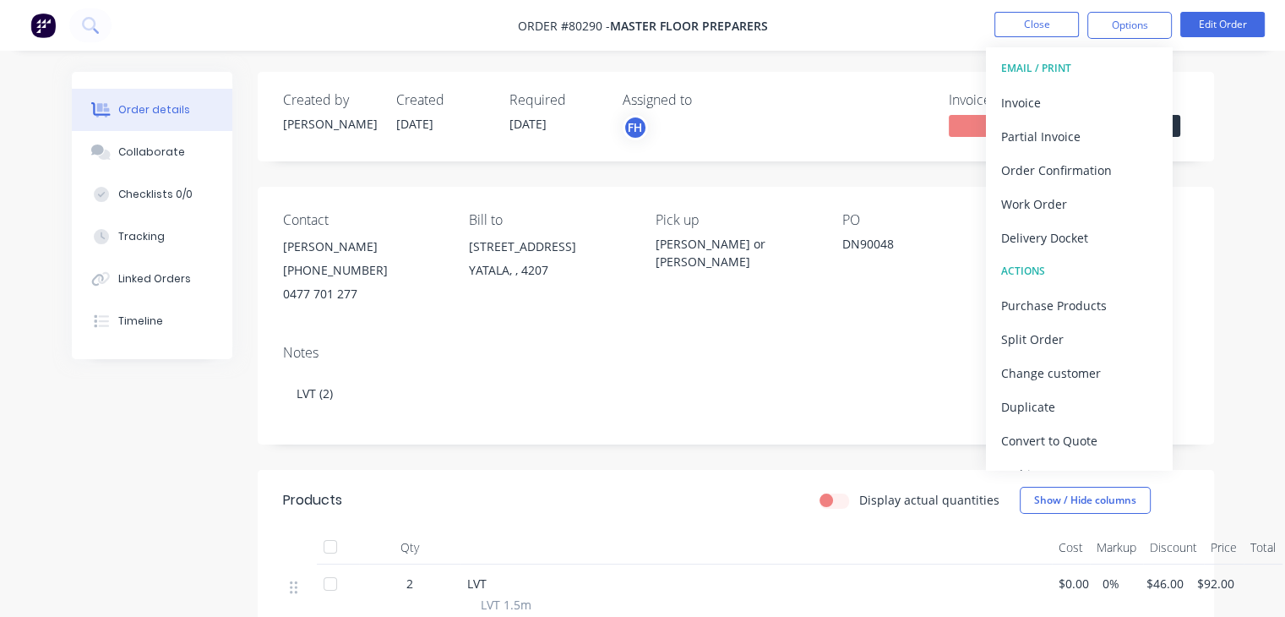
scroll to position [27, 0]
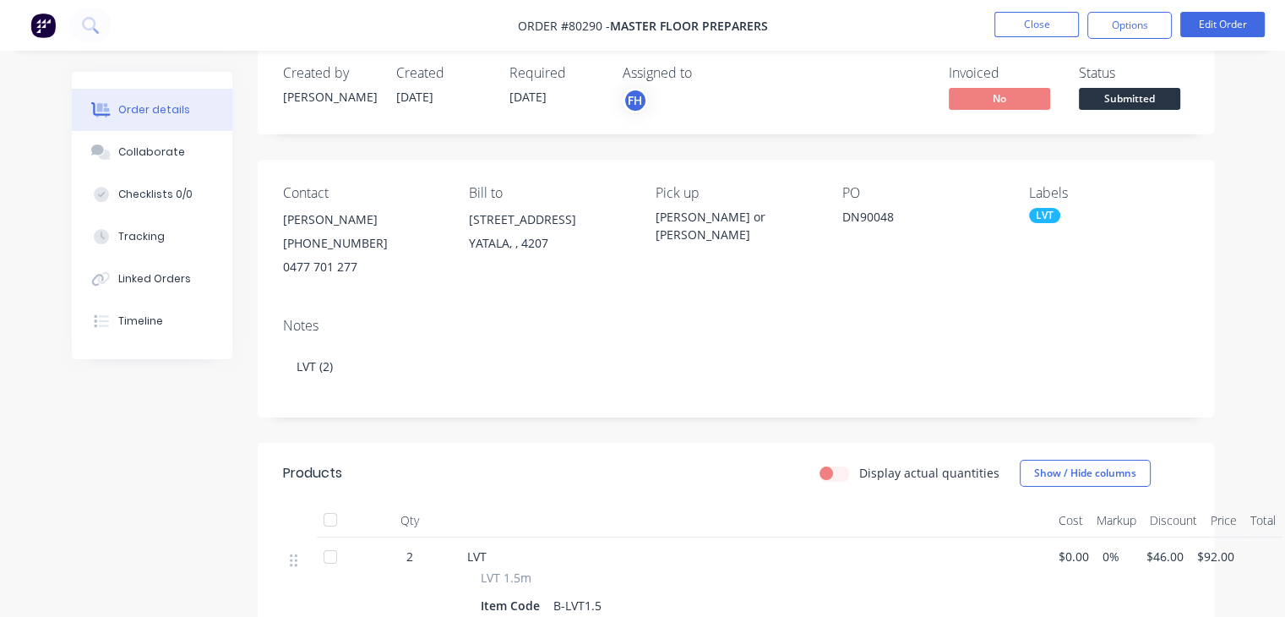
click at [1060, 37] on li "Close" at bounding box center [1037, 25] width 85 height 27
click at [1043, 28] on button "Close" at bounding box center [1037, 24] width 85 height 25
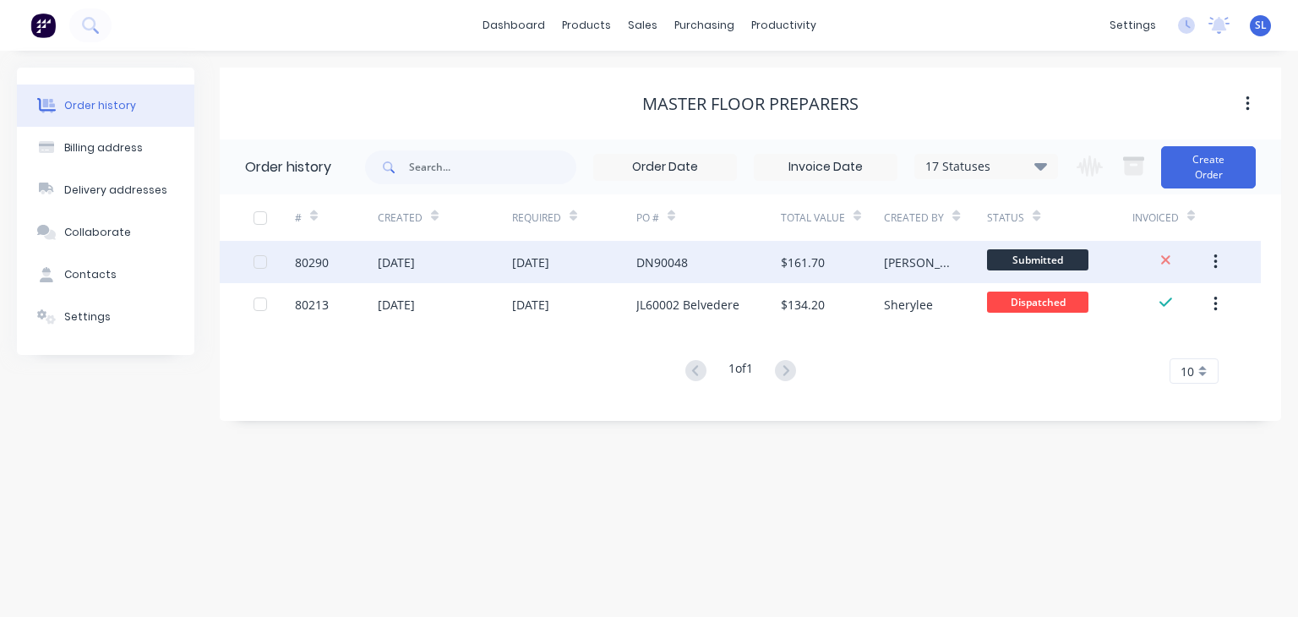
click at [678, 265] on div "DN90048" at bounding box center [662, 263] width 52 height 18
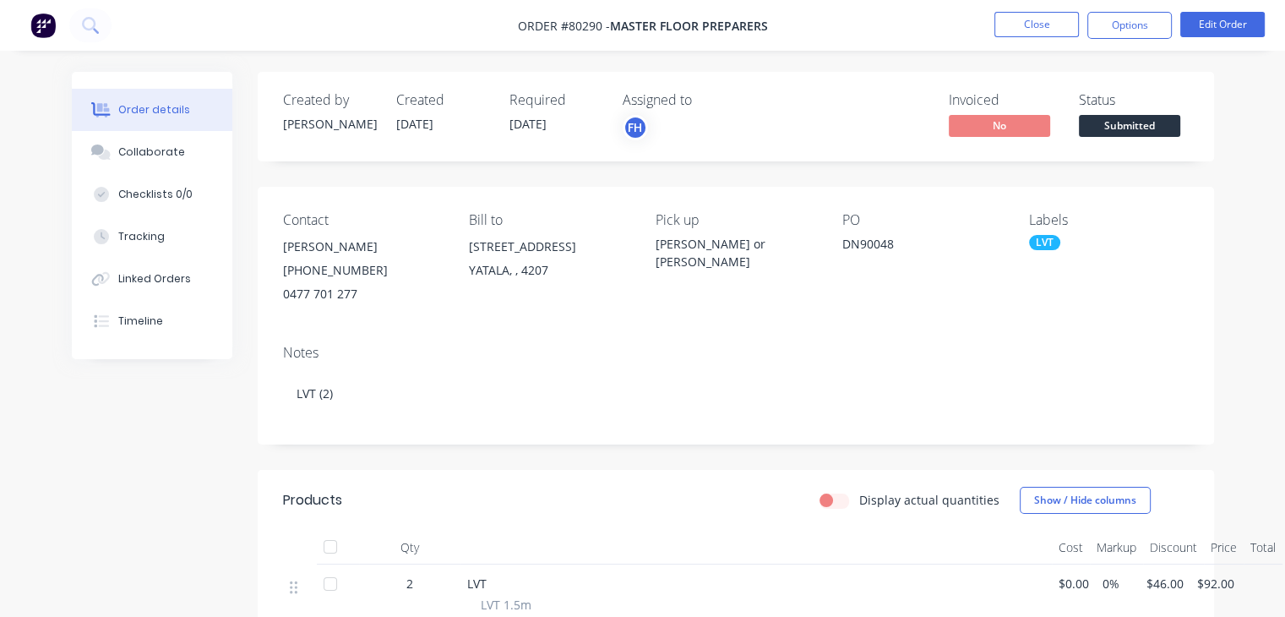
click at [860, 241] on div "DN90048" at bounding box center [923, 247] width 160 height 24
click at [873, 248] on div "DN90048" at bounding box center [923, 247] width 160 height 24
click at [1212, 27] on button "Edit Order" at bounding box center [1223, 24] width 85 height 25
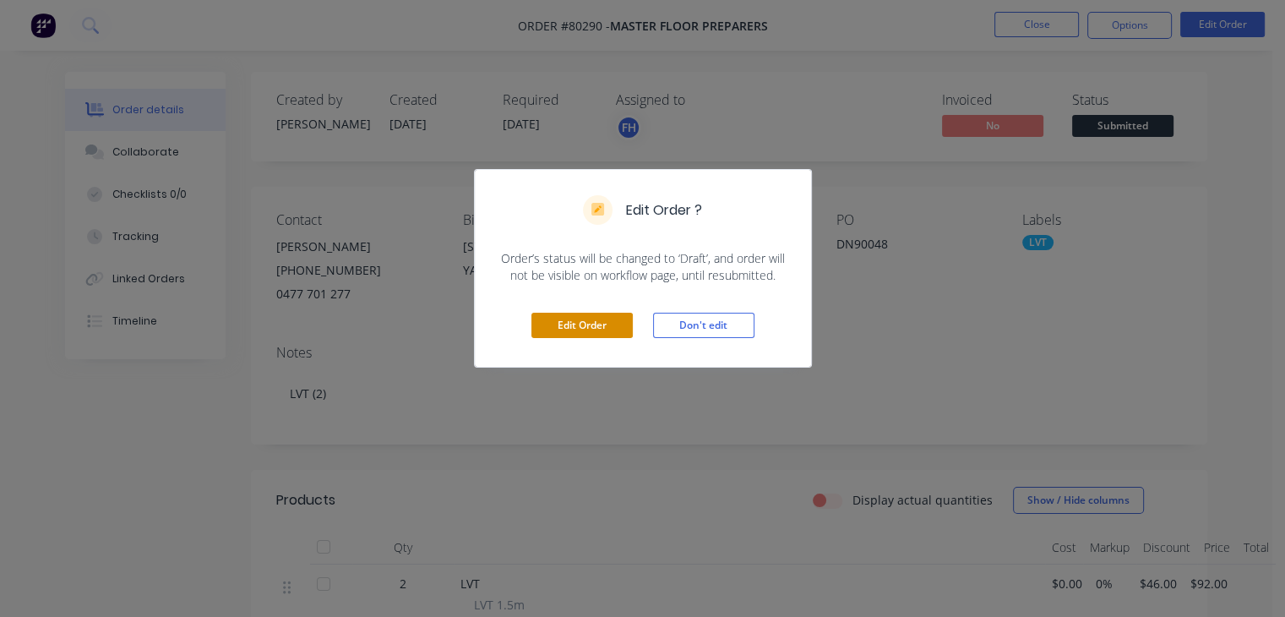
click at [544, 329] on button "Edit Order" at bounding box center [582, 325] width 101 height 25
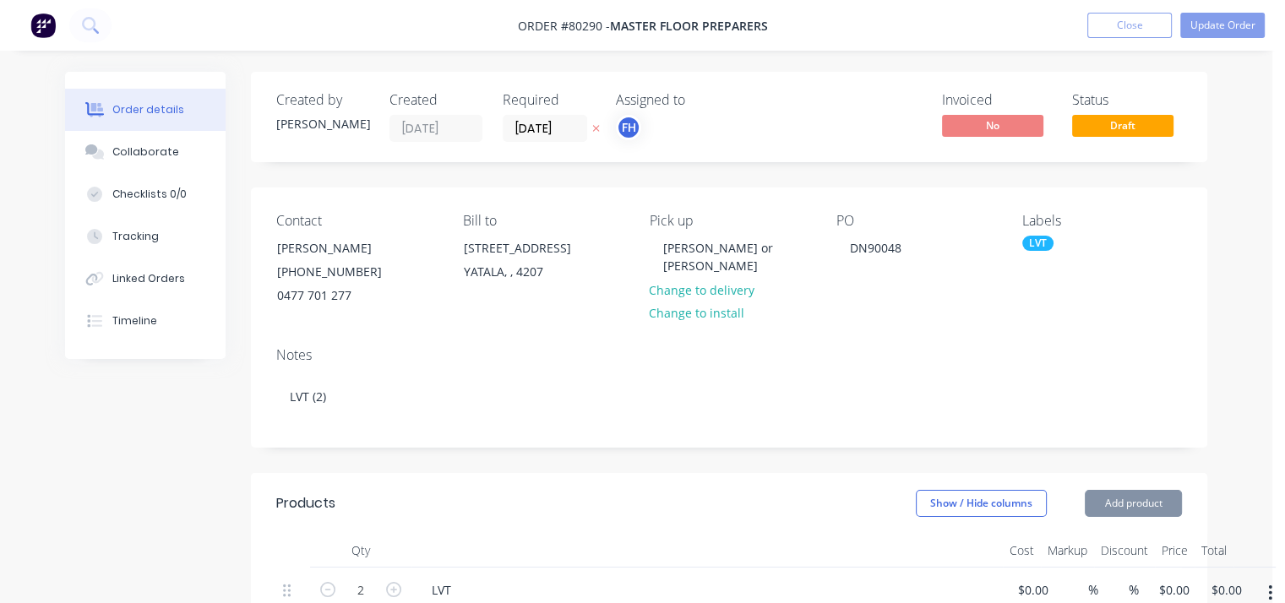
type input "$46.00"
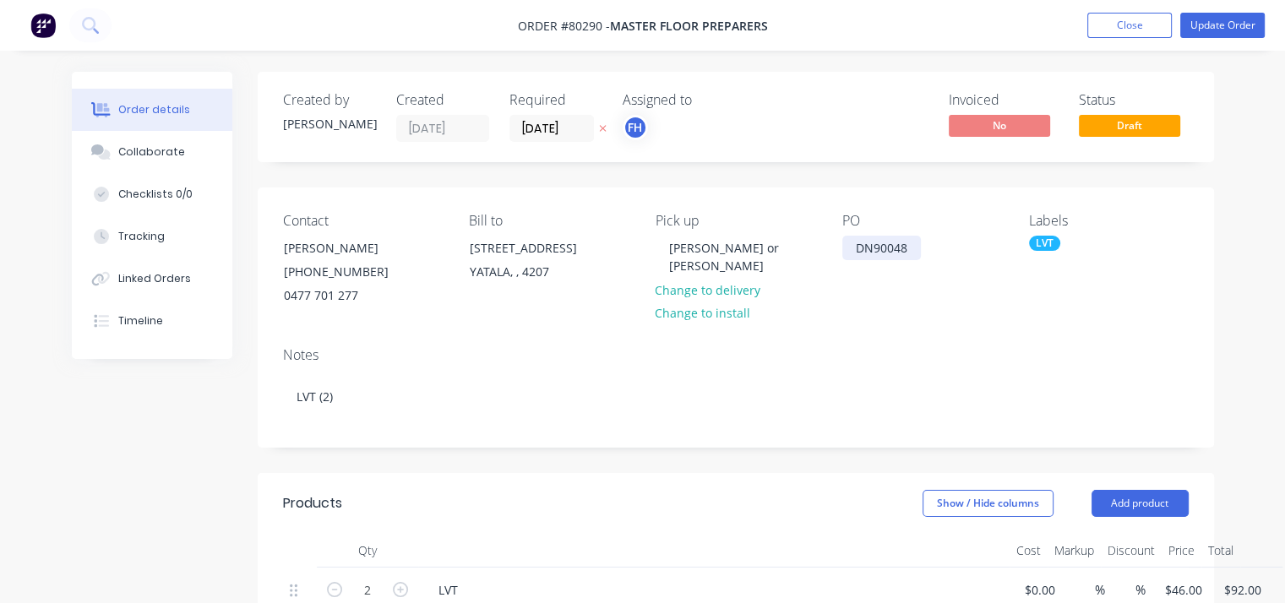
click at [876, 243] on div "DN90048" at bounding box center [882, 248] width 79 height 25
click at [1227, 14] on button "Update Order" at bounding box center [1223, 25] width 85 height 25
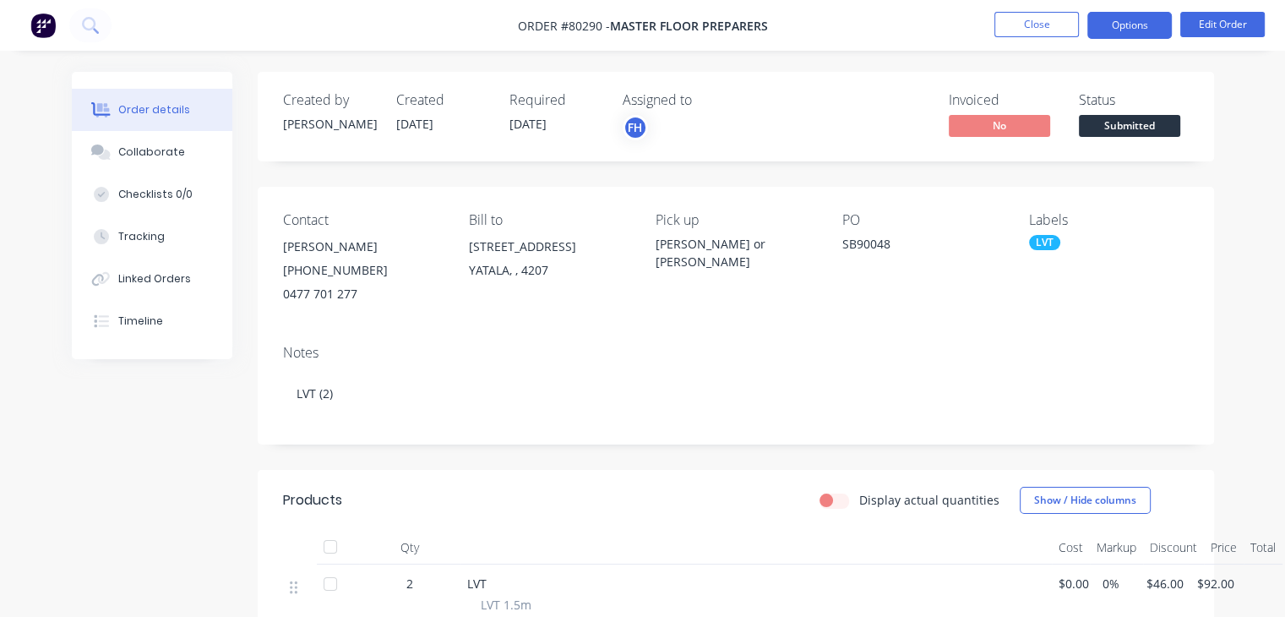
click at [1151, 28] on button "Options" at bounding box center [1130, 25] width 85 height 27
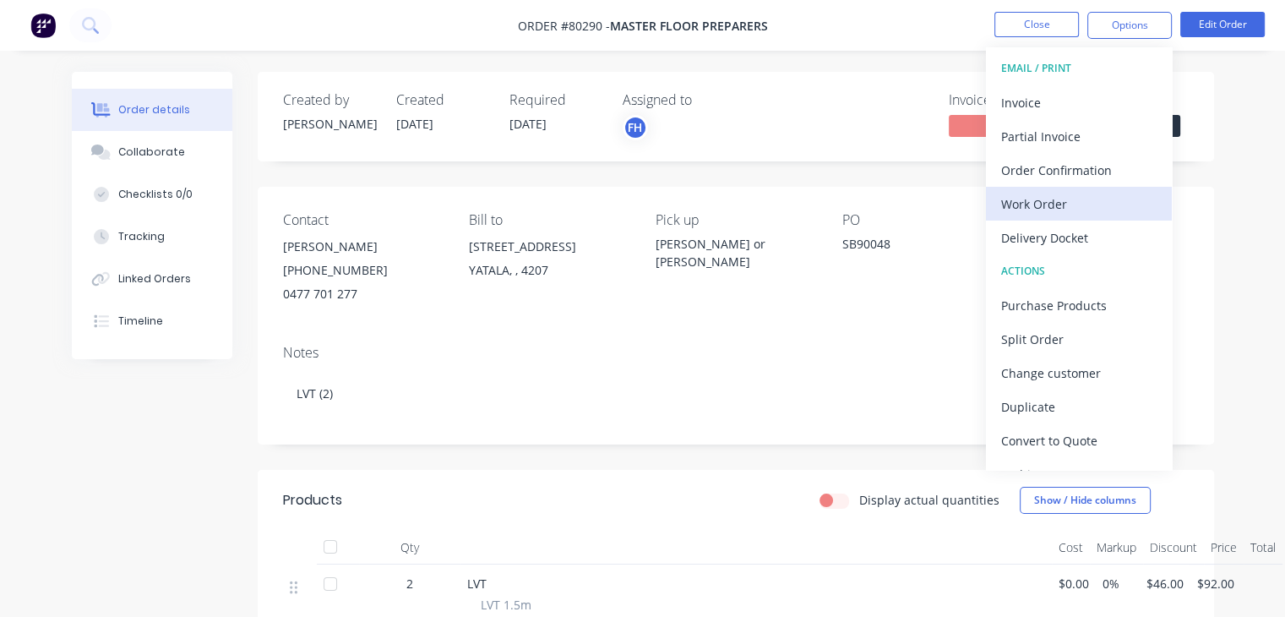
click at [1041, 205] on div "Work Order" at bounding box center [1080, 204] width 156 height 25
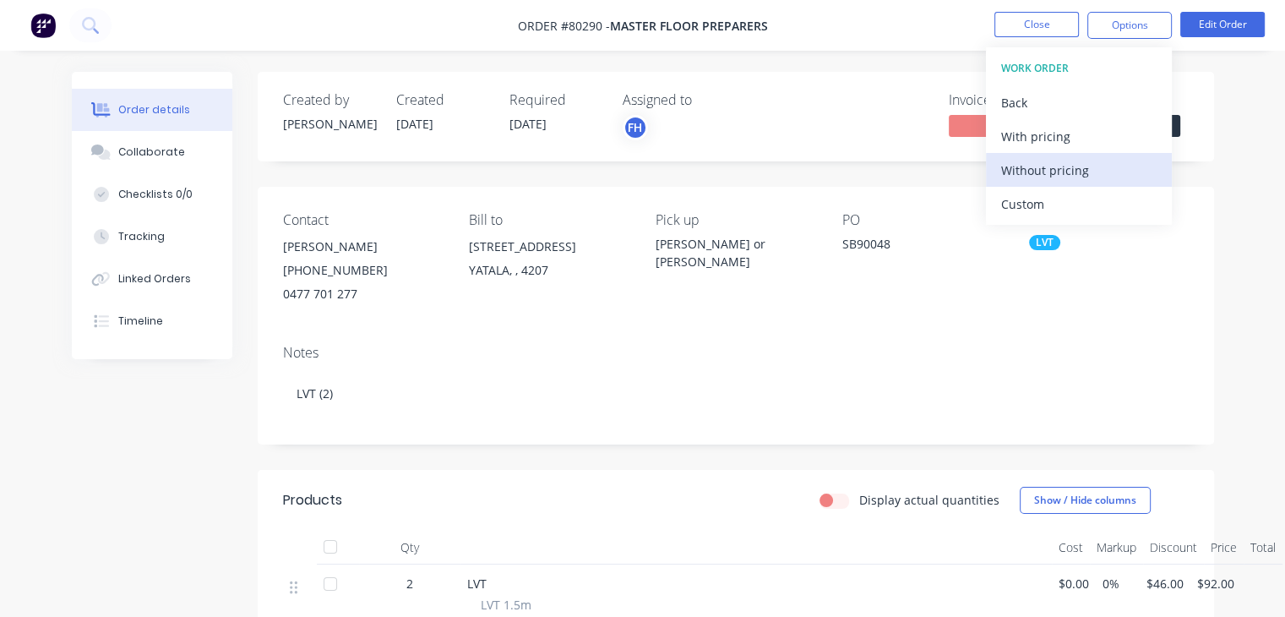
click at [1046, 167] on div "Without pricing" at bounding box center [1080, 170] width 156 height 25
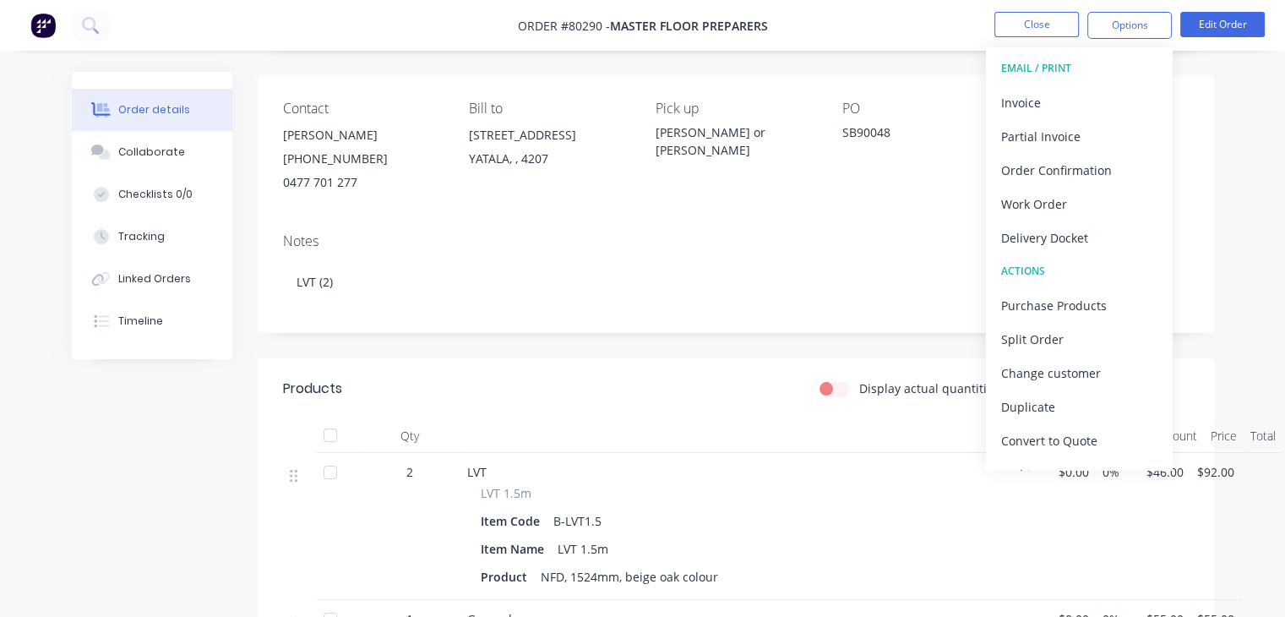
scroll to position [182, 0]
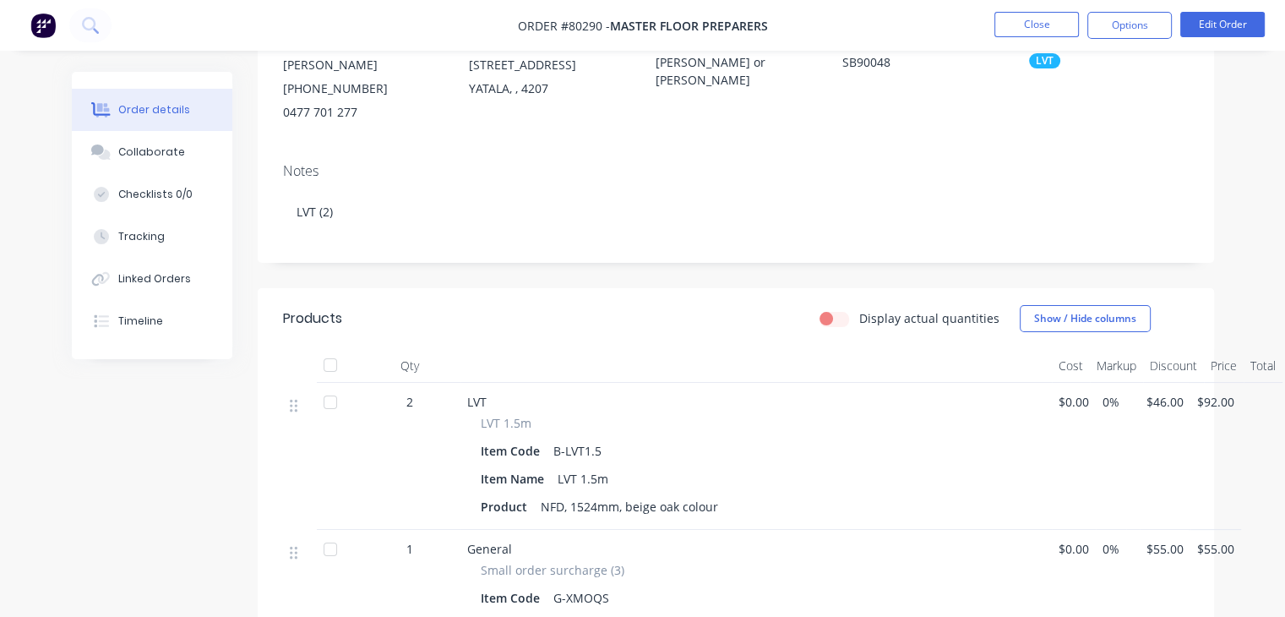
click at [729, 505] on div "Product NFD, 1524mm, beige oak colour" at bounding box center [756, 506] width 551 height 25
click at [658, 514] on div "NFD, 1524mm, beige oak colour" at bounding box center [629, 506] width 191 height 25
click at [1231, 27] on button "Edit Order" at bounding box center [1223, 24] width 85 height 25
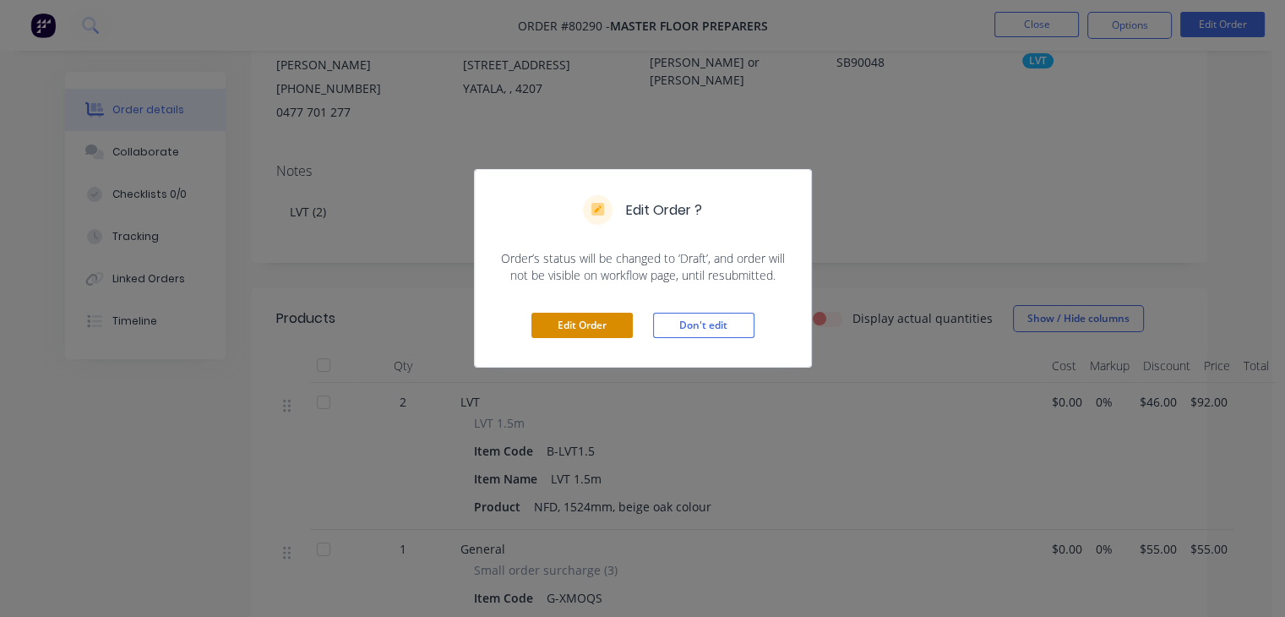
click at [598, 323] on button "Edit Order" at bounding box center [582, 325] width 101 height 25
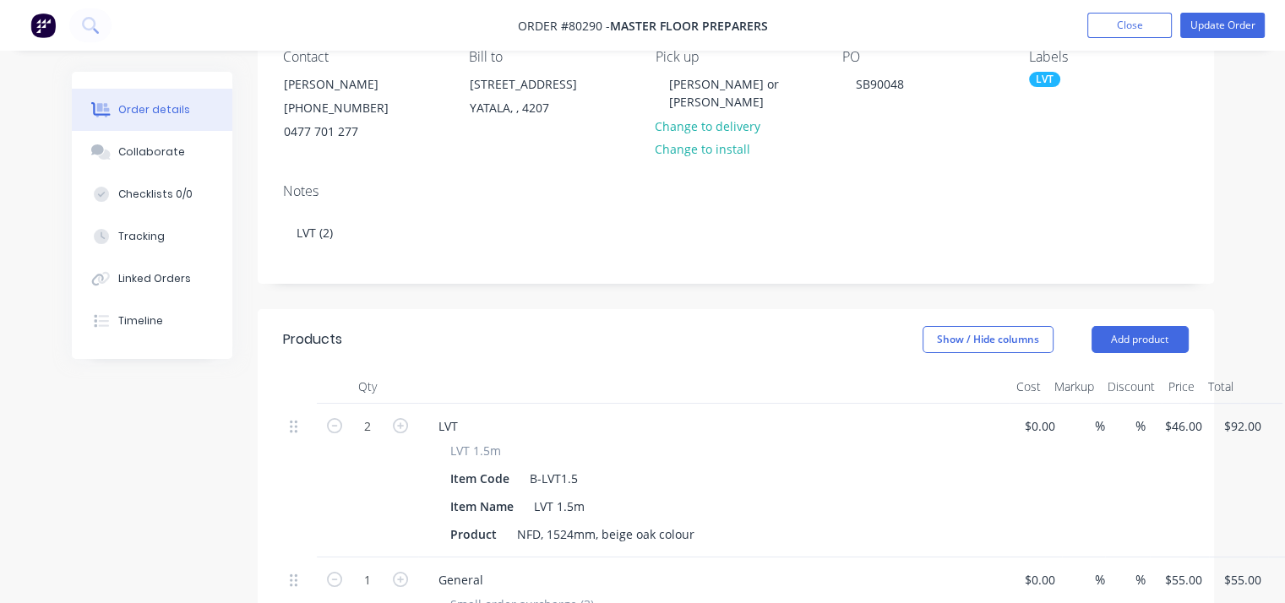
scroll to position [166, 0]
click at [693, 527] on div "NFD, 1524mm, beige oak colour" at bounding box center [605, 533] width 191 height 25
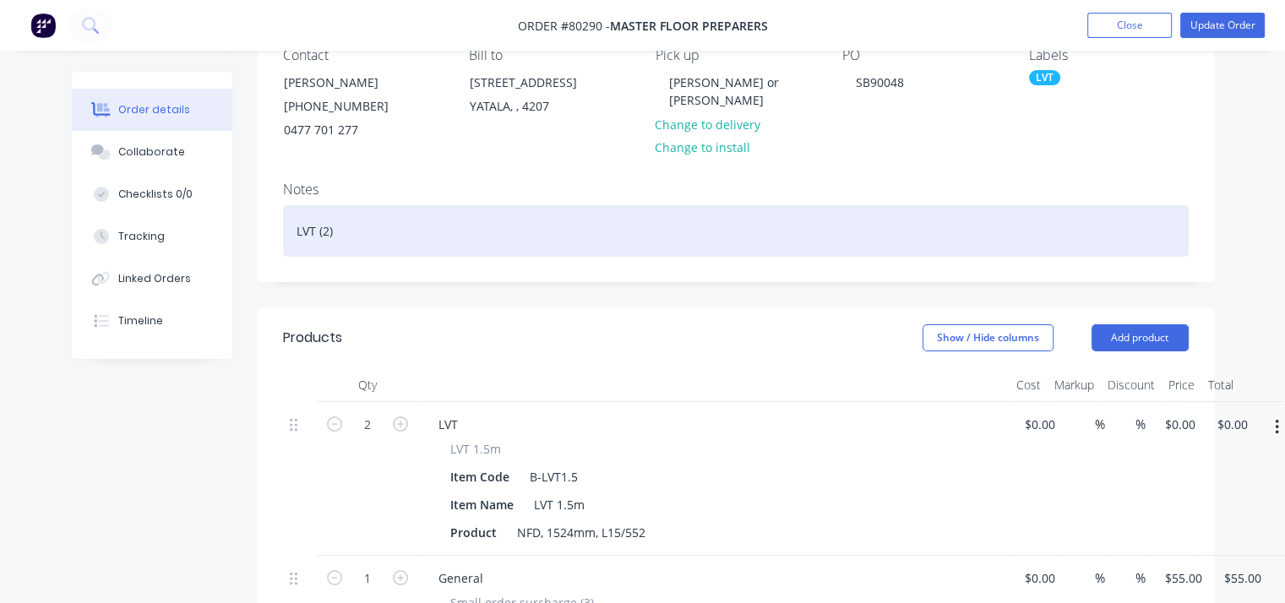
scroll to position [0, 0]
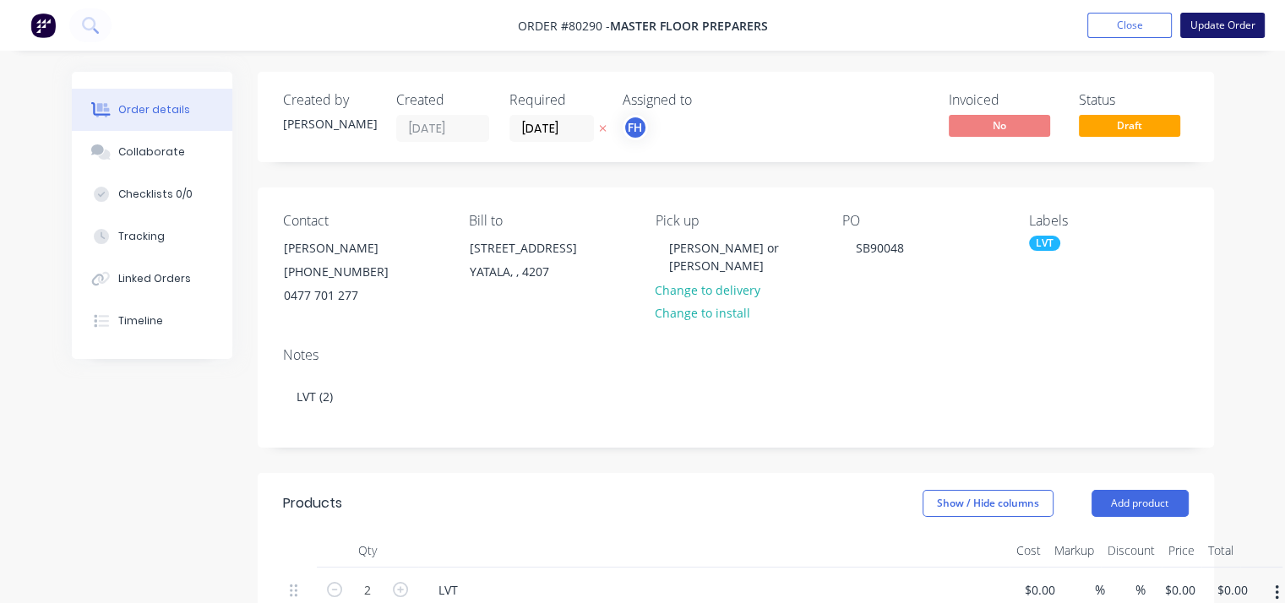
click at [1224, 17] on button "Update Order" at bounding box center [1223, 25] width 85 height 25
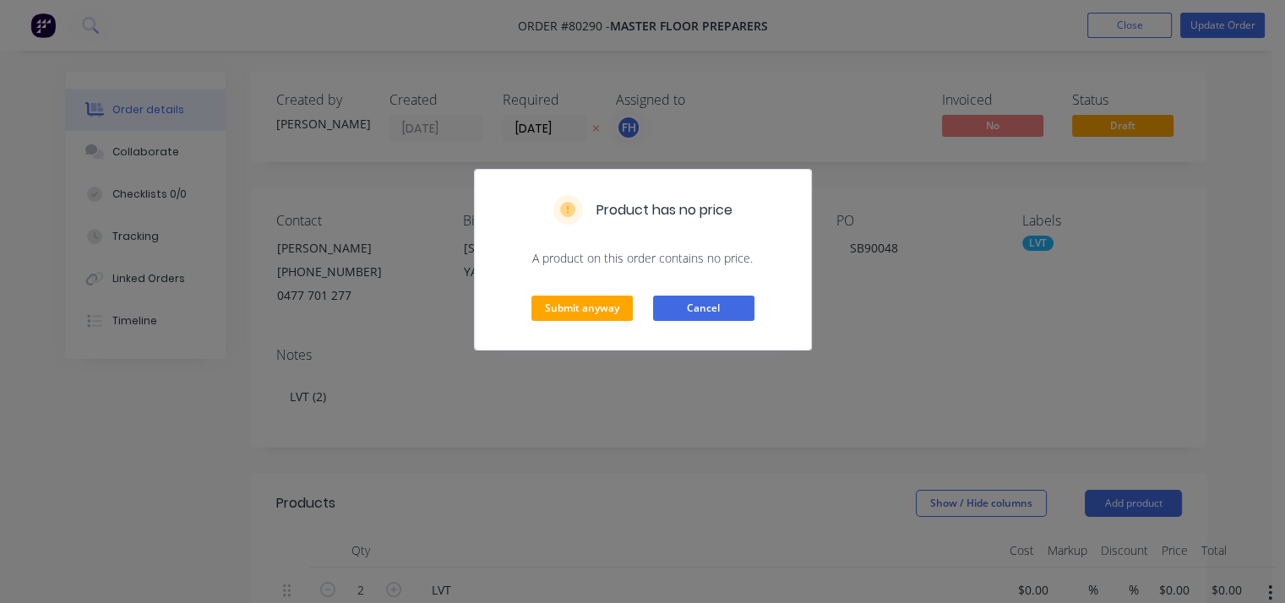
click at [713, 302] on button "Cancel" at bounding box center [703, 308] width 101 height 25
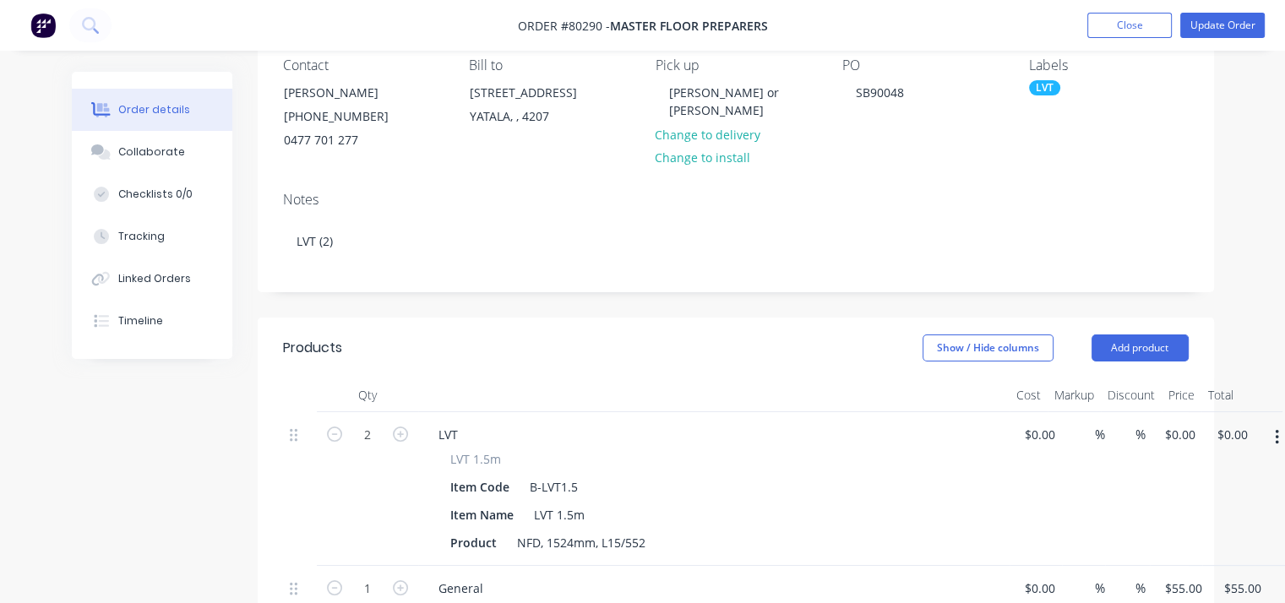
scroll to position [166, 0]
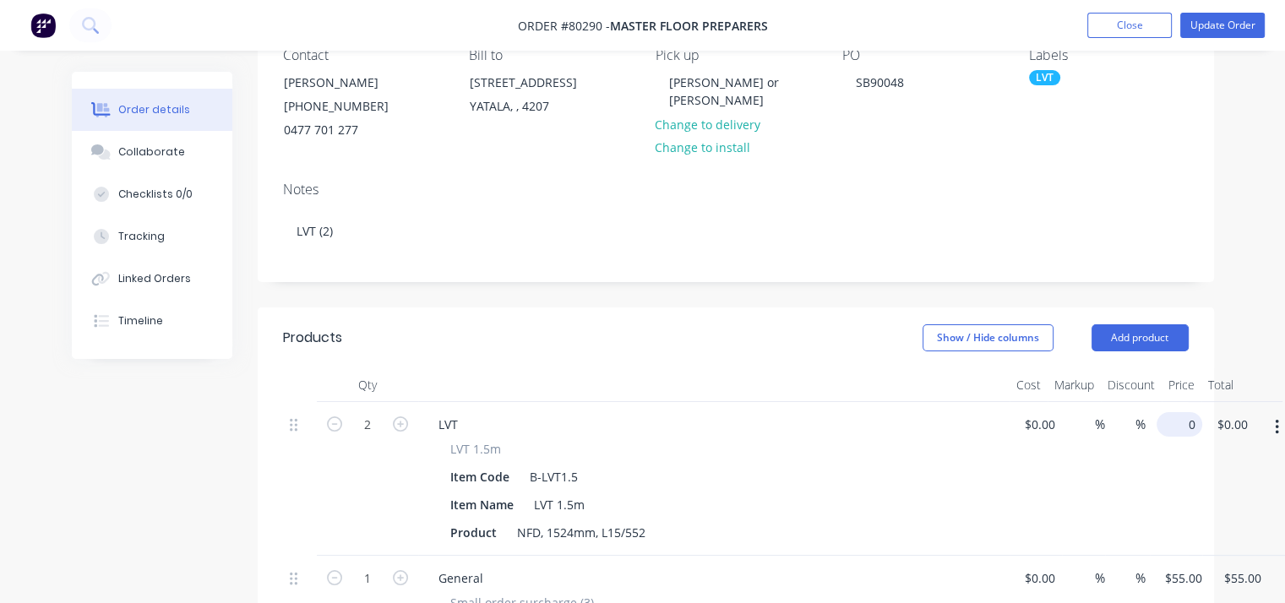
click at [1172, 423] on input "0" at bounding box center [1183, 424] width 39 height 25
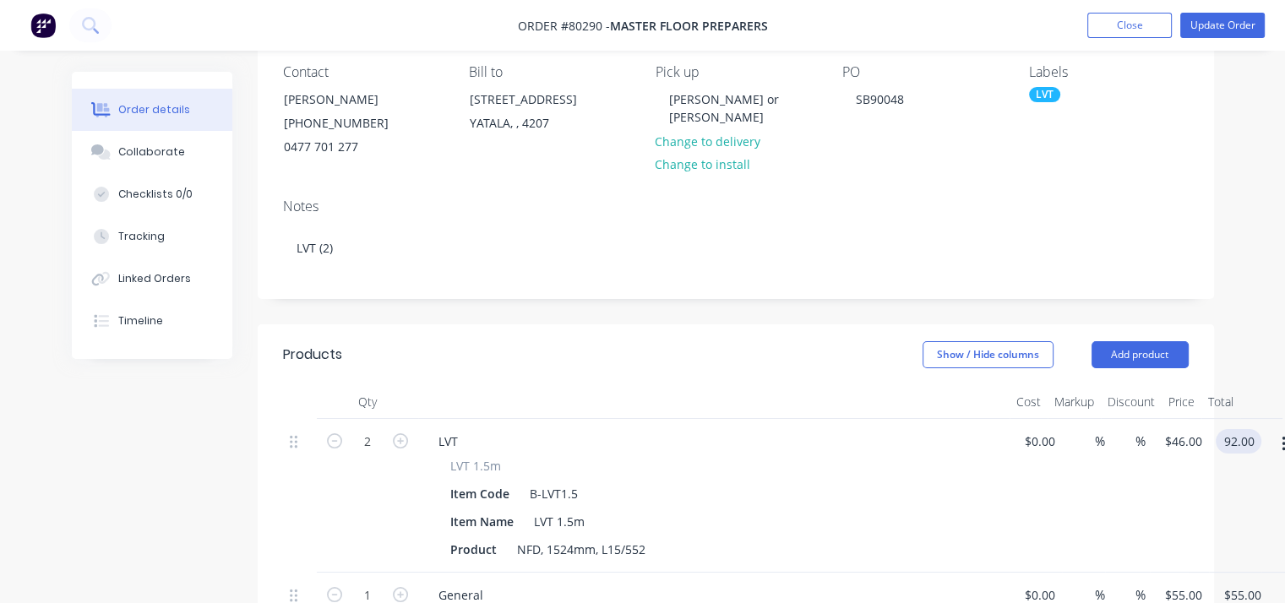
scroll to position [144, 0]
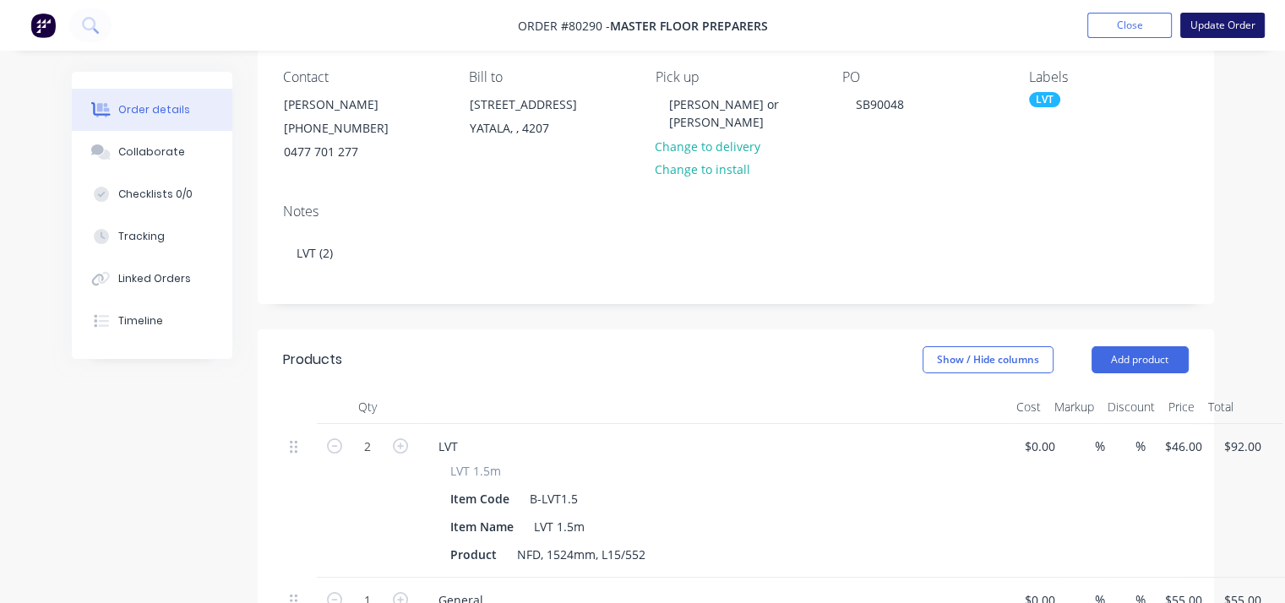
click at [1224, 27] on button "Update Order" at bounding box center [1223, 25] width 85 height 25
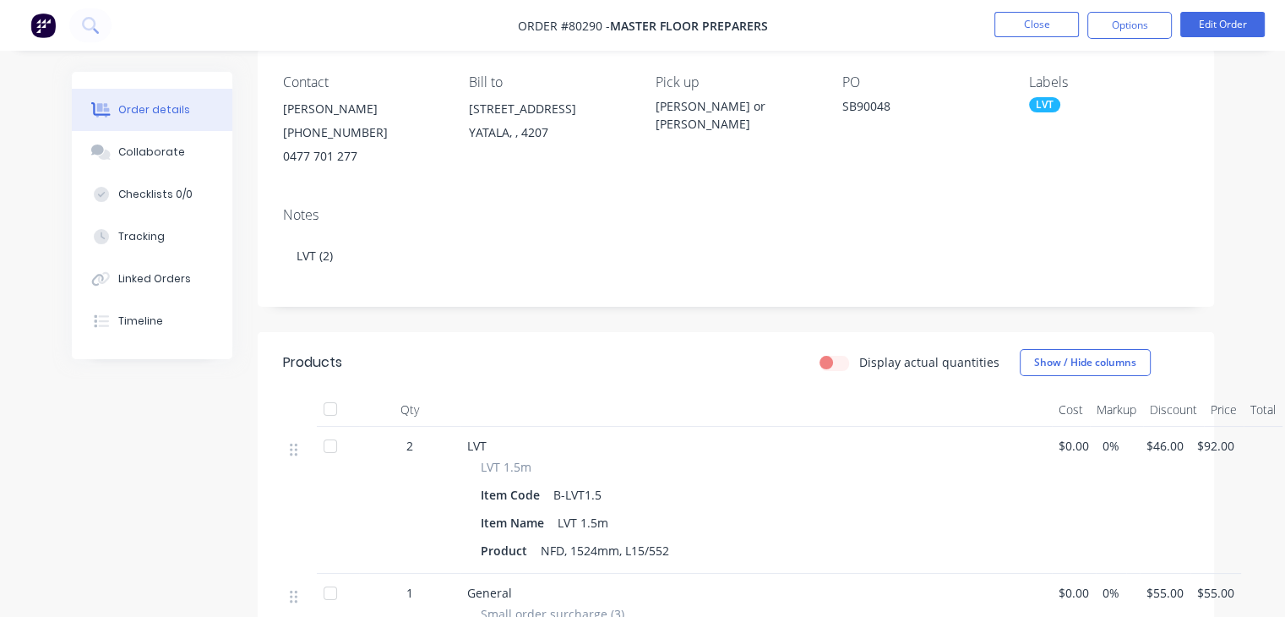
scroll to position [0, 0]
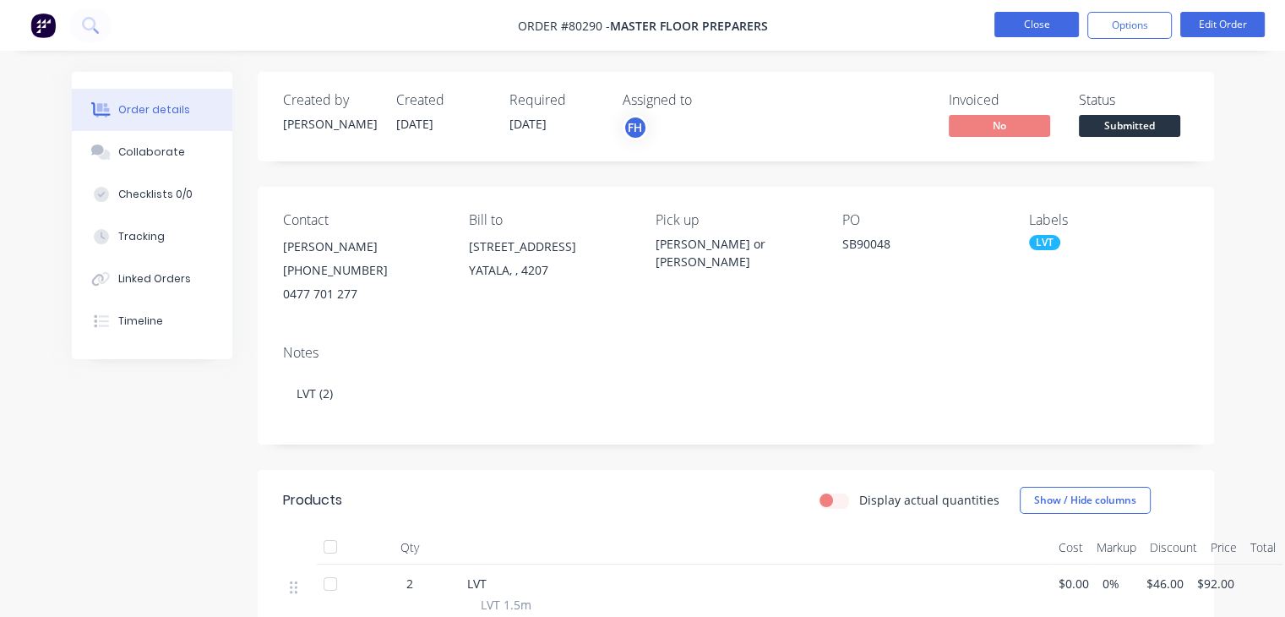
click at [1045, 19] on button "Close" at bounding box center [1037, 24] width 85 height 25
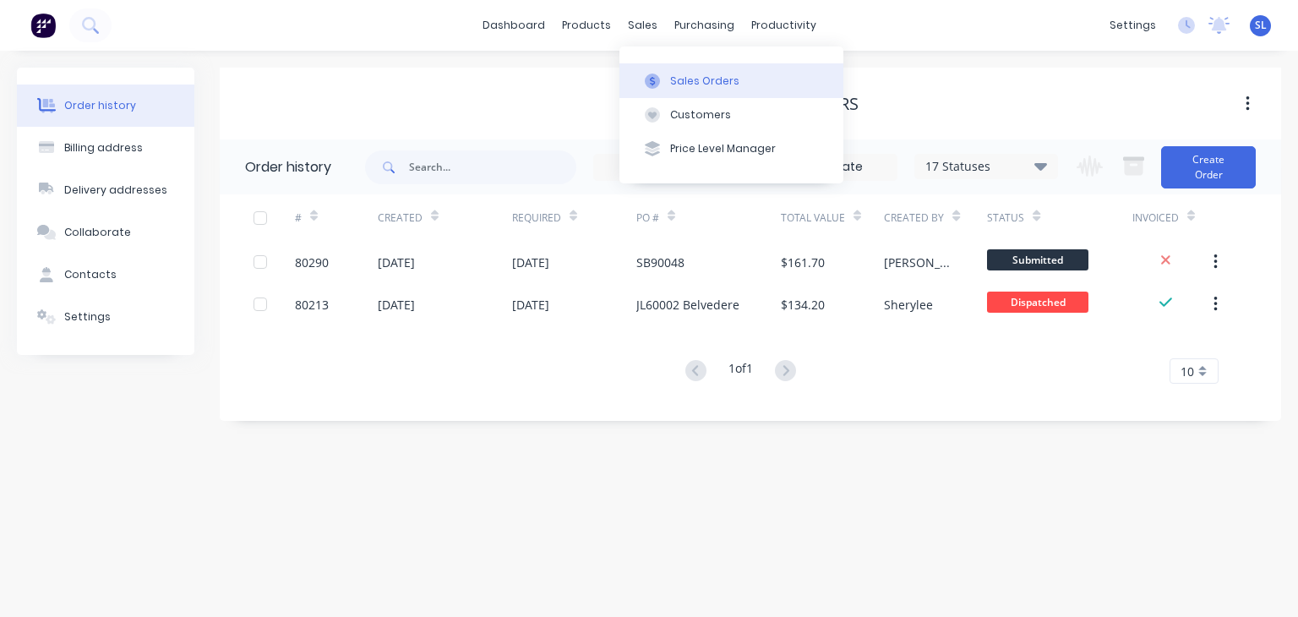
click at [670, 85] on div "Sales Orders" at bounding box center [704, 81] width 69 height 15
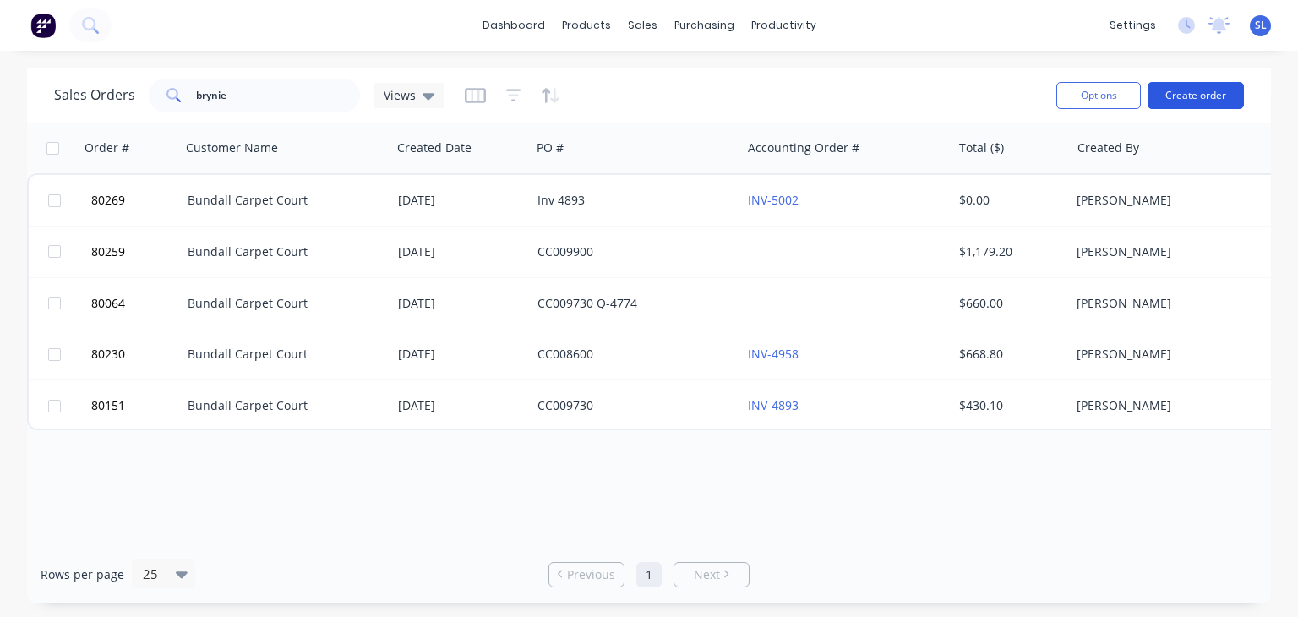
click at [1171, 103] on button "Create order" at bounding box center [1196, 95] width 96 height 27
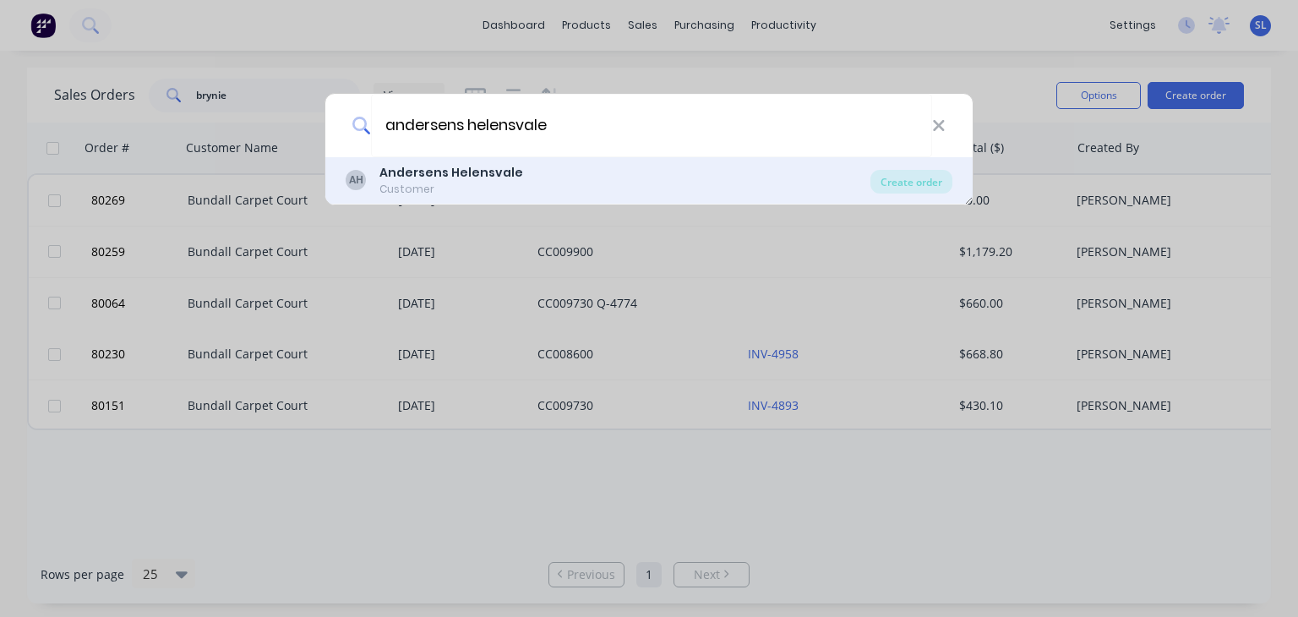
click at [416, 183] on div "Customer" at bounding box center [451, 189] width 144 height 15
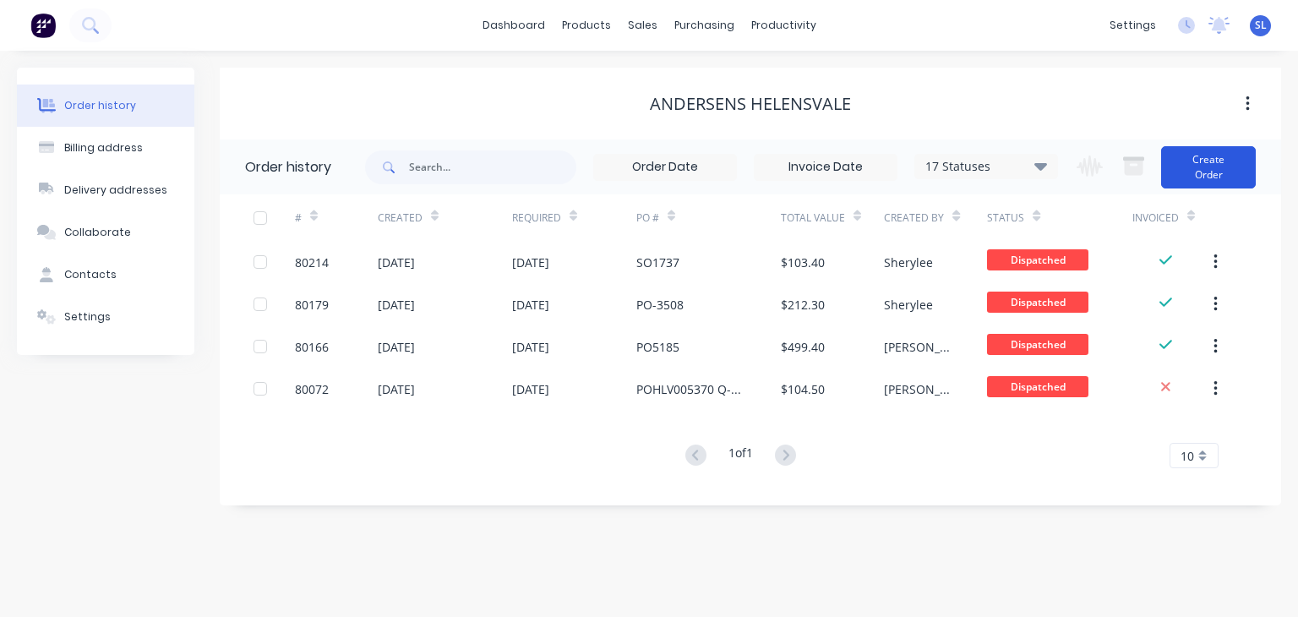
click at [1217, 171] on button "Create Order" at bounding box center [1208, 167] width 95 height 42
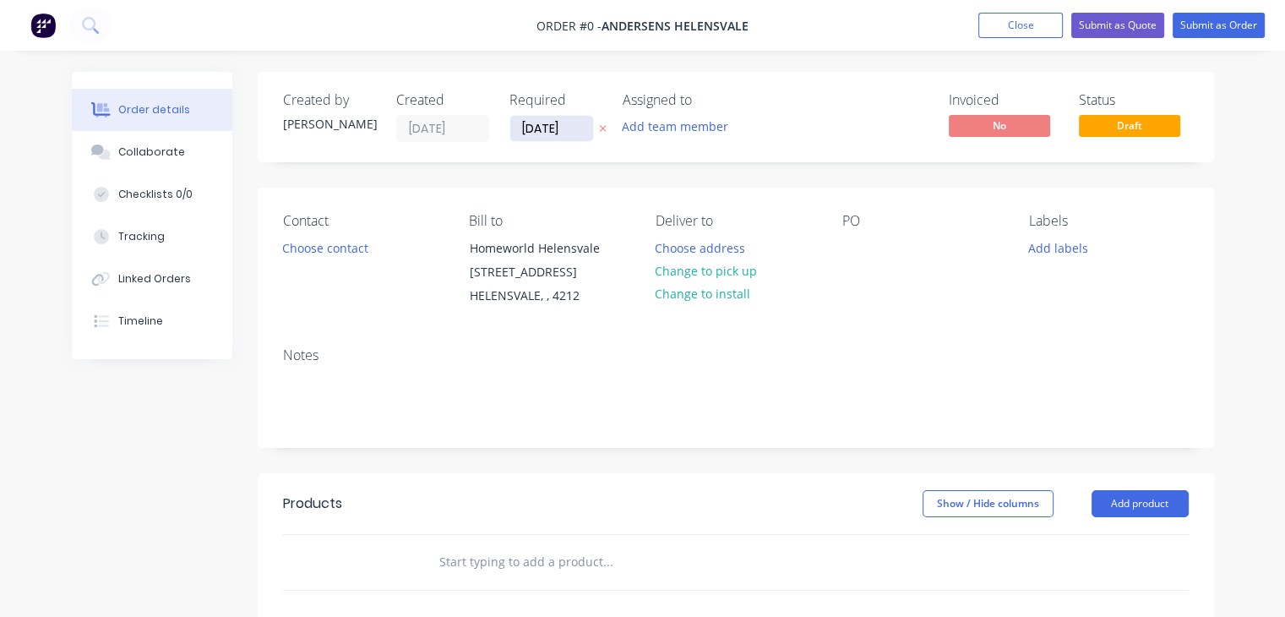
click at [565, 128] on input "[DATE]" at bounding box center [551, 128] width 83 height 25
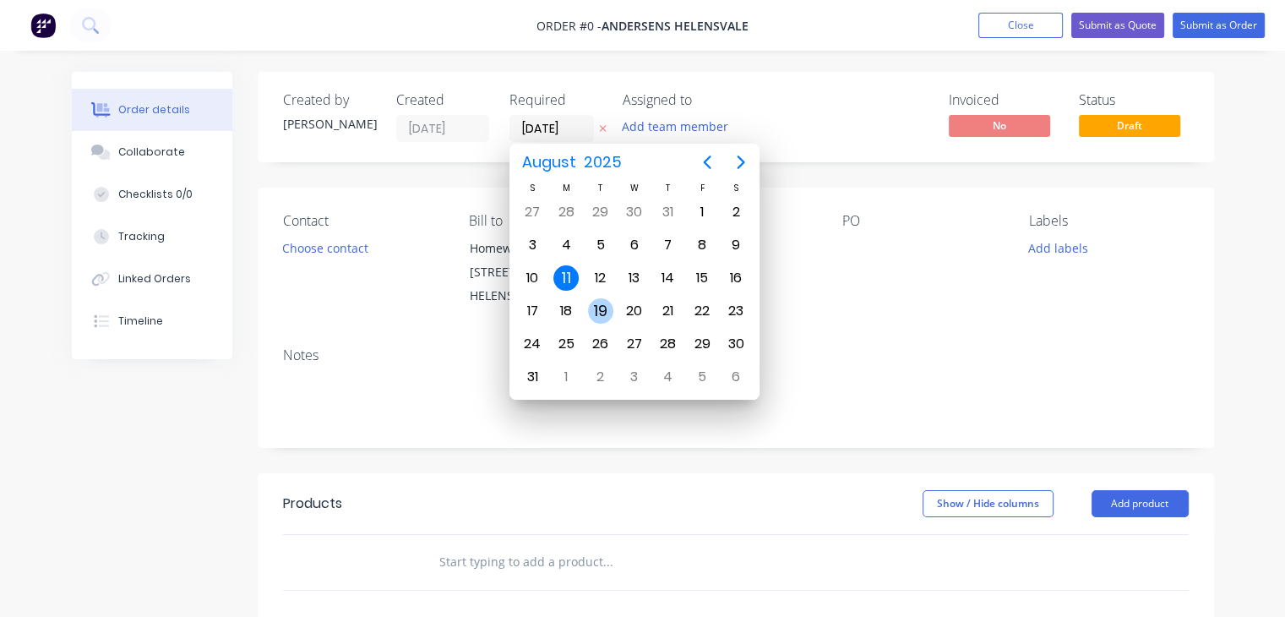
click at [595, 298] on div "19" at bounding box center [600, 310] width 25 height 25
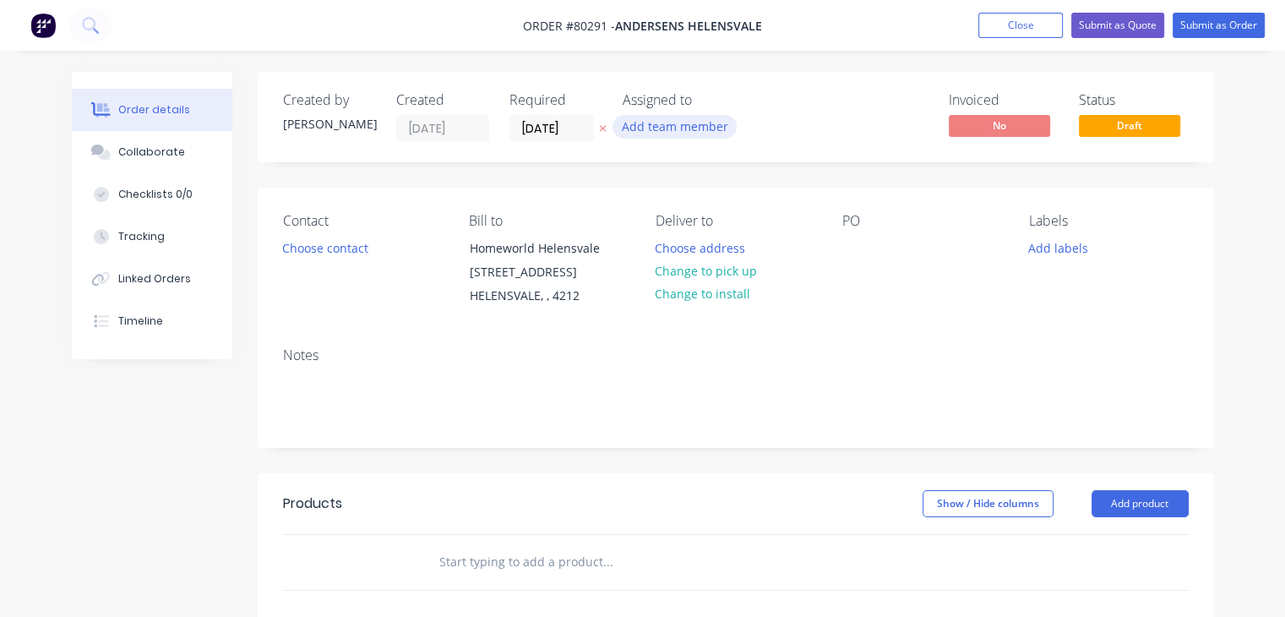
click at [698, 117] on button "Add team member" at bounding box center [675, 126] width 124 height 23
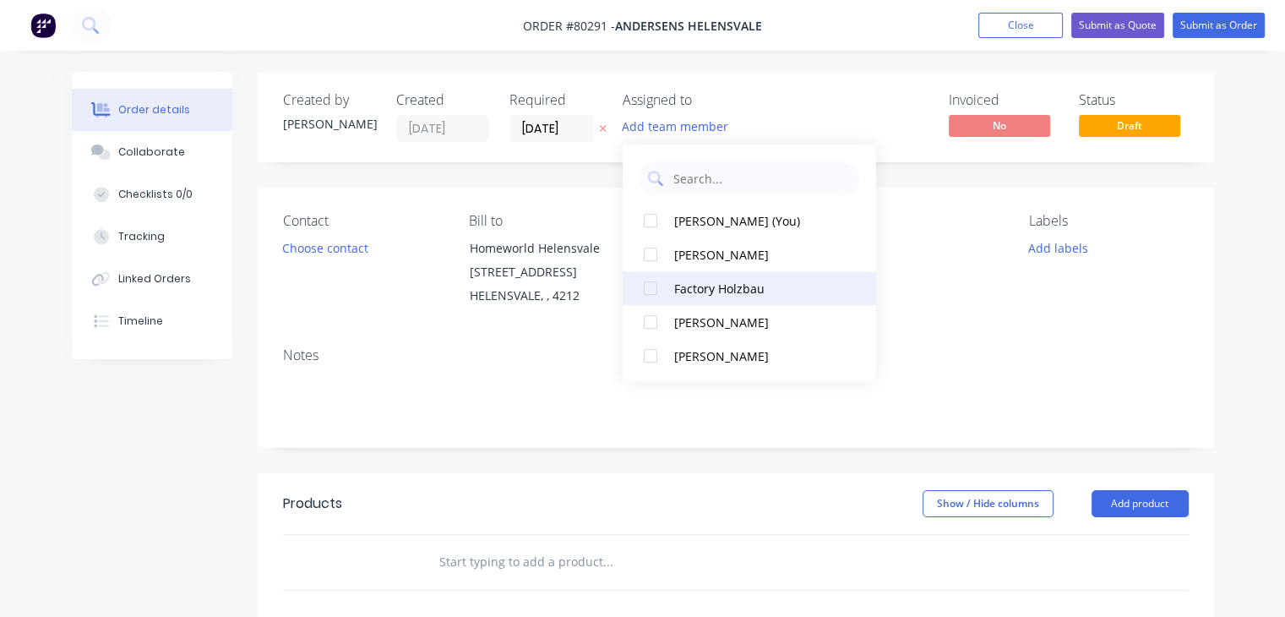
click at [661, 286] on div at bounding box center [651, 288] width 34 height 34
click at [654, 288] on div at bounding box center [651, 288] width 34 height 34
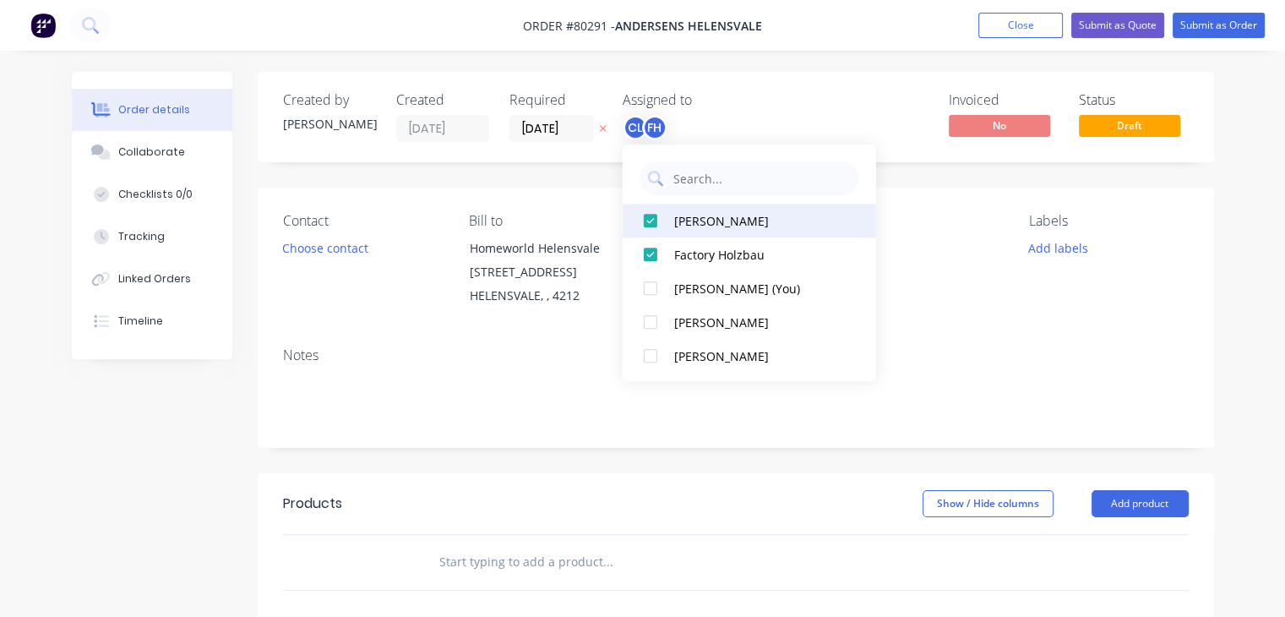
click at [657, 224] on div at bounding box center [651, 221] width 34 height 34
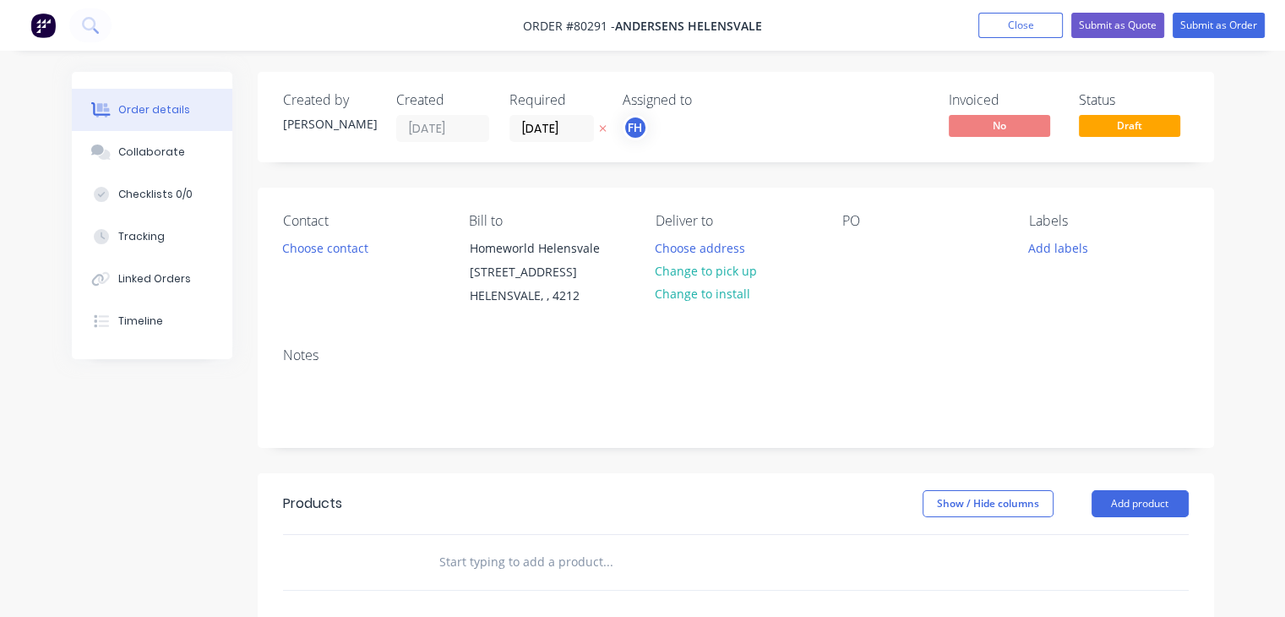
click at [431, 348] on div "Notes" at bounding box center [736, 355] width 906 height 16
click at [703, 268] on button "Change to pick up" at bounding box center [707, 270] width 120 height 23
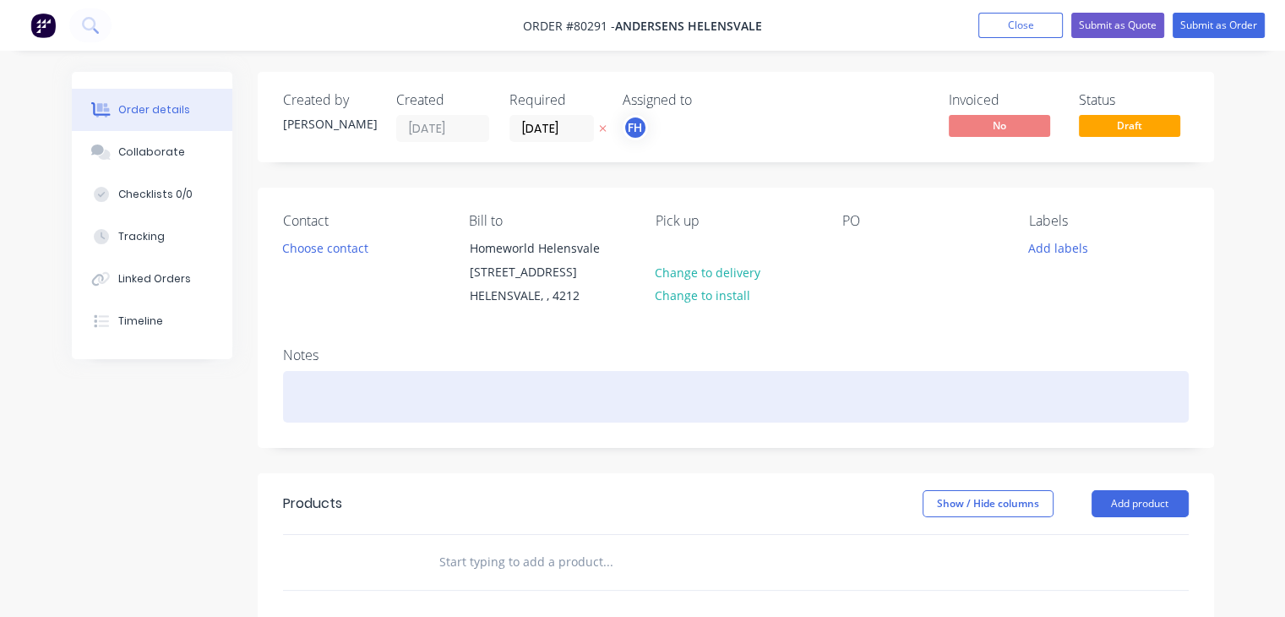
click at [405, 378] on div at bounding box center [736, 397] width 906 height 52
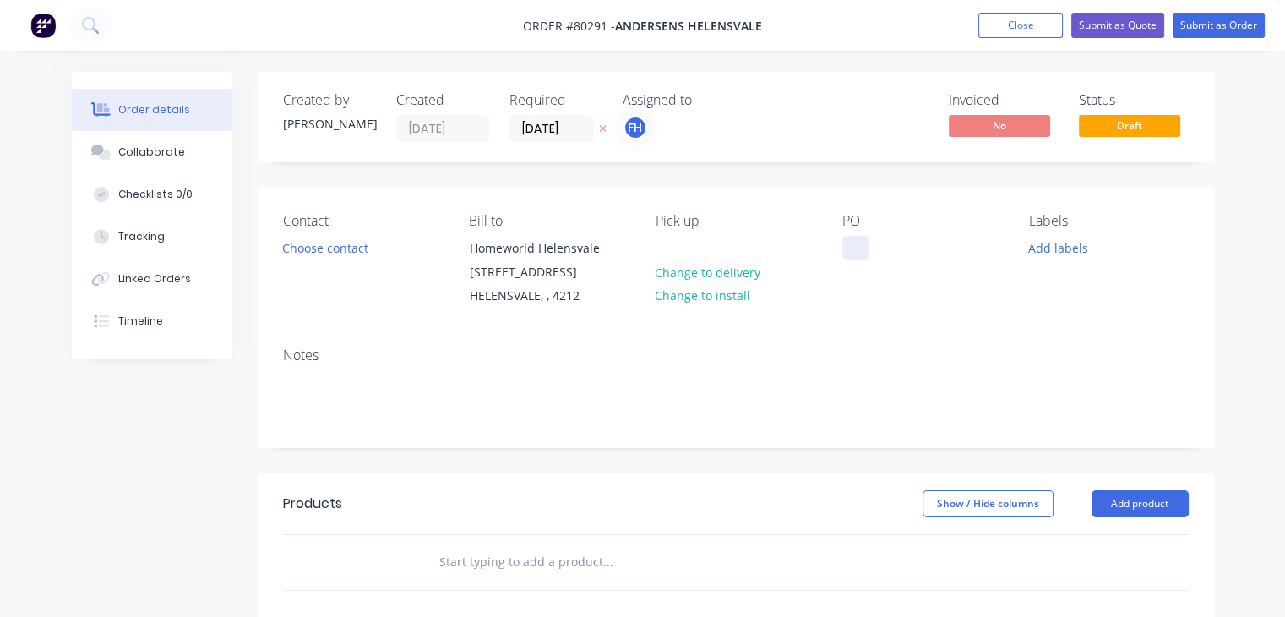
drag, startPoint x: 879, startPoint y: 228, endPoint x: 860, endPoint y: 252, distance: 30.1
click at [860, 252] on div "PO" at bounding box center [923, 261] width 160 height 96
click at [860, 252] on div at bounding box center [856, 248] width 27 height 25
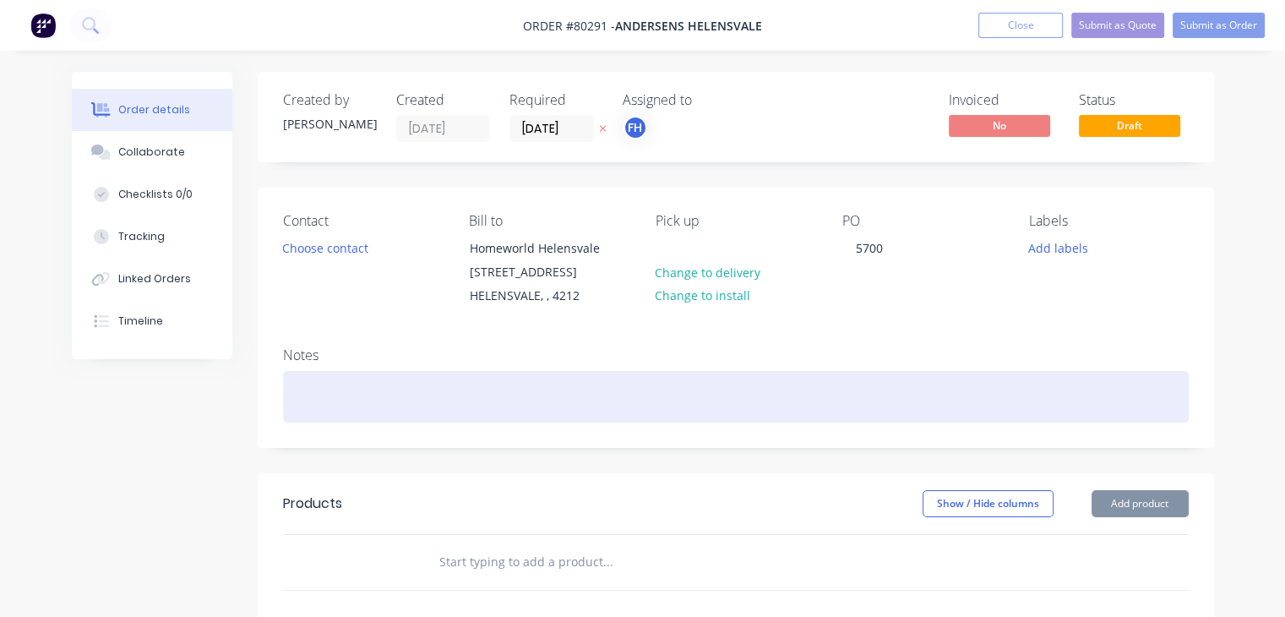
click at [571, 376] on div at bounding box center [736, 397] width 906 height 52
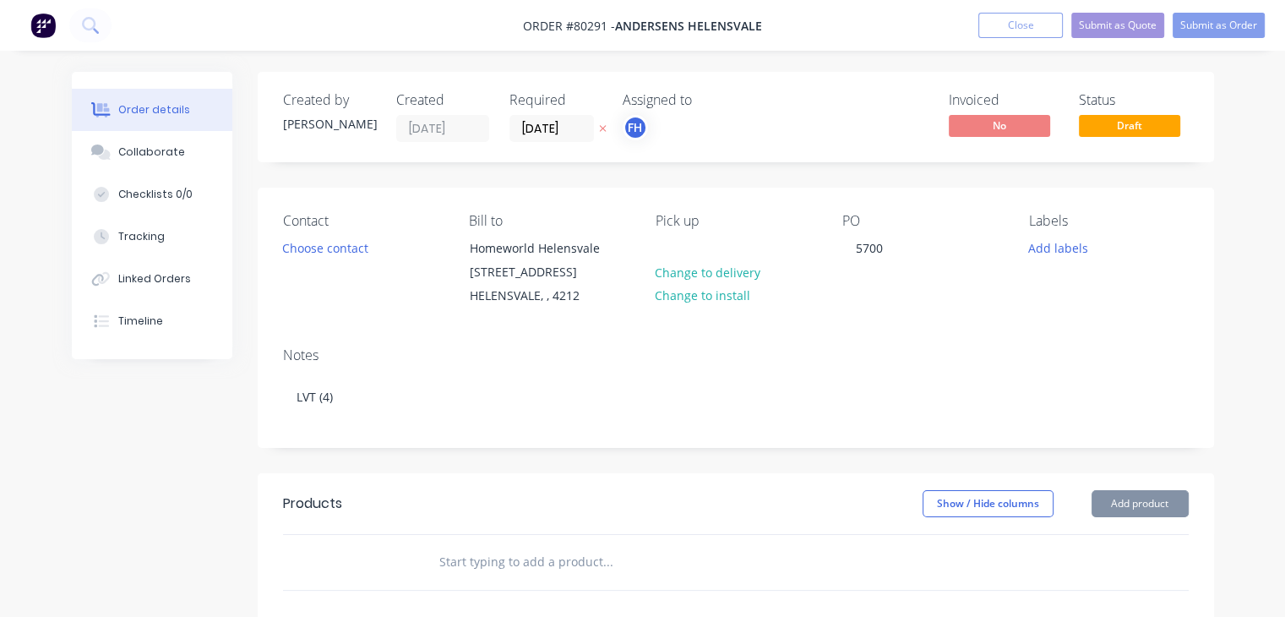
click at [495, 584] on div at bounding box center [722, 562] width 609 height 55
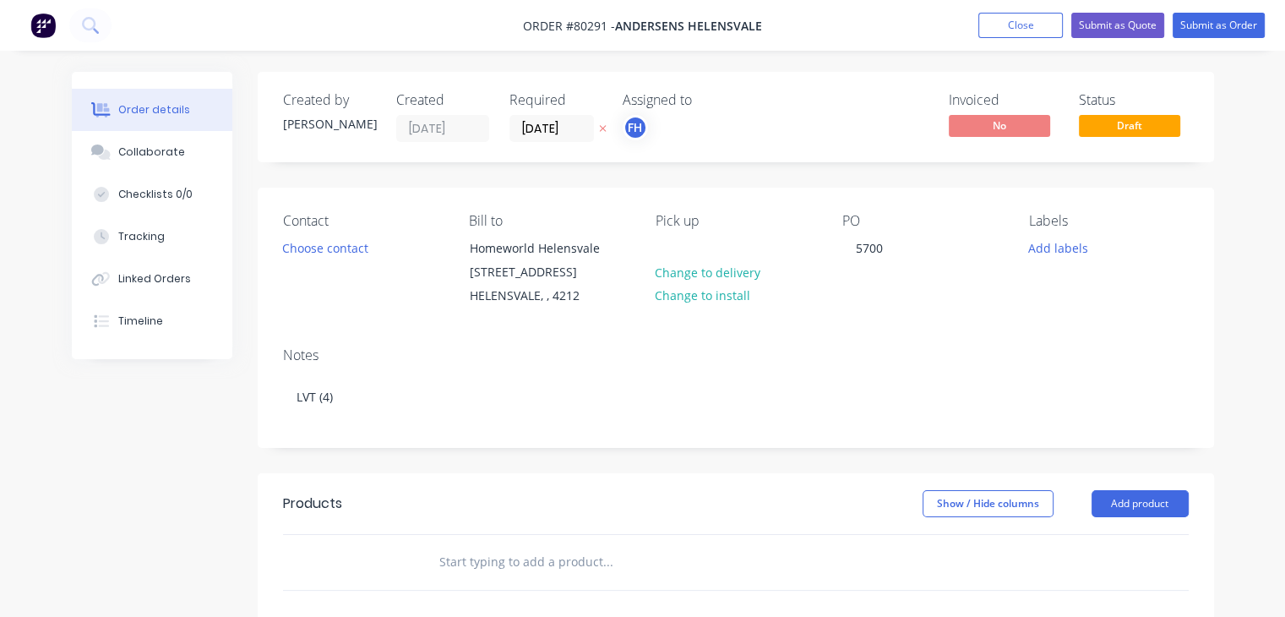
click at [499, 565] on input "text" at bounding box center [608, 562] width 338 height 34
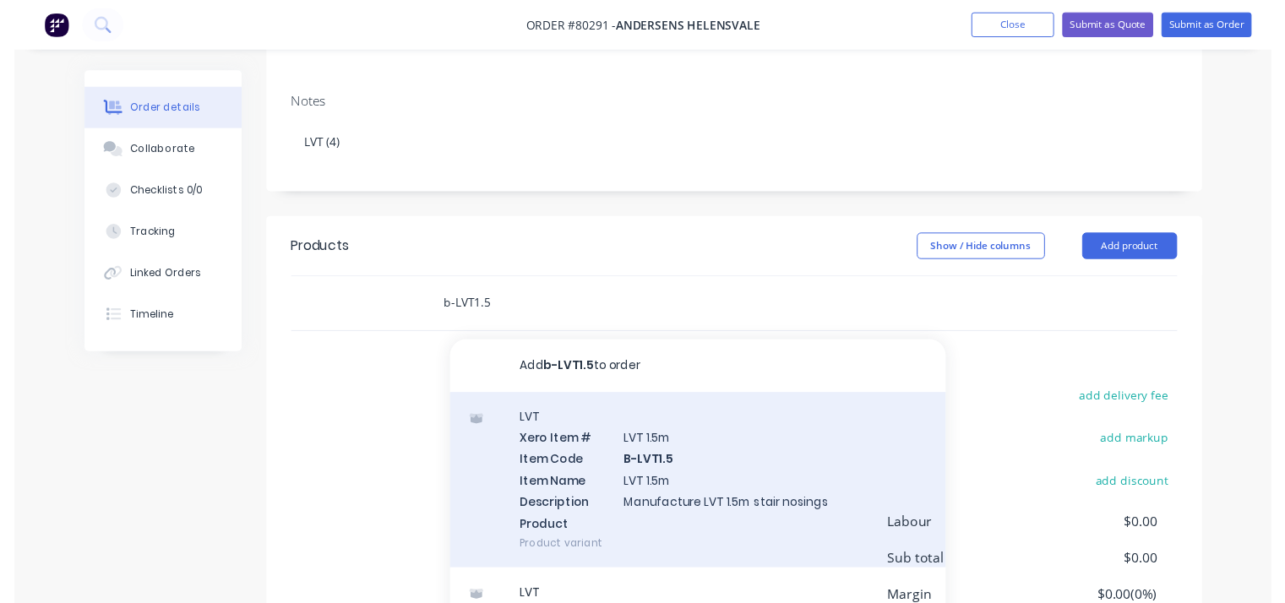
scroll to position [263, 0]
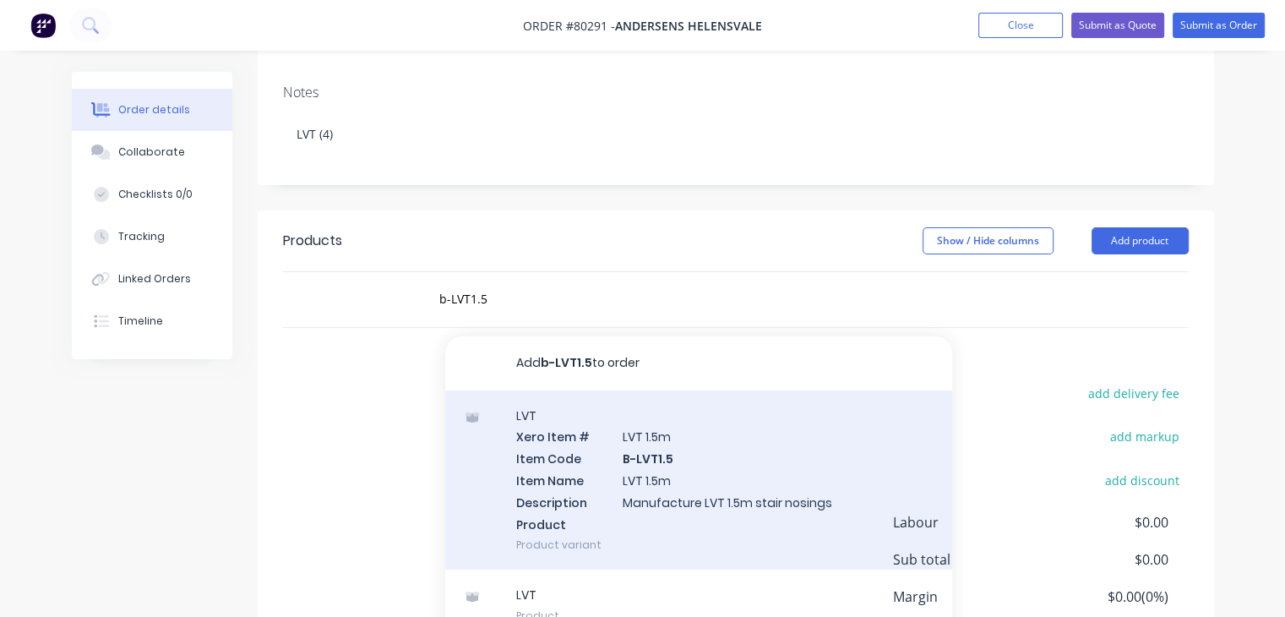
click at [682, 473] on div "LVT Xero Item # LVT 1.5m Item Code B-LVT1.5 Item Name LVT 1.5m Description Manu…" at bounding box center [698, 480] width 507 height 180
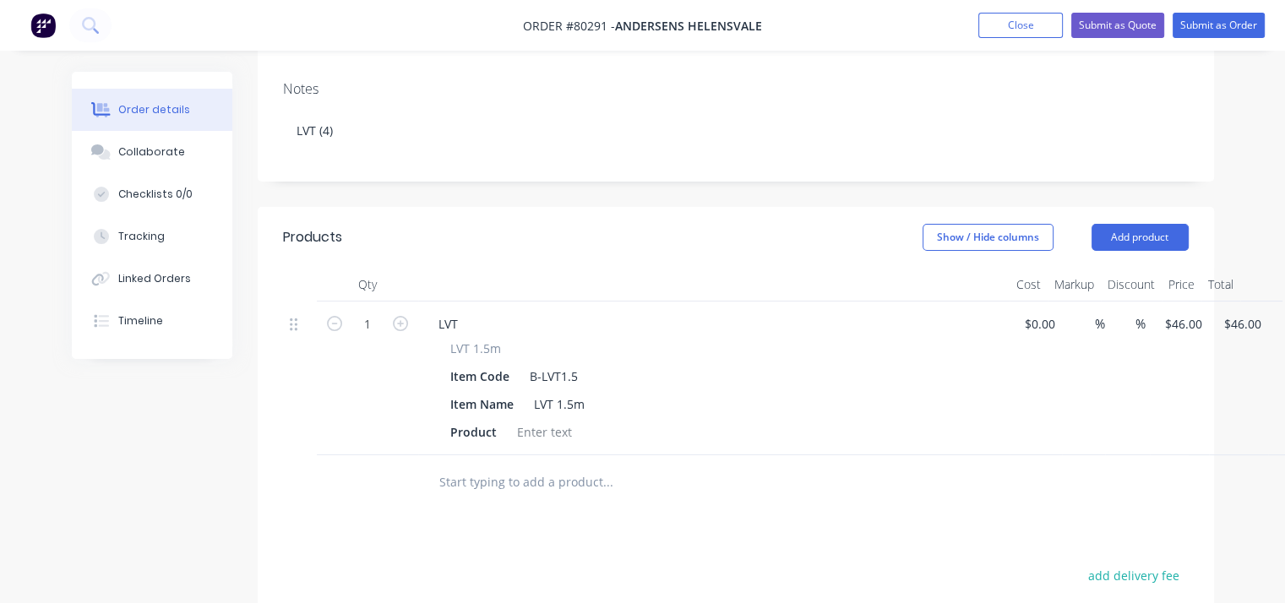
scroll to position [264, 0]
click at [405, 324] on icon "button" at bounding box center [400, 326] width 15 height 15
click at [521, 435] on div at bounding box center [544, 435] width 68 height 25
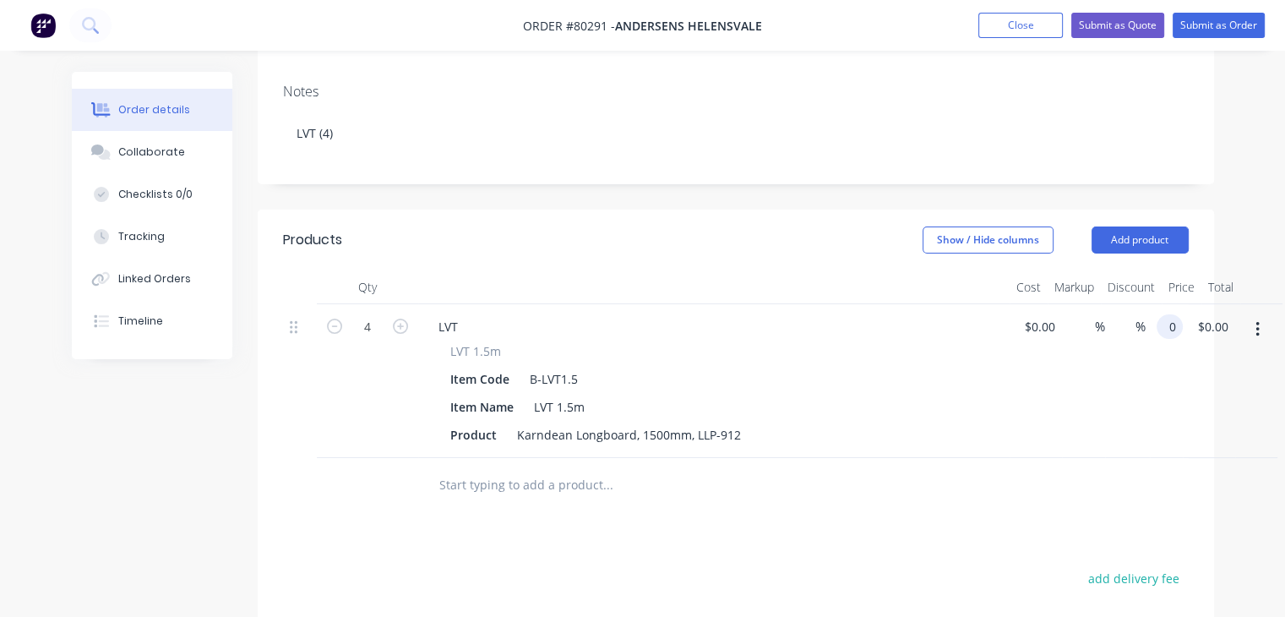
click at [1187, 316] on div "4 LVT LVT 1.5m Item Code B-LVT1.5 Item Name LVT 1.5m Product Karndean Longboard…" at bounding box center [736, 381] width 906 height 154
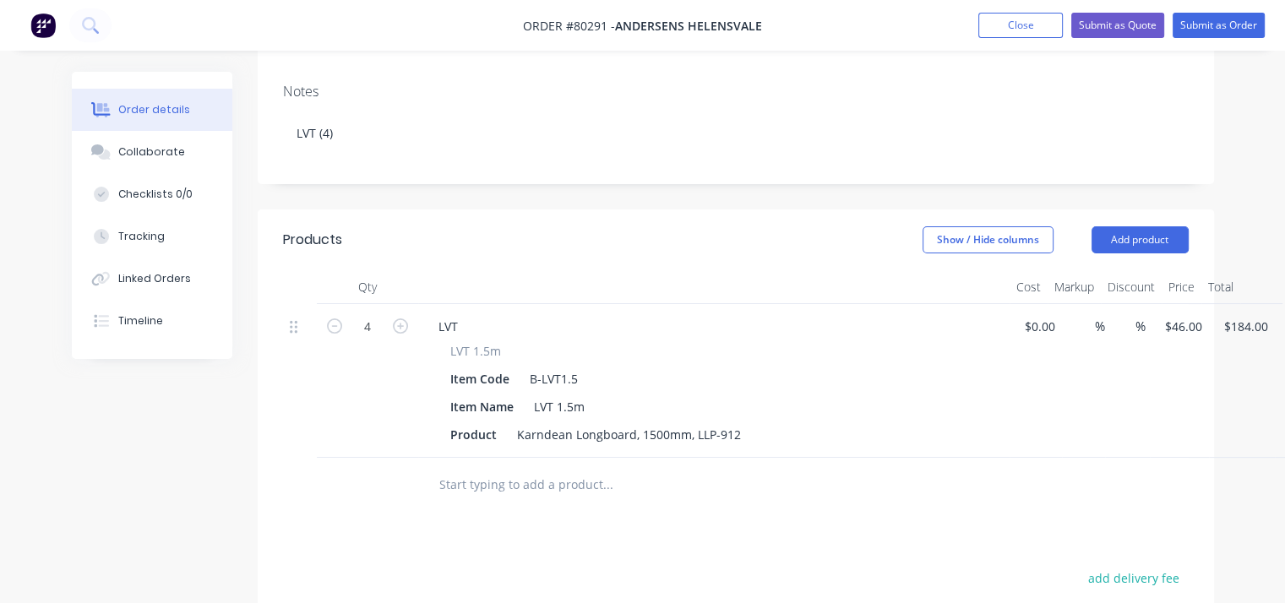
click at [588, 483] on input "text" at bounding box center [608, 485] width 338 height 34
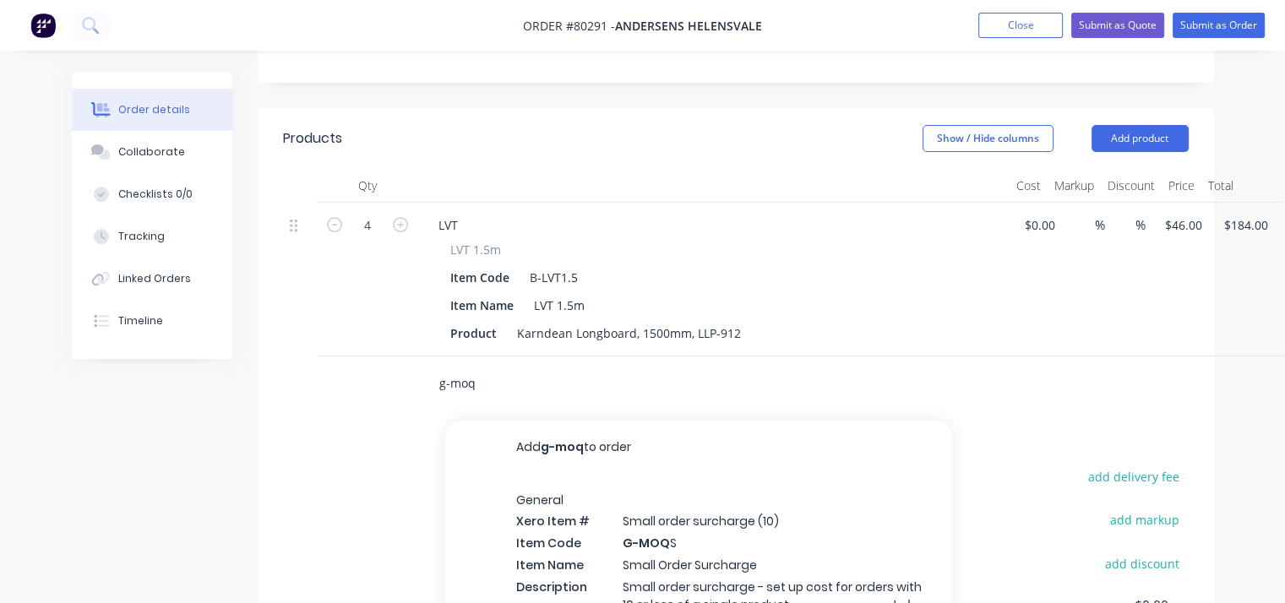
scroll to position [368, 0]
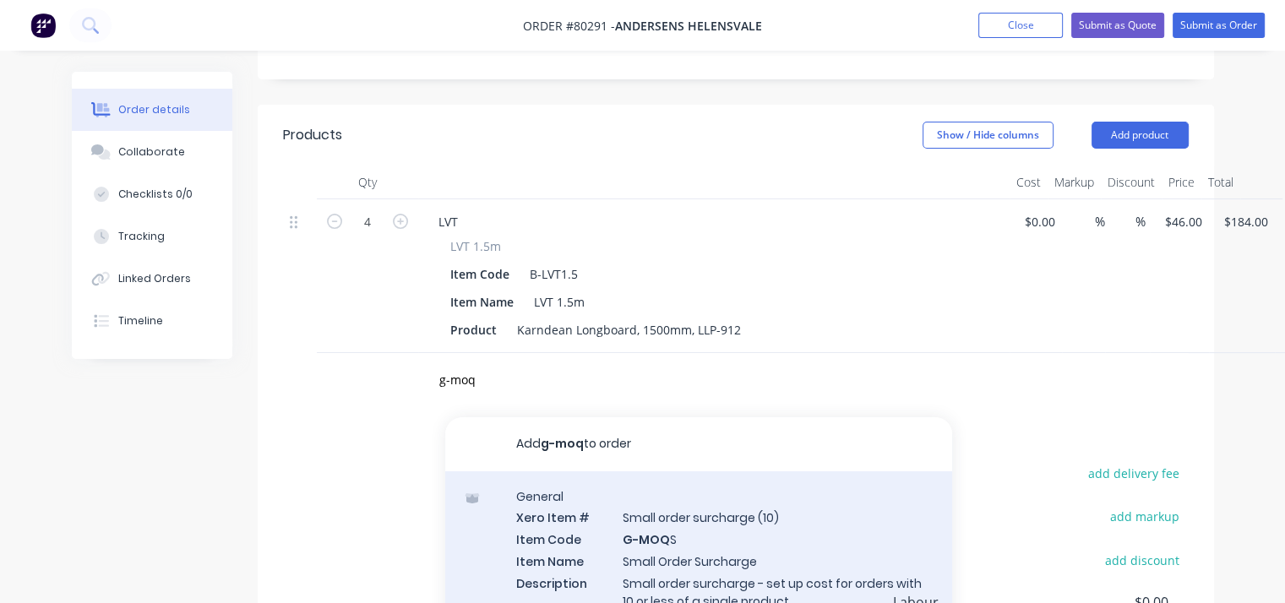
drag, startPoint x: 588, startPoint y: 549, endPoint x: 512, endPoint y: 541, distance: 76.5
click at [512, 541] on div "General Xero Item # Small order surcharge (10) Item Code G-MOQ S Item Name Smal…" at bounding box center [698, 571] width 507 height 198
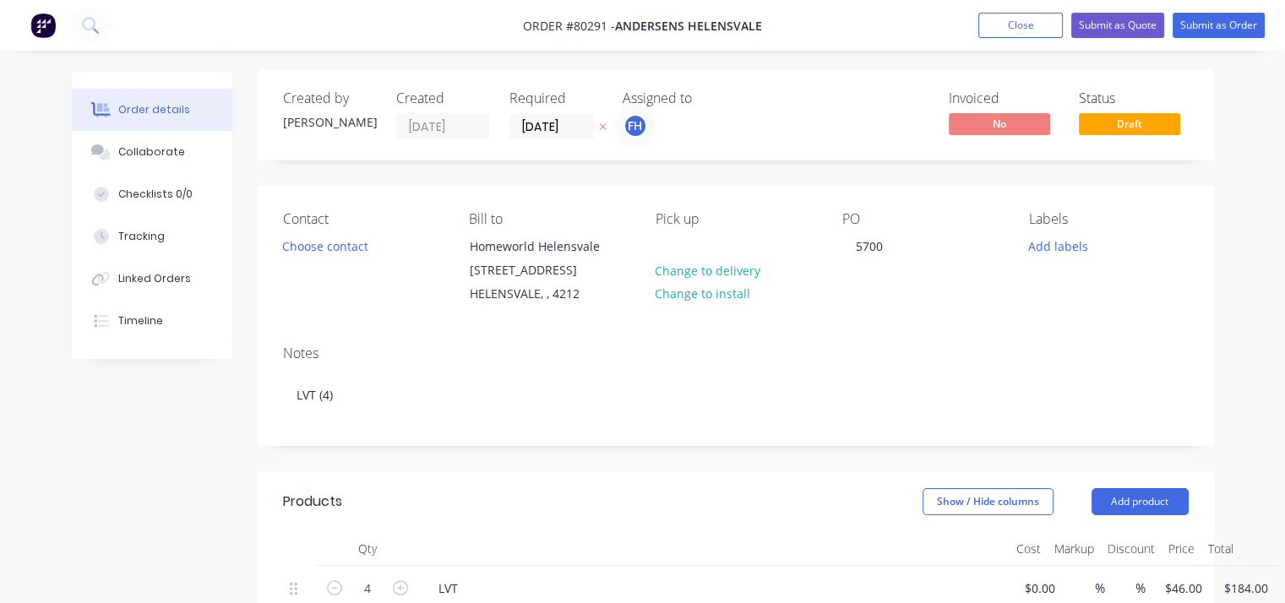
scroll to position [0, 0]
click at [1053, 237] on button "Add labels" at bounding box center [1059, 247] width 78 height 23
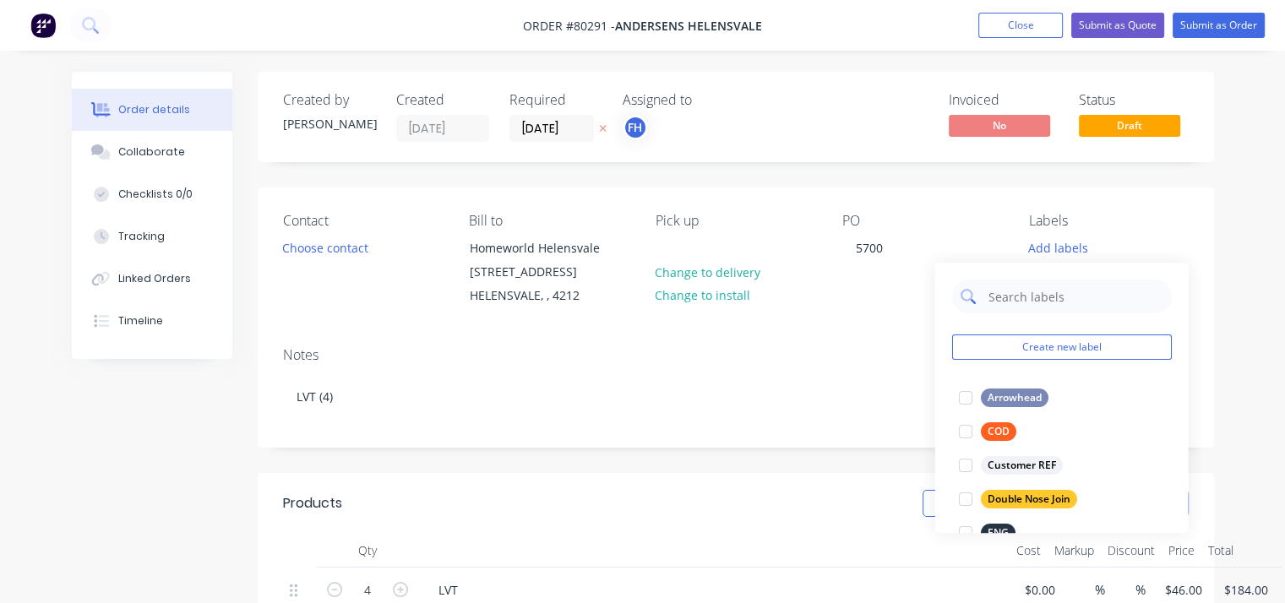
click at [1050, 299] on input "text" at bounding box center [1074, 297] width 177 height 34
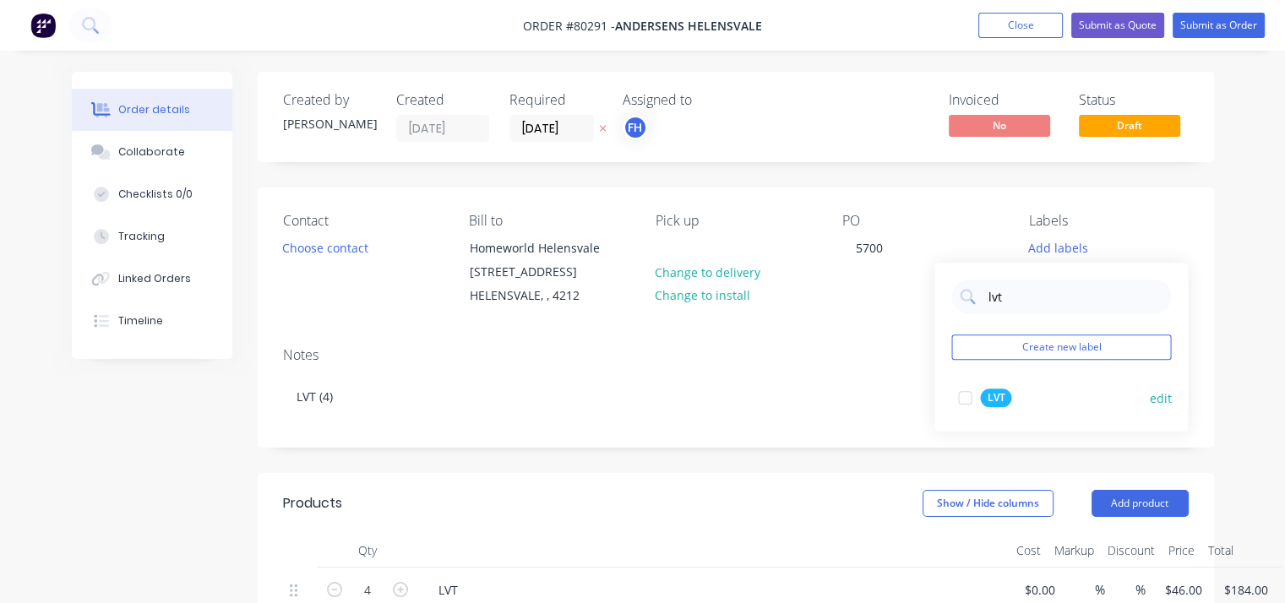
click at [996, 396] on div "LVT" at bounding box center [995, 398] width 31 height 19
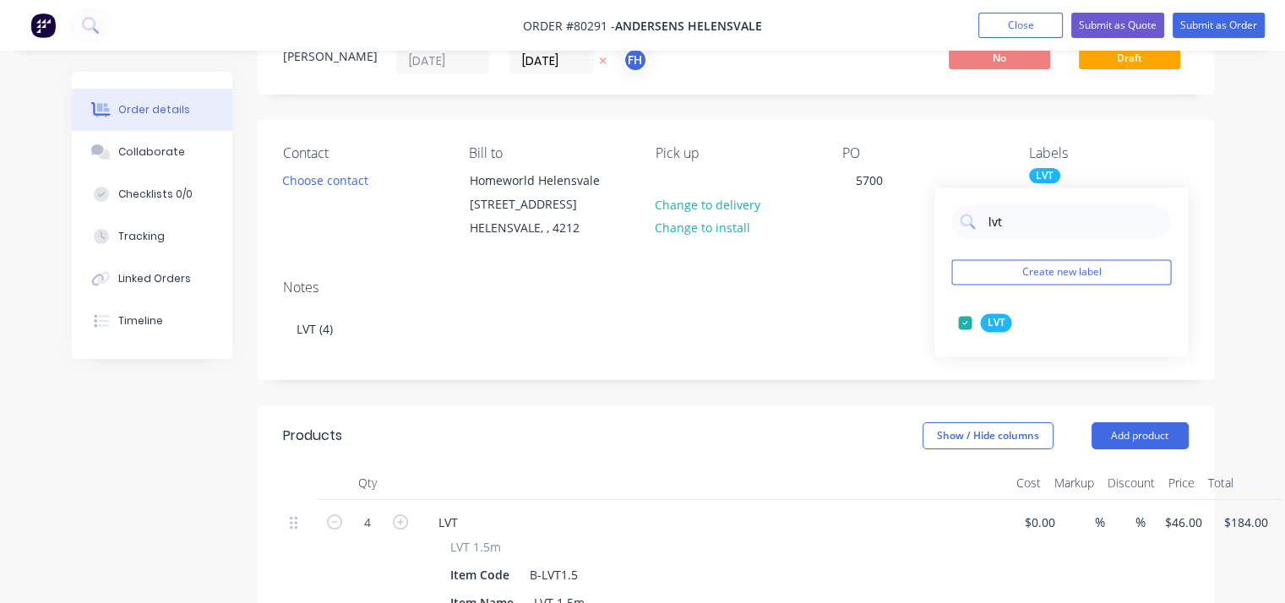
scroll to position [70, 0]
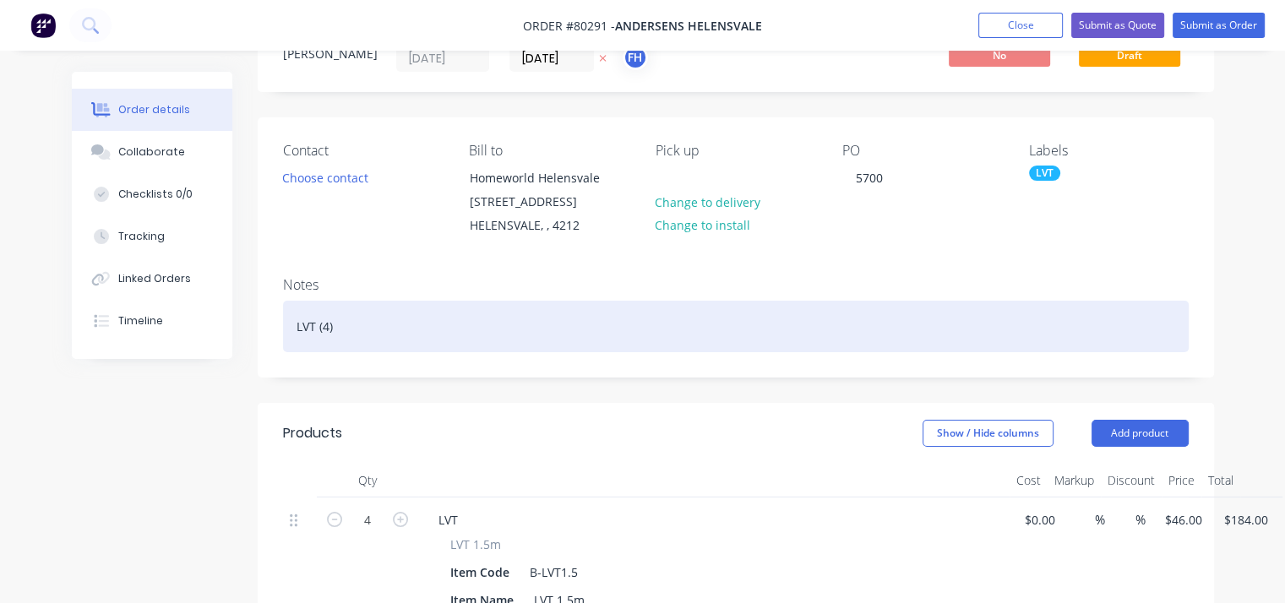
click at [816, 336] on div "LVT (4)" at bounding box center [736, 327] width 906 height 52
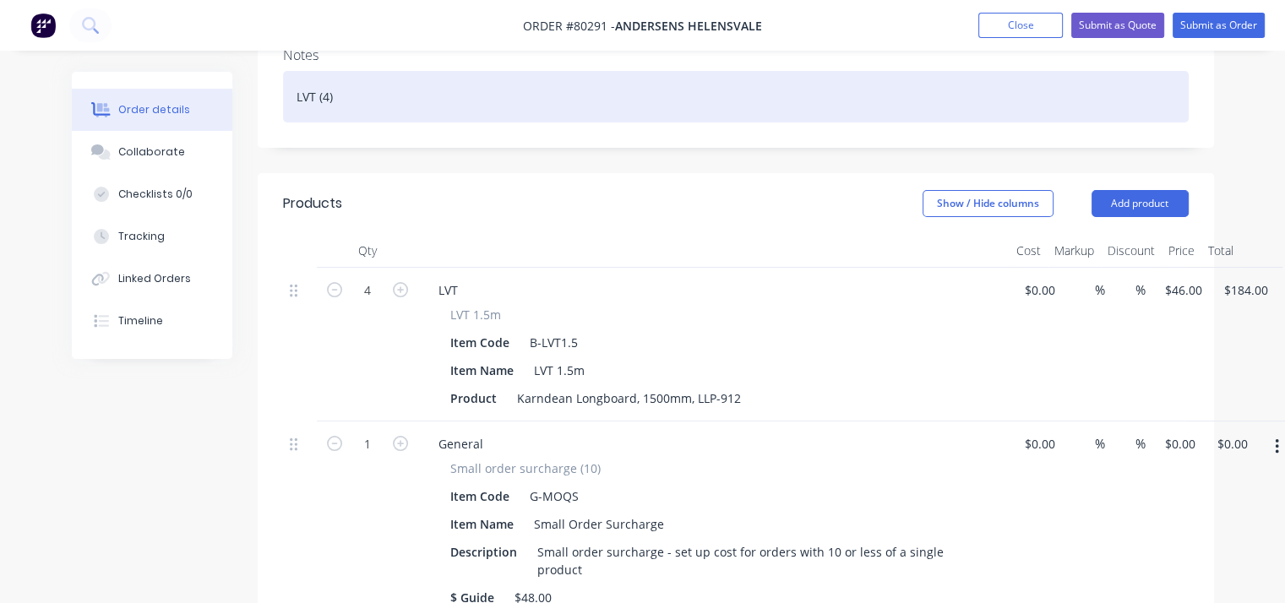
scroll to position [297, 0]
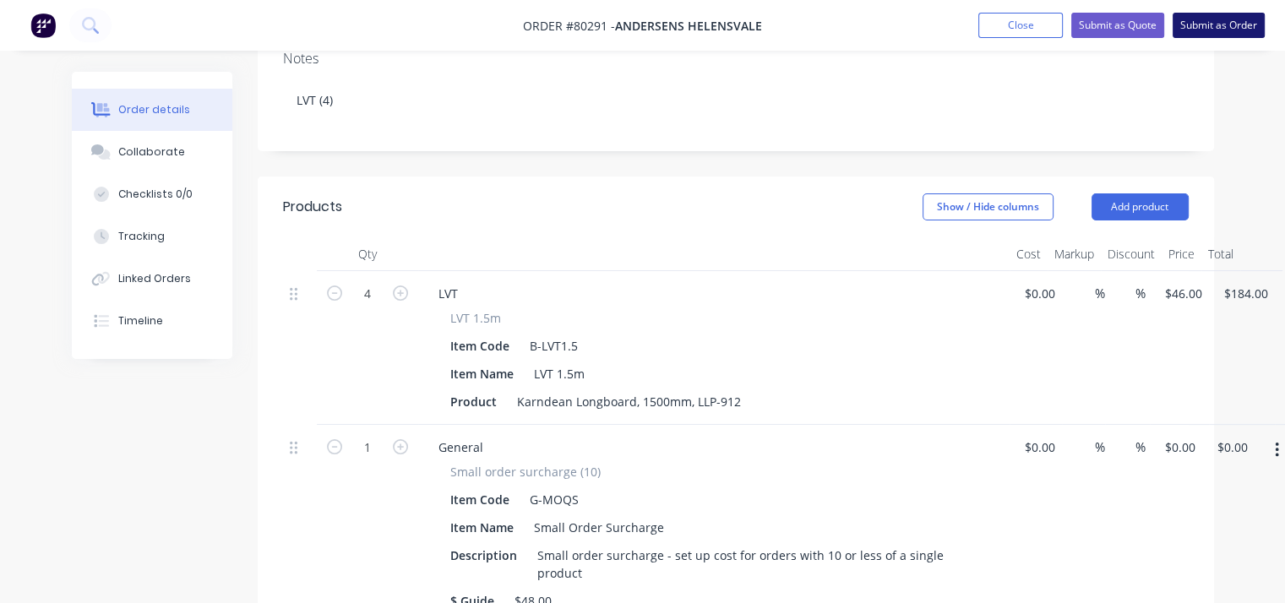
click at [1232, 22] on button "Submit as Order" at bounding box center [1219, 25] width 92 height 25
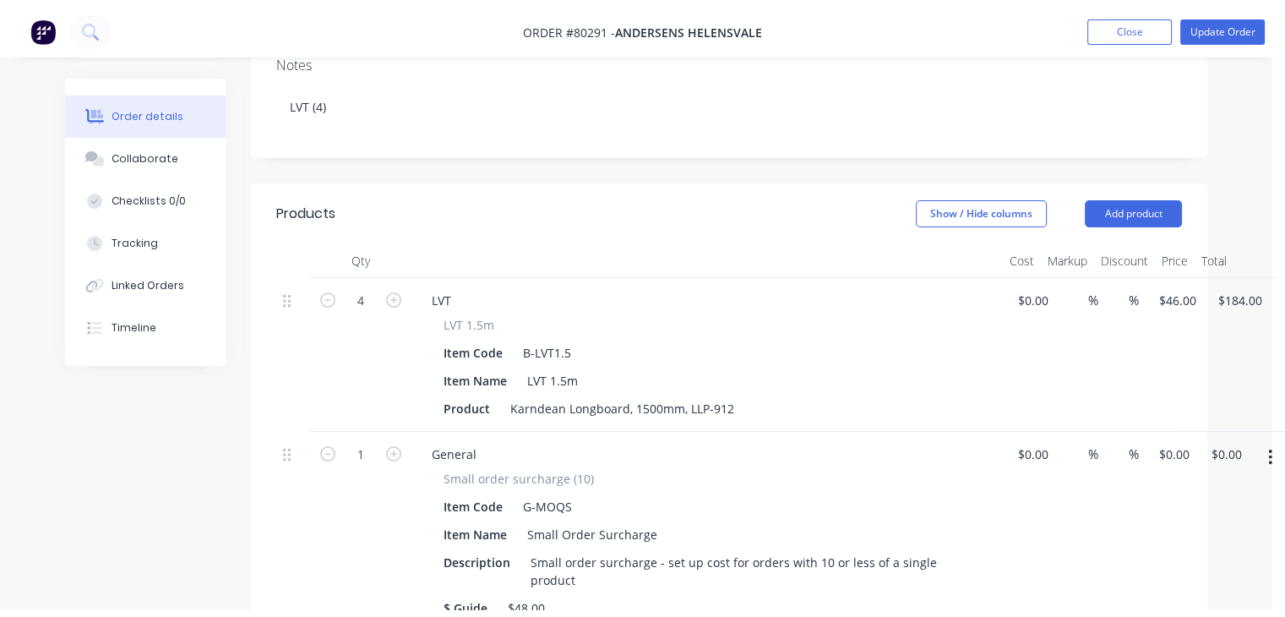
scroll to position [0, 0]
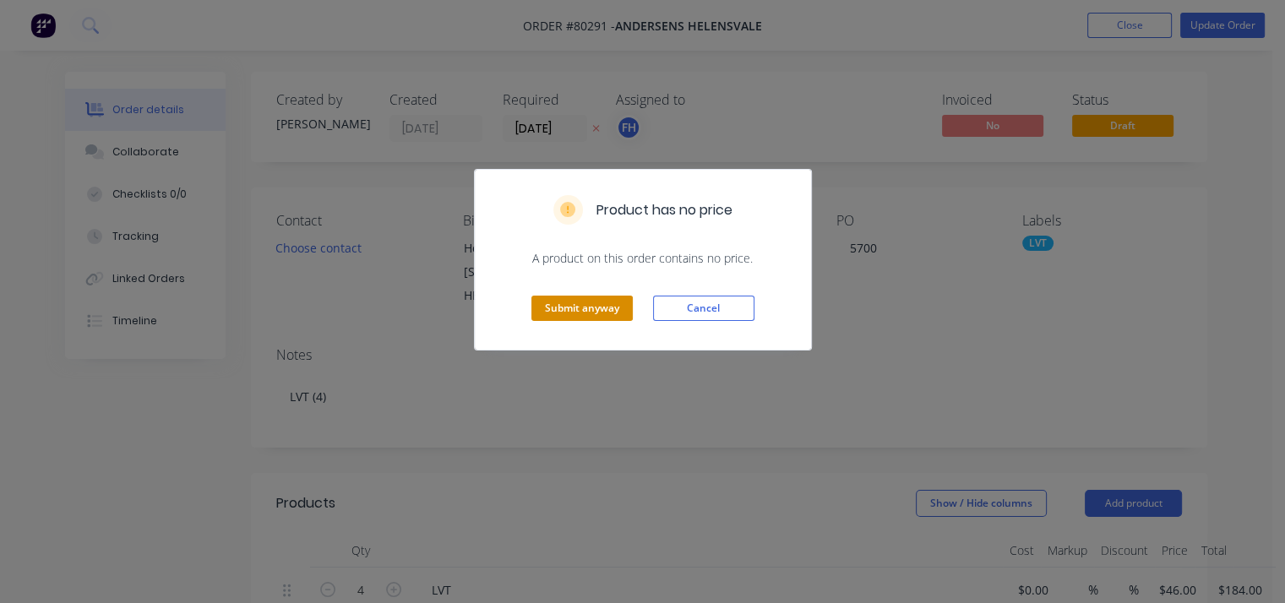
click at [588, 314] on button "Submit anyway" at bounding box center [582, 308] width 101 height 25
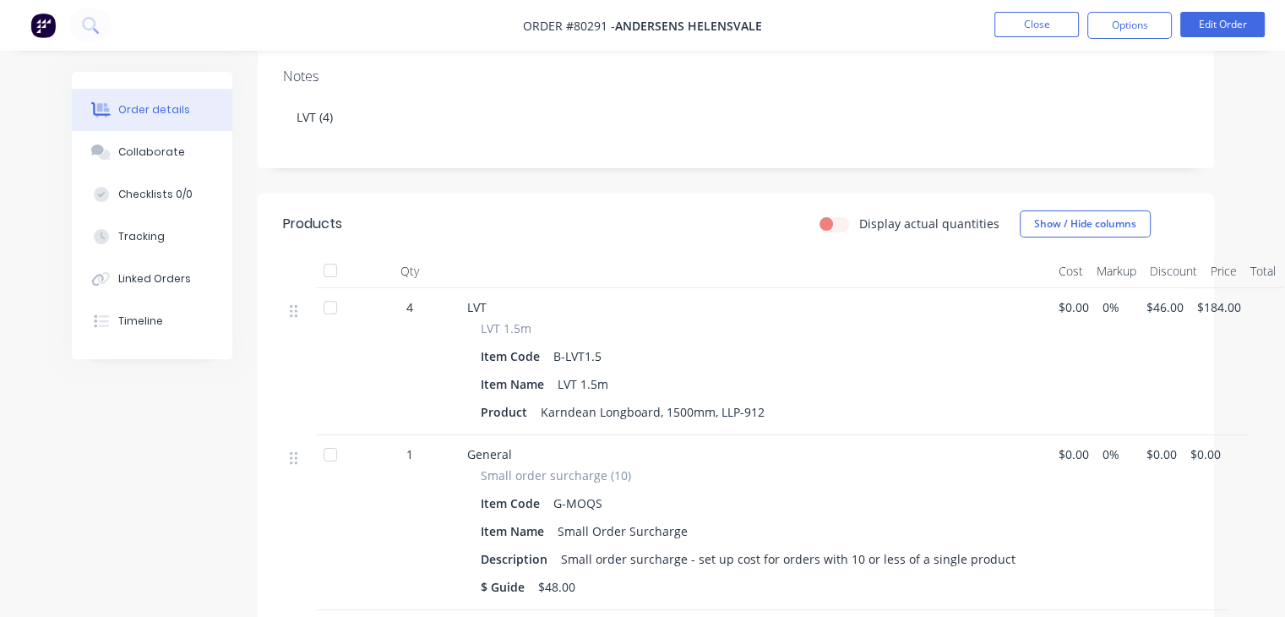
scroll to position [286, 0]
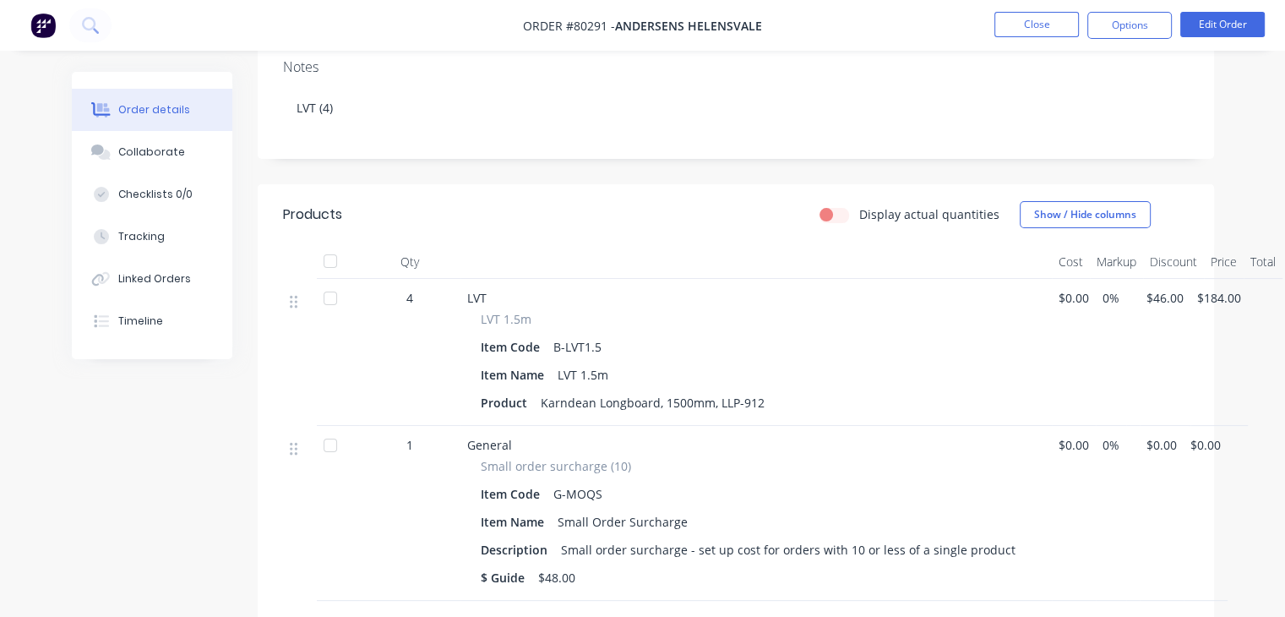
click at [1165, 447] on span "$0.00" at bounding box center [1162, 445] width 30 height 18
click at [1211, 32] on button "Edit Order" at bounding box center [1223, 24] width 85 height 25
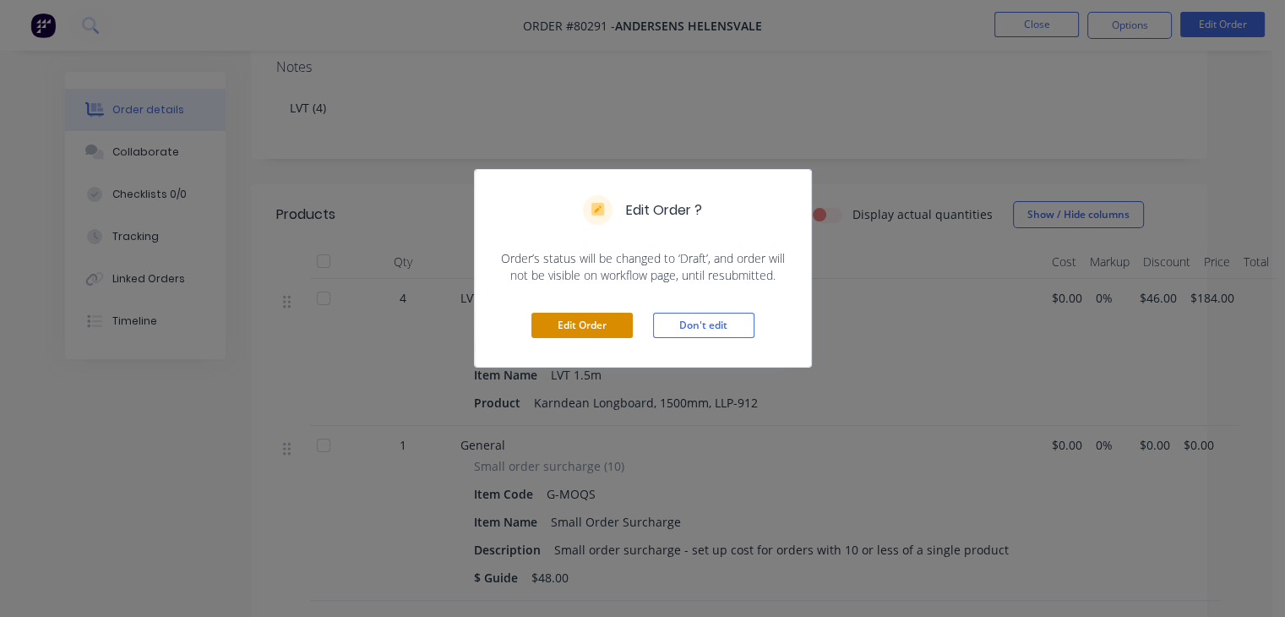
click at [587, 329] on button "Edit Order" at bounding box center [582, 325] width 101 height 25
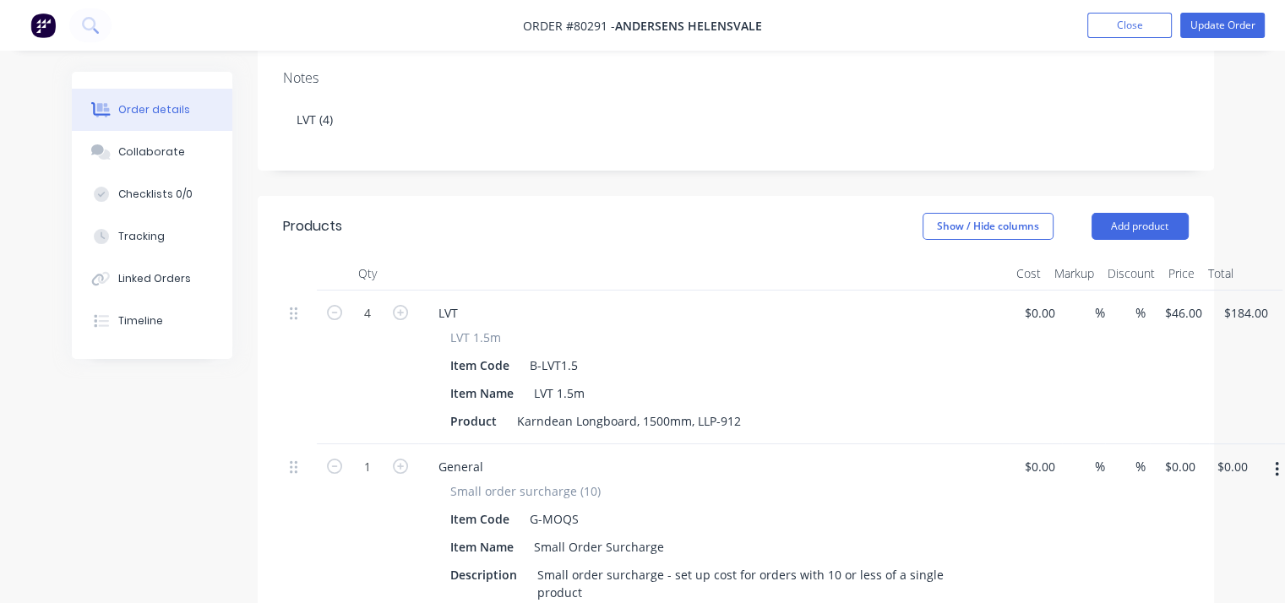
scroll to position [279, 0]
click at [1180, 467] on input "0" at bounding box center [1173, 465] width 19 height 25
click at [1225, 27] on button "Update Order" at bounding box center [1223, 25] width 85 height 25
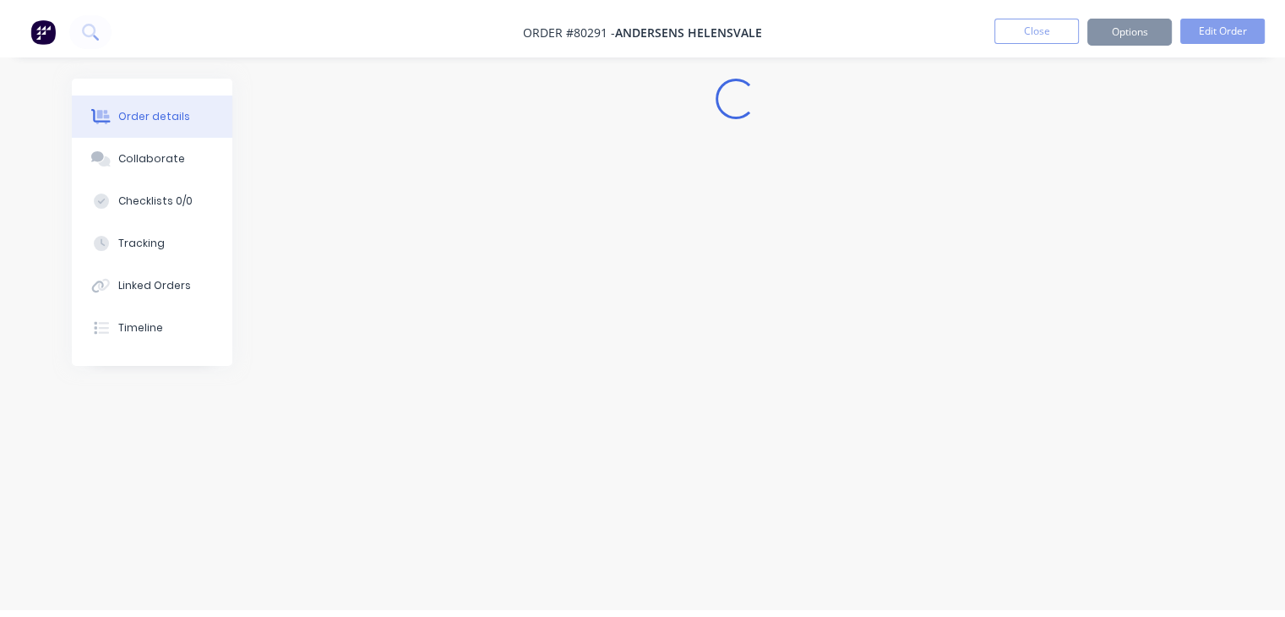
scroll to position [0, 0]
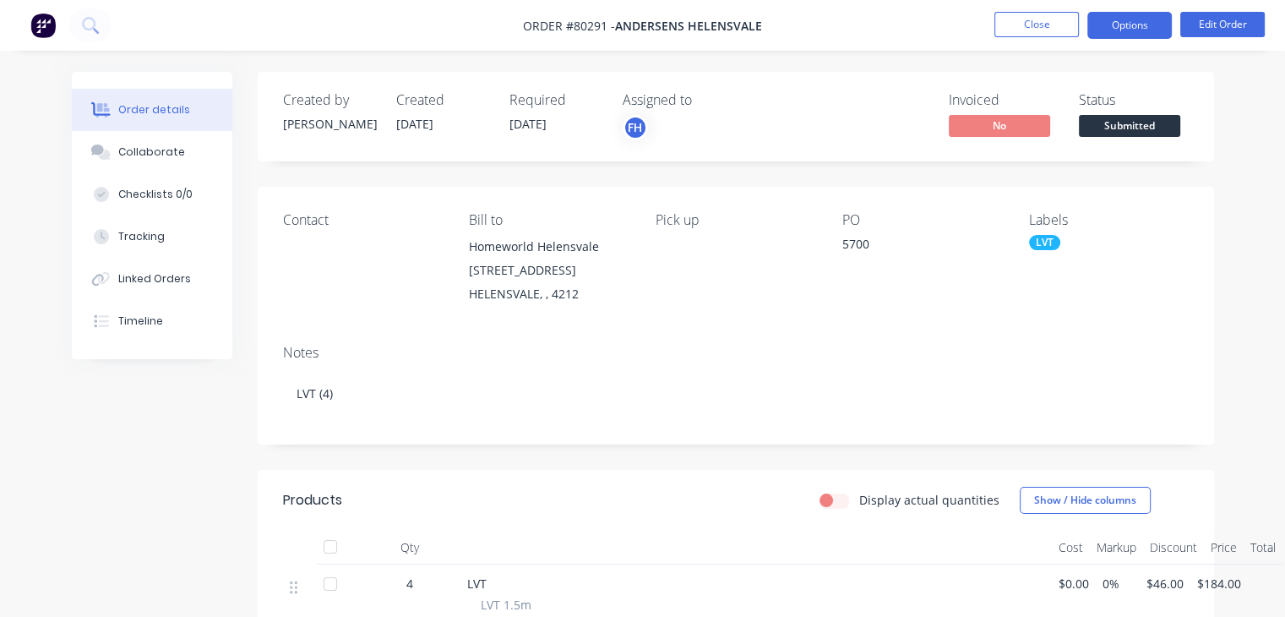
click at [1120, 19] on button "Options" at bounding box center [1130, 25] width 85 height 27
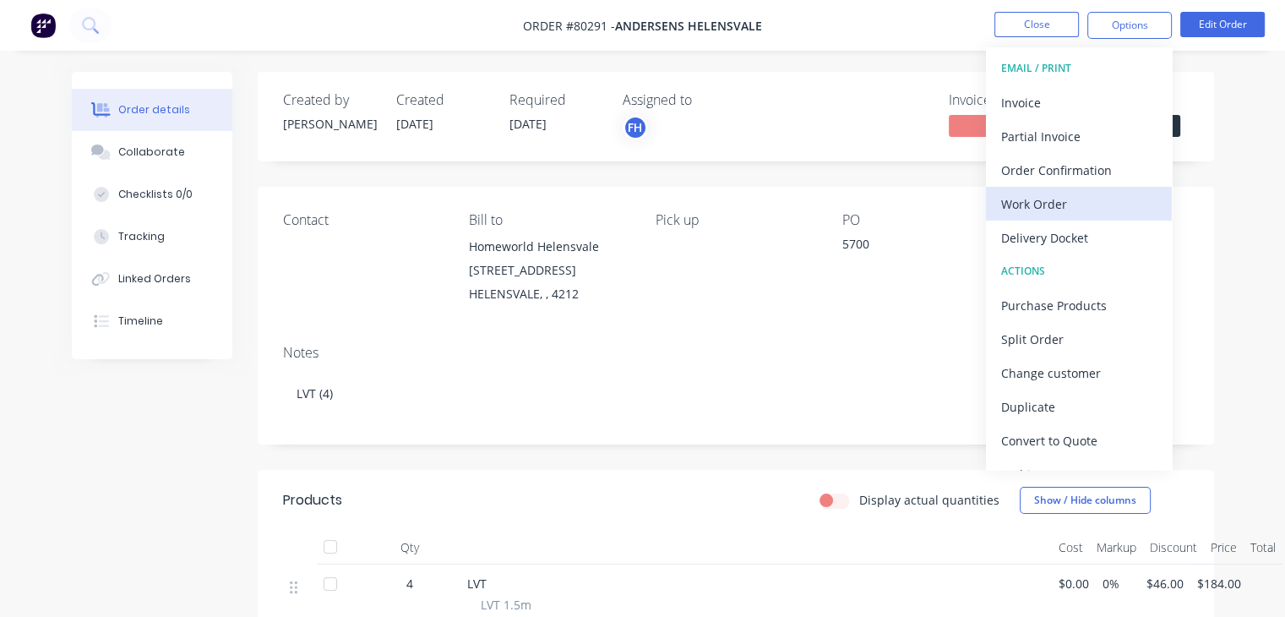
click at [1061, 205] on div "Work Order" at bounding box center [1080, 204] width 156 height 25
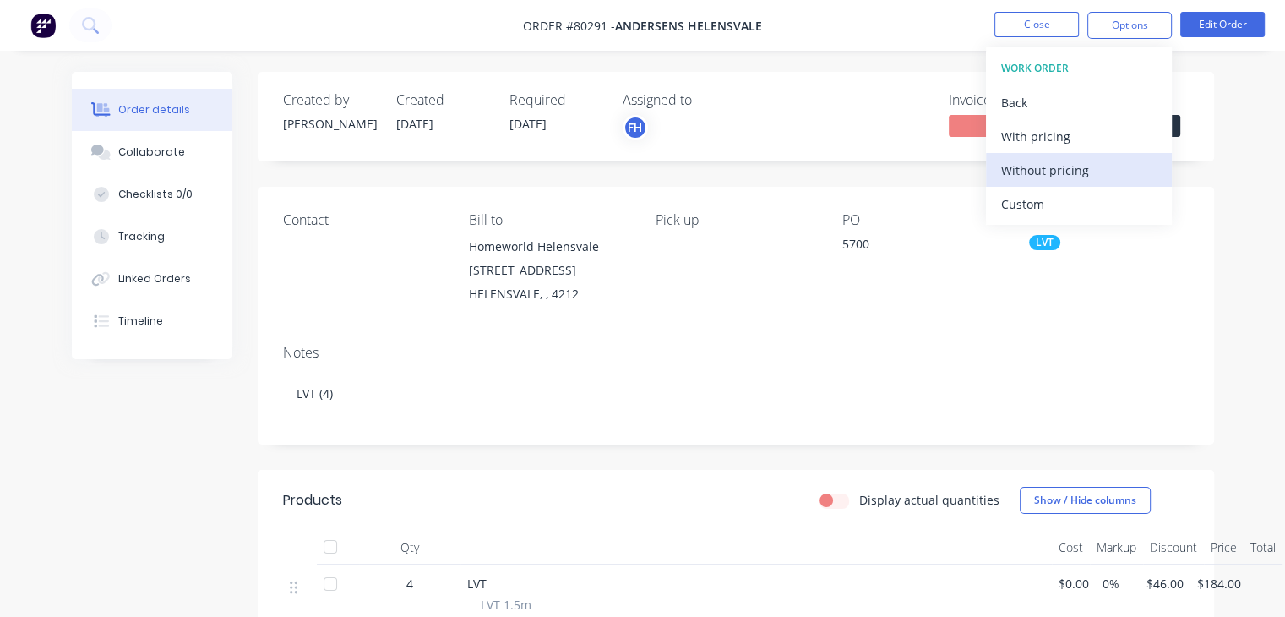
click at [1052, 165] on div "Without pricing" at bounding box center [1080, 170] width 156 height 25
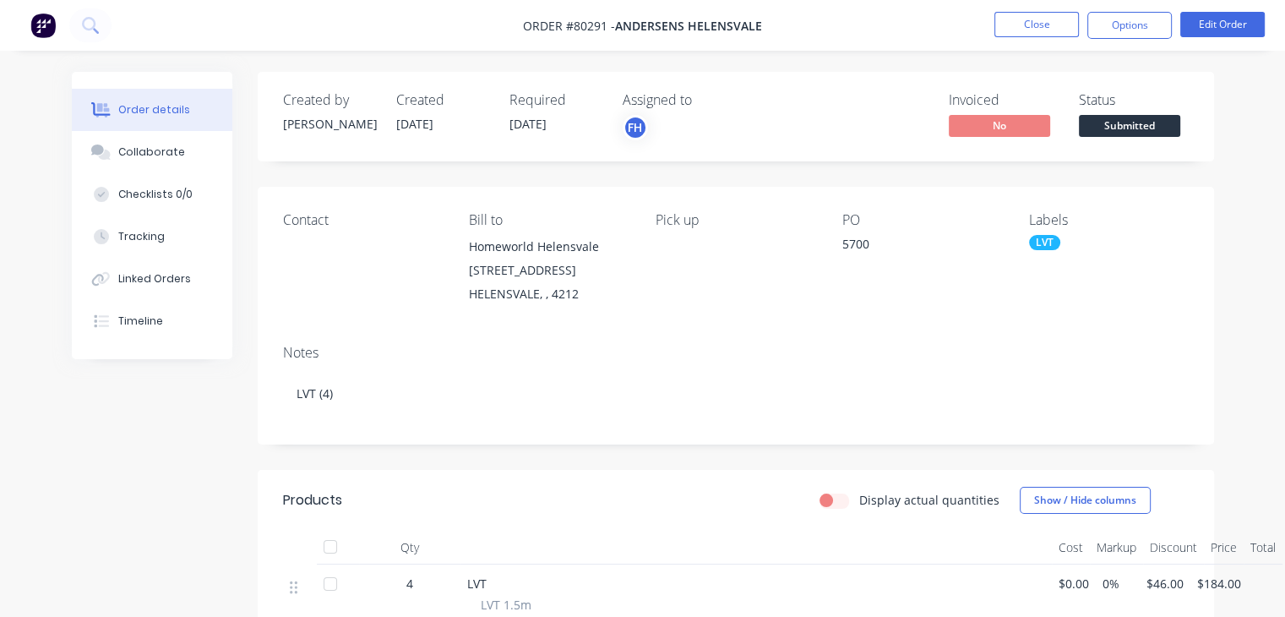
click at [297, 237] on div "Contact" at bounding box center [363, 259] width 160 height 94
click at [308, 257] on div "Contact" at bounding box center [363, 259] width 160 height 94
click at [1231, 20] on button "Edit Order" at bounding box center [1223, 24] width 85 height 25
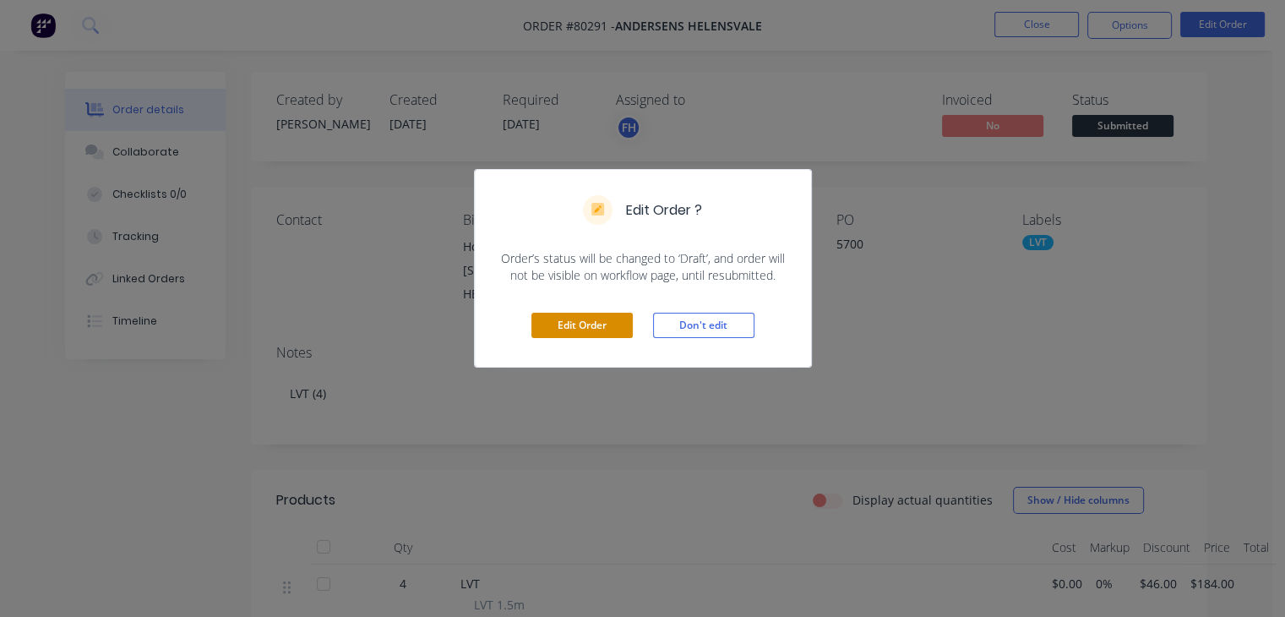
click at [591, 332] on button "Edit Order" at bounding box center [582, 325] width 101 height 25
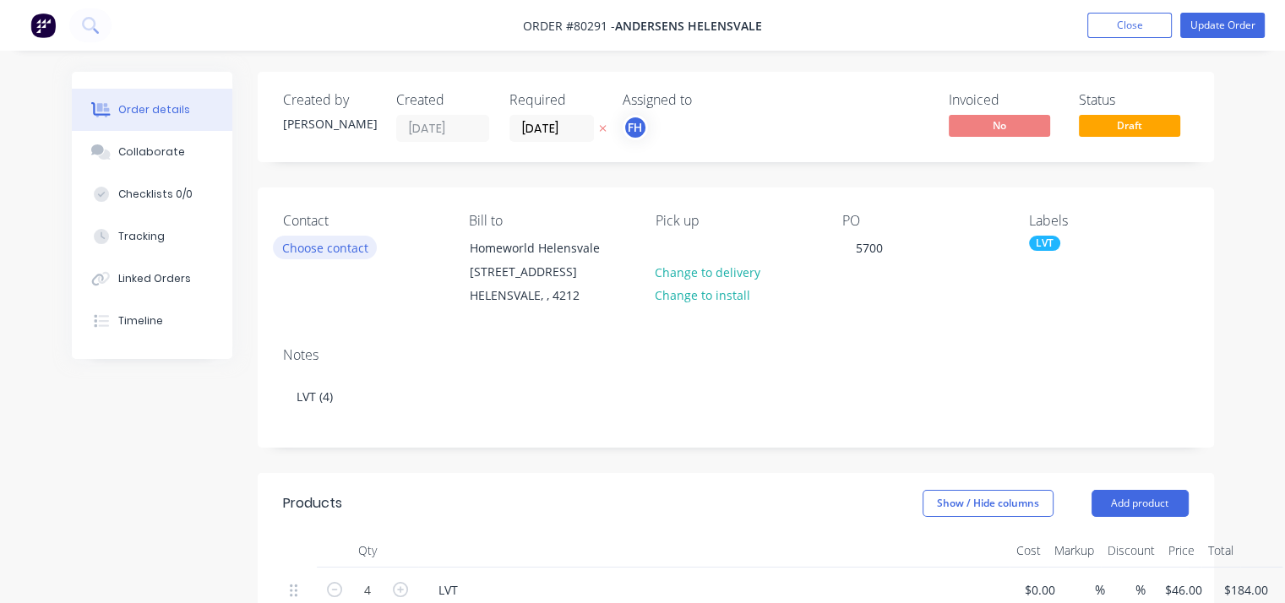
click at [352, 243] on button "Choose contact" at bounding box center [325, 247] width 104 height 23
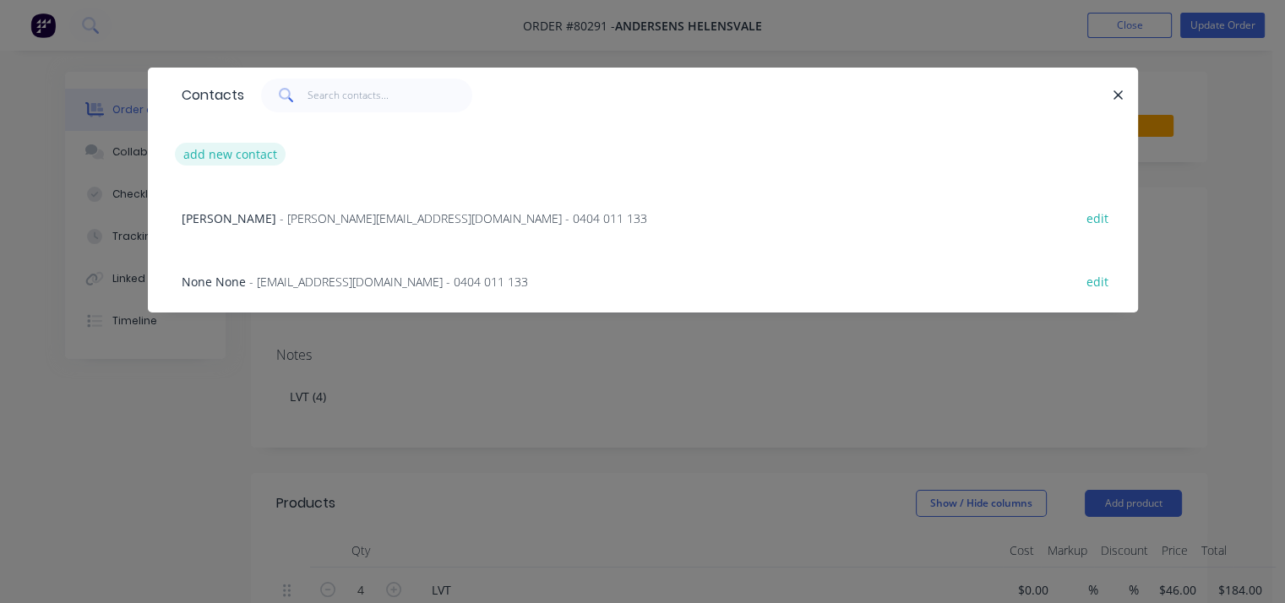
click at [258, 156] on button "add new contact" at bounding box center [231, 154] width 112 height 23
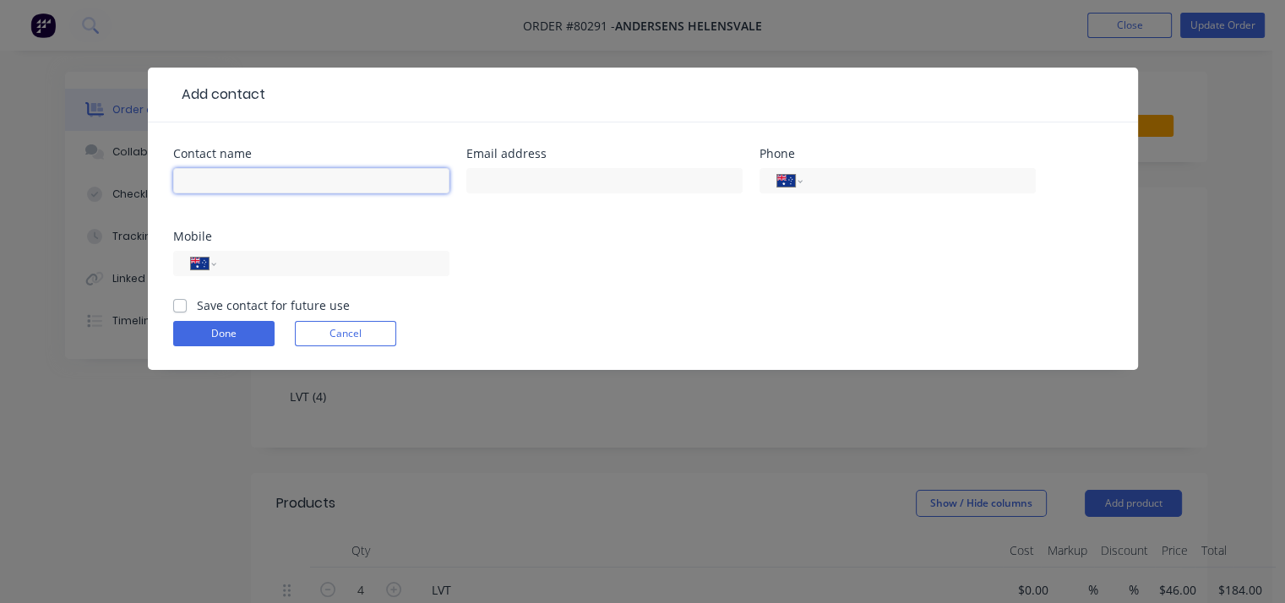
click at [252, 177] on input "text" at bounding box center [311, 180] width 276 height 25
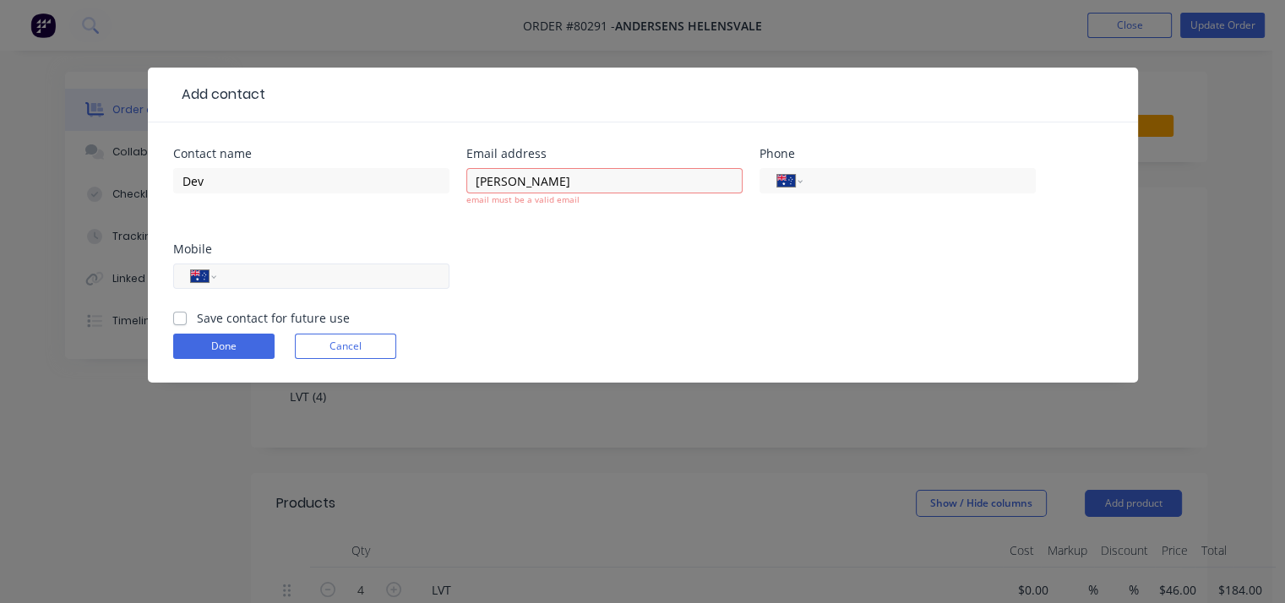
click at [281, 259] on div "International [GEOGRAPHIC_DATA] [GEOGRAPHIC_DATA] [GEOGRAPHIC_DATA] [GEOGRAPHIC…" at bounding box center [311, 284] width 276 height 50
click at [537, 181] on input "[PERSON_NAME]" at bounding box center [605, 180] width 276 height 25
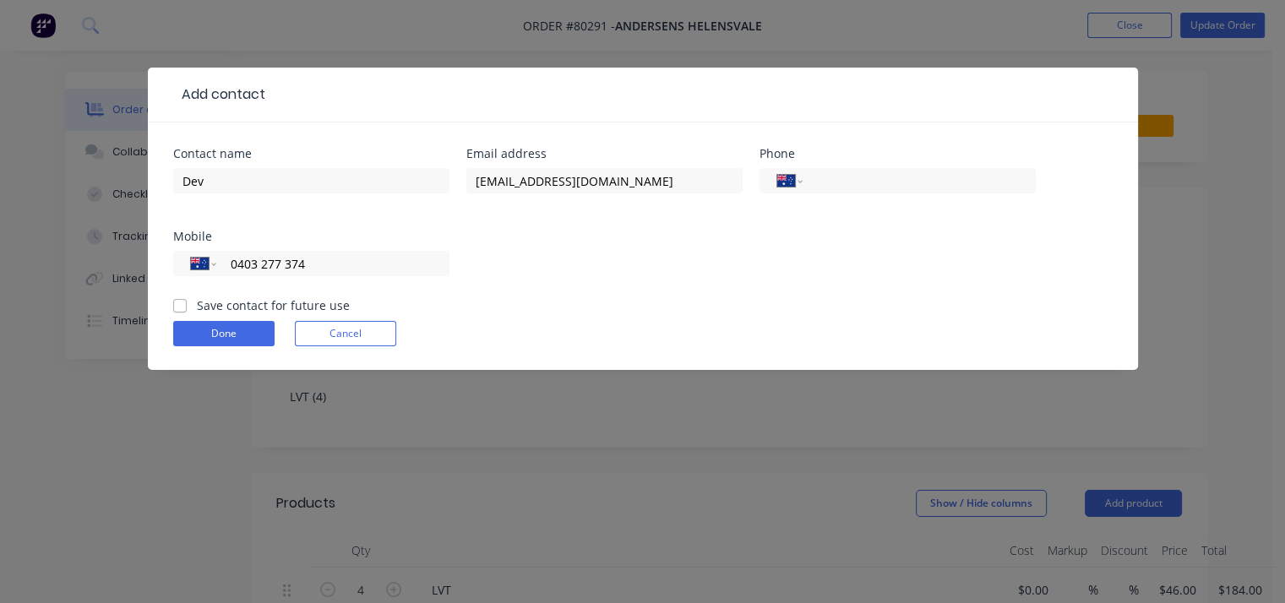
click at [197, 303] on label "Save contact for future use" at bounding box center [273, 306] width 153 height 18
click at [179, 303] on input "Save contact for future use" at bounding box center [180, 305] width 14 height 16
click at [210, 330] on button "Done" at bounding box center [223, 333] width 101 height 25
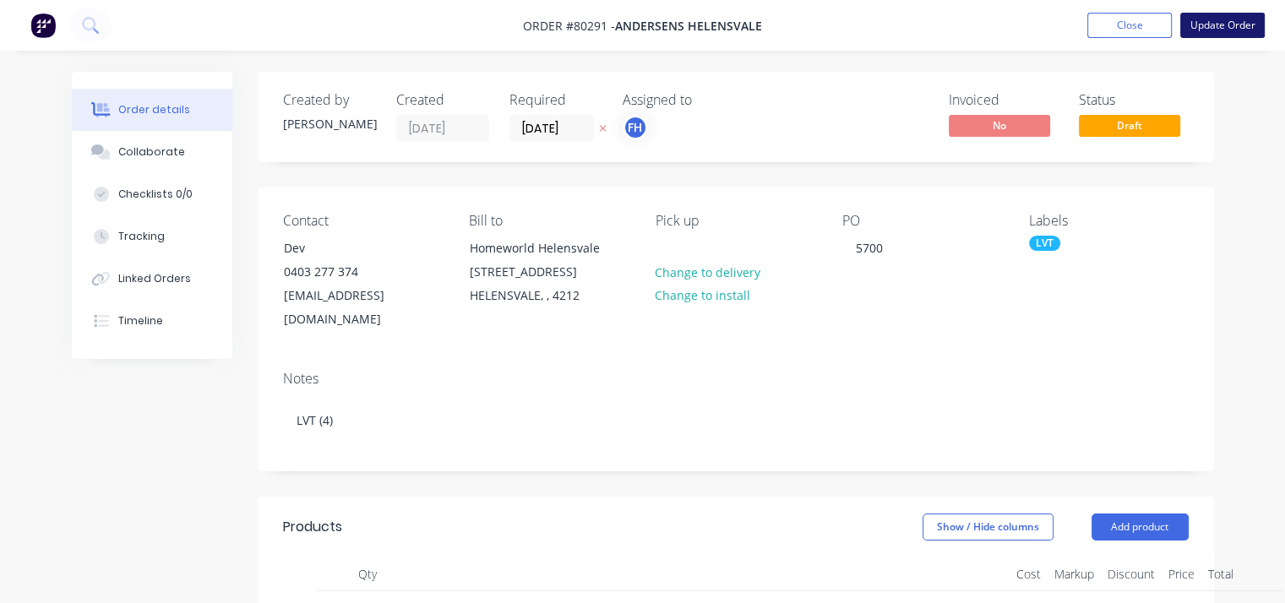
click at [1225, 14] on button "Update Order" at bounding box center [1223, 25] width 85 height 25
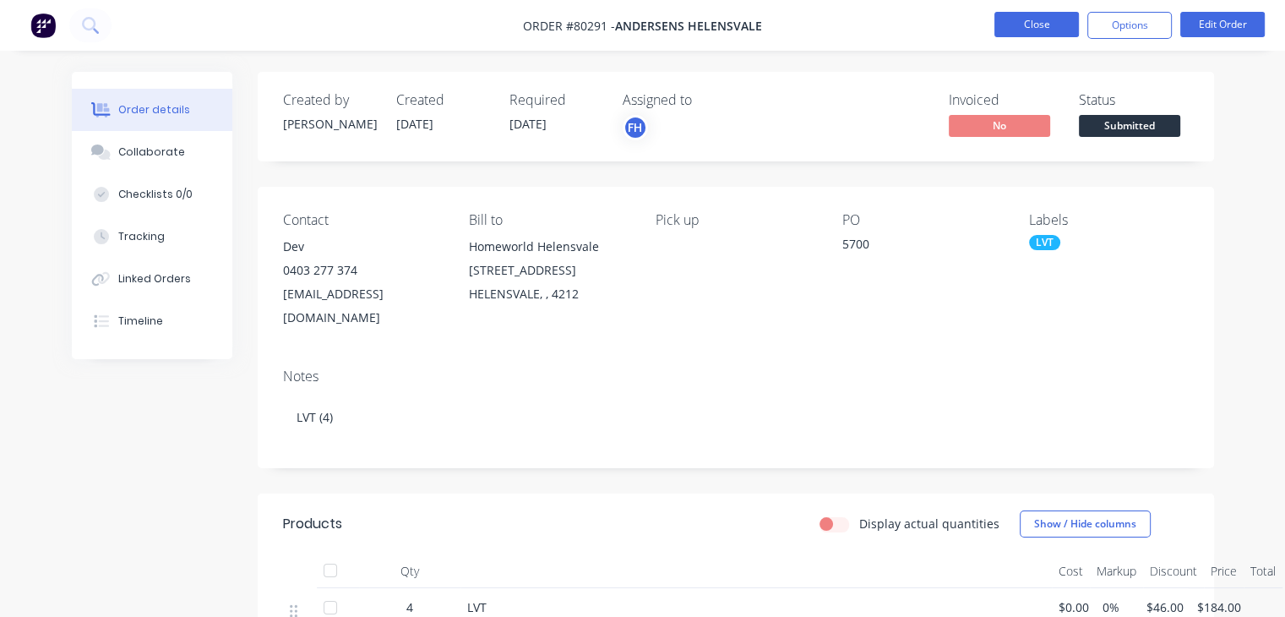
click at [1023, 28] on button "Close" at bounding box center [1037, 24] width 85 height 25
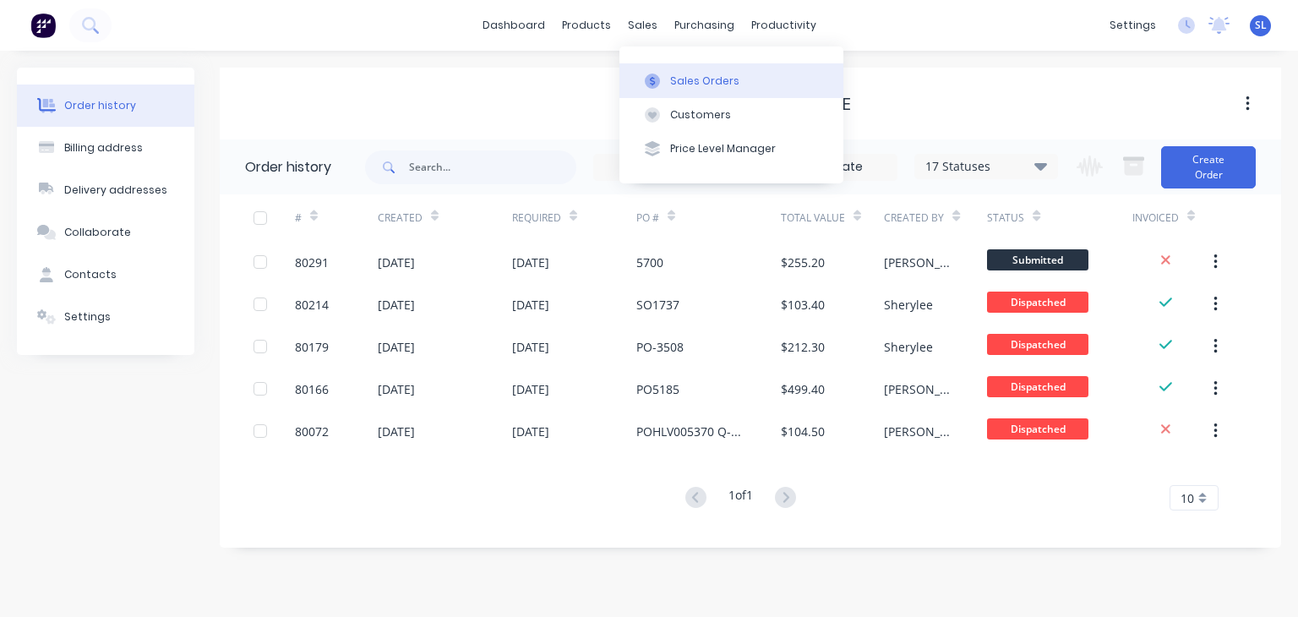
click at [666, 79] on button "Sales Orders" at bounding box center [731, 80] width 224 height 34
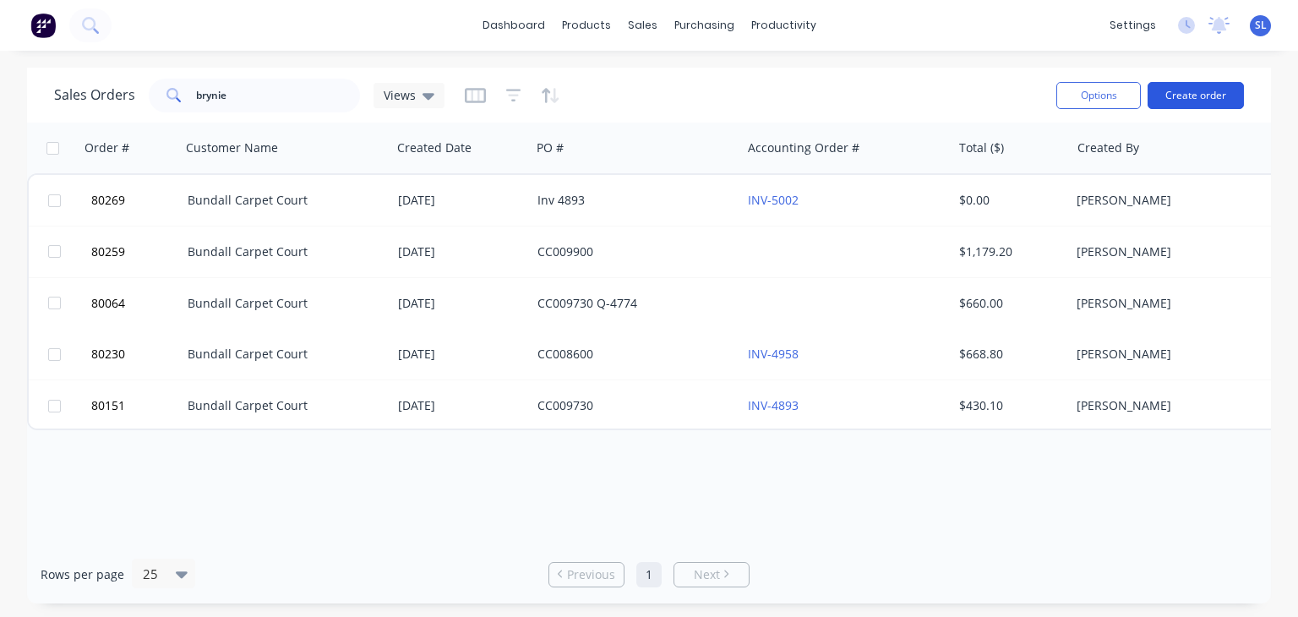
click at [1187, 90] on button "Create order" at bounding box center [1196, 95] width 96 height 27
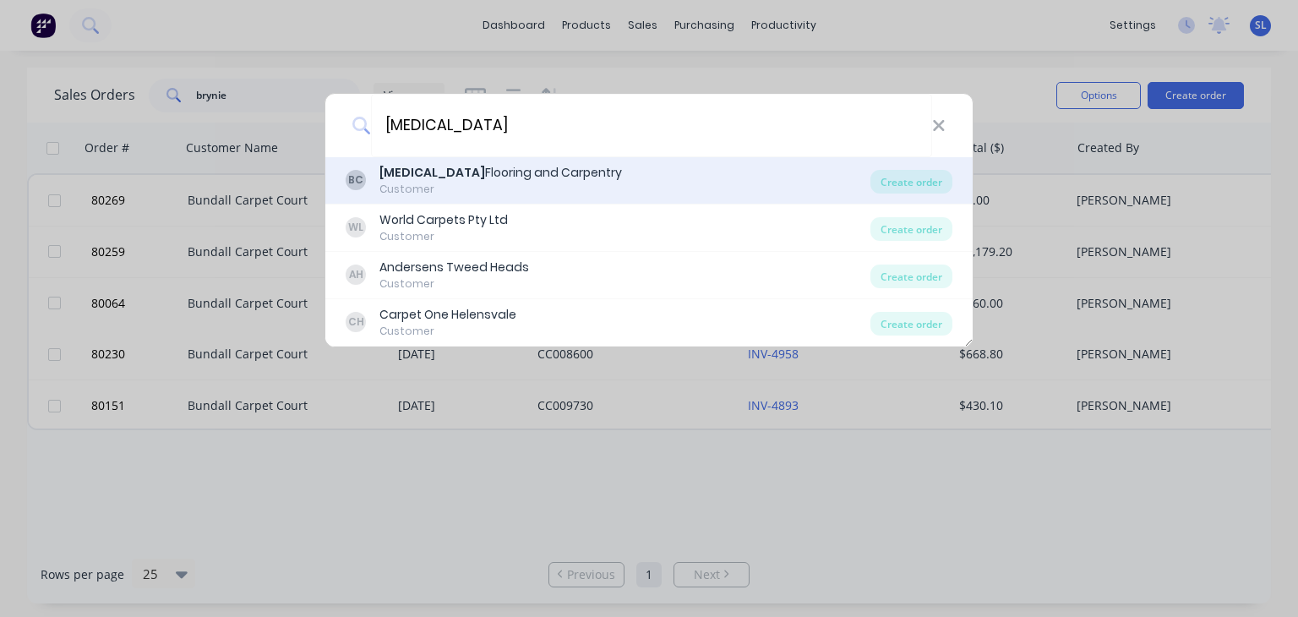
click at [480, 185] on div "Customer" at bounding box center [500, 189] width 243 height 15
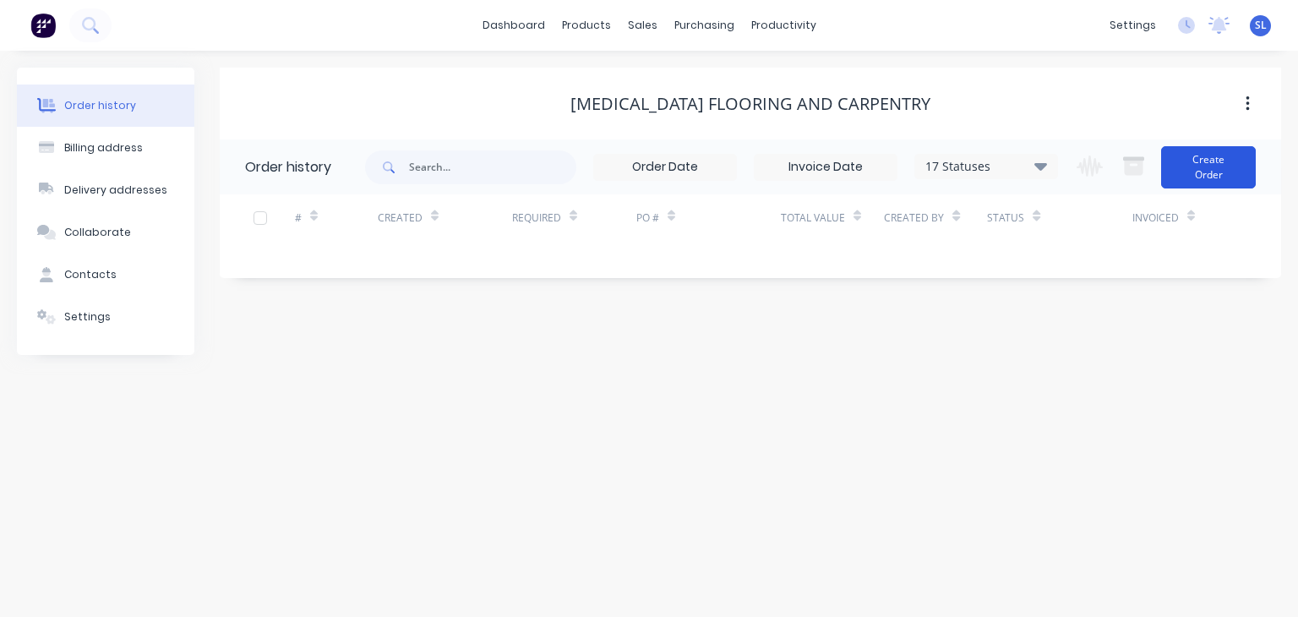
click at [1211, 163] on button "Create Order" at bounding box center [1208, 167] width 95 height 42
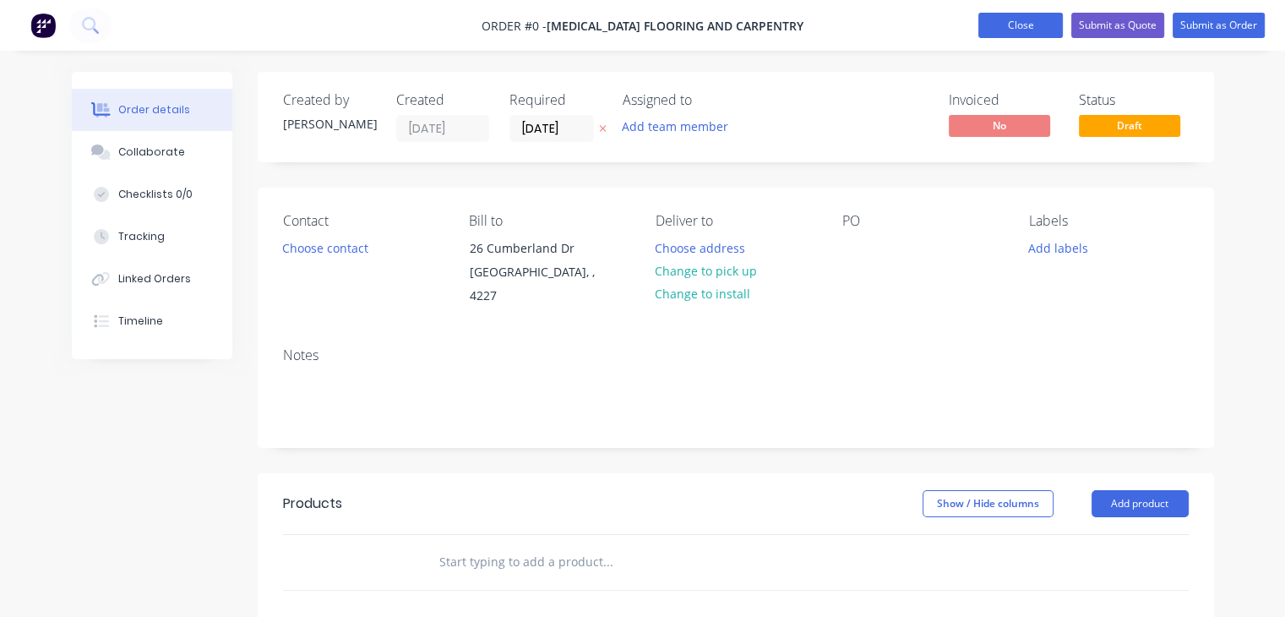
click at [1021, 24] on button "Close" at bounding box center [1021, 25] width 85 height 25
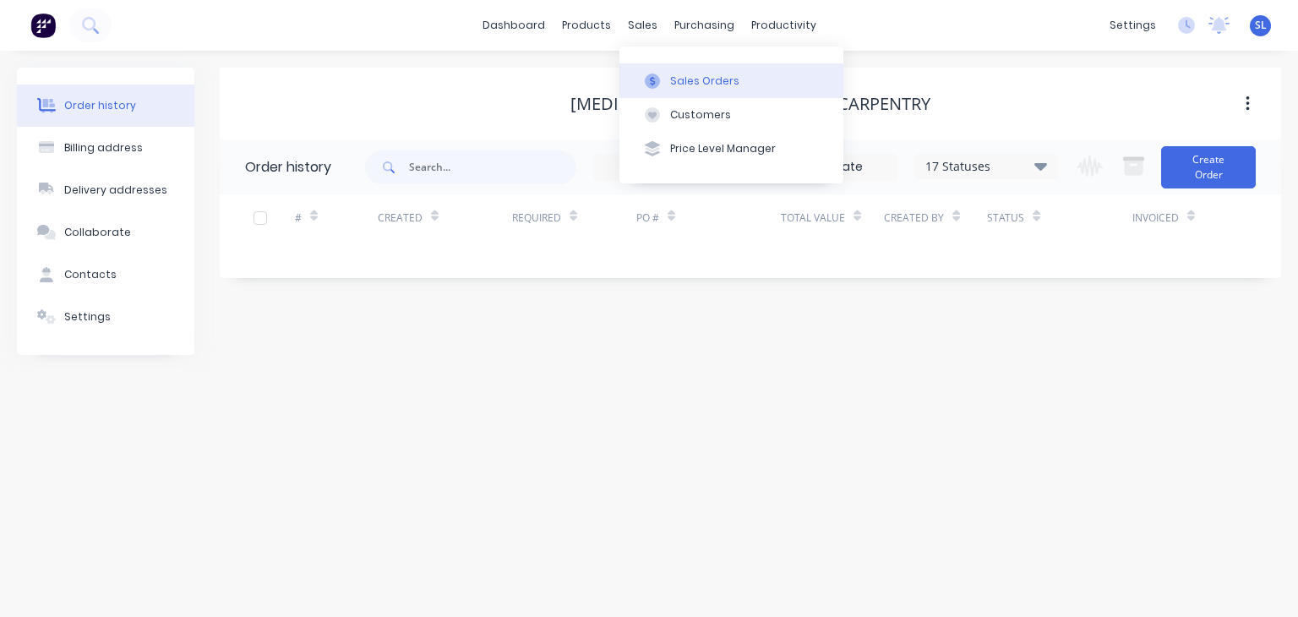
click at [671, 80] on div "Sales Orders" at bounding box center [704, 81] width 69 height 15
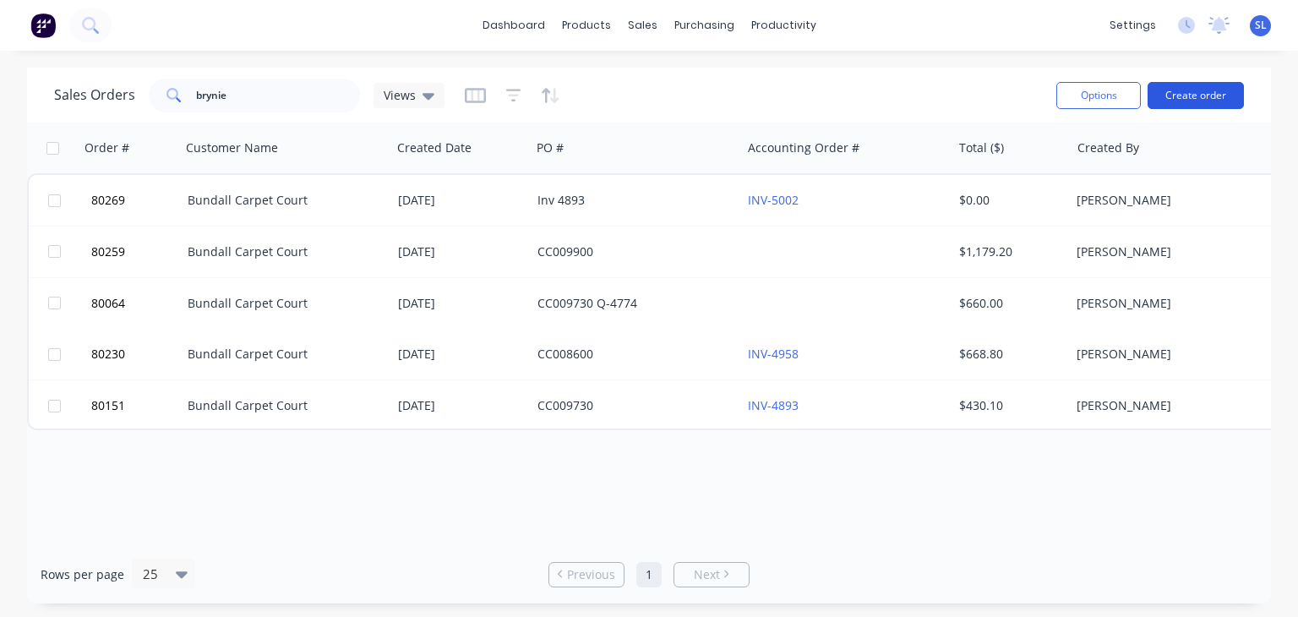
click at [1198, 98] on button "Create order" at bounding box center [1196, 95] width 96 height 27
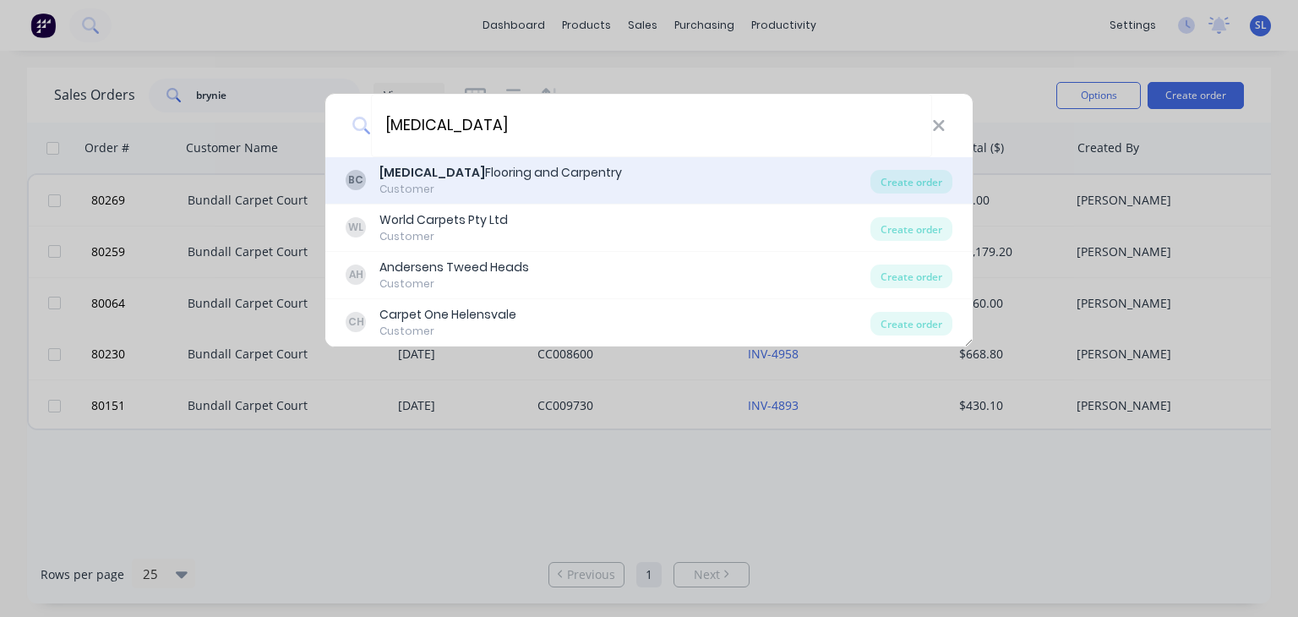
click at [466, 173] on div "[MEDICAL_DATA] Flooring and Carpentry" at bounding box center [500, 173] width 243 height 18
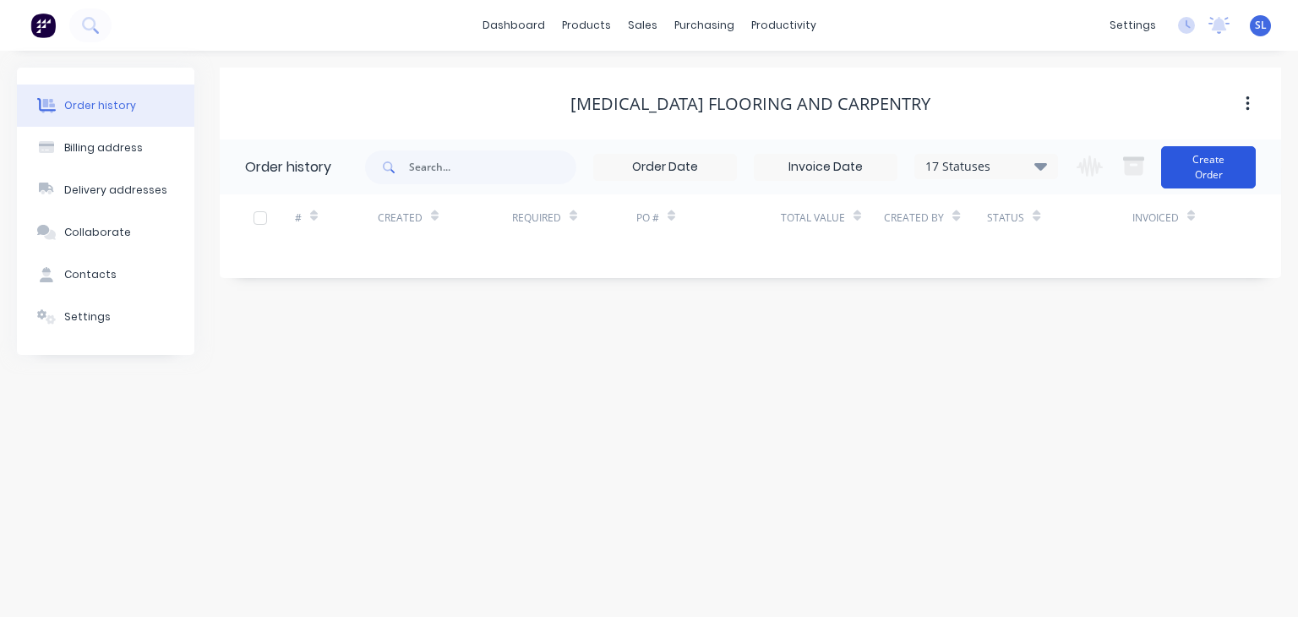
click at [1217, 173] on button "Create Order" at bounding box center [1208, 167] width 95 height 42
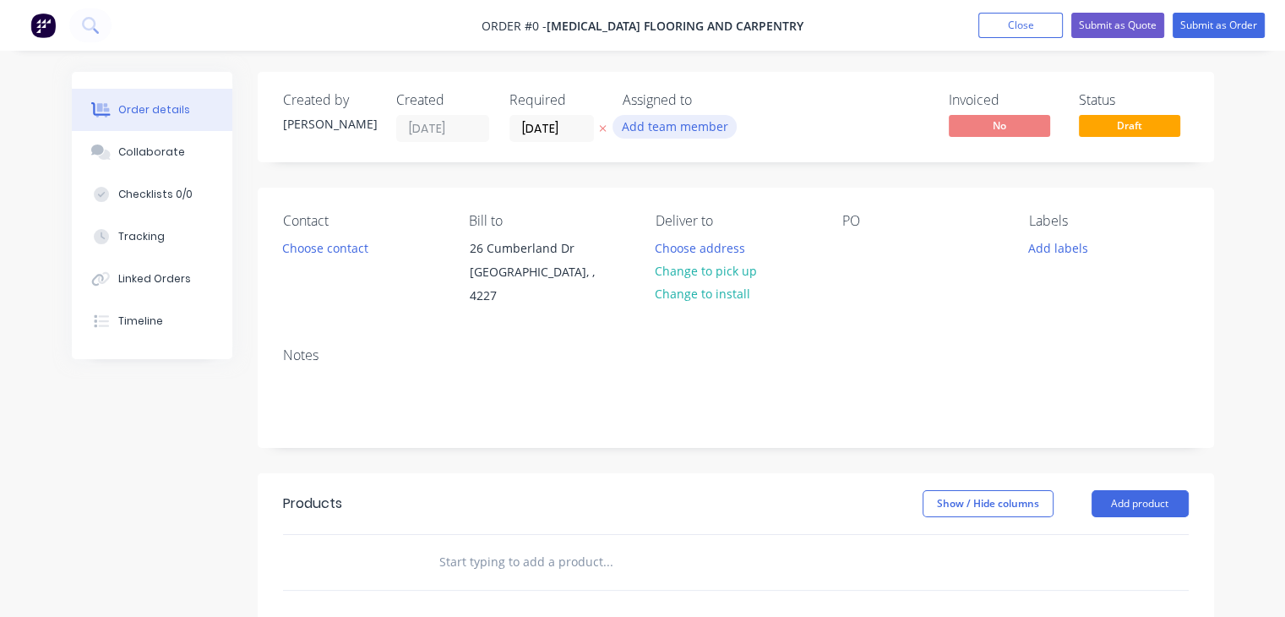
click at [661, 121] on button "Add team member" at bounding box center [675, 126] width 124 height 23
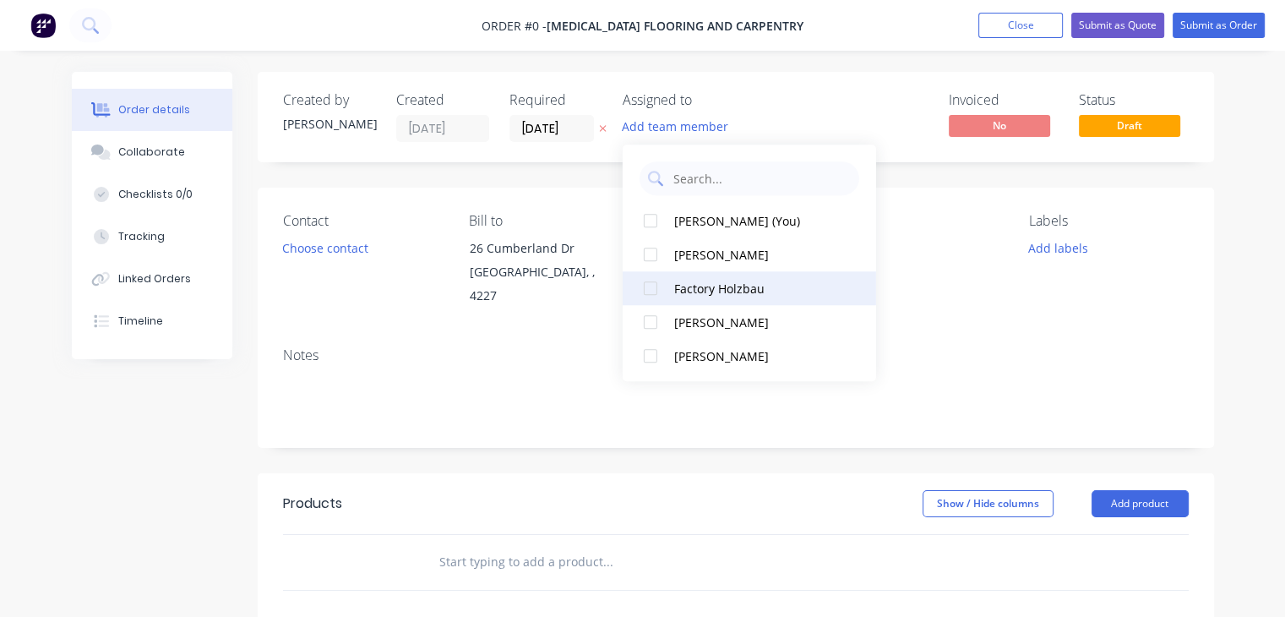
click at [646, 277] on div at bounding box center [651, 288] width 34 height 34
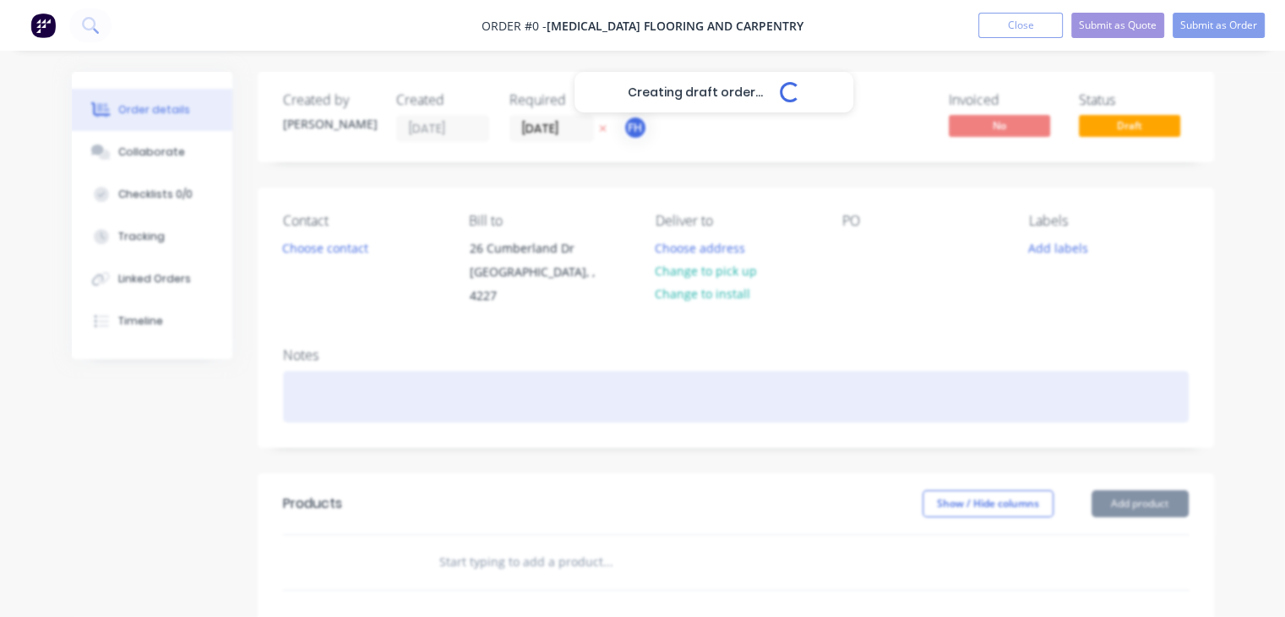
click at [471, 359] on div "Creating draft order... Loading... Order details Collaborate Checklists 0/0 Tra…" at bounding box center [643, 547] width 1176 height 950
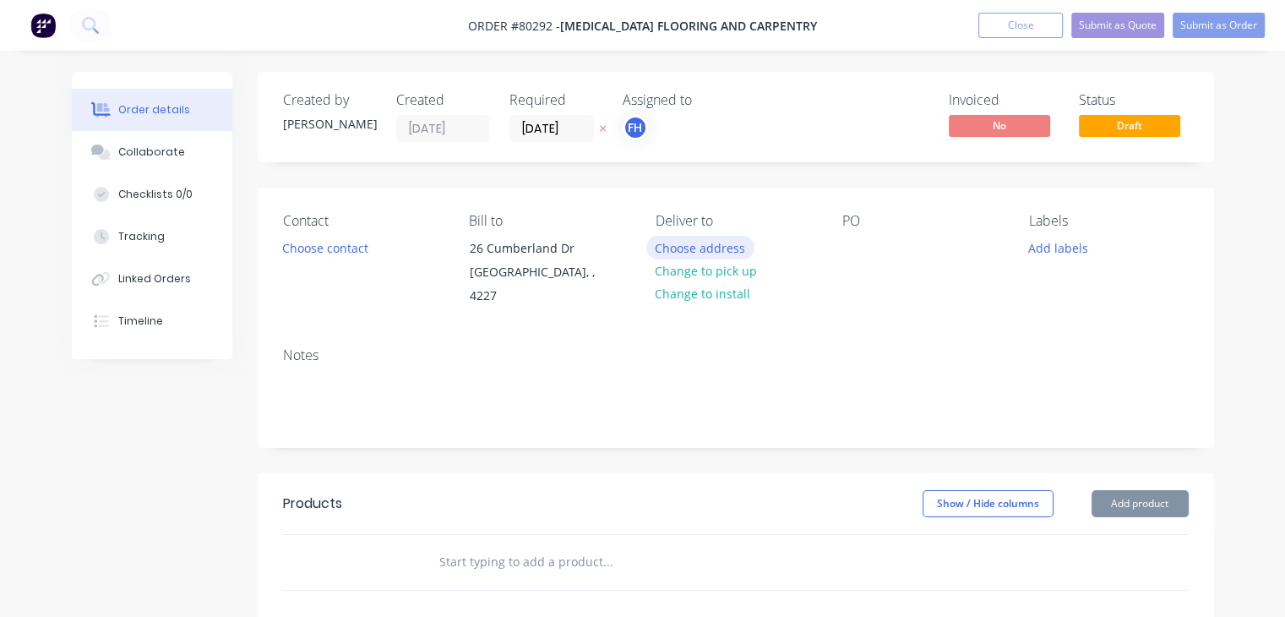
click at [683, 252] on button "Choose address" at bounding box center [701, 247] width 108 height 23
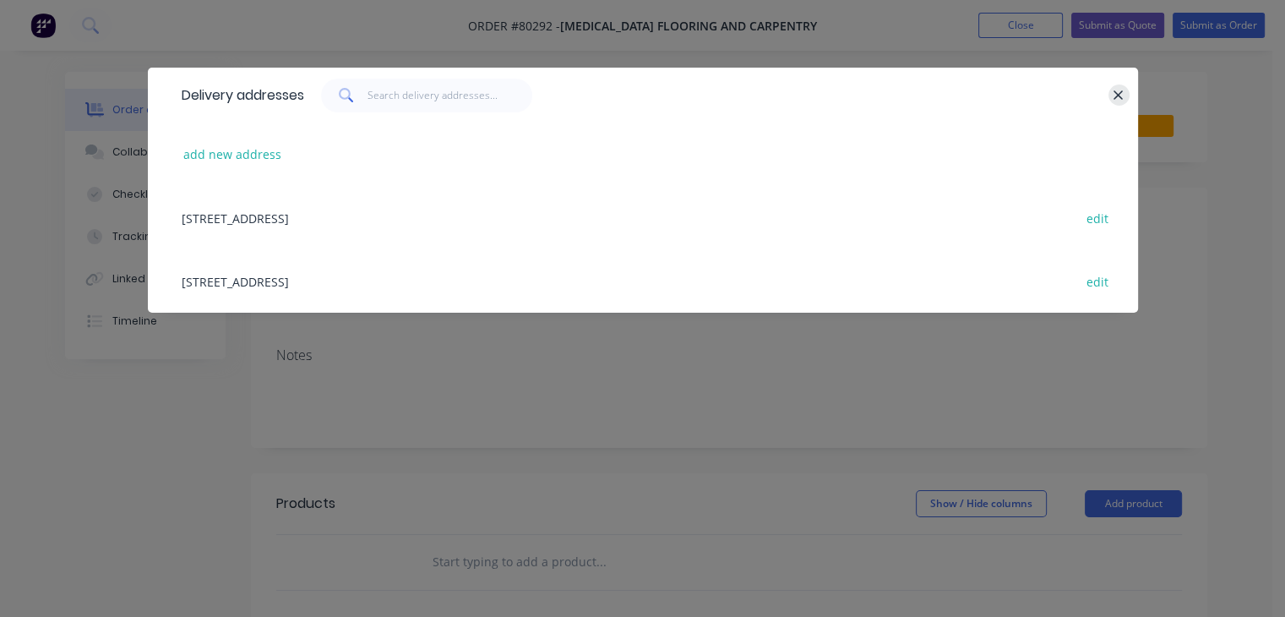
click at [1118, 97] on icon "button" at bounding box center [1118, 95] width 11 height 15
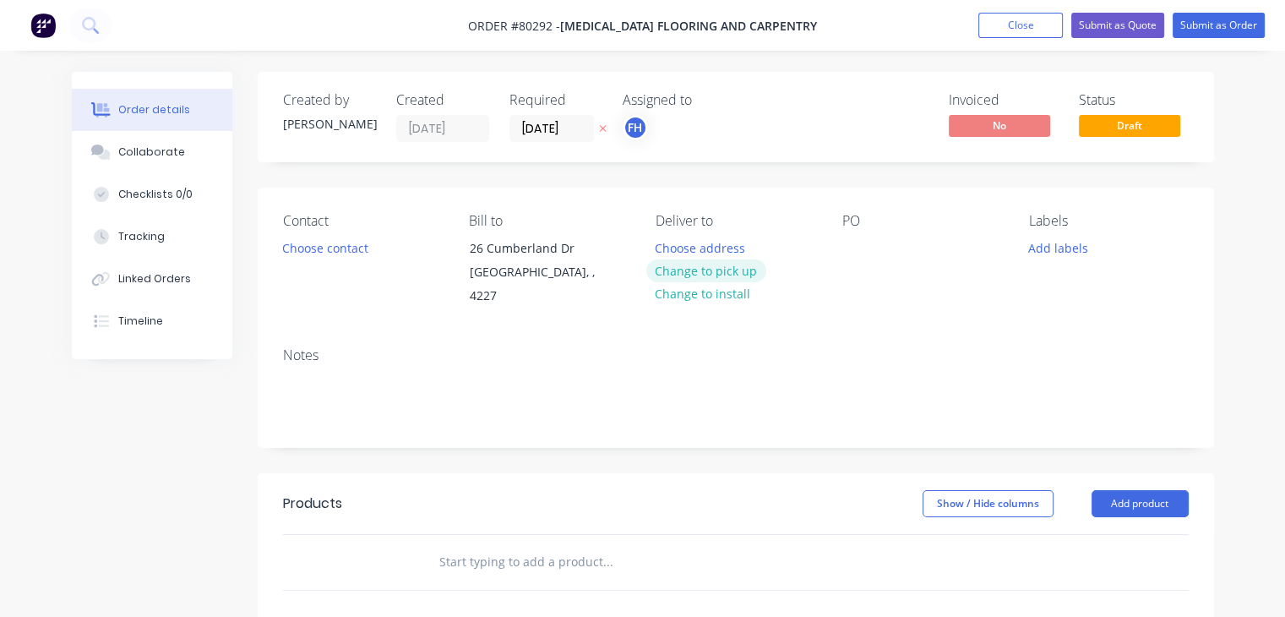
click at [737, 275] on button "Change to pick up" at bounding box center [707, 270] width 120 height 23
click at [345, 240] on button "Choose contact" at bounding box center [325, 247] width 104 height 23
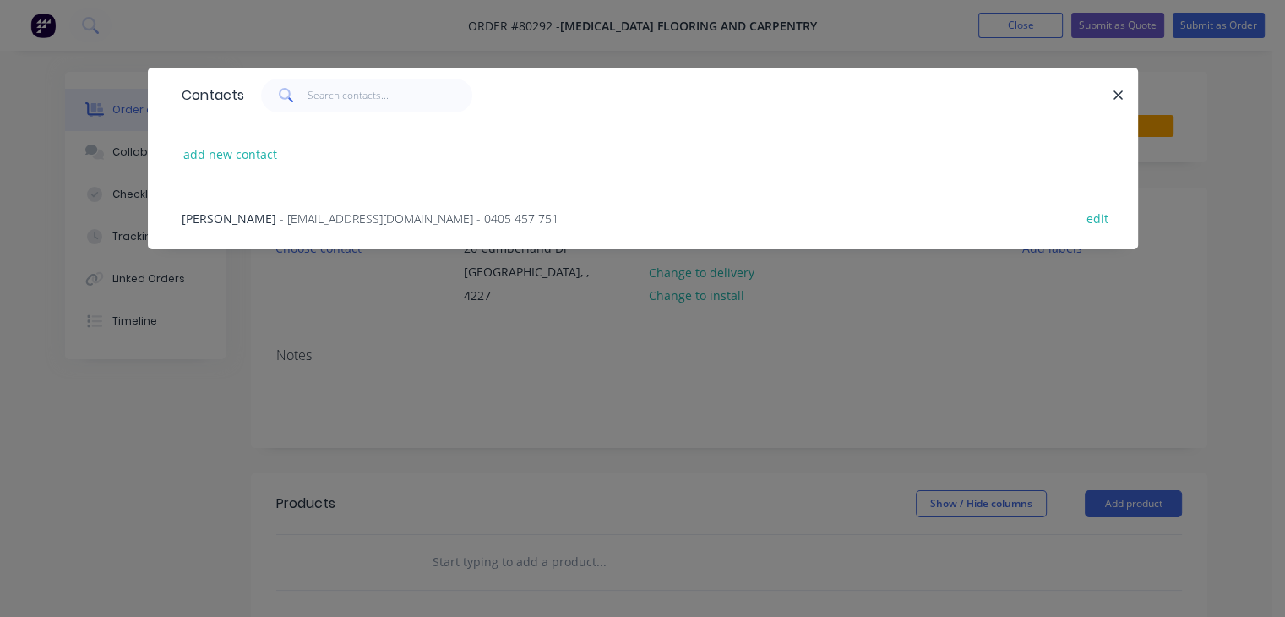
click at [352, 214] on span "- [EMAIL_ADDRESS][DOMAIN_NAME] - 0405 457 751" at bounding box center [419, 218] width 279 height 16
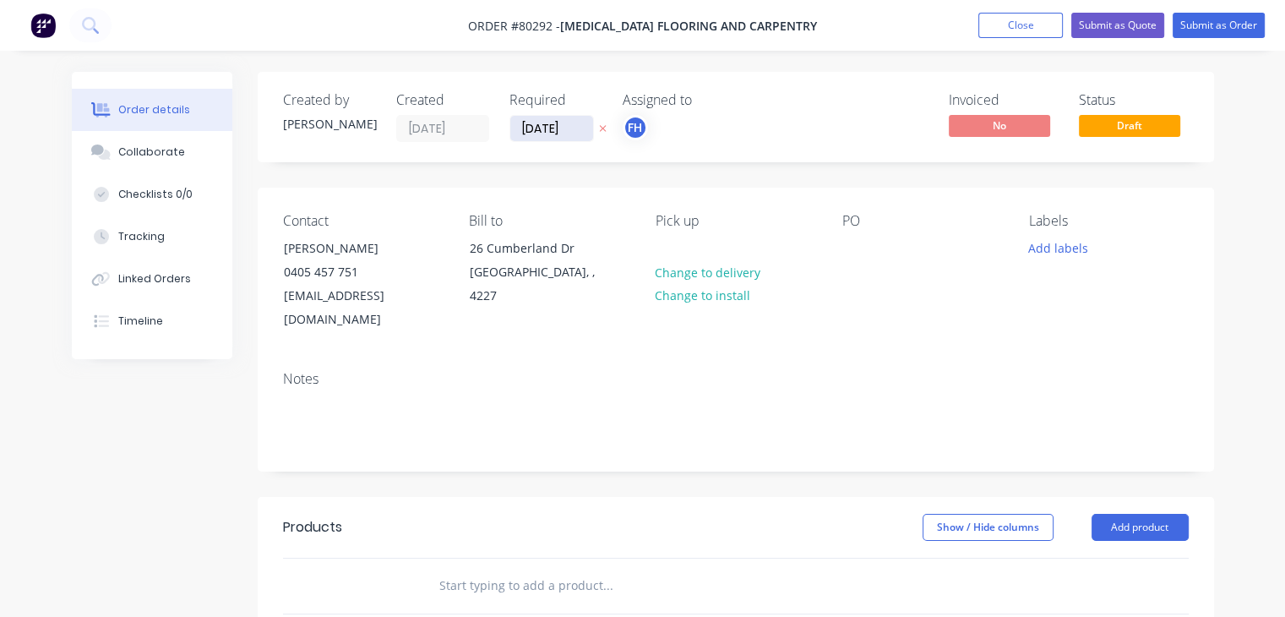
click at [524, 128] on input "[DATE]" at bounding box center [551, 128] width 83 height 25
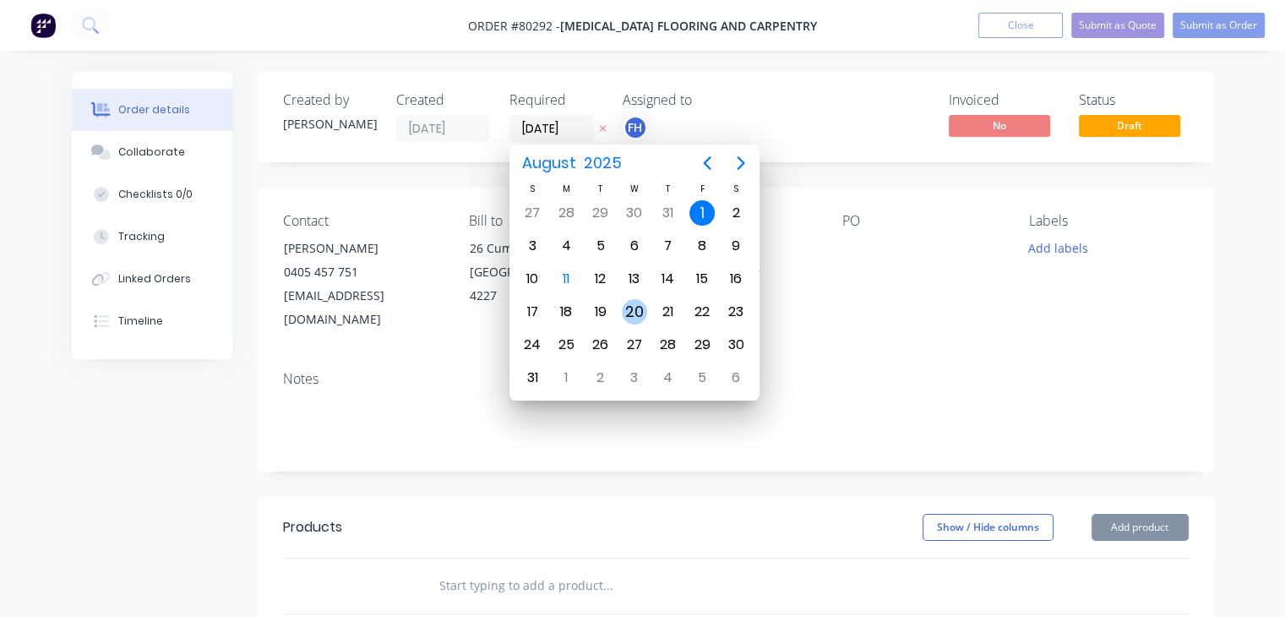
click at [628, 303] on div "20" at bounding box center [634, 311] width 25 height 25
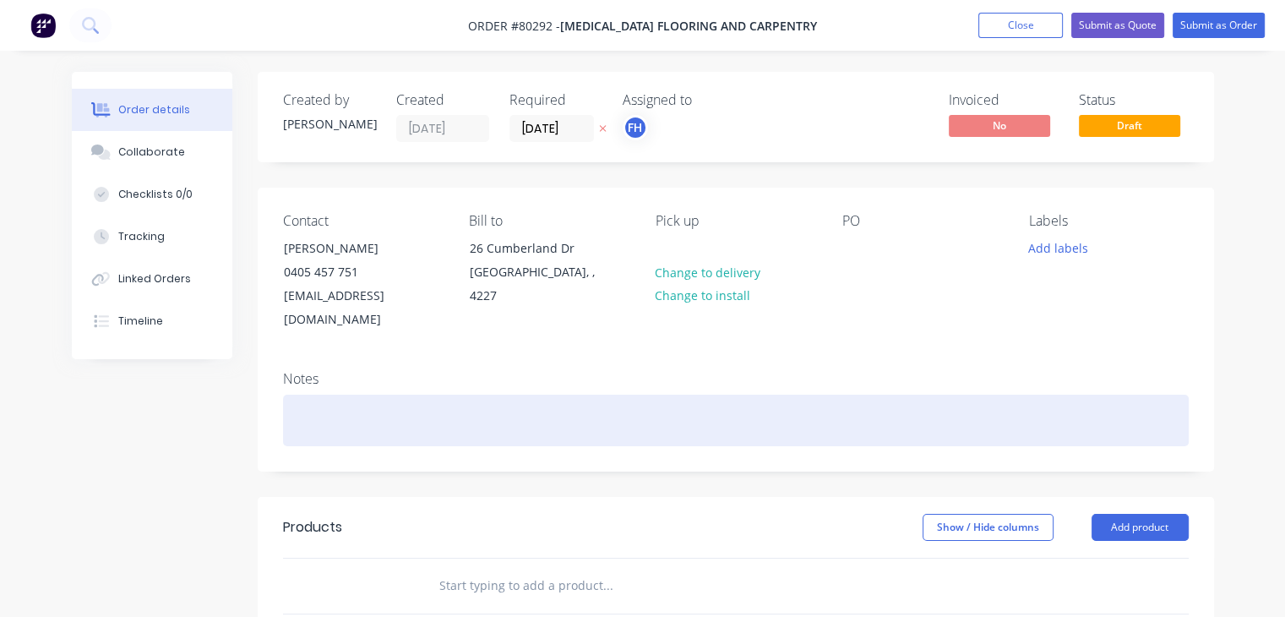
scroll to position [27, 0]
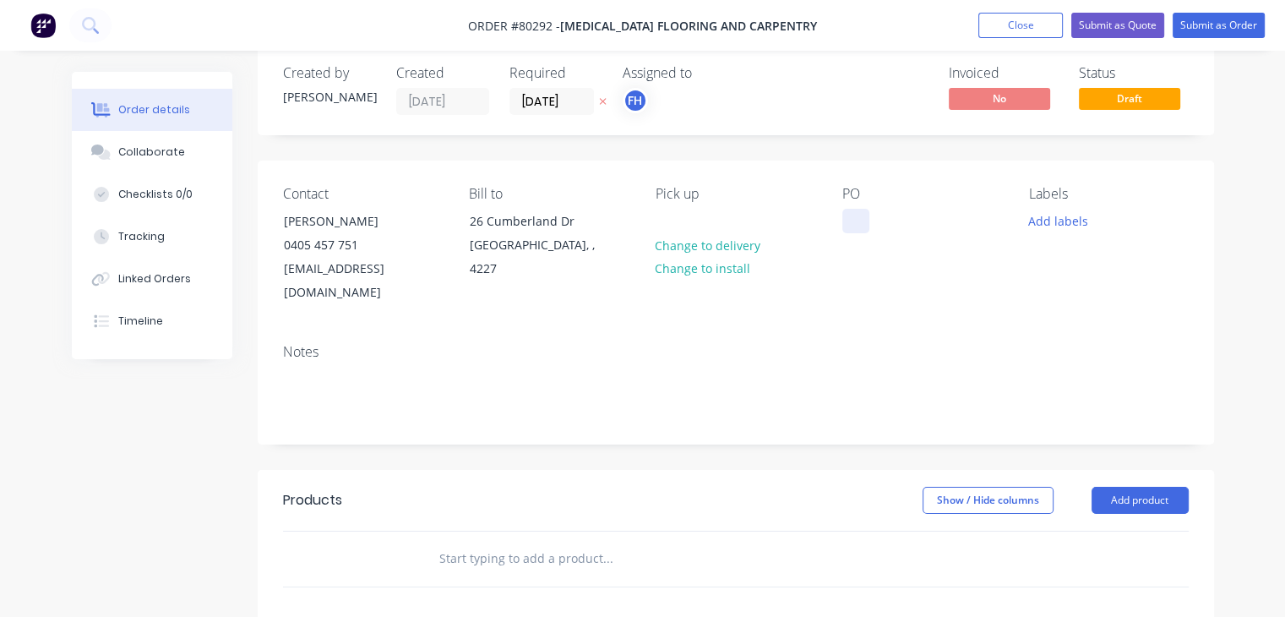
click at [852, 232] on div at bounding box center [856, 221] width 27 height 25
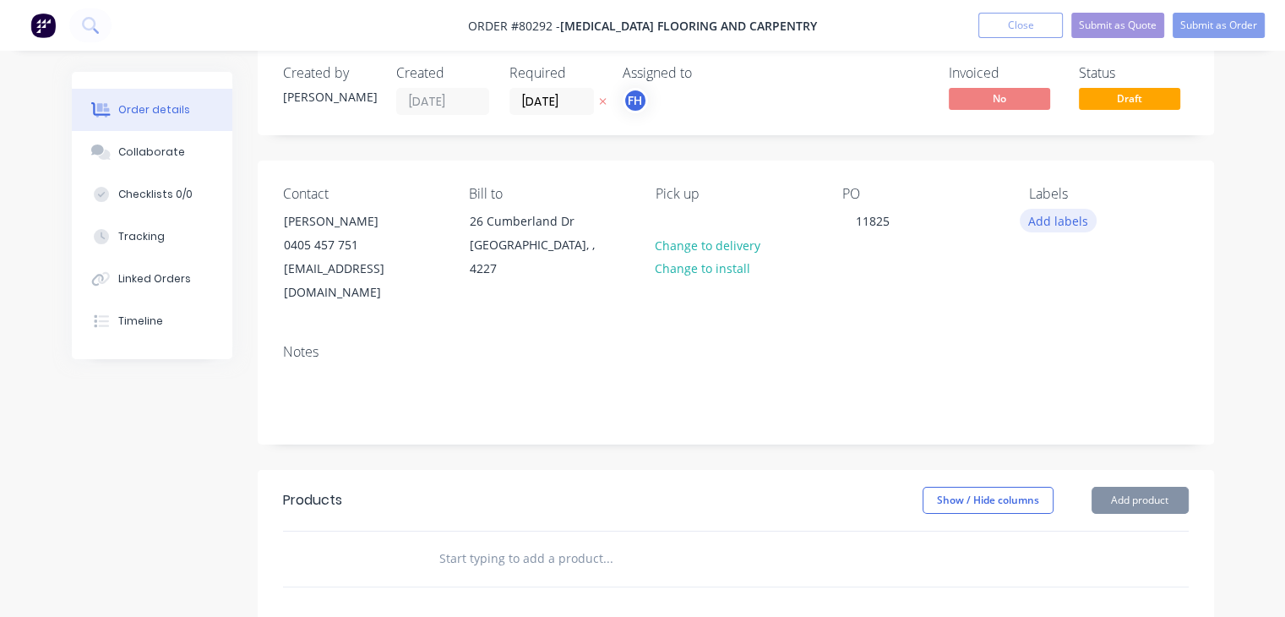
click at [1060, 219] on button "Add labels" at bounding box center [1059, 220] width 78 height 23
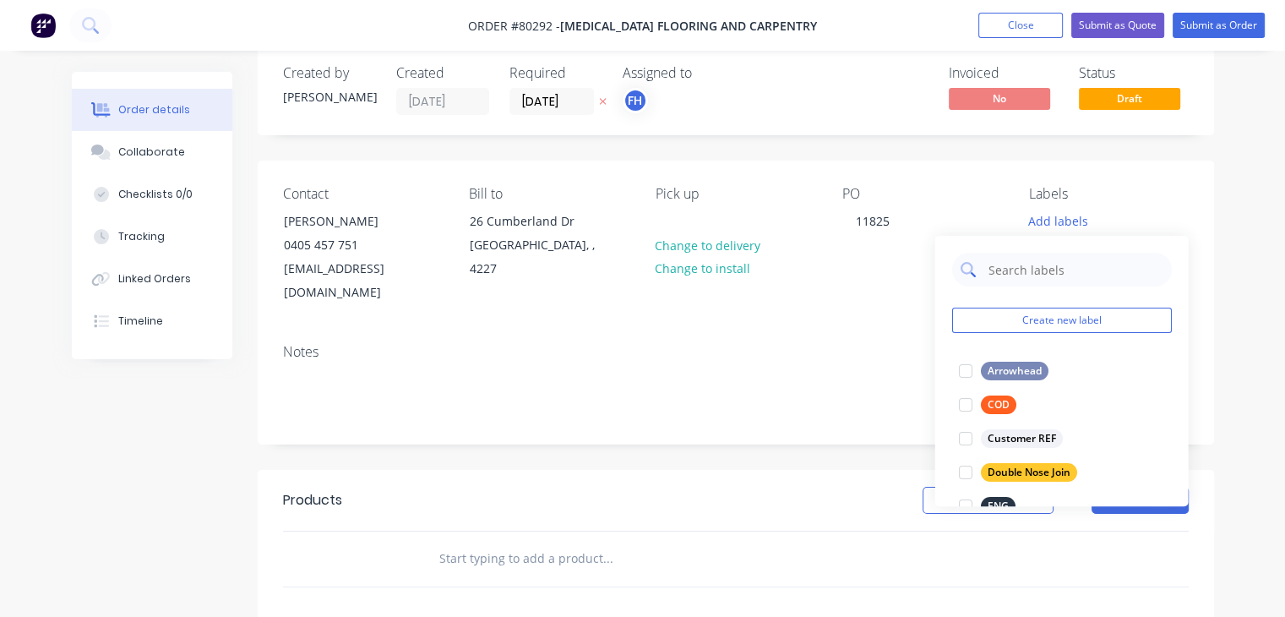
click at [1056, 270] on input "text" at bounding box center [1074, 270] width 177 height 34
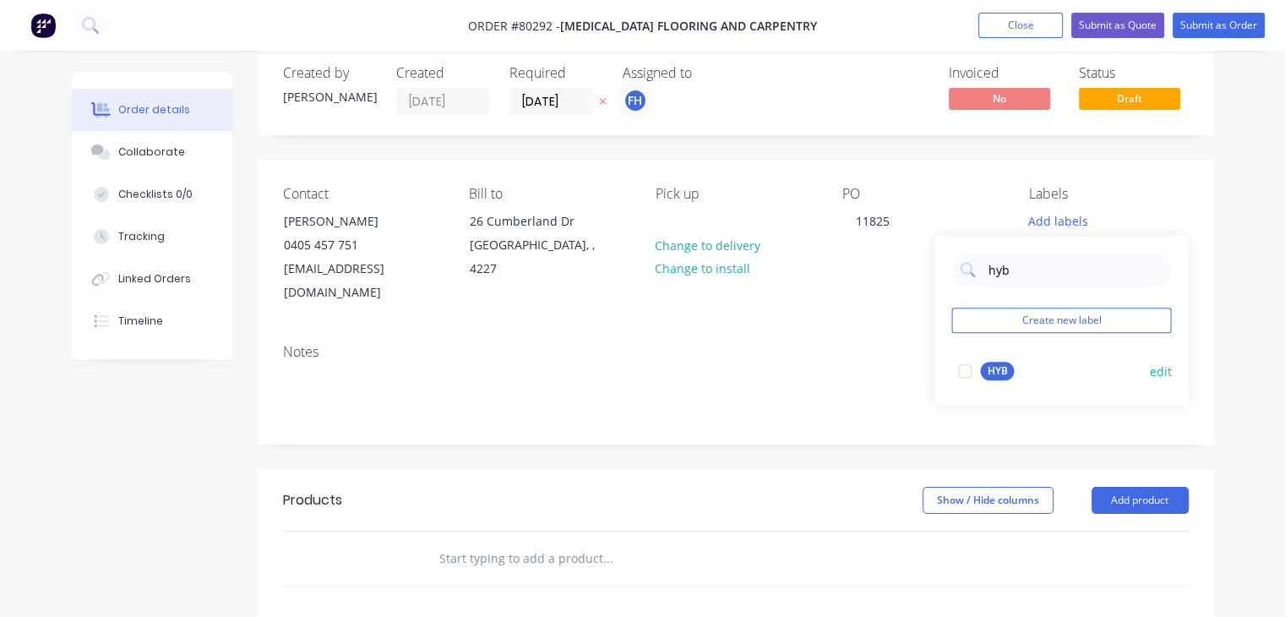
click at [1002, 364] on div "HYB" at bounding box center [997, 371] width 34 height 19
click at [726, 494] on header "Products Show / Hide columns Add product" at bounding box center [736, 500] width 957 height 61
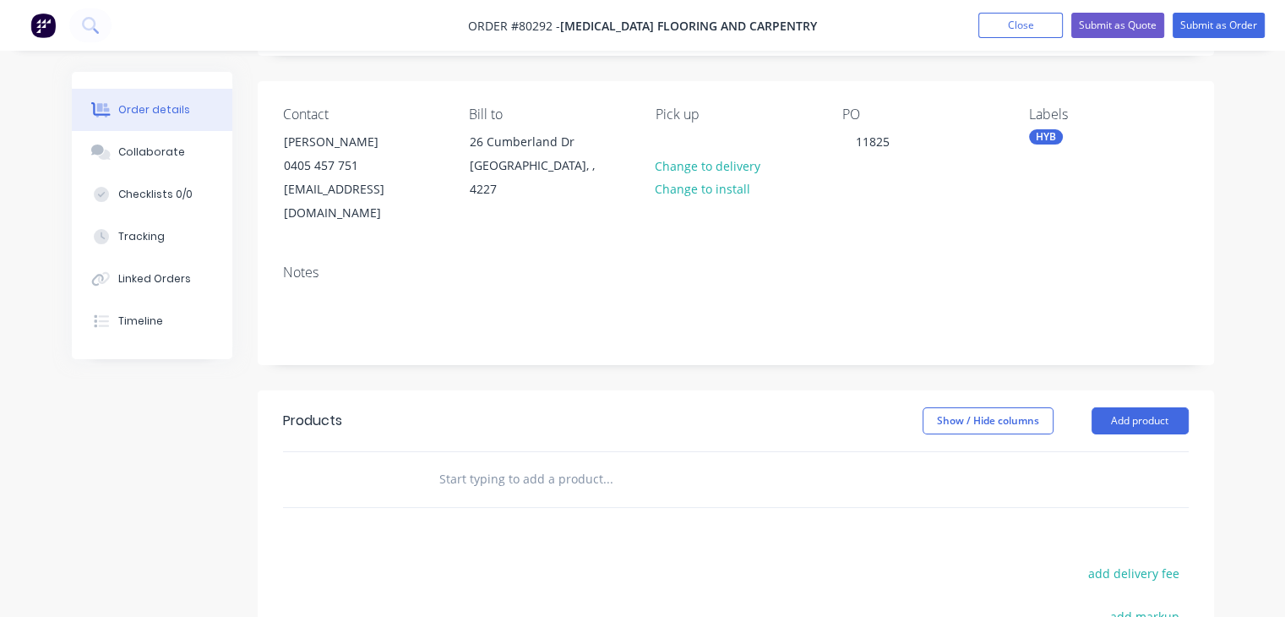
scroll to position [108, 0]
click at [556, 461] on input "text" at bounding box center [608, 478] width 338 height 34
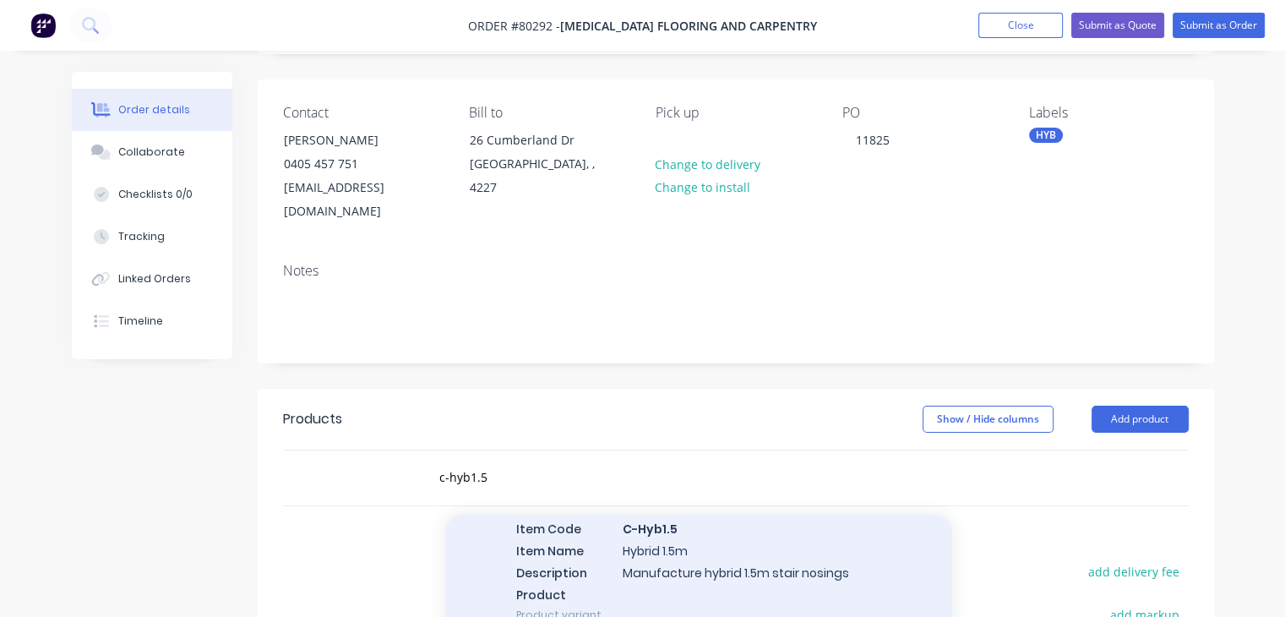
click at [609, 552] on div "Hybrid Xero Item # Hybrid 1.5m Item Code C-Hyb1.5 Item Name Hybrid 1.5m Descrip…" at bounding box center [698, 551] width 507 height 180
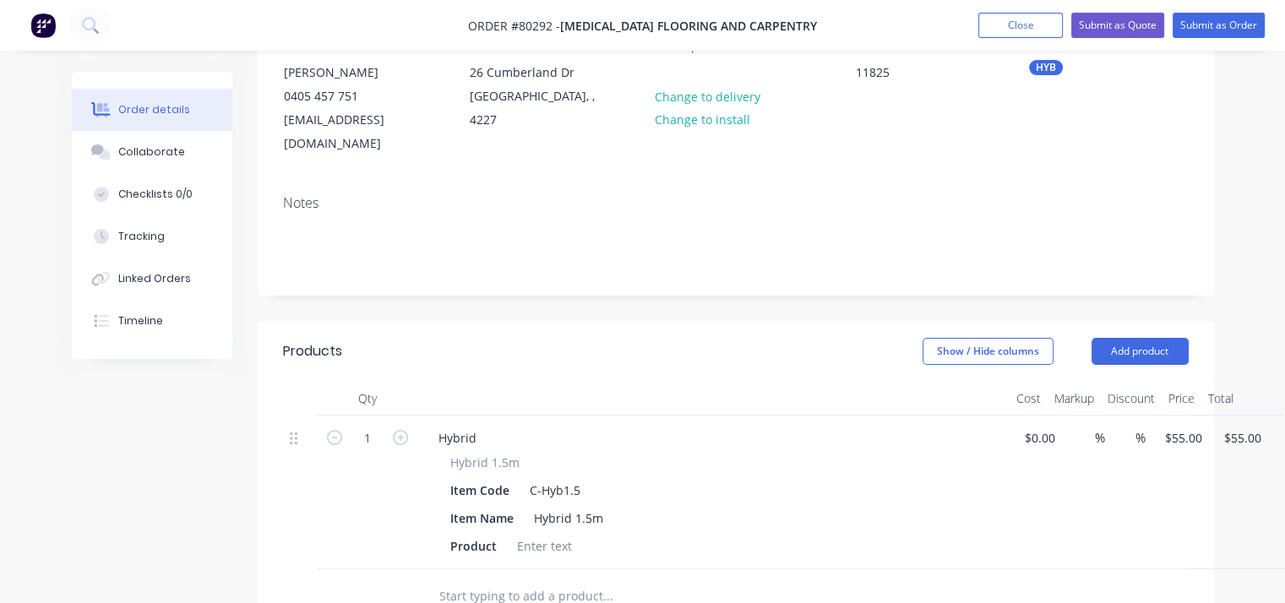
scroll to position [189, 0]
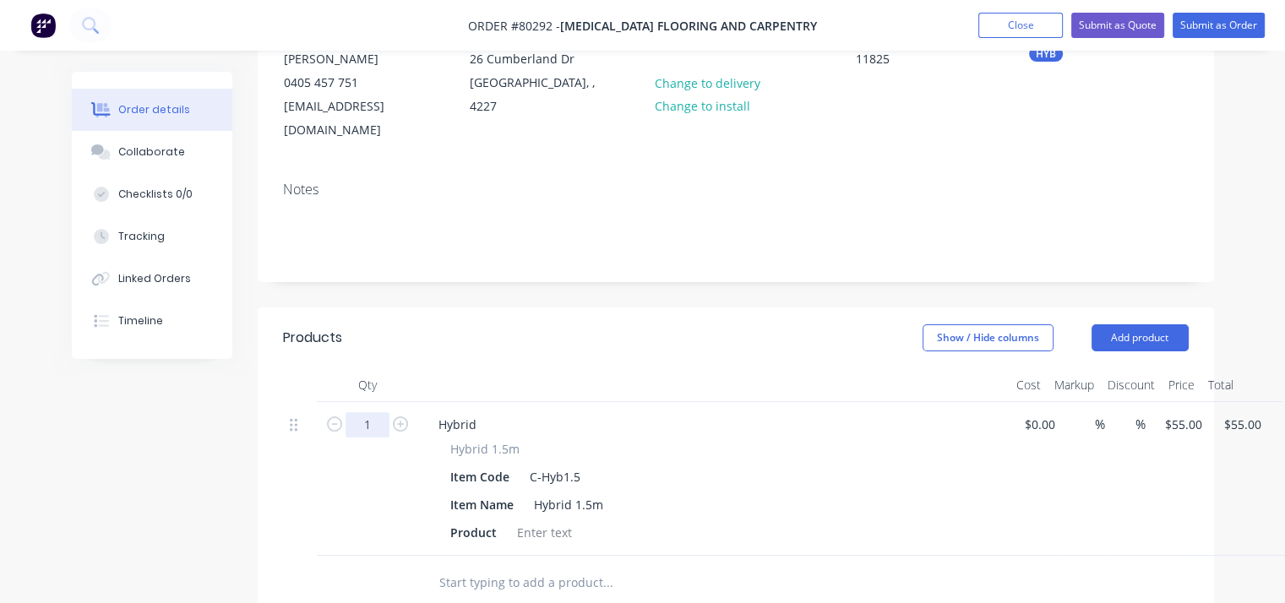
click at [364, 412] on input "1" at bounding box center [368, 424] width 44 height 25
click at [538, 521] on div at bounding box center [544, 533] width 68 height 25
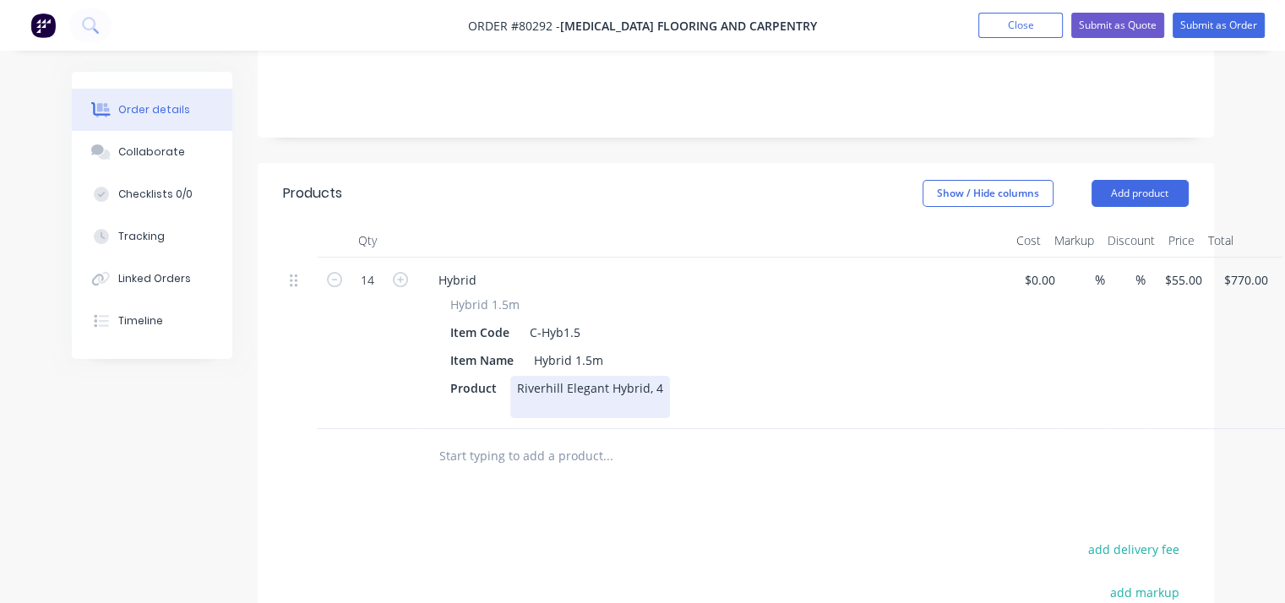
scroll to position [333, 0]
click at [647, 377] on div "Riverhill Elegant Hybrid, 4" at bounding box center [590, 398] width 160 height 42
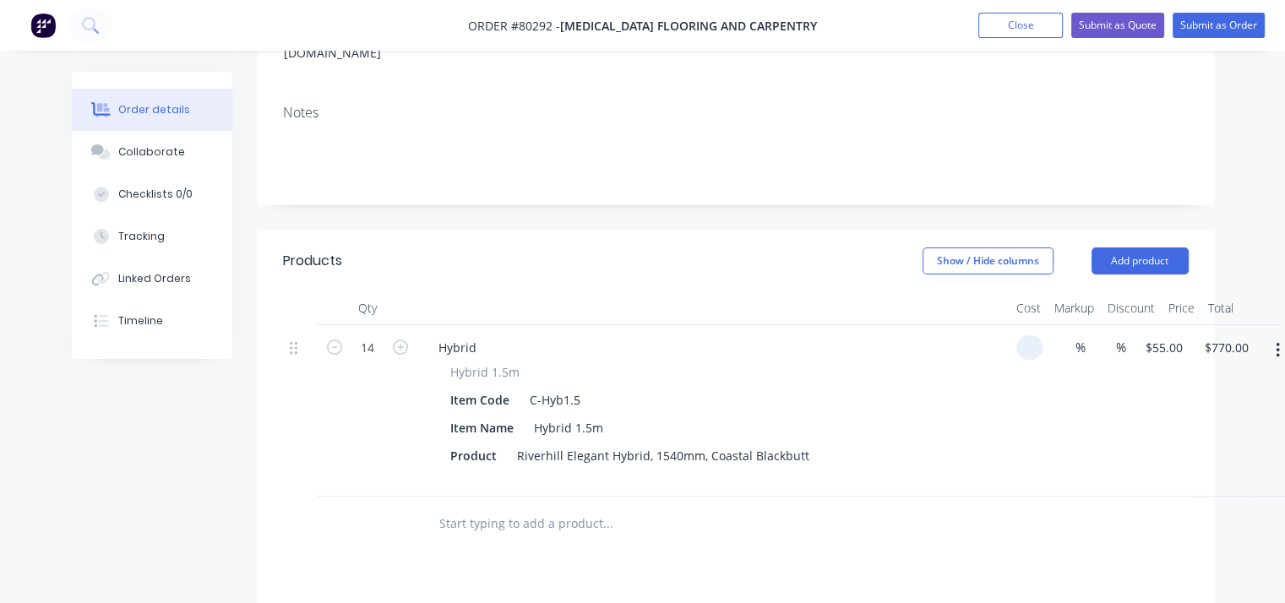
scroll to position [265, 0]
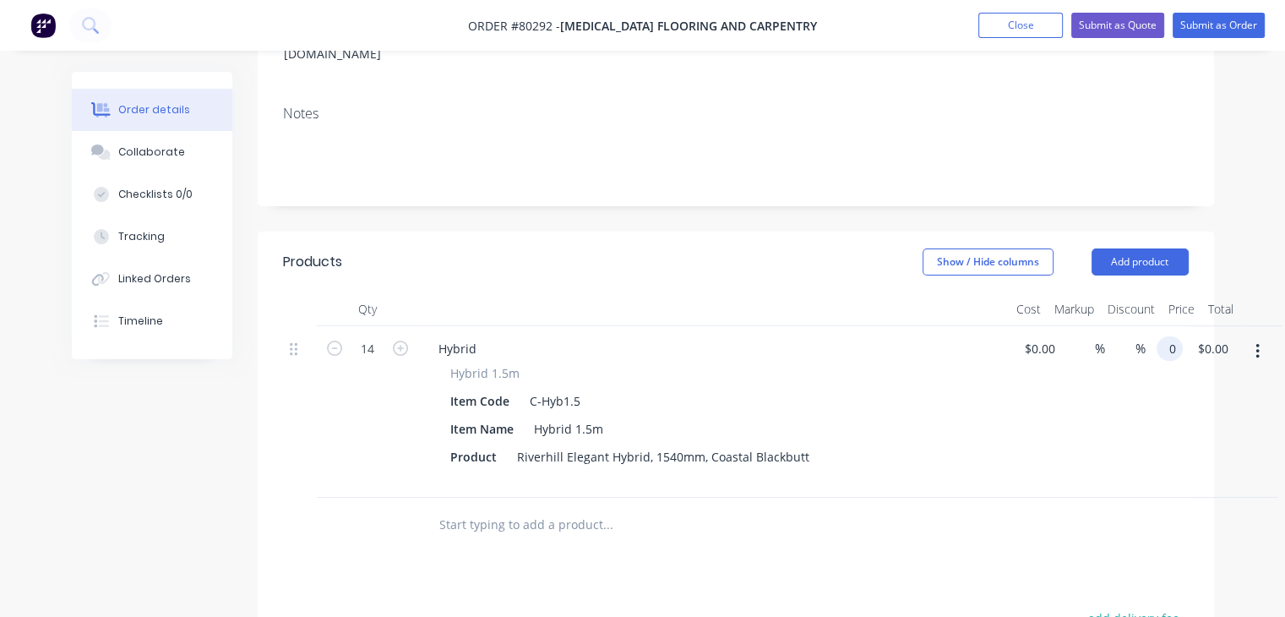
click at [1184, 326] on div "14 Hybrid Hybrid 1.5m Item Code C-Hyb1.5 Item Name Hybrid 1.5m Product Riverhil…" at bounding box center [736, 412] width 906 height 172
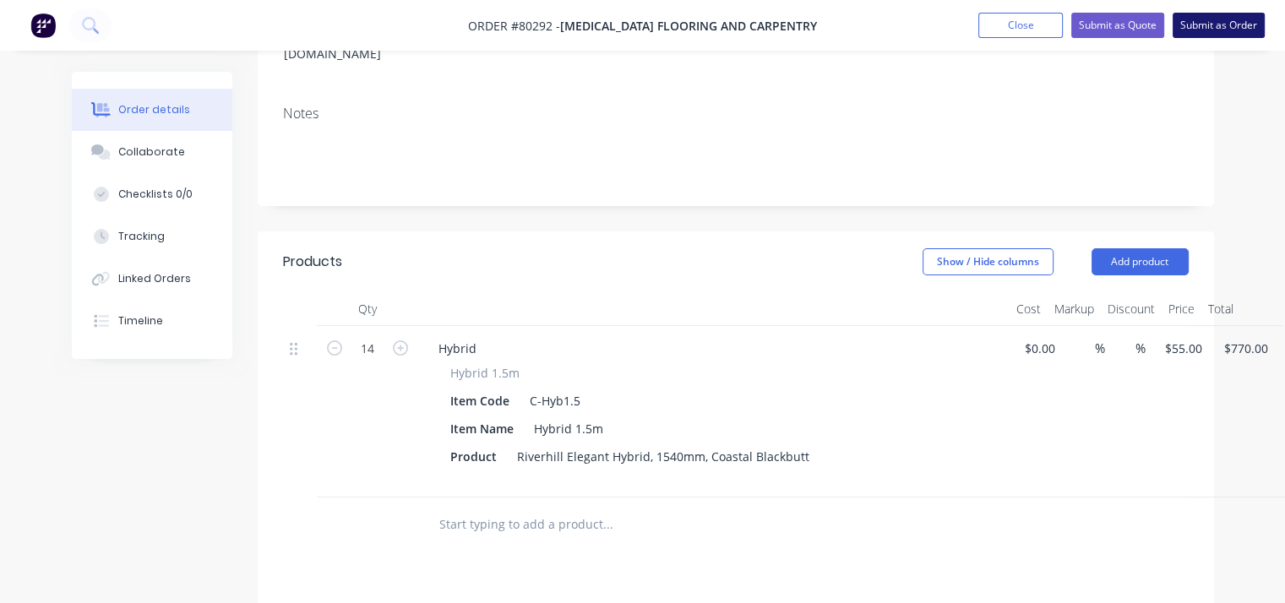
click at [1227, 26] on button "Submit as Order" at bounding box center [1219, 25] width 92 height 25
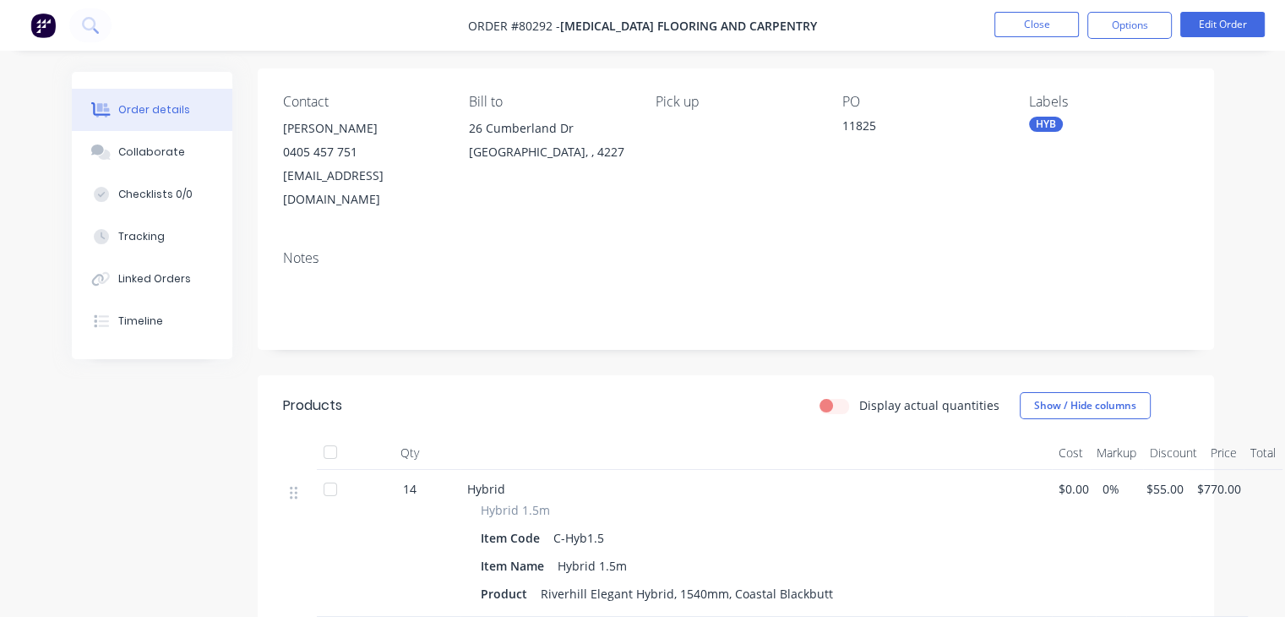
scroll to position [115, 0]
click at [1131, 21] on button "Options" at bounding box center [1130, 25] width 85 height 27
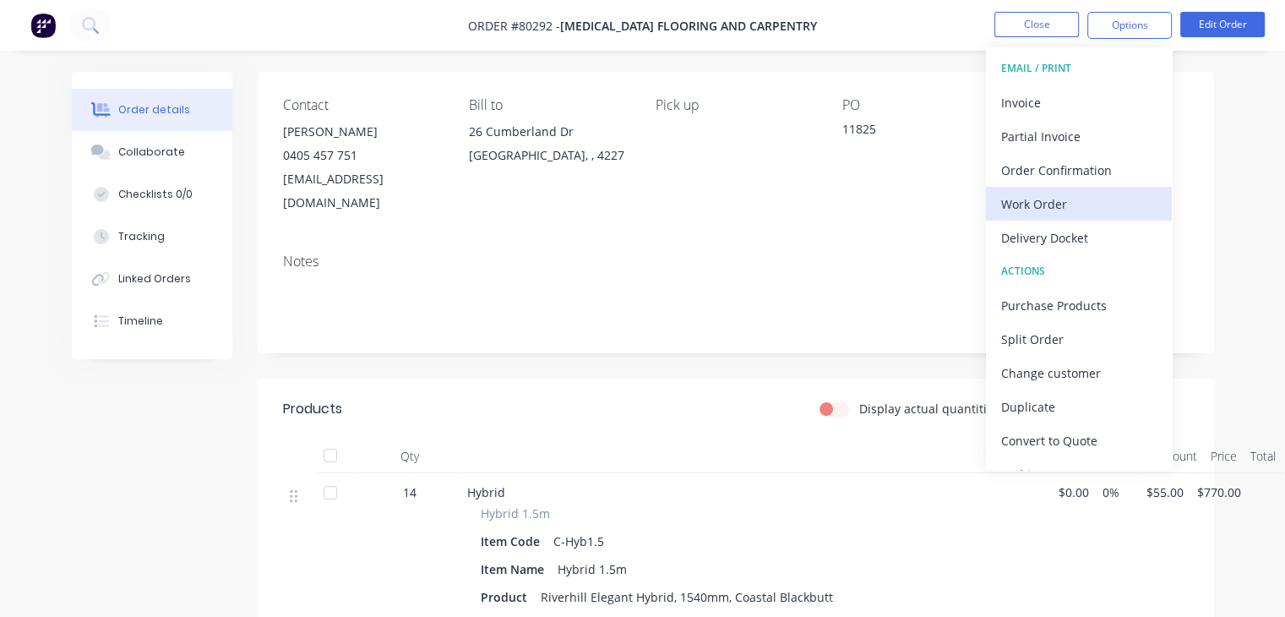
click at [1050, 201] on div "Work Order" at bounding box center [1080, 204] width 156 height 25
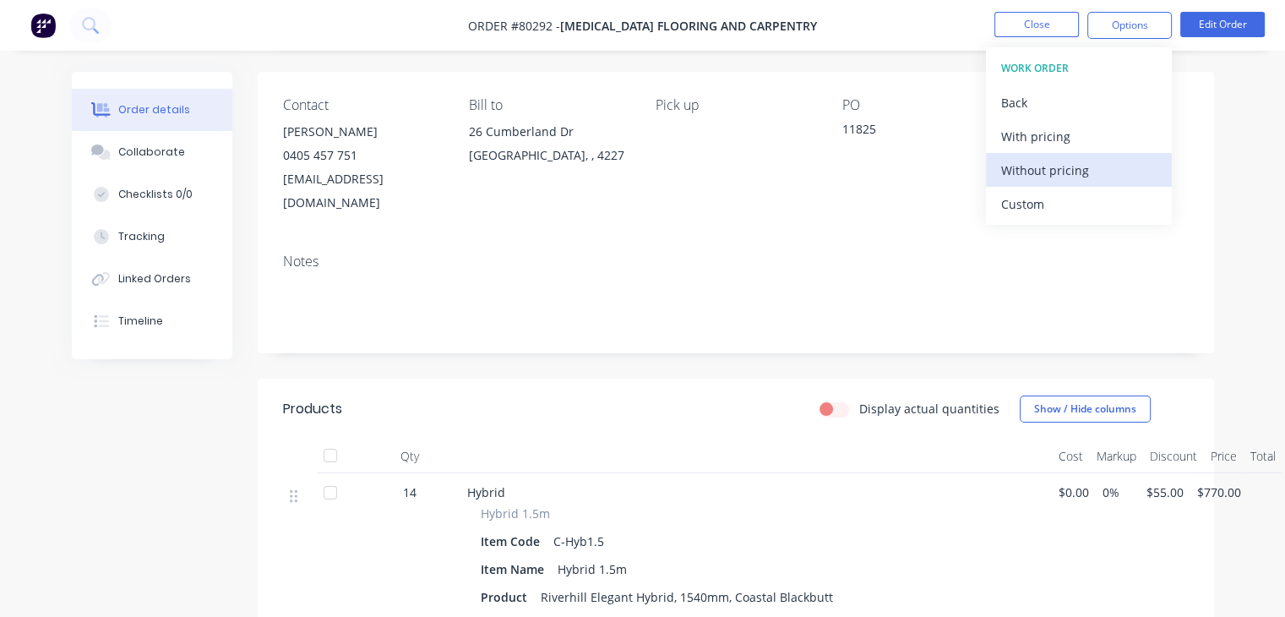
click at [1036, 172] on div "Without pricing" at bounding box center [1080, 170] width 156 height 25
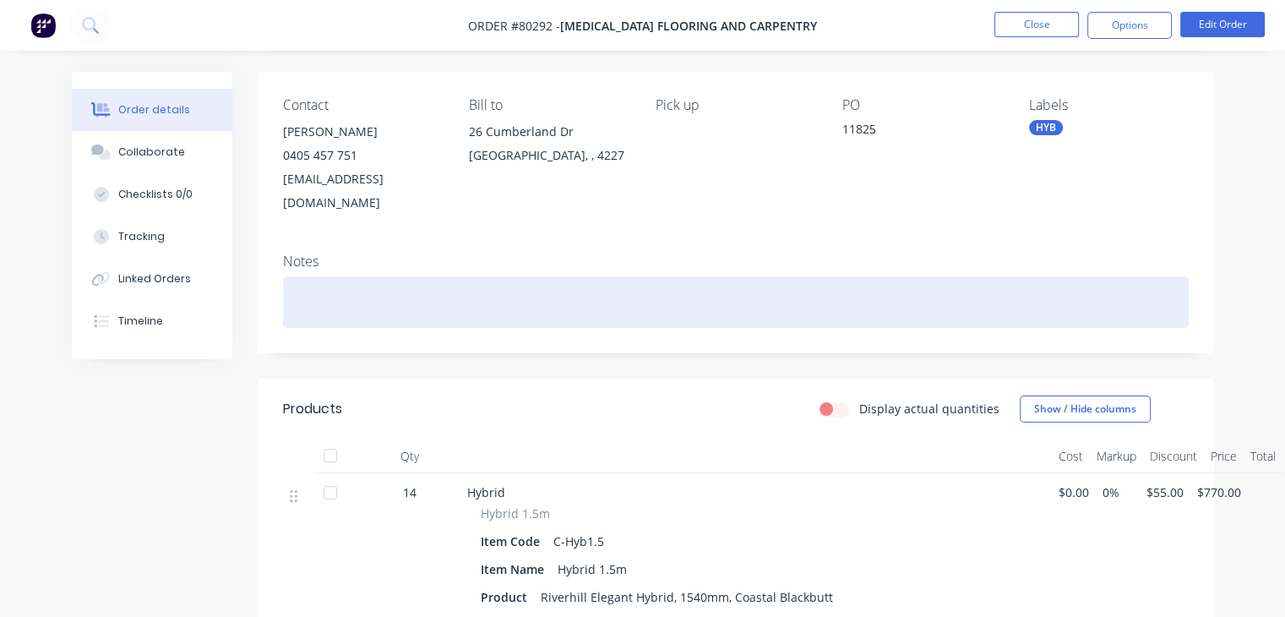
click at [358, 276] on div at bounding box center [736, 302] width 906 height 52
click at [389, 280] on div "HYBRID (140" at bounding box center [736, 302] width 906 height 52
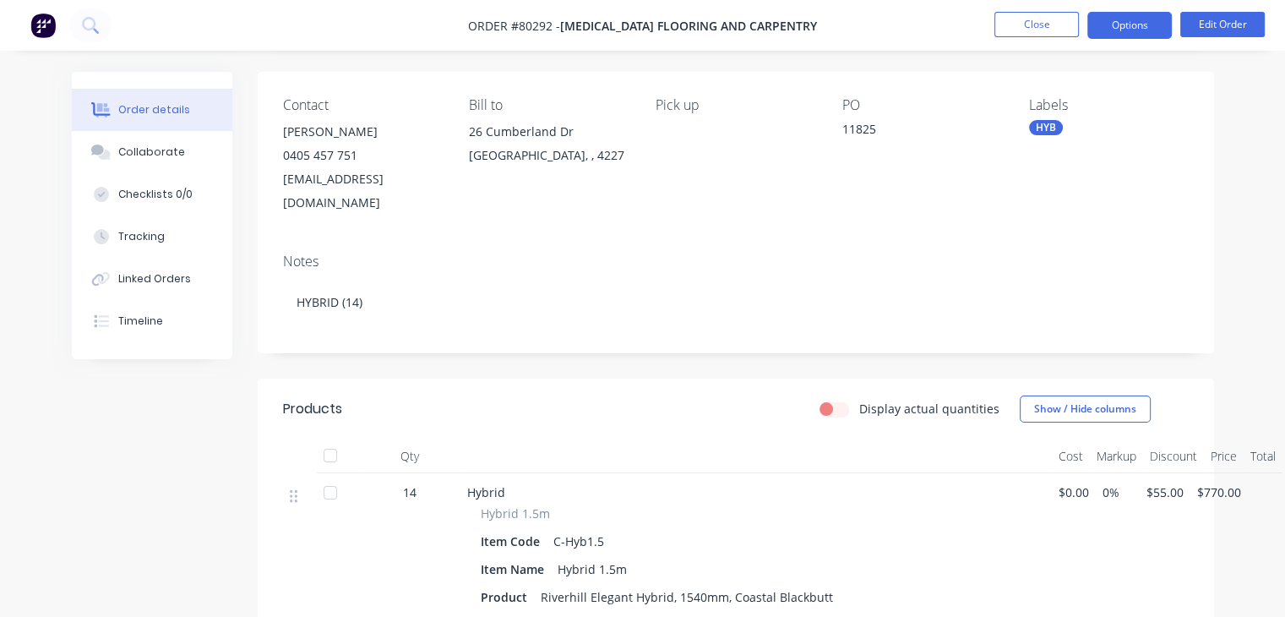
click at [1137, 29] on button "Options" at bounding box center [1130, 25] width 85 height 27
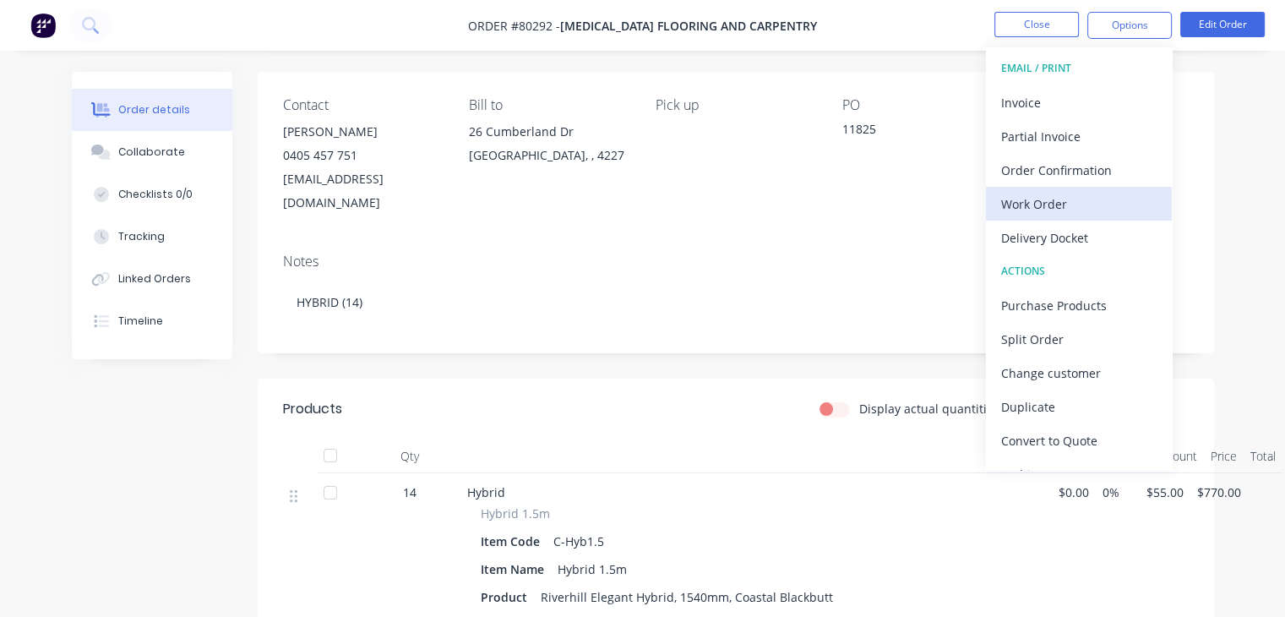
click at [1102, 209] on div "Work Order" at bounding box center [1080, 204] width 156 height 25
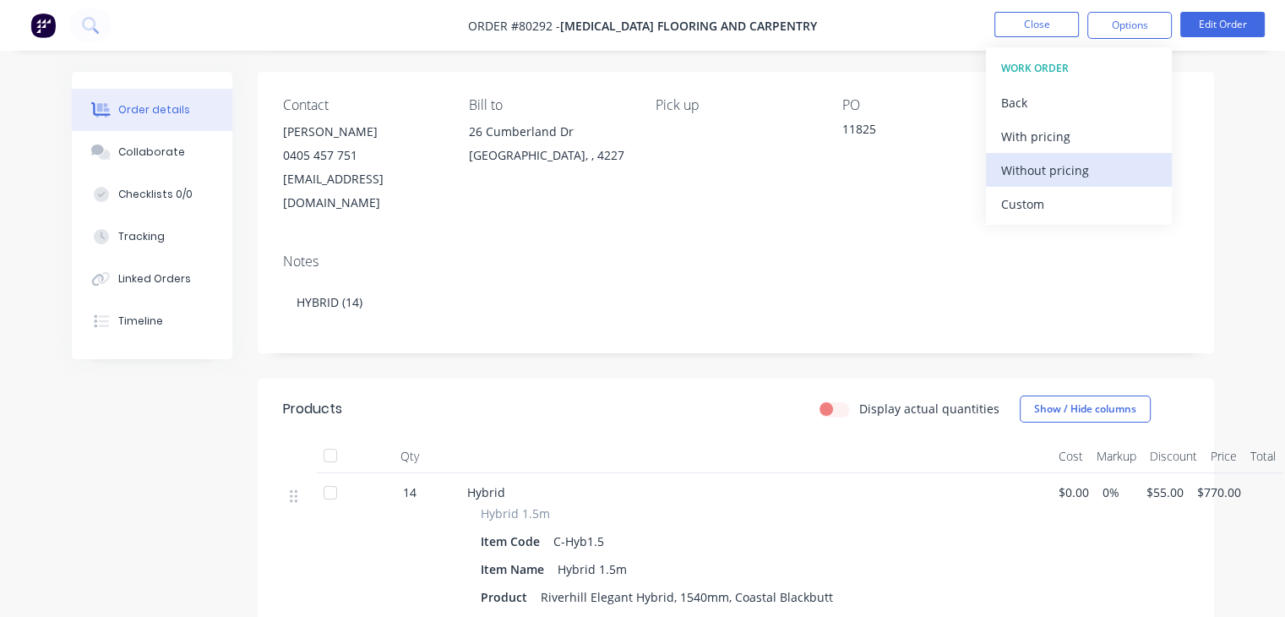
click at [1058, 173] on div "Without pricing" at bounding box center [1080, 170] width 156 height 25
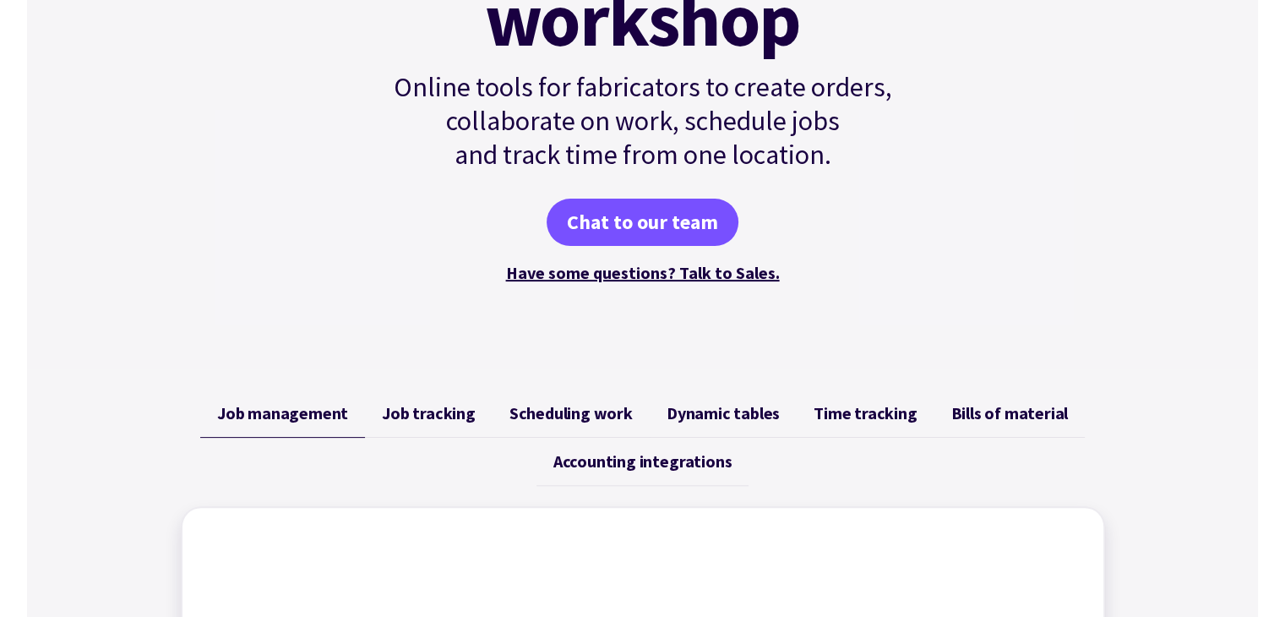
scroll to position [316, 0]
